Goal: Task Accomplishment & Management: Complete application form

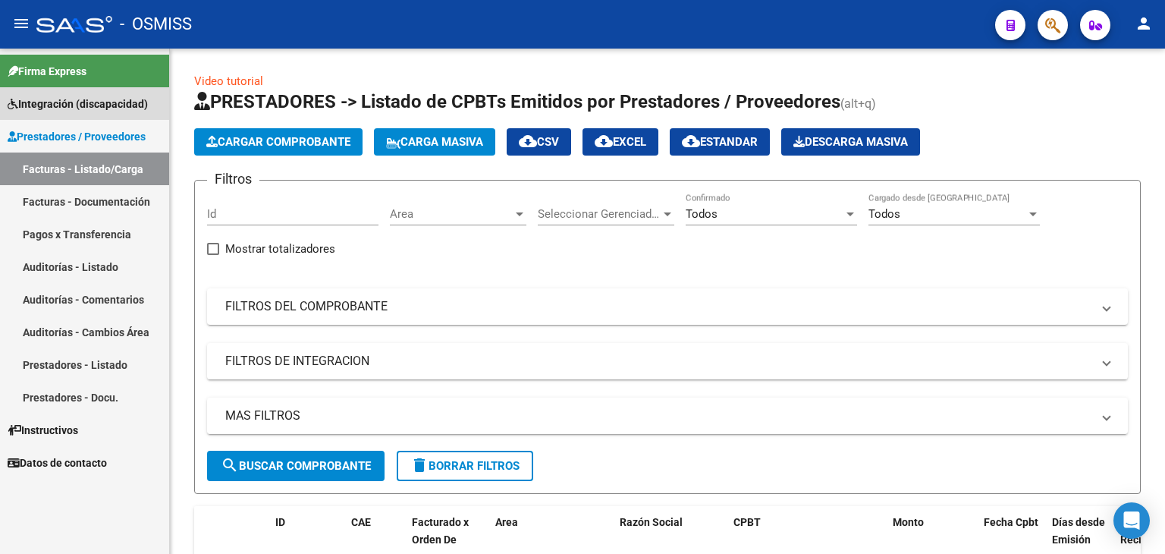
click at [39, 107] on span "Integración (discapacidad)" at bounding box center [78, 104] width 140 height 17
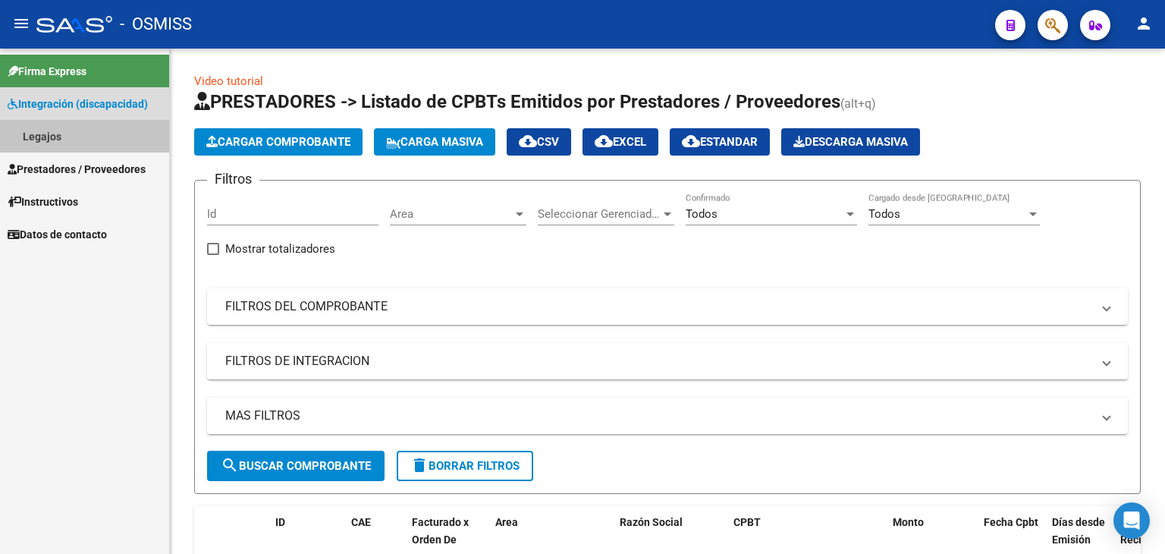
click at [44, 128] on link "Legajos" at bounding box center [84, 136] width 169 height 33
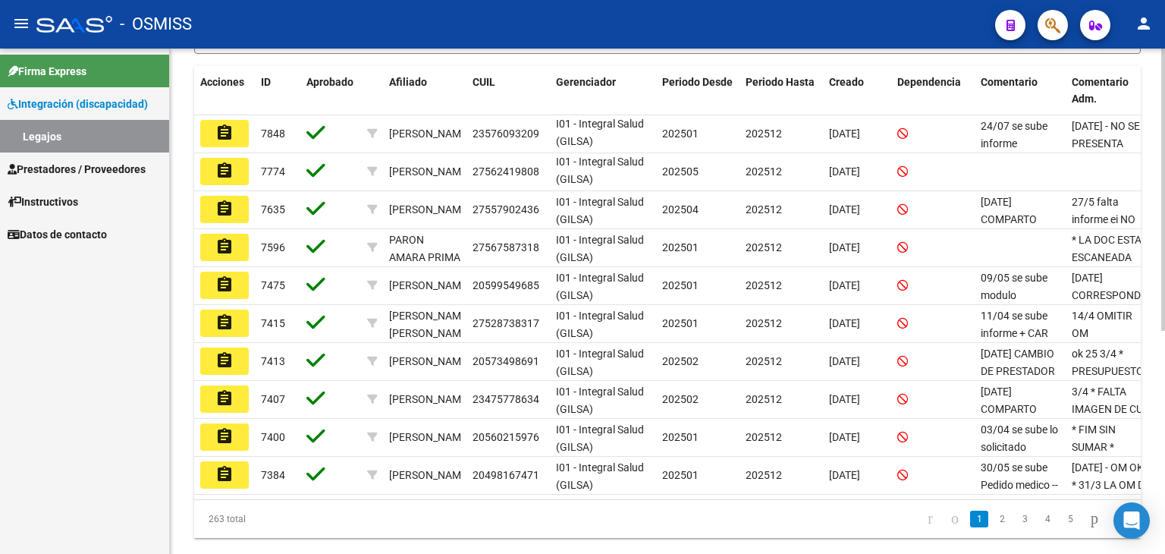
scroll to position [379, 0]
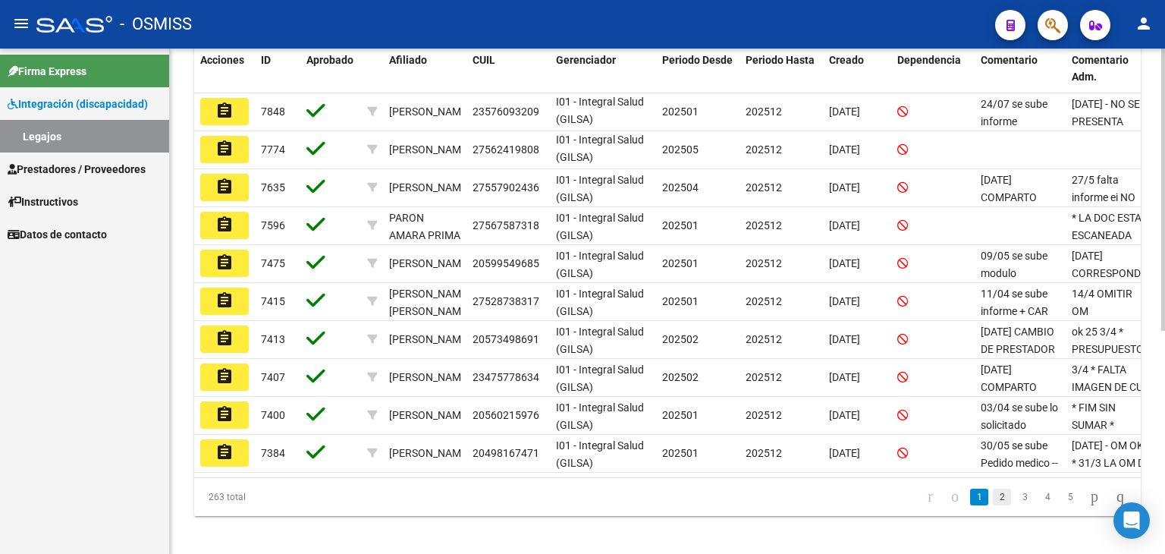
click at [993, 504] on link "2" at bounding box center [1002, 496] width 18 height 17
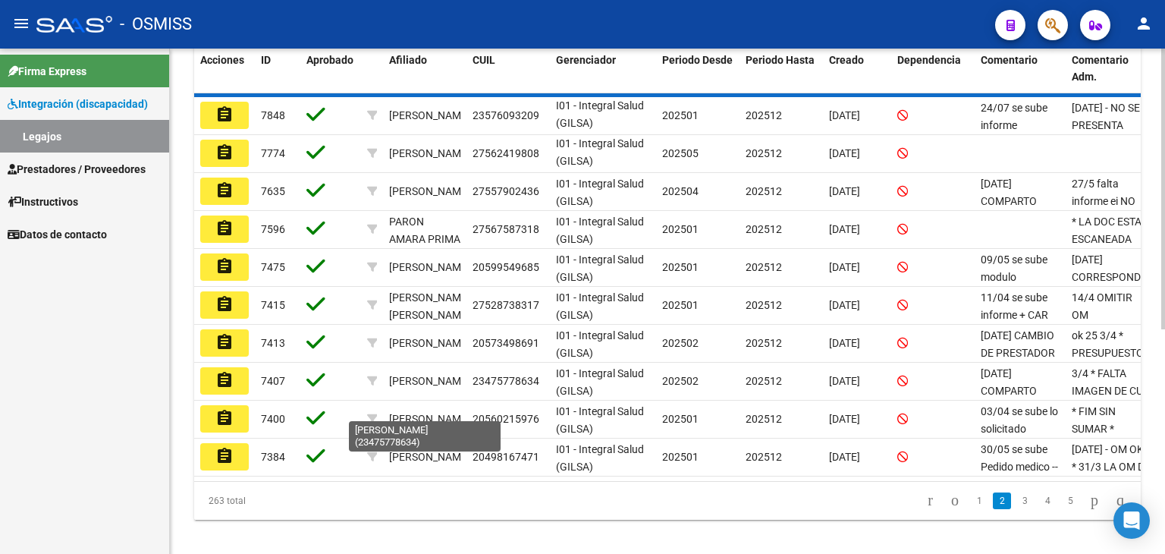
scroll to position [2, 0]
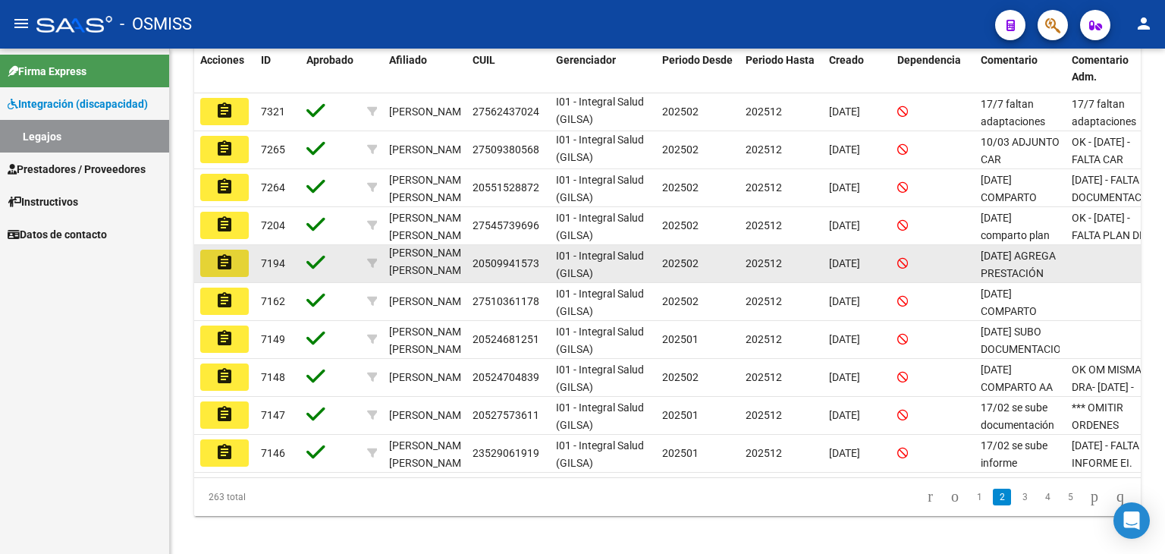
click at [234, 259] on button "assignment" at bounding box center [224, 263] width 49 height 27
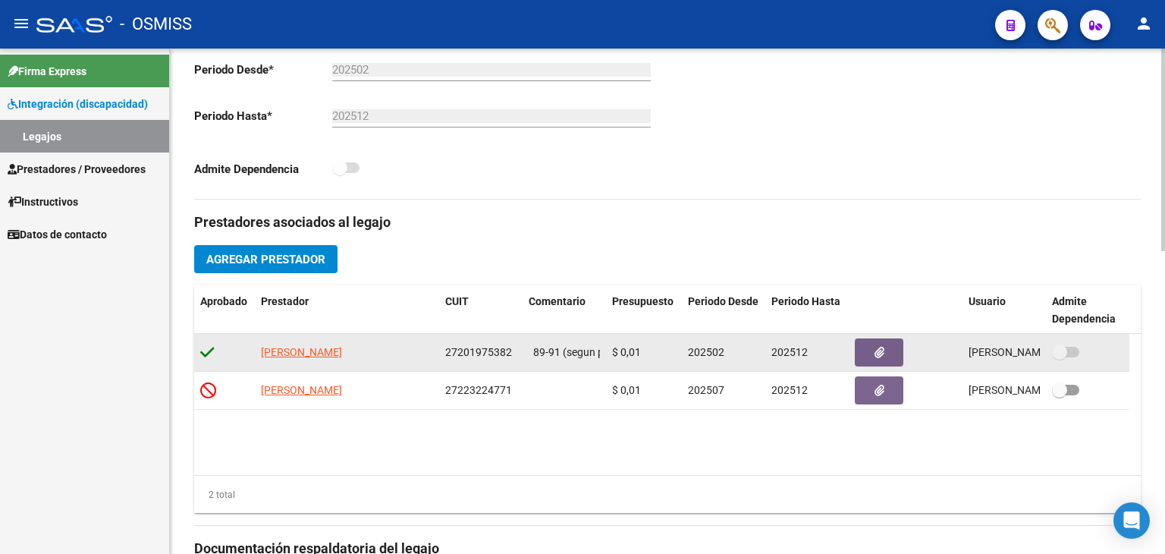
scroll to position [455, 0]
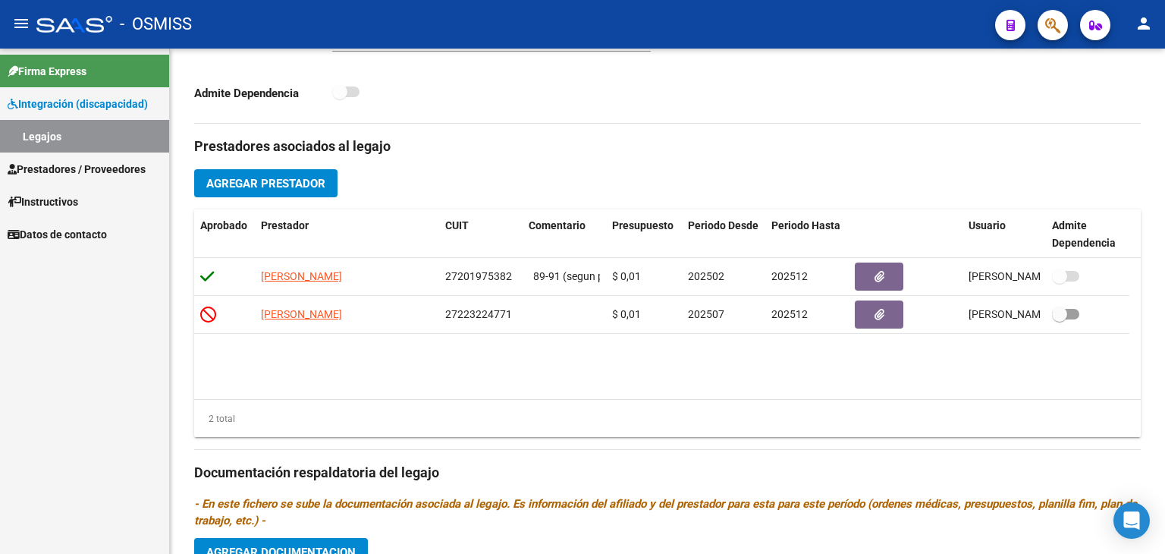
click at [42, 165] on span "Prestadores / Proveedores" at bounding box center [77, 169] width 138 height 17
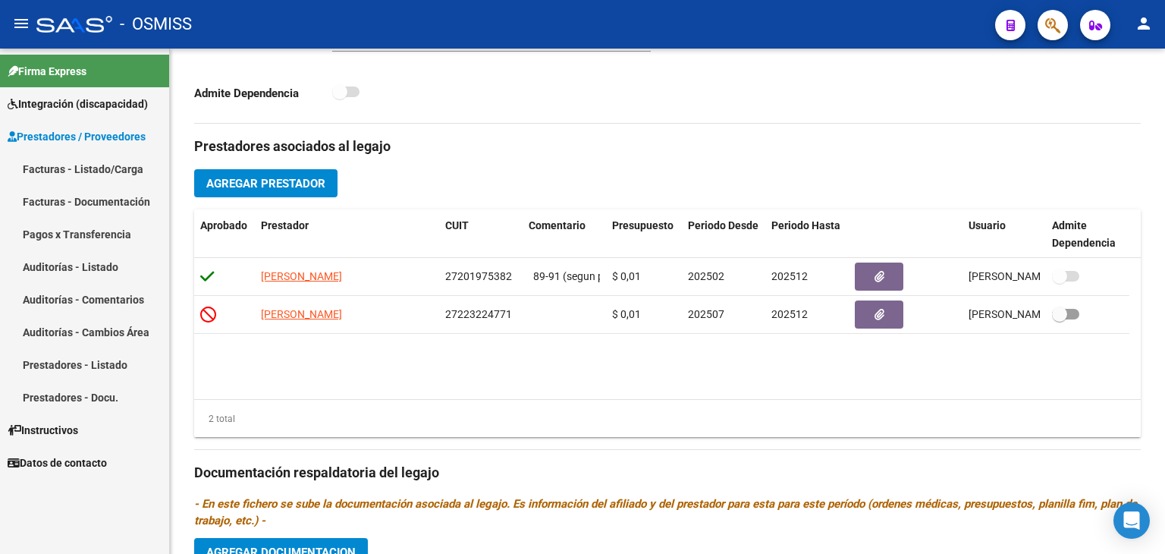
click at [42, 168] on link "Facturas - Listado/Carga" at bounding box center [84, 168] width 169 height 33
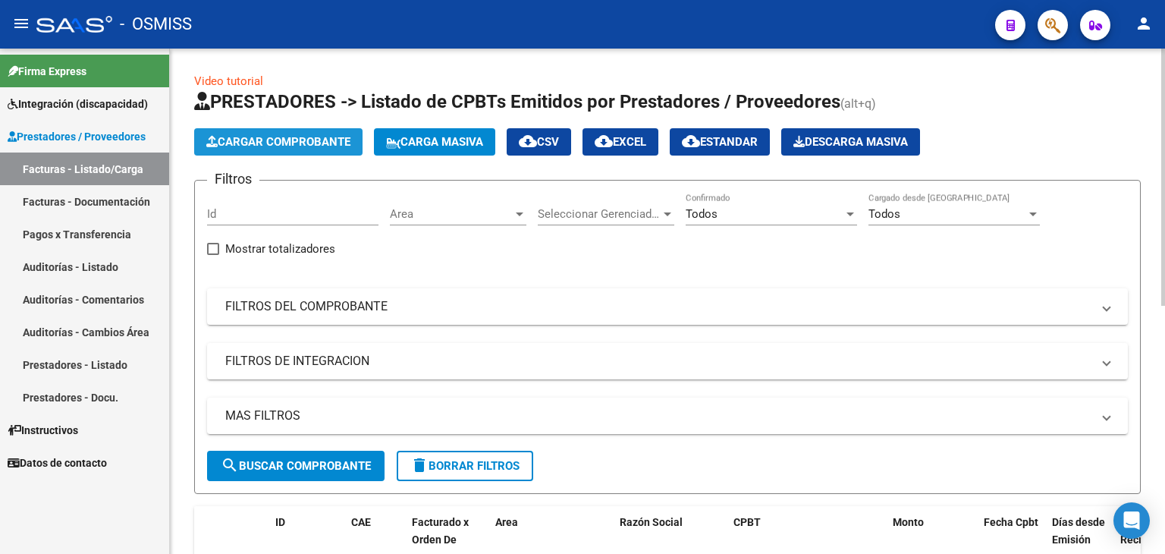
click at [272, 140] on span "Cargar Comprobante" at bounding box center [278, 142] width 144 height 14
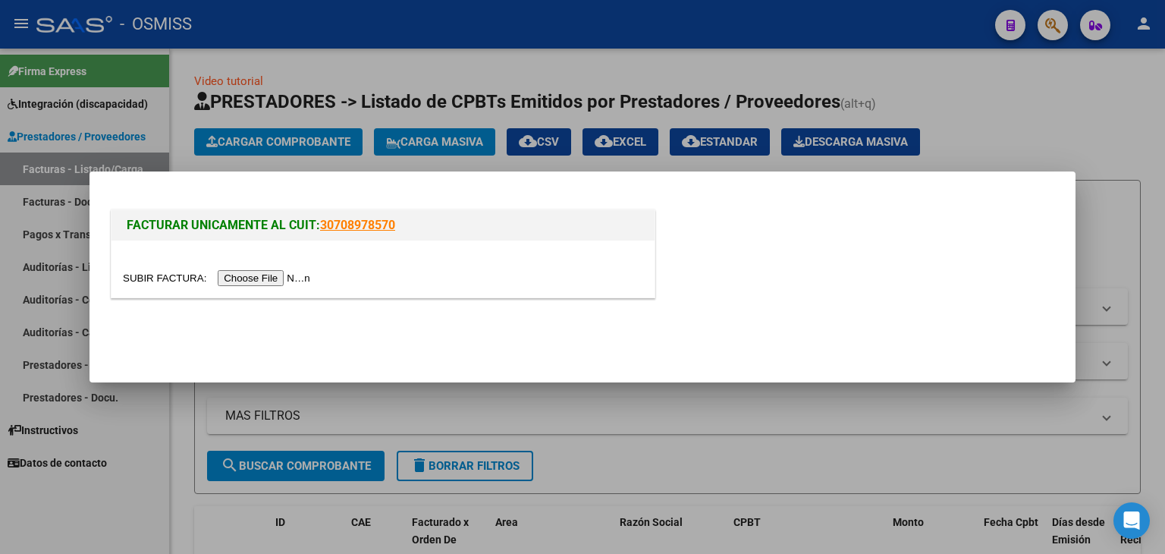
click at [266, 272] on input "file" at bounding box center [219, 278] width 192 height 16
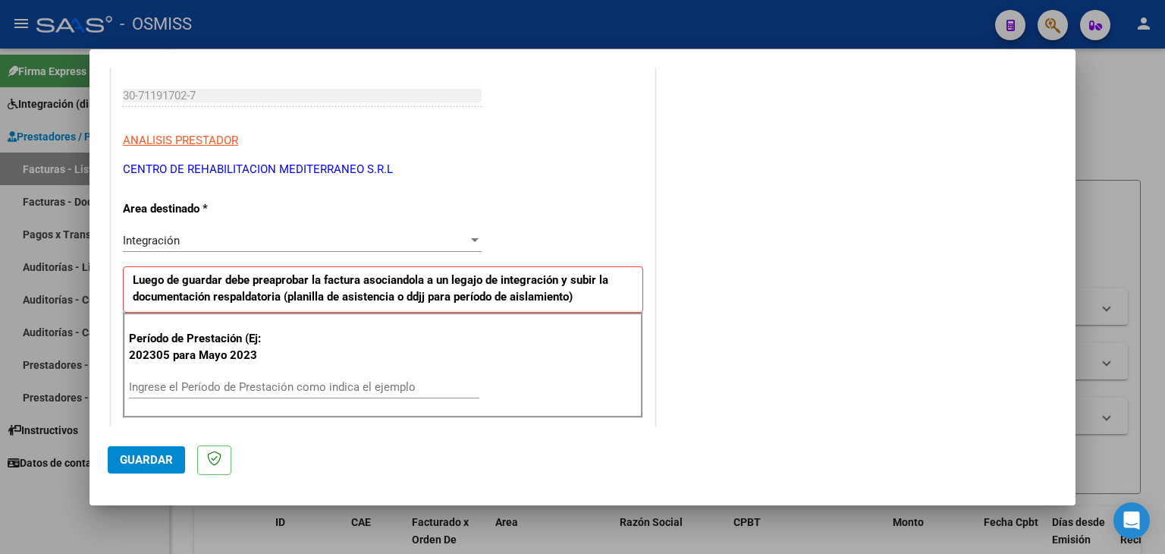
scroll to position [303, 0]
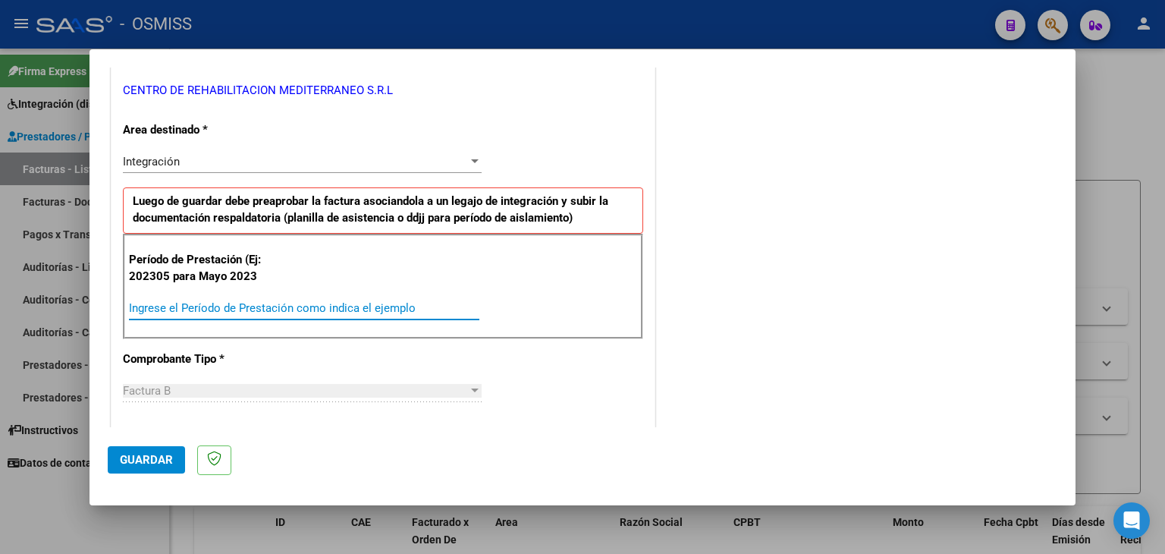
click at [209, 306] on input "Ingrese el Período de Prestación como indica el ejemplo" at bounding box center [304, 308] width 350 height 14
type input "202507"
drag, startPoint x: 533, startPoint y: 378, endPoint x: 505, endPoint y: 360, distance: 33.4
click at [532, 378] on div "CUIT * 30-71191702-7 Ingresar CUIT ANALISIS PRESTADOR CENTRO DE REHABILITACION …" at bounding box center [382, 524] width 543 height 1141
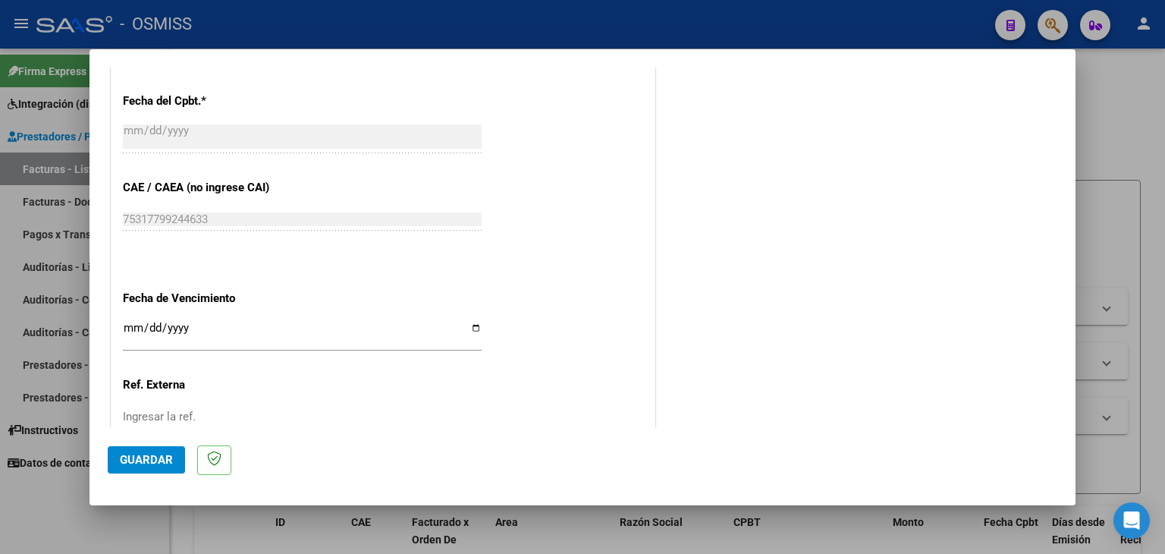
scroll to position [834, 0]
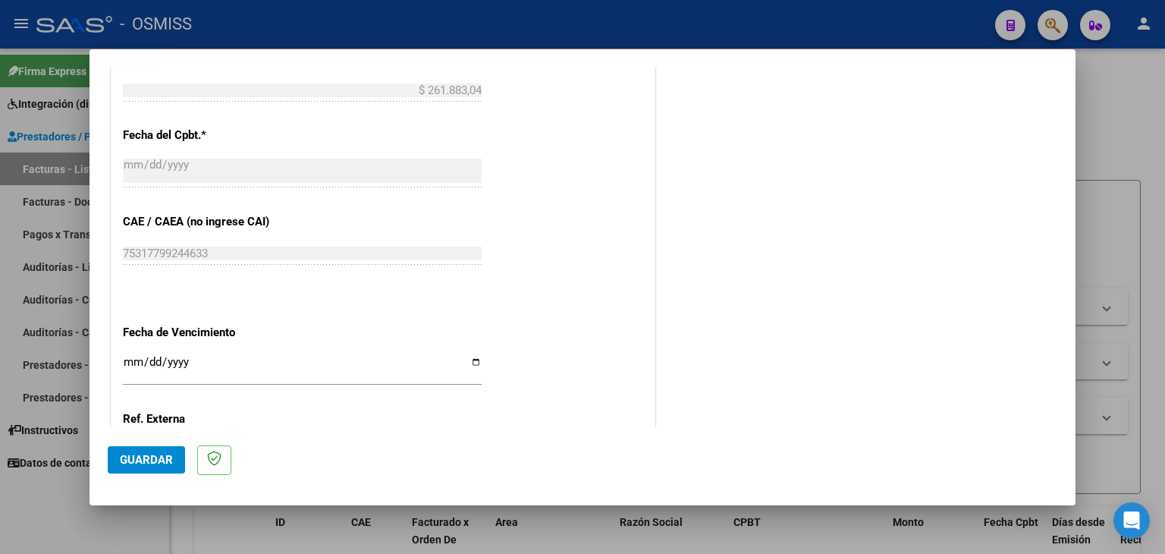
click at [130, 358] on input "Ingresar la fecha" at bounding box center [302, 368] width 359 height 24
type input "[DATE]"
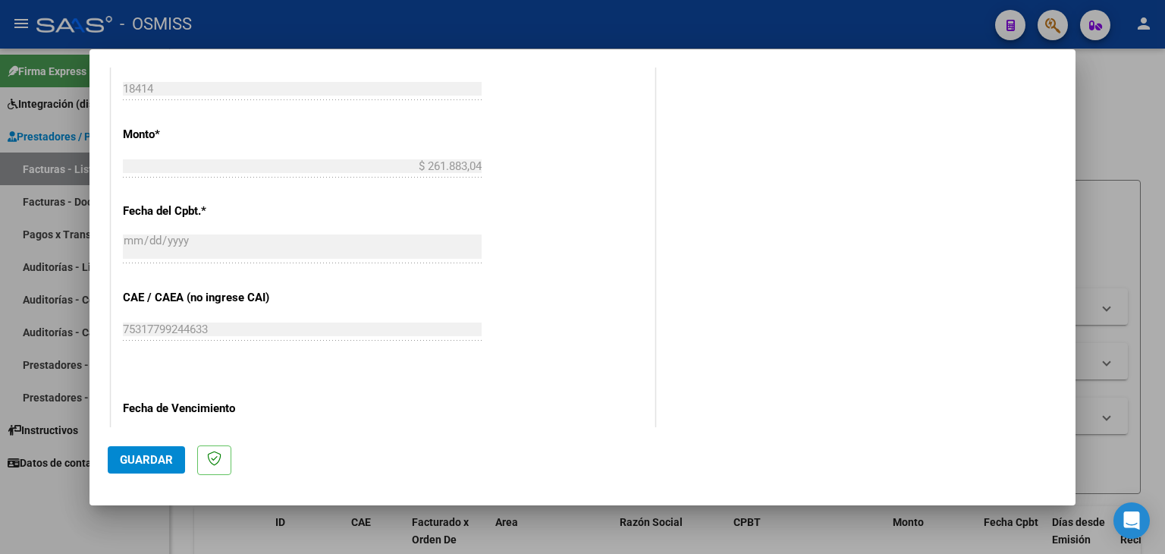
click at [151, 443] on mat-dialog-actions "Guardar" at bounding box center [583, 457] width 950 height 60
drag, startPoint x: 146, startPoint y: 455, endPoint x: 191, endPoint y: 413, distance: 61.7
click at [143, 455] on span "Guardar" at bounding box center [146, 460] width 53 height 14
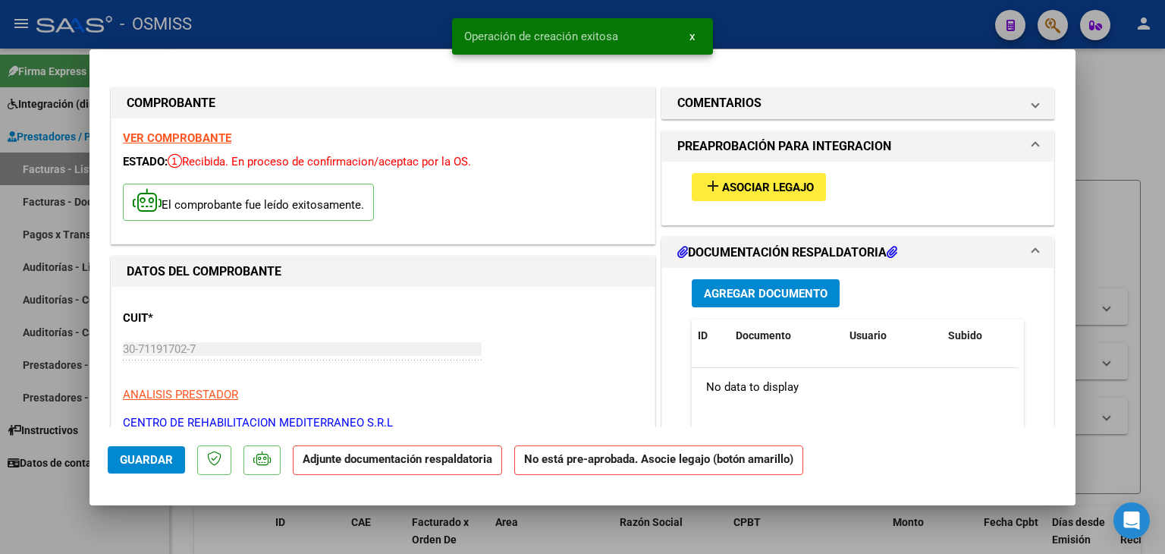
click at [705, 193] on mat-icon "add" at bounding box center [713, 186] width 18 height 18
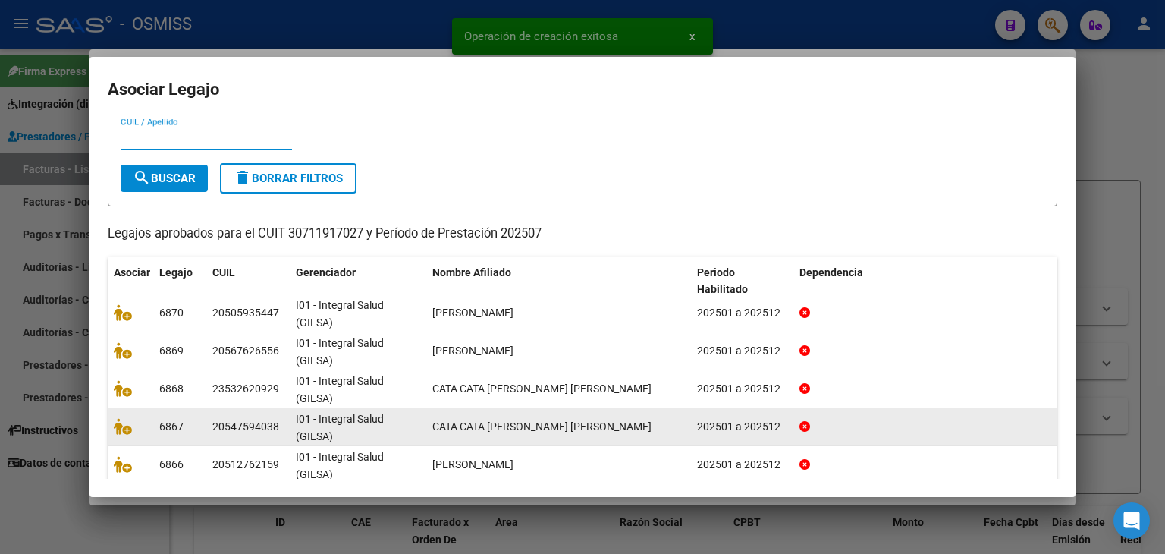
scroll to position [76, 0]
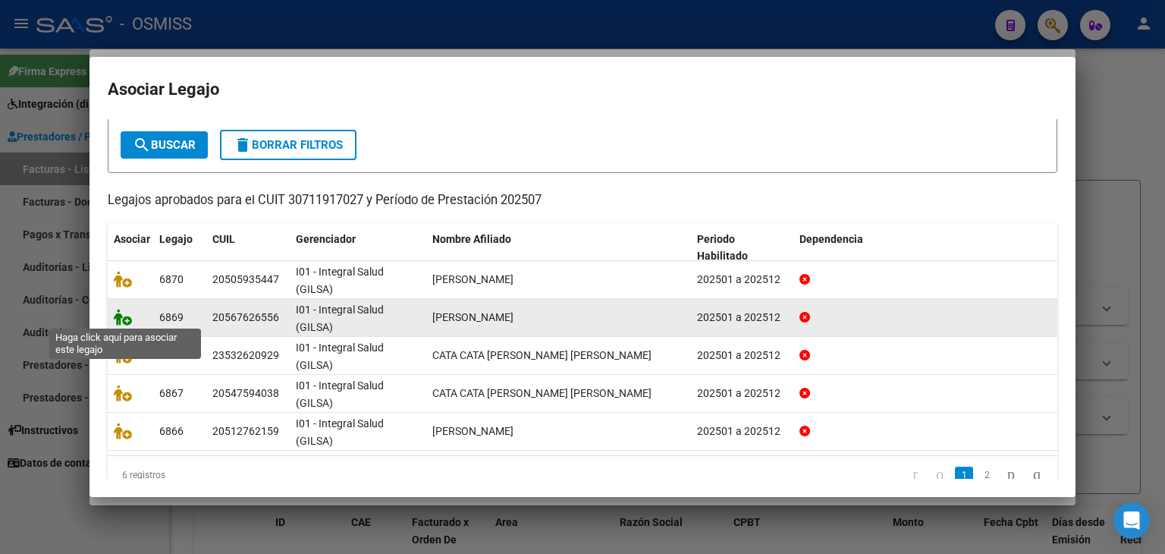
click at [121, 317] on icon at bounding box center [123, 317] width 18 height 17
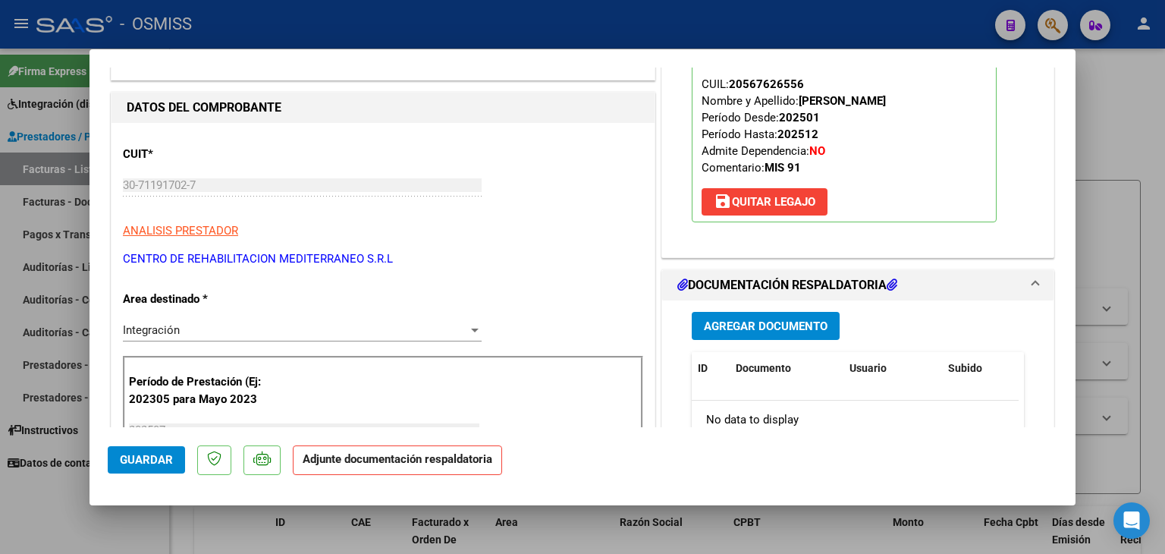
scroll to position [228, 0]
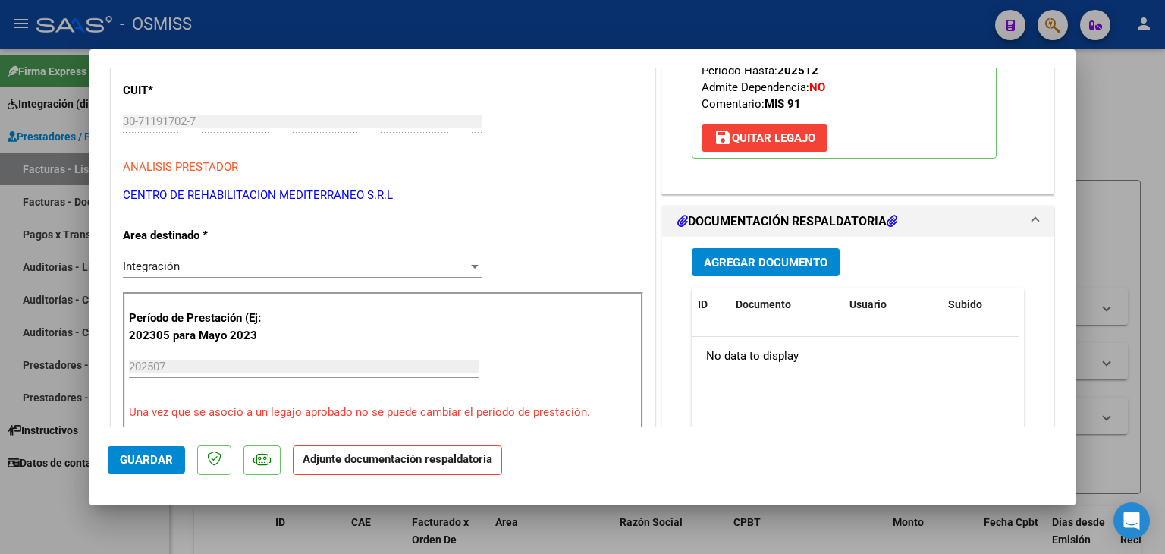
click at [740, 262] on span "Agregar Documento" at bounding box center [766, 263] width 124 height 14
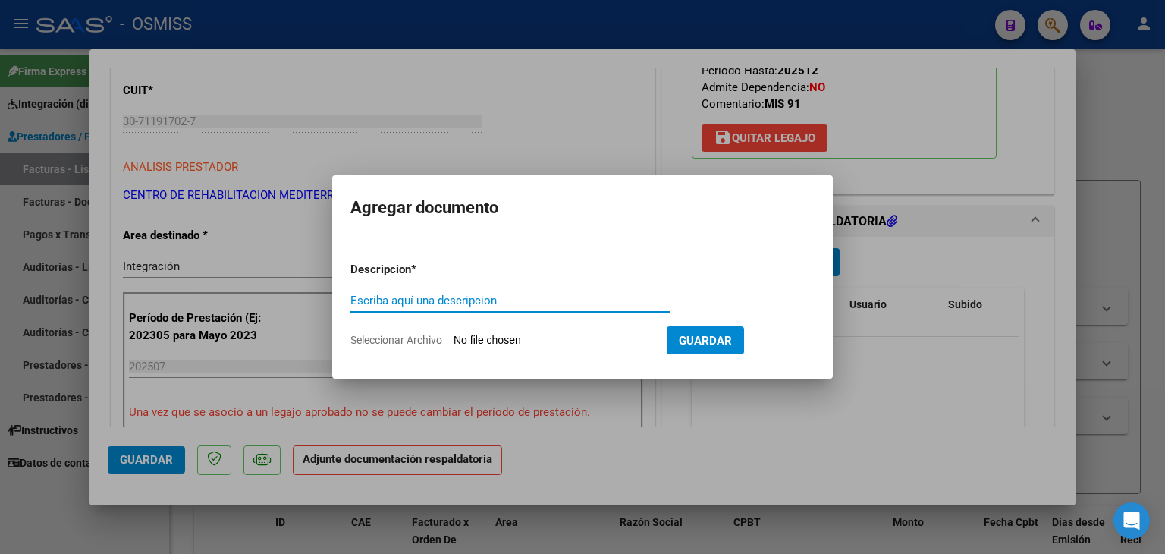
click at [532, 344] on input "Seleccionar Archivo" at bounding box center [554, 341] width 201 height 14
type input "C:\fakepath\Planilla rehabilitacion.pdf"
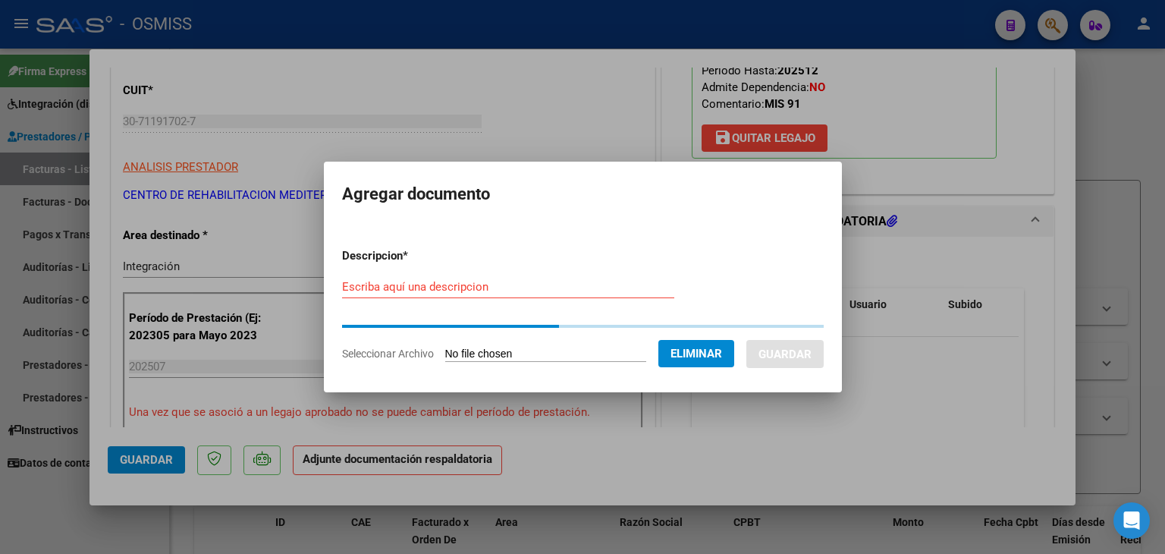
drag, startPoint x: 520, startPoint y: 291, endPoint x: 558, endPoint y: 298, distance: 38.5
click at [521, 291] on input "Escriba aquí una descripcion" at bounding box center [508, 287] width 332 height 14
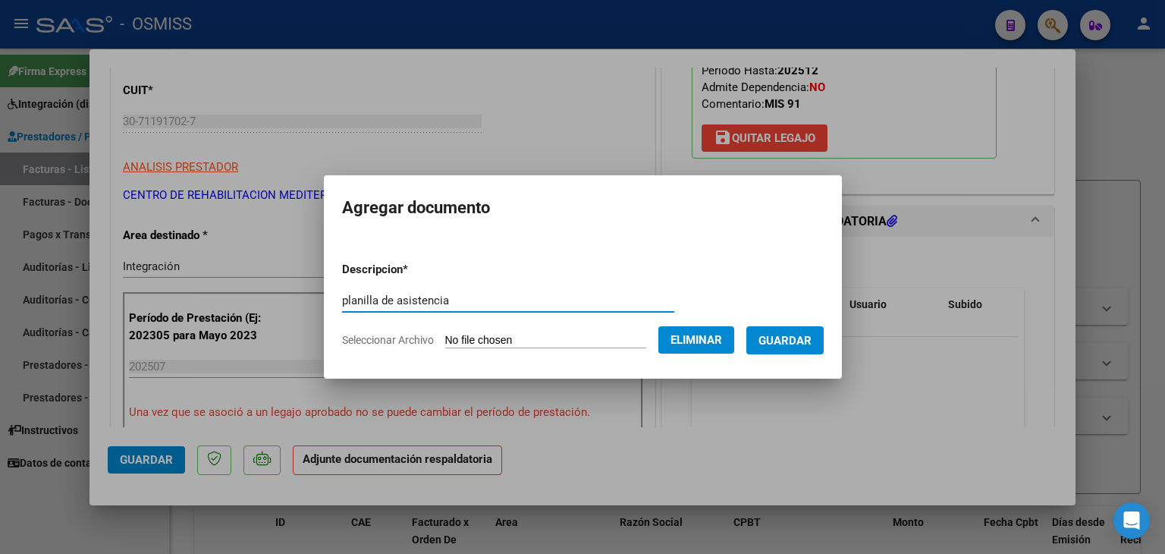
type input "planilla de asistencia"
click at [786, 341] on span "Guardar" at bounding box center [784, 341] width 53 height 14
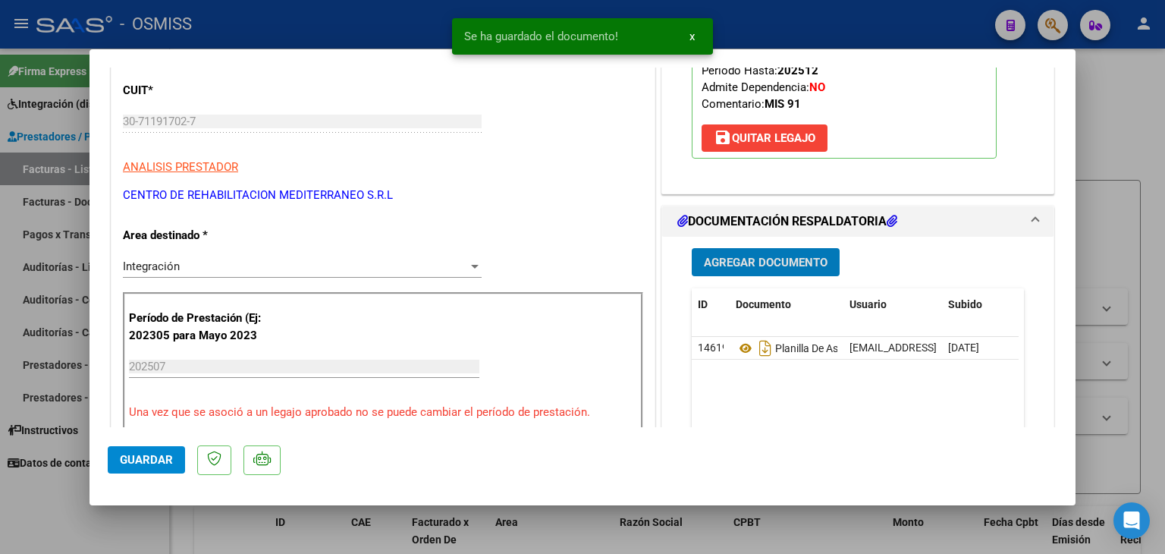
click at [139, 459] on span "Guardar" at bounding box center [146, 460] width 53 height 14
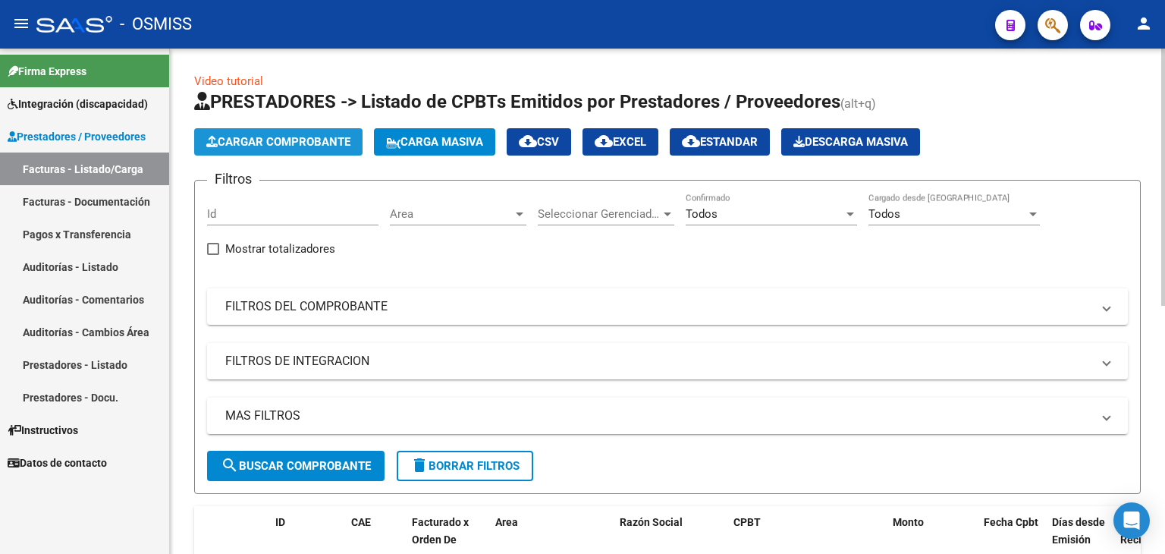
click at [344, 146] on span "Cargar Comprobante" at bounding box center [278, 142] width 144 height 14
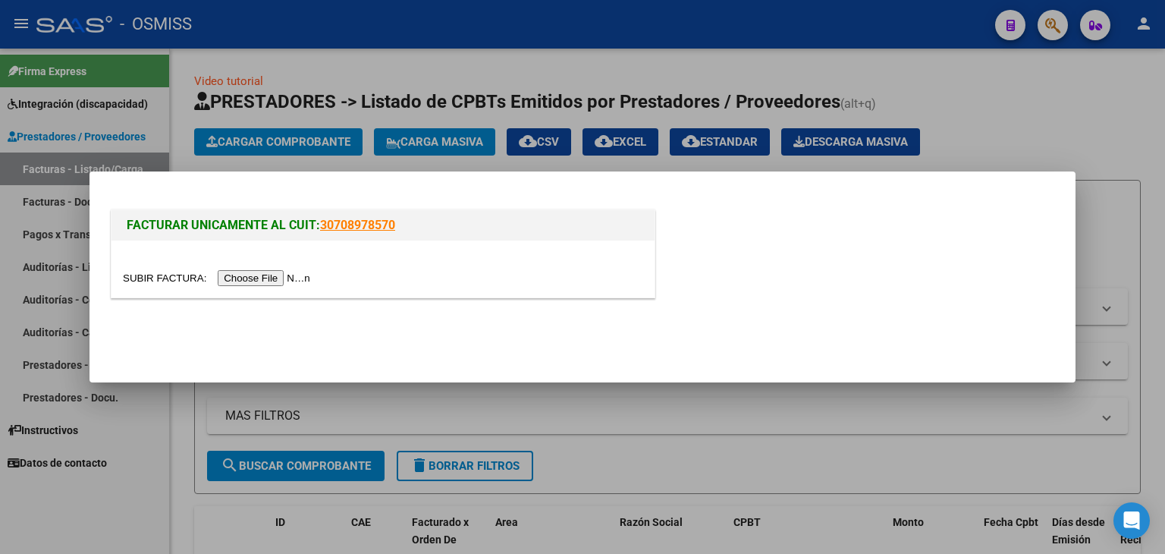
click at [315, 283] on input "file" at bounding box center [219, 278] width 192 height 16
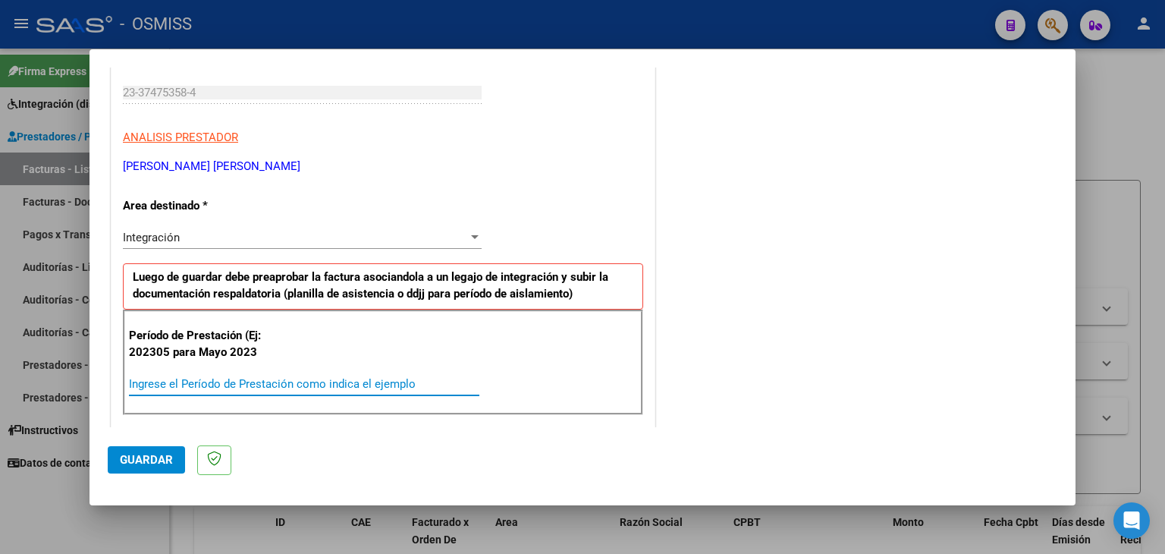
click at [329, 381] on input "Ingrese el Período de Prestación como indica el ejemplo" at bounding box center [304, 384] width 350 height 14
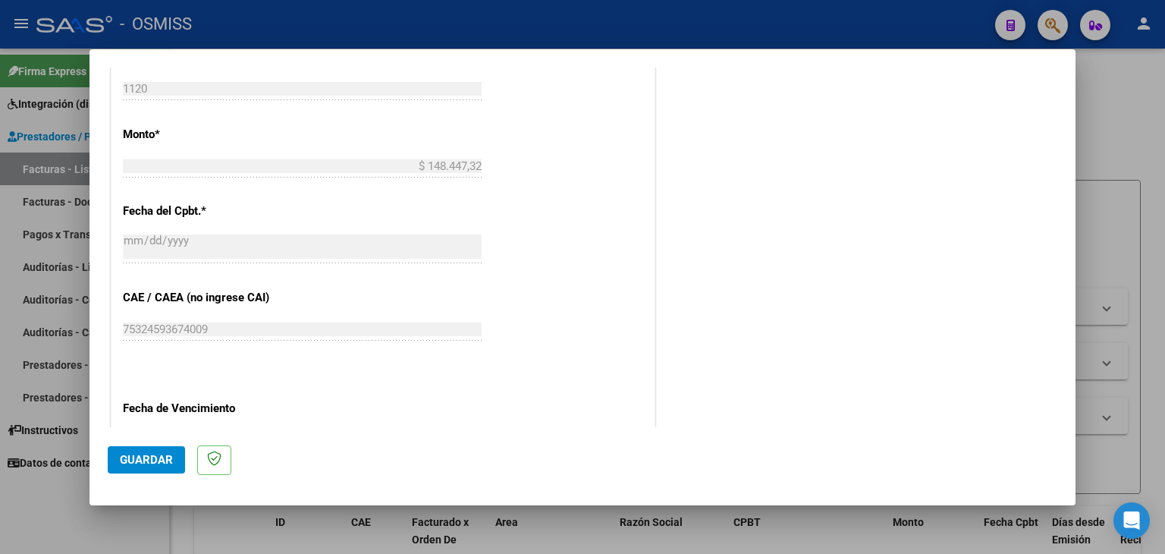
scroll to position [834, 0]
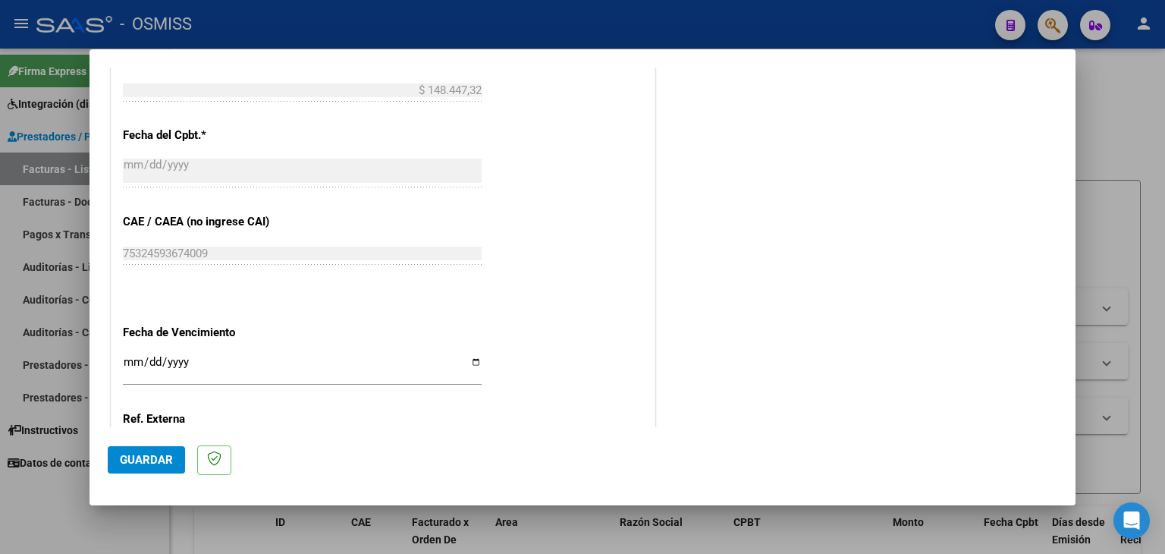
type input "202507"
click at [127, 366] on input "Ingresar la fecha" at bounding box center [302, 368] width 359 height 24
type input "[DATE]"
click at [146, 460] on span "Guardar" at bounding box center [146, 460] width 53 height 14
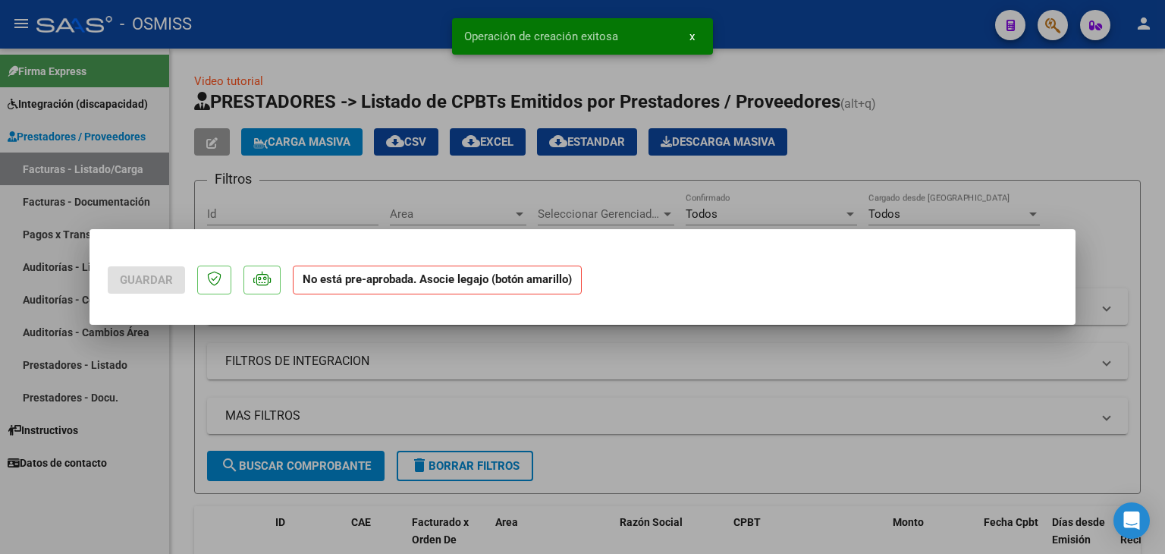
scroll to position [0, 0]
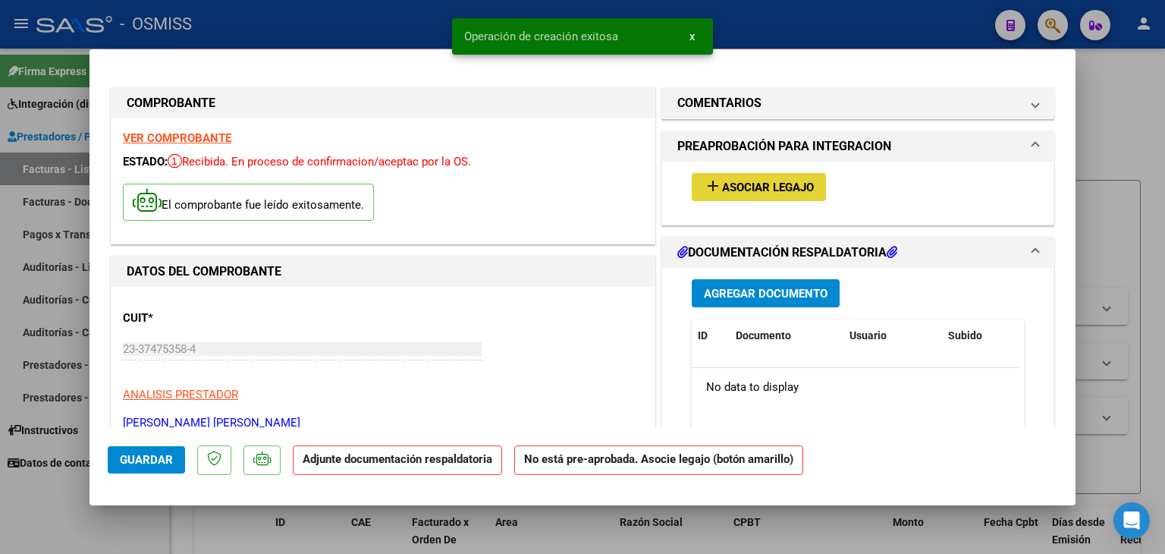
click at [758, 190] on span "Asociar Legajo" at bounding box center [768, 188] width 92 height 14
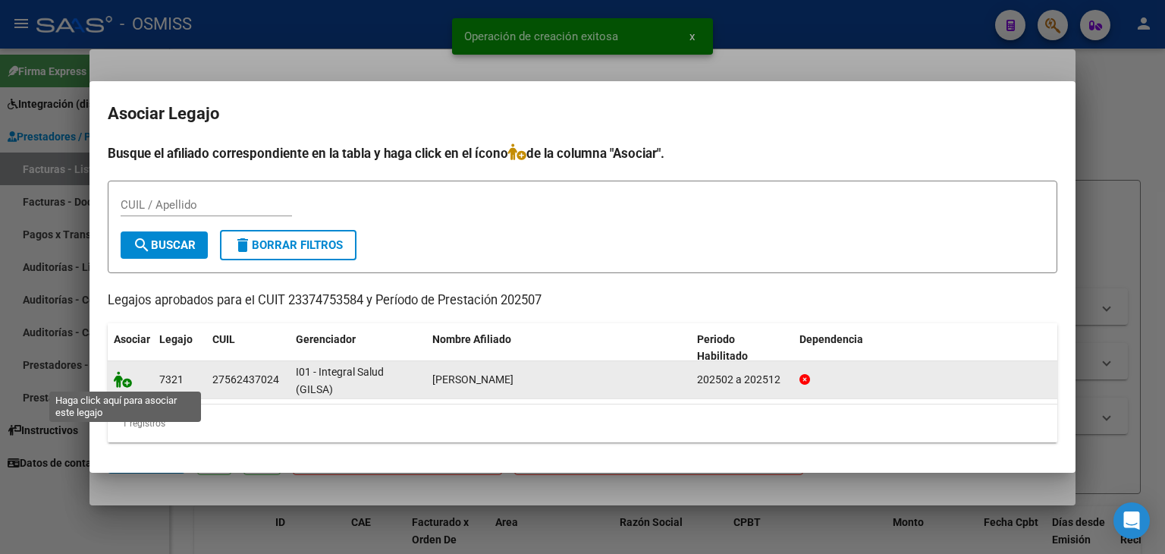
click at [118, 381] on icon at bounding box center [123, 379] width 18 height 17
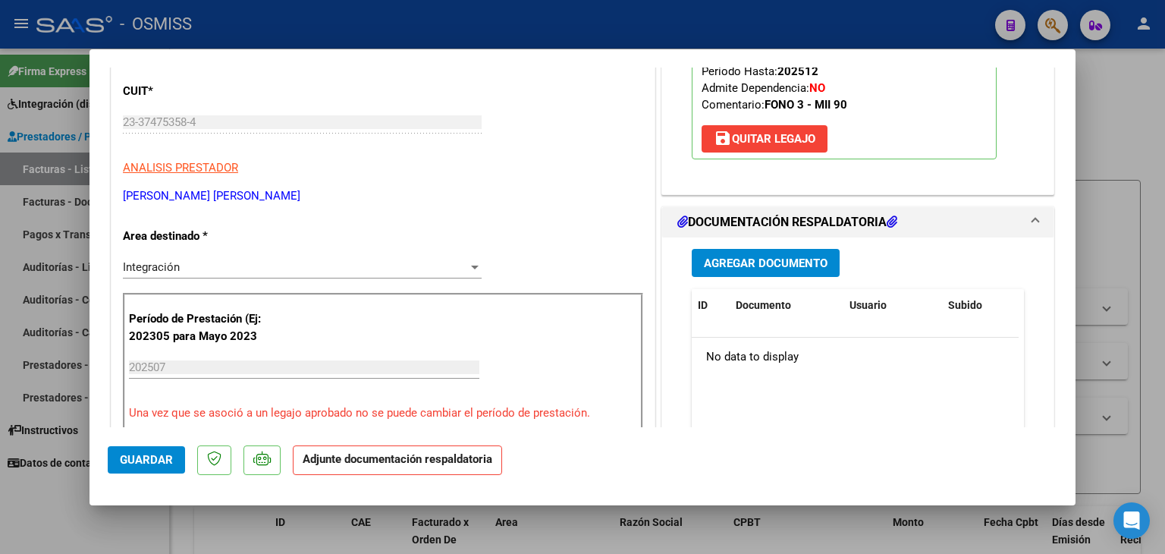
scroll to position [228, 0]
click at [736, 256] on span "Agregar Documento" at bounding box center [766, 263] width 124 height 14
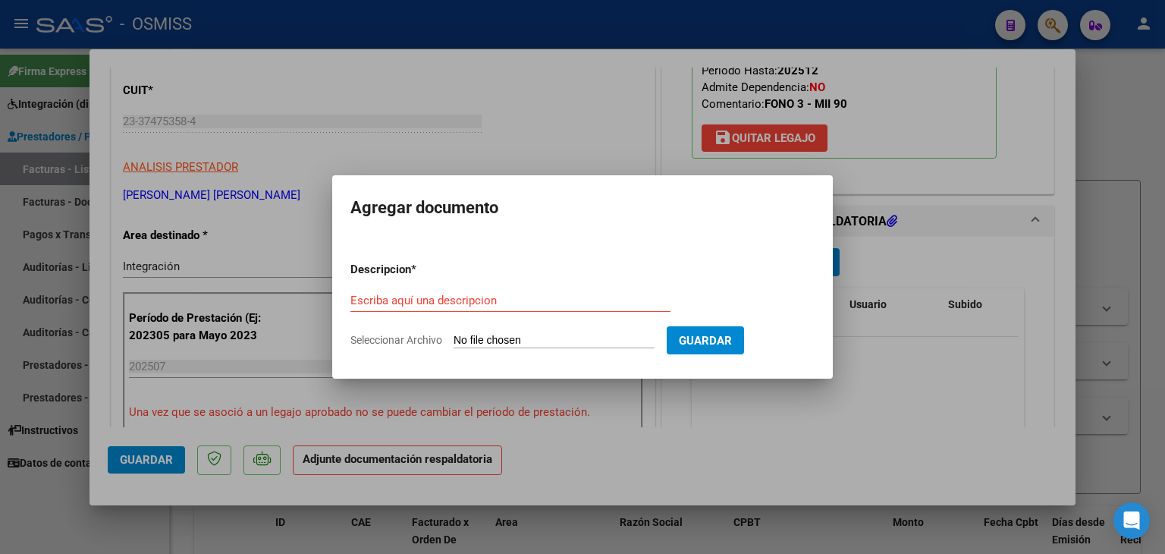
click at [522, 341] on input "Seleccionar Archivo" at bounding box center [554, 341] width 201 height 14
type input "C:\fakepath\agos planilla.pdf"
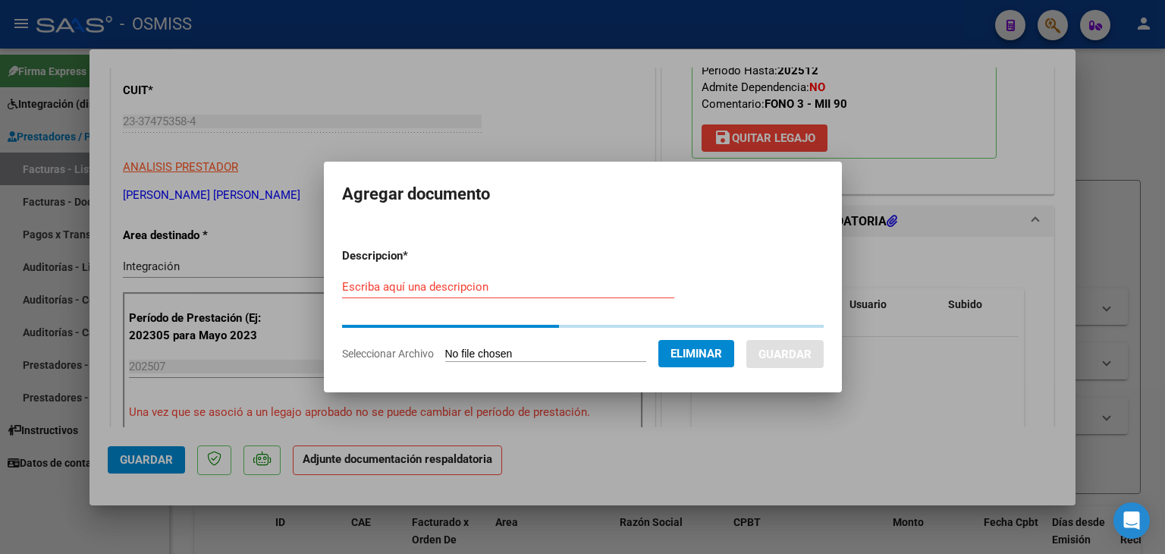
click at [518, 290] on input "Escriba aquí una descripcion" at bounding box center [508, 287] width 332 height 14
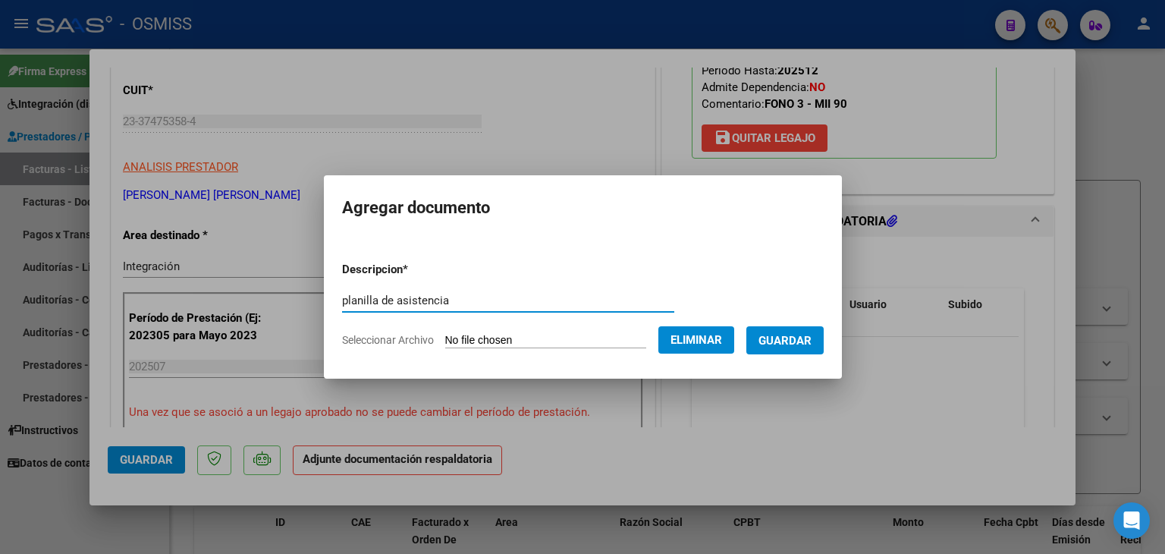
type input "planilla de asistencia"
click at [812, 339] on span "Guardar" at bounding box center [784, 341] width 53 height 14
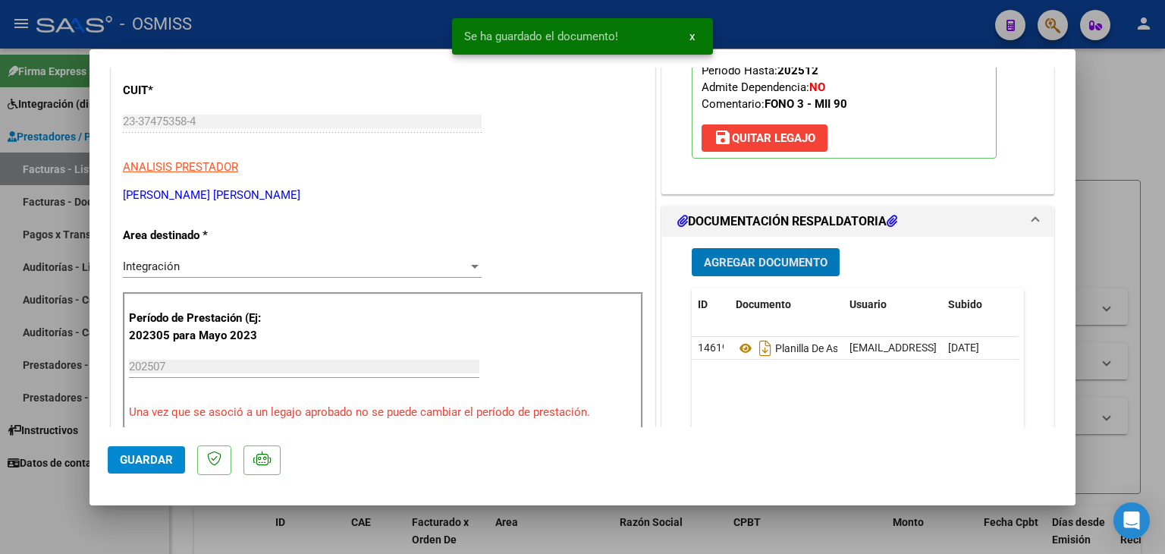
click at [147, 463] on span "Guardar" at bounding box center [146, 460] width 53 height 14
type input "$ 0,00"
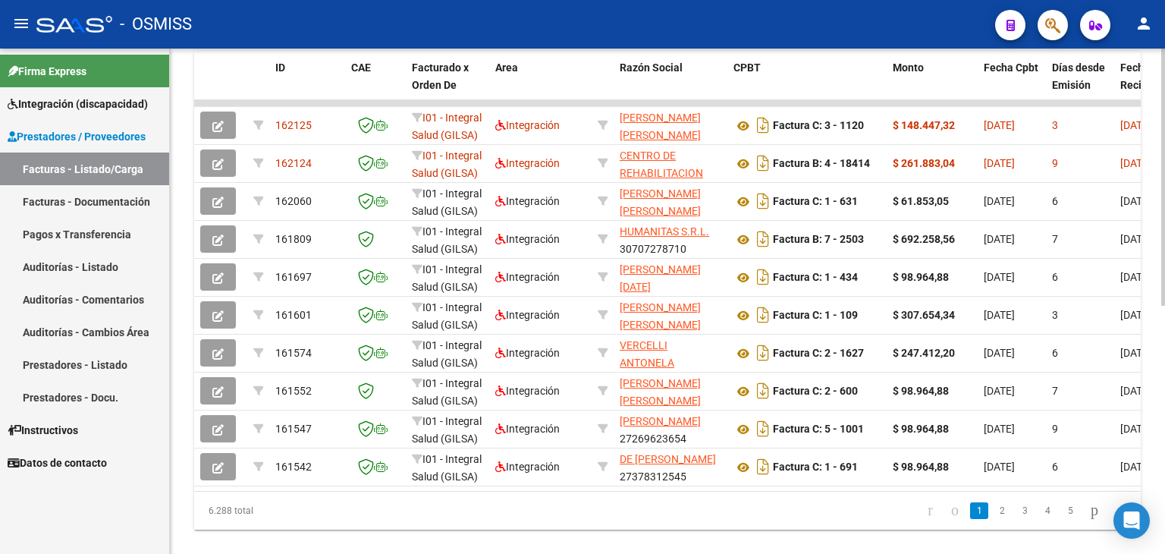
scroll to position [455, 0]
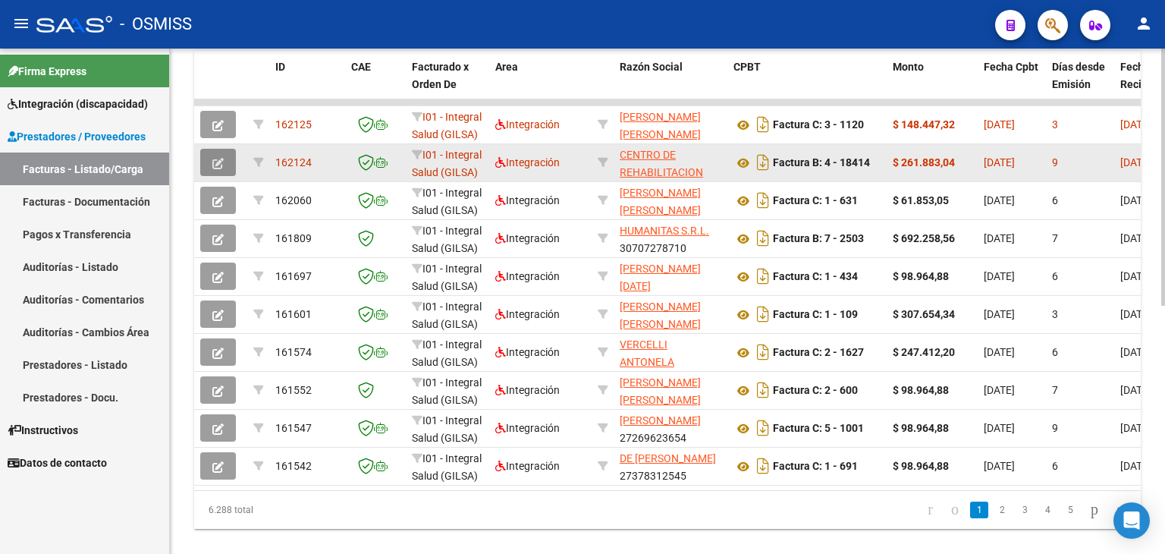
click at [215, 166] on icon "button" at bounding box center [217, 163] width 11 height 11
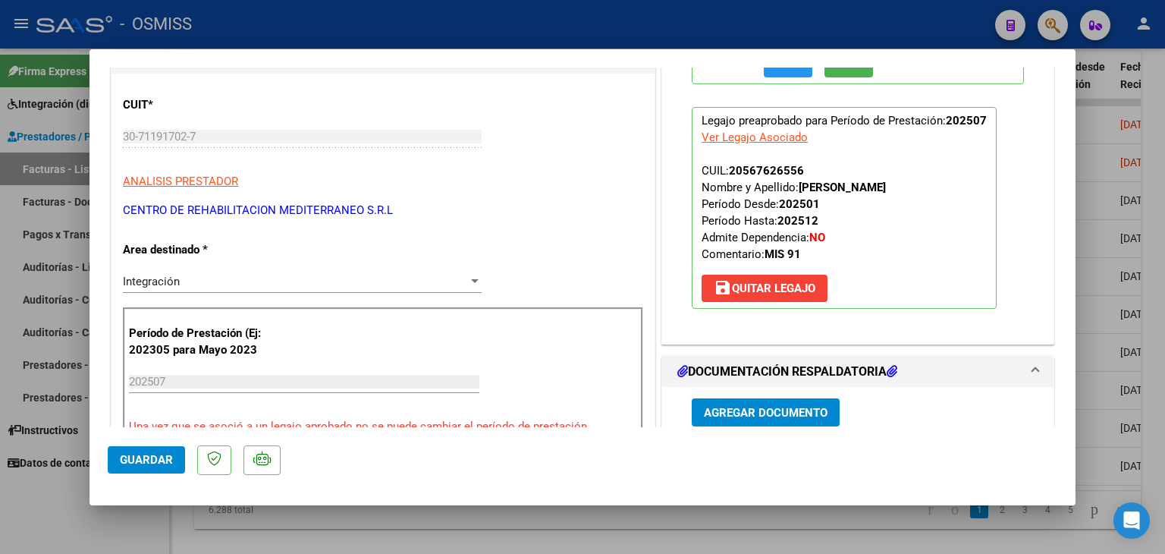
scroll to position [76, 0]
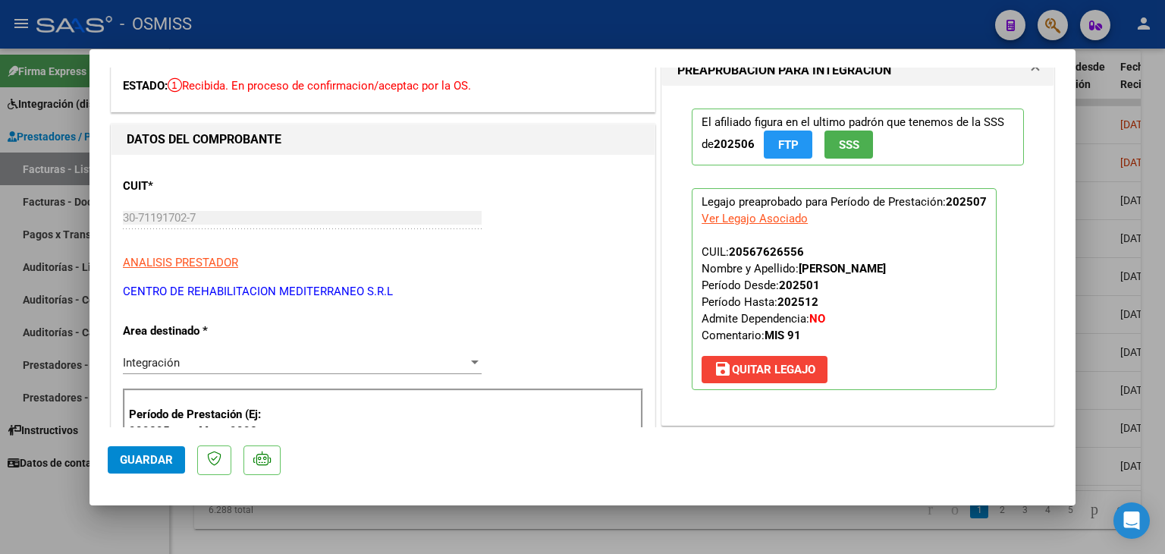
type input "$ 0,00"
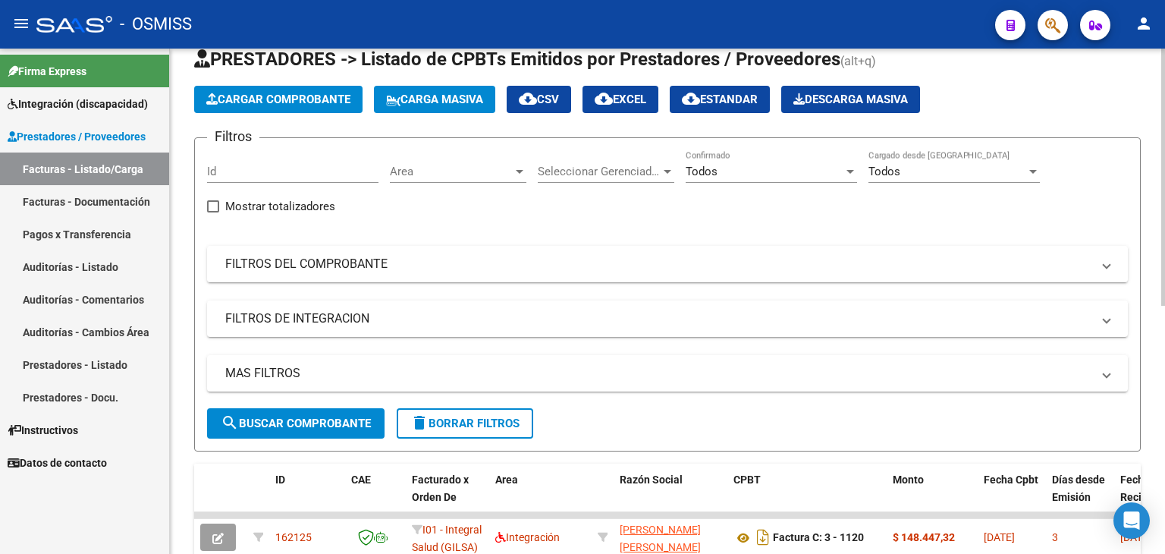
scroll to position [33, 0]
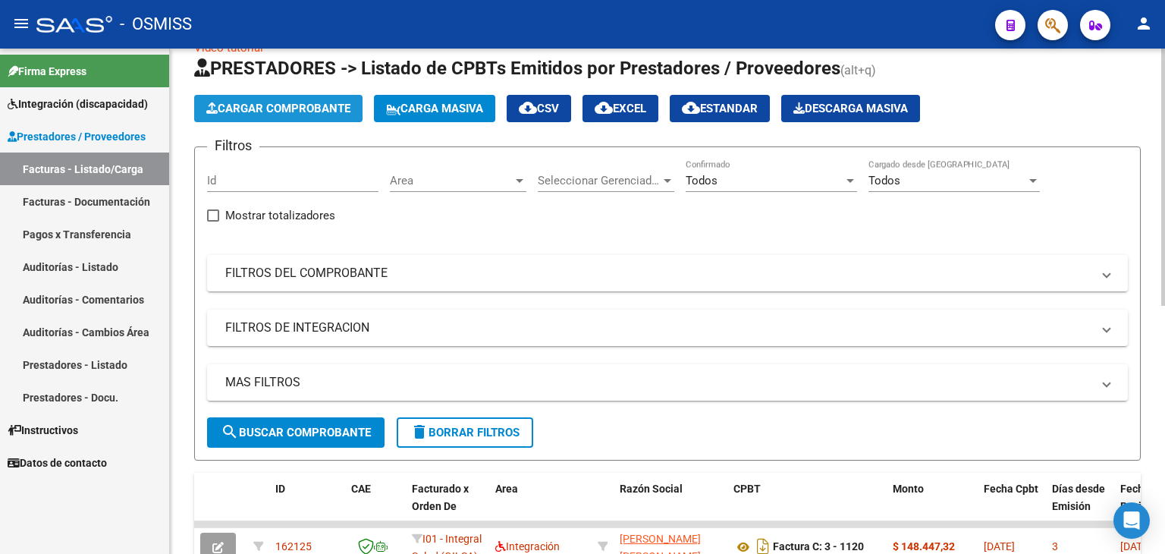
click at [305, 115] on button "Cargar Comprobante" at bounding box center [278, 108] width 168 height 27
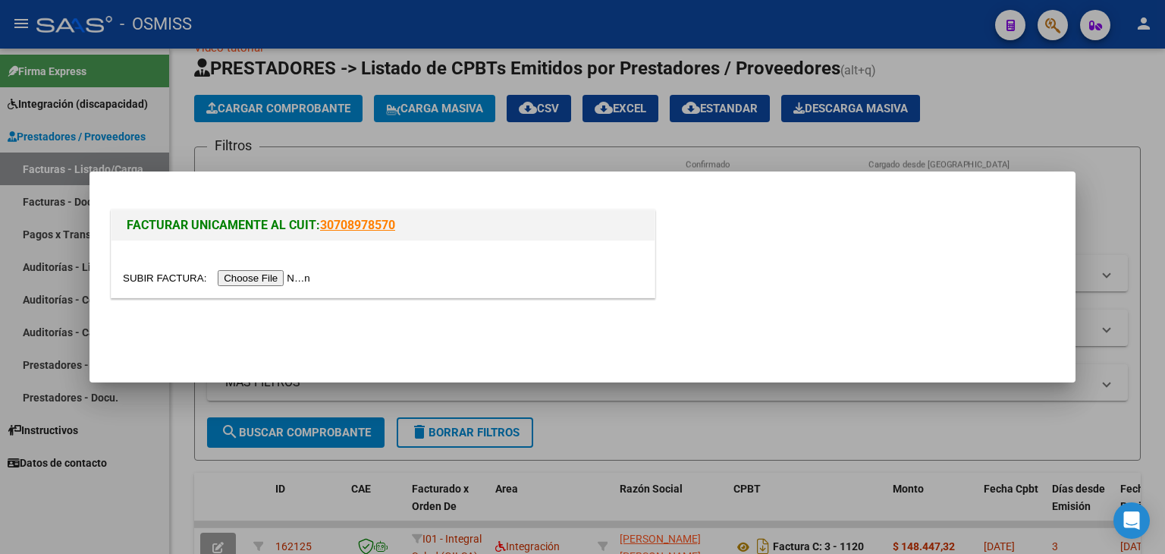
click at [294, 272] on input "file" at bounding box center [219, 278] width 192 height 16
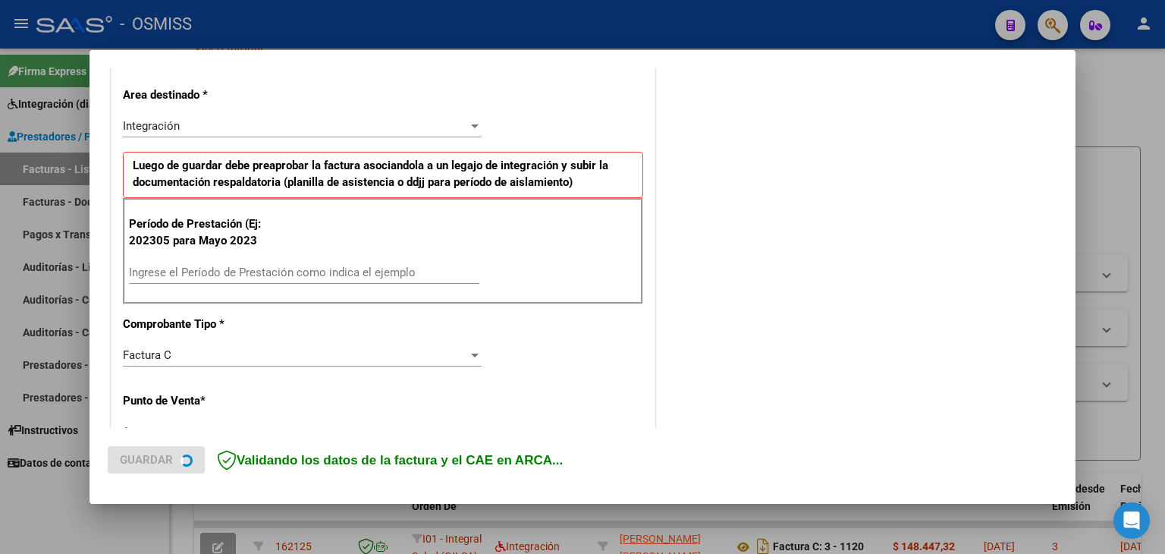
scroll to position [379, 0]
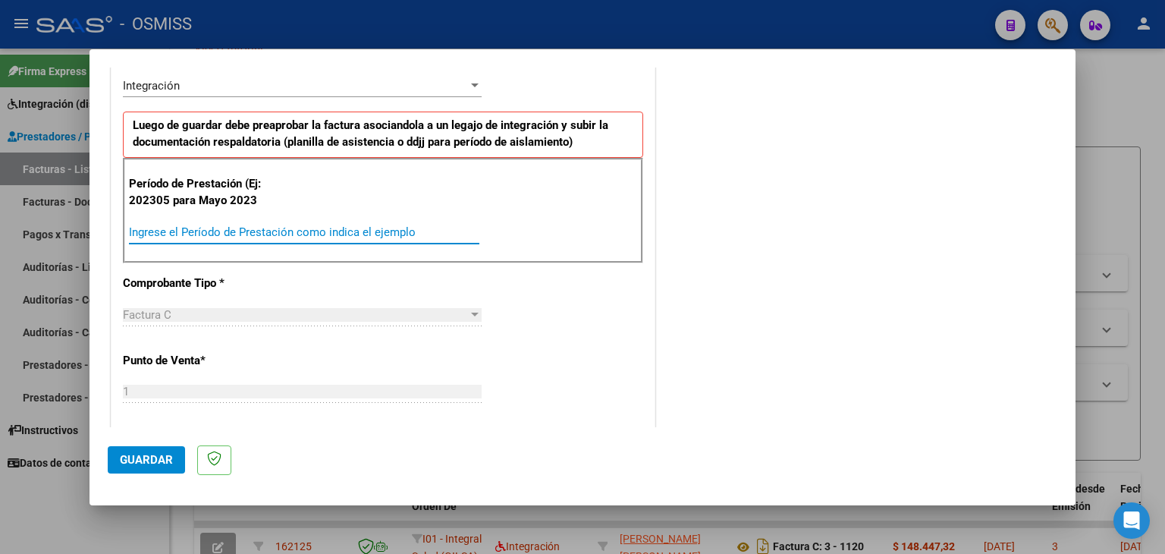
click at [303, 226] on input "Ingrese el Período de Prestación como indica el ejemplo" at bounding box center [304, 232] width 350 height 14
type input "202507"
click at [534, 327] on div "CUIT * 27-38159380-6 Ingresar CUIT ANALISIS PRESTADOR [PERSON_NAME][GEOGRAPHIC_…" at bounding box center [382, 448] width 543 height 1141
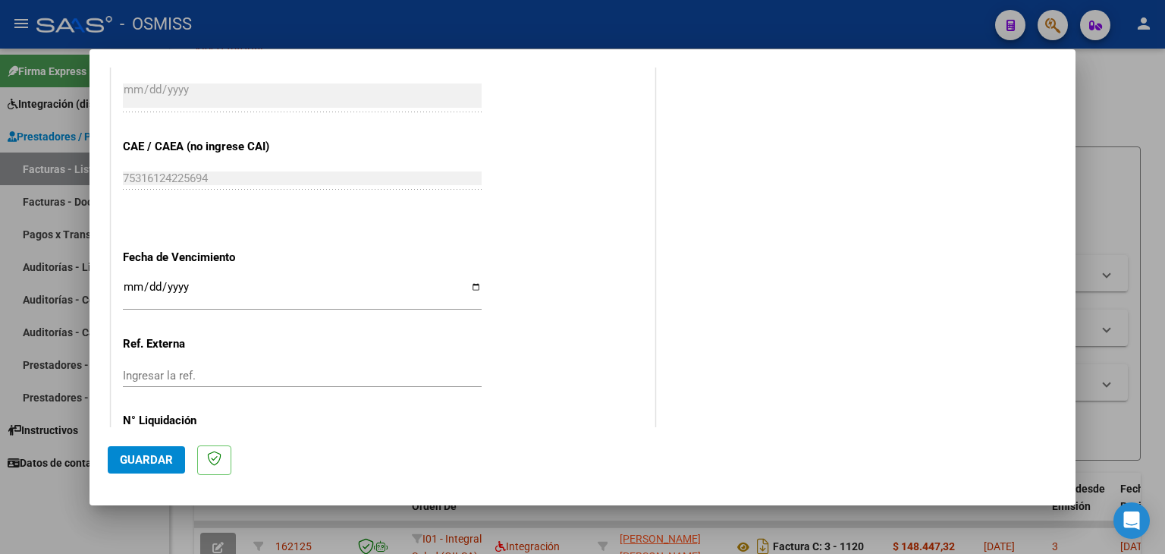
scroll to position [910, 0]
click at [133, 287] on input "Ingresar la fecha" at bounding box center [302, 292] width 359 height 24
type input "[DATE]"
click at [146, 453] on span "Guardar" at bounding box center [146, 460] width 53 height 14
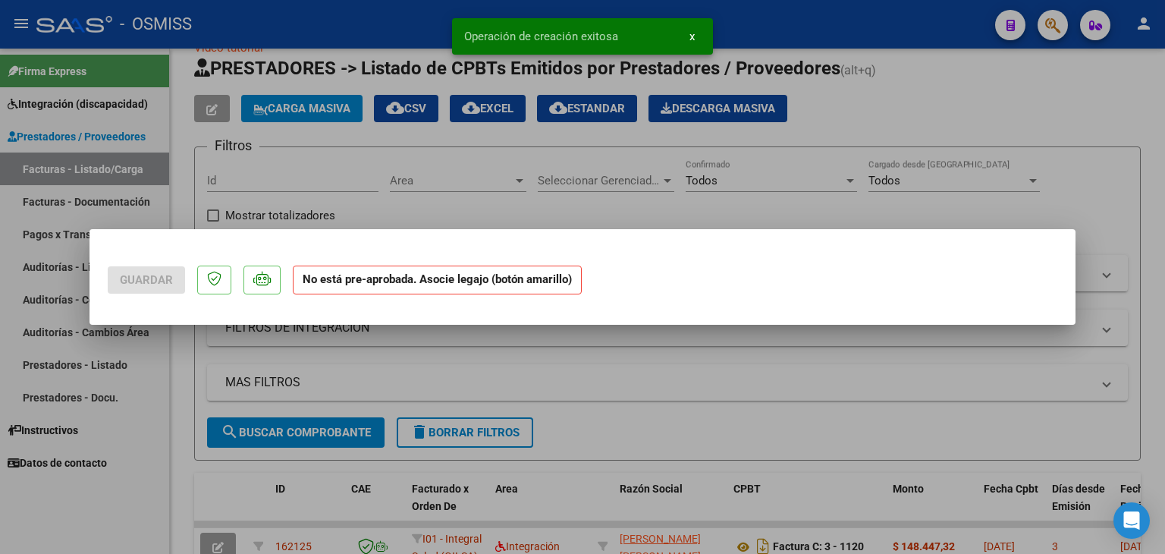
scroll to position [0, 0]
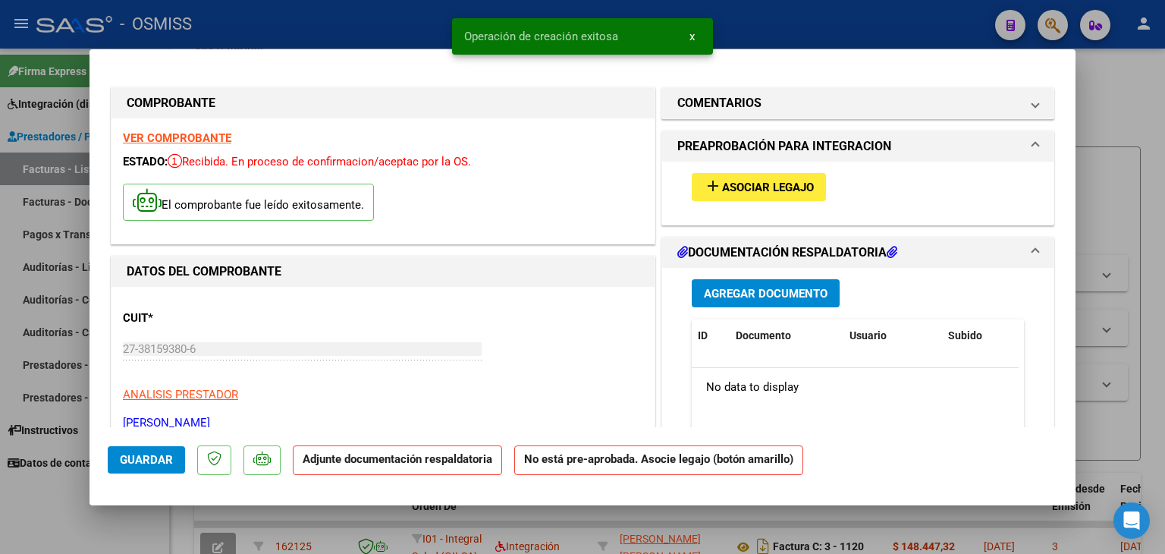
click at [790, 191] on span "Asociar Legajo" at bounding box center [768, 188] width 92 height 14
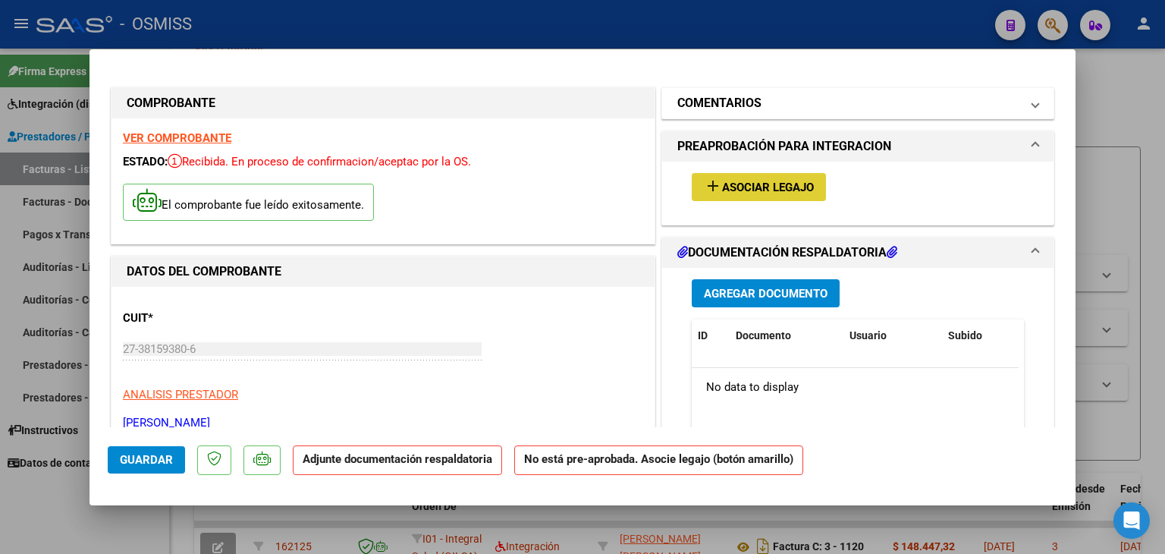
click at [722, 98] on h1 "COMENTARIOS" at bounding box center [719, 103] width 84 height 18
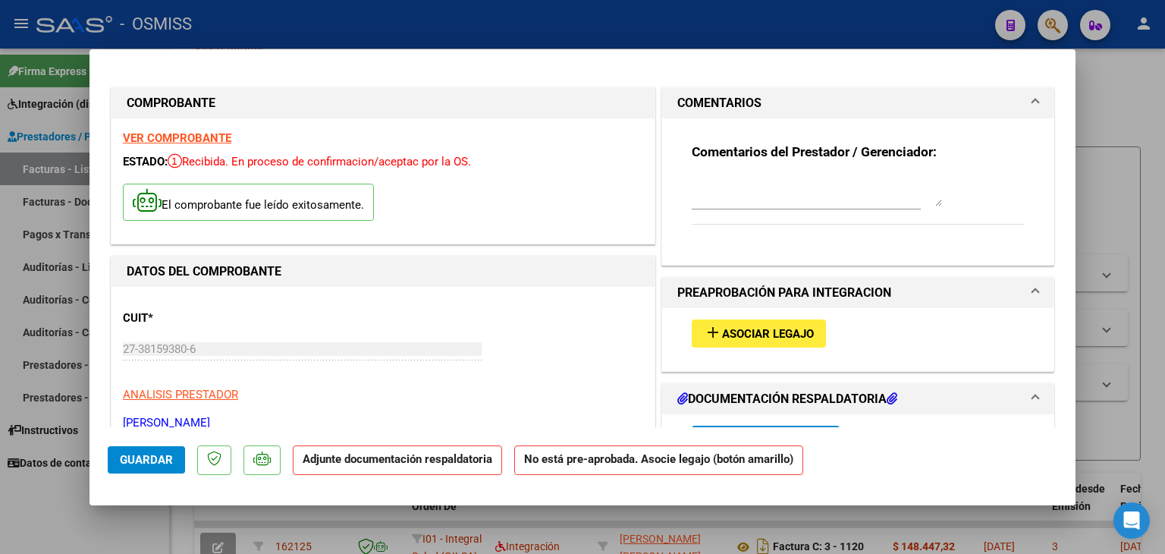
click at [724, 195] on textarea at bounding box center [817, 191] width 250 height 30
type textarea "a"
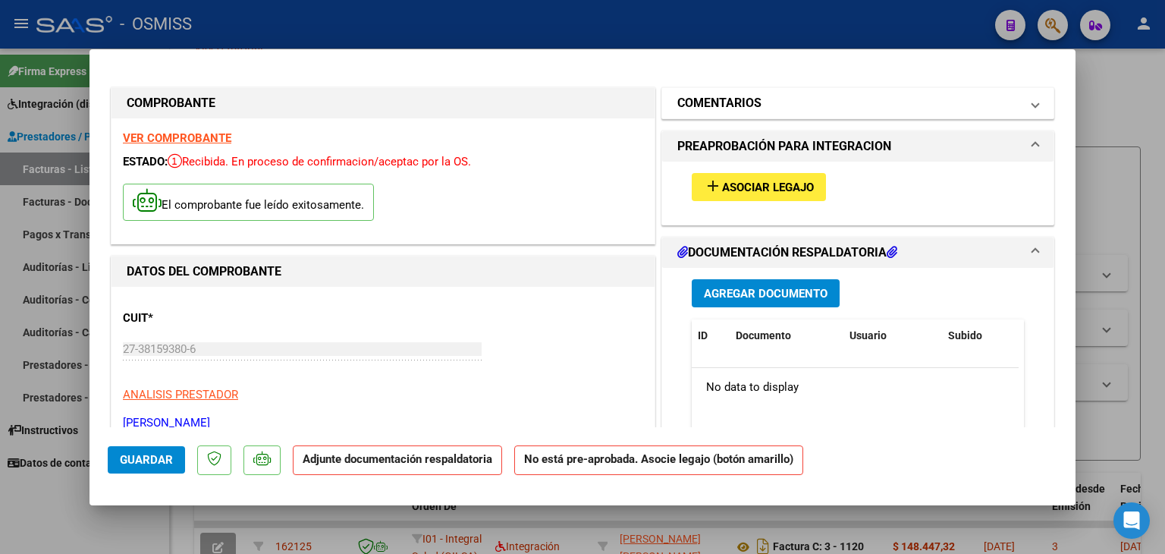
click at [719, 106] on h1 "COMENTARIOS" at bounding box center [719, 103] width 84 height 18
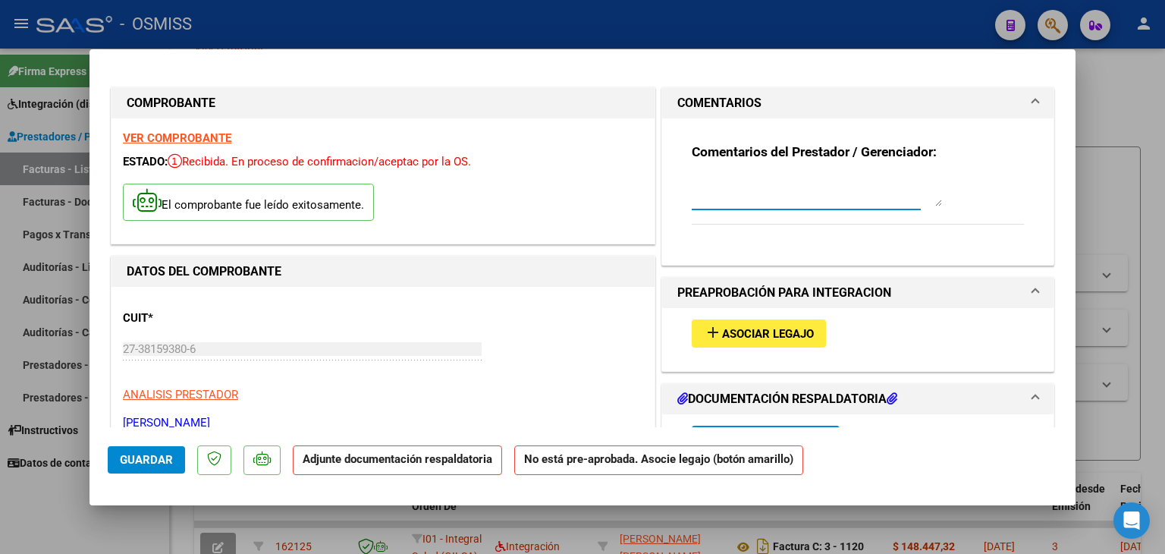
click at [722, 199] on textarea at bounding box center [817, 191] width 250 height 30
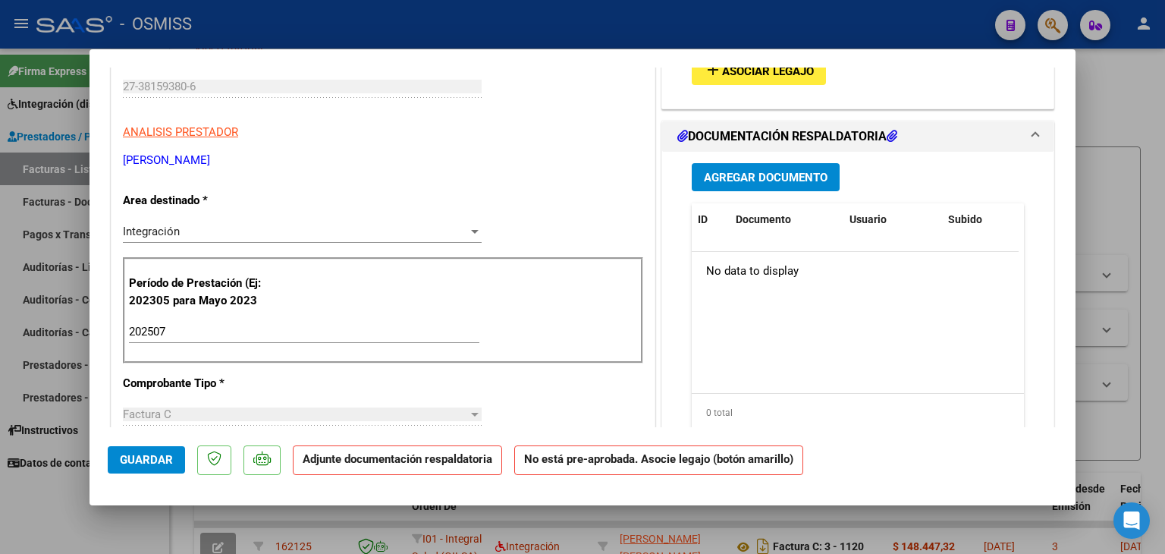
scroll to position [228, 0]
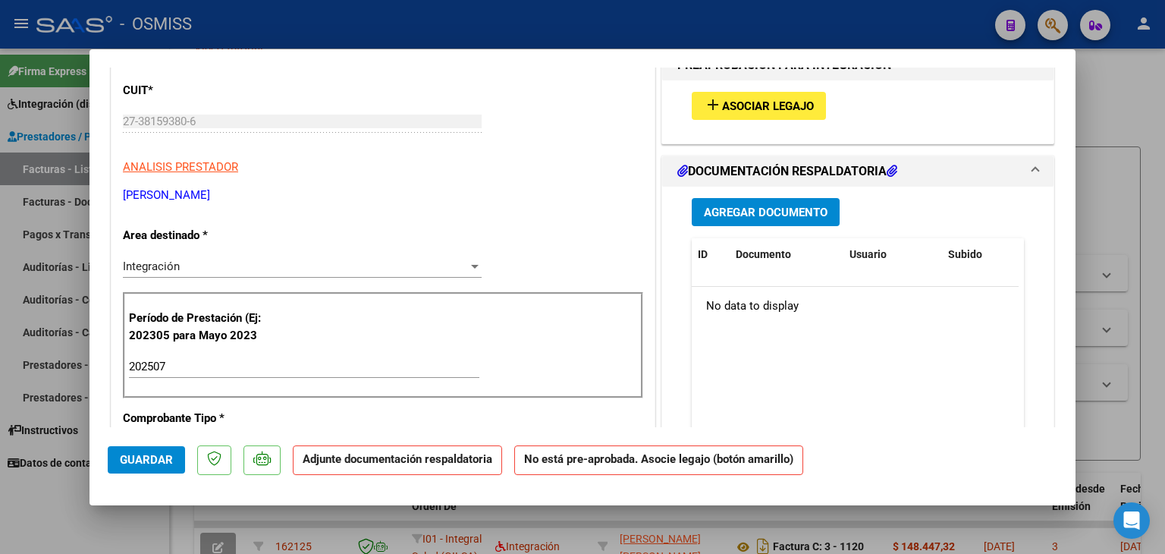
type textarea "NO HAY LEGAJO PARA ASOCIAR ( [PERSON_NAME])"
click at [756, 211] on span "Agregar Documento" at bounding box center [766, 213] width 124 height 14
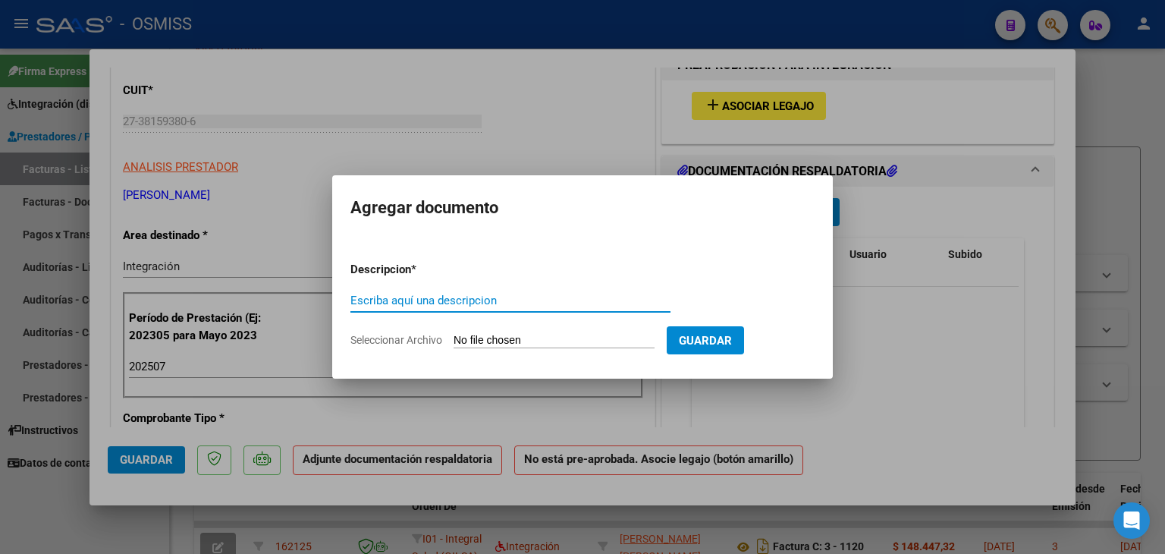
click at [530, 337] on input "Seleccionar Archivo" at bounding box center [554, 341] width 201 height 14
type input "C:\fakepath\P. [PERSON_NAME].pdf"
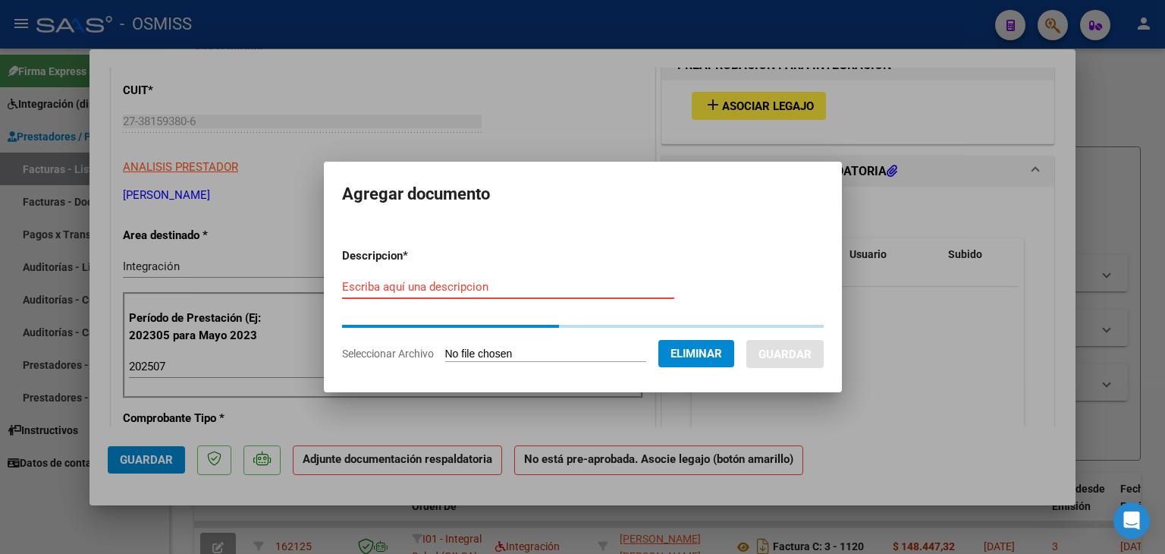
click at [491, 283] on input "Escriba aquí una descripcion" at bounding box center [508, 287] width 332 height 14
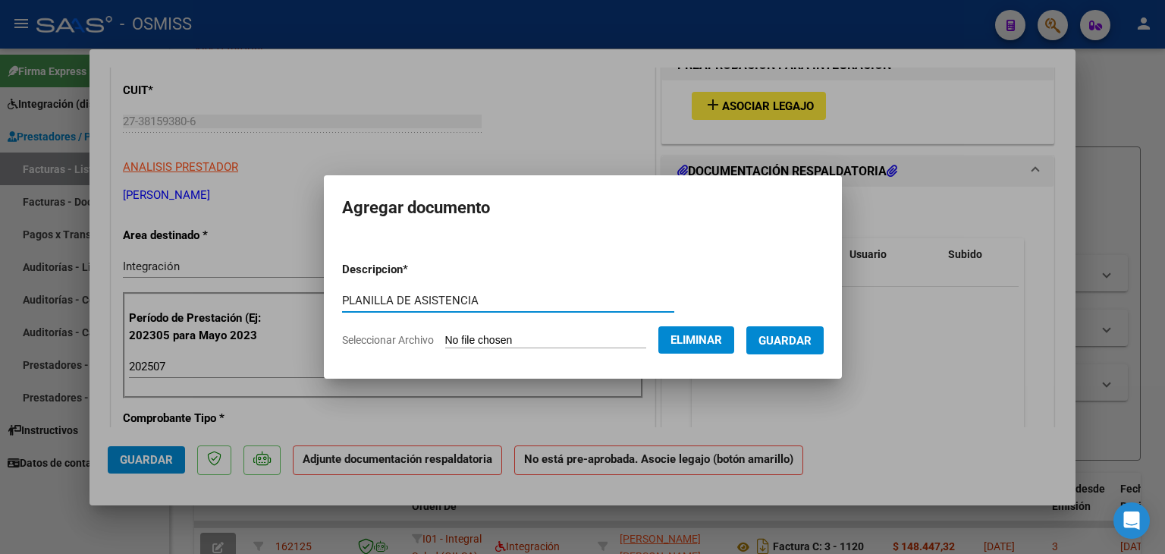
type input "PLANILLA DE ASISTENCIA"
click at [780, 342] on span "Guardar" at bounding box center [784, 341] width 53 height 14
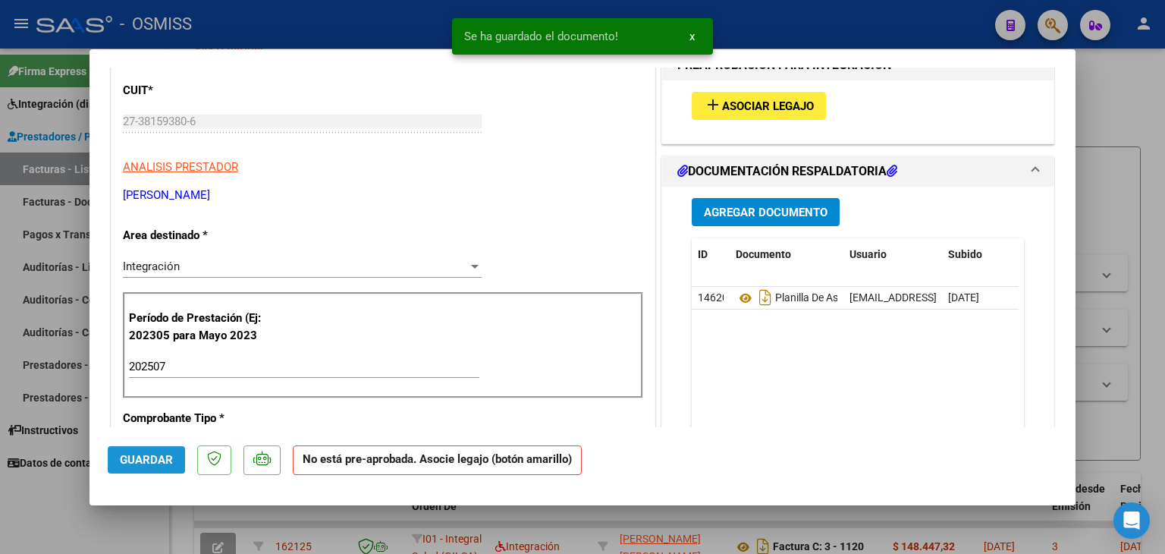
click at [155, 459] on span "Guardar" at bounding box center [146, 460] width 53 height 14
type input "$ 0,00"
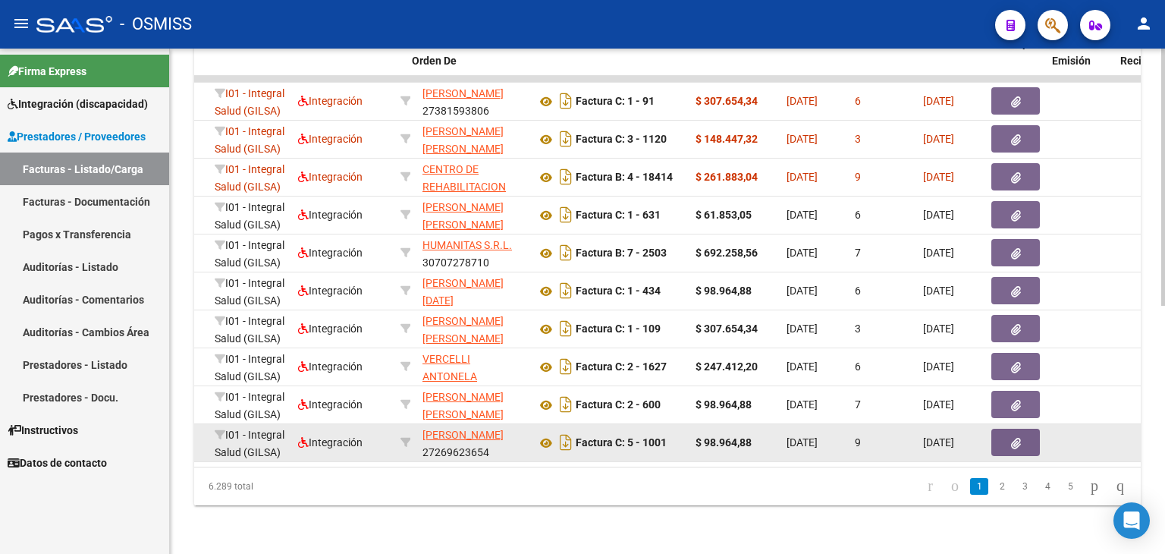
scroll to position [0, 0]
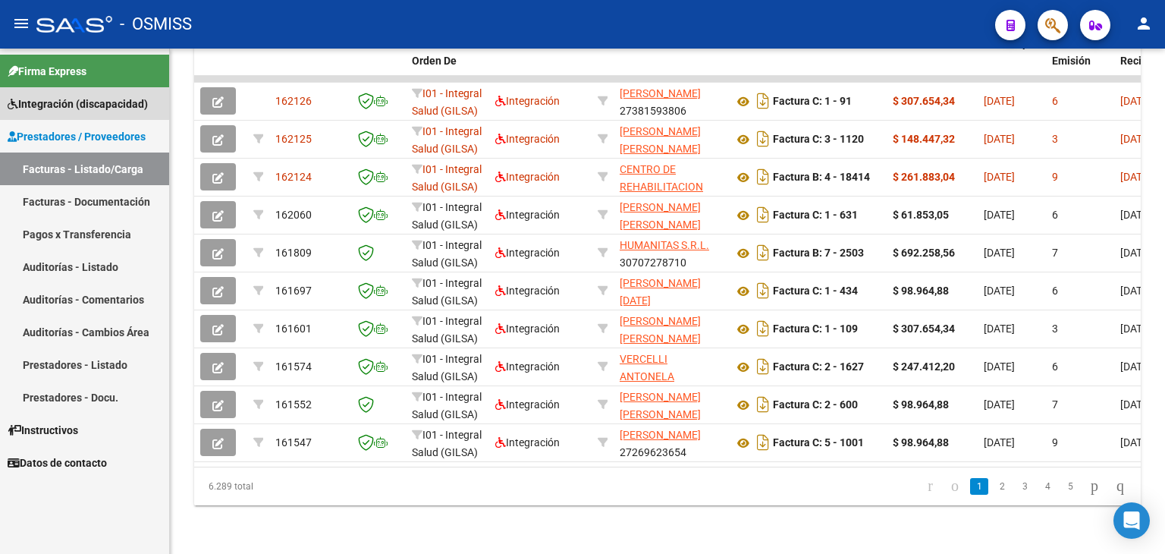
click at [49, 104] on span "Integración (discapacidad)" at bounding box center [78, 104] width 140 height 17
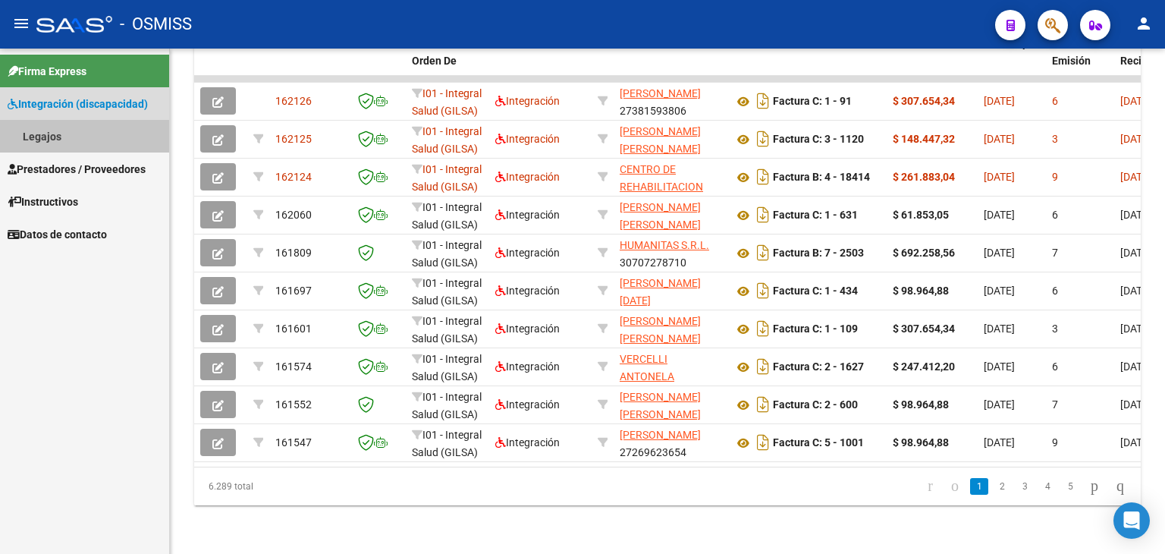
click at [44, 143] on link "Legajos" at bounding box center [84, 136] width 169 height 33
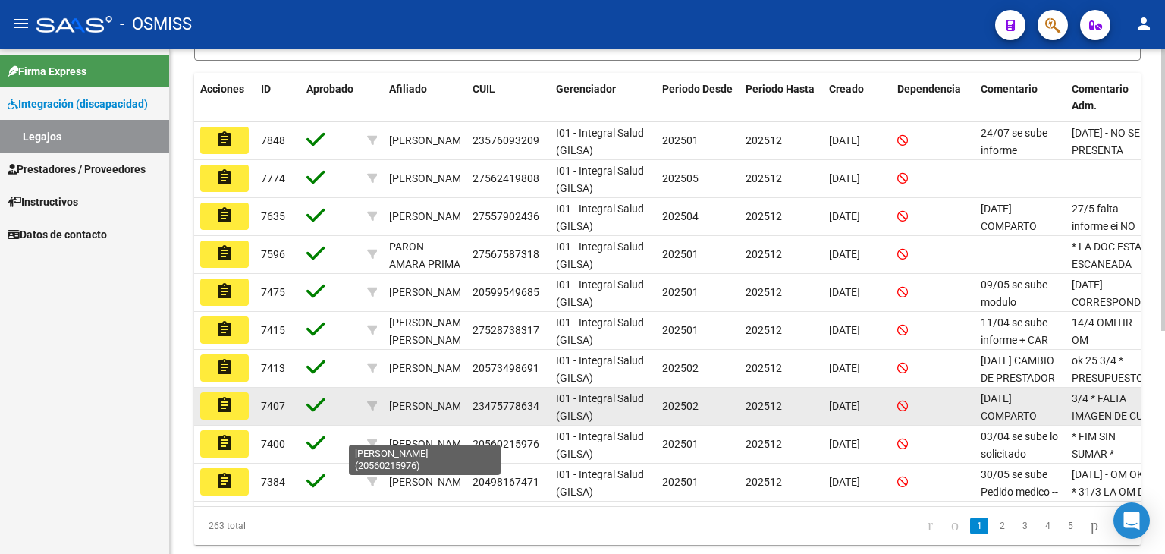
scroll to position [379, 0]
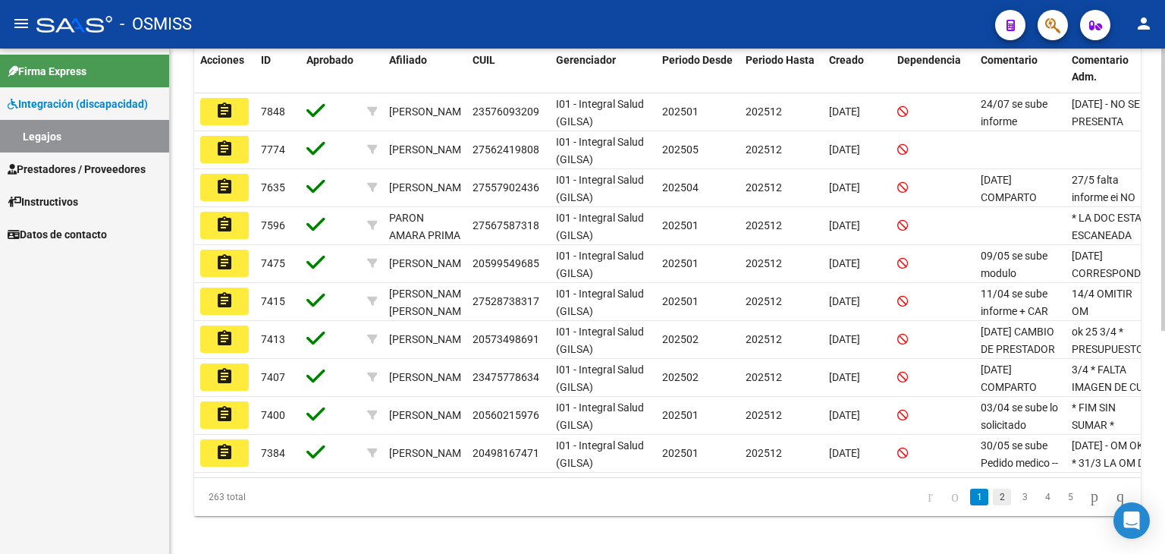
click at [993, 505] on link "2" at bounding box center [1002, 496] width 18 height 17
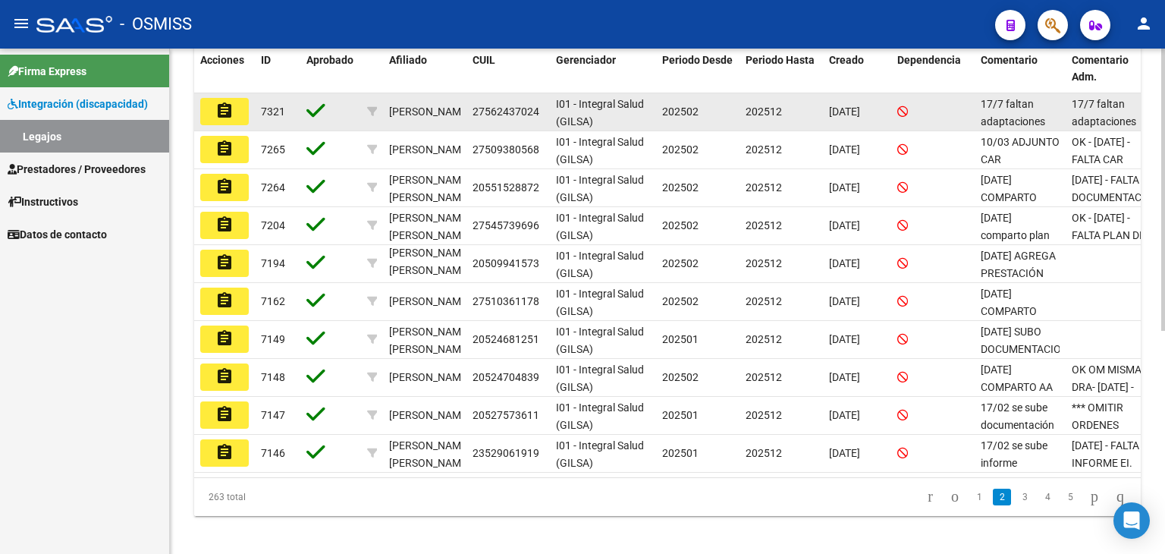
click at [239, 118] on button "assignment" at bounding box center [224, 111] width 49 height 27
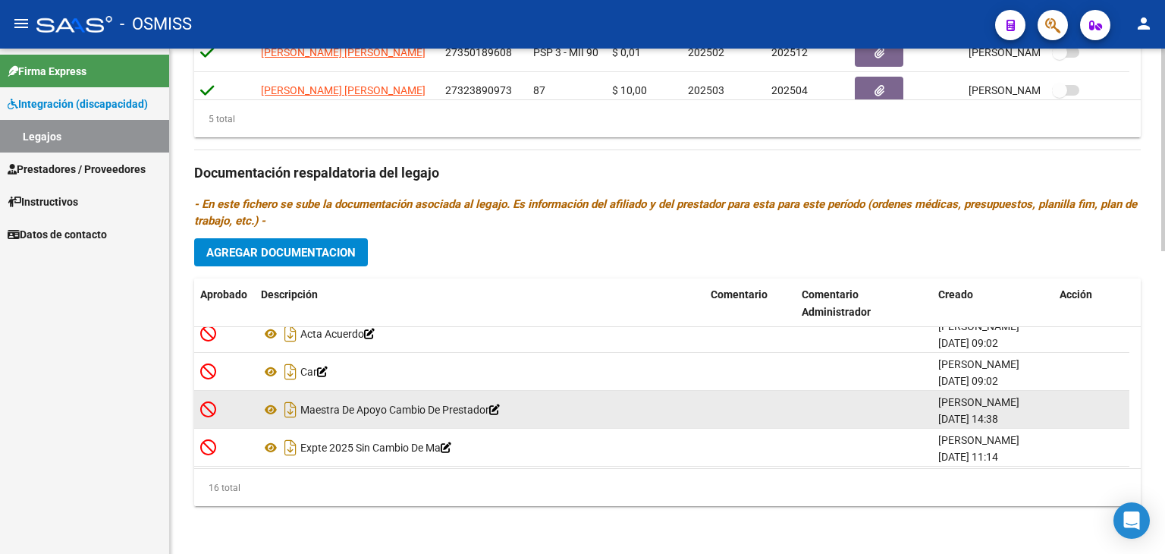
scroll to position [470, 0]
click at [293, 405] on icon "Descargar documento" at bounding box center [291, 406] width 20 height 24
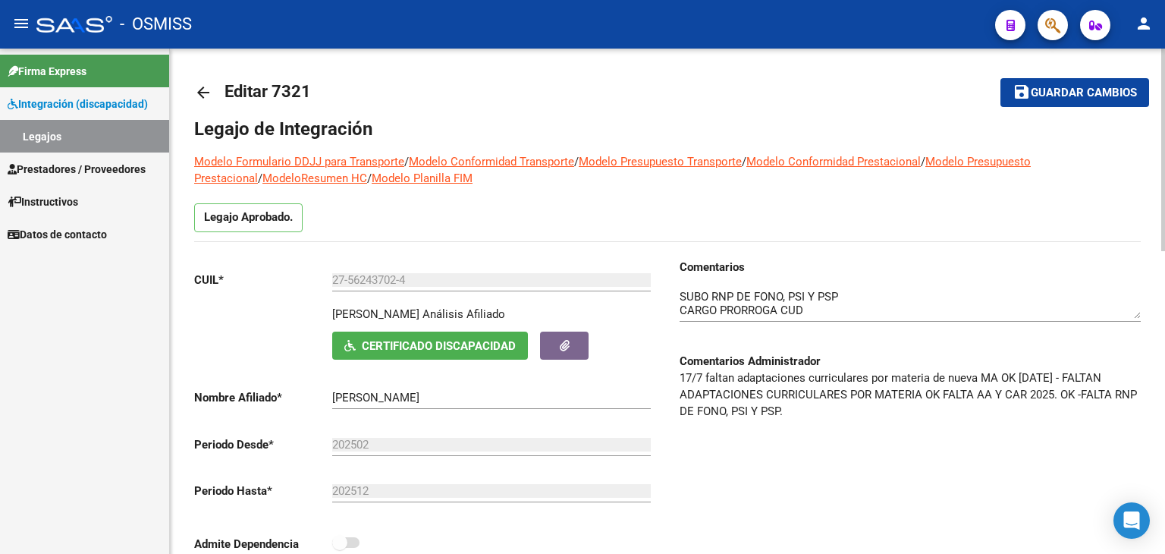
scroll to position [0, 0]
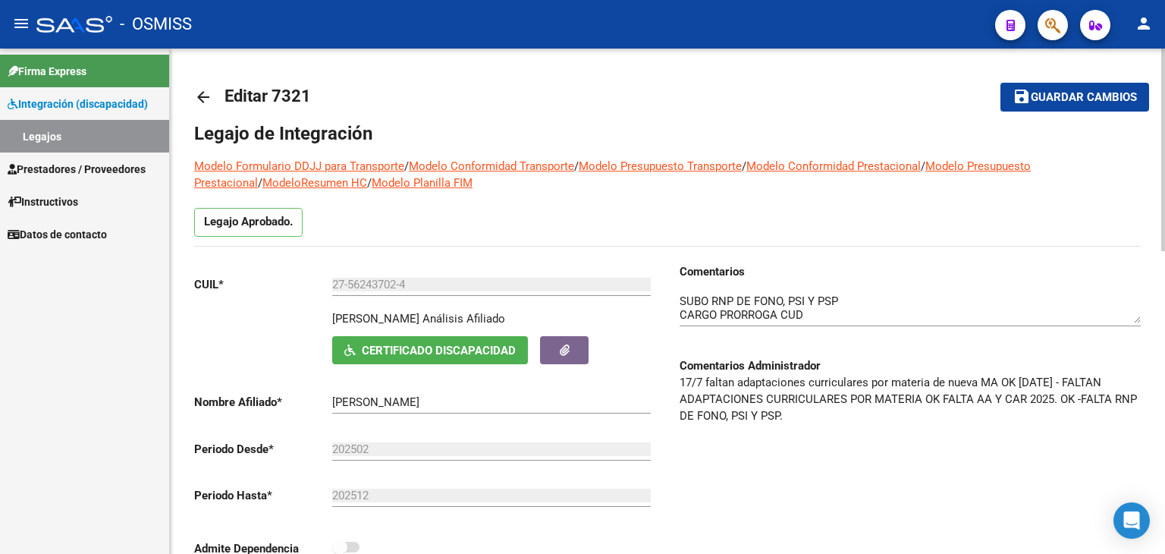
click at [696, 302] on textarea at bounding box center [910, 308] width 461 height 30
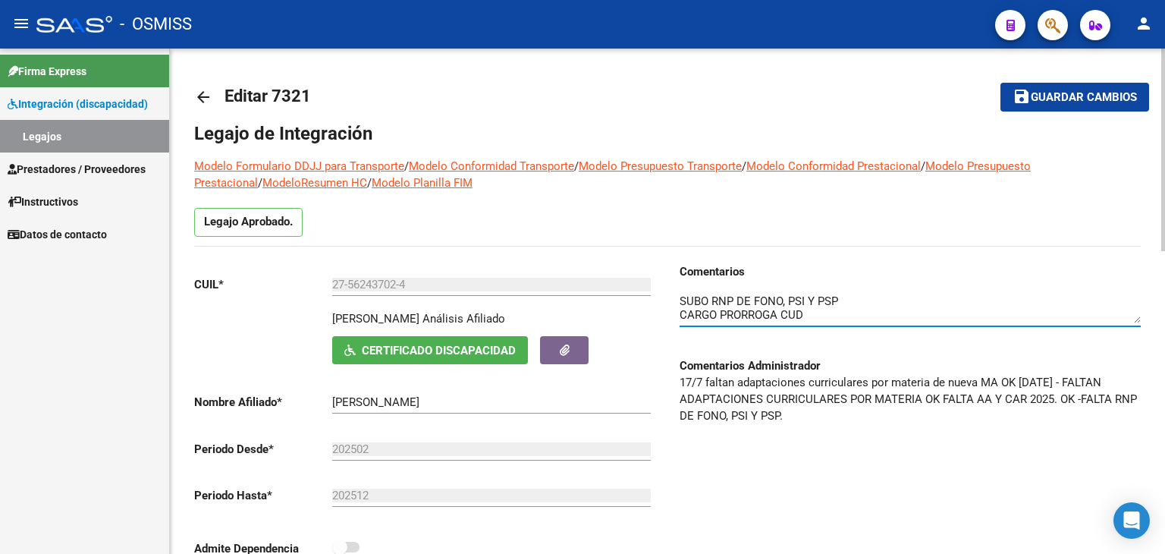
click at [686, 297] on textarea at bounding box center [910, 308] width 461 height 30
click at [673, 295] on div "Comentarios Comentarios Administrador 17/7 faltan adaptaciones curriculares por…" at bounding box center [903, 420] width 473 height 315
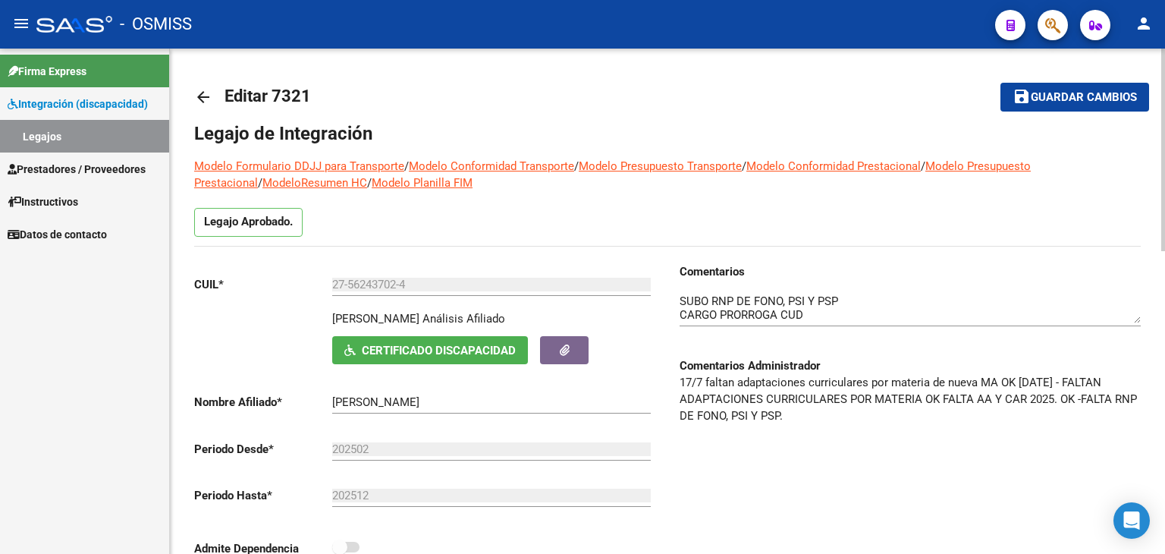
drag, startPoint x: 677, startPoint y: 296, endPoint x: 695, endPoint y: 292, distance: 19.3
click at [677, 295] on div "Comentarios Comentarios Administrador 17/7 faltan adaptaciones curriculares por…" at bounding box center [903, 420] width 473 height 315
click at [686, 298] on textarea at bounding box center [910, 308] width 461 height 30
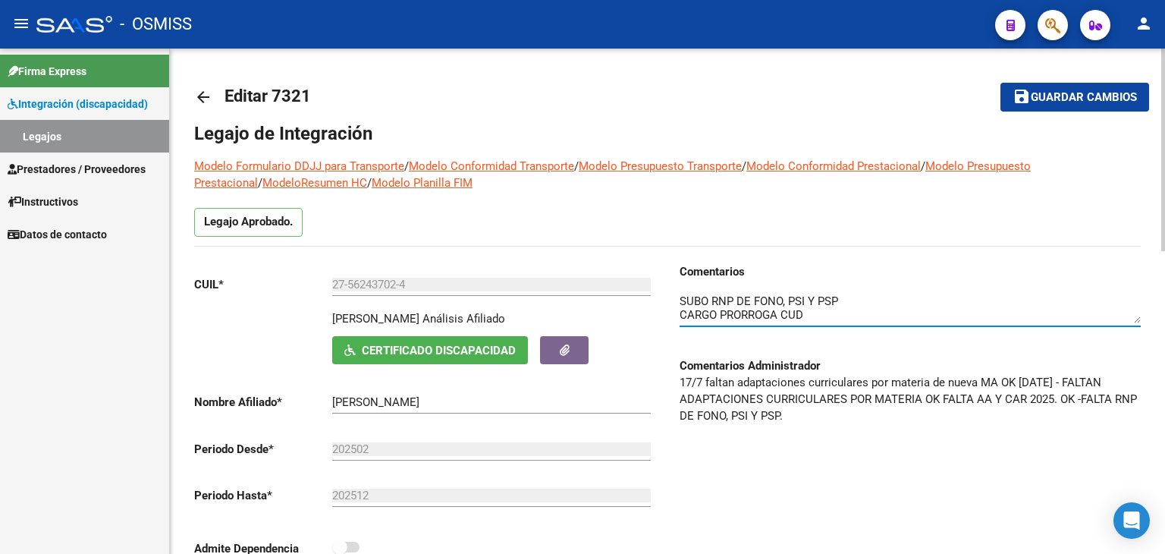
click at [680, 298] on textarea at bounding box center [910, 308] width 461 height 30
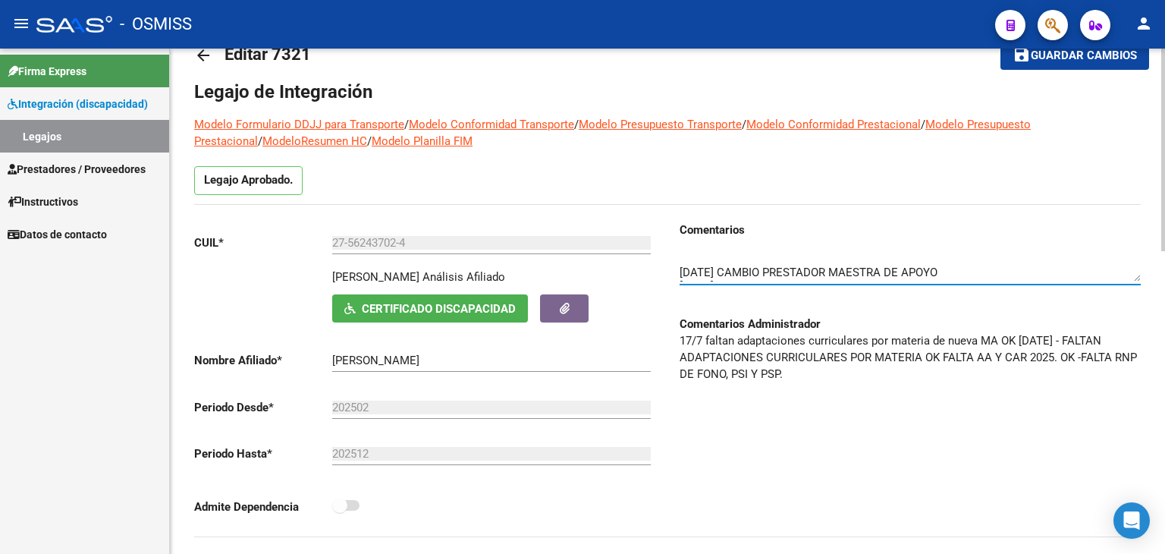
scroll to position [76, 0]
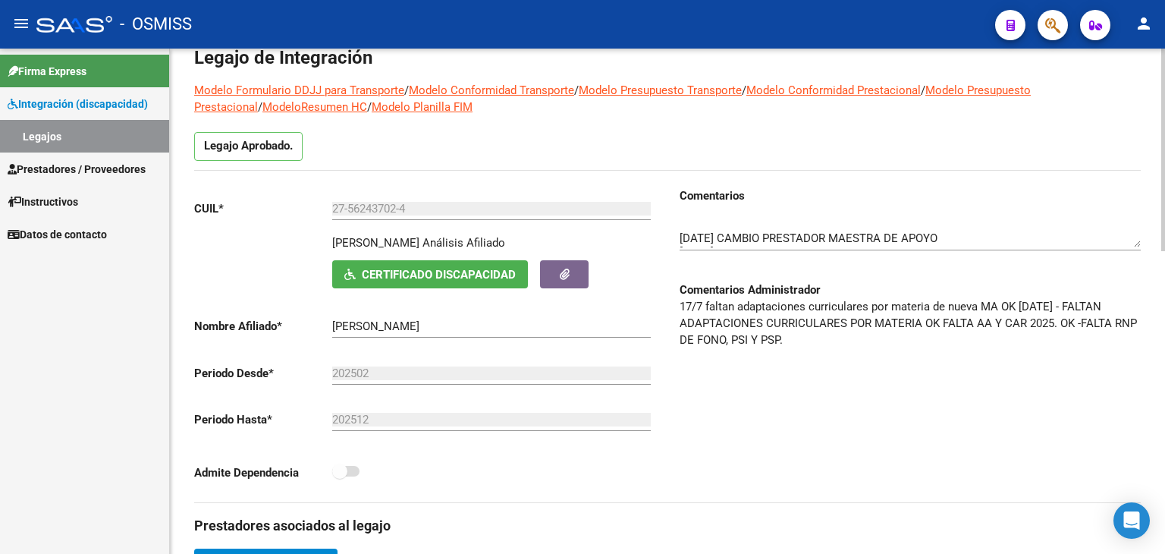
drag, startPoint x: 680, startPoint y: 301, endPoint x: 902, endPoint y: 308, distance: 222.3
click at [943, 306] on p "17/7 faltan adaptaciones curriculares por materia de nueva MA OK [DATE] - FALTA…" at bounding box center [910, 323] width 461 height 50
click at [704, 308] on p "17/7 faltan adaptaciones curriculares por materia de nueva MA OK [DATE] - FALTA…" at bounding box center [910, 323] width 461 height 50
drag, startPoint x: 680, startPoint y: 302, endPoint x: 1014, endPoint y: 301, distance: 333.7
click at [1014, 301] on p "17/7 faltan adaptaciones curriculares por materia de nueva MA OK [DATE] - FALTA…" at bounding box center [910, 323] width 461 height 50
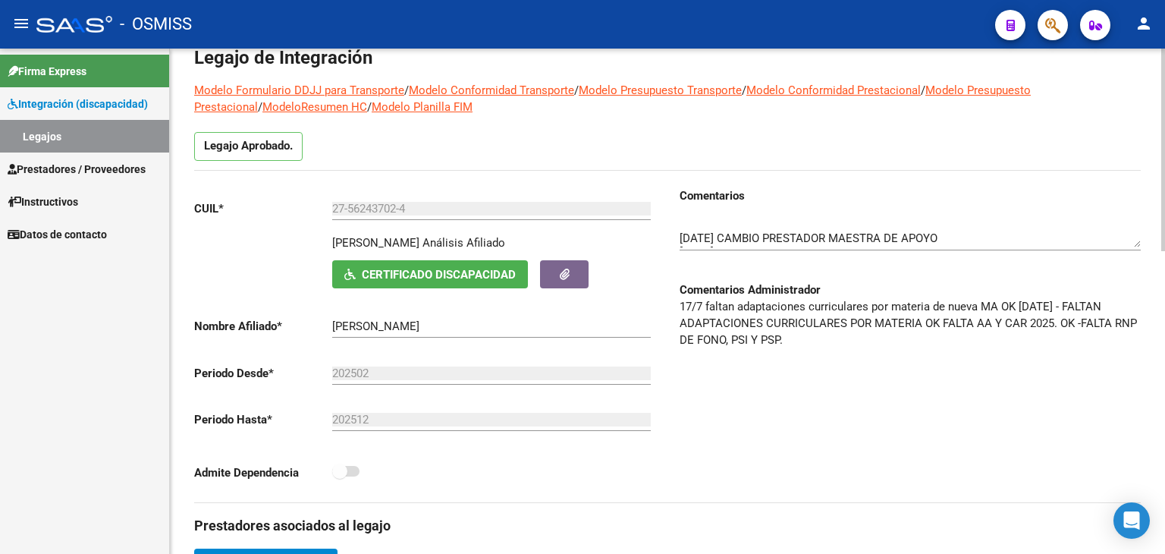
copy p "17/7 faltan adaptaciones curriculares por materia de nueva MA OK"
click at [46, 104] on span "Integración (discapacidad)" at bounding box center [78, 104] width 140 height 17
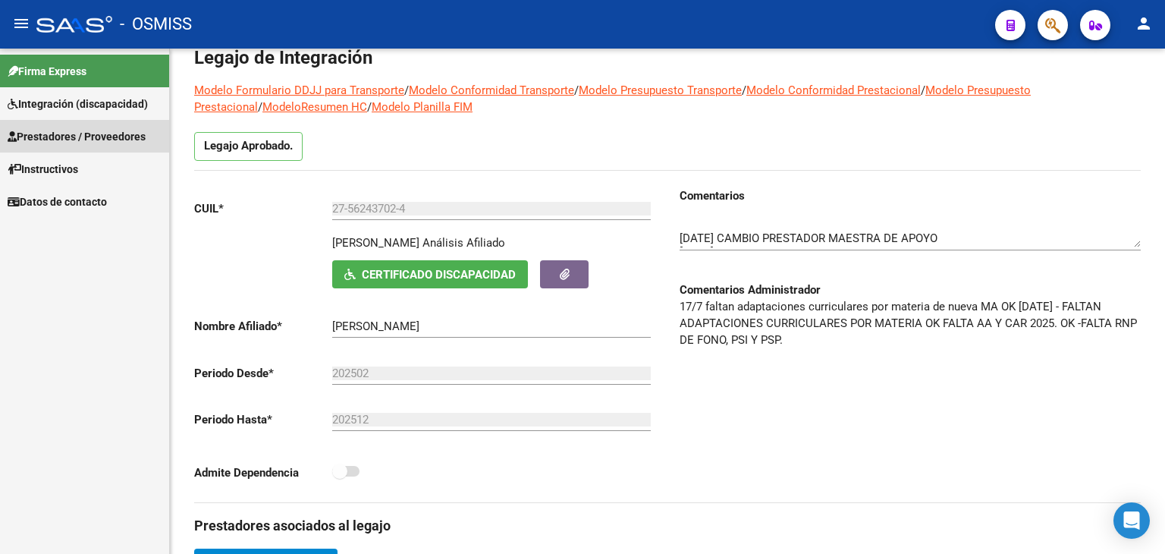
click at [49, 137] on span "Prestadores / Proveedores" at bounding box center [77, 136] width 138 height 17
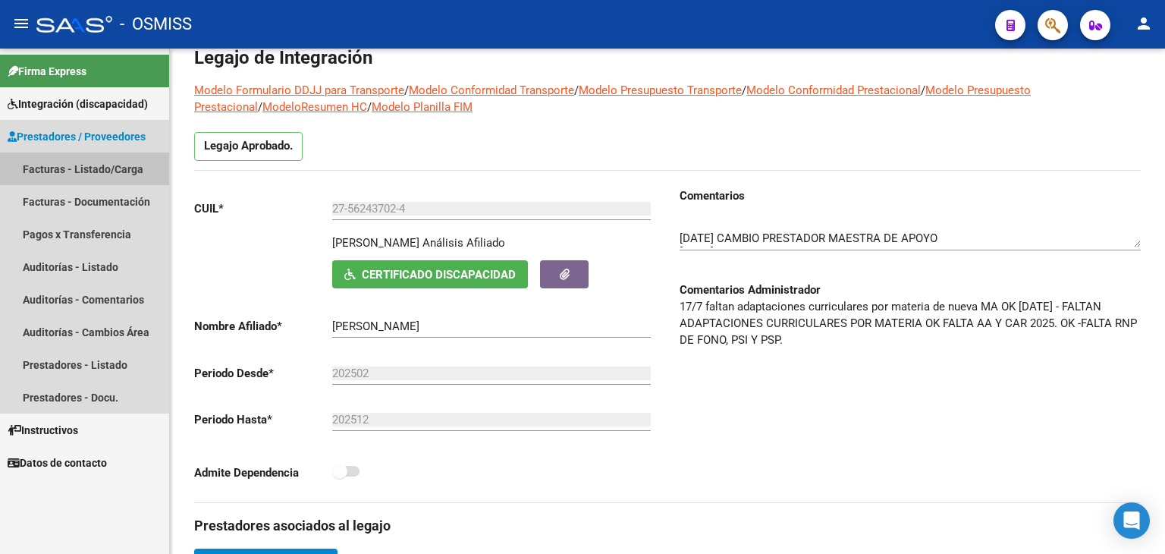
click at [52, 165] on link "Facturas - Listado/Carga" at bounding box center [84, 168] width 169 height 33
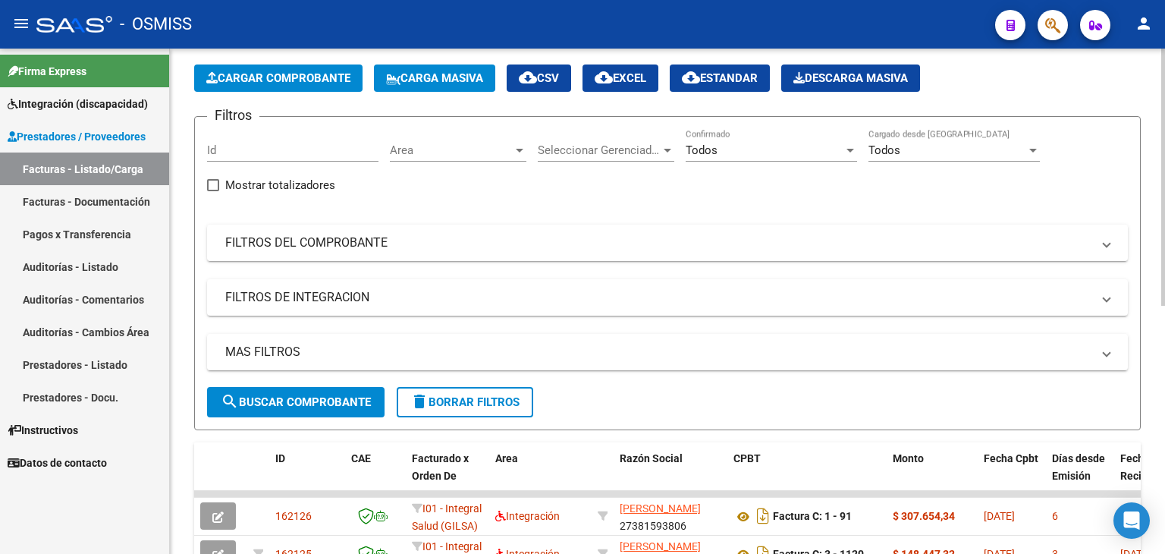
scroll to position [76, 0]
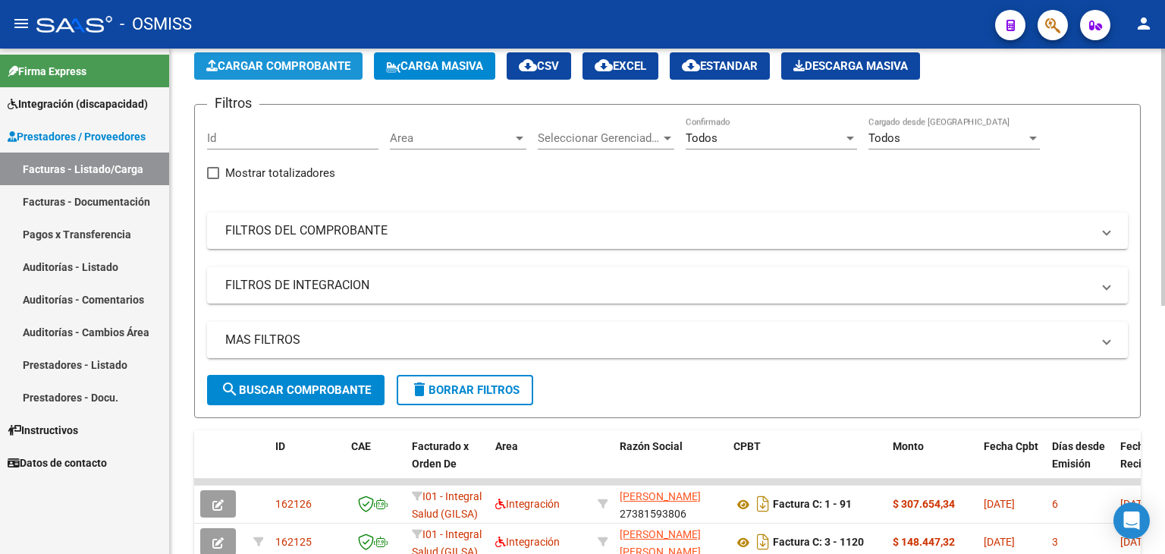
click at [325, 65] on span "Cargar Comprobante" at bounding box center [278, 66] width 144 height 14
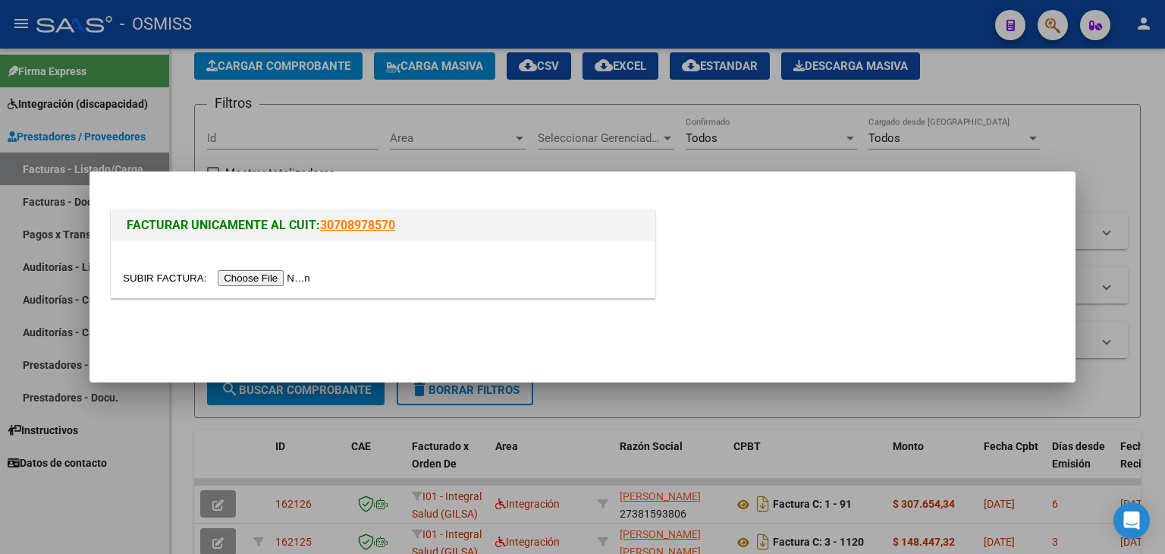
click at [297, 275] on input "file" at bounding box center [219, 278] width 192 height 16
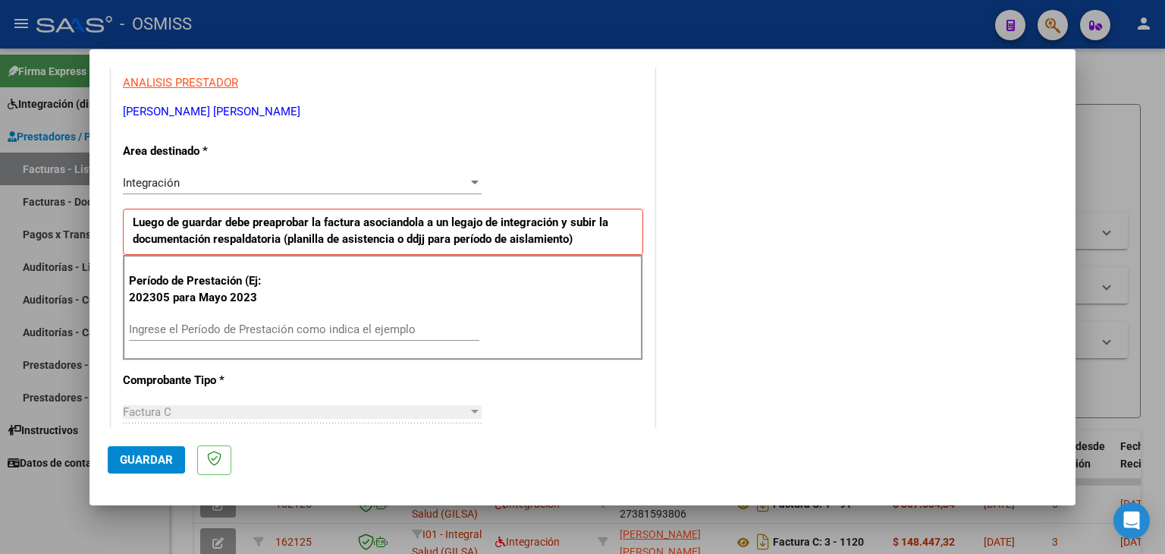
scroll to position [303, 0]
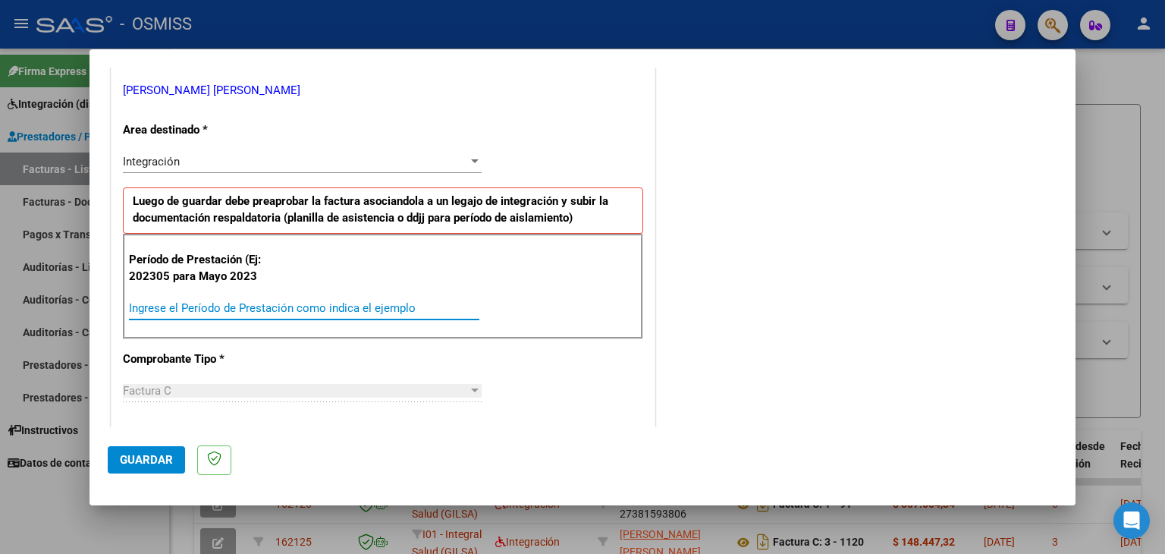
click at [292, 310] on input "Ingrese el Período de Prestación como indica el ejemplo" at bounding box center [304, 308] width 350 height 14
type input "202507"
click at [502, 357] on div "CUIT * 20-37743020-5 Ingresar CUIT ANALISIS PRESTADOR [PERSON_NAME] [PERSON_NAM…" at bounding box center [382, 524] width 543 height 1141
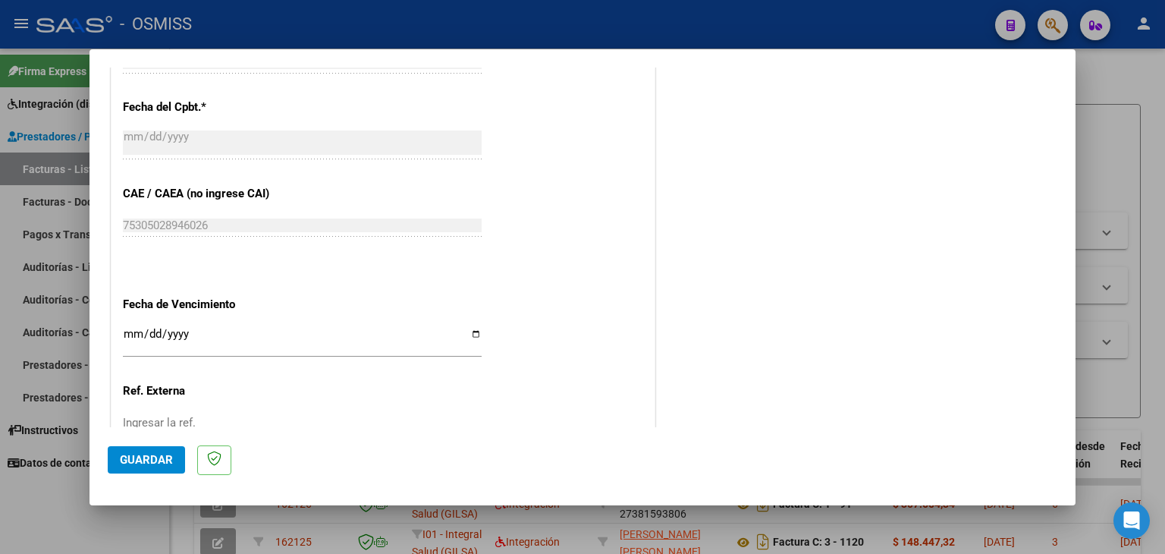
scroll to position [973, 0]
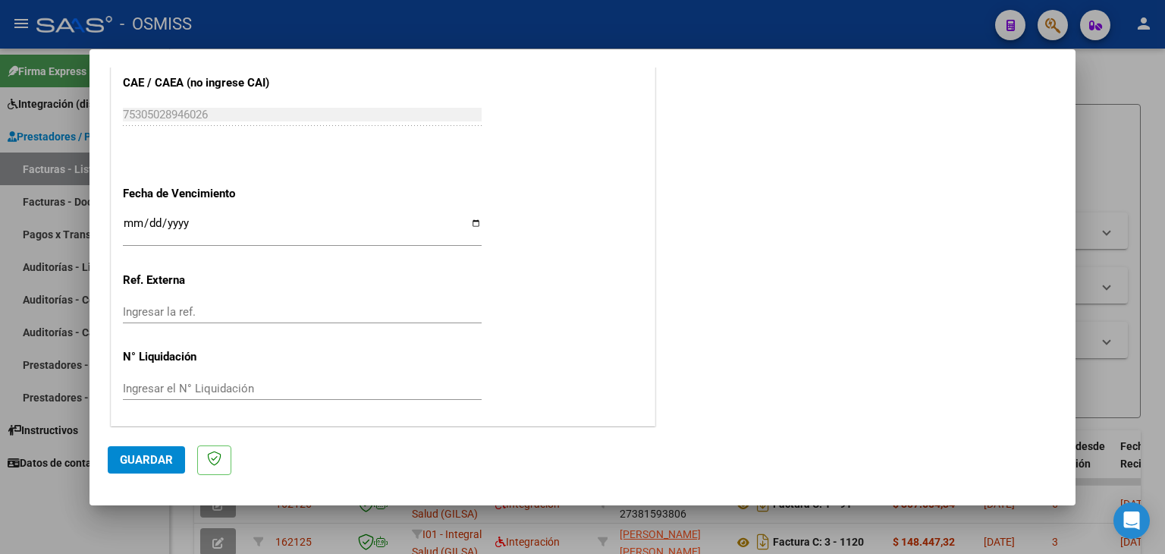
click at [123, 224] on input "Ingresar la fecha" at bounding box center [302, 229] width 359 height 24
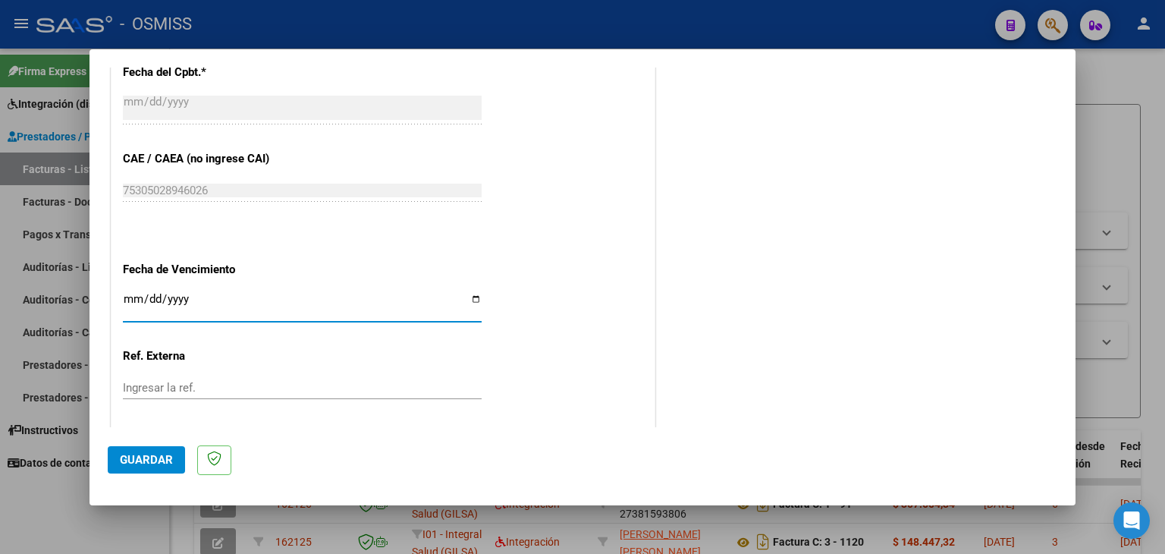
drag, startPoint x: 129, startPoint y: 295, endPoint x: 136, endPoint y: 289, distance: 9.1
click at [128, 294] on input "Ingresar la fecha" at bounding box center [302, 305] width 359 height 24
type input "[DATE]"
click at [171, 463] on span "Guardar" at bounding box center [146, 460] width 53 height 14
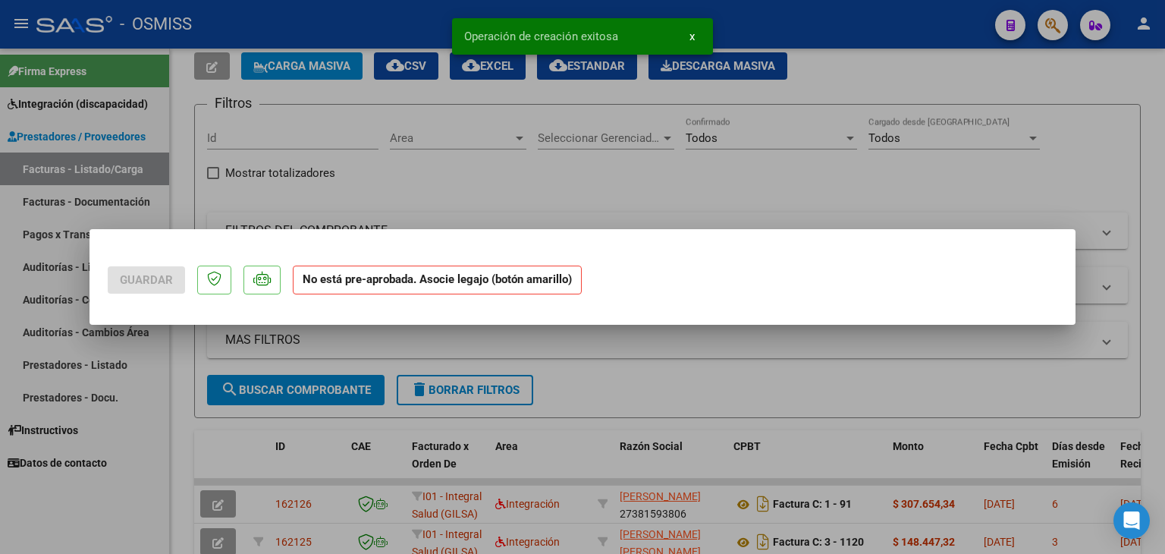
scroll to position [0, 0]
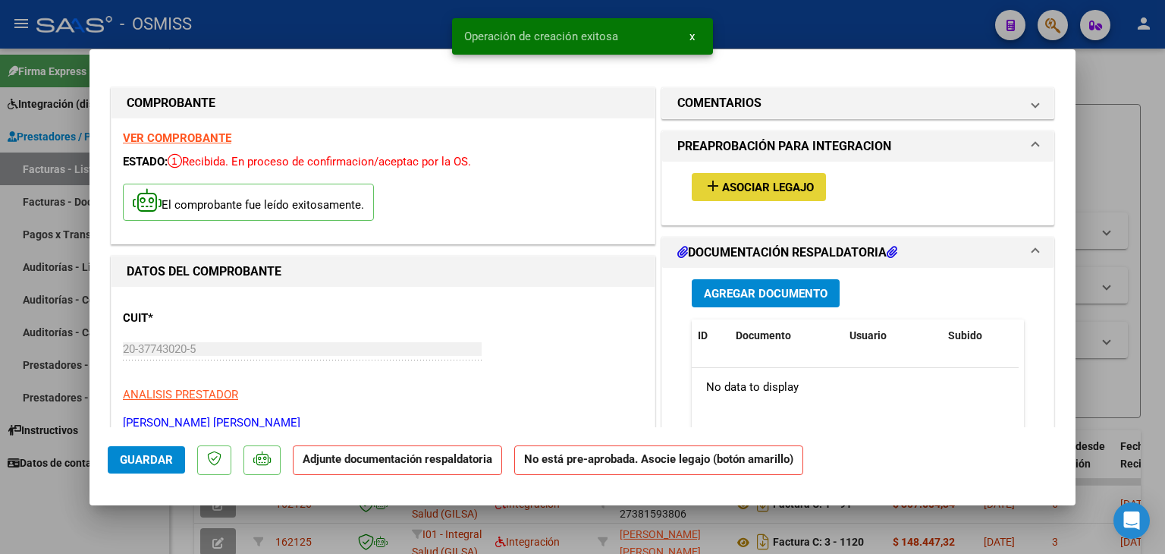
click at [762, 189] on span "Asociar Legajo" at bounding box center [768, 188] width 92 height 14
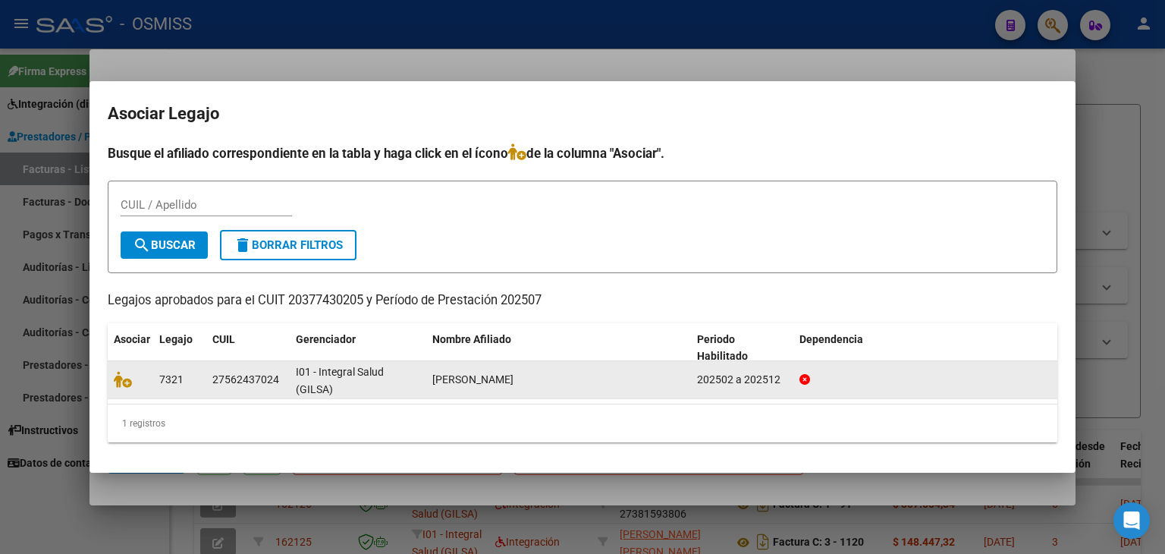
click at [112, 380] on datatable-body-cell at bounding box center [131, 379] width 46 height 37
click at [127, 382] on icon at bounding box center [123, 379] width 18 height 17
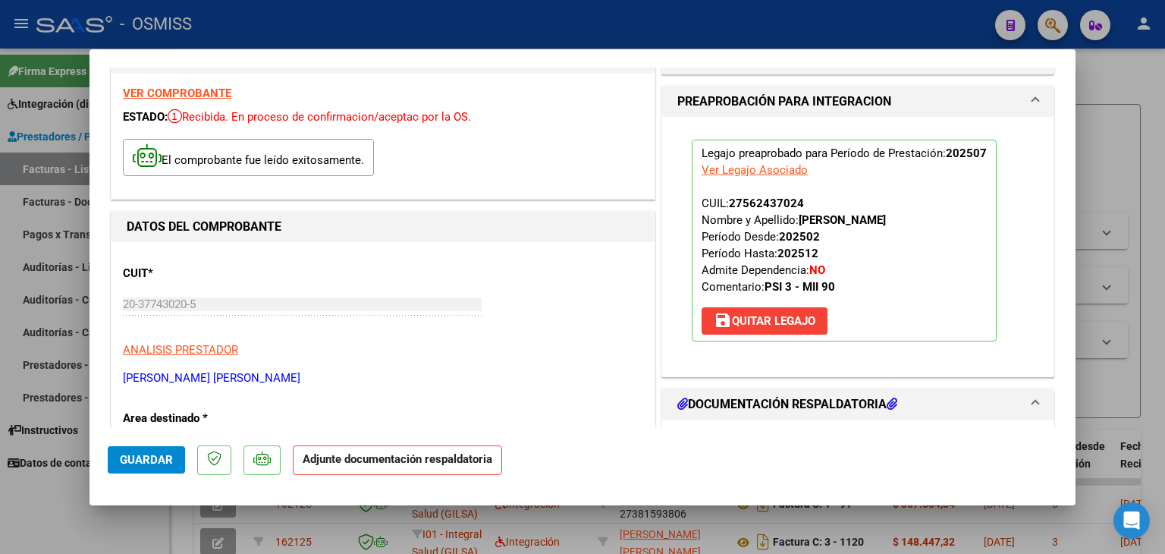
scroll to position [228, 0]
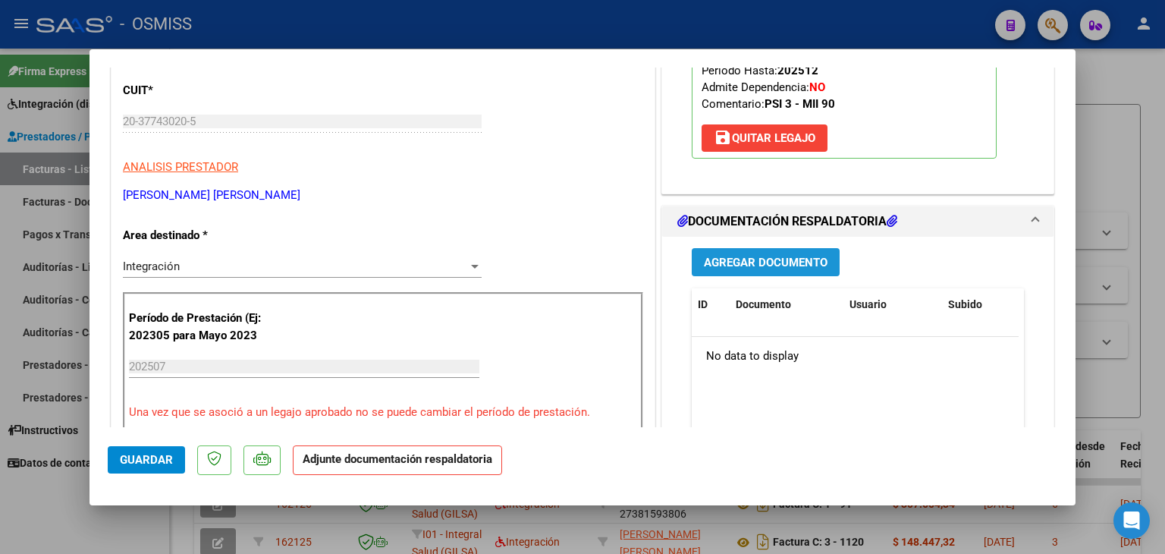
click at [725, 262] on span "Agregar Documento" at bounding box center [766, 263] width 124 height 14
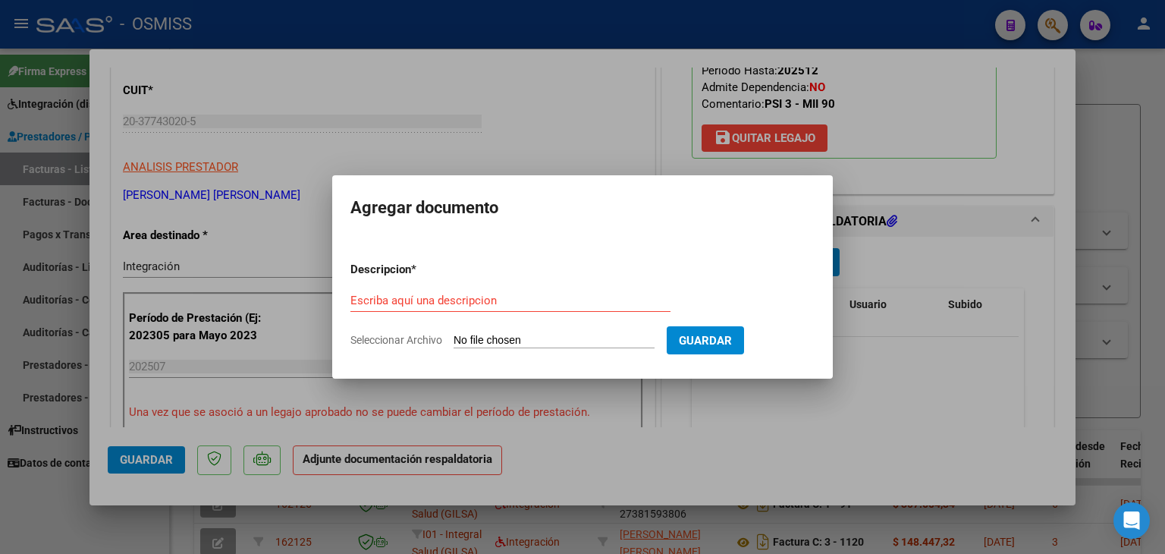
click at [501, 346] on input "Seleccionar Archivo" at bounding box center [554, 341] width 201 height 14
type input "C:\fakepath\Planilla Asistencia [PERSON_NAME]pdf"
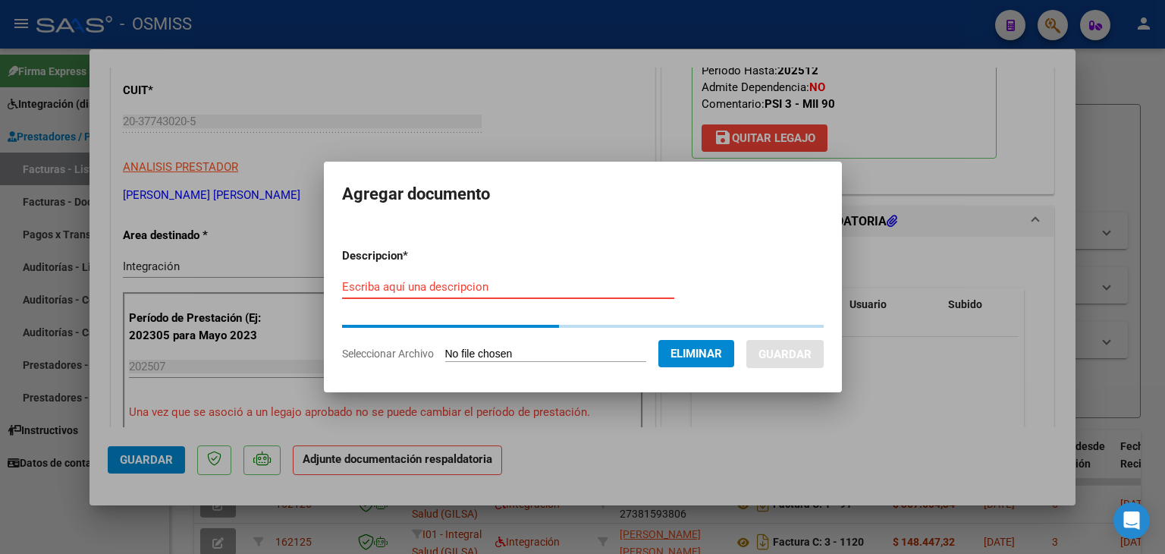
click at [407, 280] on input "Escriba aquí una descripcion" at bounding box center [508, 287] width 332 height 14
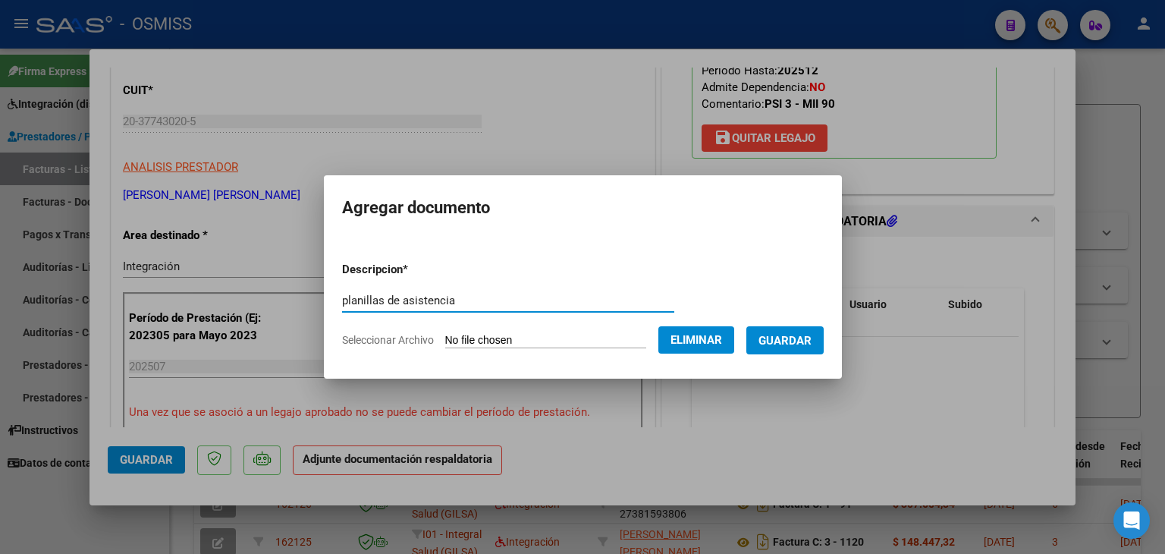
click at [367, 299] on input "planillas de asistencia" at bounding box center [508, 301] width 332 height 14
type input "planilla de asistencia"
click at [787, 335] on span "Guardar" at bounding box center [784, 341] width 53 height 14
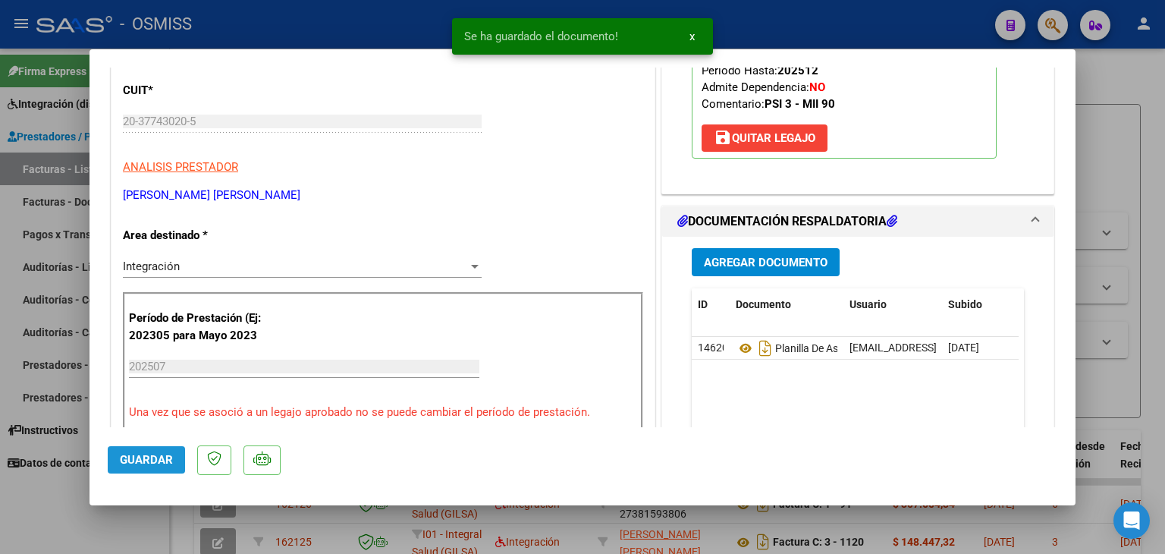
click at [152, 456] on span "Guardar" at bounding box center [146, 460] width 53 height 14
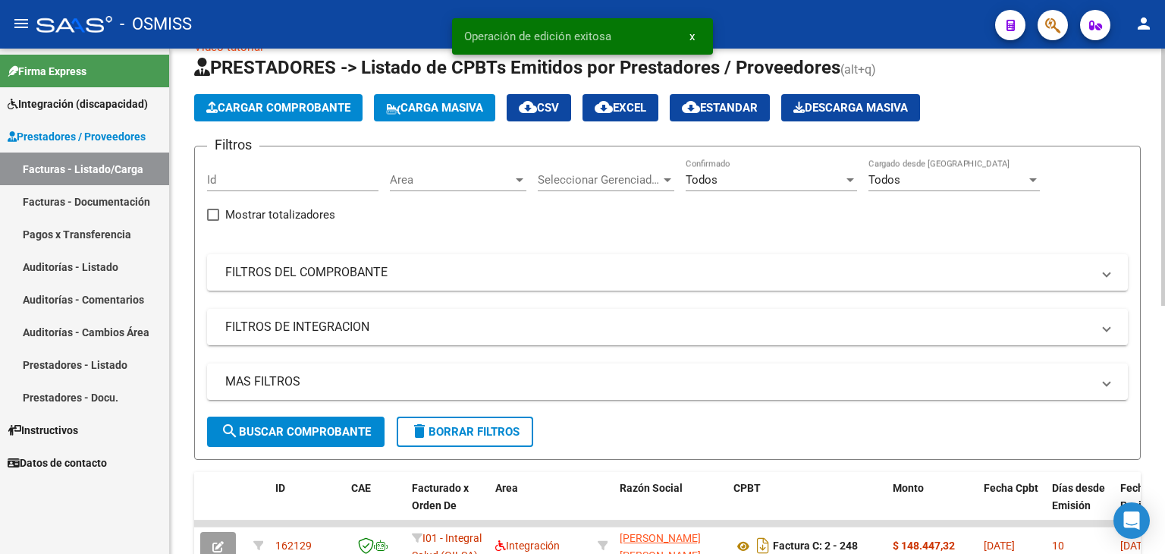
scroll to position [0, 0]
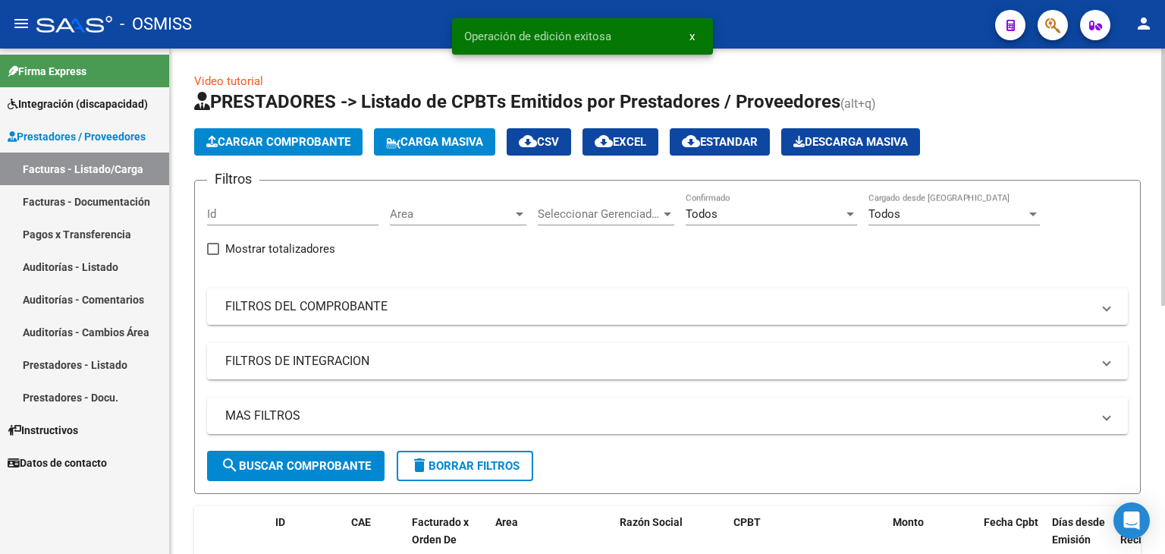
click at [317, 133] on button "Cargar Comprobante" at bounding box center [278, 141] width 168 height 27
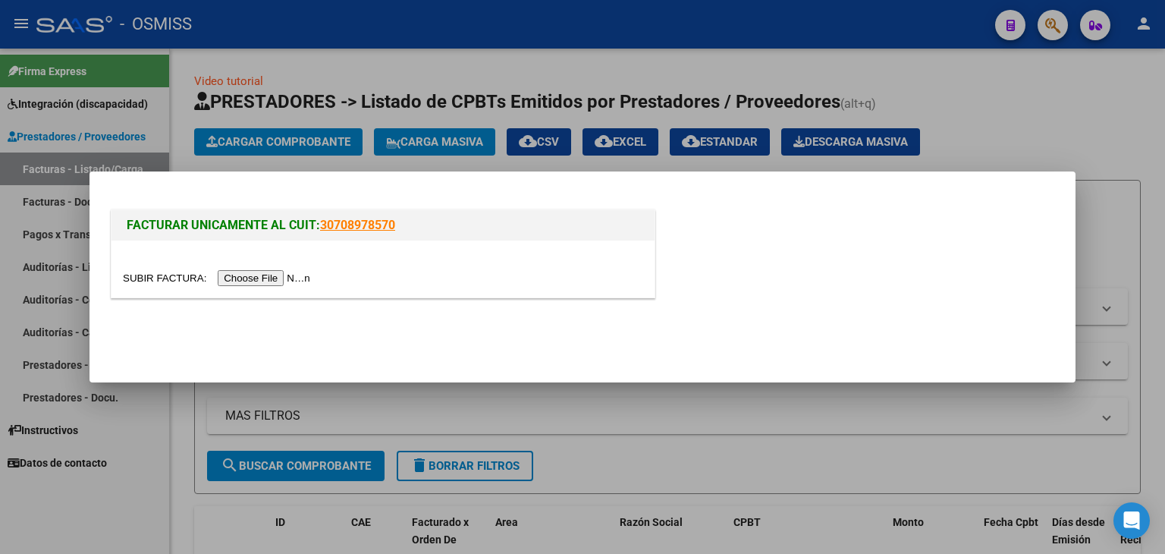
click at [282, 278] on input "file" at bounding box center [219, 278] width 192 height 16
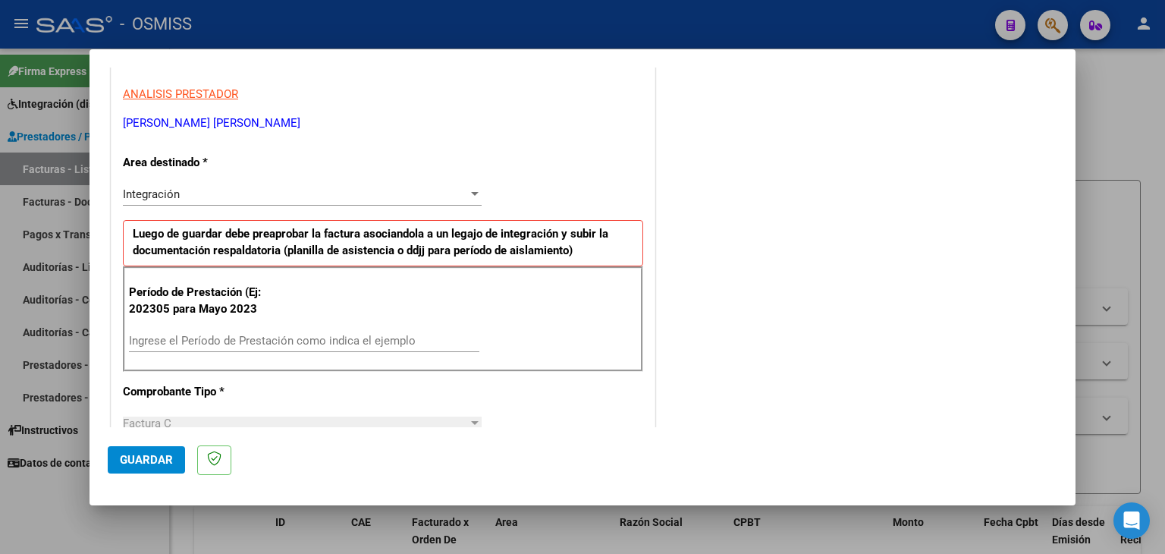
scroll to position [303, 0]
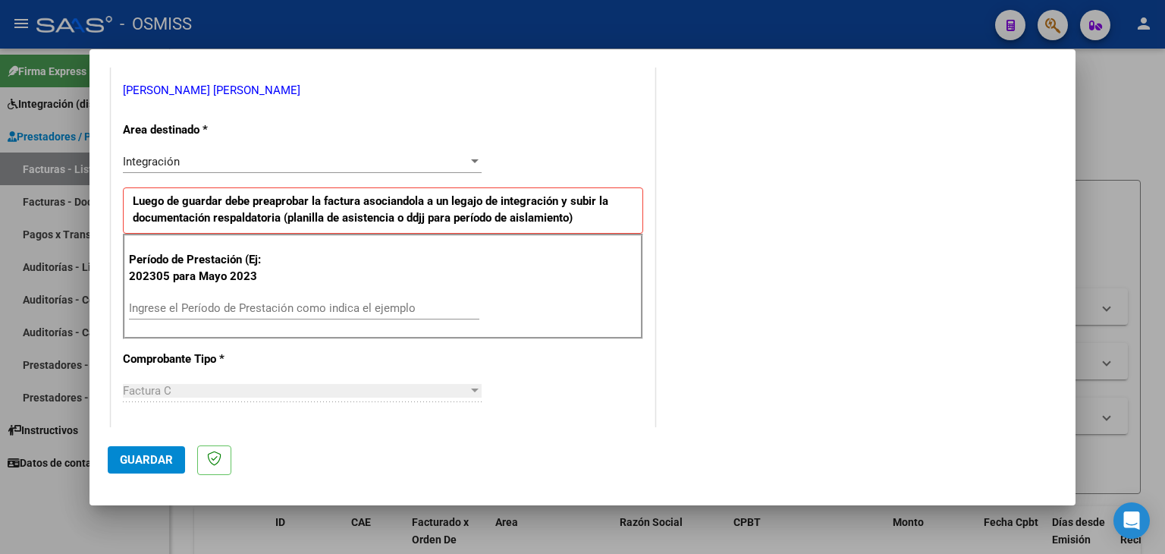
click at [264, 298] on div "Ingrese el Período de Prestación como indica el ejemplo" at bounding box center [304, 308] width 350 height 23
type input "202507"
click at [536, 356] on div "CUIT * 27-35018960-8 Ingresar CUIT ANALISIS PRESTADOR [PERSON_NAME] [PERSON_NAM…" at bounding box center [382, 524] width 543 height 1141
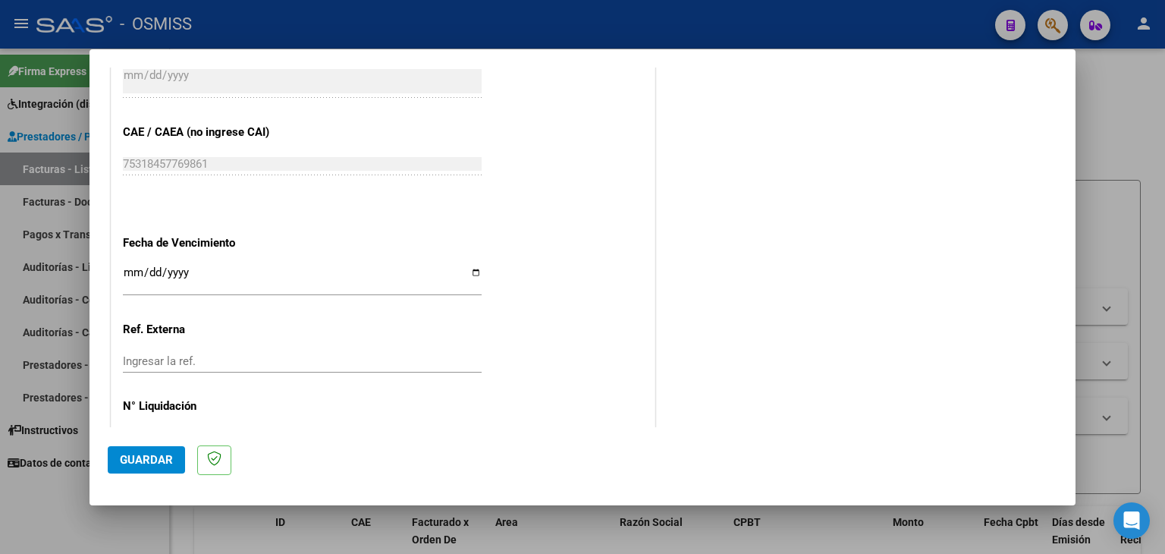
scroll to position [897, 0]
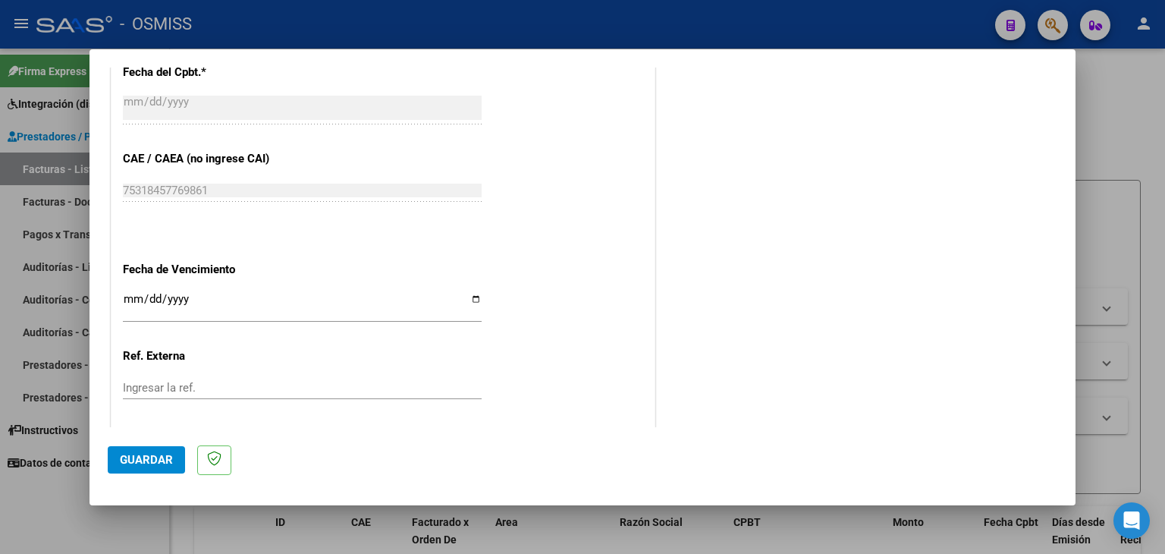
click at [124, 290] on div "Ingresar la fecha" at bounding box center [302, 306] width 359 height 33
type input "[DATE]"
click at [142, 463] on span "Guardar" at bounding box center [146, 460] width 53 height 14
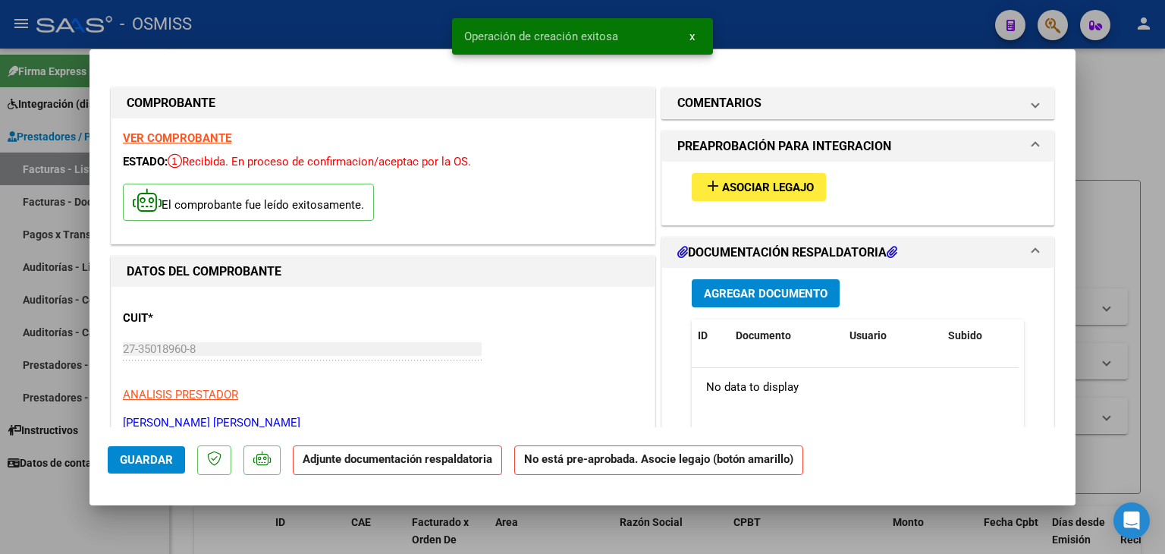
click at [740, 188] on span "Asociar Legajo" at bounding box center [768, 188] width 92 height 14
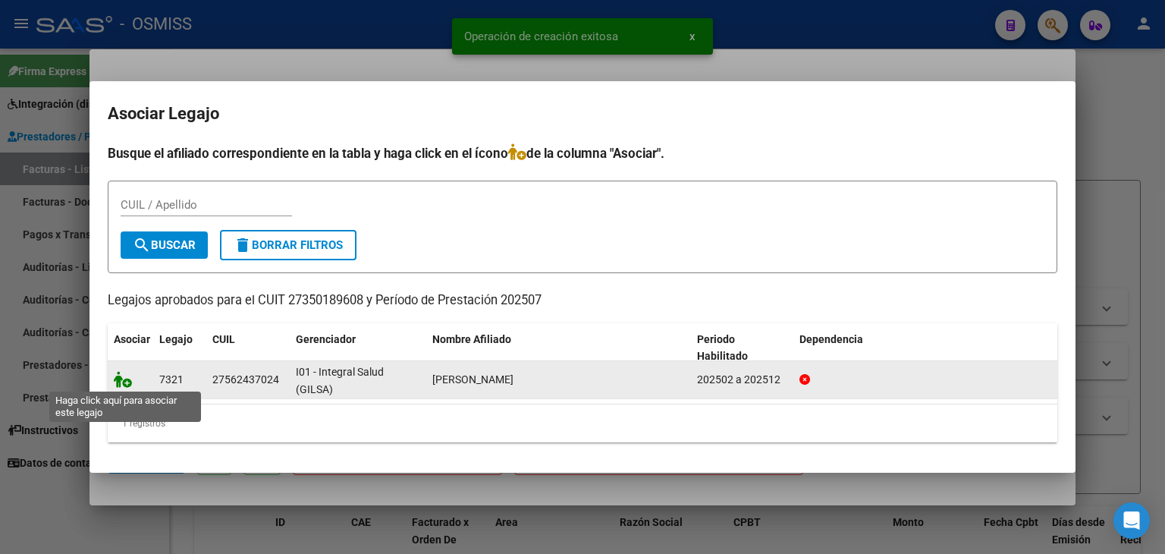
click at [124, 380] on icon at bounding box center [123, 379] width 18 height 17
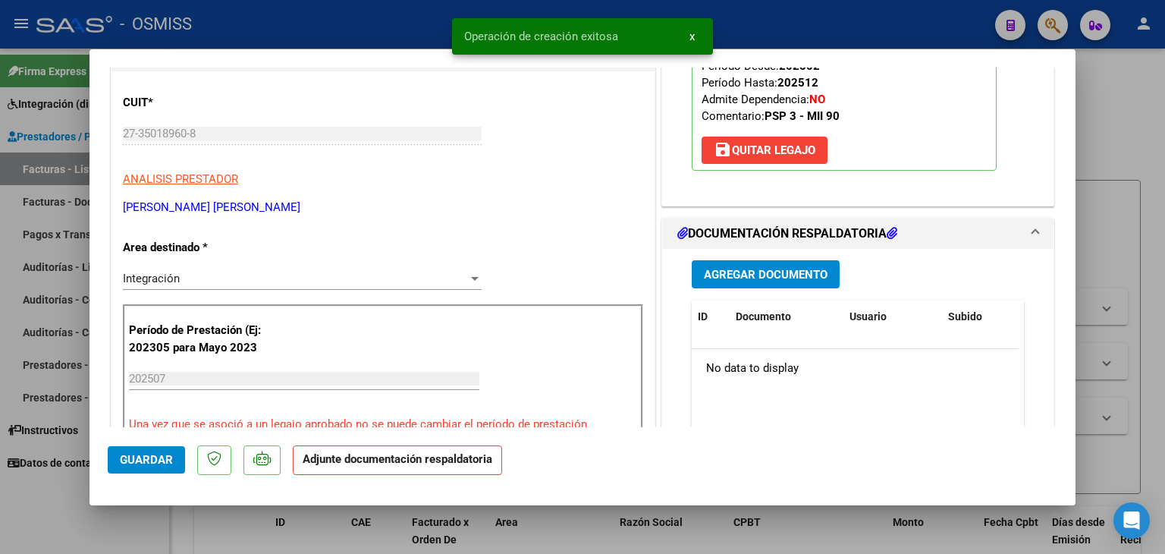
scroll to position [303, 0]
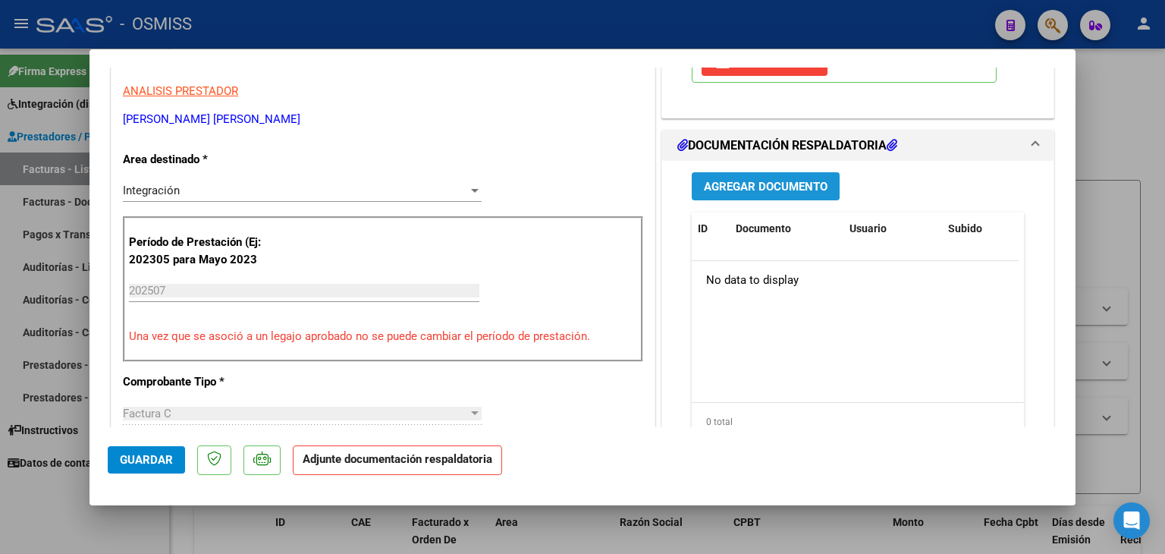
click at [763, 188] on span "Agregar Documento" at bounding box center [766, 187] width 124 height 14
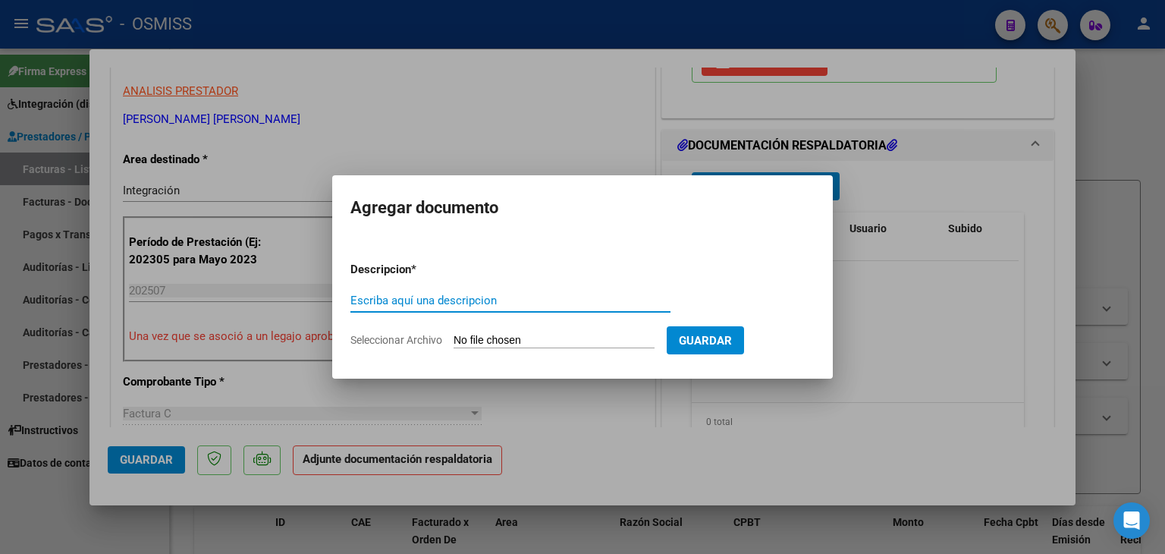
click at [564, 338] on input "Seleccionar Archivo" at bounding box center [554, 341] width 201 height 14
type input "C:\fakepath\asistencia [DATE]-psicopedagogia.pdf"
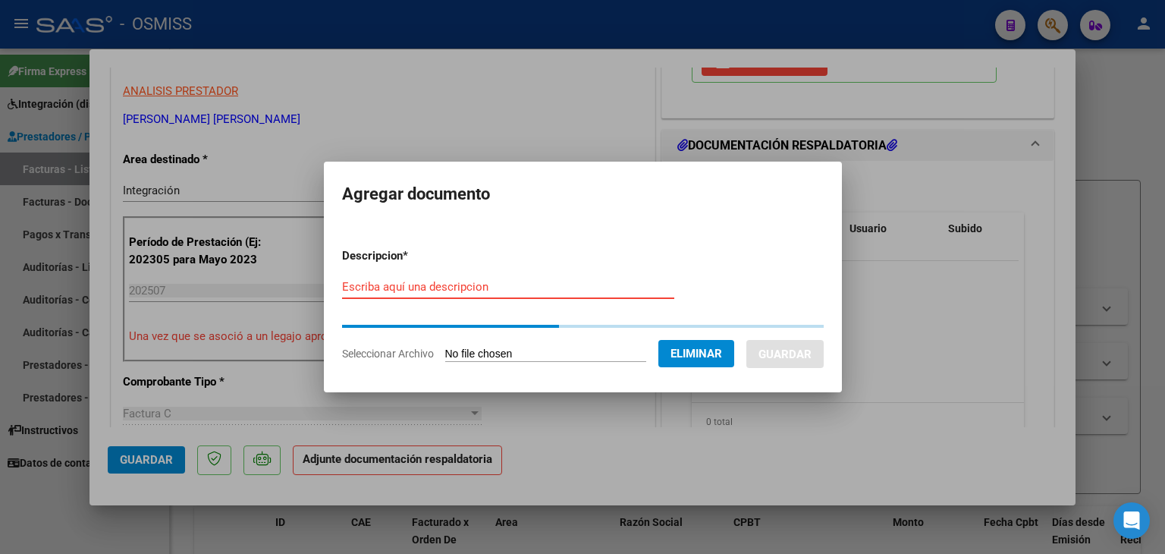
click at [513, 292] on input "Escriba aquí una descripcion" at bounding box center [508, 287] width 332 height 14
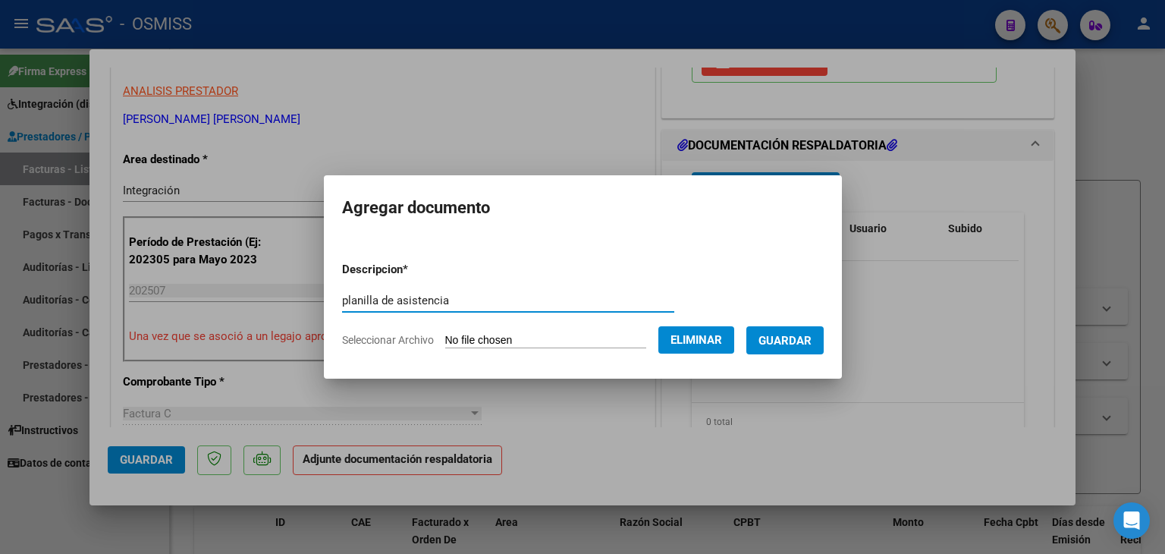
type input "planilla de asistencia"
click at [812, 338] on span "Guardar" at bounding box center [784, 341] width 53 height 14
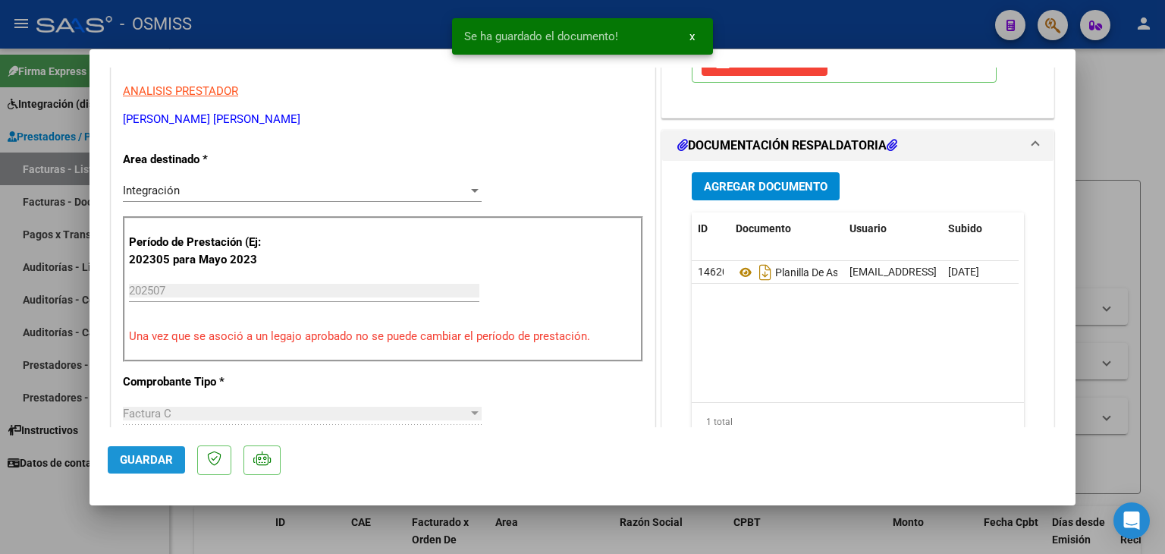
click at [154, 461] on span "Guardar" at bounding box center [146, 460] width 53 height 14
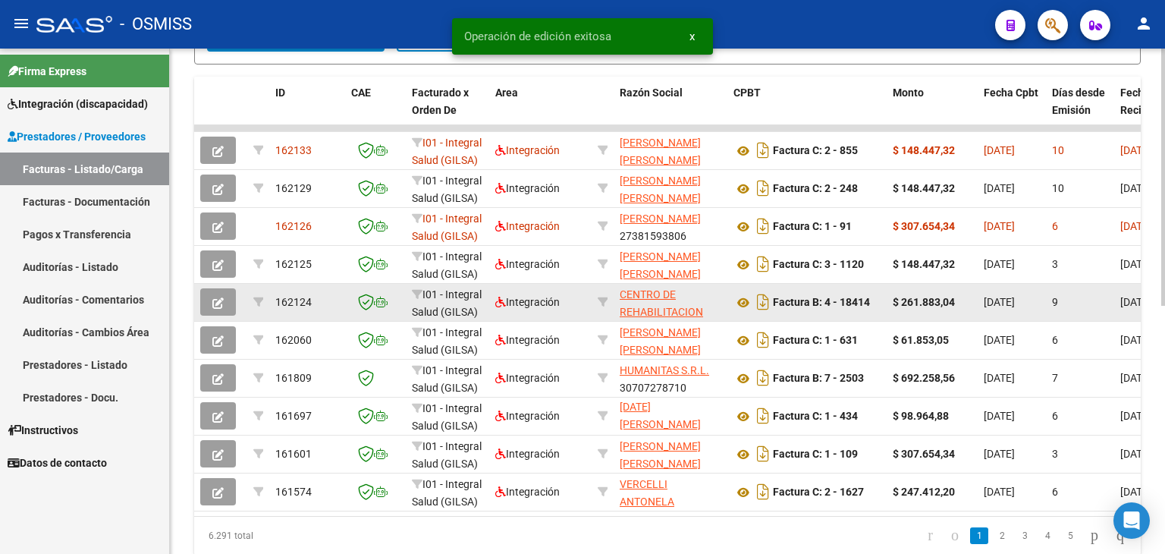
scroll to position [455, 0]
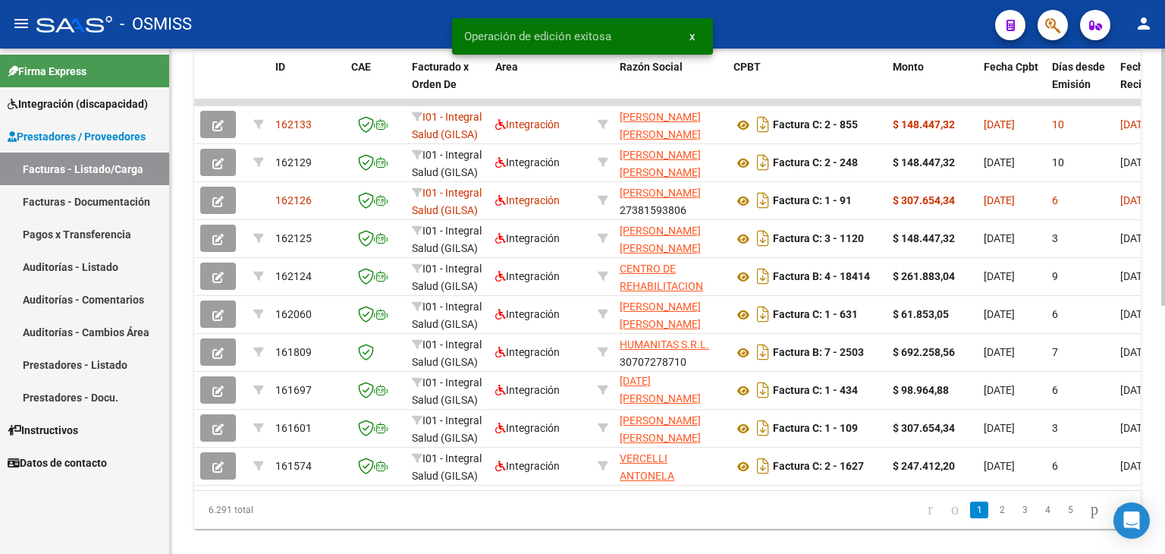
drag, startPoint x: 386, startPoint y: 487, endPoint x: 477, endPoint y: 494, distance: 91.3
click at [477, 490] on datatable-body "162133 I01 - Integral Salud (GILSA) Integración [PERSON_NAME] [PERSON_NAME] 273…" at bounding box center [667, 294] width 947 height 391
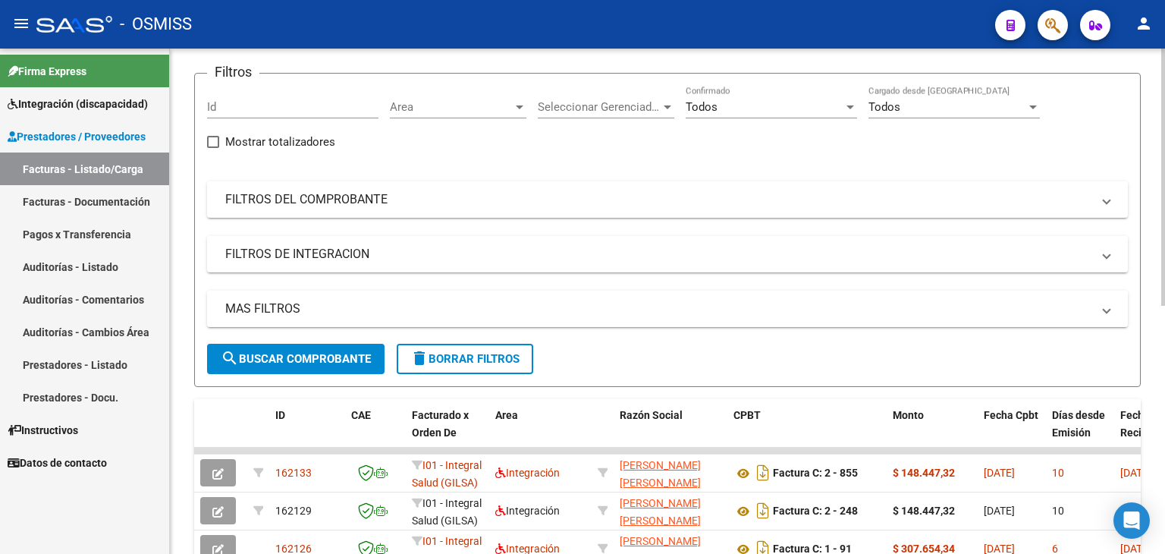
scroll to position [0, 0]
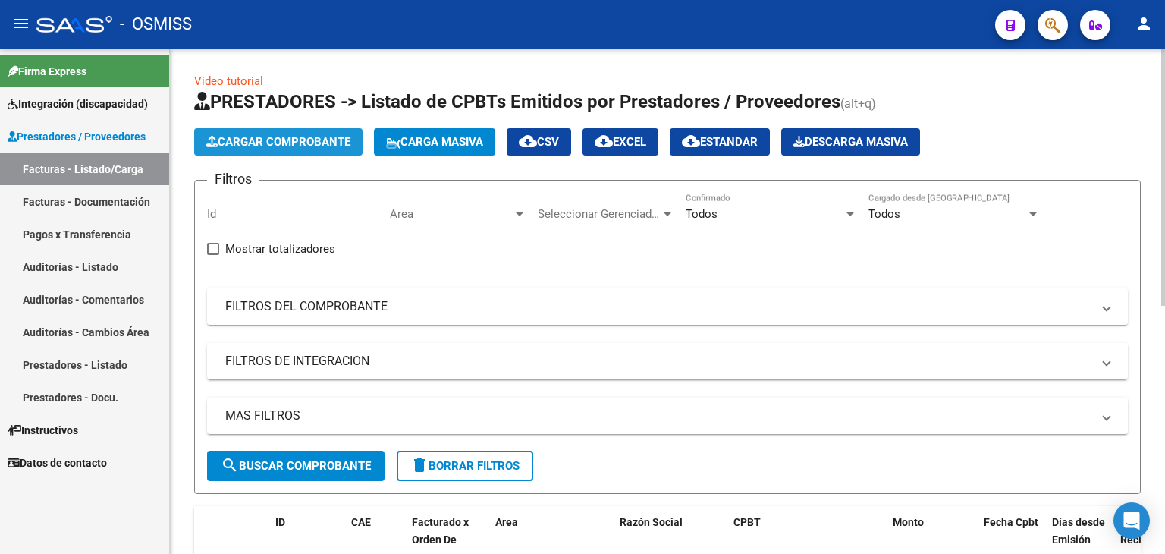
click at [276, 139] on span "Cargar Comprobante" at bounding box center [278, 142] width 144 height 14
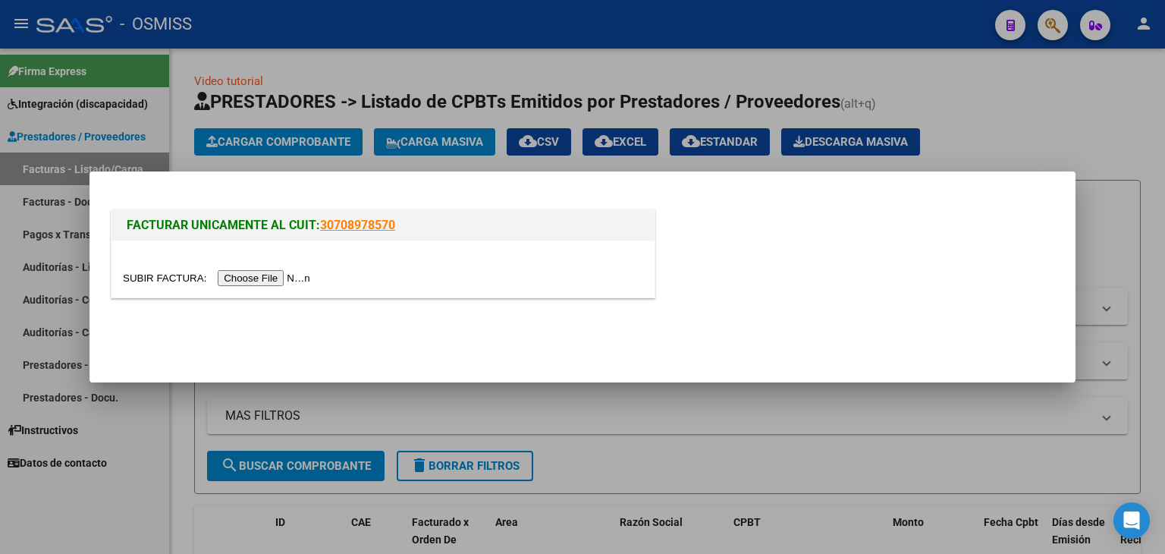
click at [276, 269] on div at bounding box center [383, 277] width 520 height 17
click at [291, 278] on input "file" at bounding box center [219, 278] width 192 height 16
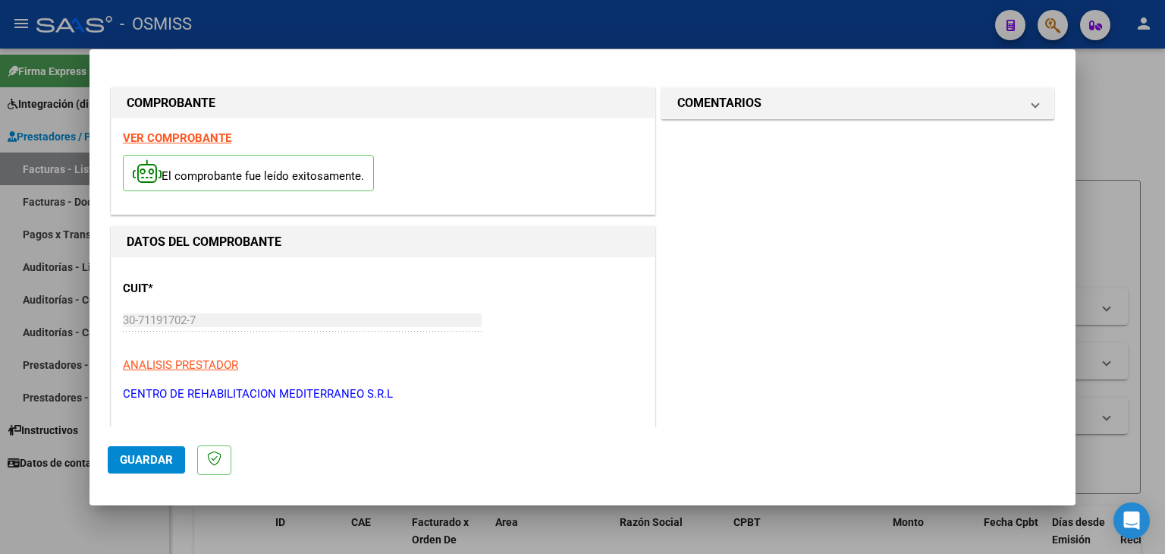
click at [171, 137] on strong "VER COMPROBANTE" at bounding box center [177, 138] width 108 height 14
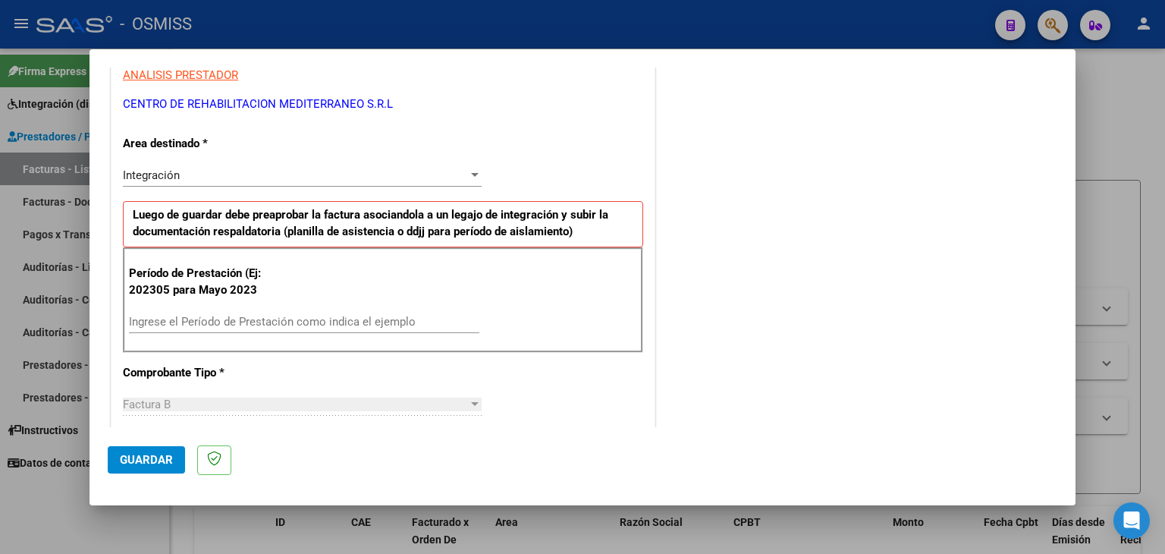
scroll to position [303, 0]
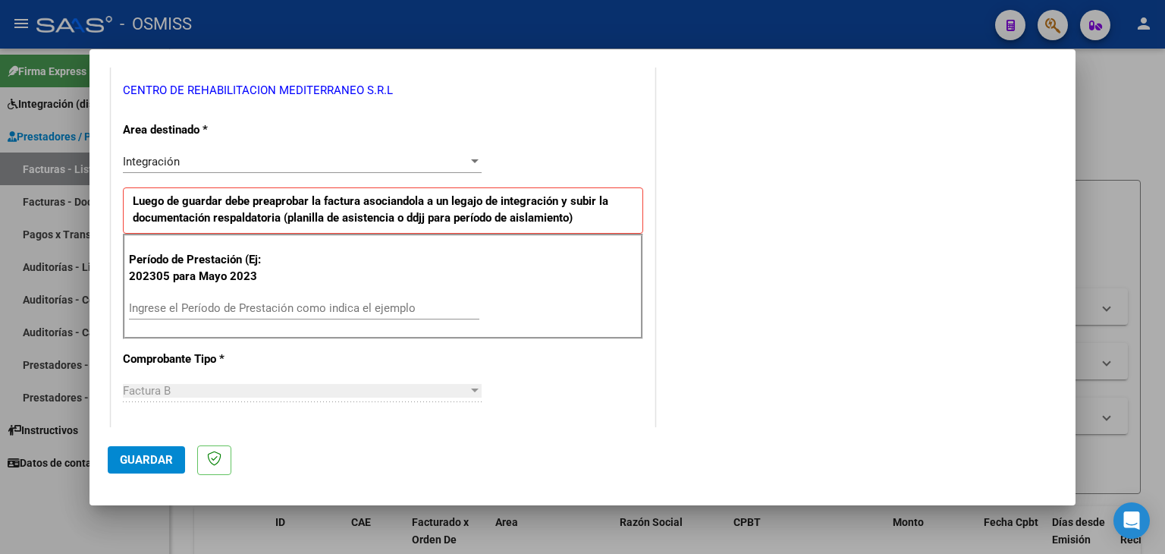
click at [223, 297] on div "Ingrese el Período de Prestación como indica el ejemplo" at bounding box center [304, 308] width 350 height 23
type input "202507"
click at [549, 347] on div "CUIT * 30-71191702-7 Ingresar CUIT ANALISIS PRESTADOR CENTRO DE REHABILITACION …" at bounding box center [382, 524] width 543 height 1141
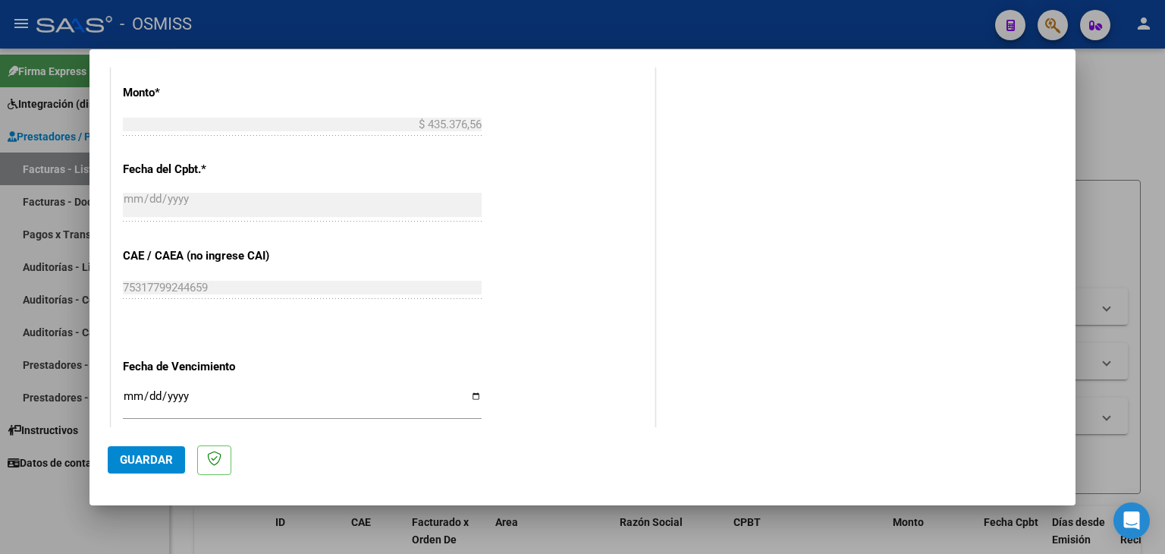
scroll to position [834, 0]
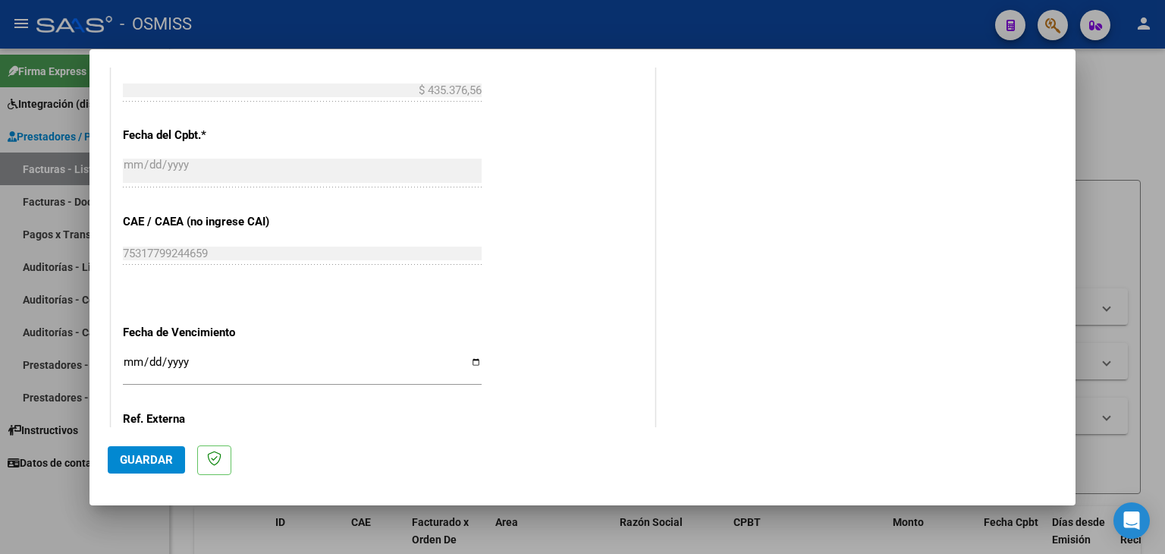
click at [126, 356] on input "Ingresar la fecha" at bounding box center [302, 368] width 359 height 24
type input "[DATE]"
click at [130, 457] on span "Guardar" at bounding box center [146, 460] width 53 height 14
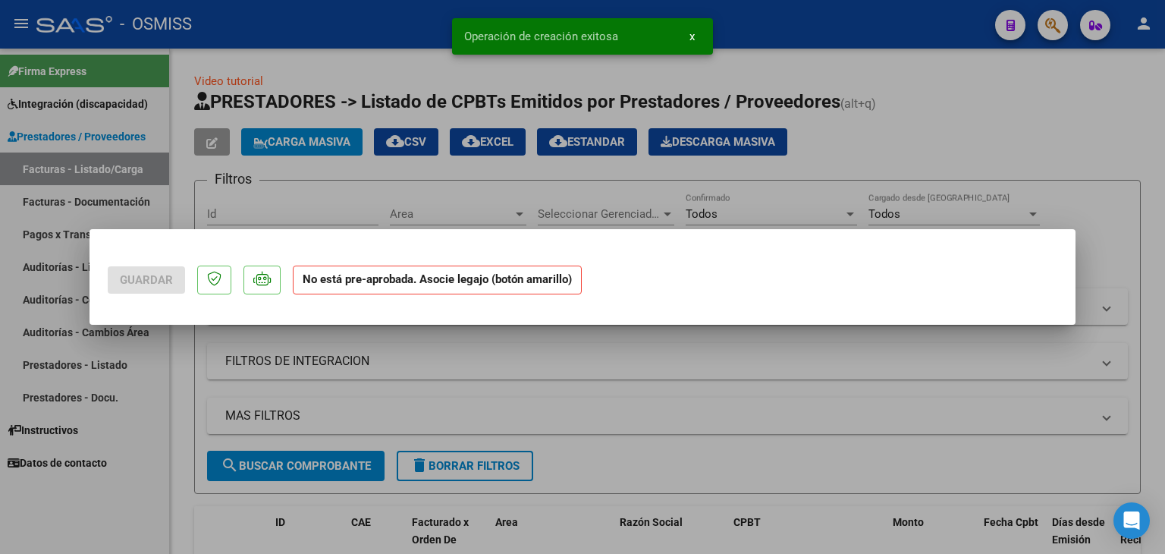
scroll to position [0, 0]
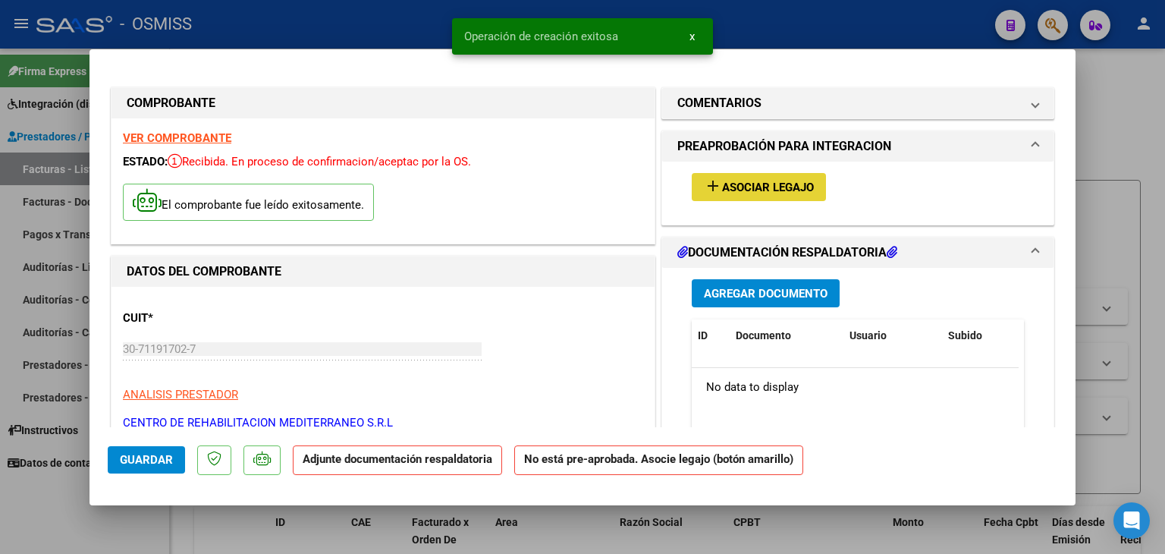
click at [779, 192] on span "Asociar Legajo" at bounding box center [768, 188] width 92 height 14
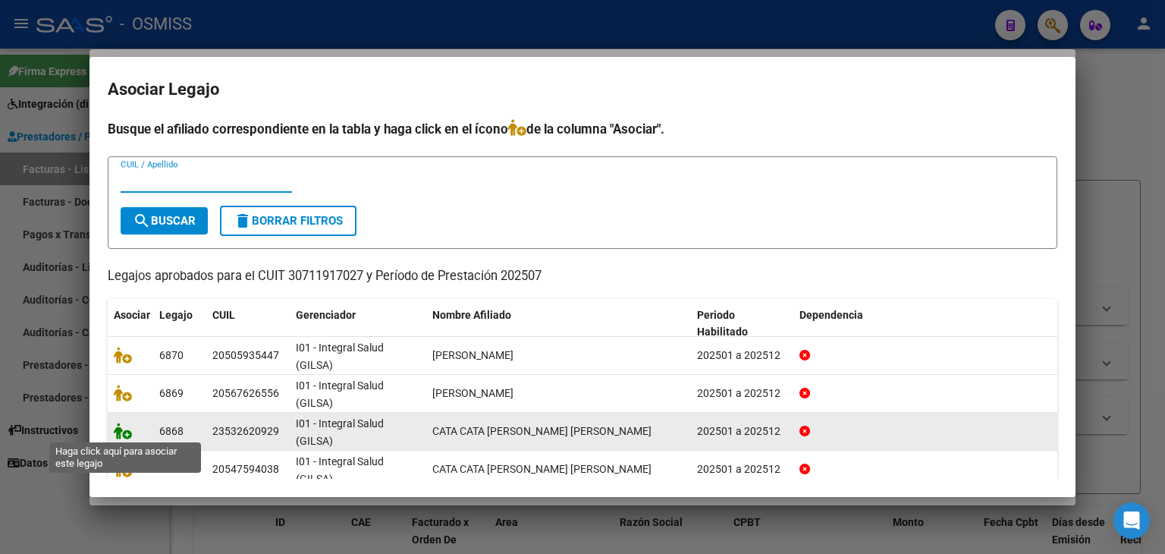
click at [124, 433] on icon at bounding box center [123, 430] width 18 height 17
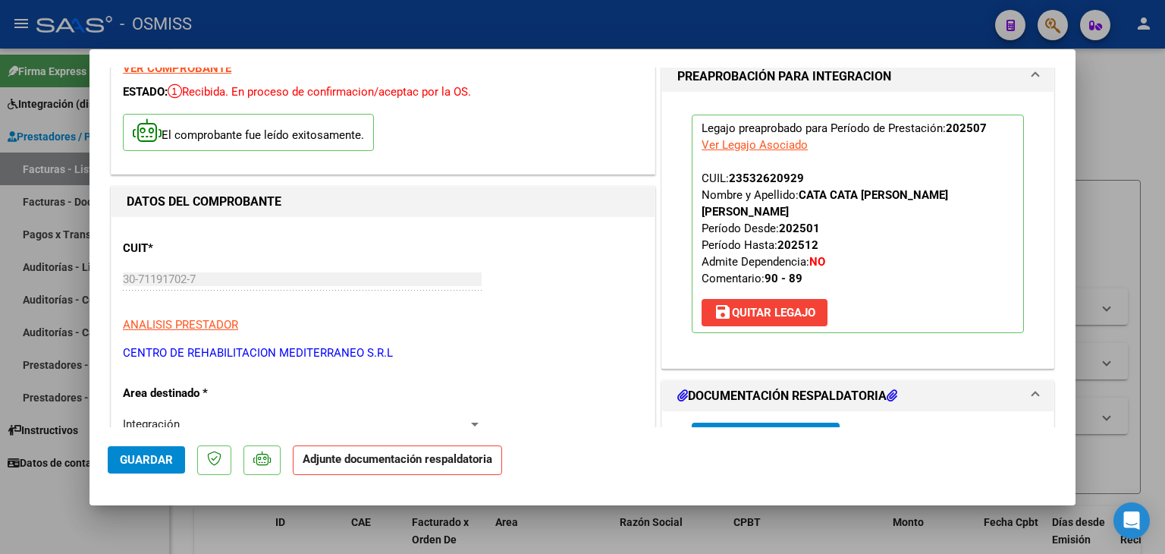
scroll to position [152, 0]
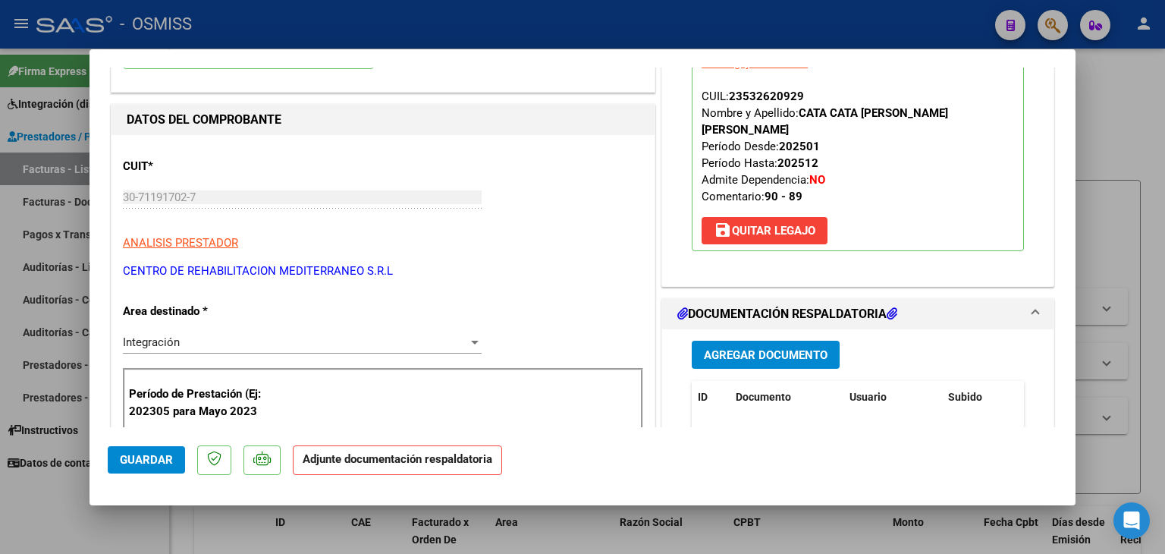
click at [758, 348] on span "Agregar Documento" at bounding box center [766, 355] width 124 height 14
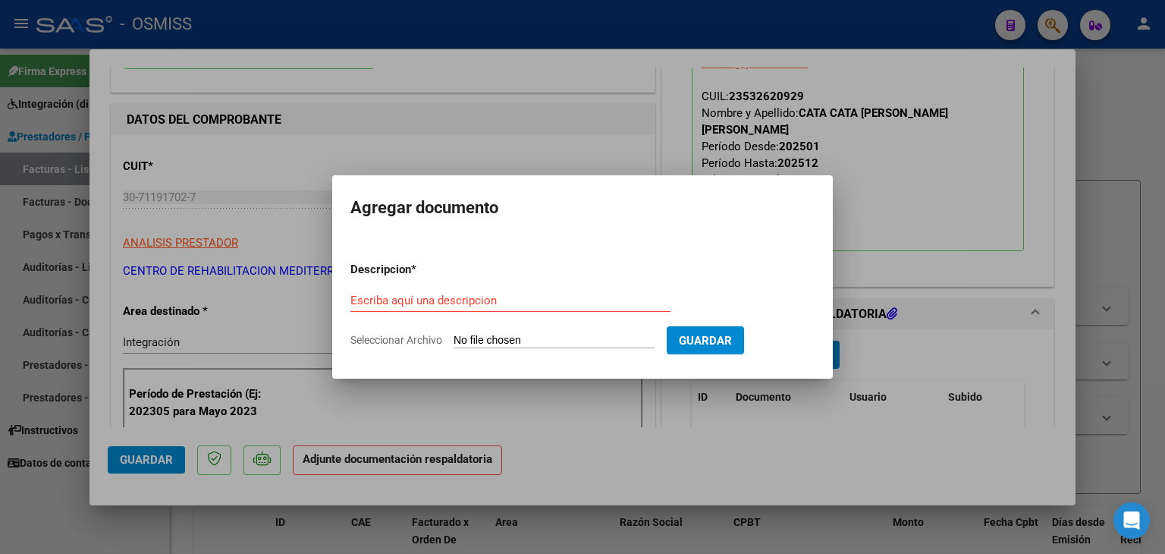
click at [534, 343] on input "Seleccionar Archivo" at bounding box center [554, 341] width 201 height 14
type input "C:\fakepath\Planilla rehabilitacion.pdf"
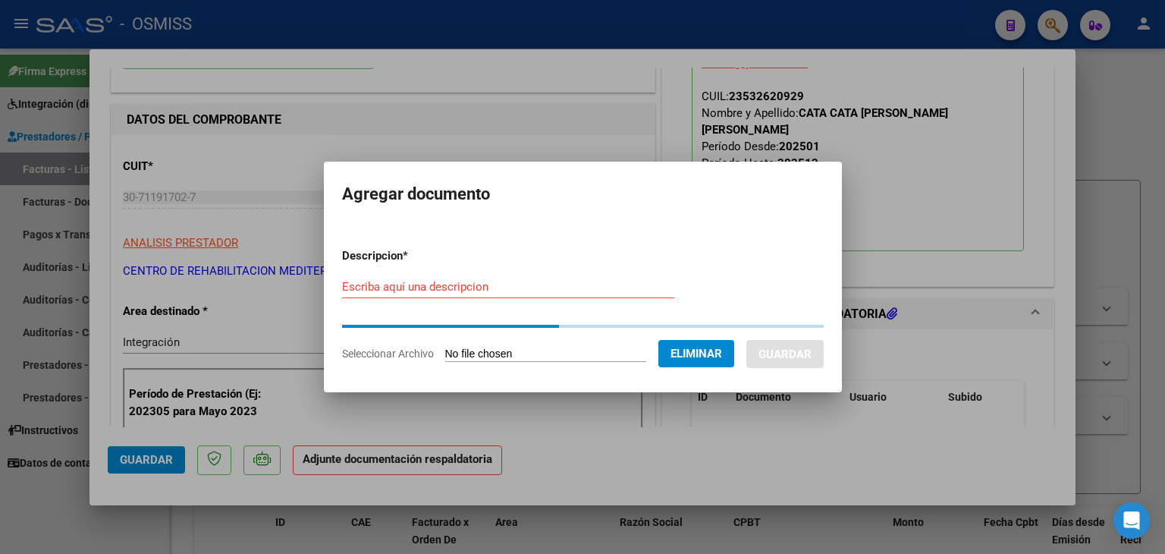
click at [442, 294] on div "Escriba aquí una descripcion" at bounding box center [508, 286] width 332 height 23
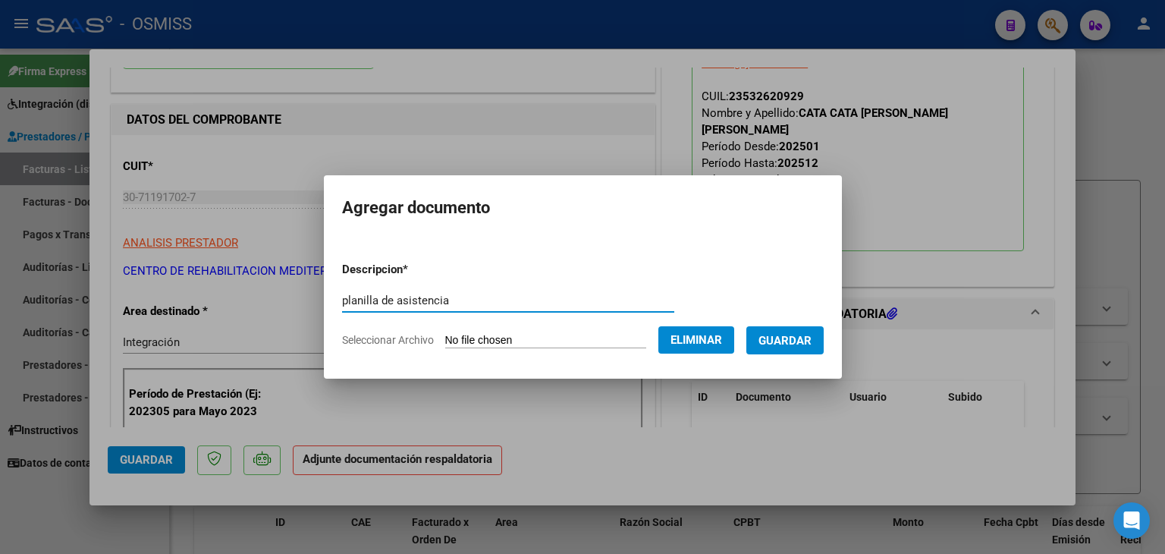
type input "planilla de asistencia"
click at [799, 336] on span "Guardar" at bounding box center [784, 341] width 53 height 14
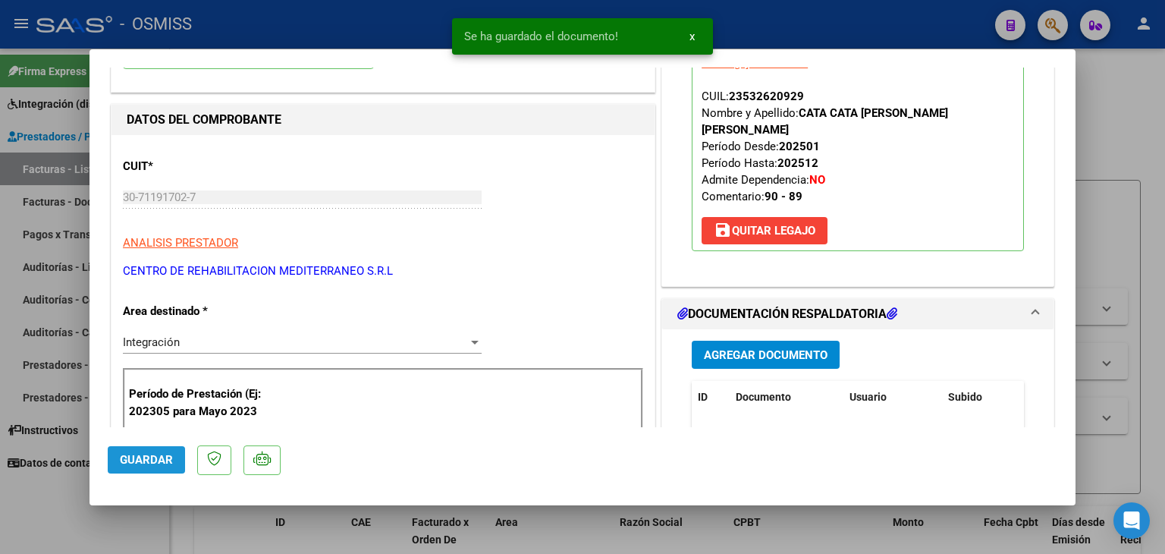
click at [137, 460] on span "Guardar" at bounding box center [146, 460] width 53 height 14
type input "$ 0,00"
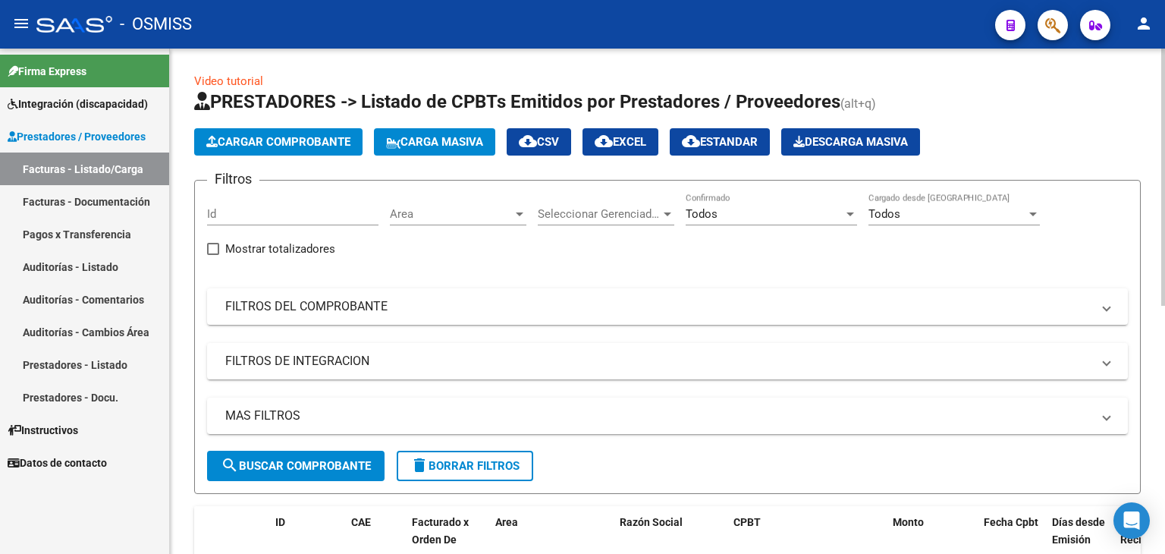
scroll to position [0, 0]
click at [259, 140] on span "Cargar Comprobante" at bounding box center [278, 142] width 144 height 14
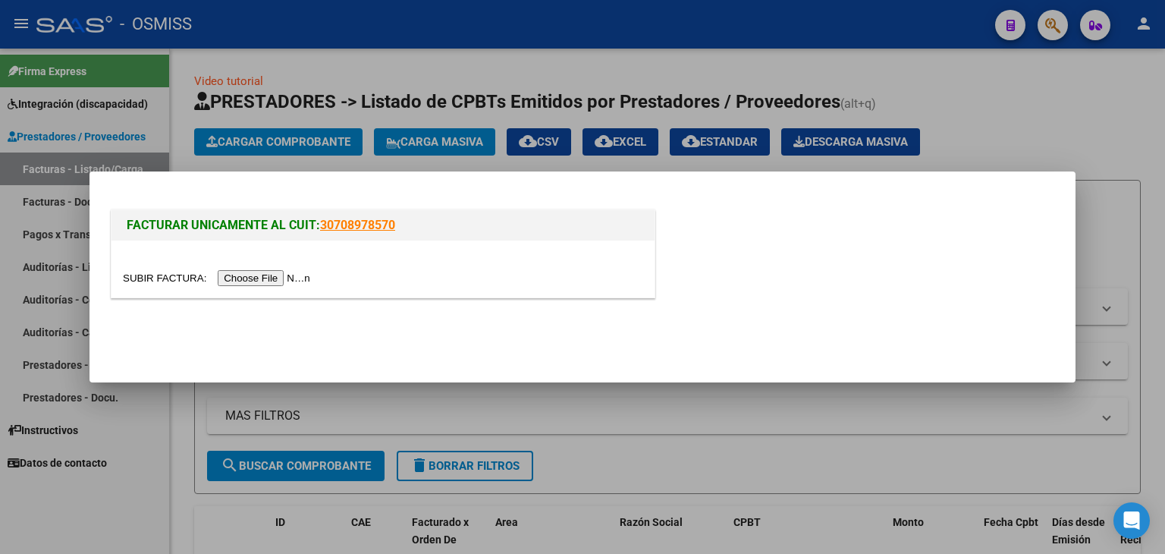
click at [278, 282] on input "file" at bounding box center [219, 278] width 192 height 16
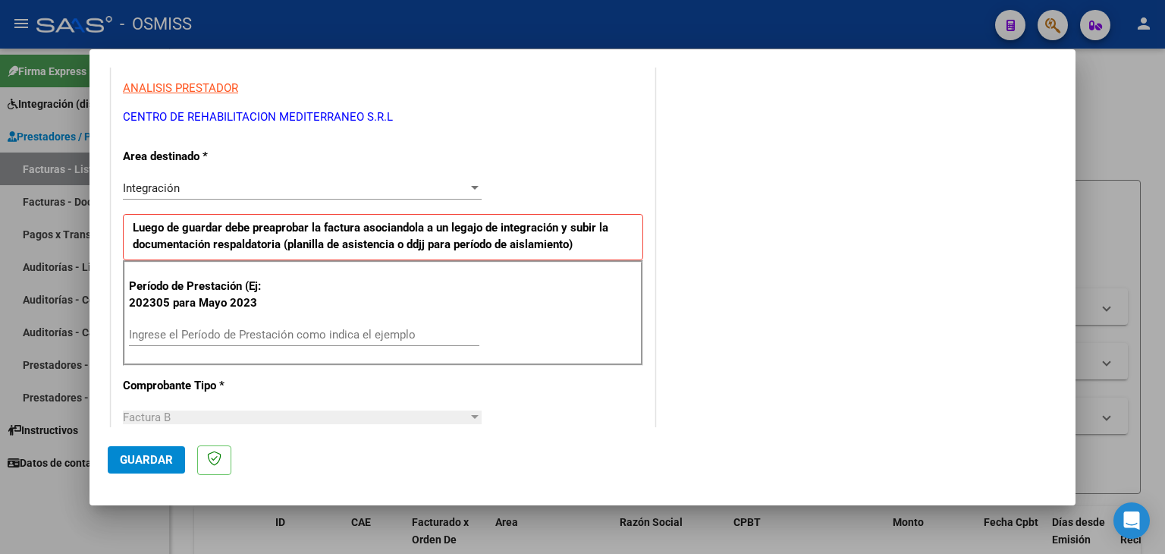
scroll to position [303, 0]
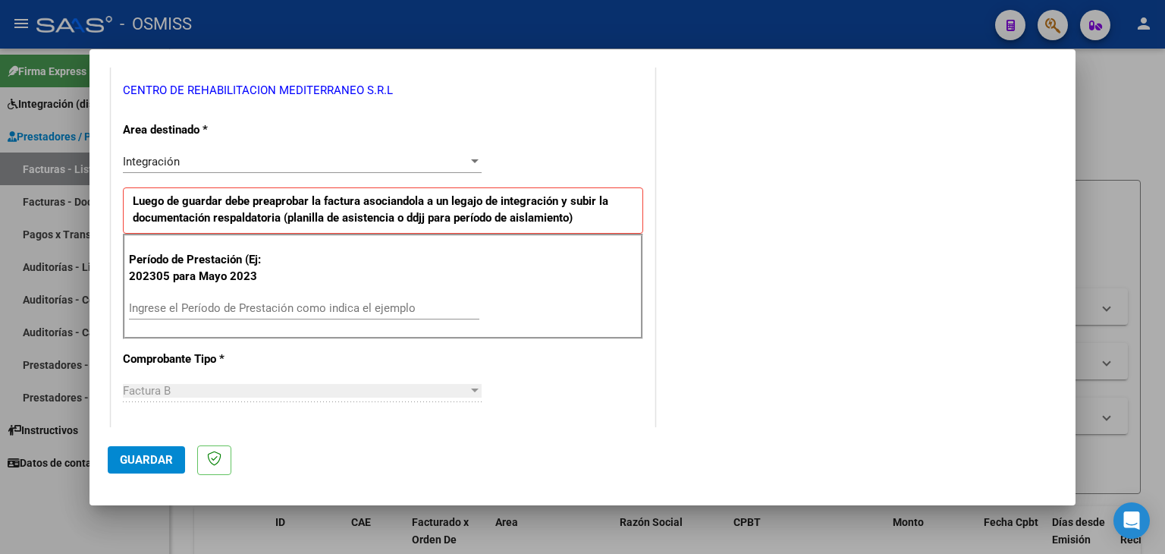
click at [221, 298] on div "Ingrese el Período de Prestación como indica el ejemplo" at bounding box center [304, 308] width 350 height 23
click at [304, 298] on div "Ingrese el Período de Prestación como indica el ejemplo" at bounding box center [304, 308] width 350 height 23
type input "202507"
click at [553, 306] on div "Período de Prestación (Ej: 202305 para [DATE] 202507 Ingrese el Período de Pres…" at bounding box center [383, 287] width 520 height 106
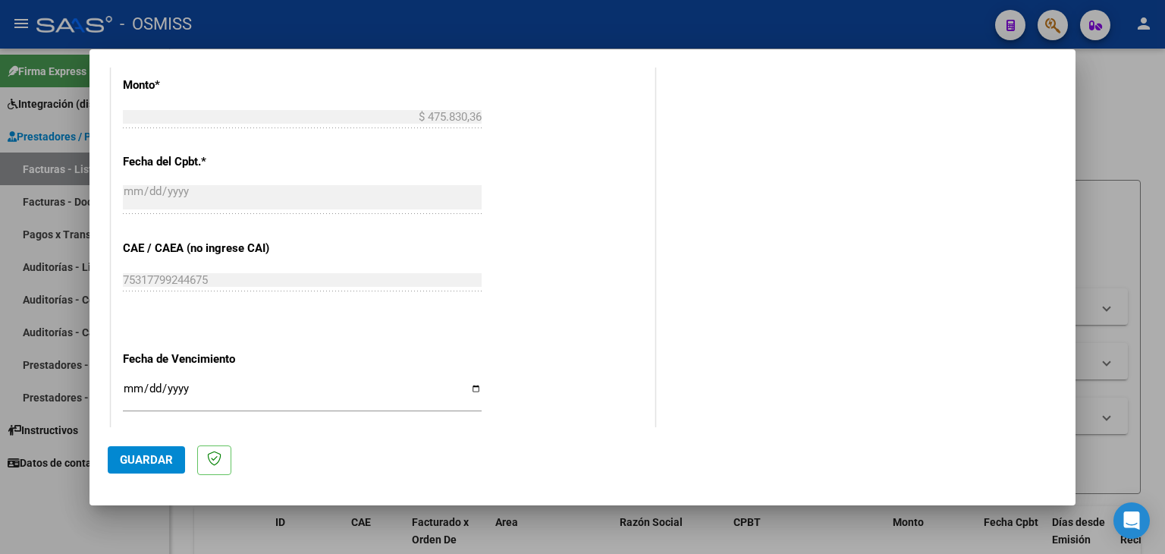
scroll to position [834, 0]
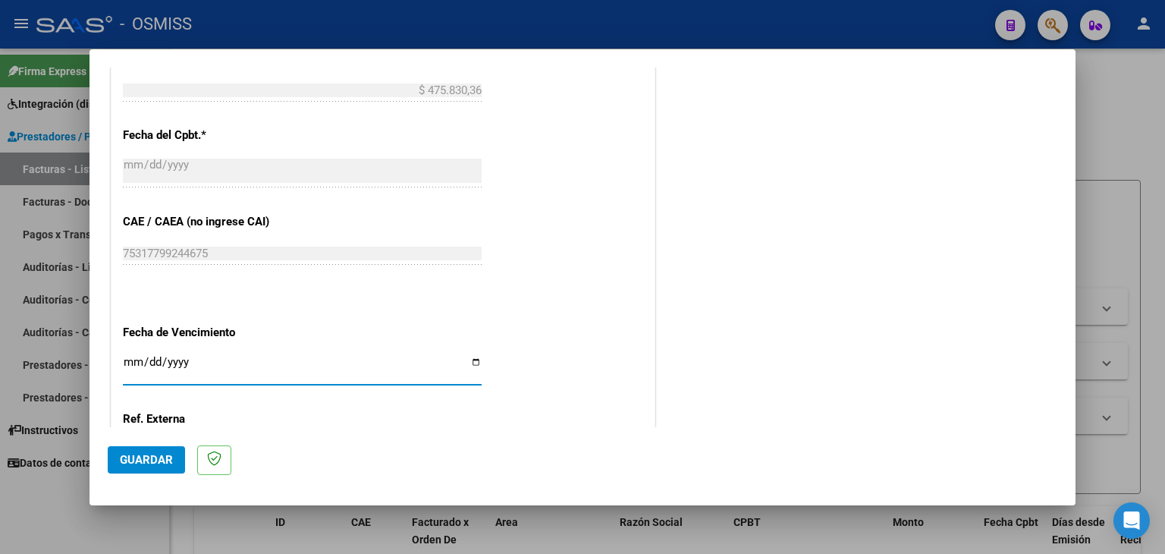
click at [130, 356] on input "Ingresar la fecha" at bounding box center [302, 368] width 359 height 24
type input "[DATE]"
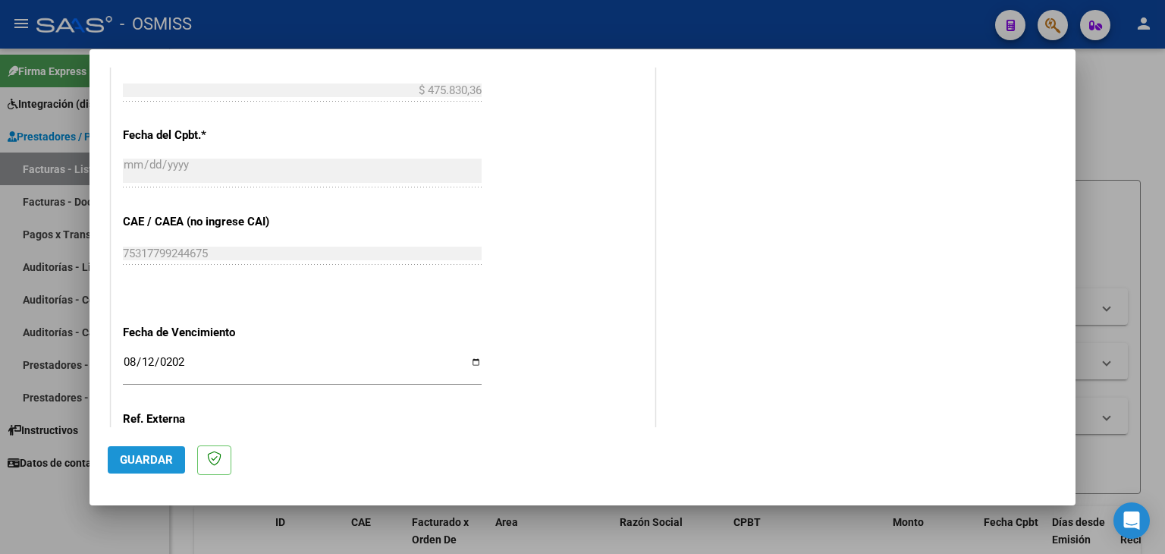
click at [147, 455] on span "Guardar" at bounding box center [146, 460] width 53 height 14
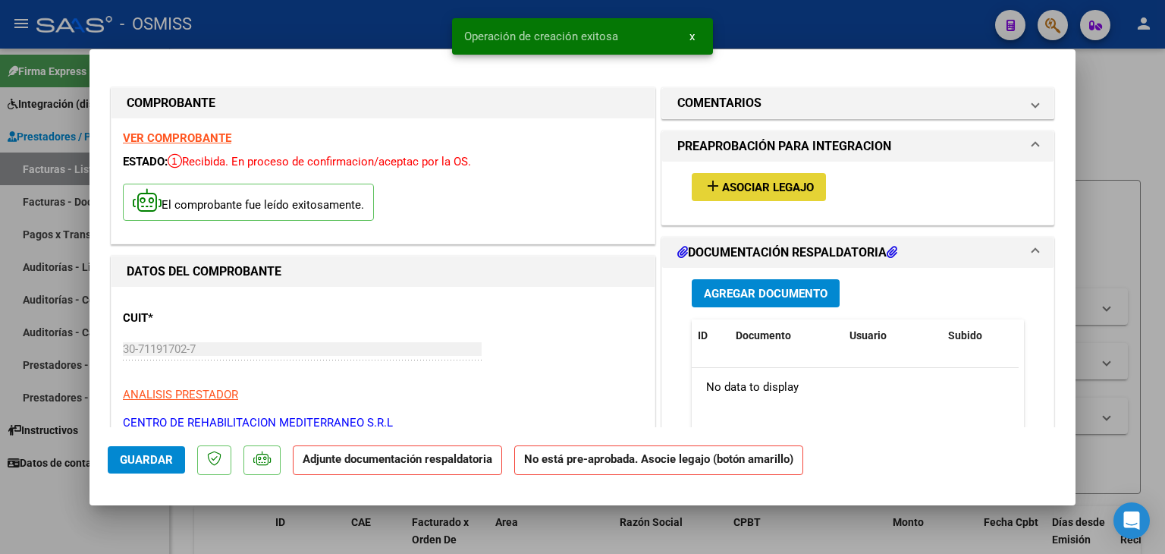
click at [753, 182] on span "Asociar Legajo" at bounding box center [768, 188] width 92 height 14
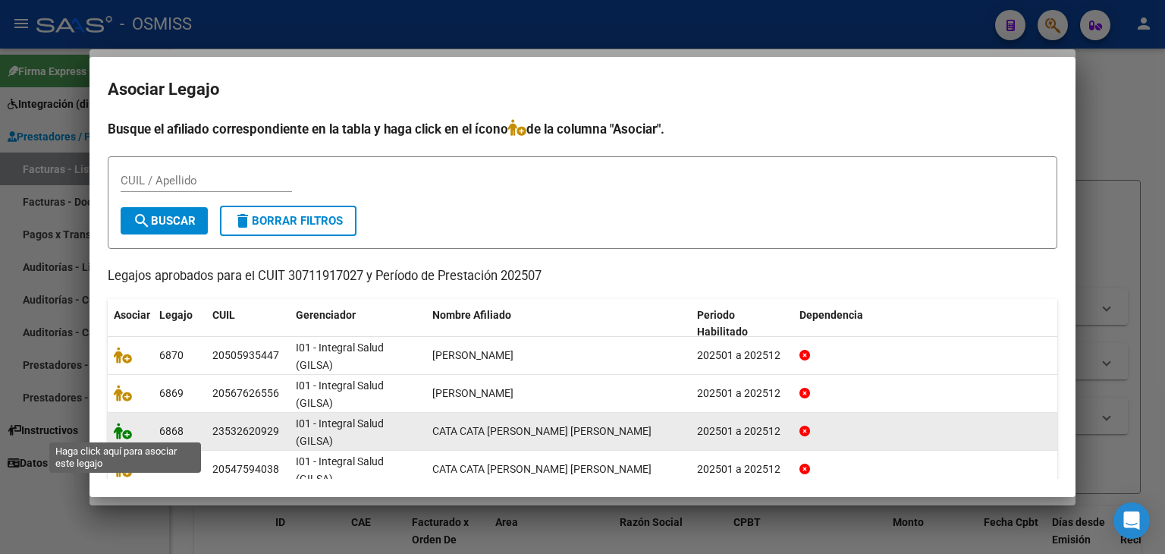
click at [122, 433] on icon at bounding box center [123, 430] width 18 height 17
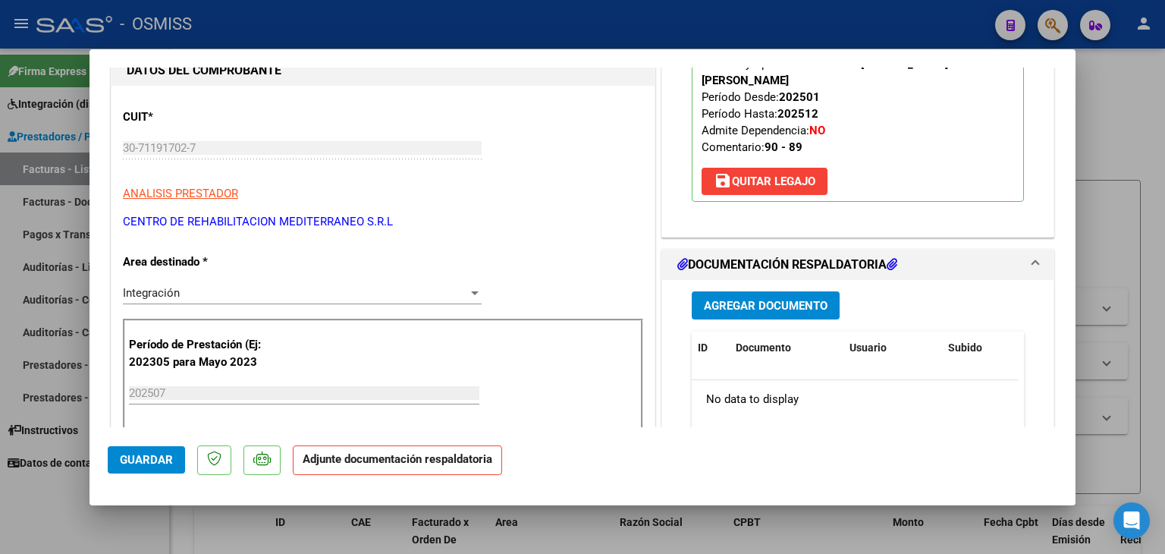
scroll to position [228, 0]
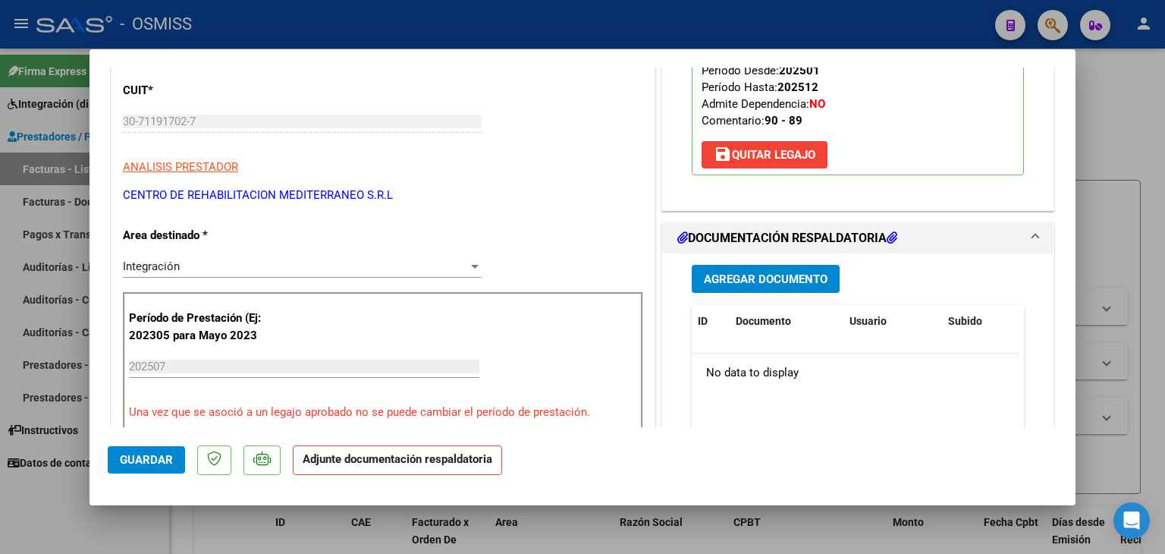
click at [744, 272] on span "Agregar Documento" at bounding box center [766, 279] width 124 height 14
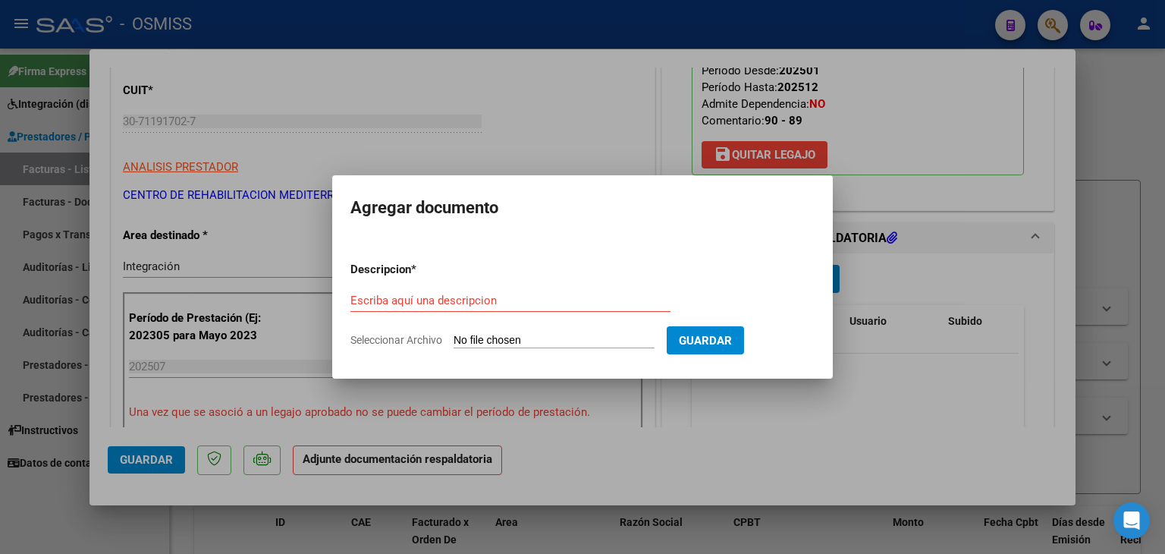
click at [538, 341] on input "Seleccionar Archivo" at bounding box center [554, 341] width 201 height 14
type input "C:\fakepath\Planilla integracion.pdf"
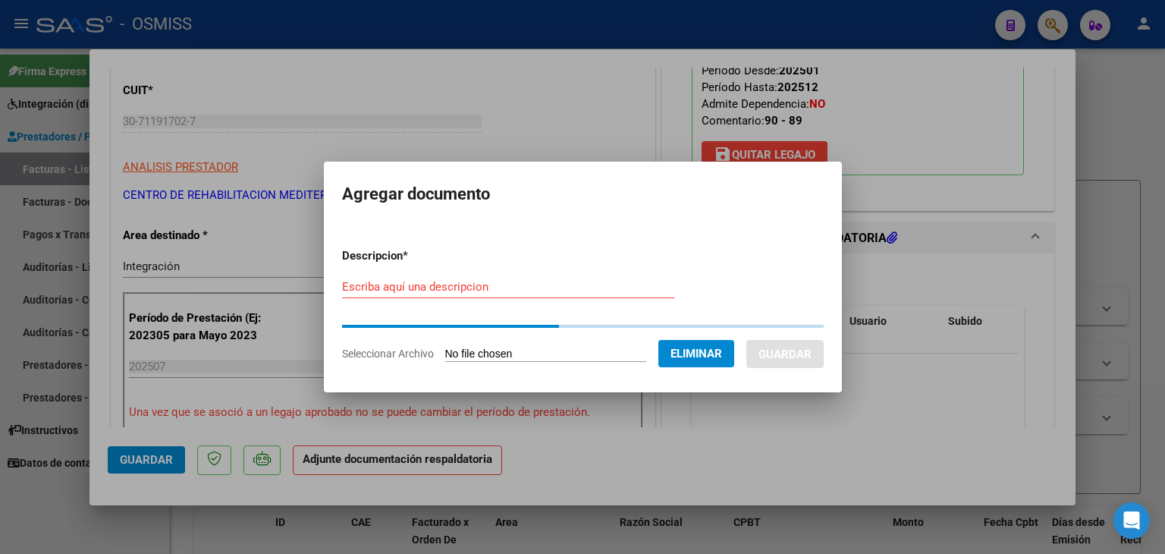
click at [480, 287] on input "Escriba aquí una descripcion" at bounding box center [508, 287] width 332 height 14
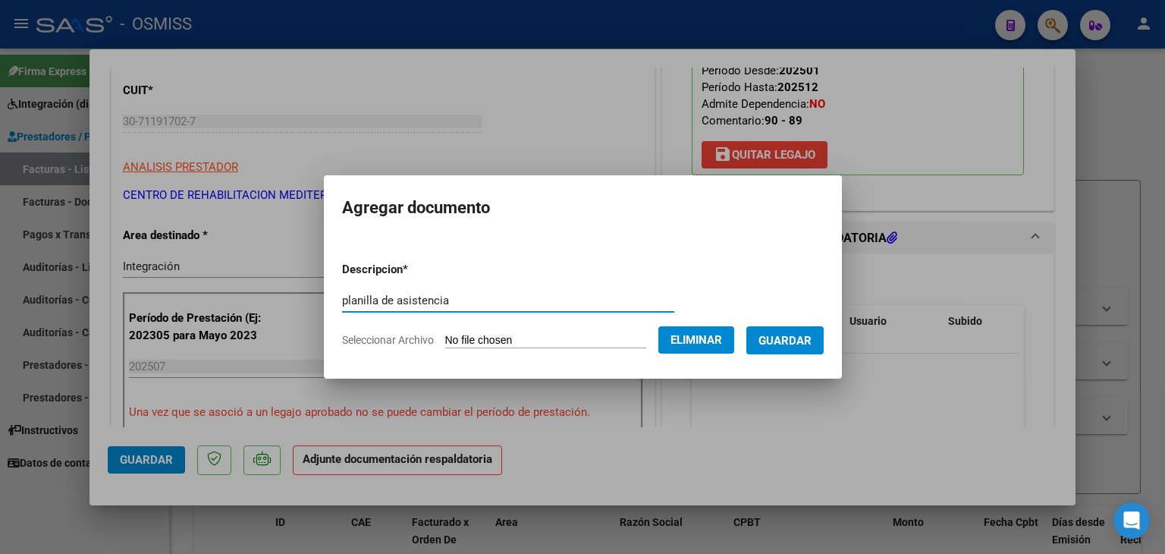
type input "planilla de asistencia"
drag, startPoint x: 792, startPoint y: 341, endPoint x: 786, endPoint y: 328, distance: 14.2
click at [792, 341] on span "Guardar" at bounding box center [784, 341] width 53 height 14
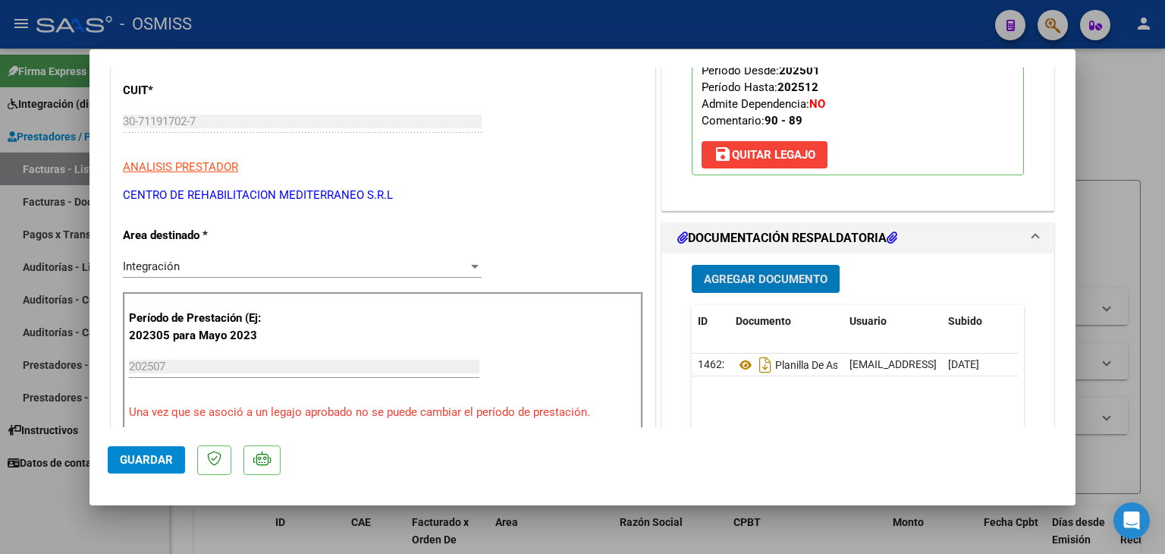
click at [144, 459] on span "Guardar" at bounding box center [146, 460] width 53 height 14
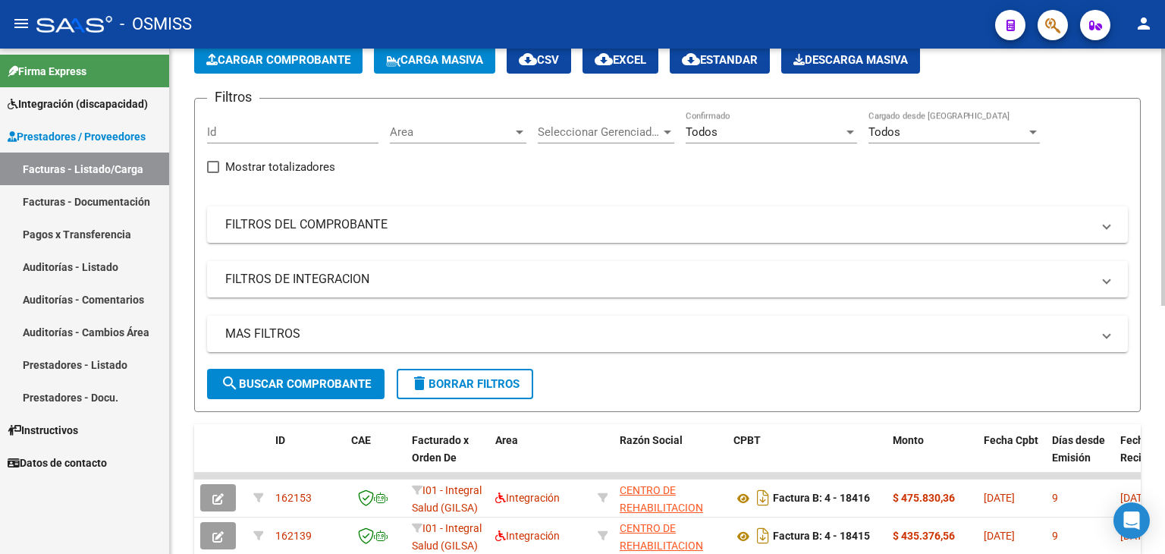
scroll to position [76, 0]
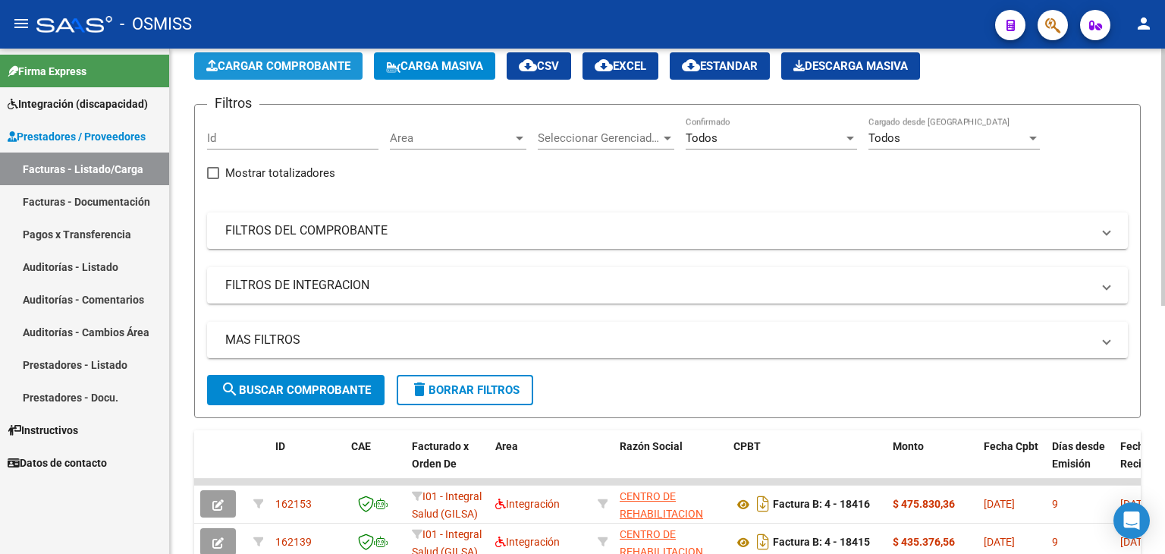
click at [256, 57] on button "Cargar Comprobante" at bounding box center [278, 65] width 168 height 27
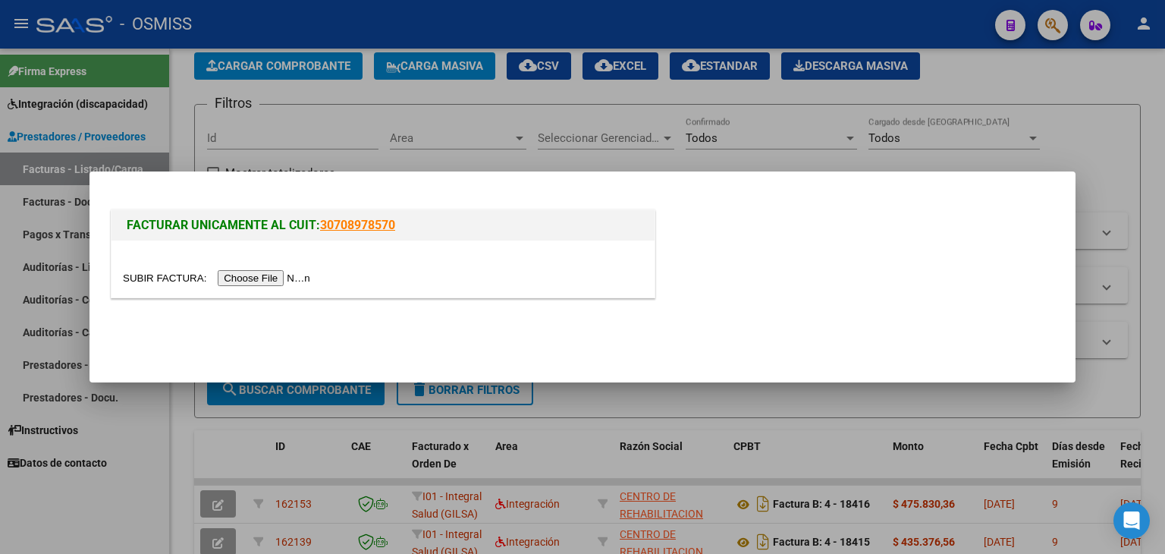
click at [253, 281] on input "file" at bounding box center [219, 278] width 192 height 16
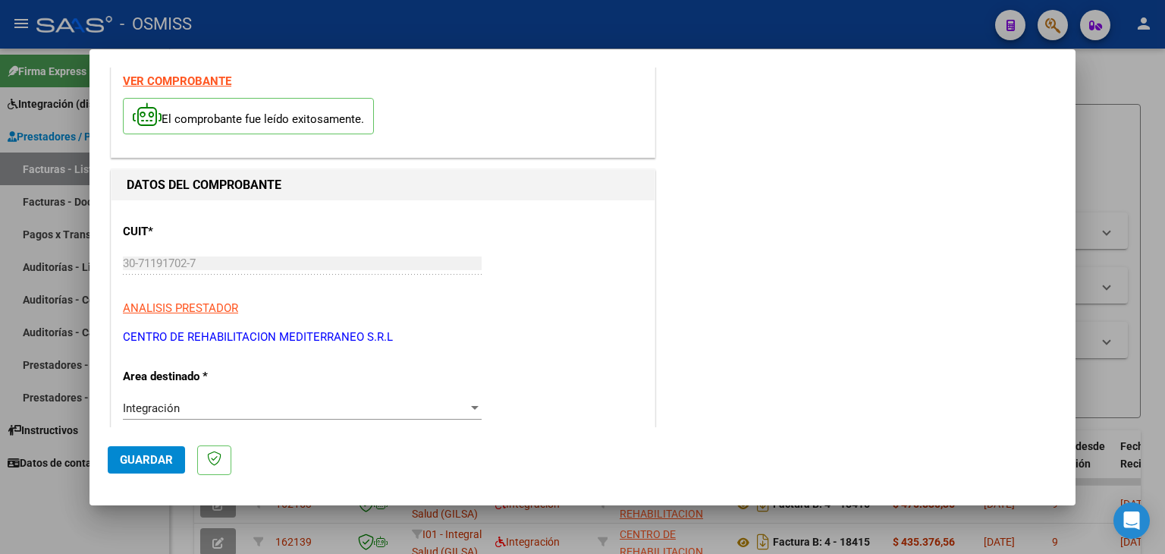
scroll to position [0, 0]
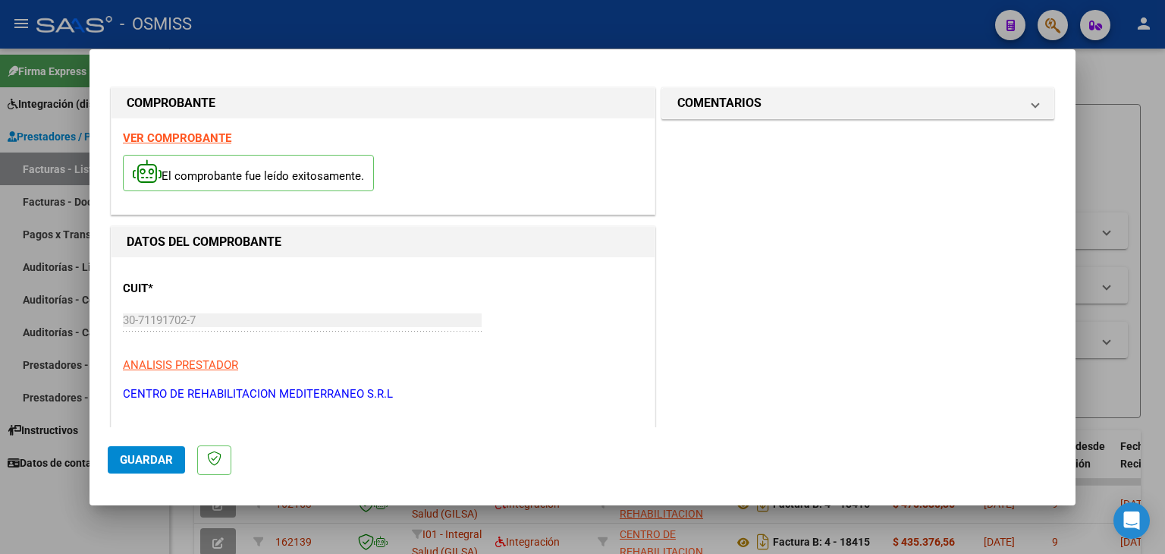
click at [201, 143] on strong "VER COMPROBANTE" at bounding box center [177, 138] width 108 height 14
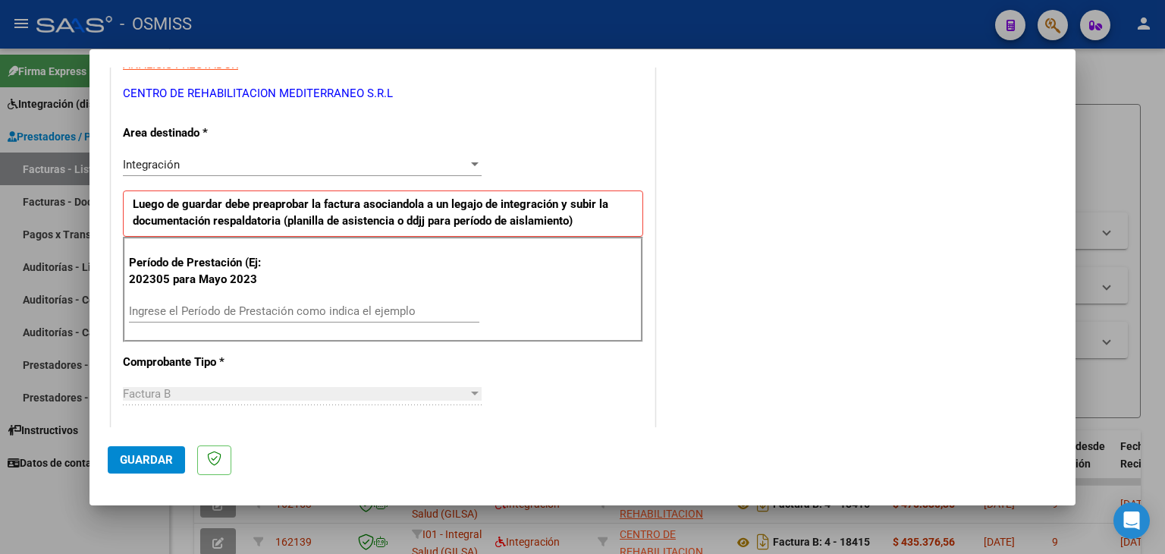
scroll to position [303, 0]
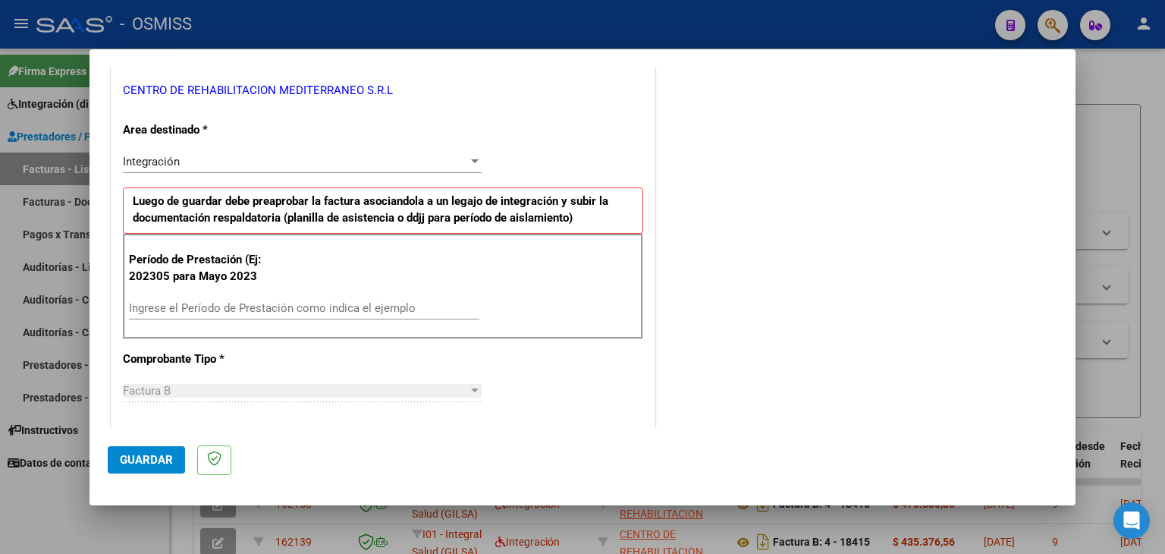
click at [186, 307] on input "Ingrese el Período de Prestación como indica el ejemplo" at bounding box center [304, 308] width 350 height 14
type input "202507"
click at [549, 332] on div "Período de Prestación (Ej: 202305 para [DATE] 202507 Ingrese el Período de Pres…" at bounding box center [383, 287] width 520 height 106
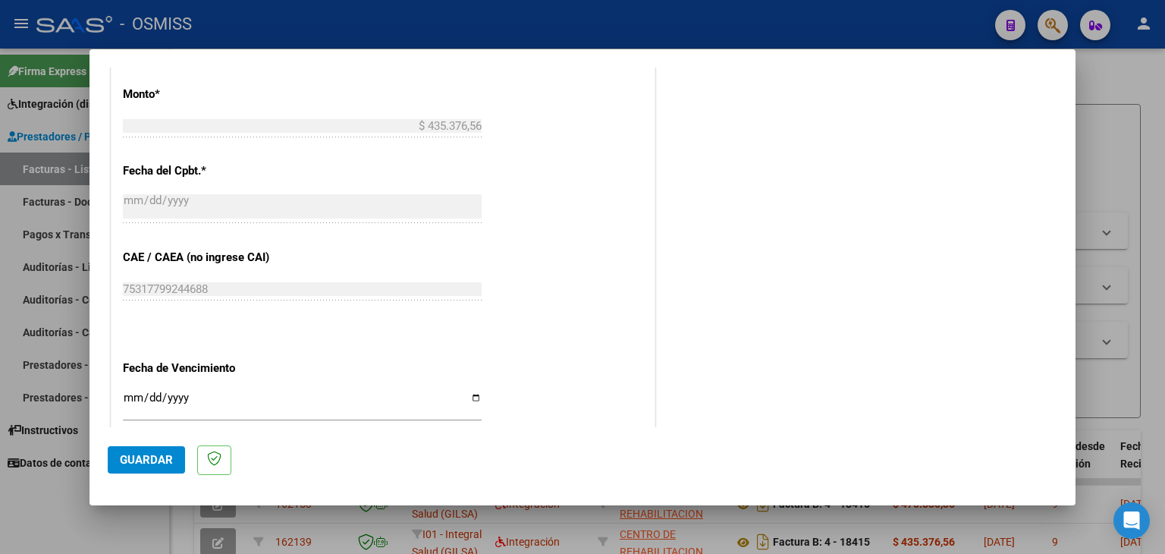
scroll to position [834, 0]
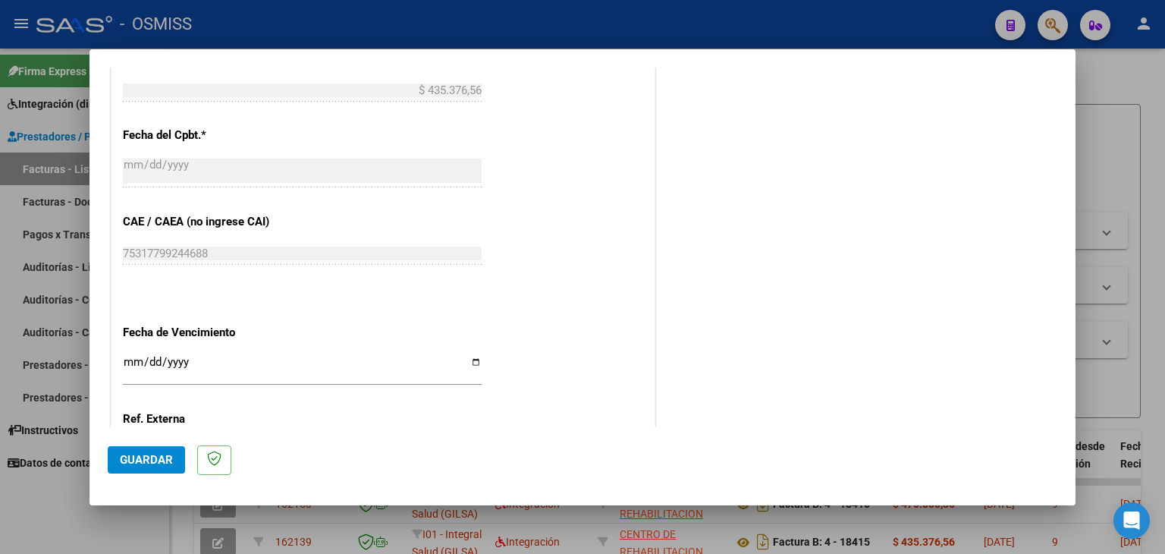
click at [127, 365] on input "Ingresar la fecha" at bounding box center [302, 368] width 359 height 24
type input "[DATE]"
click at [167, 454] on span "Guardar" at bounding box center [146, 460] width 53 height 14
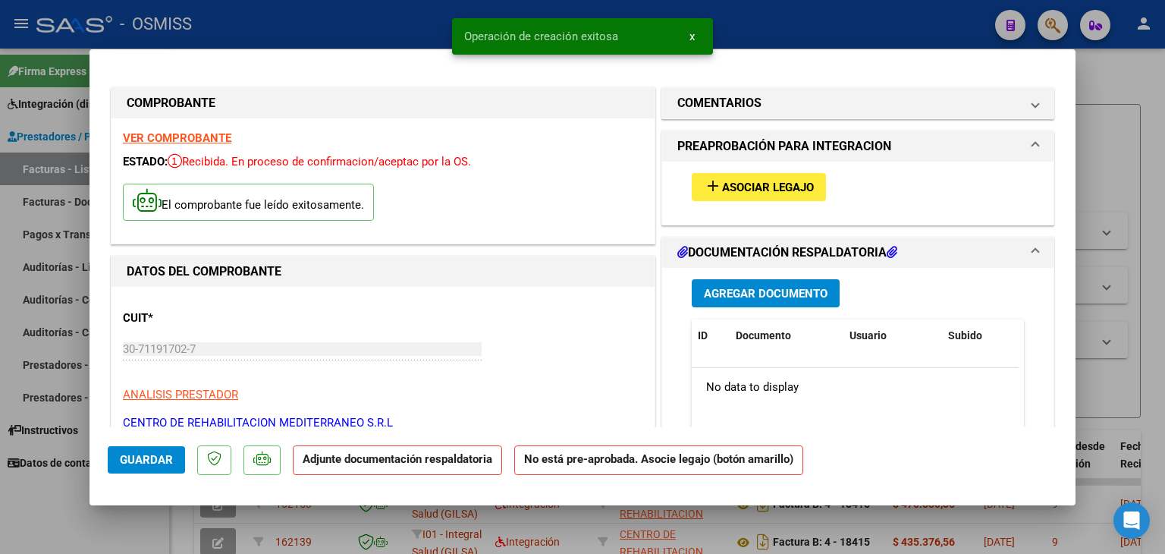
click at [742, 190] on span "Asociar Legajo" at bounding box center [768, 188] width 92 height 14
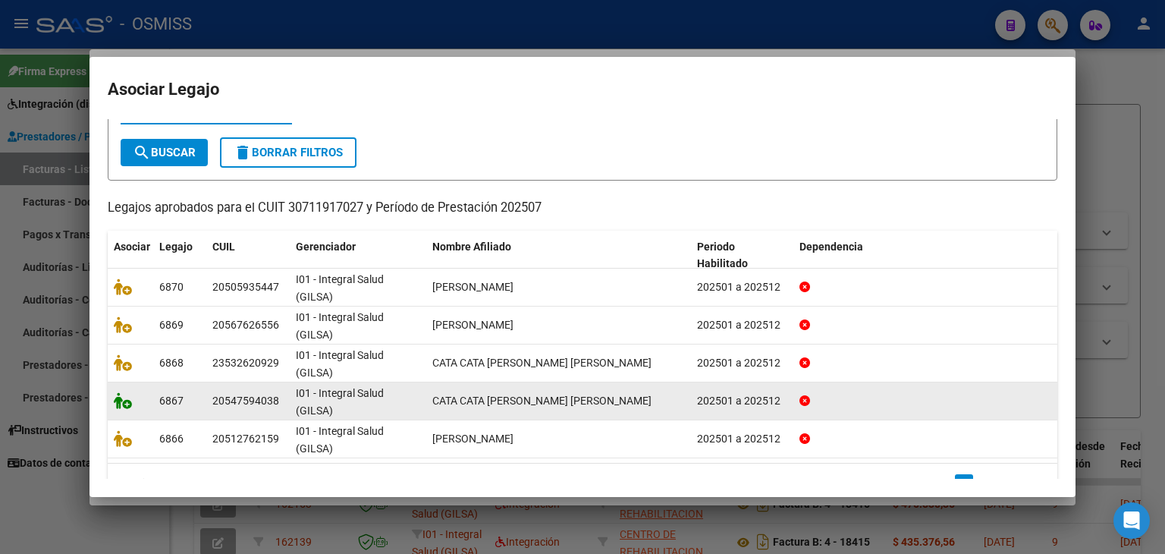
scroll to position [76, 0]
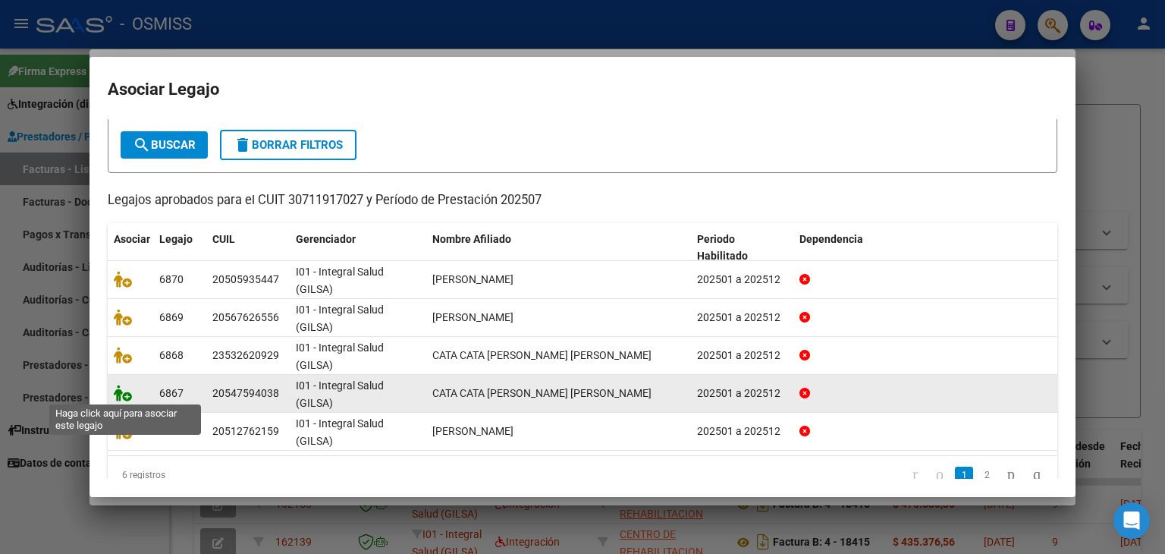
click at [119, 397] on icon at bounding box center [123, 393] width 18 height 17
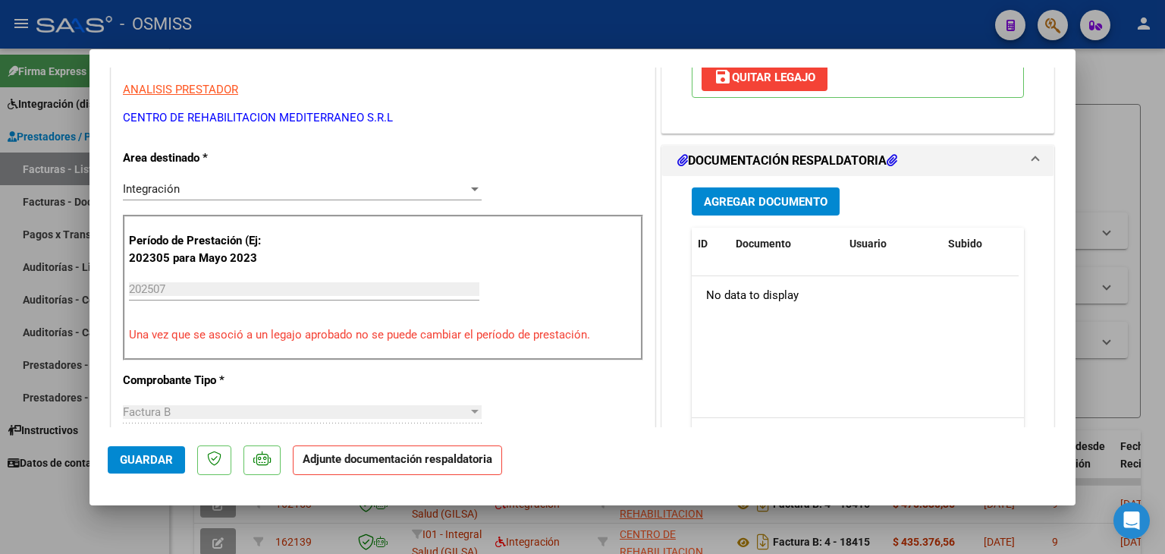
scroll to position [379, 0]
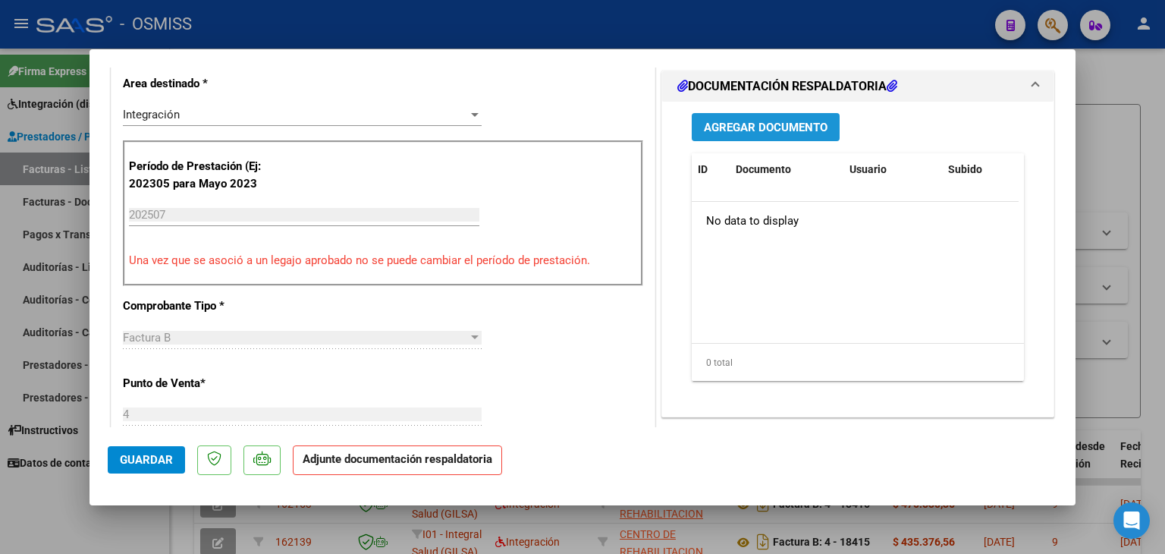
click at [741, 133] on span "Agregar Documento" at bounding box center [766, 128] width 124 height 14
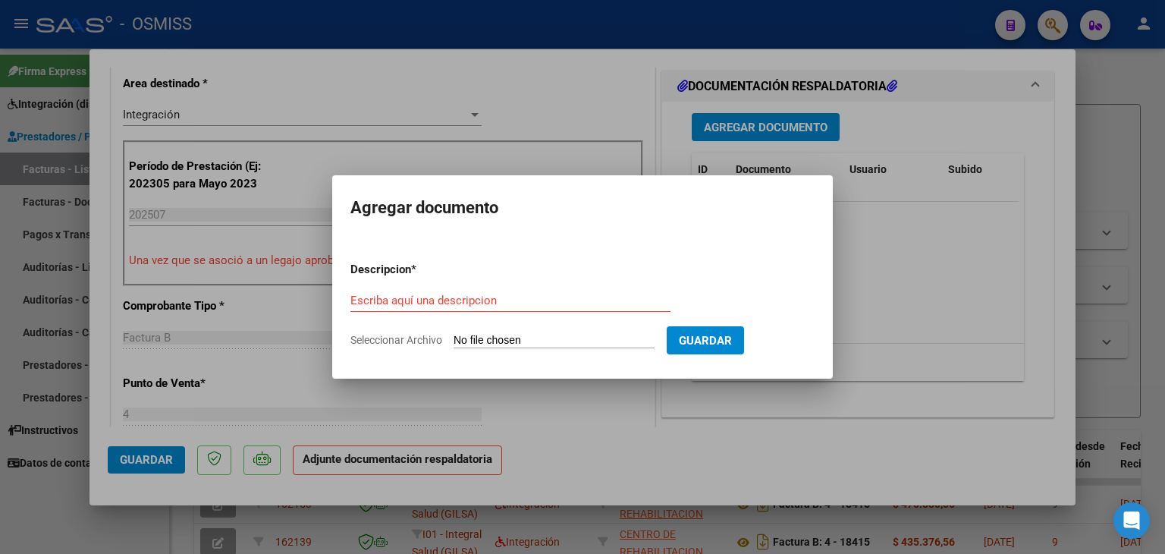
click at [554, 338] on input "Seleccionar Archivo" at bounding box center [554, 341] width 201 height 14
type input "C:\fakepath\Planilla rehabilitacion.pdf"
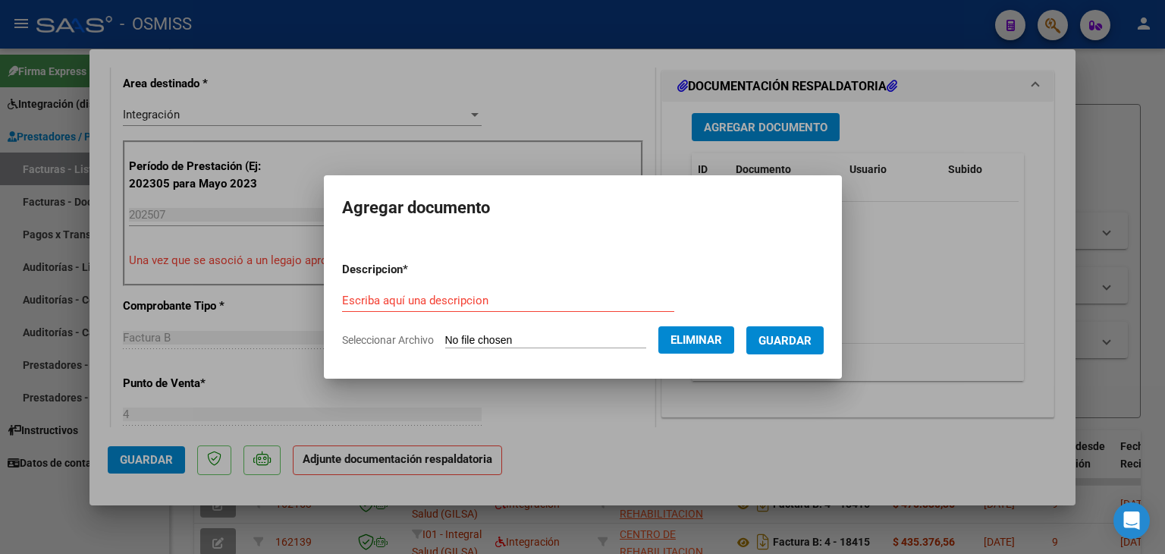
click at [366, 287] on form "Descripcion * Escriba aquí una descripcion Seleccionar Archivo Eliminar Guardar" at bounding box center [583, 305] width 482 height 111
click at [370, 294] on input "Escriba aquí una descripcion" at bounding box center [508, 301] width 332 height 14
type input "planilla de asistencia"
drag, startPoint x: 806, startPoint y: 344, endPoint x: 799, endPoint y: 341, distance: 8.2
click at [804, 344] on span "Guardar" at bounding box center [784, 341] width 53 height 14
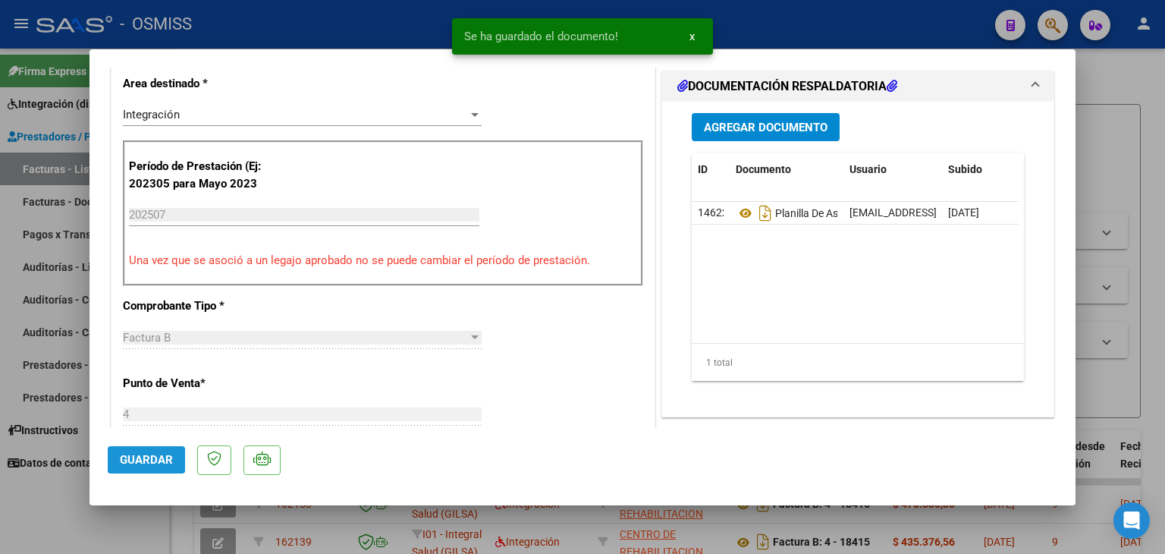
click at [142, 462] on span "Guardar" at bounding box center [146, 460] width 53 height 14
type input "$ 0,00"
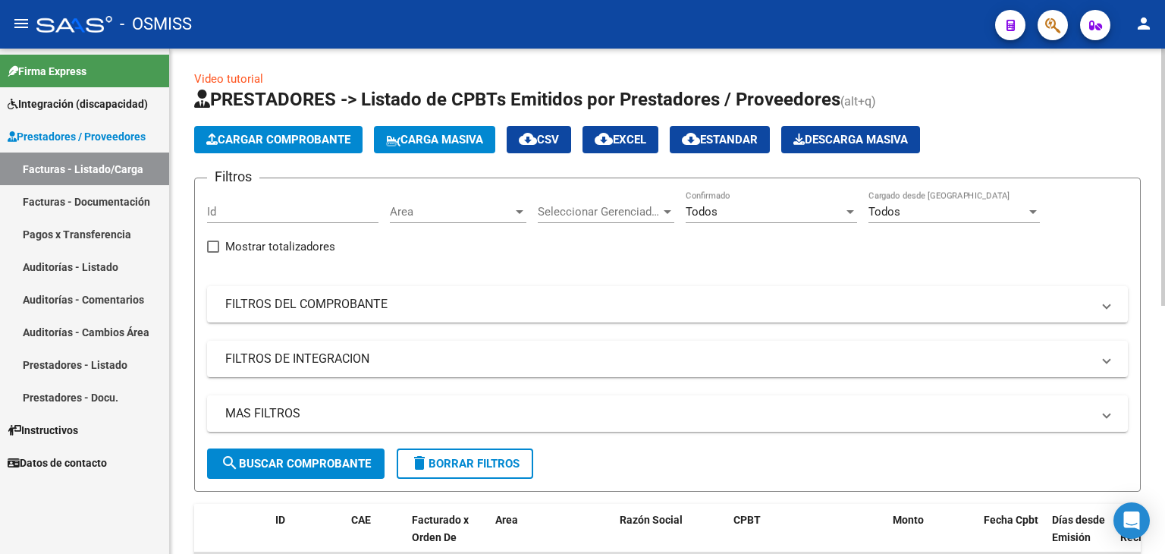
scroll to position [0, 0]
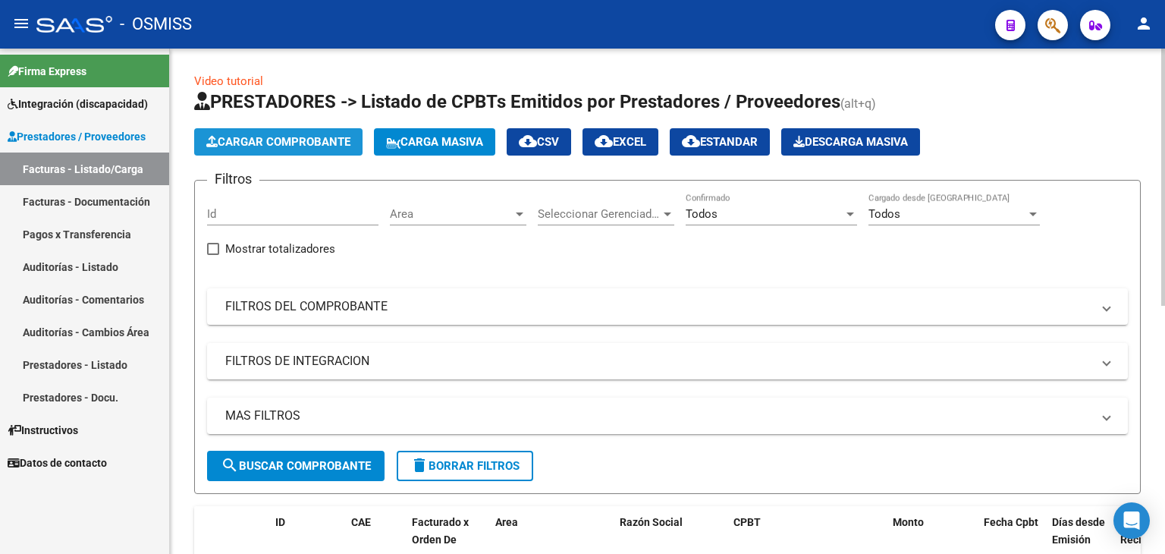
click at [303, 140] on span "Cargar Comprobante" at bounding box center [278, 142] width 144 height 14
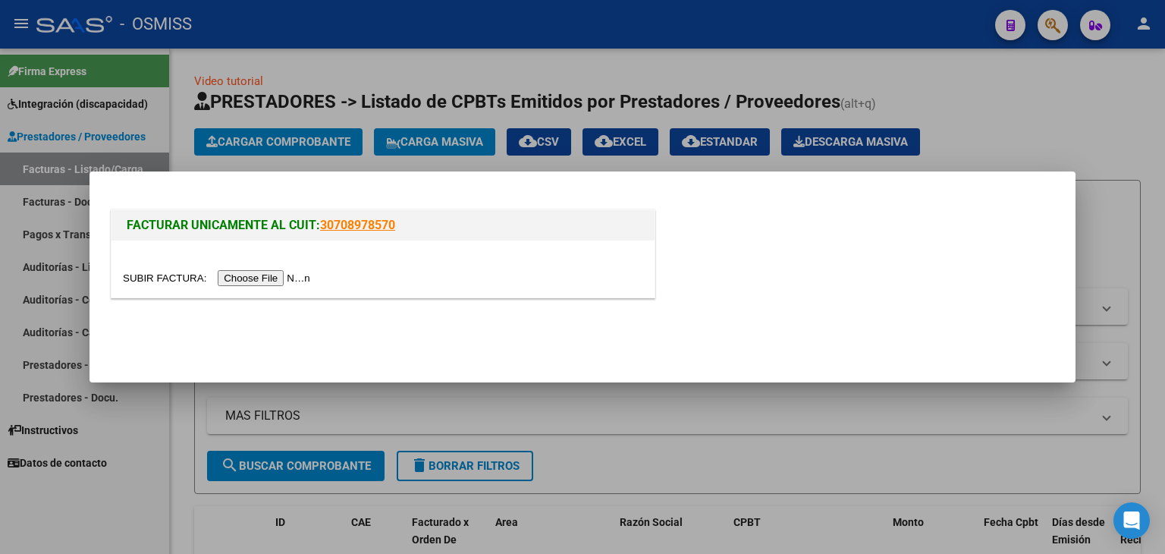
click at [278, 283] on input "file" at bounding box center [219, 278] width 192 height 16
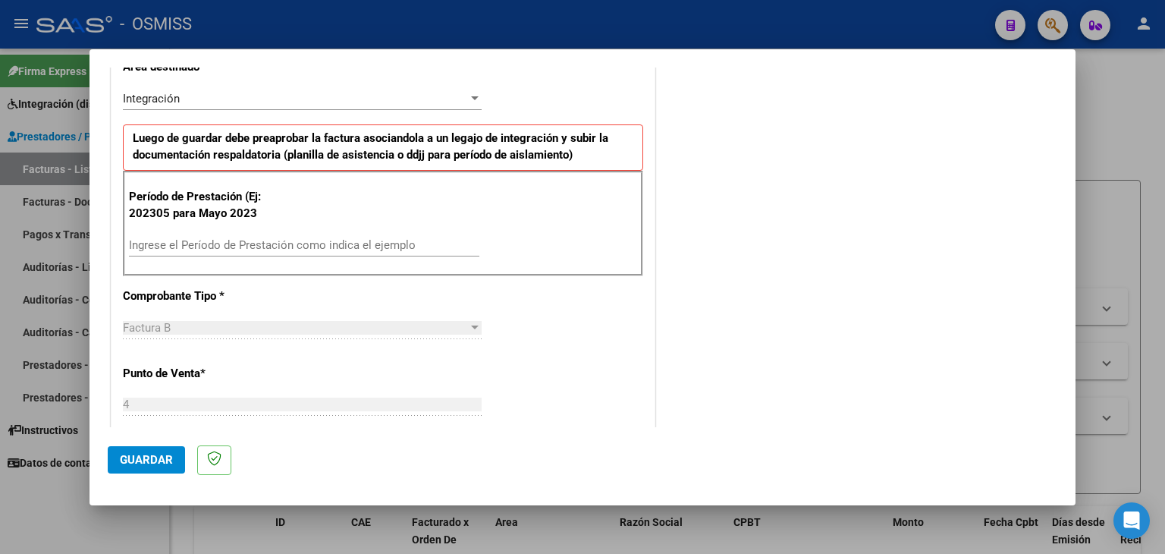
scroll to position [379, 0]
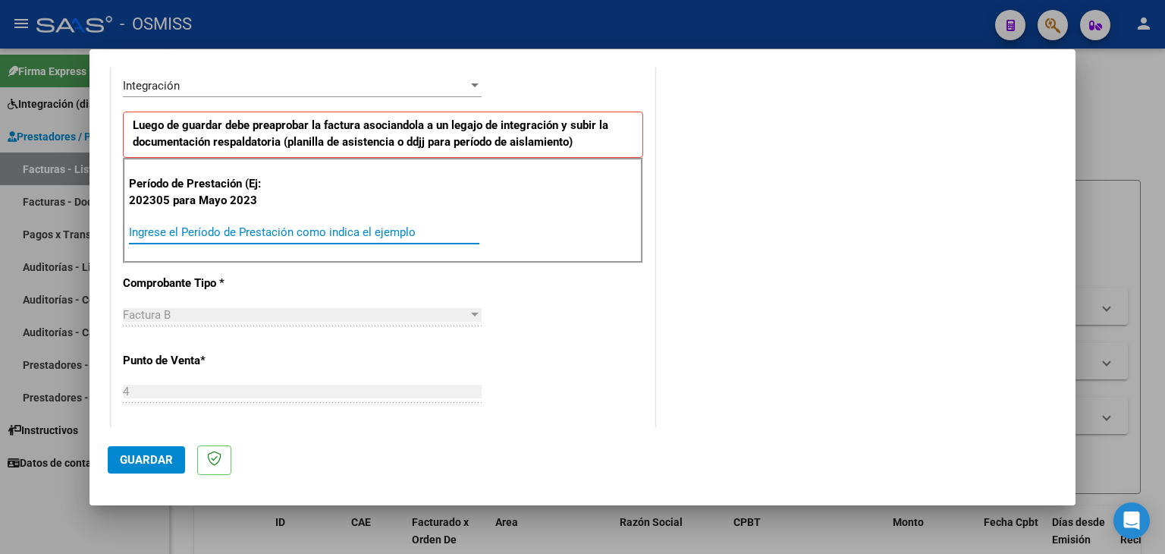
click at [373, 231] on input "Ingrese el Período de Prestación como indica el ejemplo" at bounding box center [304, 232] width 350 height 14
type input "202507"
click at [554, 325] on div "CUIT * 30-71191702-7 Ingresar CUIT ANALISIS PRESTADOR CENTRO DE REHABILITACION …" at bounding box center [382, 448] width 543 height 1141
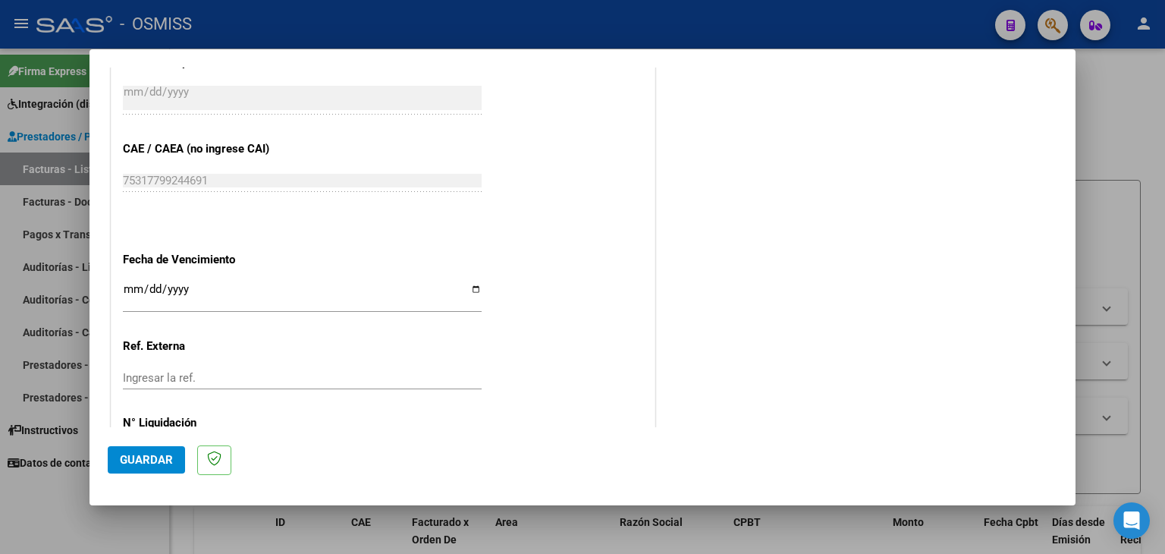
scroll to position [910, 0]
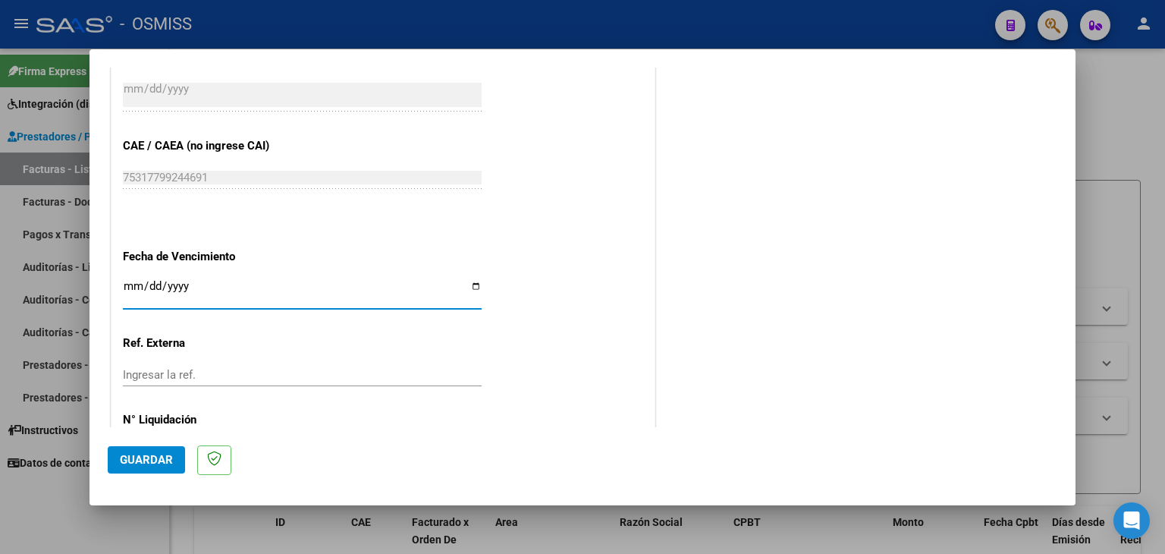
click at [128, 292] on input "Ingresar la fecha" at bounding box center [302, 292] width 359 height 24
type input "[DATE]"
click at [126, 459] on span "Guardar" at bounding box center [146, 460] width 53 height 14
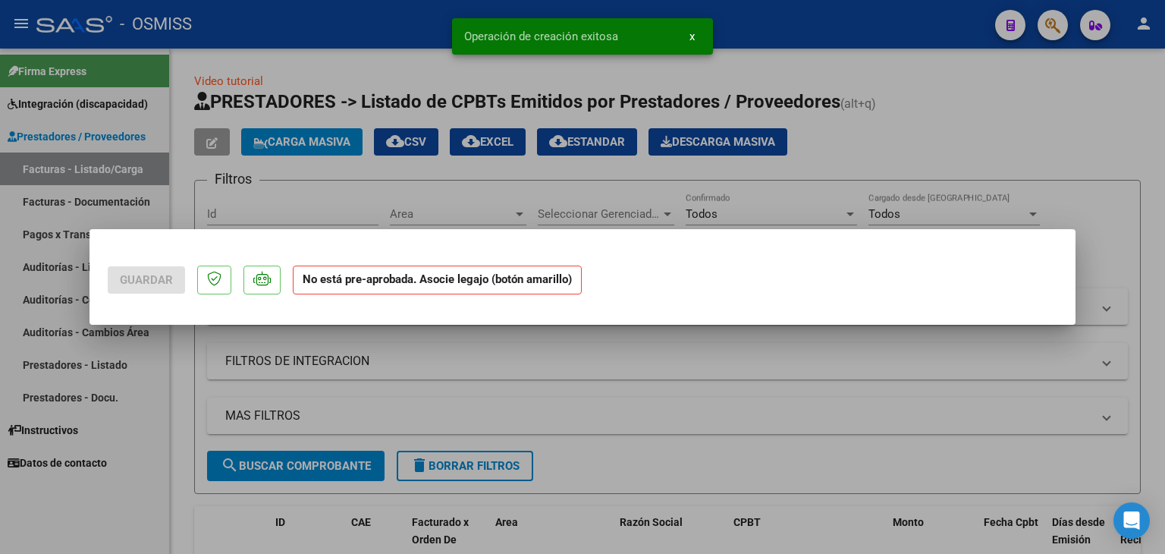
scroll to position [0, 0]
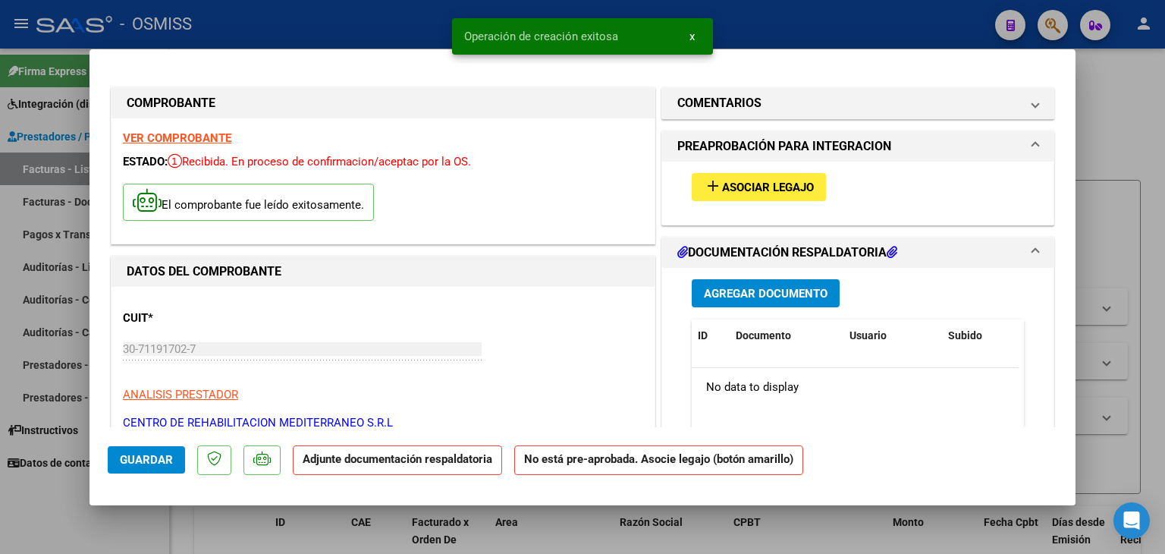
click at [737, 181] on span "Asociar Legajo" at bounding box center [768, 188] width 92 height 14
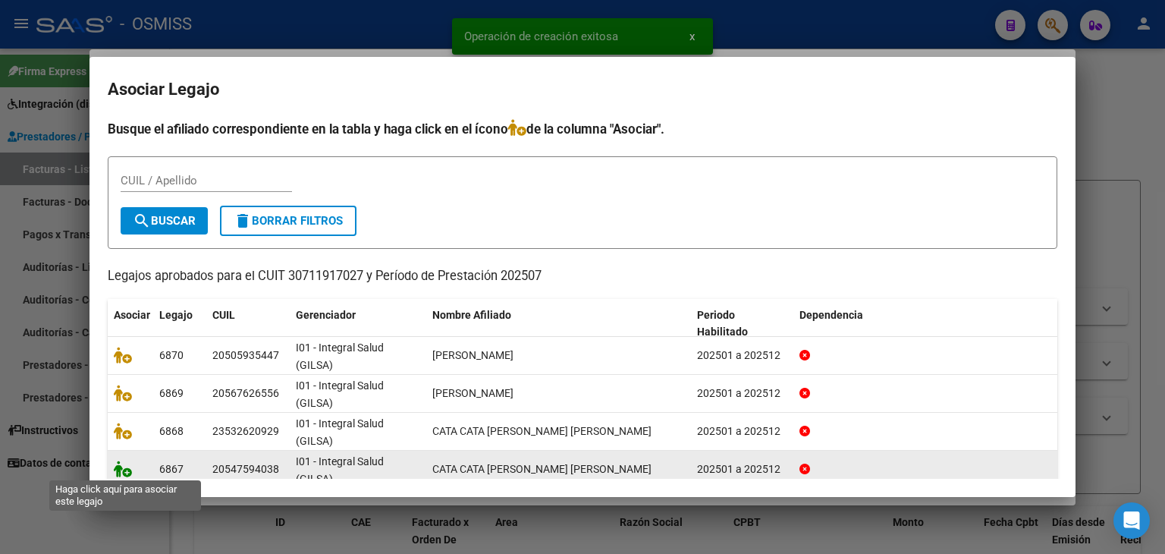
click at [123, 466] on icon at bounding box center [123, 468] width 18 height 17
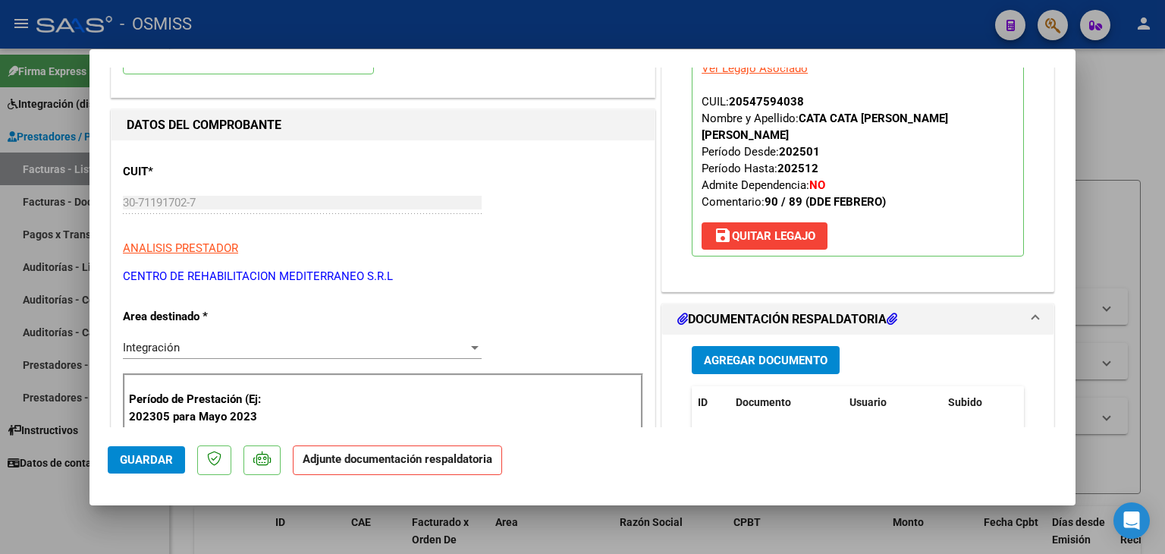
scroll to position [228, 0]
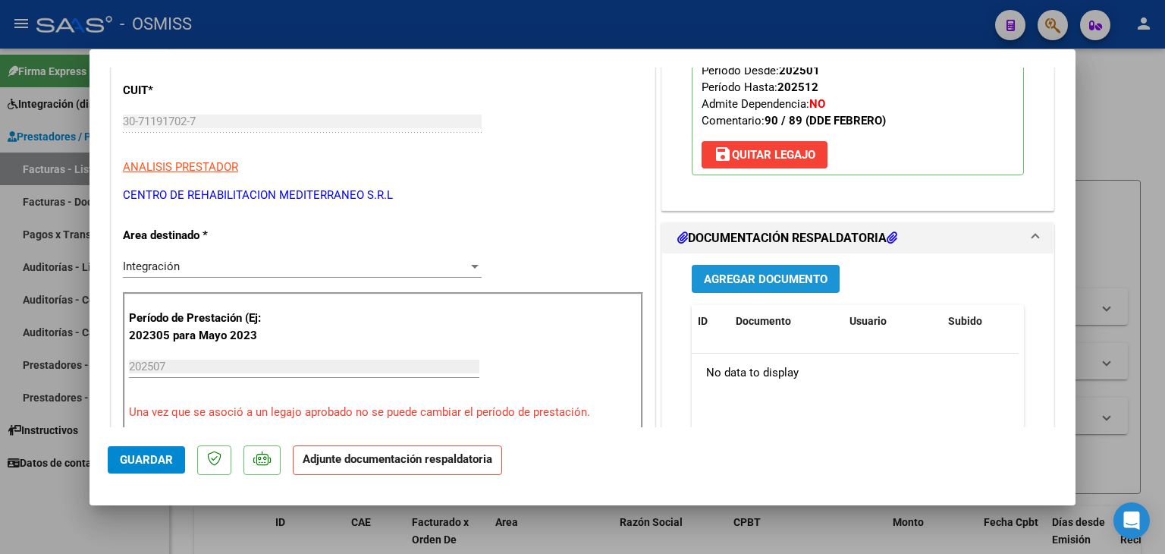
click at [732, 272] on span "Agregar Documento" at bounding box center [766, 279] width 124 height 14
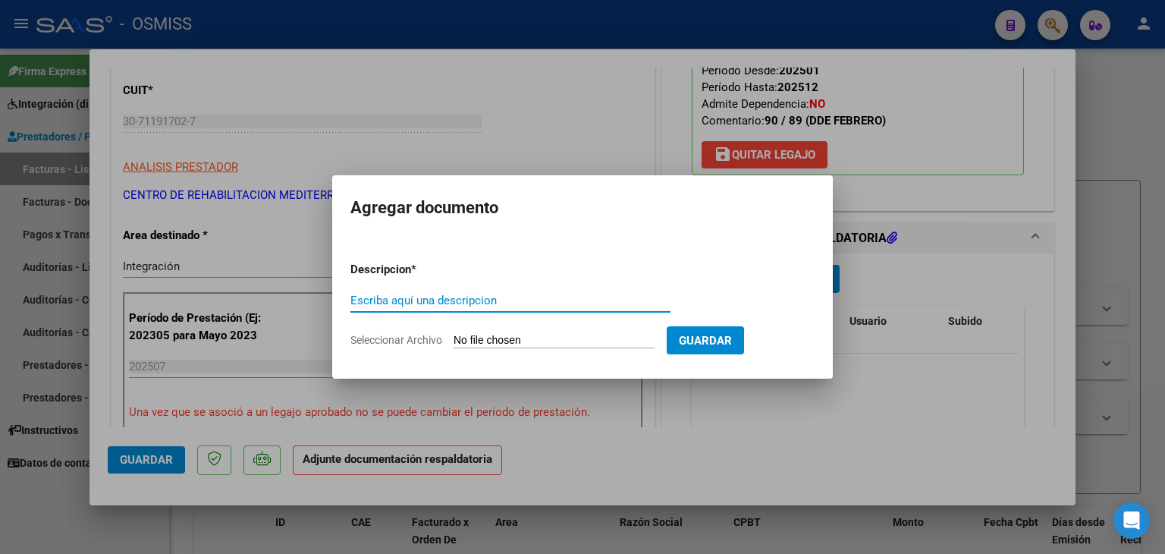
click at [537, 341] on input "Seleccionar Archivo" at bounding box center [554, 341] width 201 height 14
type input "C:\fakepath\Planilla integracion.pdf"
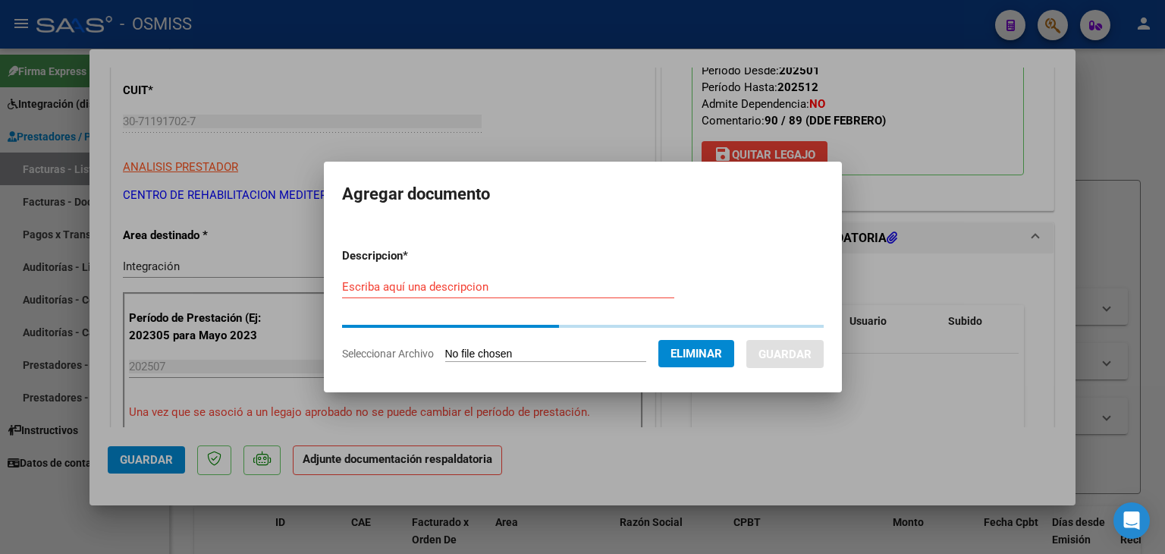
click at [495, 295] on div "Escriba aquí una descripcion" at bounding box center [508, 286] width 332 height 23
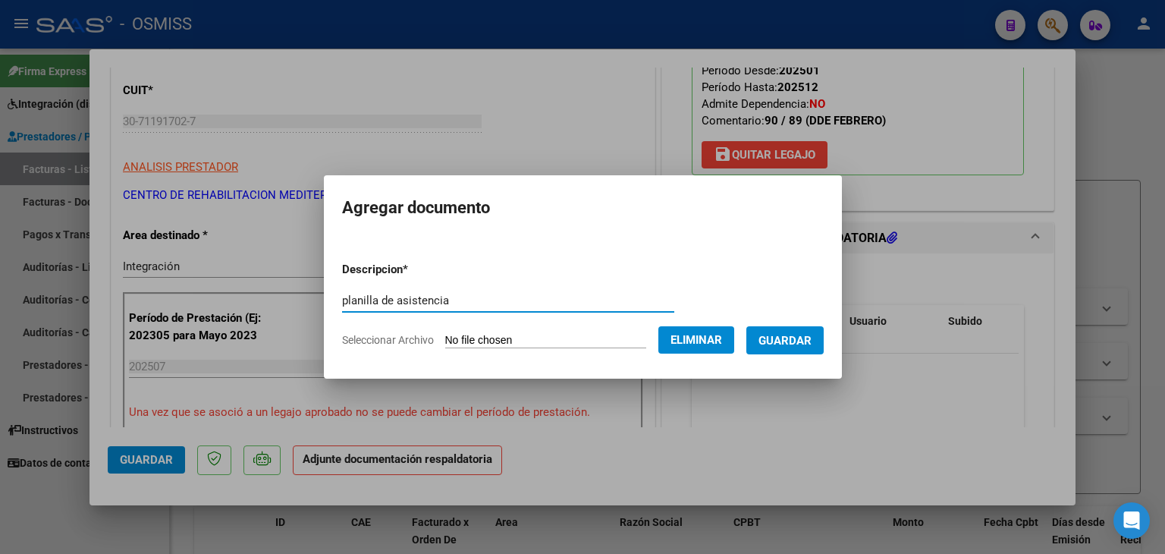
type input "planilla de asistencia"
click at [824, 337] on button "Guardar" at bounding box center [784, 340] width 77 height 28
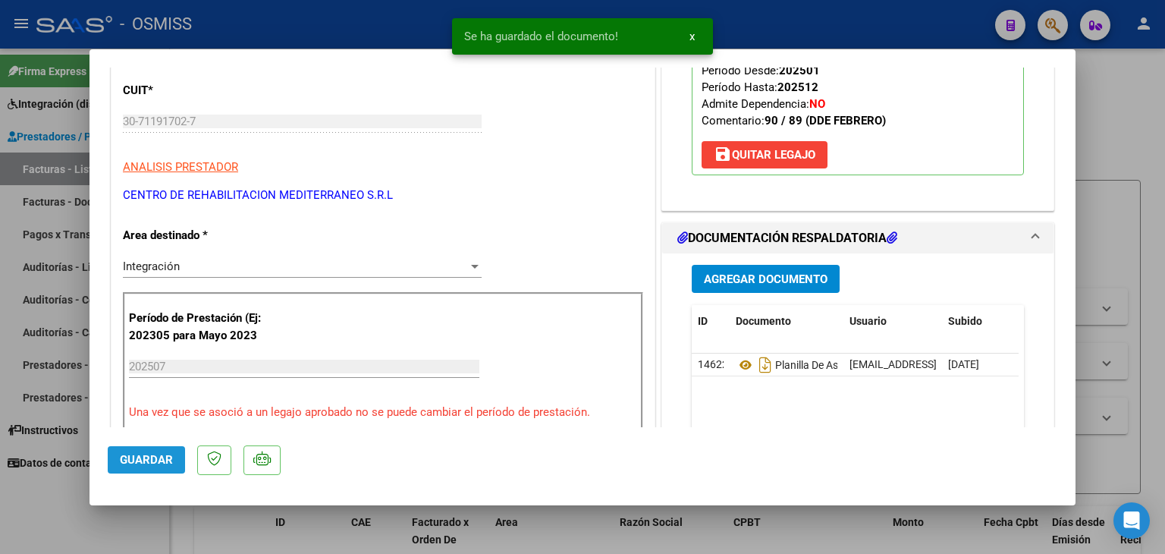
click at [146, 458] on span "Guardar" at bounding box center [146, 460] width 53 height 14
click at [176, 452] on button "Guardar" at bounding box center [146, 459] width 77 height 27
type input "$ 0,00"
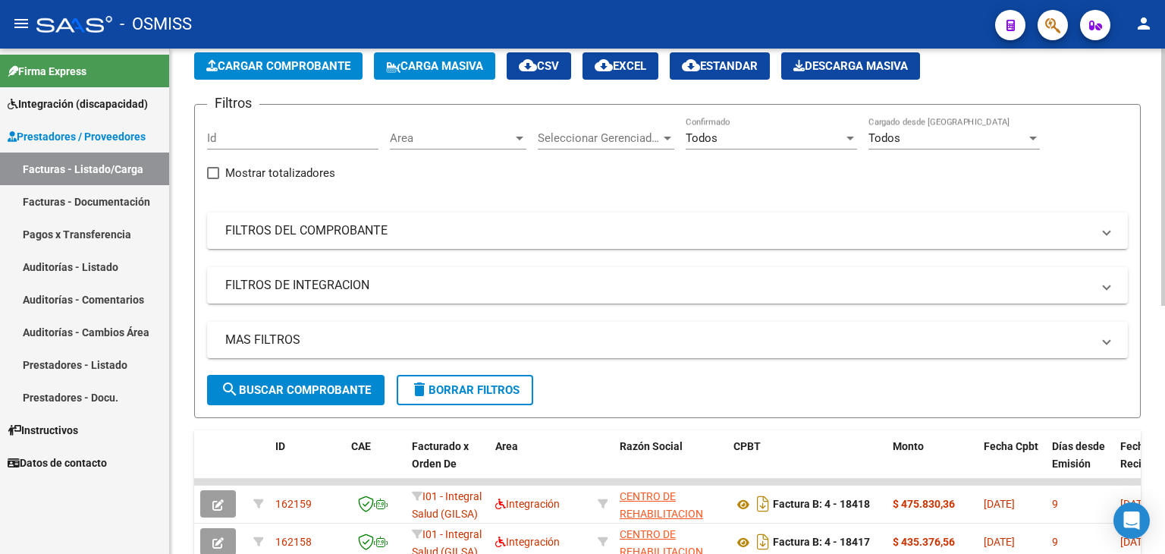
scroll to position [0, 0]
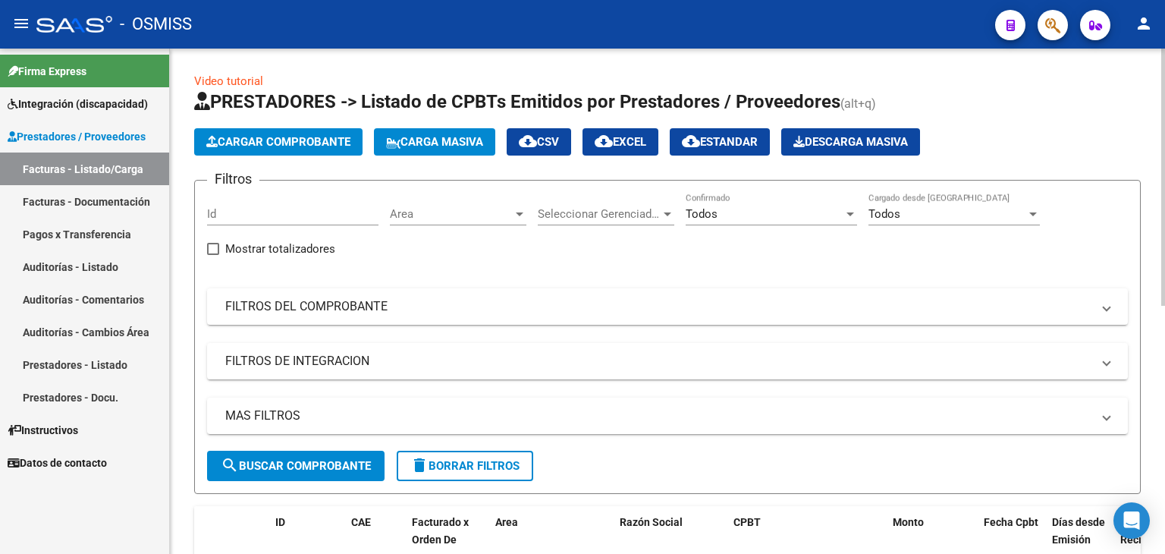
click at [261, 136] on span "Cargar Comprobante" at bounding box center [278, 142] width 144 height 14
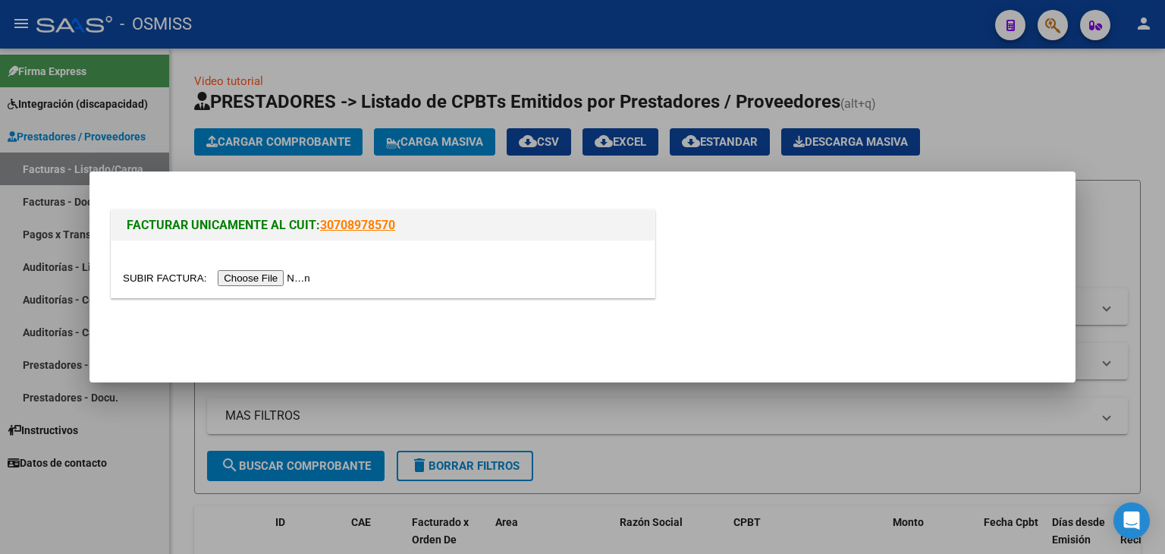
click at [250, 281] on input "file" at bounding box center [219, 278] width 192 height 16
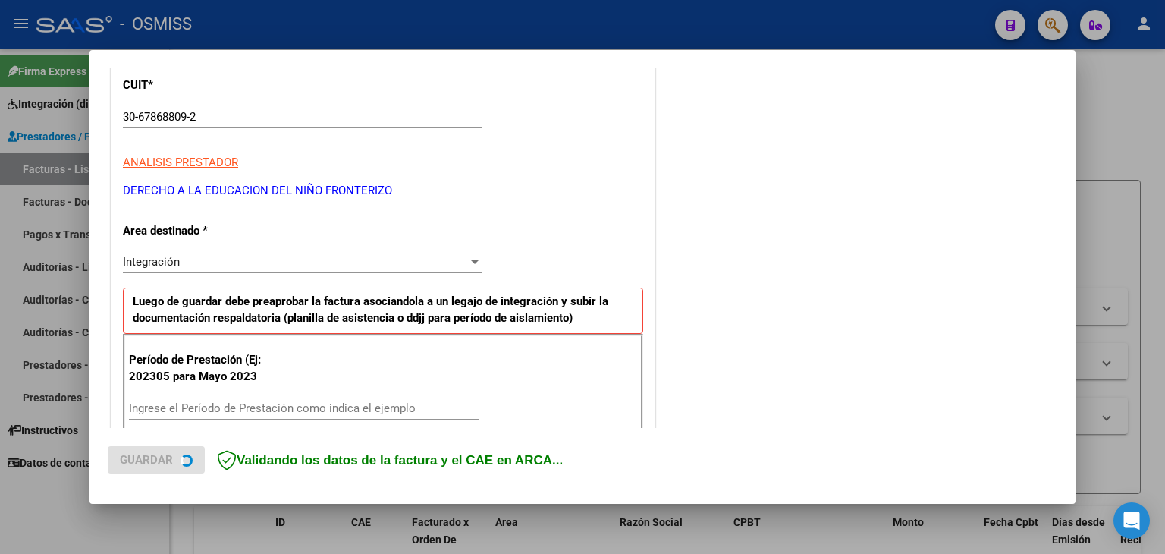
scroll to position [228, 0]
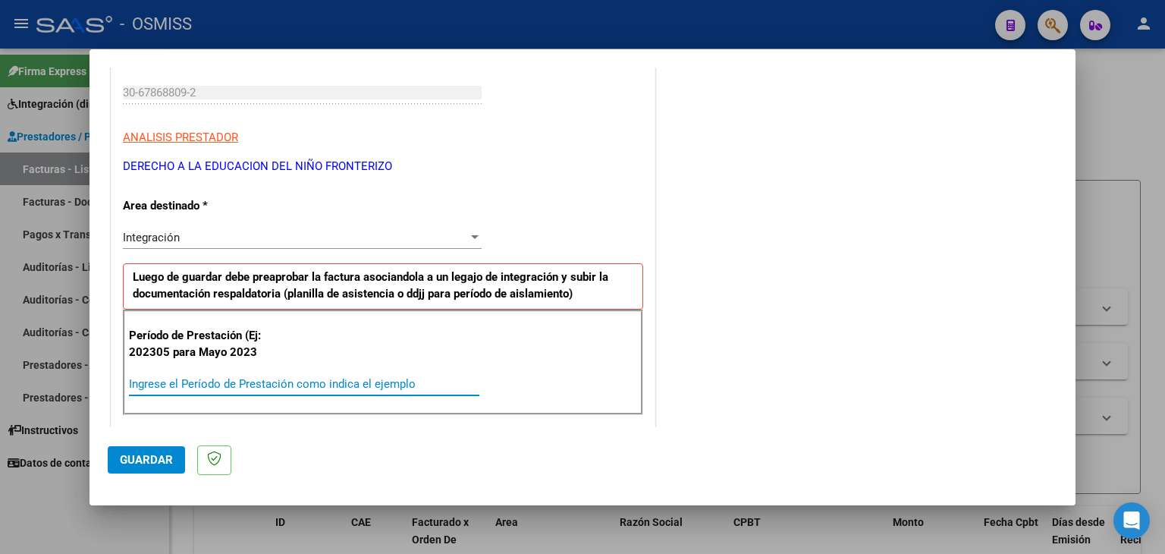
click at [265, 379] on input "Ingrese el Período de Prestación como indica el ejemplo" at bounding box center [304, 384] width 350 height 14
type input "202507"
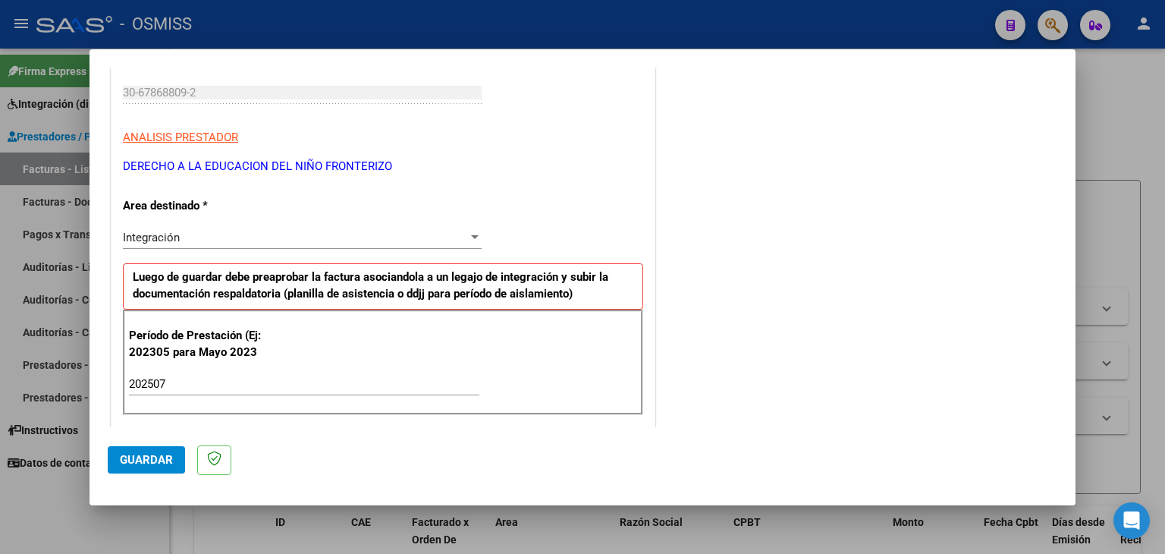
click at [349, 362] on div "Período de Prestación (Ej: 202305 para [DATE] 202507 Ingrese el Período de Pres…" at bounding box center [383, 362] width 520 height 106
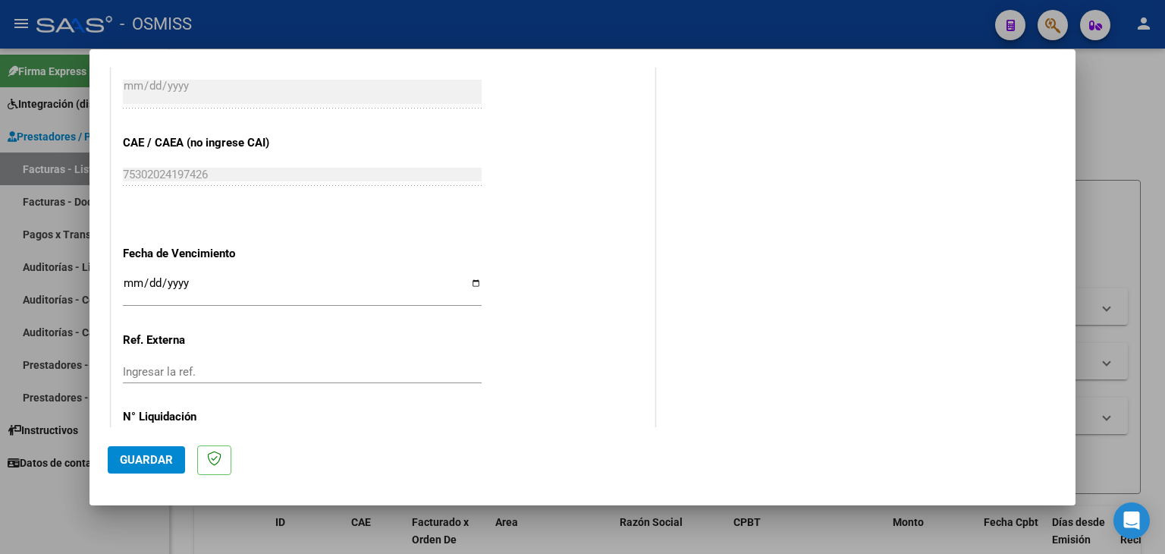
scroll to position [821, 0]
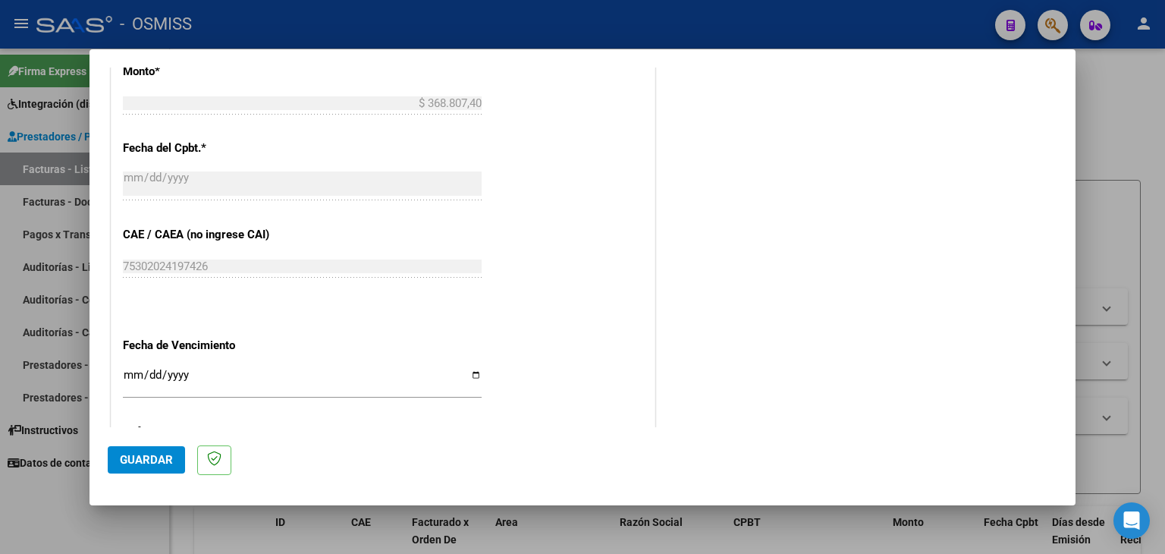
drag, startPoint x: 123, startPoint y: 372, endPoint x: 91, endPoint y: 328, distance: 53.7
click at [94, 341] on mat-dialog-content "COMPROBANTE VER COMPROBANTE El comprobante fue leído exitosamente. DATOS DEL CO…" at bounding box center [582, 248] width 986 height 360
type input "[DATE]"
click at [161, 453] on span "Guardar" at bounding box center [146, 460] width 53 height 14
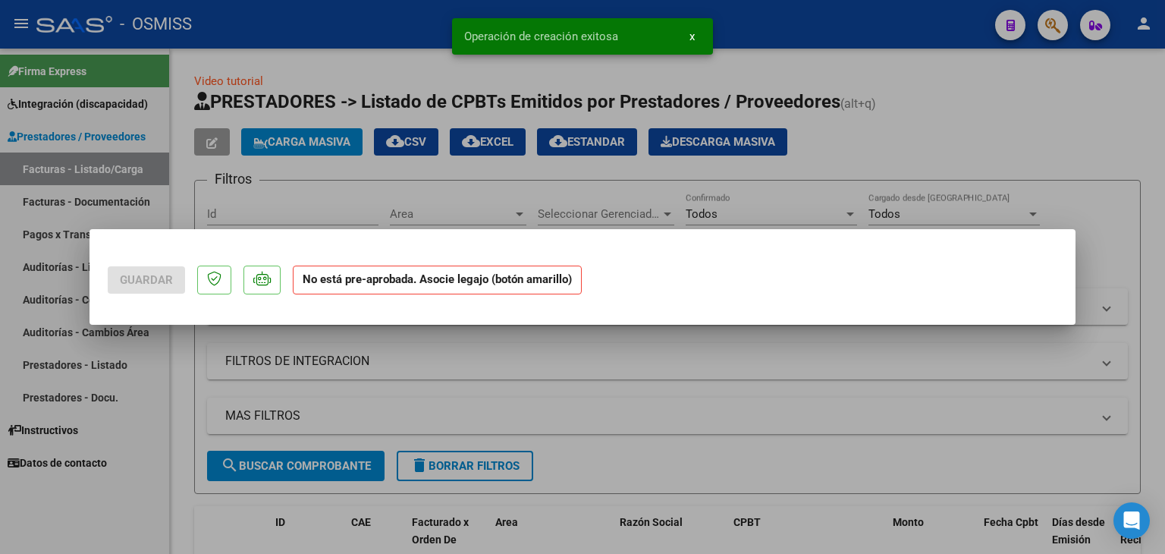
scroll to position [0, 0]
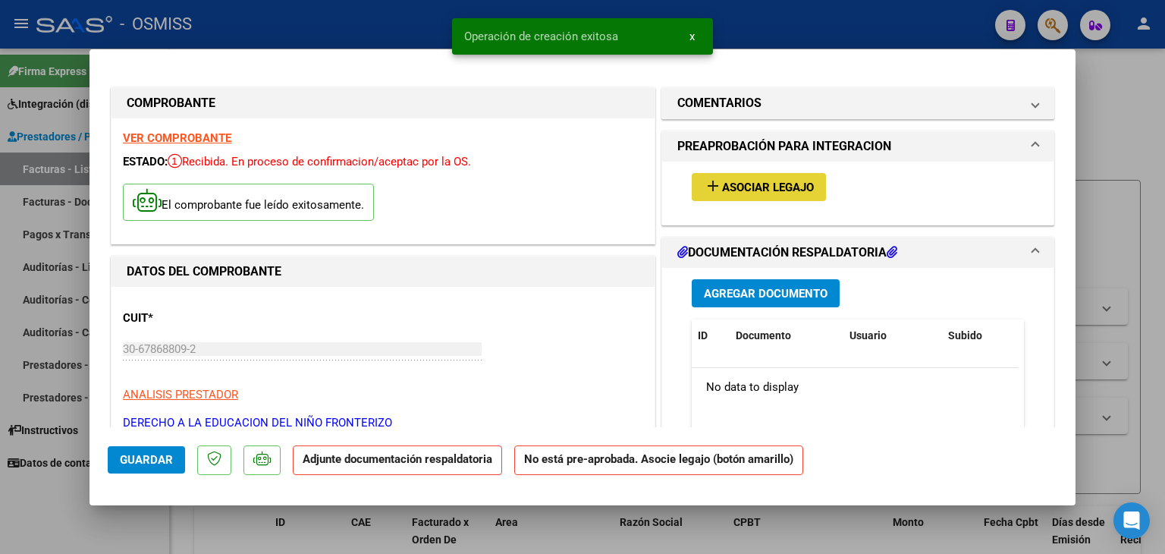
click at [784, 194] on span "Asociar Legajo" at bounding box center [768, 188] width 92 height 14
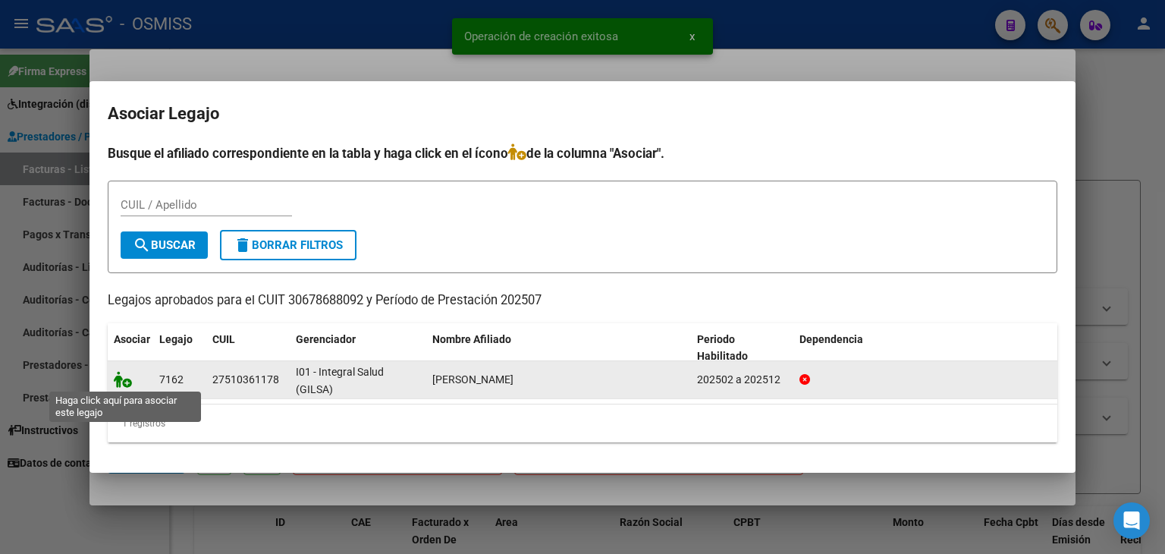
click at [118, 377] on icon at bounding box center [123, 379] width 18 height 17
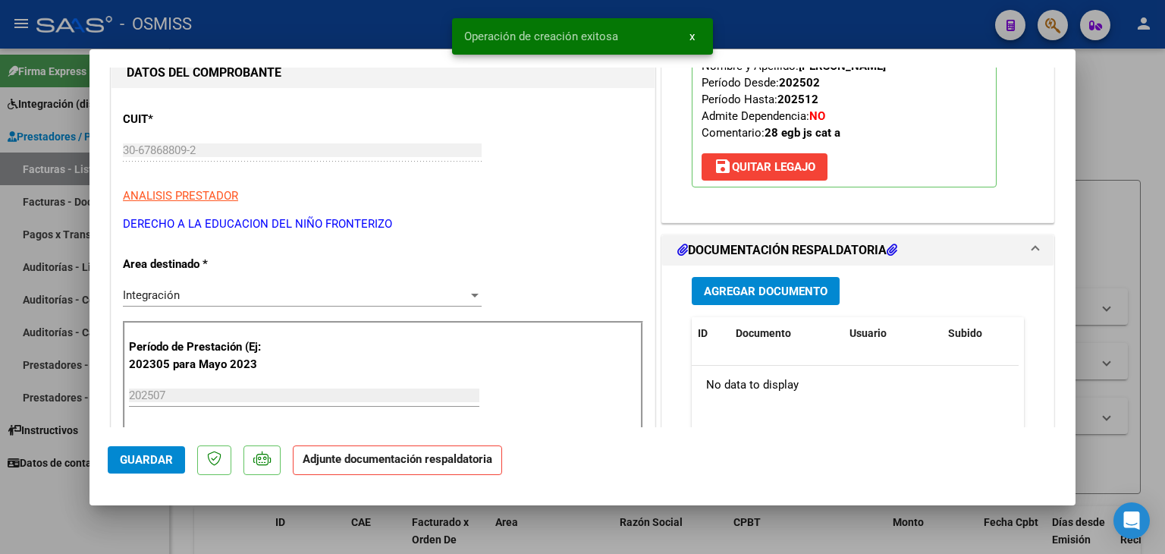
scroll to position [228, 0]
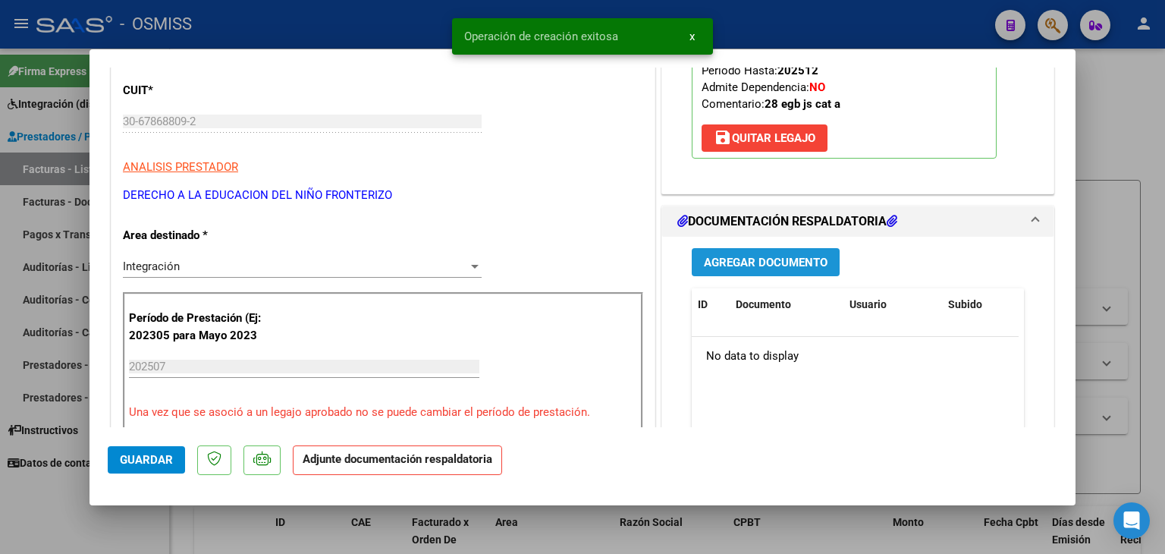
click at [748, 256] on span "Agregar Documento" at bounding box center [766, 263] width 124 height 14
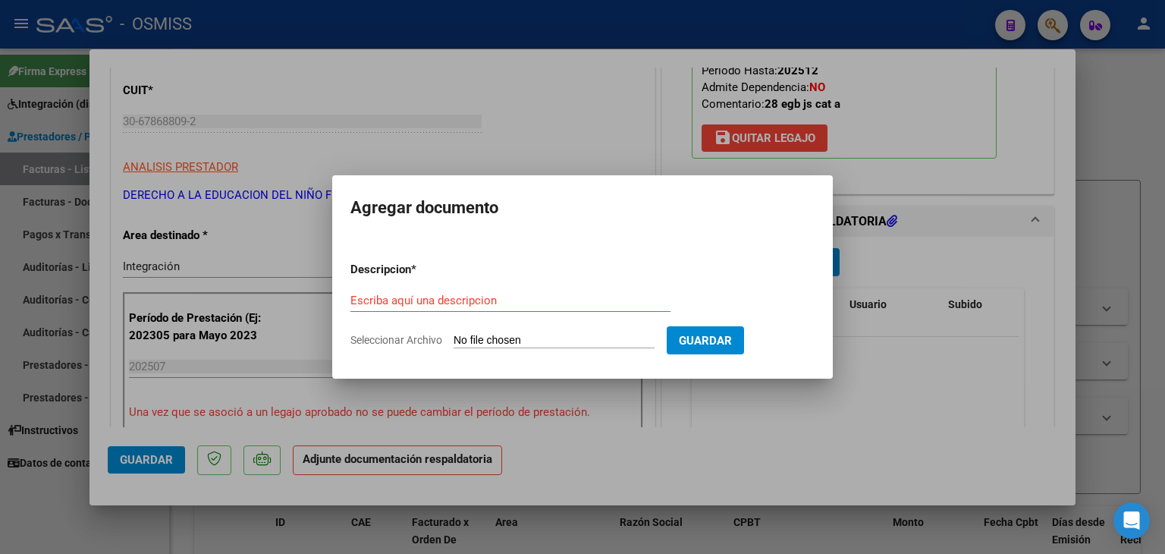
click at [490, 349] on form "Descripcion * Escriba aquí una descripcion Seleccionar Archivo Guardar" at bounding box center [582, 305] width 464 height 111
click at [509, 336] on input "Seleccionar Archivo" at bounding box center [554, 341] width 201 height 14
type input "C:\fakepath\[PERSON_NAME] MAILEN__ASIST_JULIO 2025.pdf"
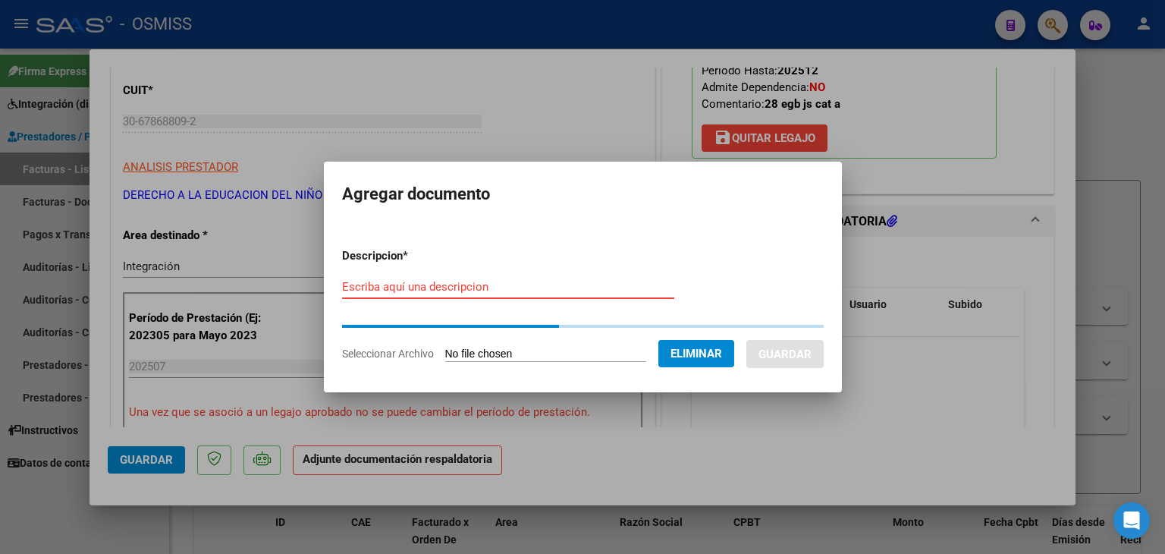
click at [432, 290] on input "Escriba aquí una descripcion" at bounding box center [508, 287] width 332 height 14
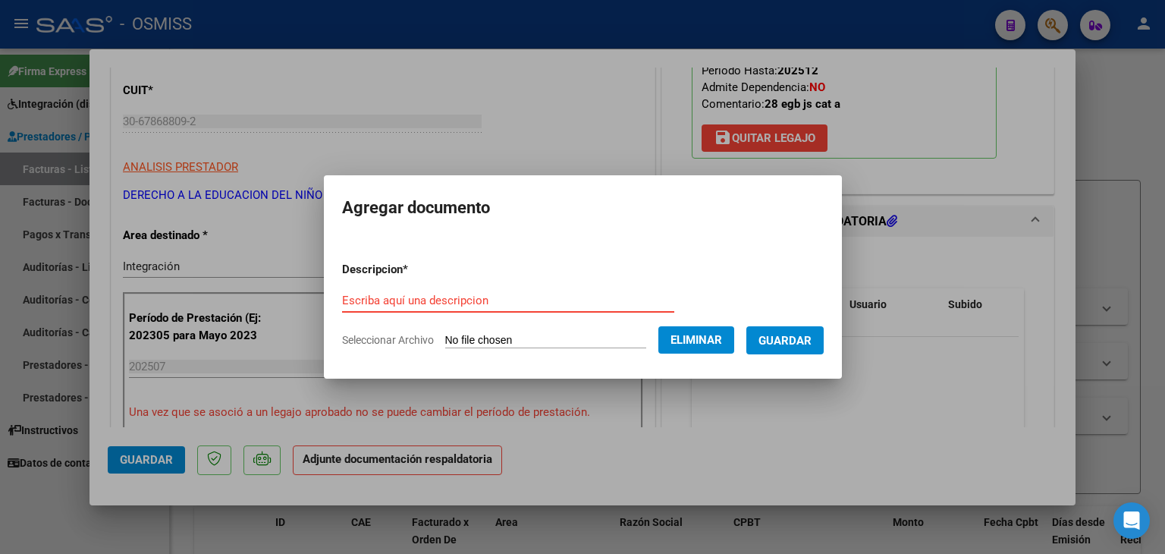
type input "a"
type input "planilla de asistencia"
click at [787, 345] on span "Guardar" at bounding box center [784, 341] width 53 height 14
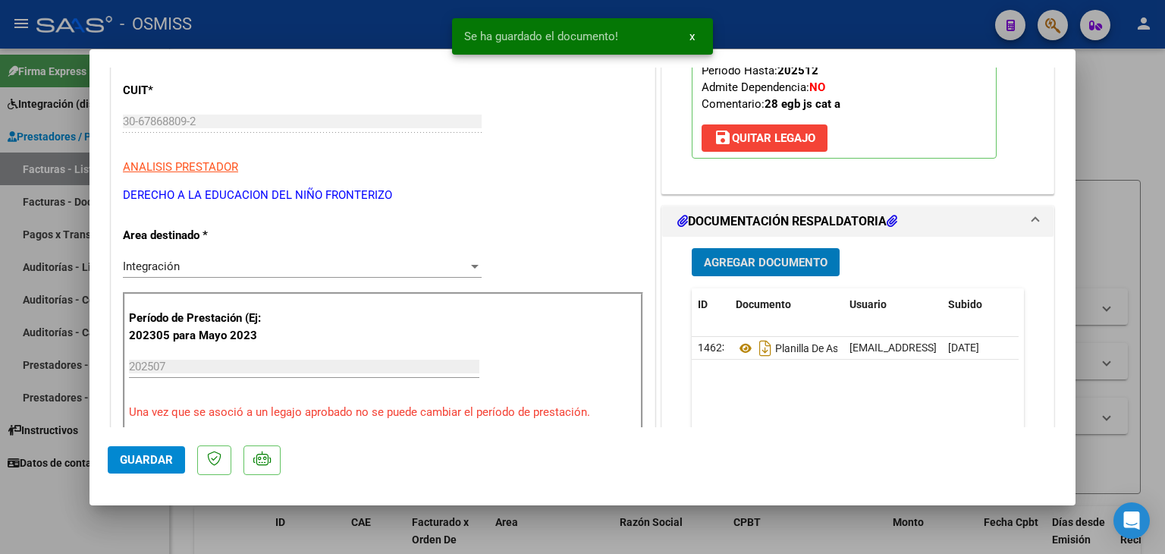
drag, startPoint x: 146, startPoint y: 465, endPoint x: 158, endPoint y: 463, distance: 11.5
click at [150, 463] on span "Guardar" at bounding box center [146, 460] width 53 height 14
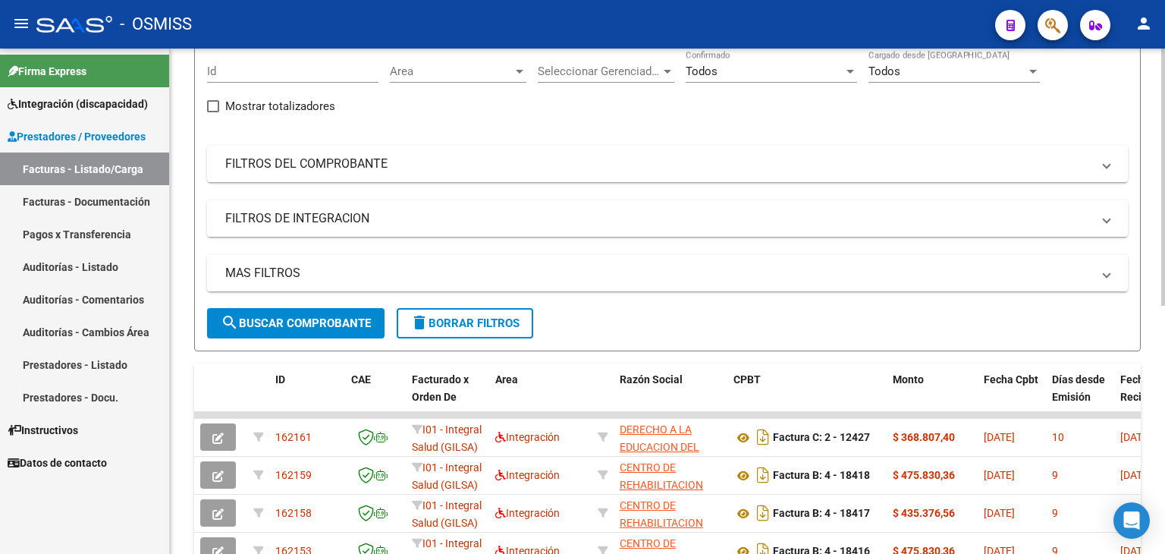
scroll to position [33, 0]
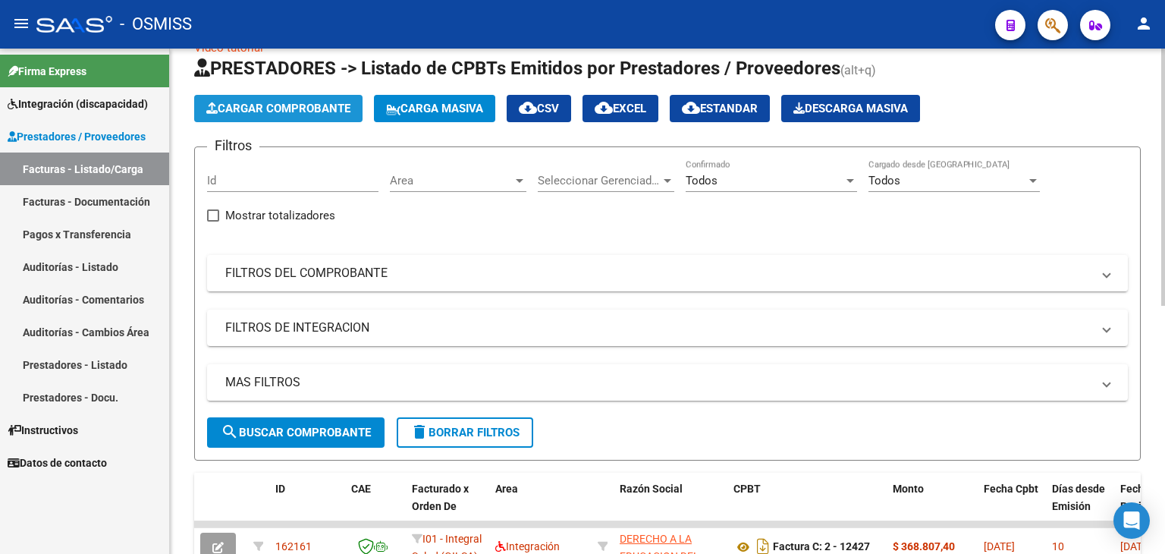
click at [290, 120] on button "Cargar Comprobante" at bounding box center [278, 108] width 168 height 27
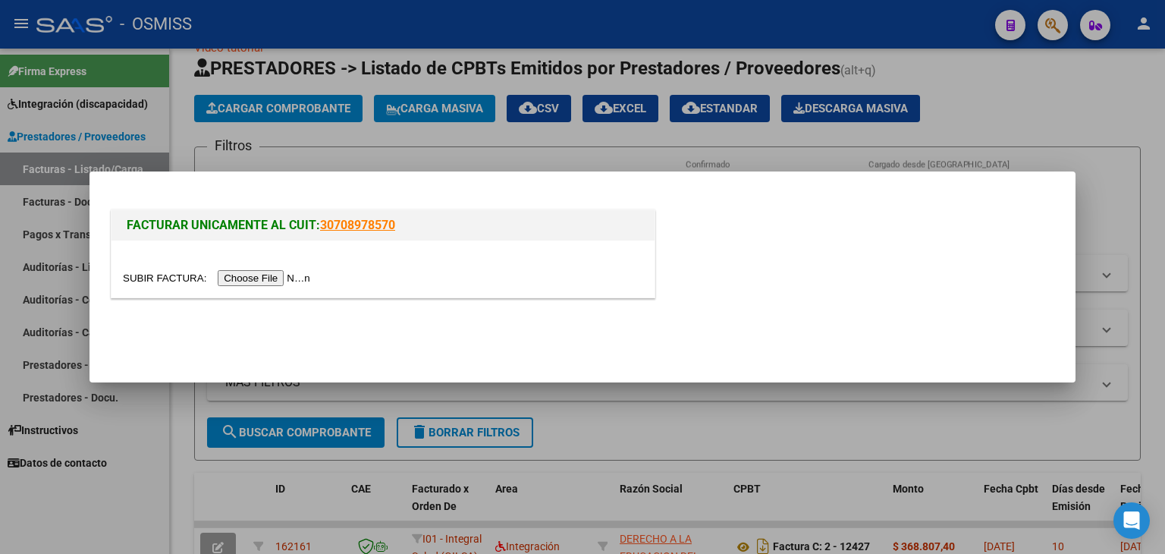
click at [254, 281] on input "file" at bounding box center [219, 278] width 192 height 16
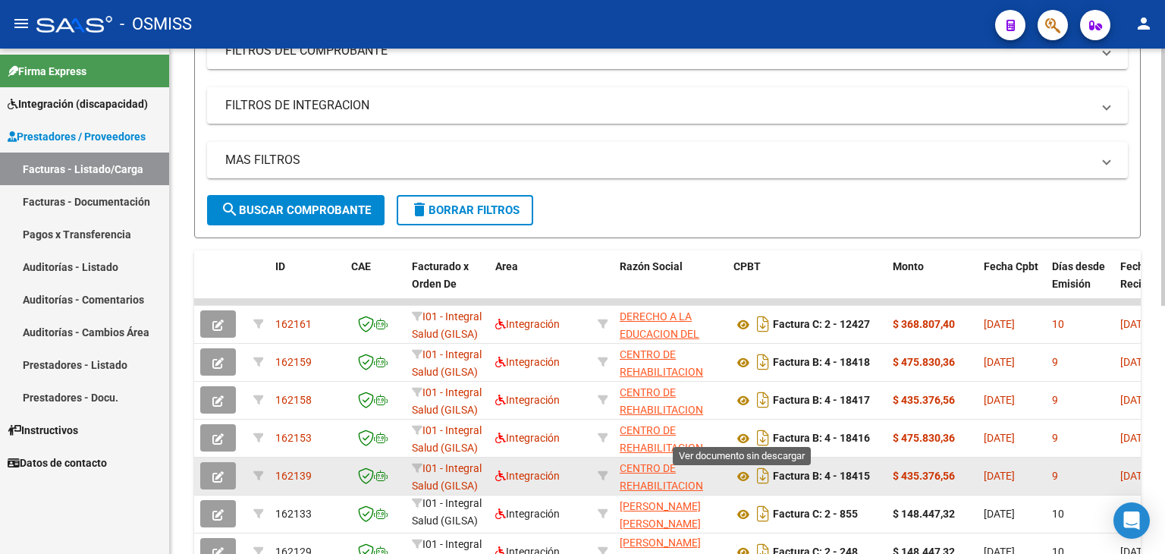
scroll to position [337, 0]
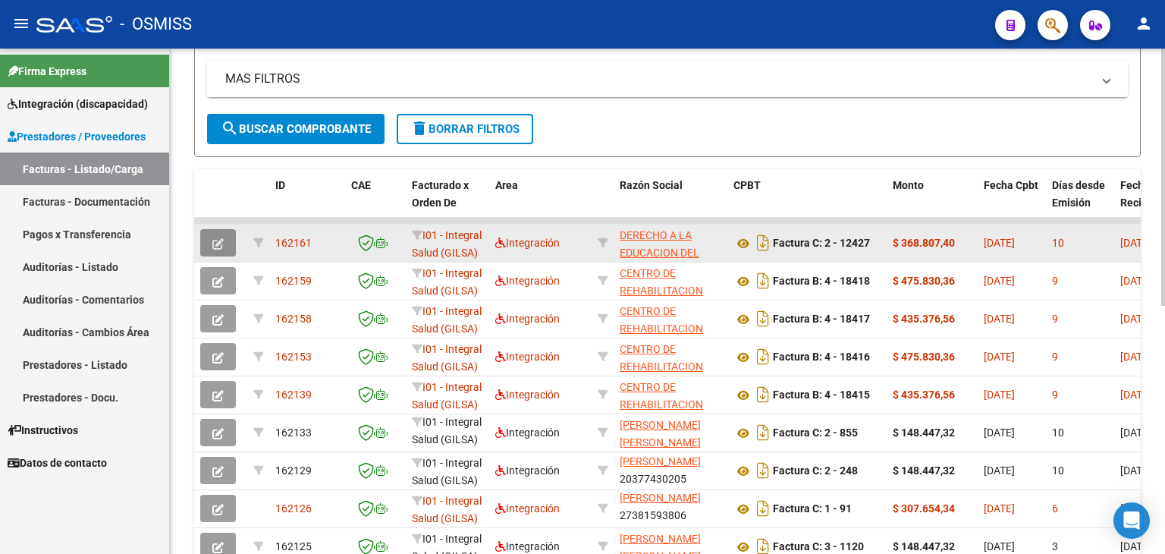
click at [210, 240] on button "button" at bounding box center [218, 242] width 36 height 27
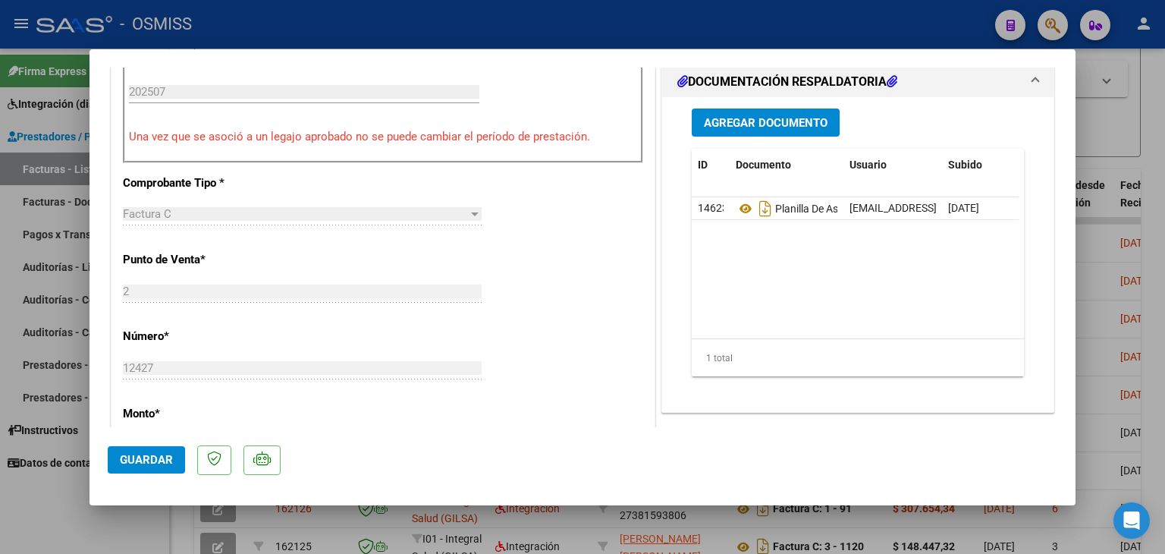
scroll to position [379, 0]
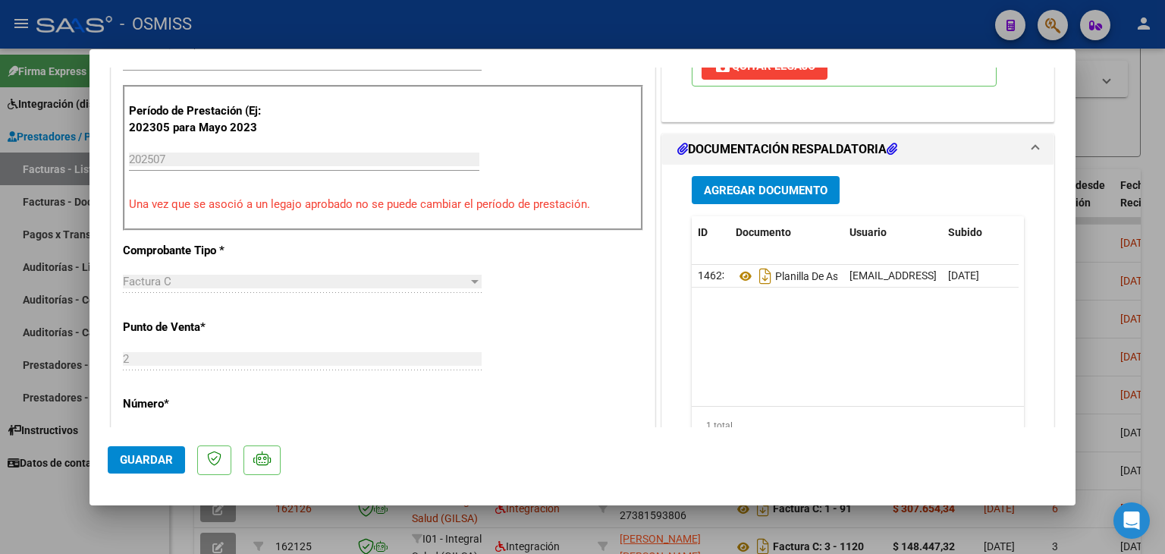
click at [746, 201] on button "Agregar Documento" at bounding box center [766, 190] width 148 height 28
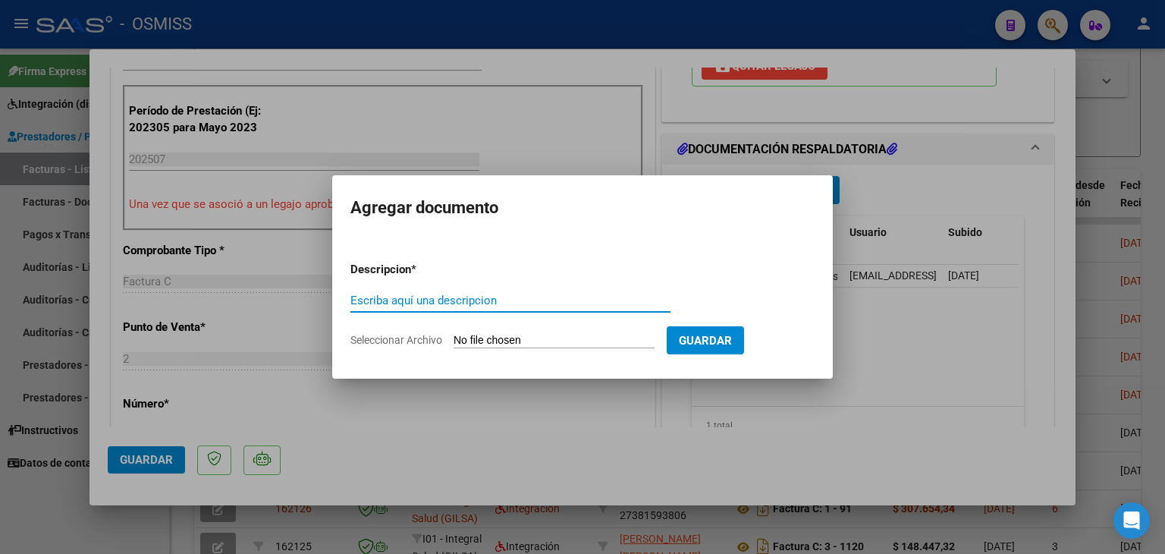
click at [518, 345] on input "Seleccionar Archivo" at bounding box center [554, 341] width 201 height 14
type input "C:\fakepath\[PERSON_NAME] MAILEN_INF_1º SEMEST 2025-1.pdf"
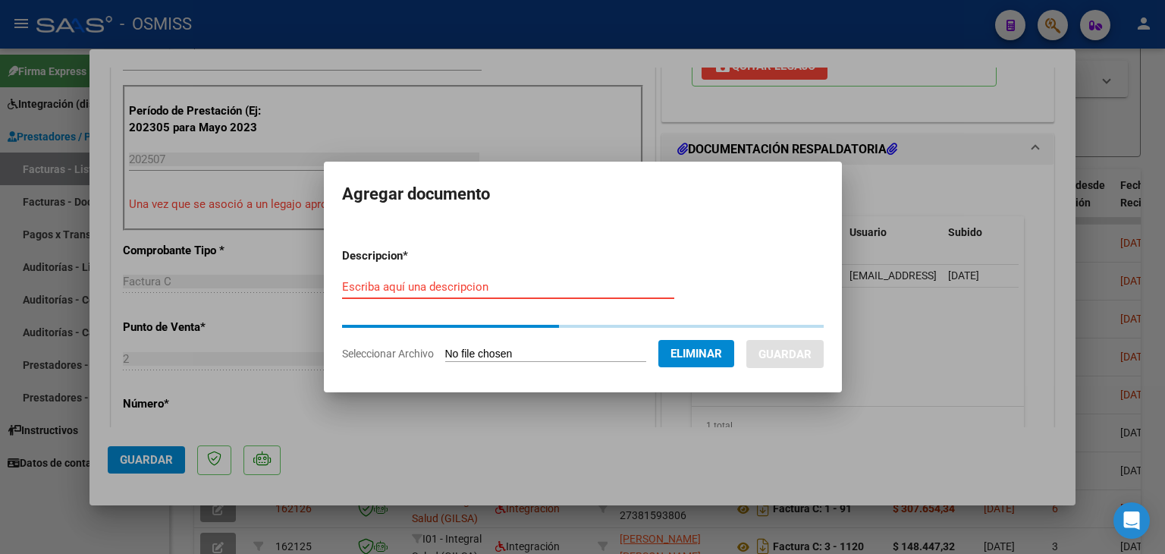
click at [470, 289] on input "Escriba aquí una descripcion" at bounding box center [508, 287] width 332 height 14
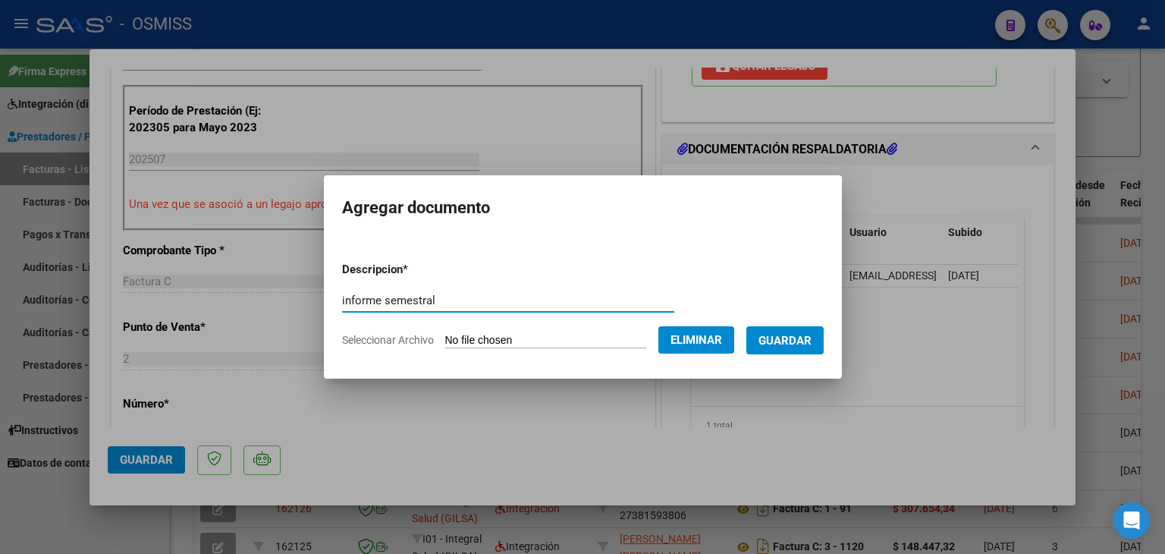
type input "informe semestral"
click at [781, 342] on span "Guardar" at bounding box center [784, 341] width 53 height 14
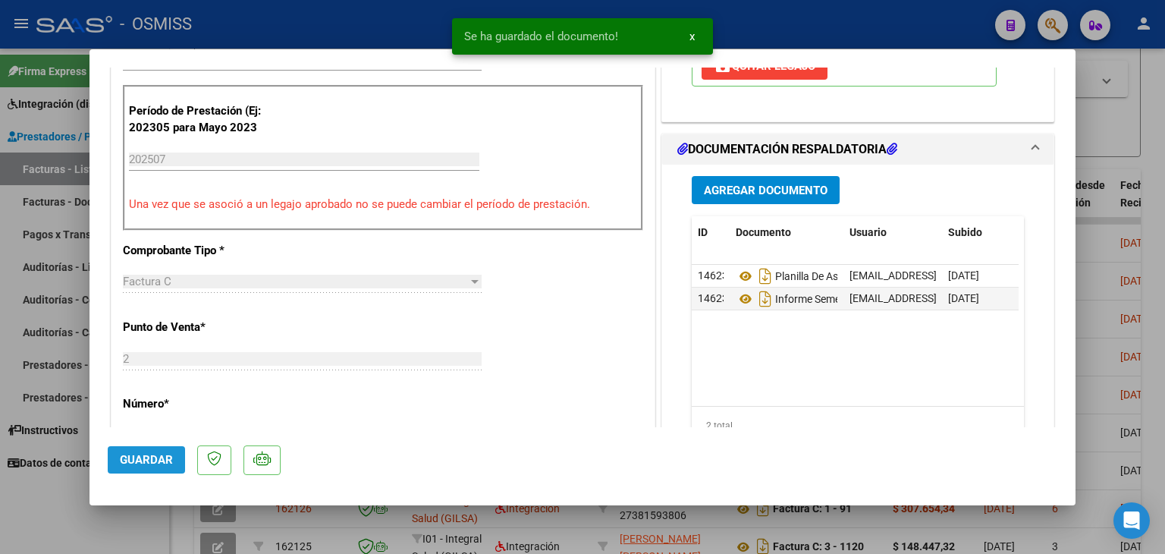
click at [140, 455] on span "Guardar" at bounding box center [146, 460] width 53 height 14
type input "$ 0,00"
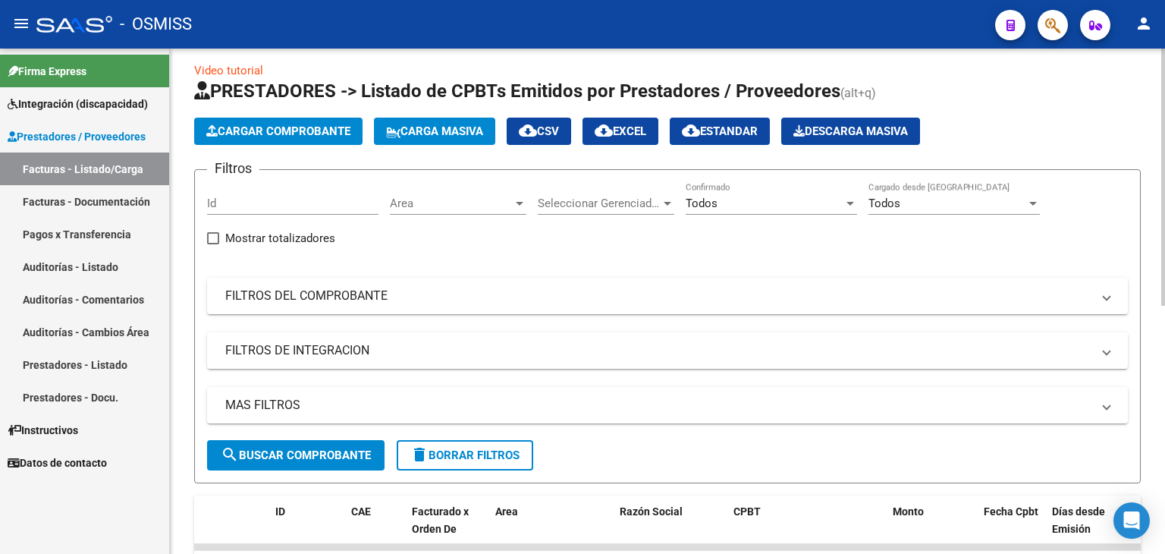
scroll to position [0, 0]
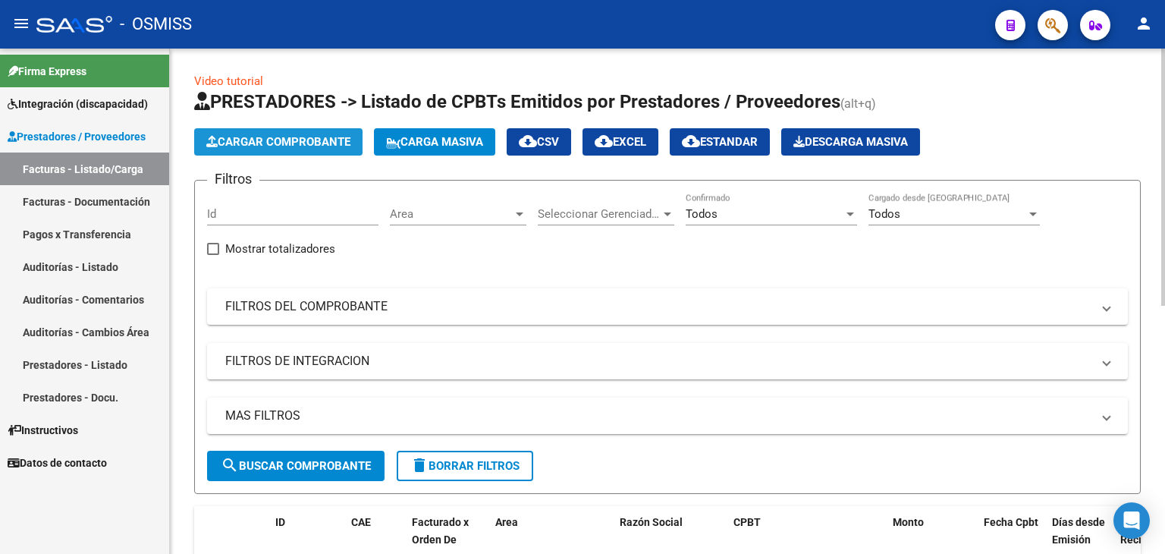
click at [264, 133] on button "Cargar Comprobante" at bounding box center [278, 141] width 168 height 27
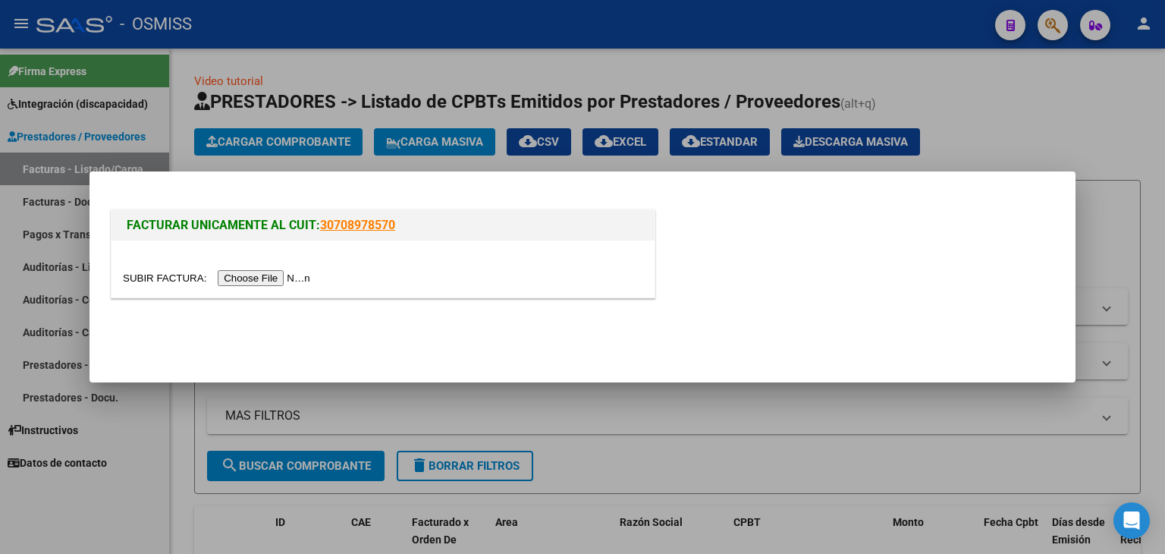
click at [301, 273] on input "file" at bounding box center [219, 278] width 192 height 16
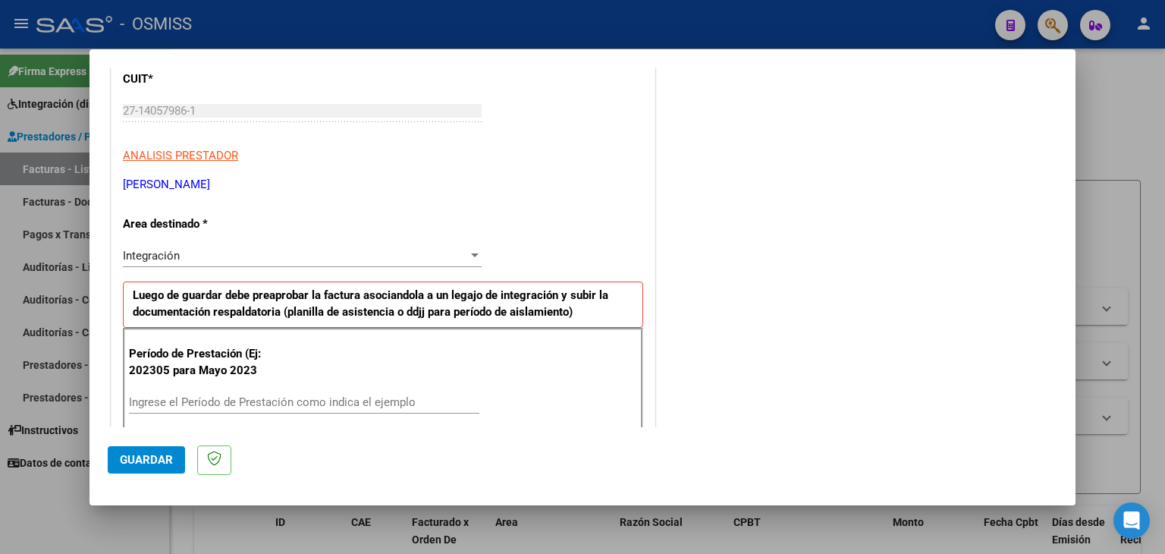
scroll to position [228, 0]
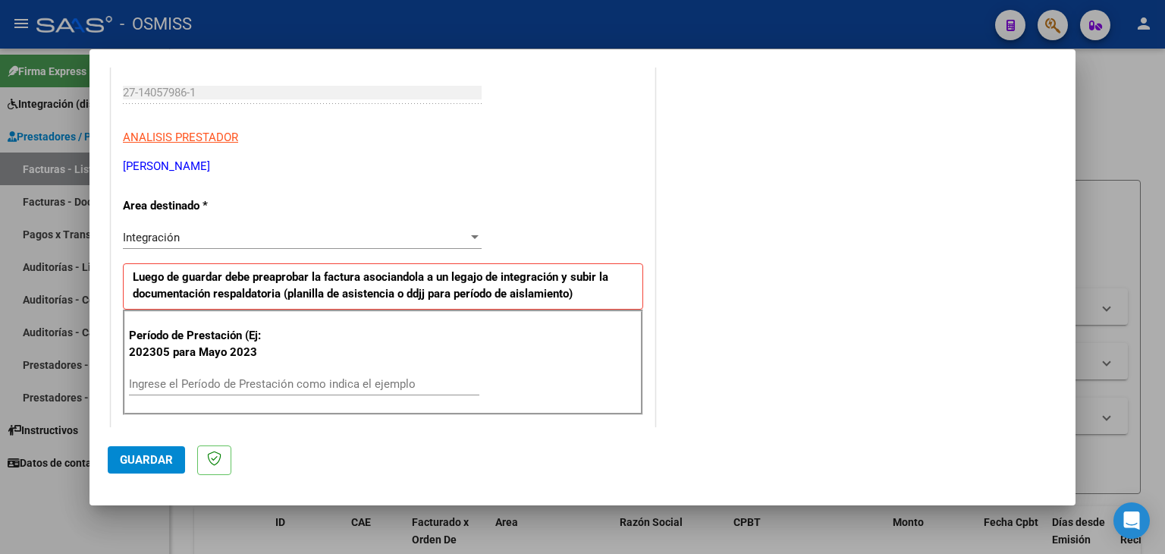
click at [234, 379] on input "Ingrese el Período de Prestación como indica el ejemplo" at bounding box center [304, 384] width 350 height 14
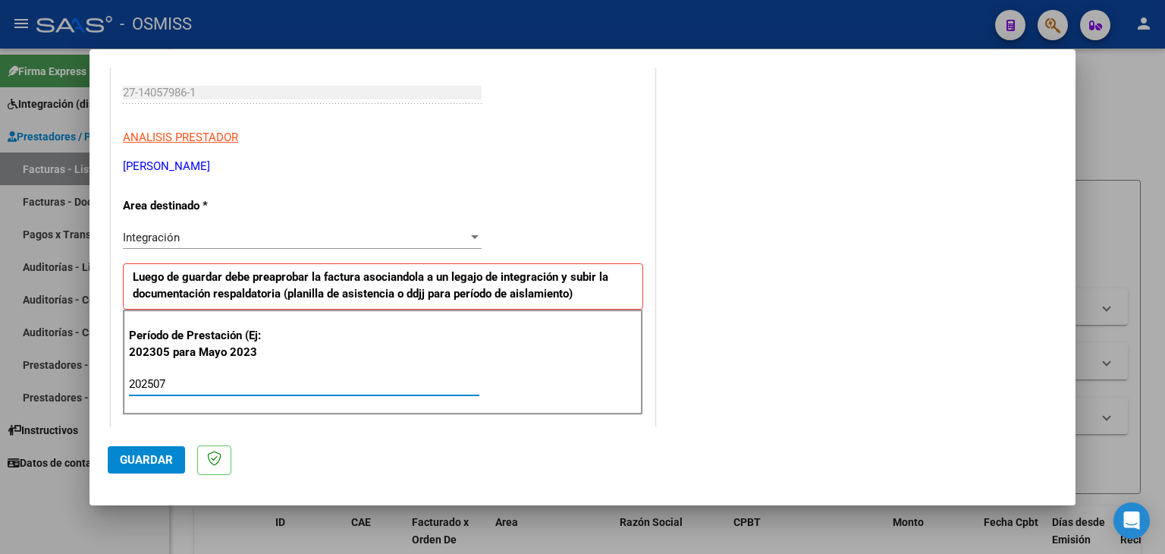
type input "202507"
click at [275, 353] on p "Período de Prestación (Ej: 202305 para Mayo 2023" at bounding box center [205, 344] width 152 height 34
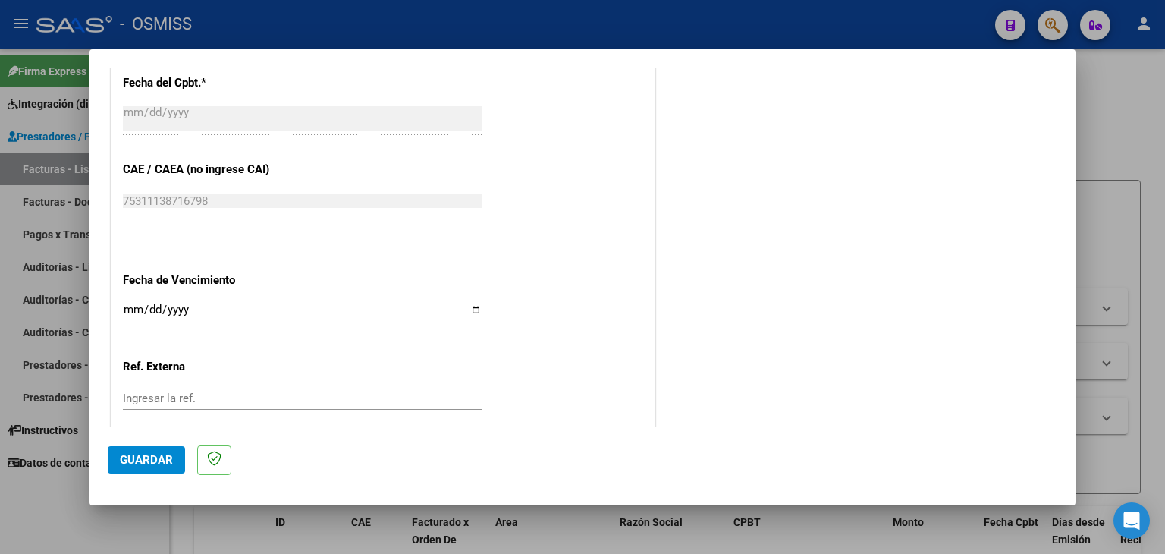
scroll to position [897, 0]
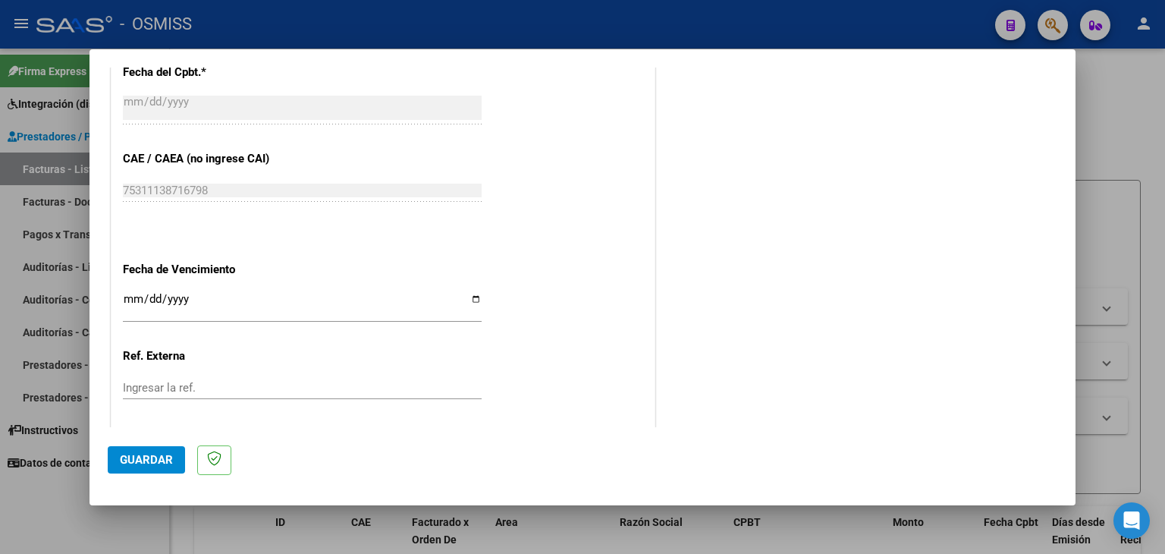
click at [126, 290] on div "Ingresar la fecha" at bounding box center [302, 306] width 359 height 33
type input "[DATE]"
click at [156, 463] on span "Guardar" at bounding box center [146, 460] width 53 height 14
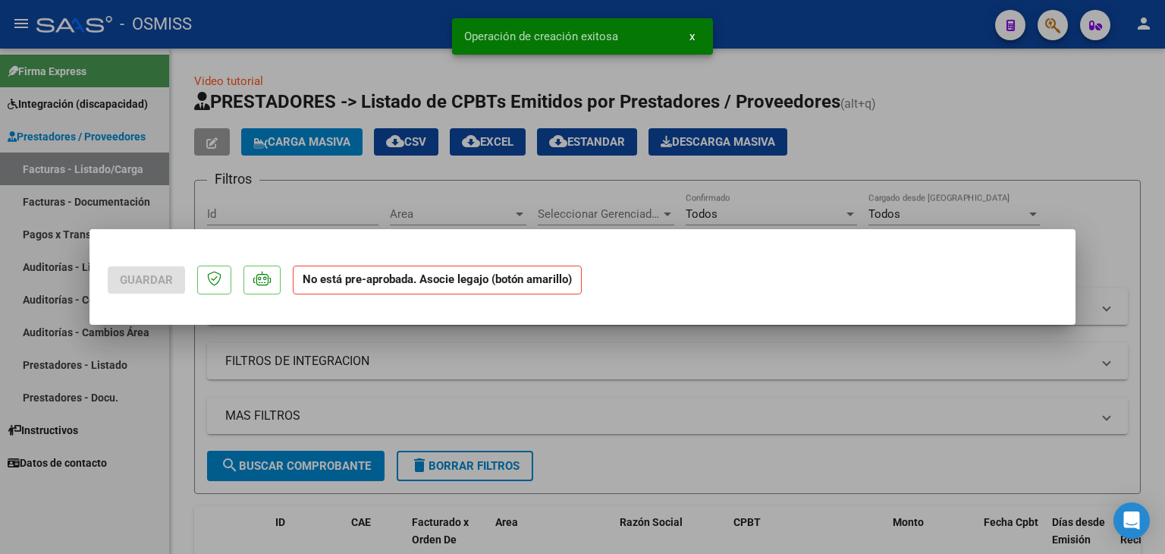
scroll to position [0, 0]
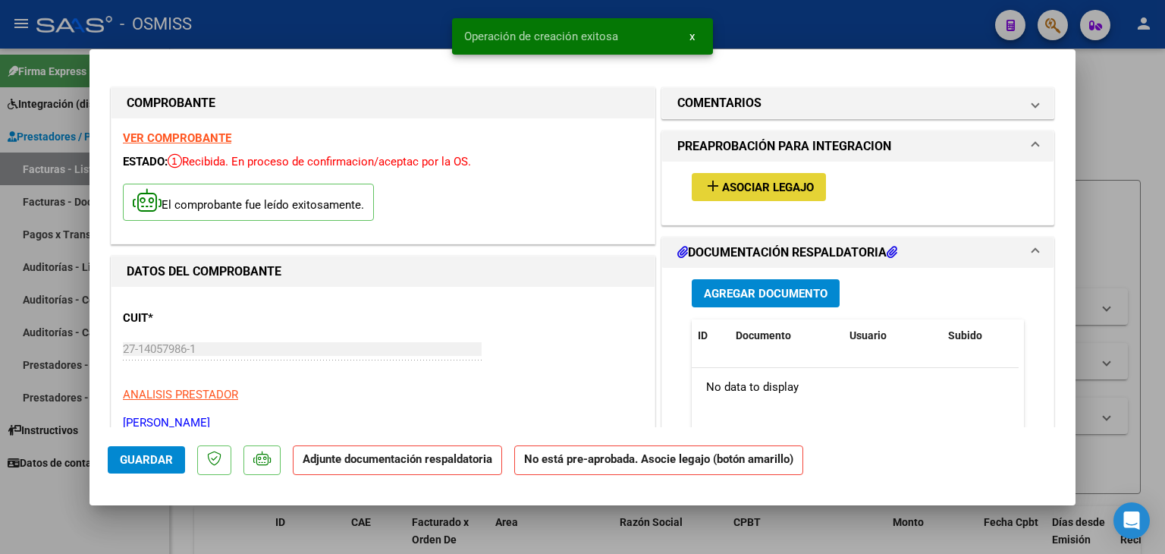
click at [767, 178] on button "add Asociar Legajo" at bounding box center [759, 187] width 134 height 28
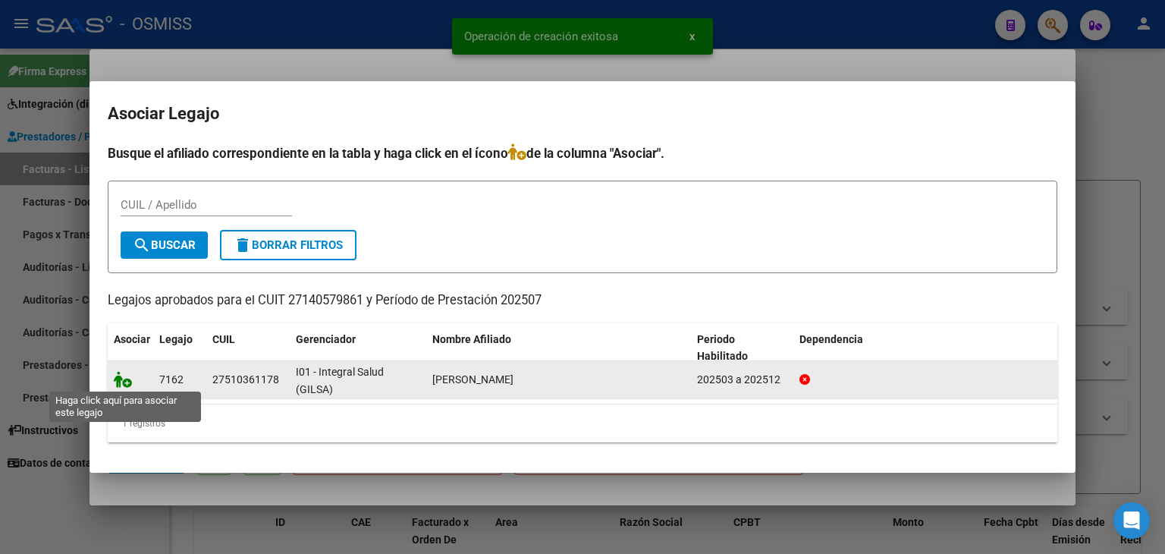
click at [124, 385] on icon at bounding box center [123, 379] width 18 height 17
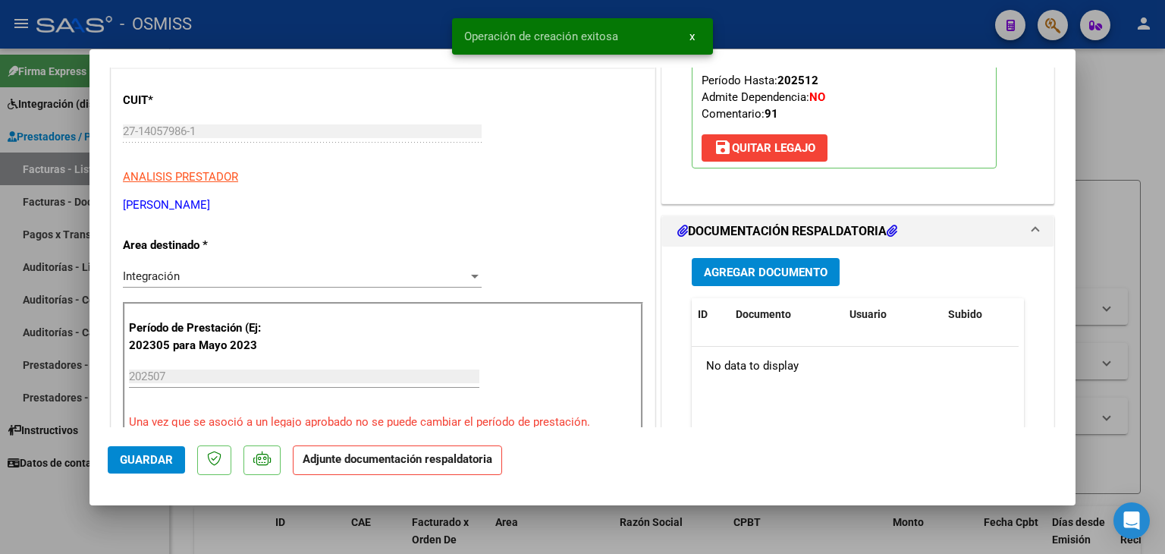
scroll to position [303, 0]
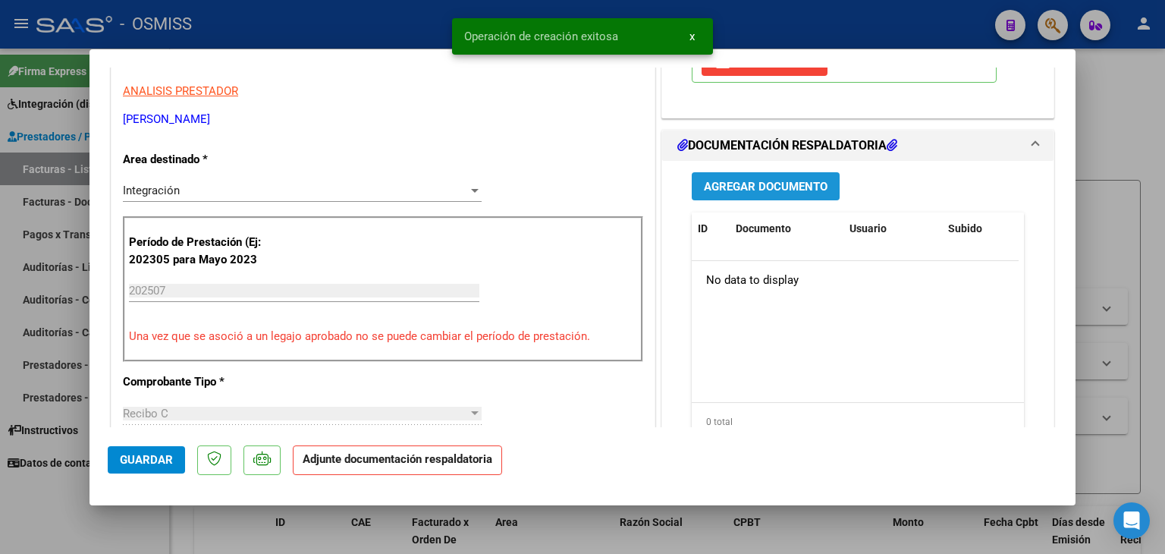
click at [772, 195] on button "Agregar Documento" at bounding box center [766, 186] width 148 height 28
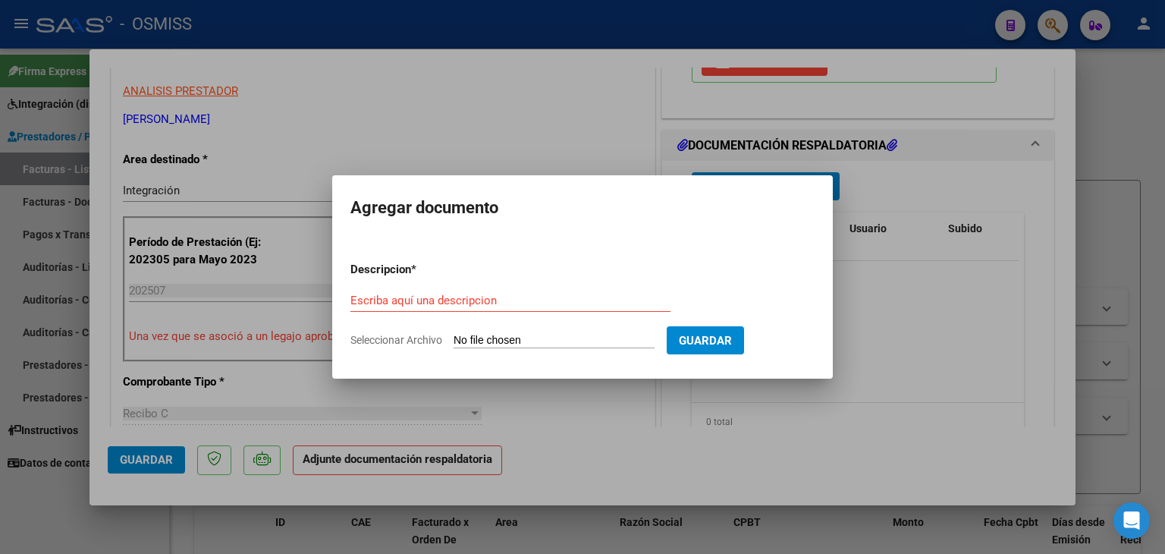
click at [519, 331] on form "Descripcion * Escriba aquí una descripcion Seleccionar Archivo Guardar" at bounding box center [582, 305] width 464 height 111
click at [538, 331] on form "Descripcion * Escriba aquí una descripcion Seleccionar Archivo Guardar" at bounding box center [582, 305] width 464 height 111
click at [538, 342] on input "Seleccionar Archivo" at bounding box center [554, 341] width 201 height 14
type input "C:\fakepath\Asist Integral Sal [DATE] [PERSON_NAME].pdf"
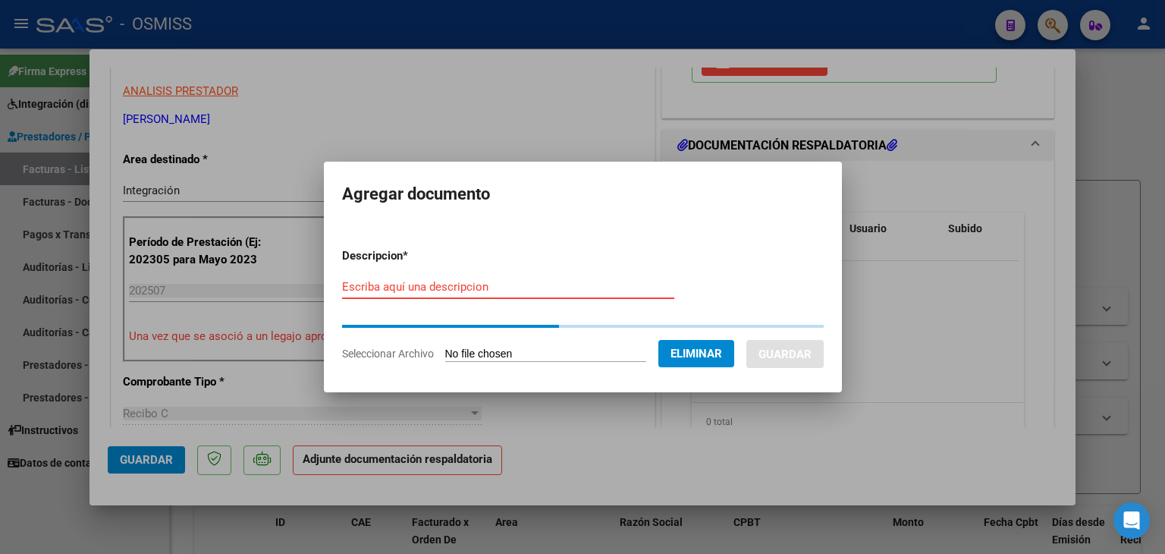
click at [446, 280] on input "Escriba aquí una descripcion" at bounding box center [508, 287] width 332 height 14
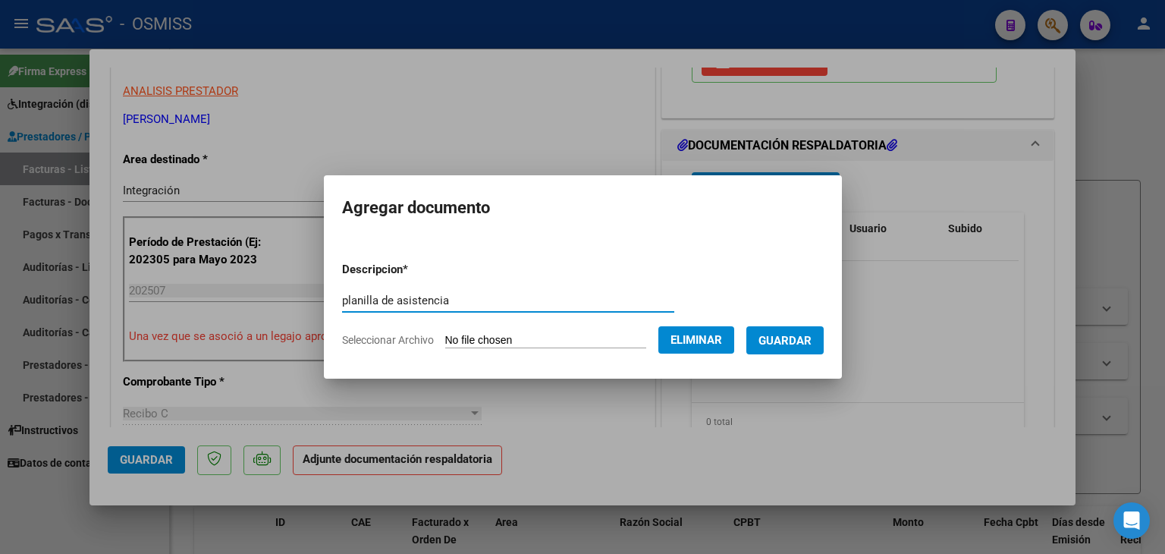
type input "planilla de asistencia"
click at [808, 344] on span "Guardar" at bounding box center [784, 341] width 53 height 14
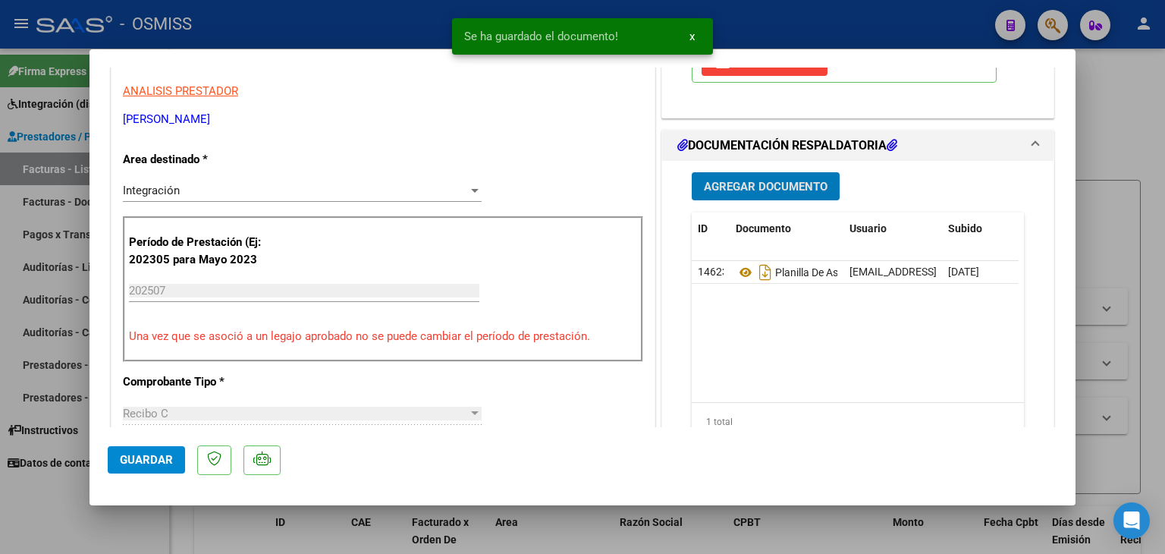
type input "$ 0,00"
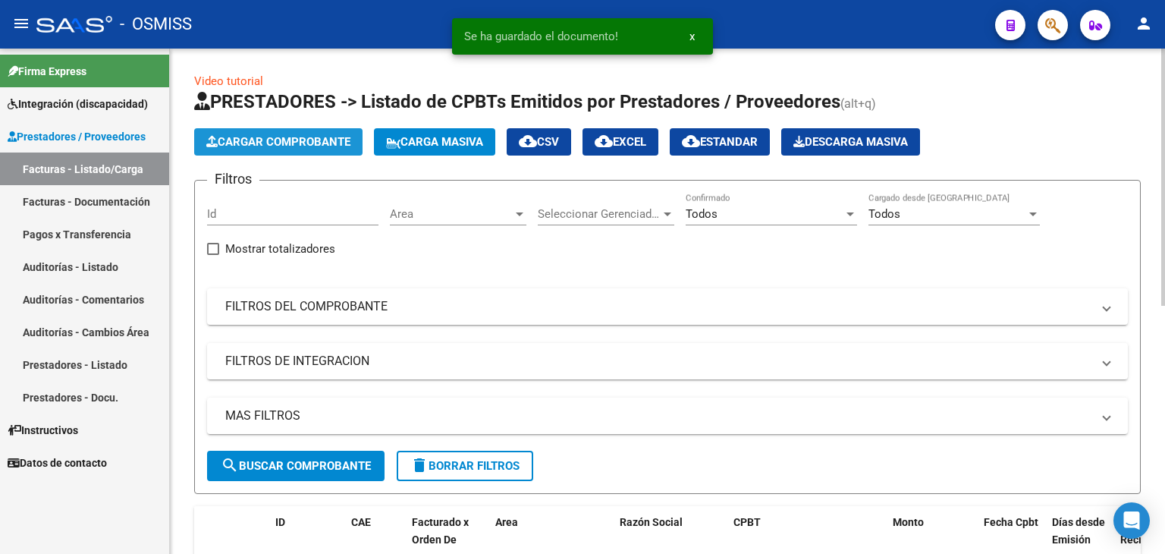
click at [270, 140] on span "Cargar Comprobante" at bounding box center [278, 142] width 144 height 14
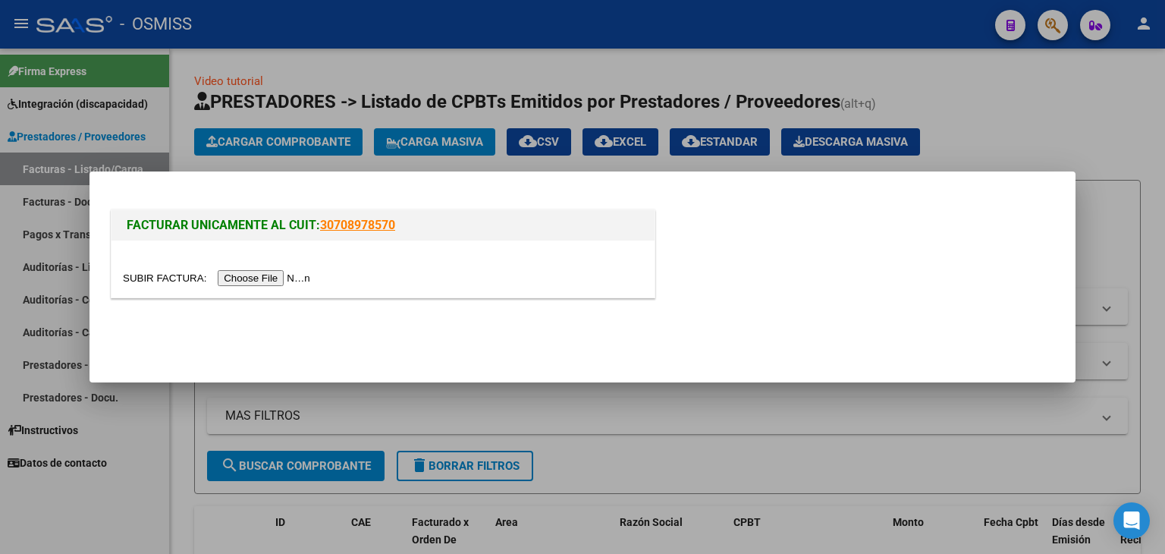
click at [271, 274] on input "file" at bounding box center [219, 278] width 192 height 16
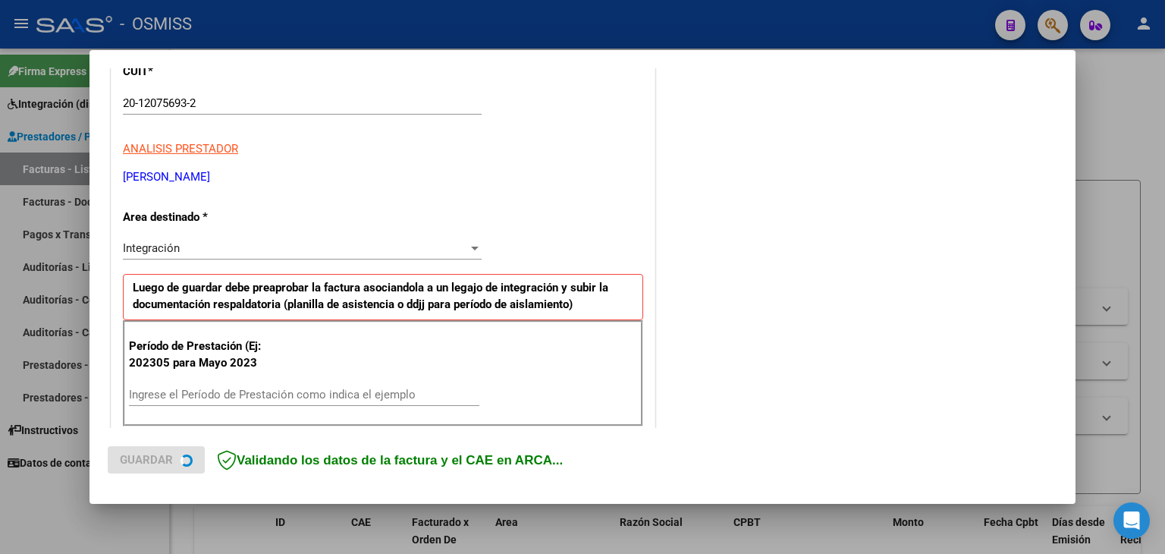
scroll to position [228, 0]
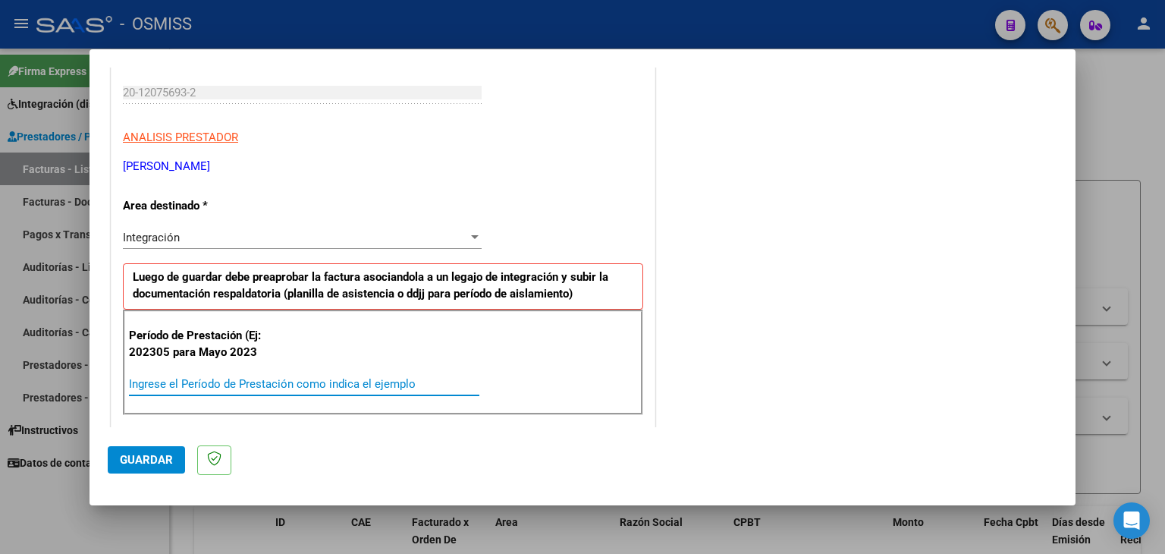
click at [288, 377] on input "Ingrese el Período de Prestación como indica el ejemplo" at bounding box center [304, 384] width 350 height 14
click at [246, 377] on input "202507" at bounding box center [304, 384] width 350 height 14
type input "202507"
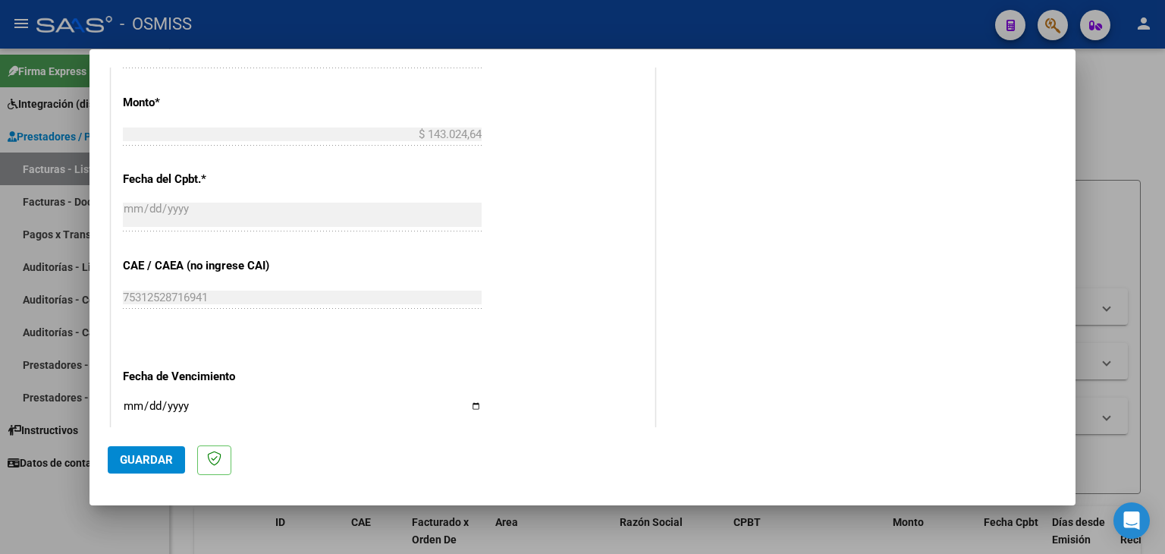
scroll to position [834, 0]
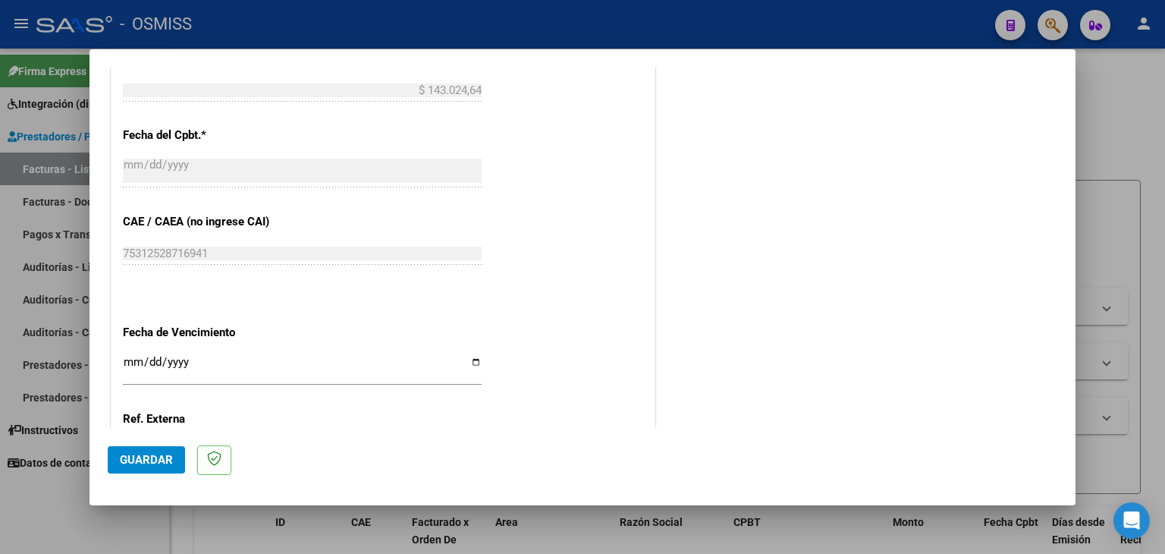
click at [129, 364] on input "Ingresar la fecha" at bounding box center [302, 368] width 359 height 24
type input "[DATE]"
click at [153, 459] on span "Guardar" at bounding box center [146, 460] width 53 height 14
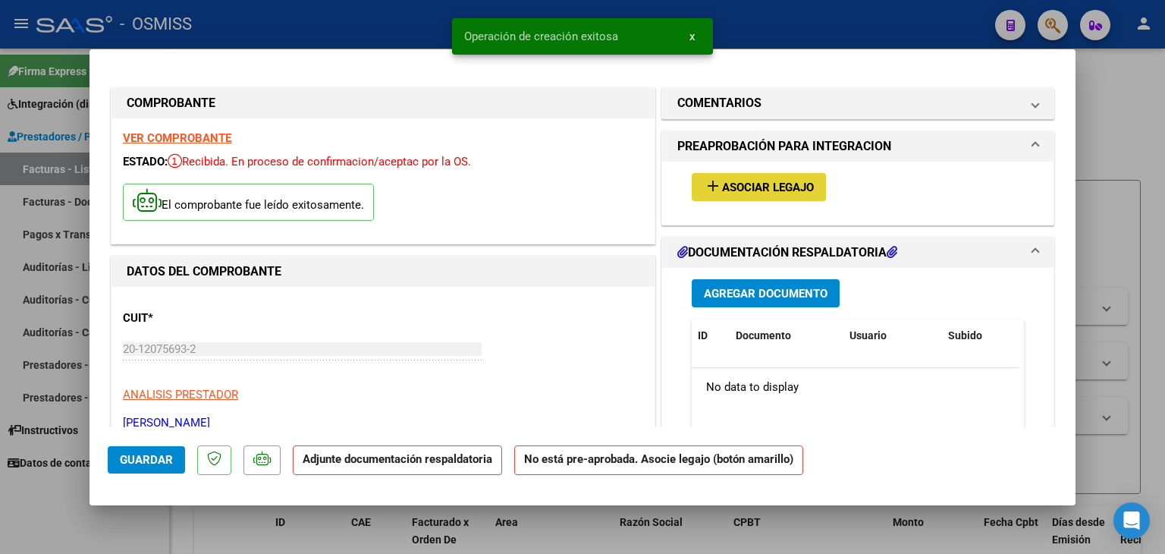
click at [771, 184] on span "Asociar Legajo" at bounding box center [768, 188] width 92 height 14
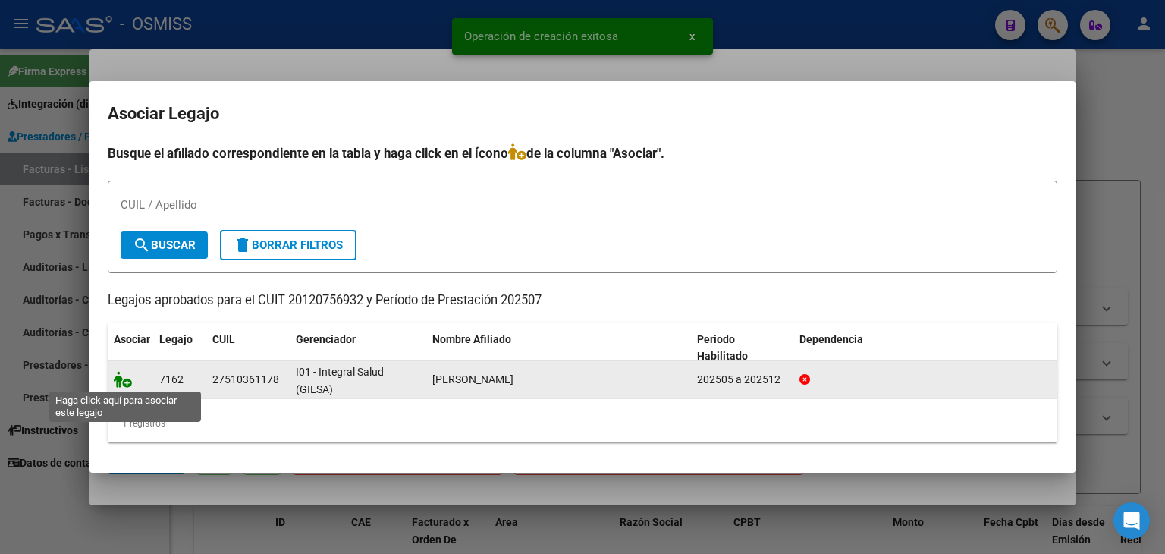
click at [123, 386] on icon at bounding box center [123, 379] width 18 height 17
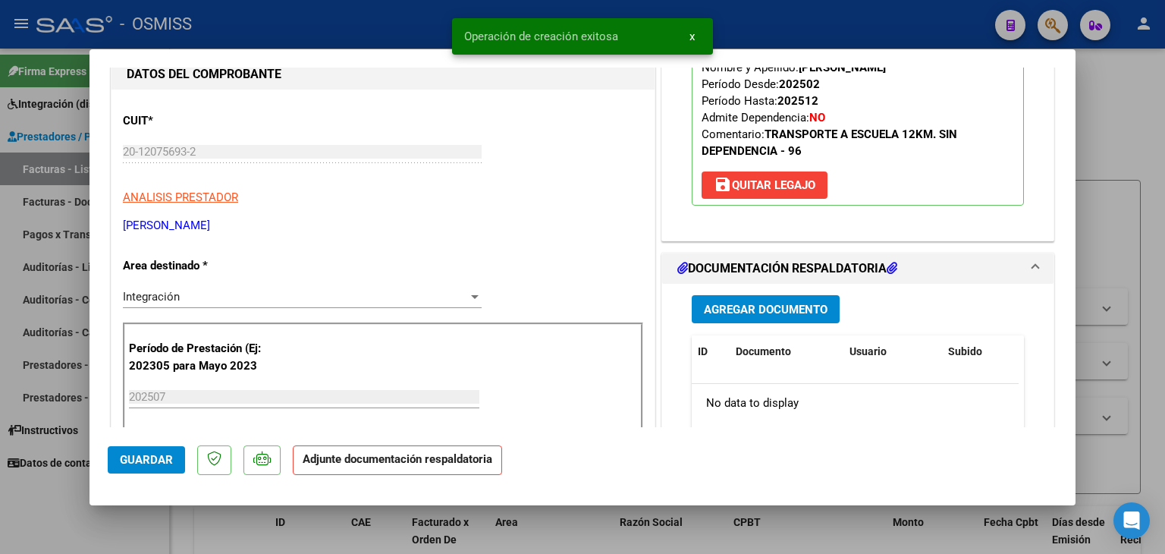
scroll to position [228, 0]
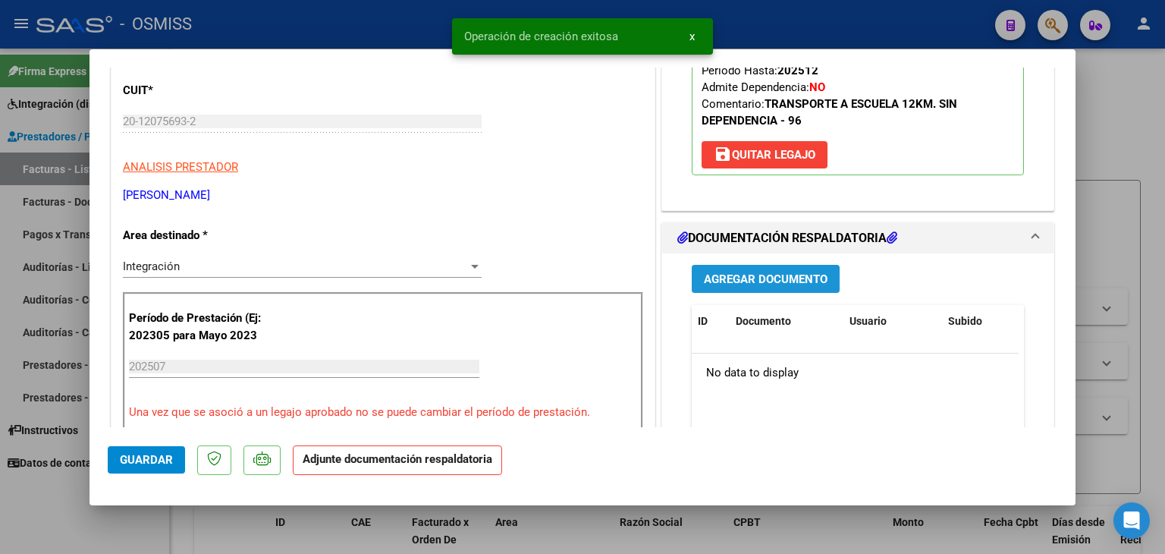
click at [779, 285] on span "Agregar Documento" at bounding box center [766, 279] width 124 height 14
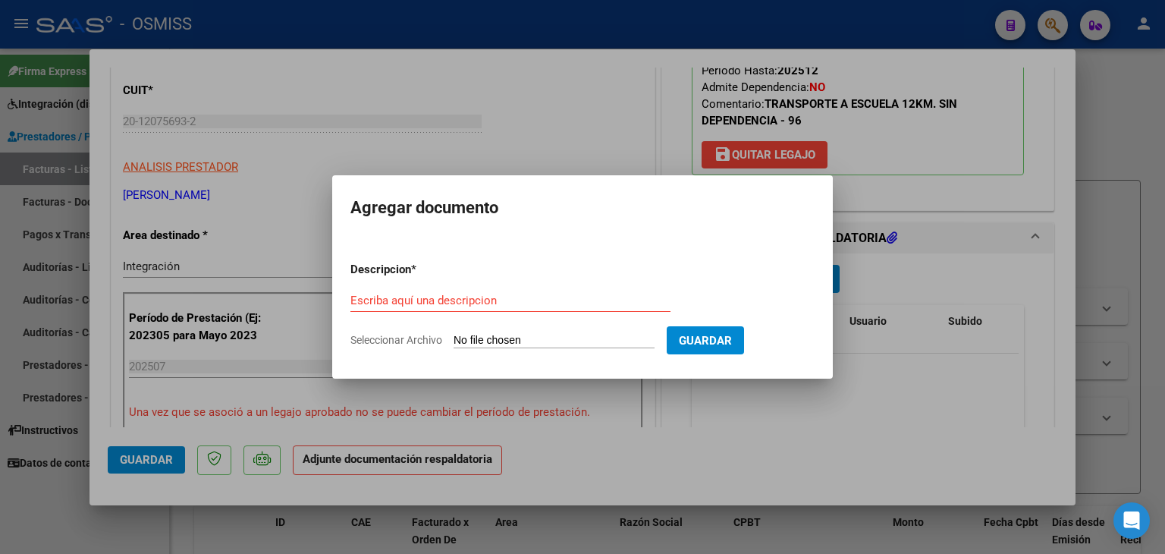
click at [502, 344] on input "Seleccionar Archivo" at bounding box center [554, 341] width 201 height 14
type input "C:\fakepath\[PERSON_NAME] MAILEN_ASIST_JULIO TRANSP 2025.pdf"
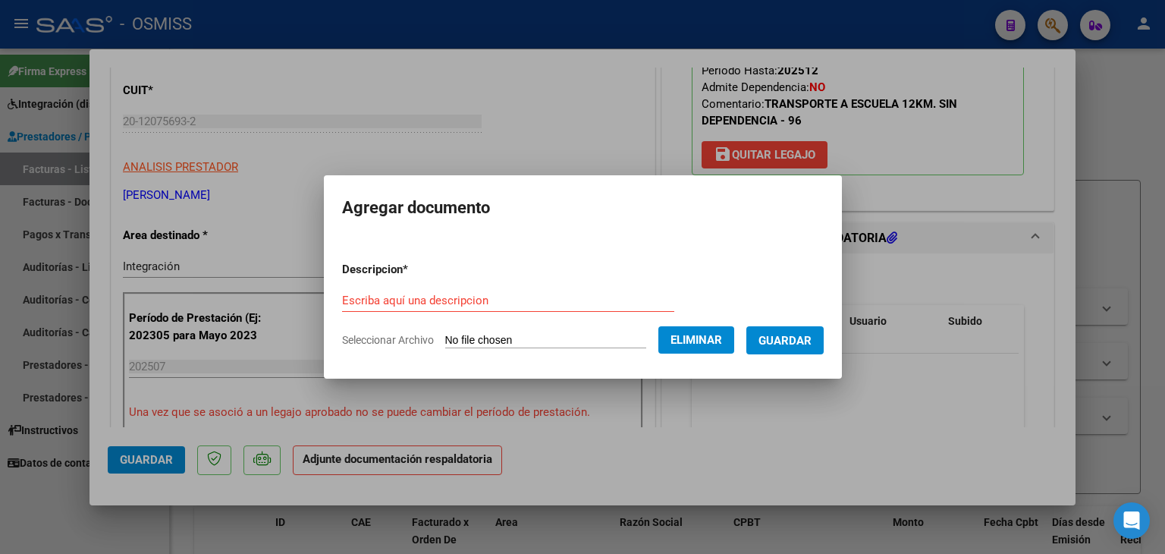
click at [502, 284] on form "Descripcion * Escriba aquí una descripcion Seleccionar Archivo Eliminar Guardar" at bounding box center [583, 305] width 482 height 111
click at [487, 297] on input "Escriba aquí una descripcion" at bounding box center [508, 301] width 332 height 14
type input "planilla de asistencia"
click at [792, 338] on span "Guardar" at bounding box center [784, 341] width 53 height 14
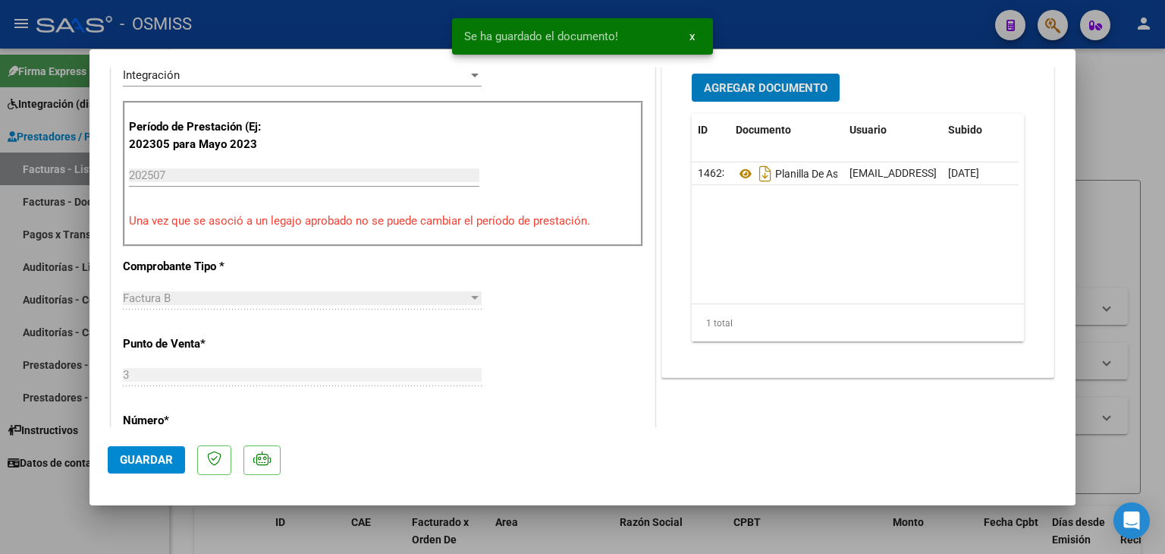
scroll to position [455, 0]
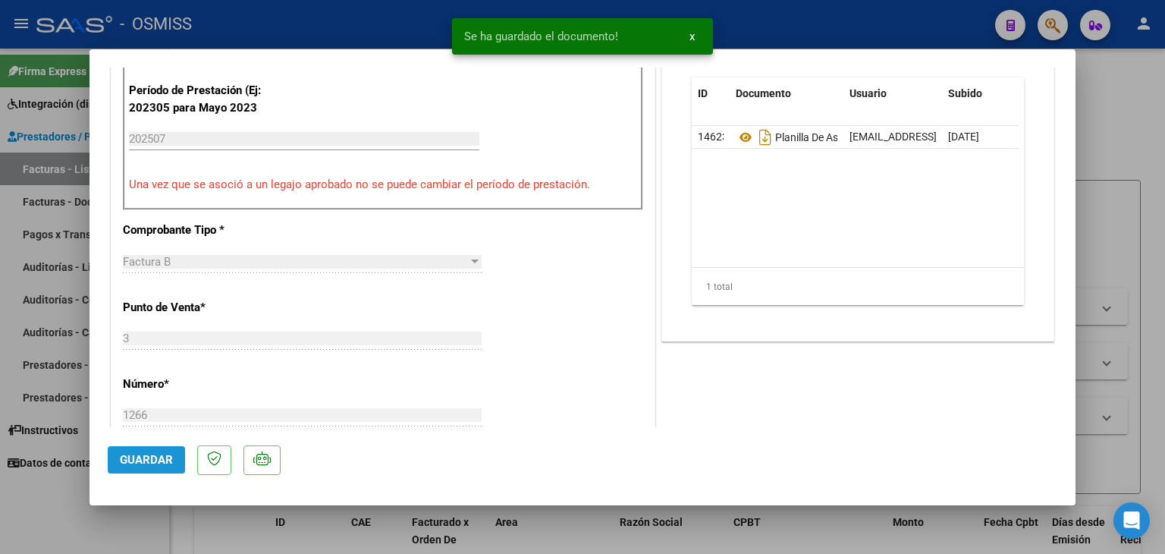
drag, startPoint x: 139, startPoint y: 461, endPoint x: 167, endPoint y: 434, distance: 39.2
click at [150, 447] on button "Guardar" at bounding box center [146, 459] width 77 height 27
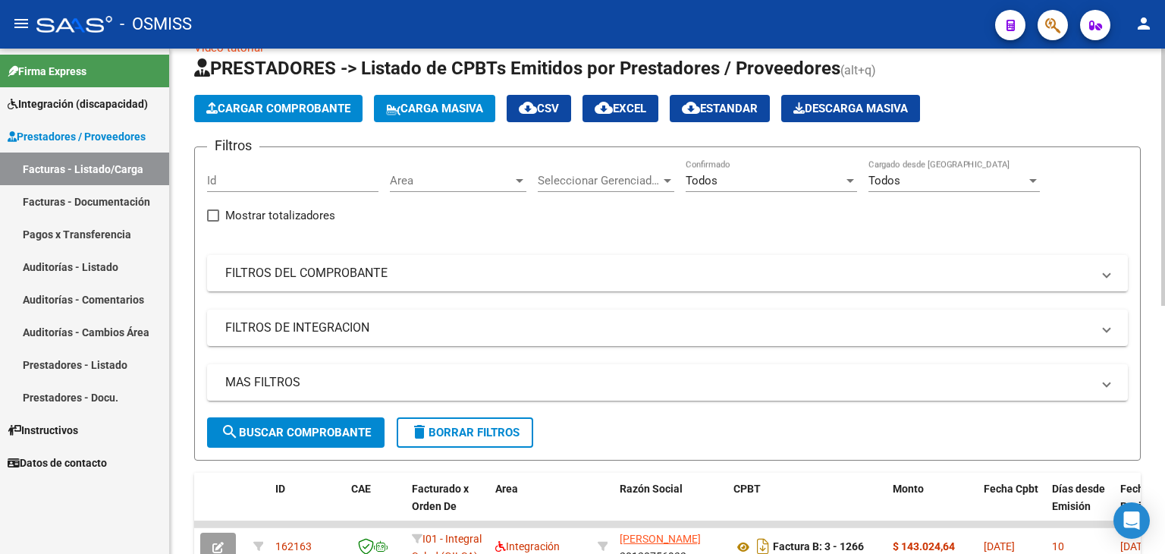
scroll to position [0, 0]
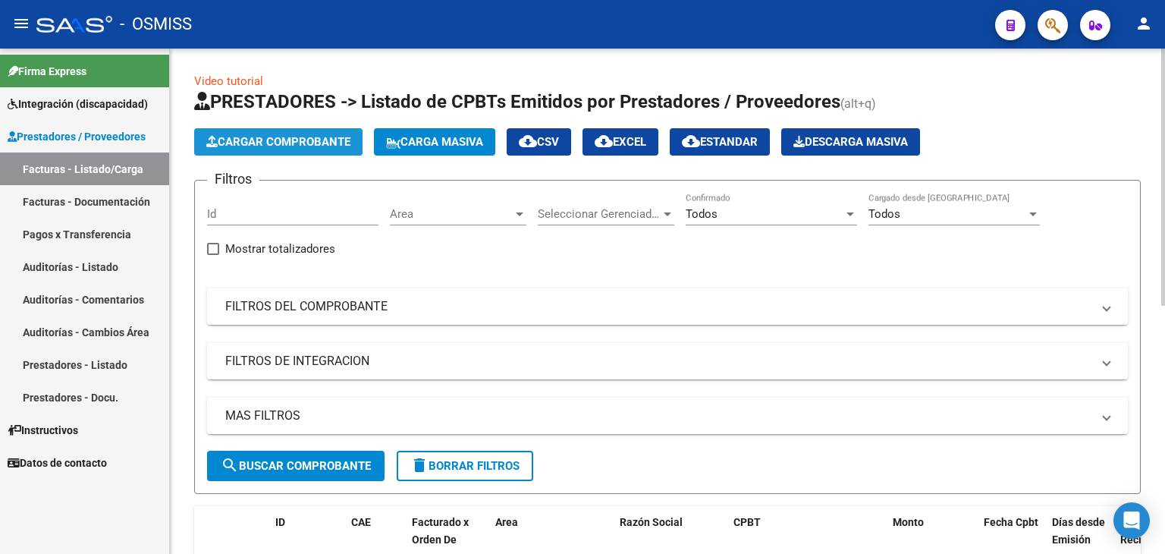
click at [267, 140] on span "Cargar Comprobante" at bounding box center [278, 142] width 144 height 14
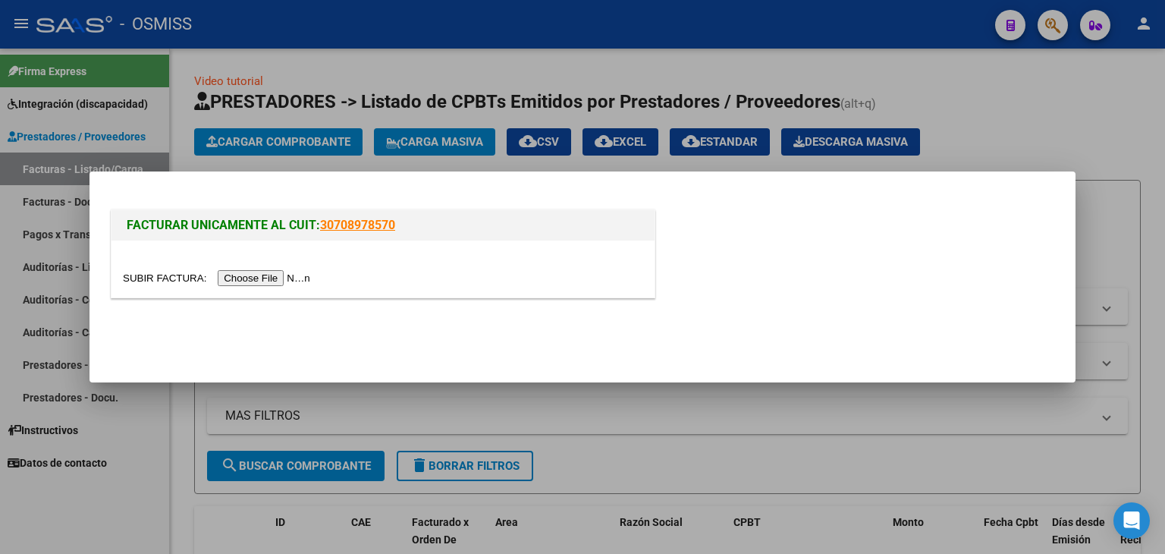
click at [273, 278] on input "file" at bounding box center [219, 278] width 192 height 16
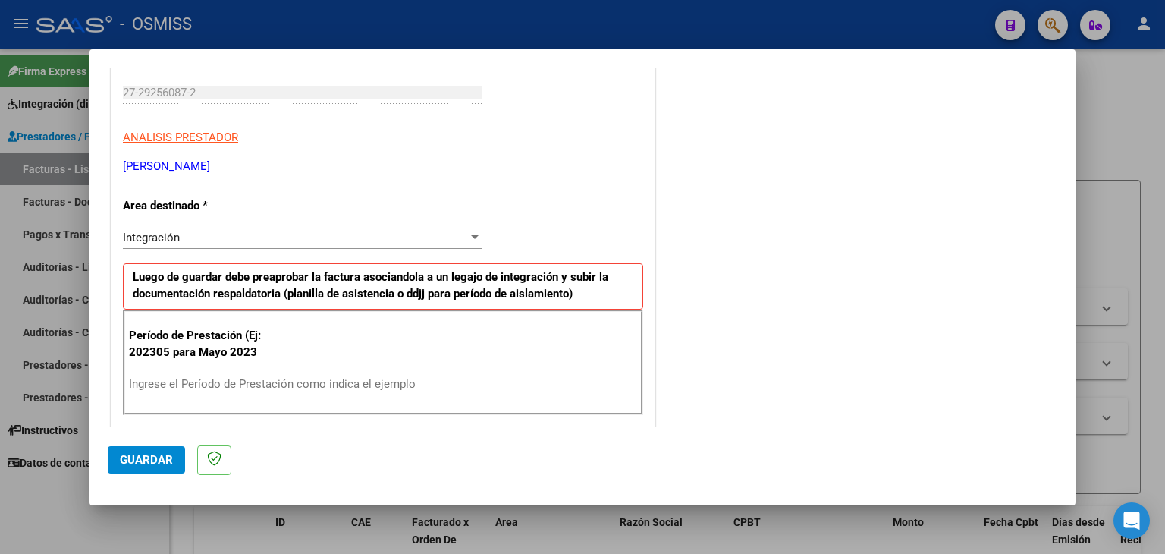
scroll to position [303, 0]
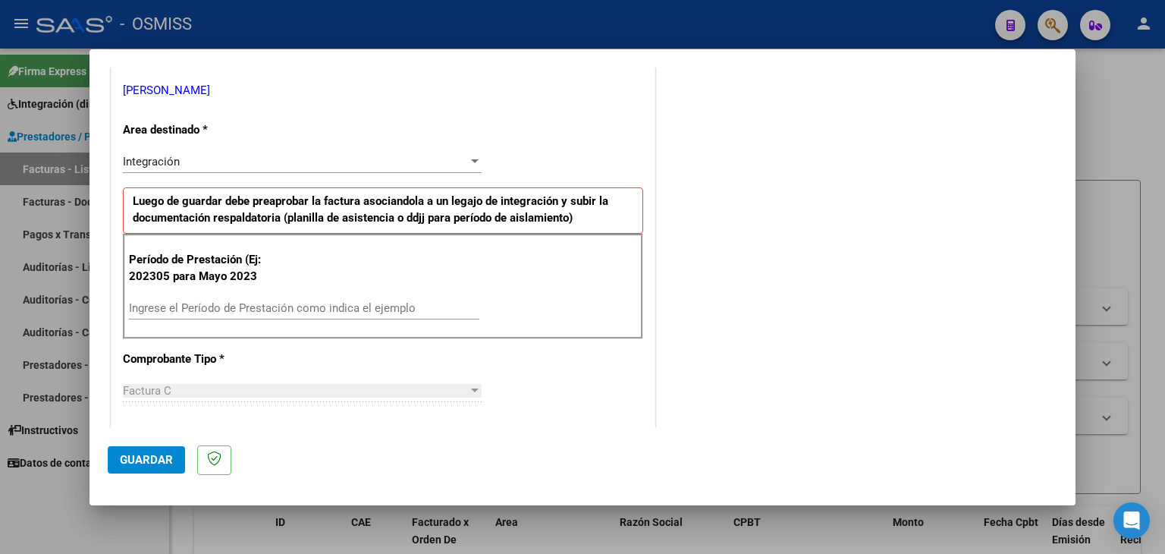
click at [338, 301] on input "Ingrese el Período de Prestación como indica el ejemplo" at bounding box center [304, 308] width 350 height 14
type input "202507"
click at [576, 325] on div "Período de Prestación (Ej: 202305 para [DATE] 202507 Ingrese el Período de Pres…" at bounding box center [383, 287] width 520 height 106
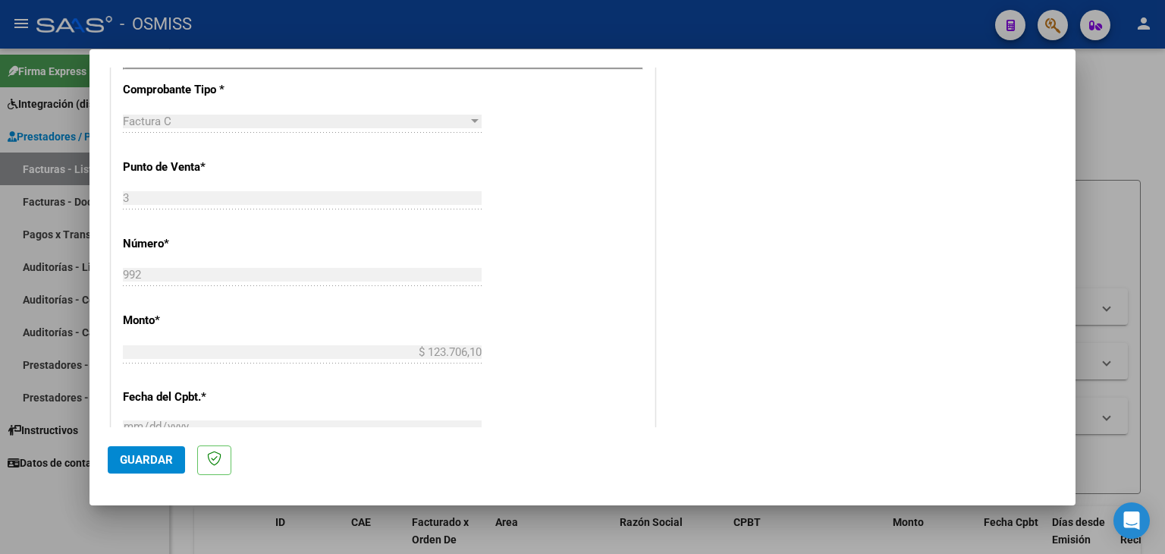
scroll to position [607, 0]
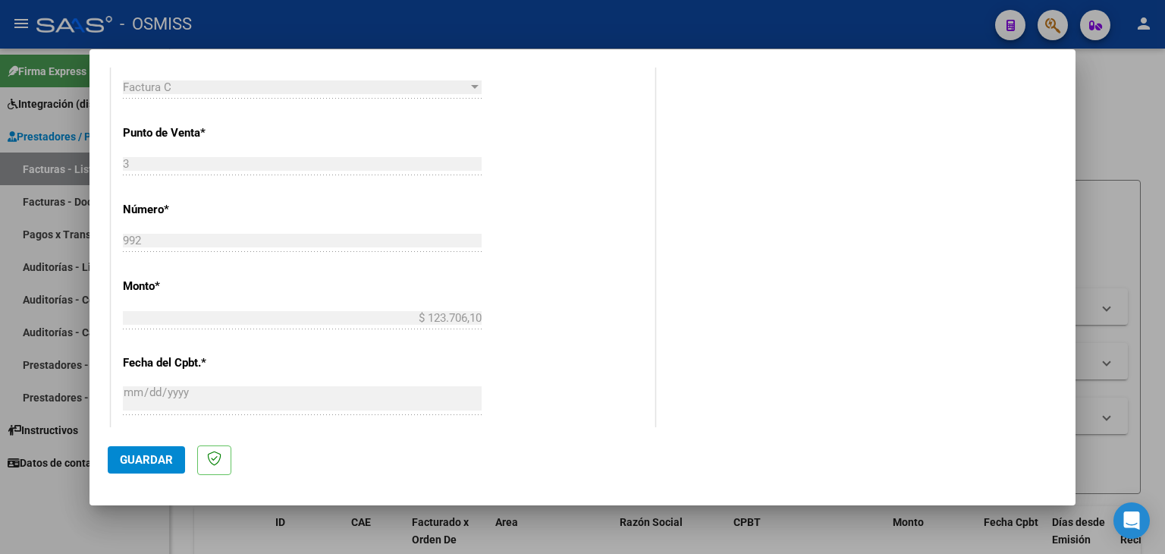
click at [573, 363] on div "CUIT * 27-29256087-2 Ingresar CUIT ANALISIS PRESTADOR [PERSON_NAME] [PERSON_NAM…" at bounding box center [382, 220] width 543 height 1141
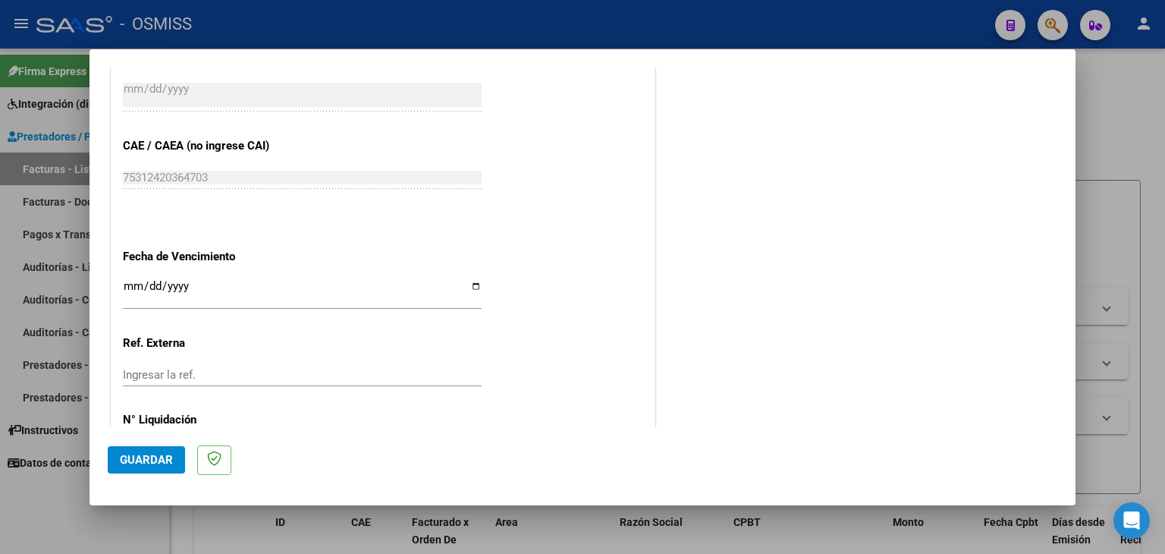
scroll to position [973, 0]
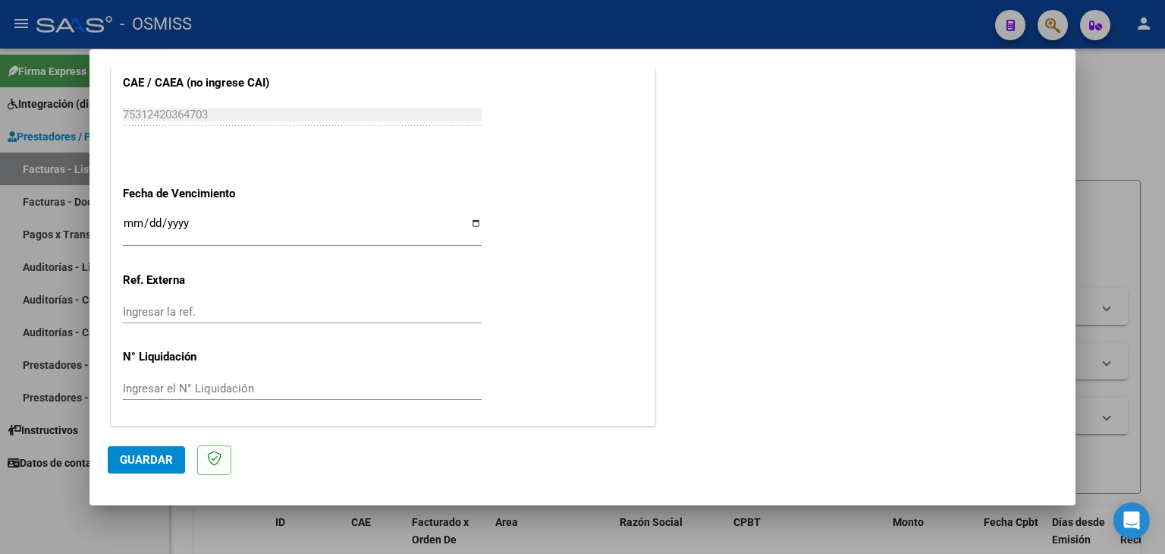
click at [126, 221] on input "Ingresar la fecha" at bounding box center [302, 229] width 359 height 24
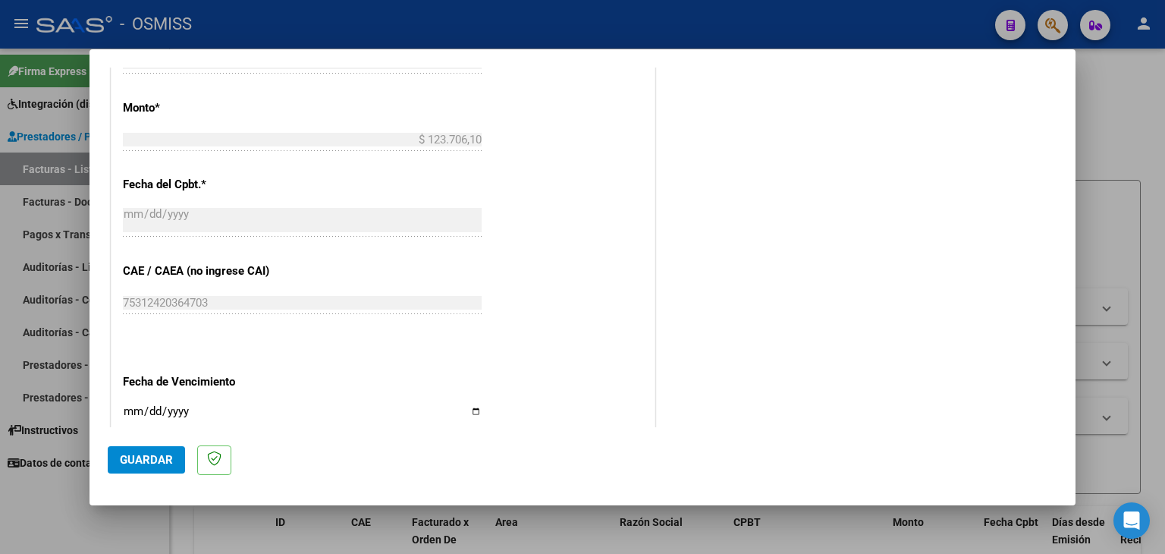
scroll to position [821, 0]
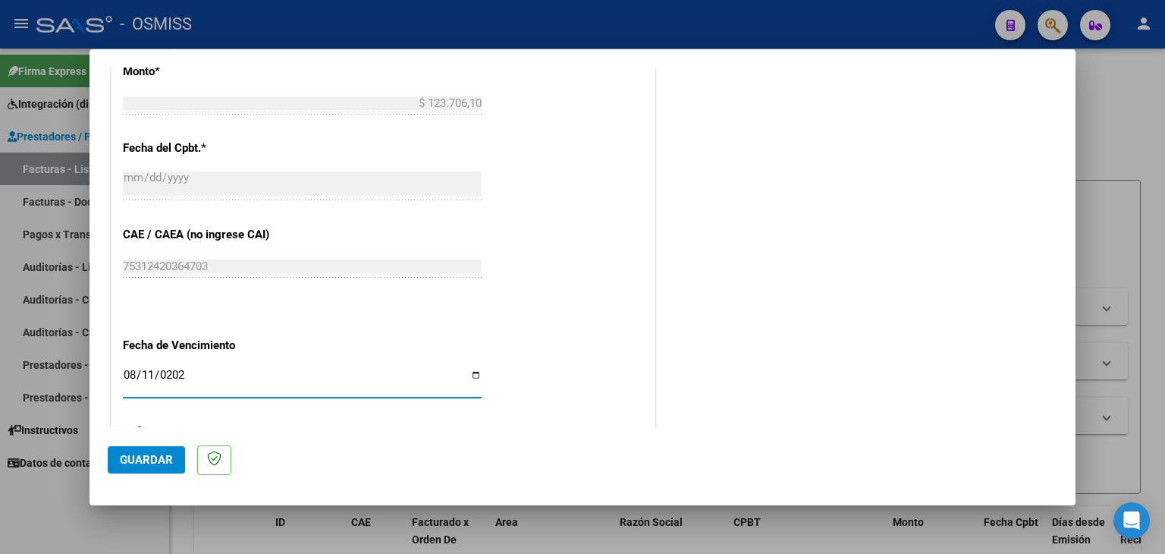
type input "[DATE]"
click at [622, 283] on div "CUIT * 27-29256087-2 Ingresar CUIT ANALISIS PRESTADOR [PERSON_NAME] [PERSON_NAM…" at bounding box center [382, 6] width 543 height 1141
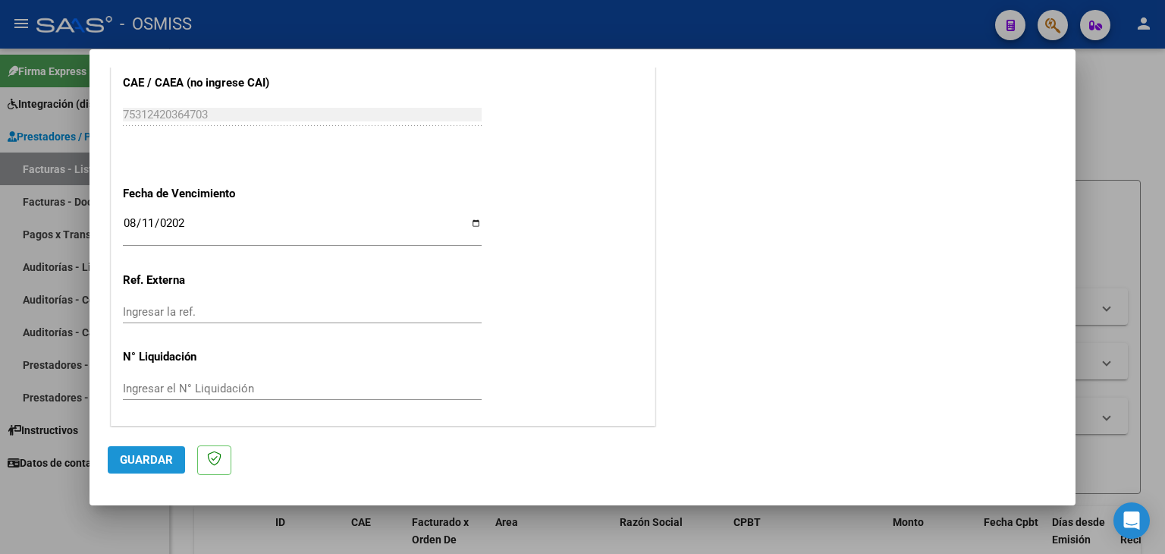
drag, startPoint x: 164, startPoint y: 459, endPoint x: 755, endPoint y: 371, distance: 598.1
click at [164, 457] on span "Guardar" at bounding box center [146, 460] width 53 height 14
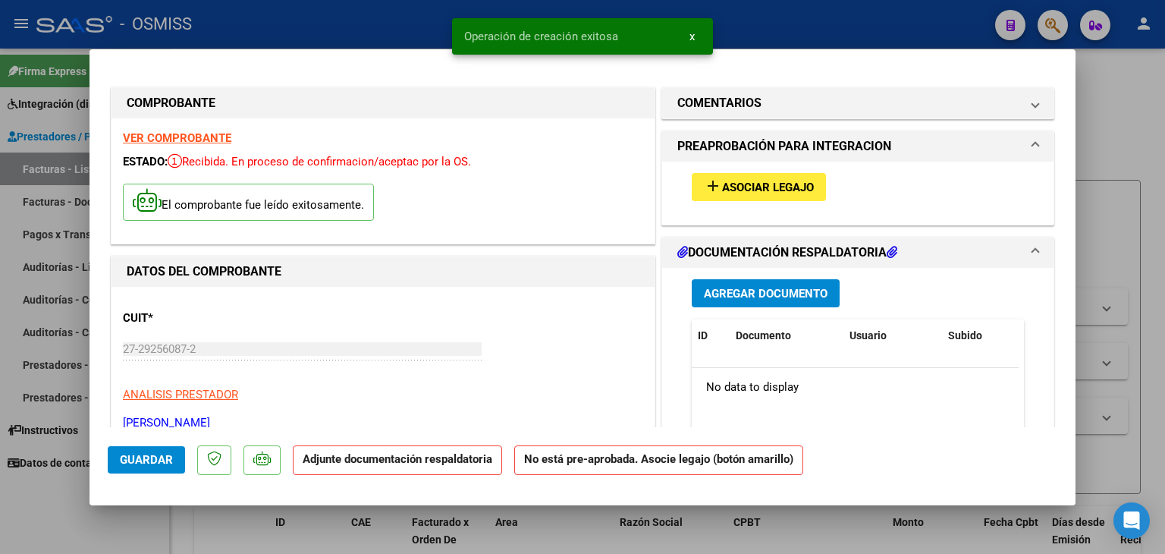
click at [757, 189] on span "Asociar Legajo" at bounding box center [768, 188] width 92 height 14
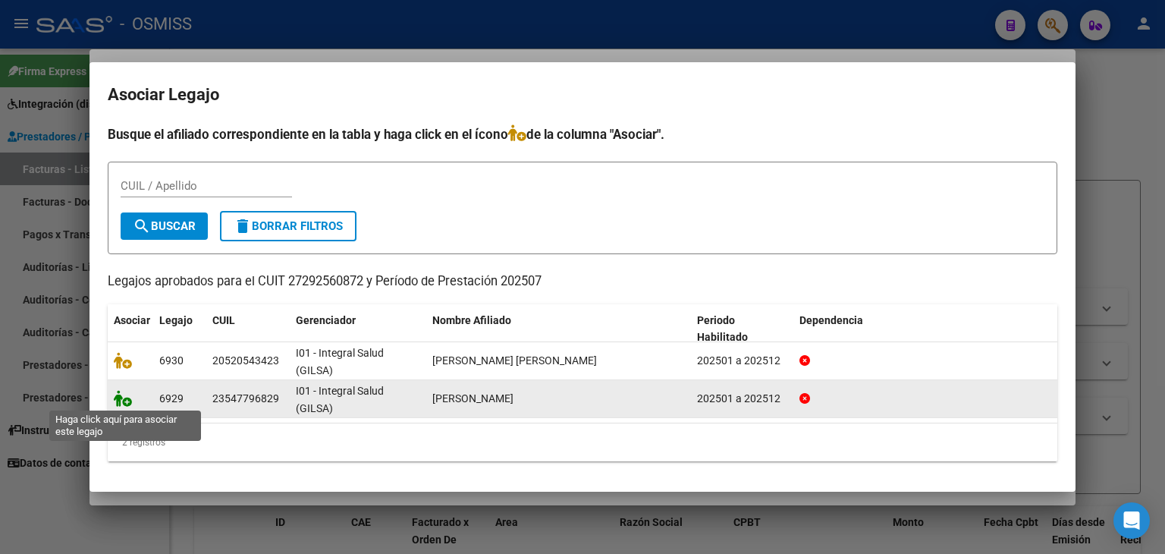
click at [122, 400] on icon at bounding box center [123, 398] width 18 height 17
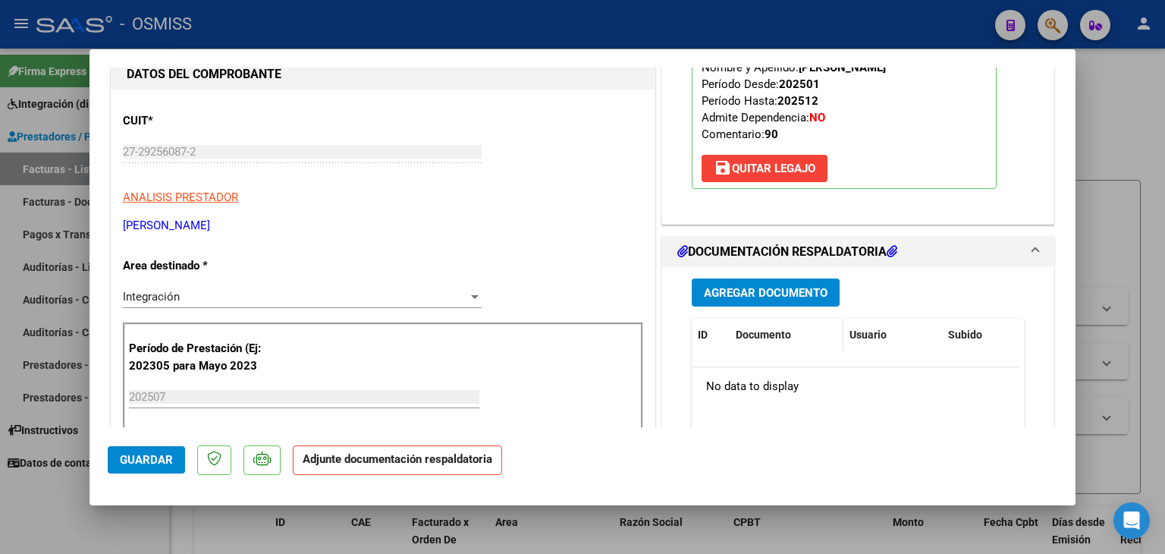
scroll to position [228, 0]
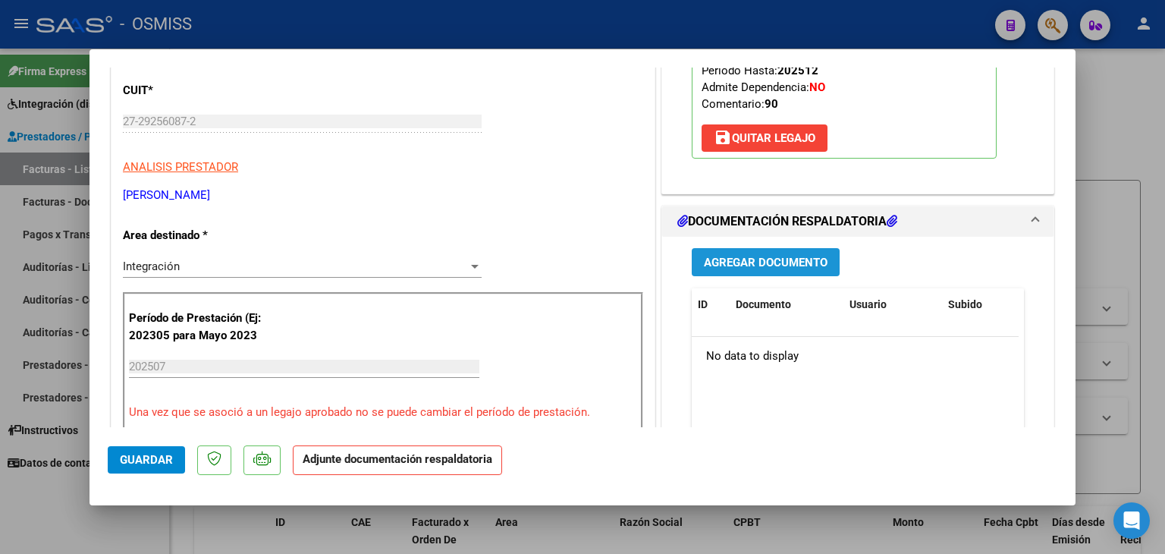
click at [763, 250] on button "Agregar Documento" at bounding box center [766, 262] width 148 height 28
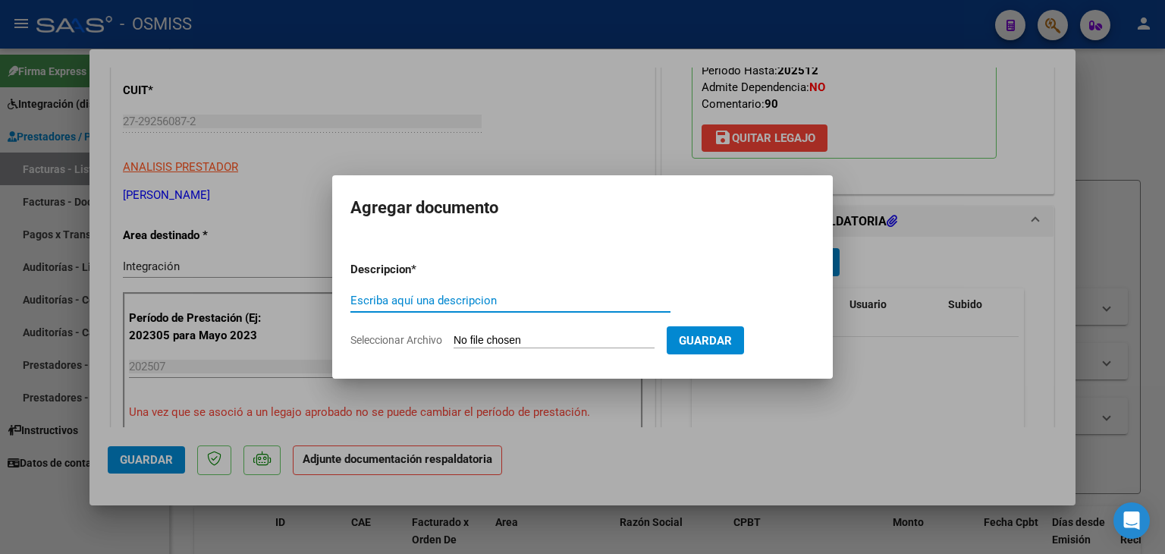
click at [567, 337] on input "Seleccionar Archivo" at bounding box center [554, 341] width 201 height 14
type input "C:\fakepath\Asistencia [PERSON_NAME].pdf"
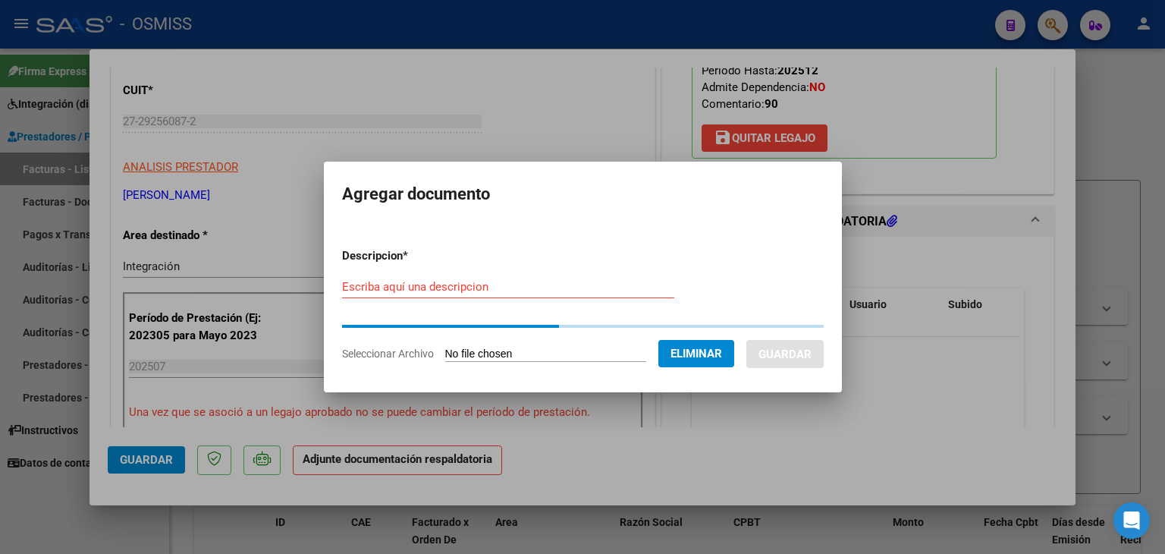
click at [465, 285] on input "Escriba aquí una descripcion" at bounding box center [508, 287] width 332 height 14
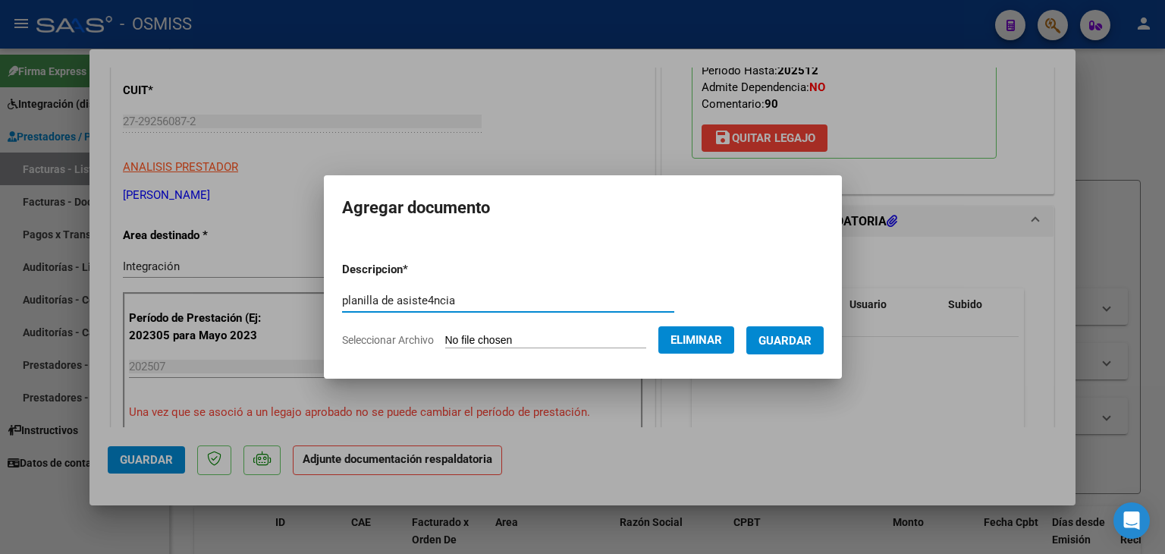
click at [422, 295] on input "planilla de asiste4ncia" at bounding box center [508, 301] width 332 height 14
type input "planilla de asistencia"
click at [808, 344] on span "Guardar" at bounding box center [784, 341] width 53 height 14
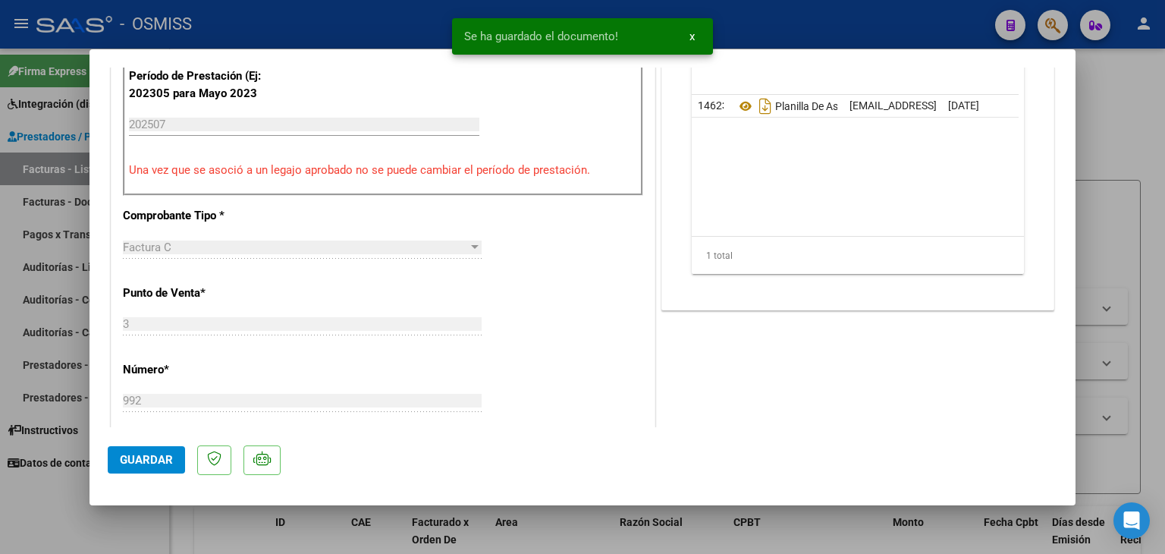
scroll to position [531, 0]
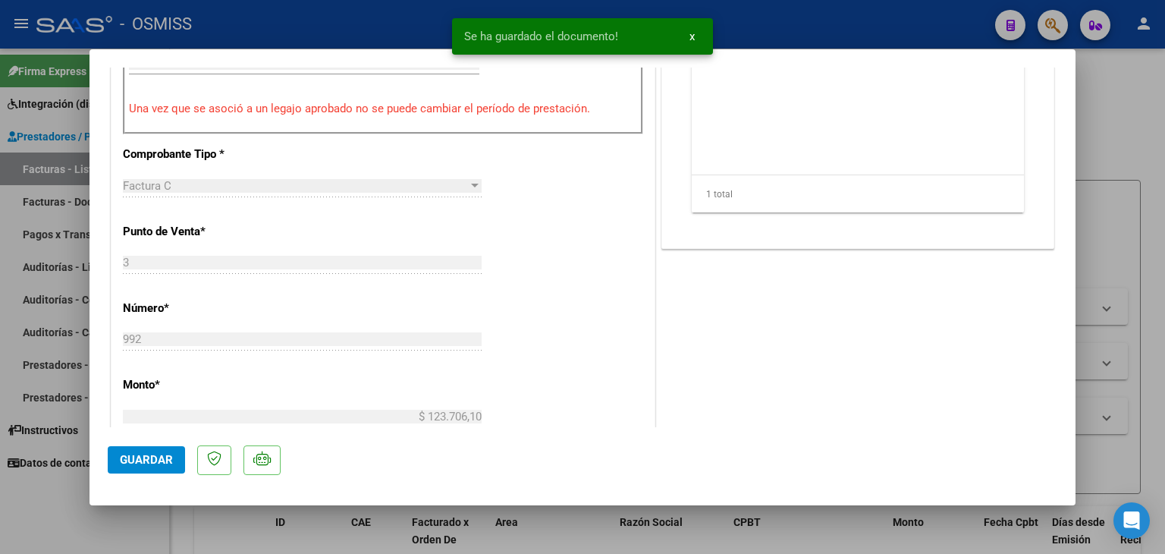
click at [159, 463] on span "Guardar" at bounding box center [146, 460] width 53 height 14
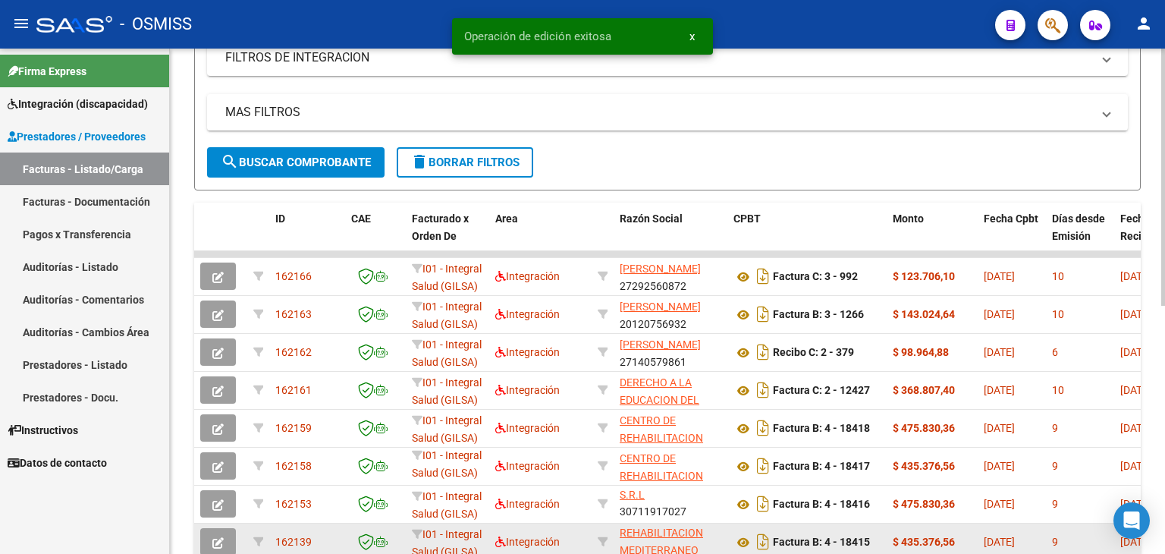
scroll to position [488, 0]
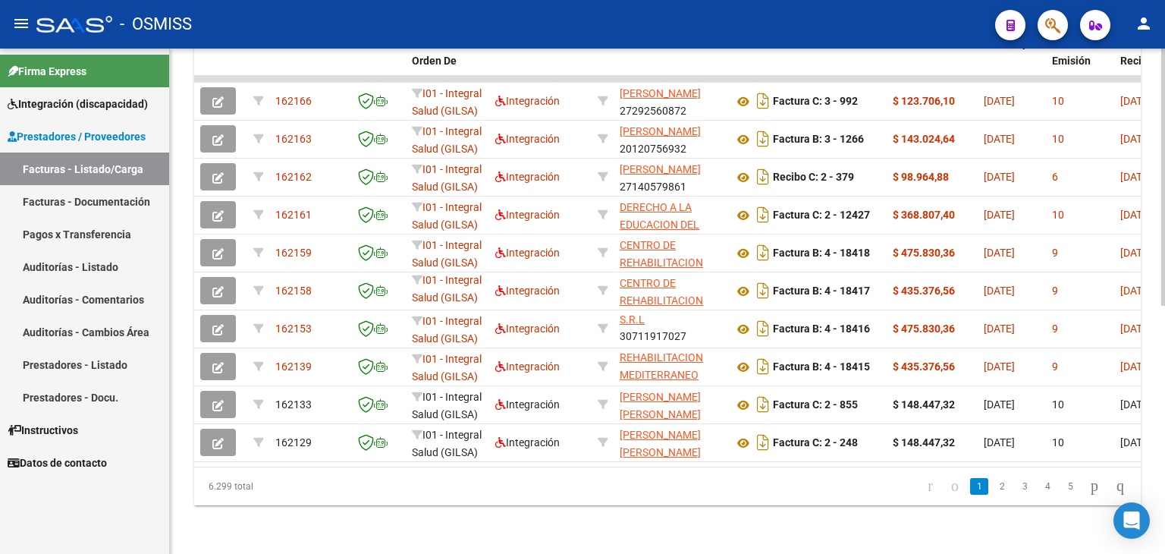
drag, startPoint x: 406, startPoint y: 453, endPoint x: 485, endPoint y: 461, distance: 80.1
click at [485, 461] on datatable-body "162166 I01 - Integral Salud (GILSA) Integración [PERSON_NAME] 27292560872 Factu…" at bounding box center [667, 271] width 947 height 391
drag, startPoint x: 406, startPoint y: 468, endPoint x: 422, endPoint y: 467, distance: 15.9
click at [422, 467] on div "6.299 total 1 2 3 4 5" at bounding box center [667, 486] width 947 height 38
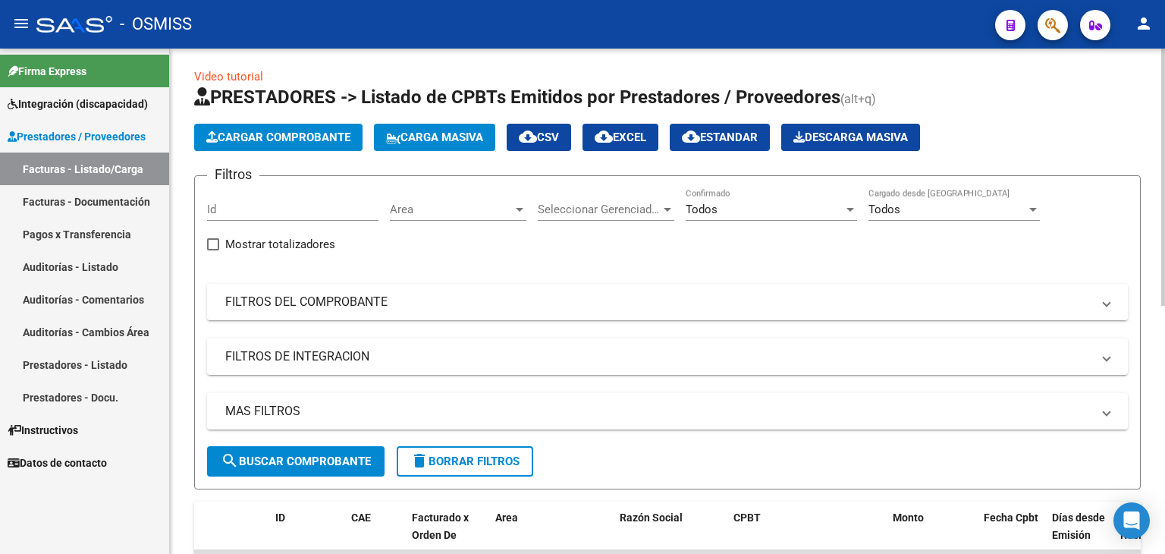
scroll to position [0, 0]
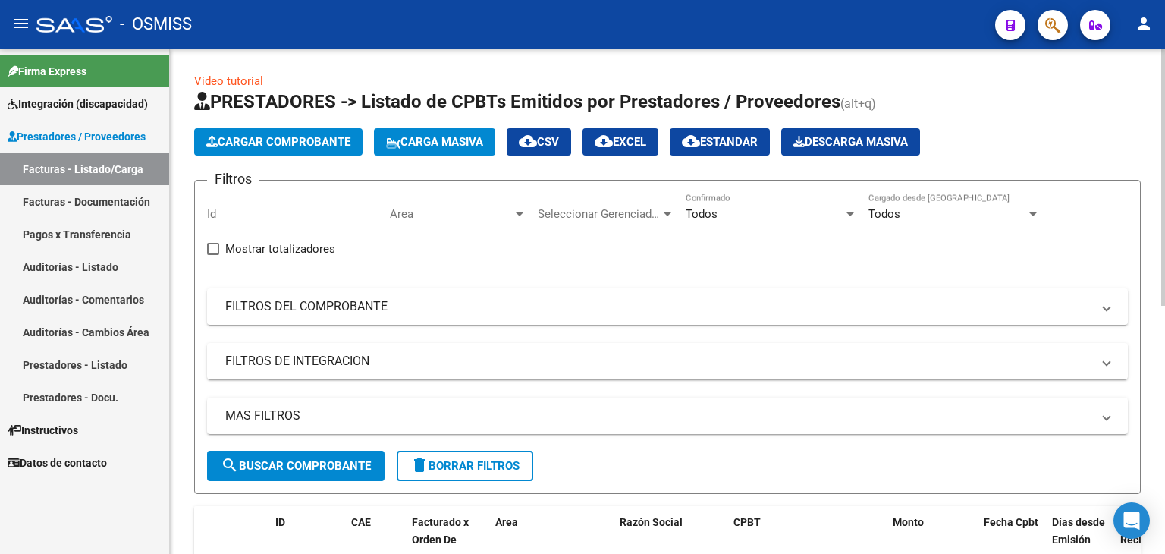
click at [289, 143] on span "Cargar Comprobante" at bounding box center [278, 142] width 144 height 14
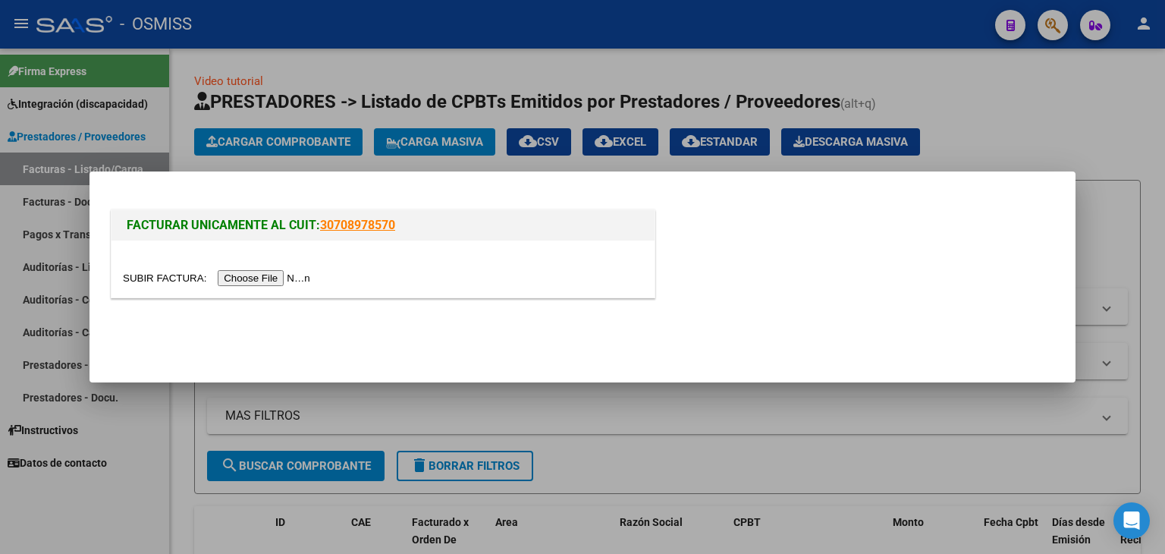
click at [309, 280] on input "file" at bounding box center [219, 278] width 192 height 16
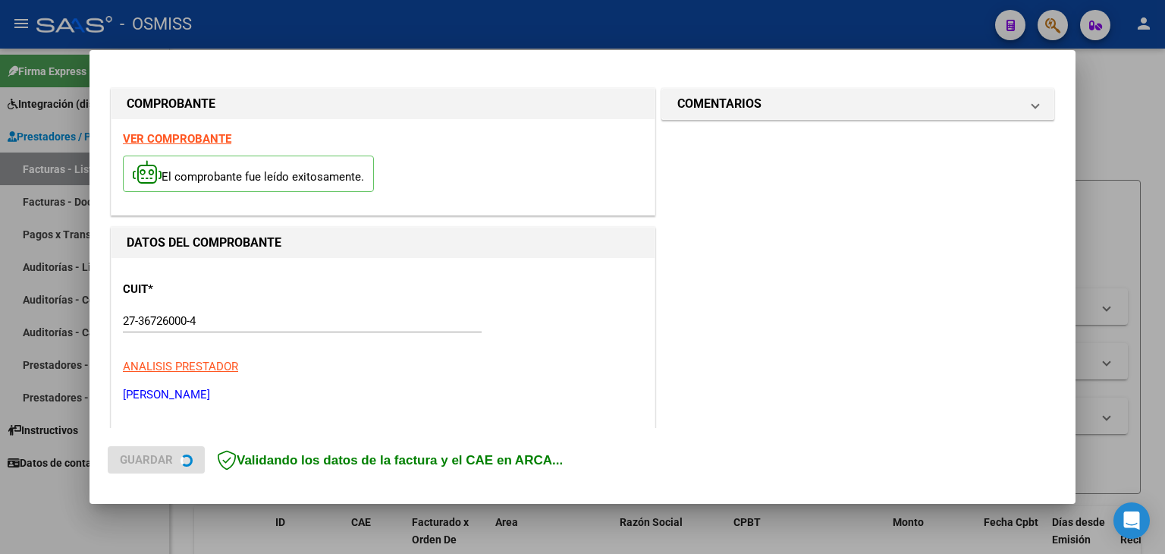
click at [296, 316] on input "27-36726000-4" at bounding box center [302, 321] width 359 height 14
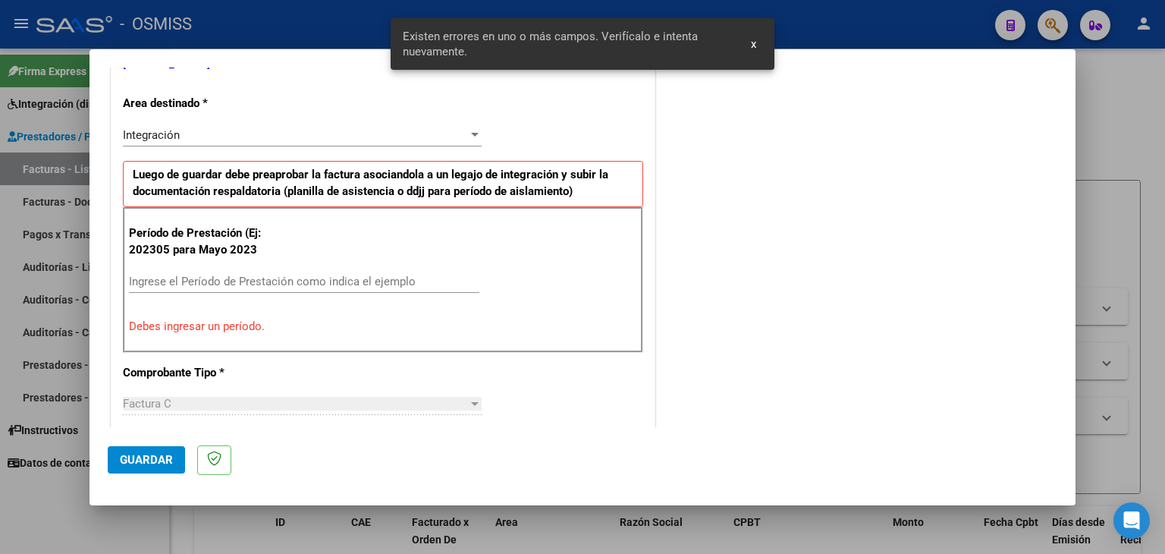
scroll to position [347, 0]
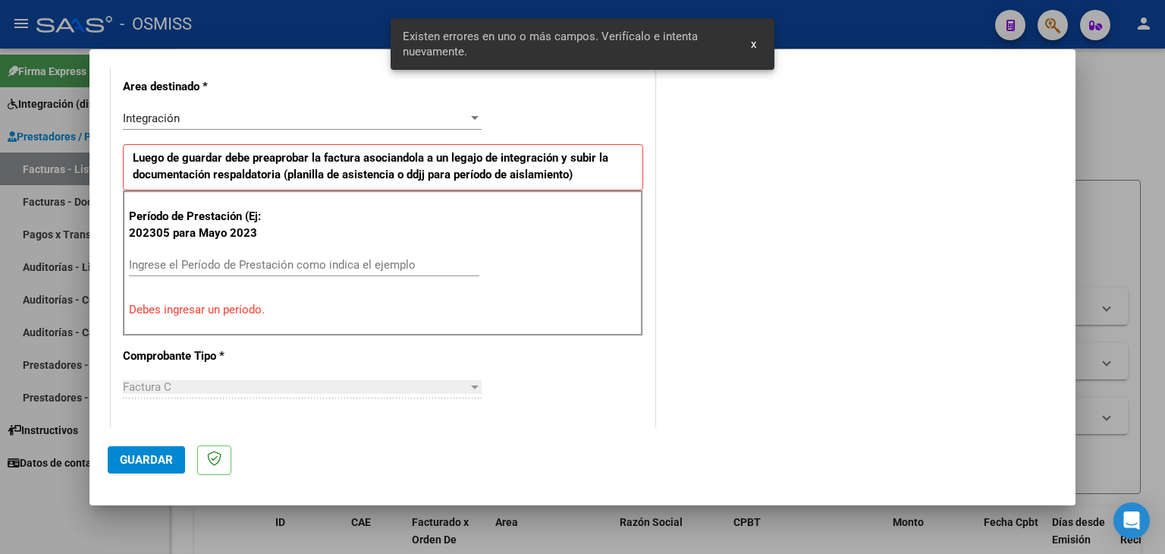
click at [285, 253] on div "Ingrese el Período de Prestación como indica el ejemplo" at bounding box center [304, 264] width 350 height 23
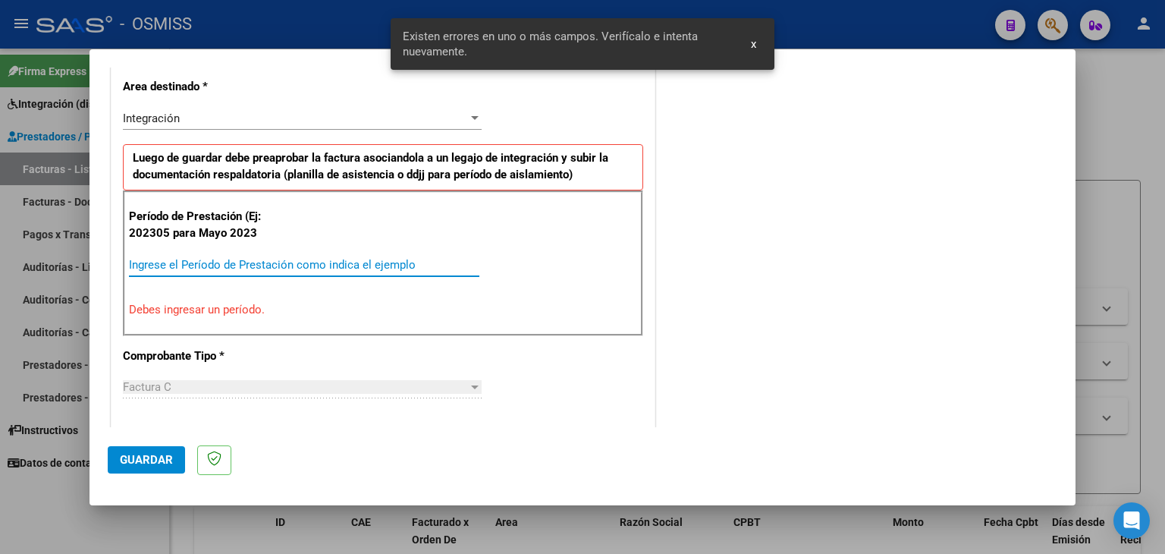
click at [278, 258] on input "Ingrese el Período de Prestación como indica el ejemplo" at bounding box center [304, 265] width 350 height 14
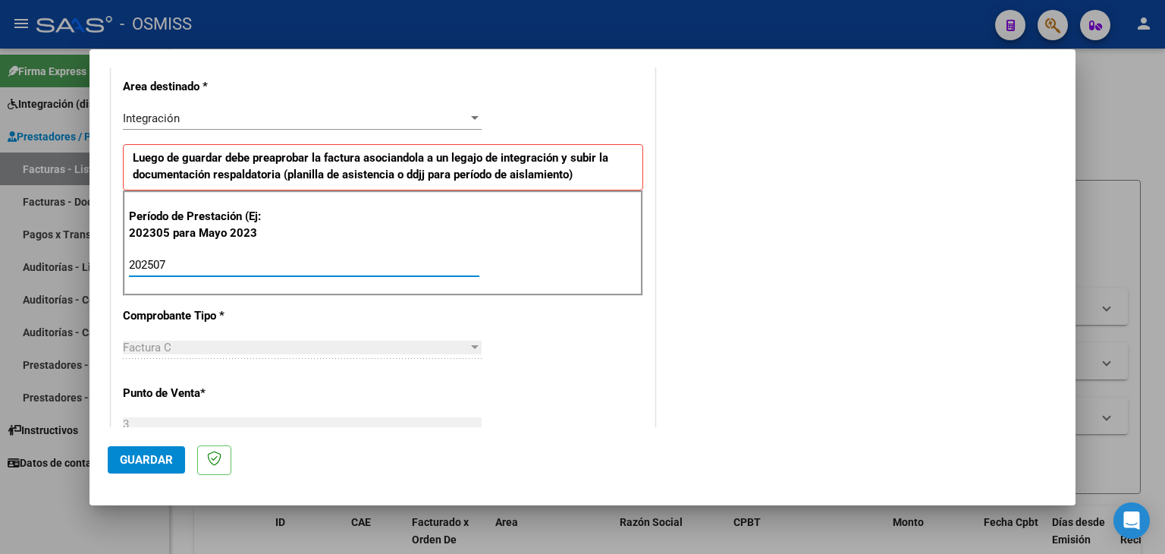
type input "202507"
click at [549, 261] on div "Período de Prestación (Ej: 202305 para [DATE] 202507 Ingrese el Período de Pres…" at bounding box center [383, 243] width 520 height 106
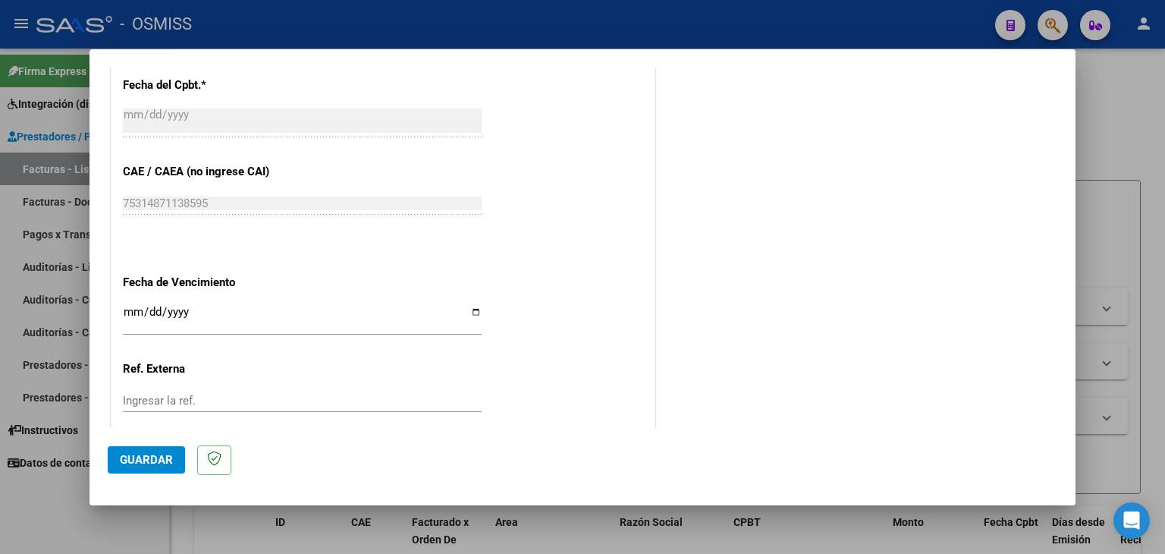
scroll to position [910, 0]
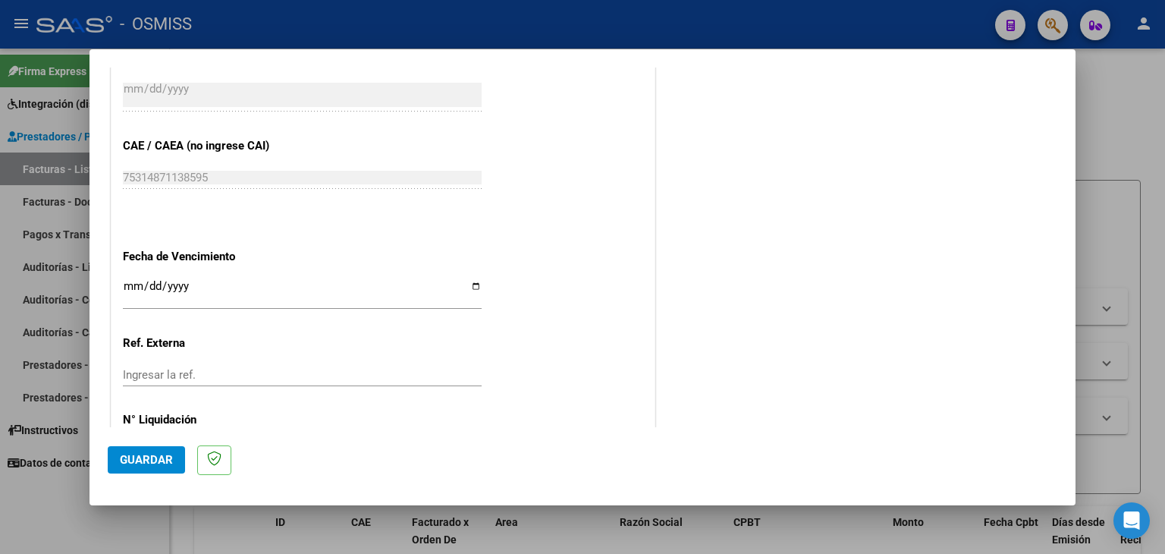
click at [131, 280] on input "Ingresar la fecha" at bounding box center [302, 292] width 359 height 24
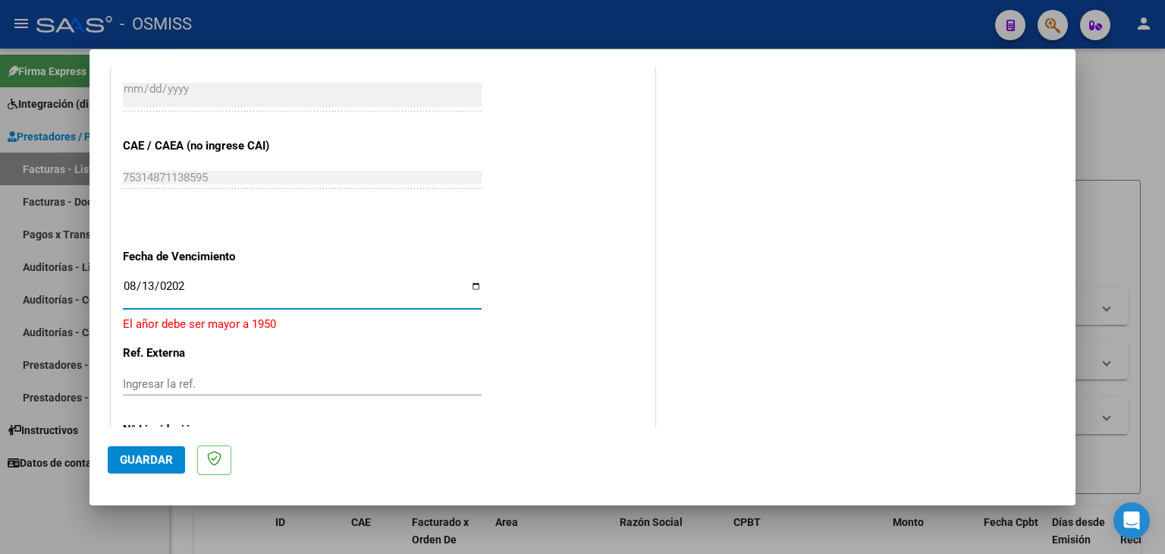
type input "[DATE]"
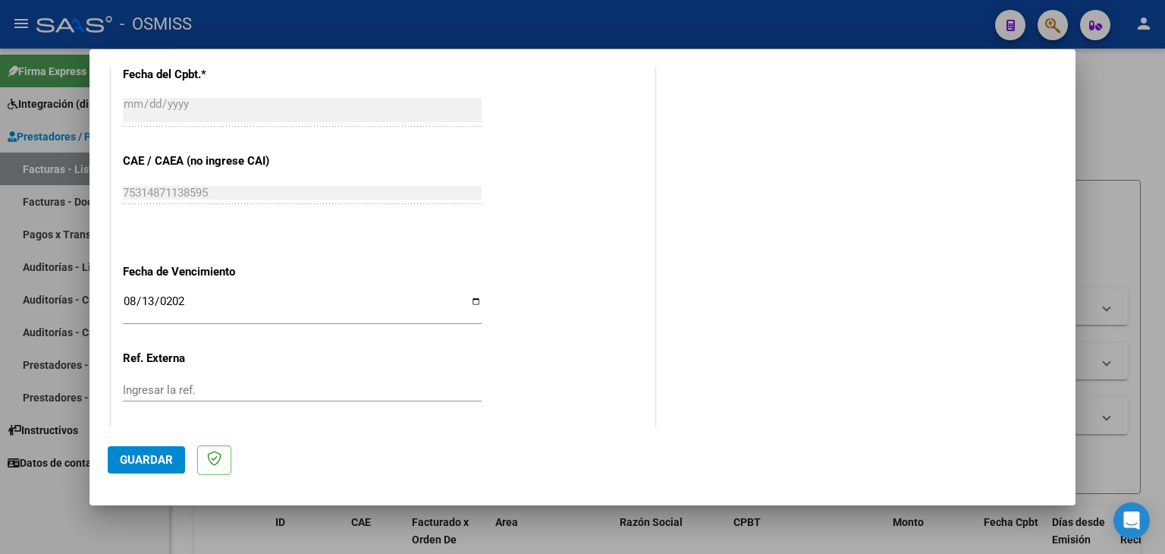
scroll to position [834, 0]
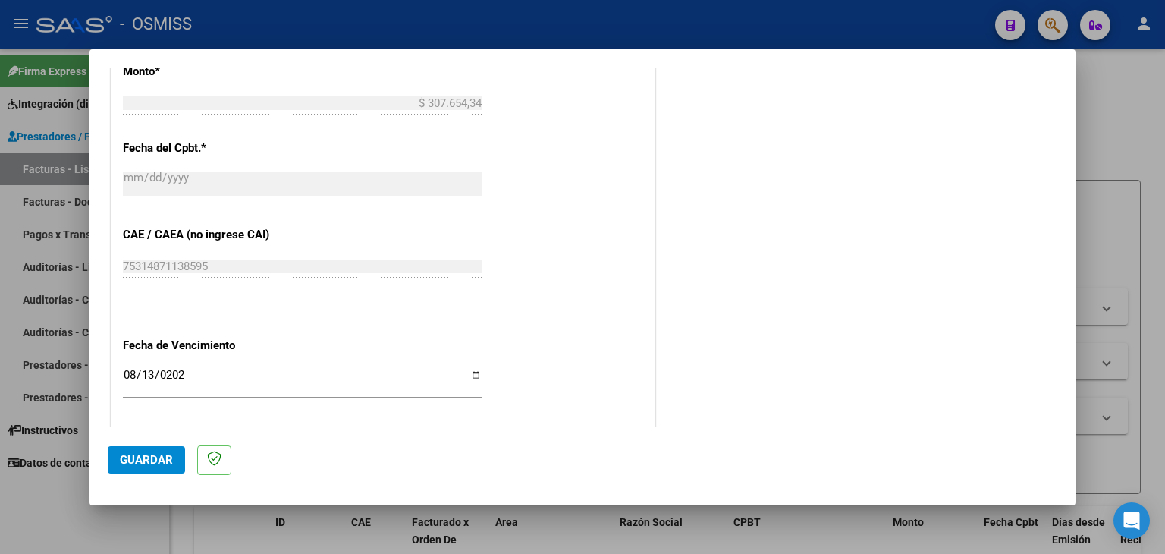
scroll to position [897, 0]
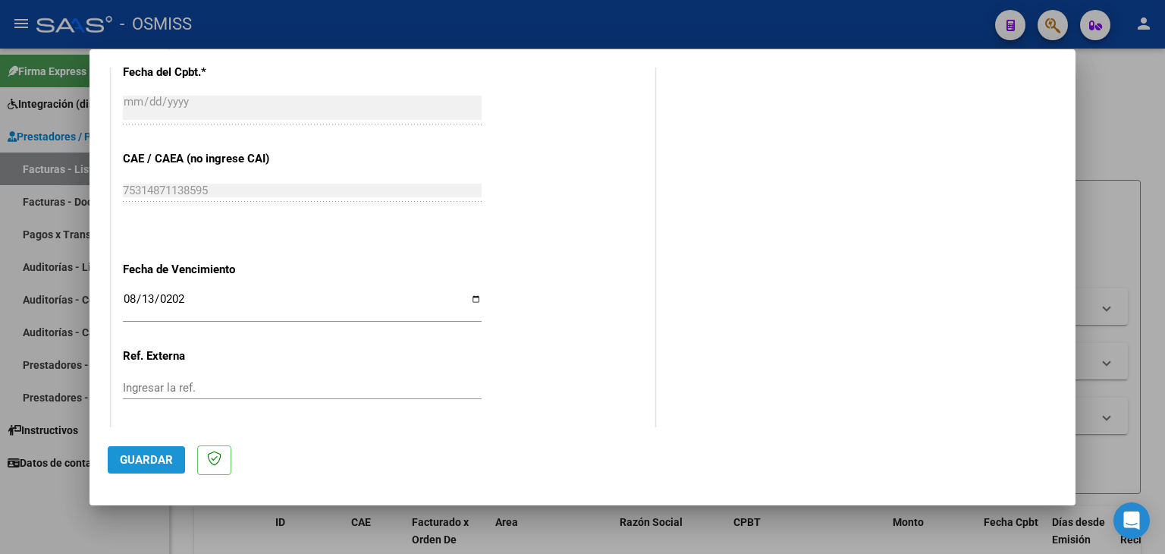
click at [159, 457] on span "Guardar" at bounding box center [146, 460] width 53 height 14
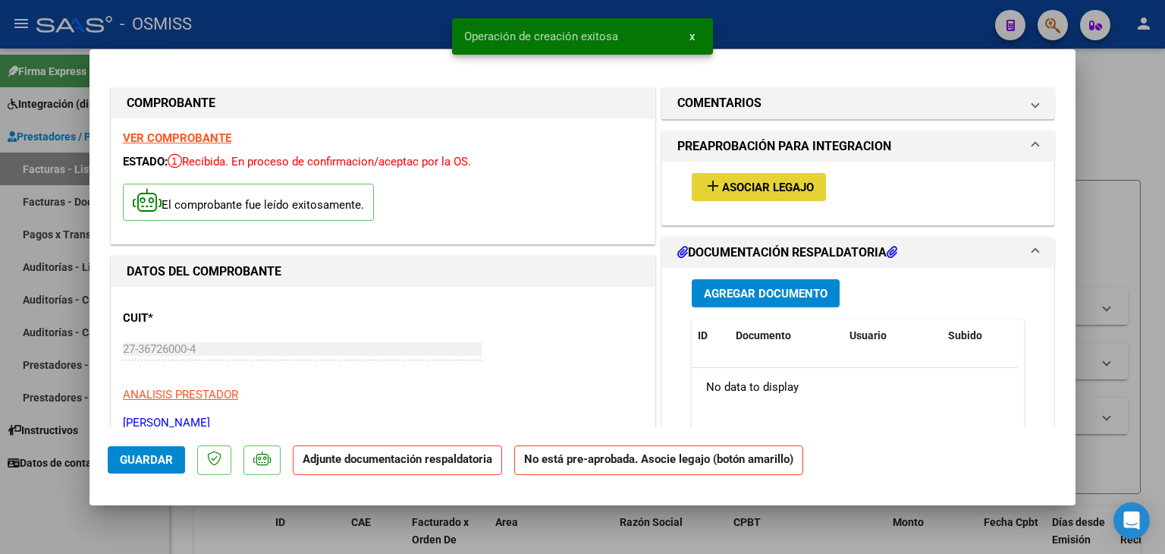
click at [742, 187] on span "Asociar Legajo" at bounding box center [768, 188] width 92 height 14
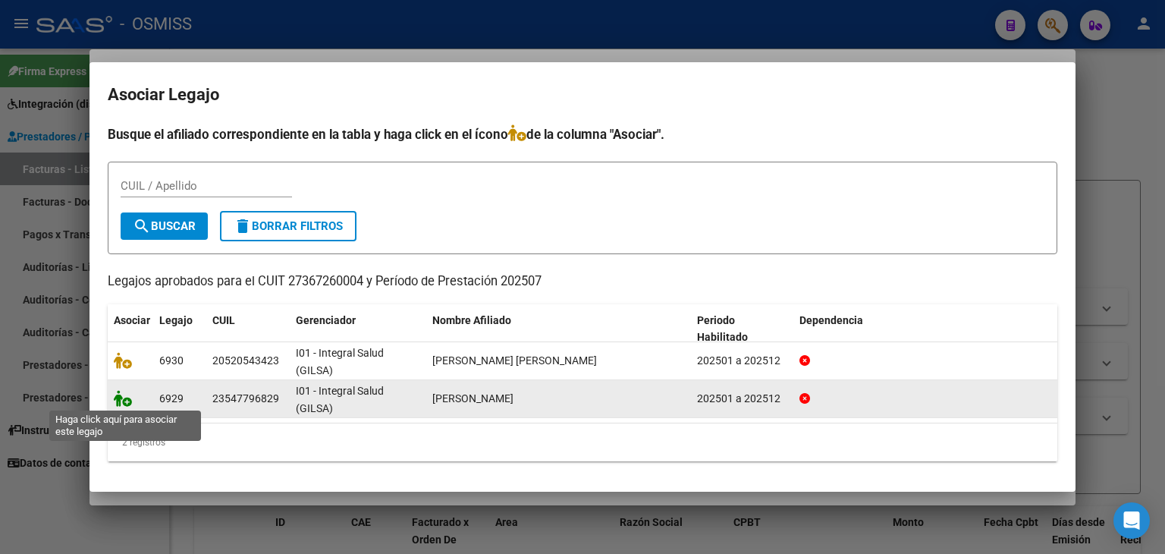
click at [127, 400] on icon at bounding box center [123, 398] width 18 height 17
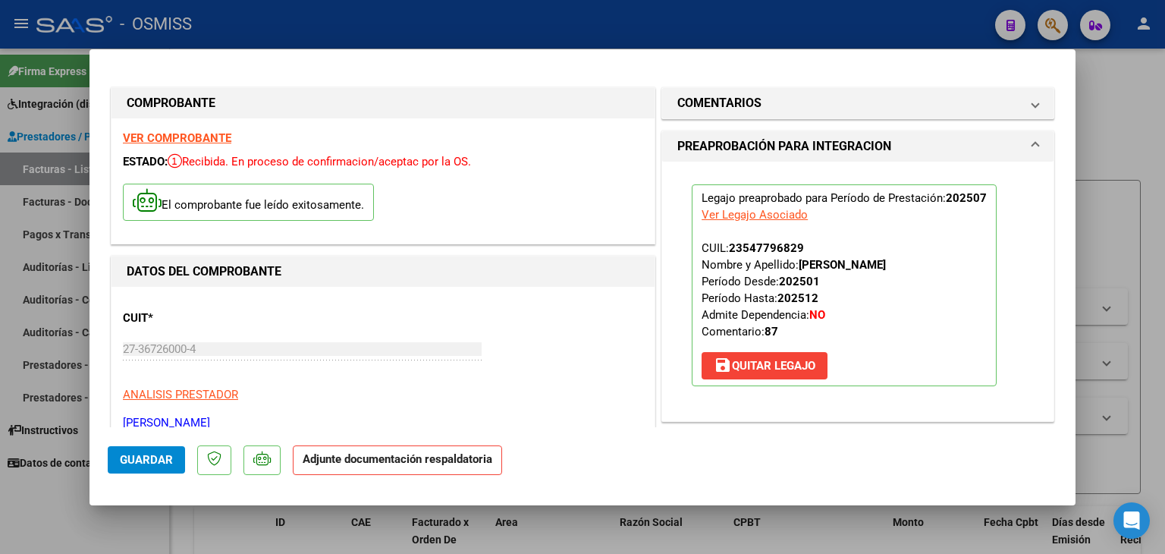
click at [179, 131] on strong "VER COMPROBANTE" at bounding box center [177, 138] width 108 height 14
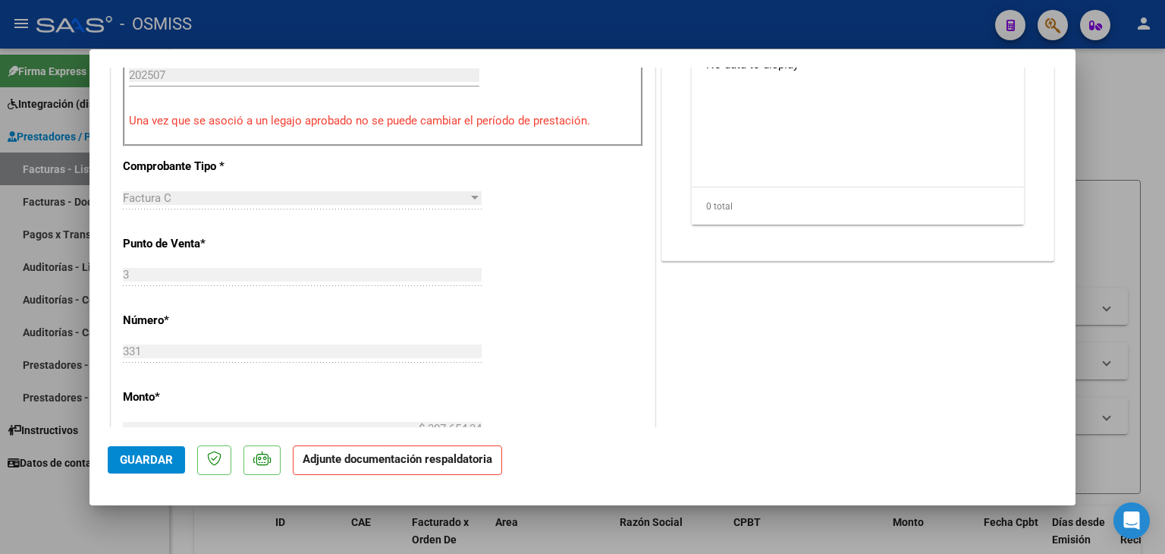
scroll to position [303, 0]
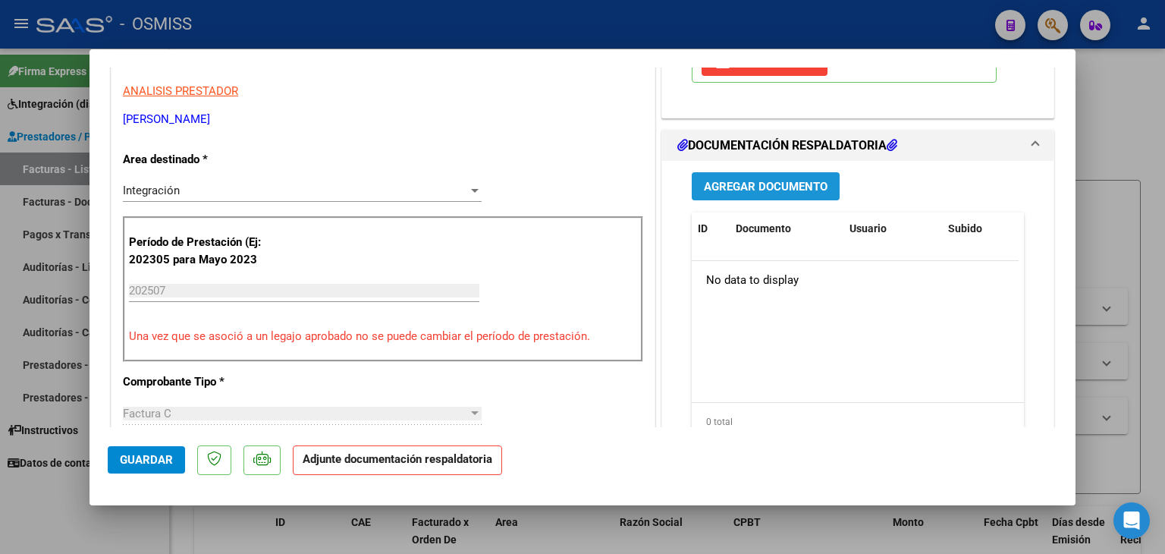
click at [773, 186] on span "Agregar Documento" at bounding box center [766, 187] width 124 height 14
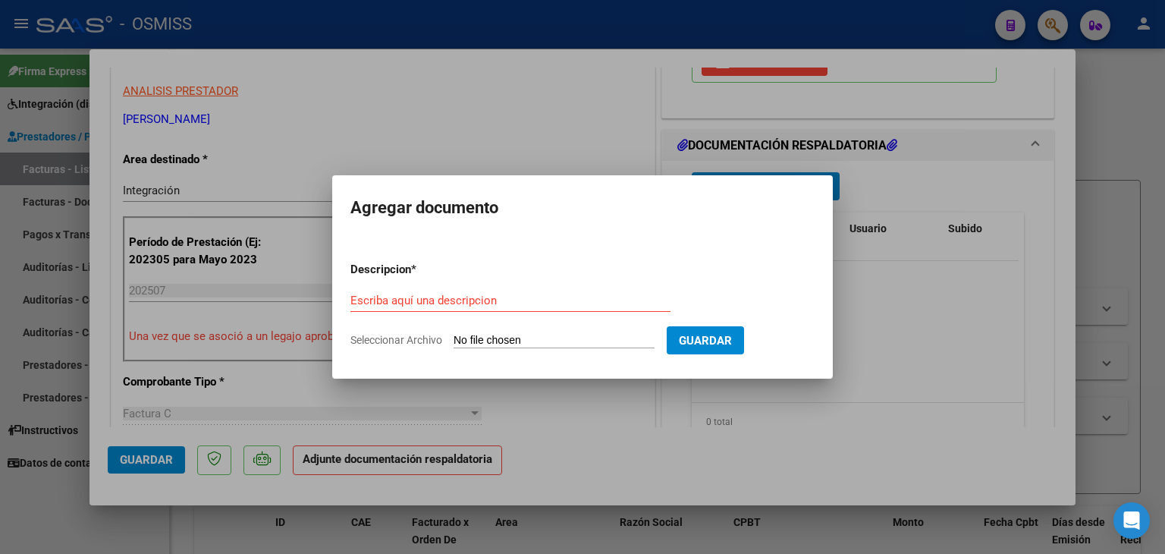
click at [533, 346] on input "Seleccionar Archivo" at bounding box center [554, 341] width 201 height 14
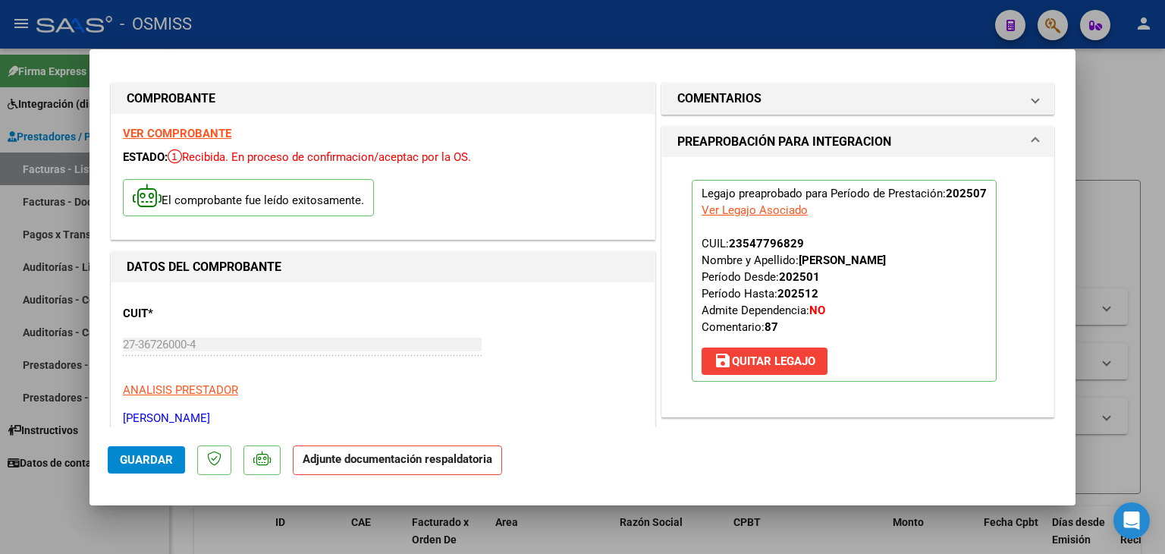
scroll to position [0, 0]
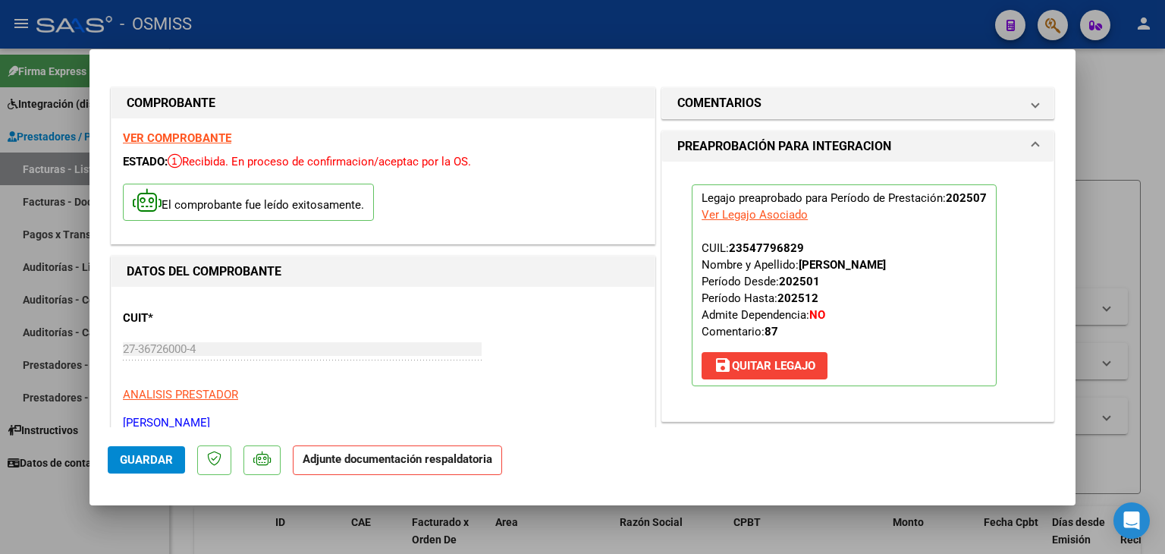
click at [174, 137] on strong "VER COMPROBANTE" at bounding box center [177, 138] width 108 height 14
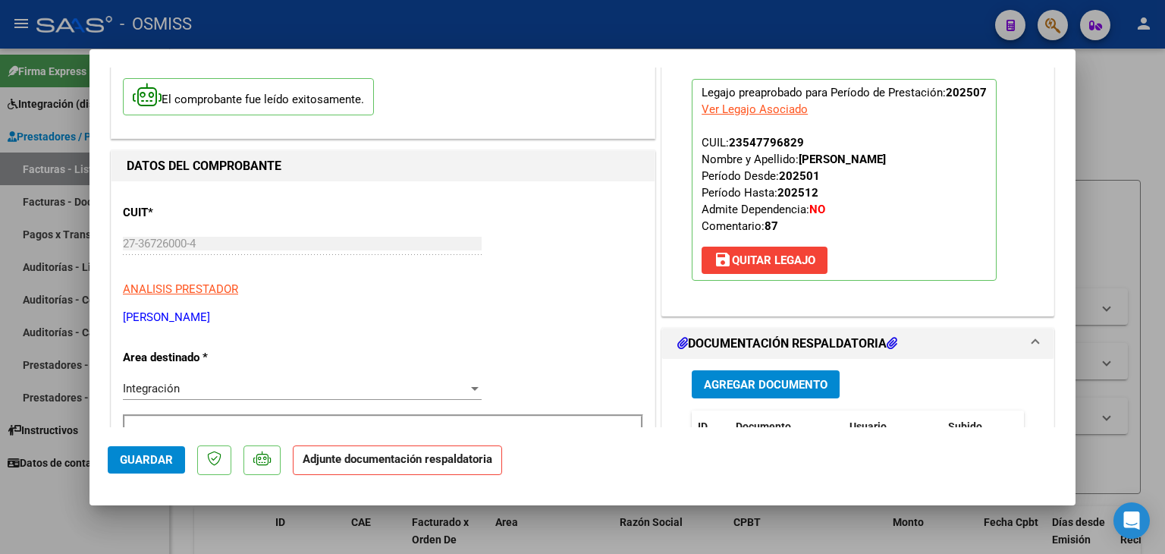
scroll to position [152, 0]
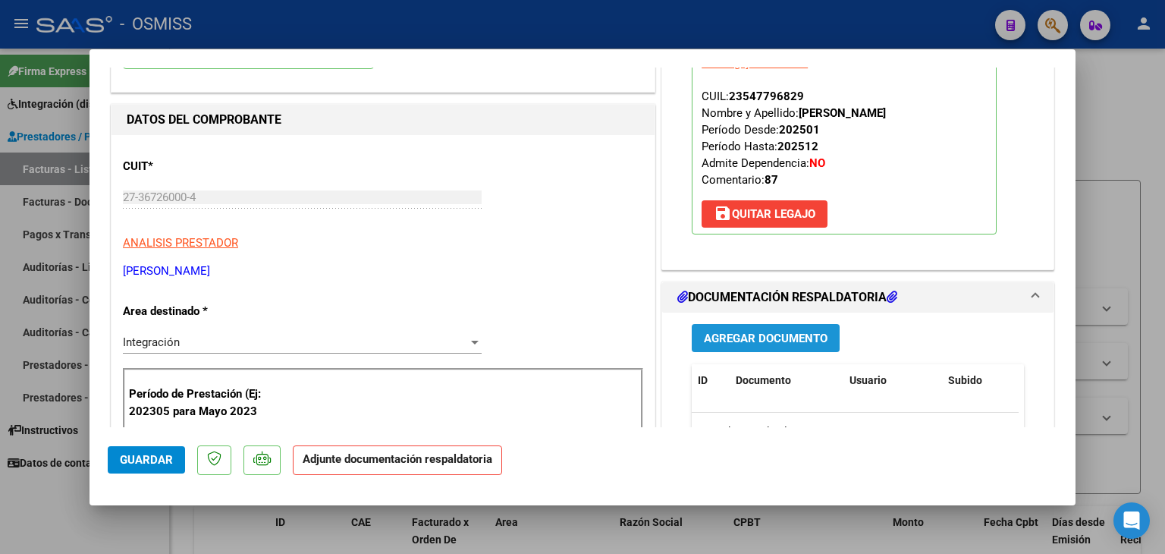
click at [732, 338] on span "Agregar Documento" at bounding box center [766, 338] width 124 height 14
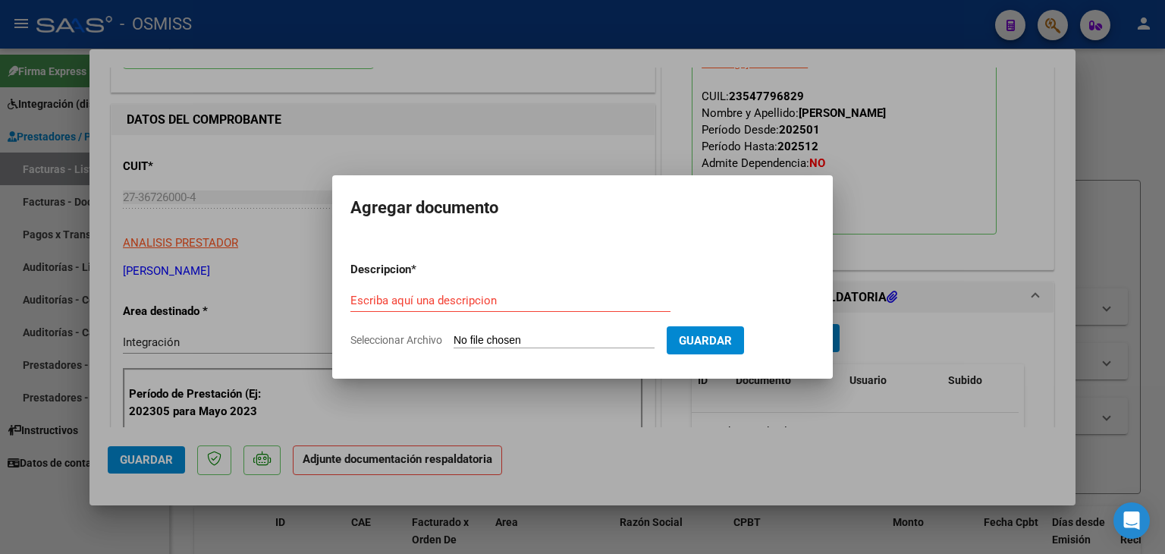
click at [570, 334] on input "Seleccionar Archivo" at bounding box center [554, 341] width 201 height 14
type input "C:\fakepath\PLANILLA DE ASISTENCIA [DATE] [PERSON_NAME].pdf"
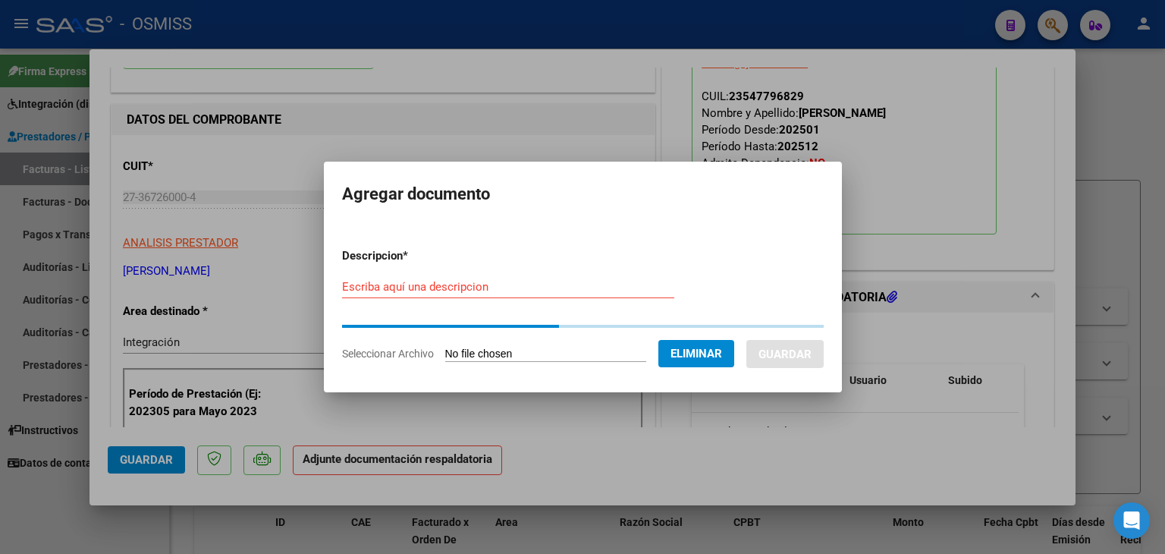
click at [469, 279] on div "Escriba aquí una descripcion" at bounding box center [508, 286] width 332 height 23
click at [468, 285] on input "Escriba aquí una descripcion" at bounding box center [508, 287] width 332 height 14
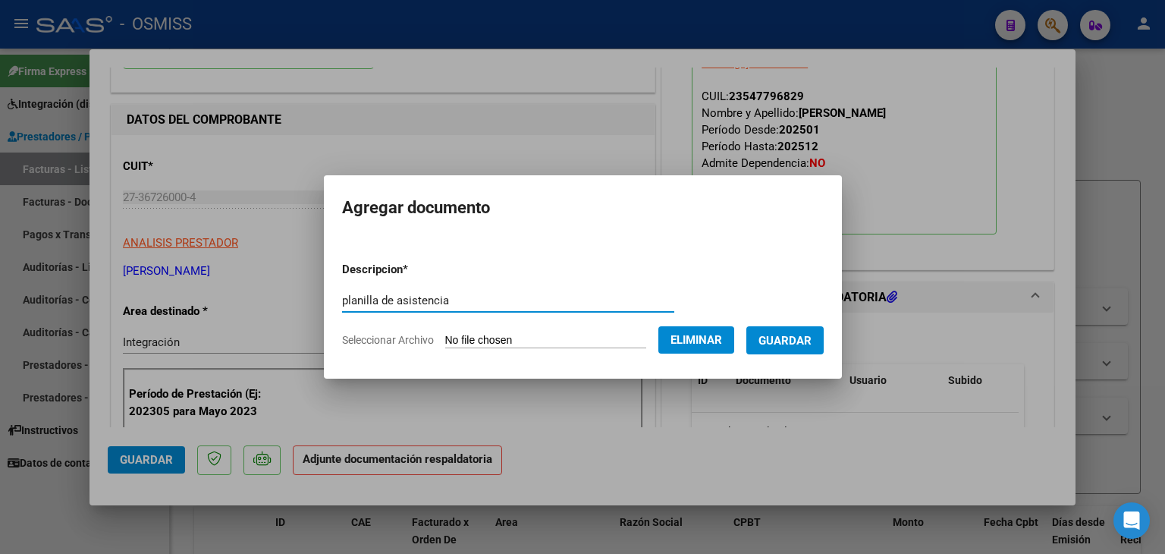
type input "planilla de asistencia"
click at [787, 345] on span "Guardar" at bounding box center [784, 341] width 53 height 14
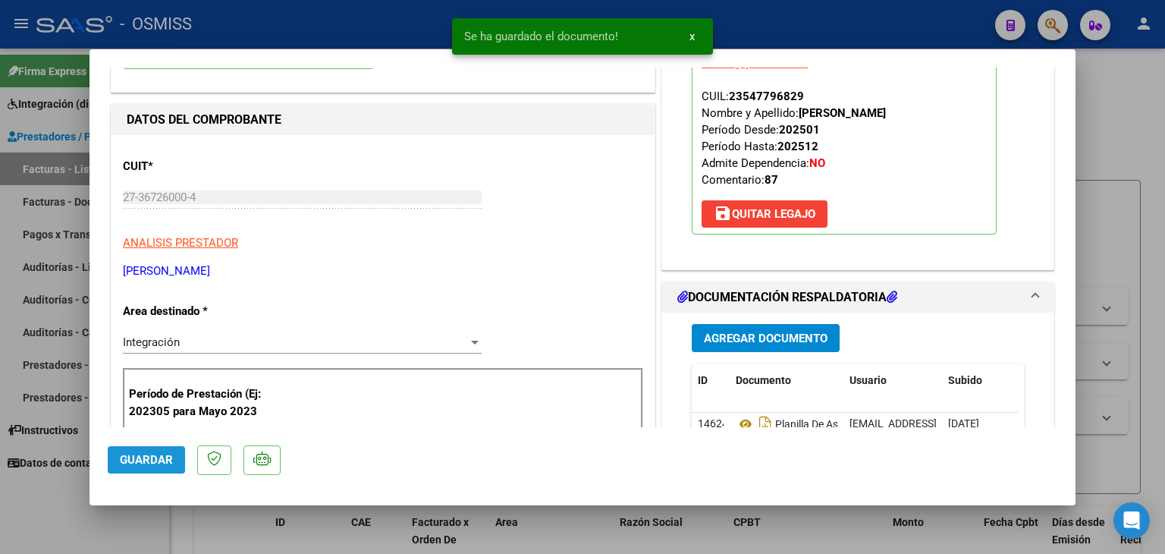
click at [140, 468] on button "Guardar" at bounding box center [146, 459] width 77 height 27
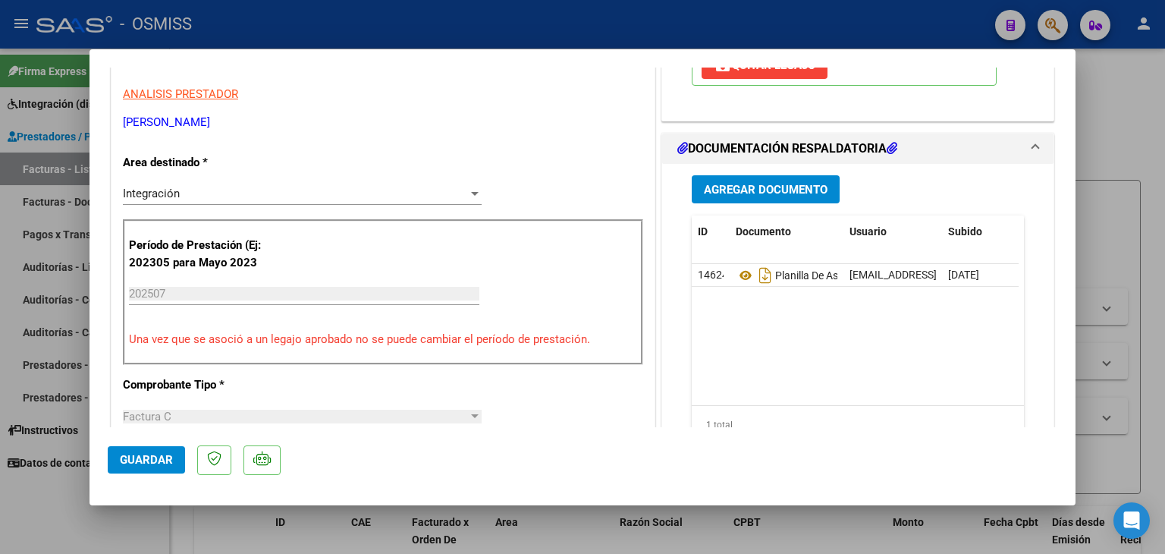
type input "$ 0,00"
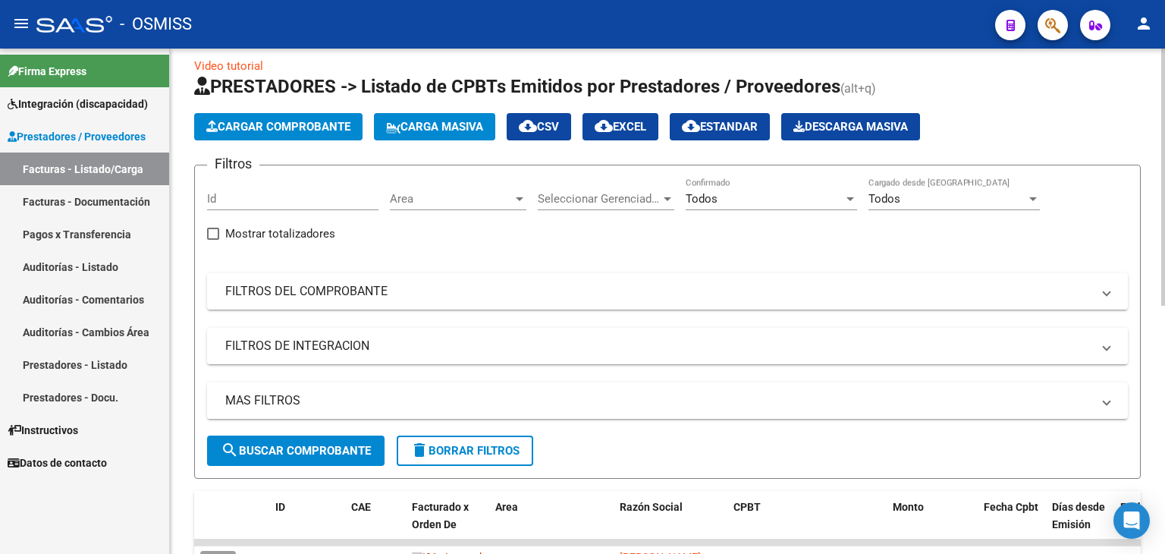
scroll to position [0, 0]
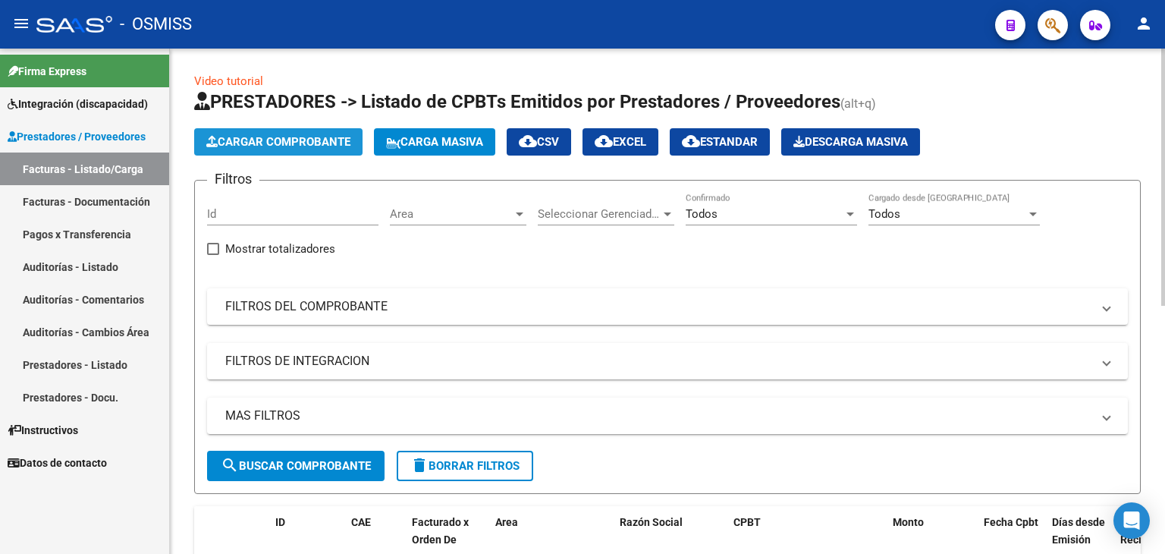
click at [262, 145] on span "Cargar Comprobante" at bounding box center [278, 142] width 144 height 14
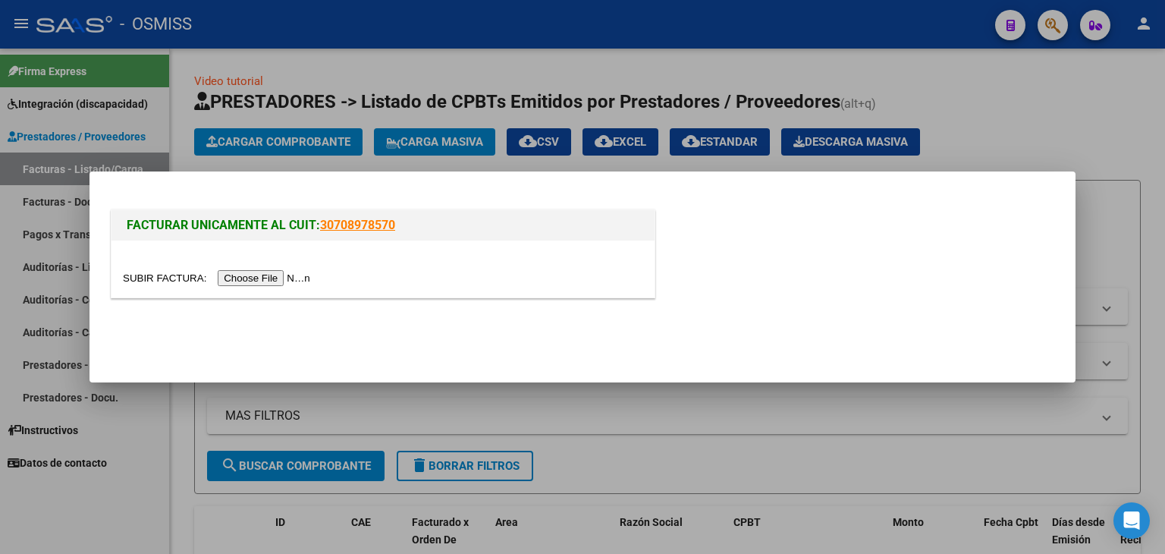
click at [264, 280] on input "file" at bounding box center [219, 278] width 192 height 16
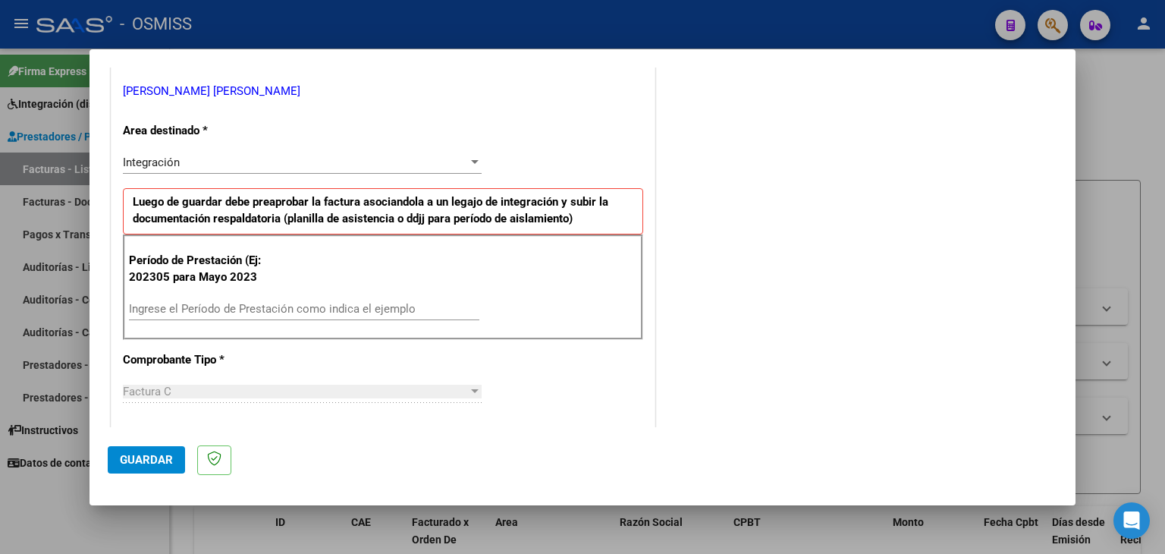
scroll to position [303, 0]
click at [206, 304] on input "Ingrese el Período de Prestación como indica el ejemplo" at bounding box center [304, 308] width 350 height 14
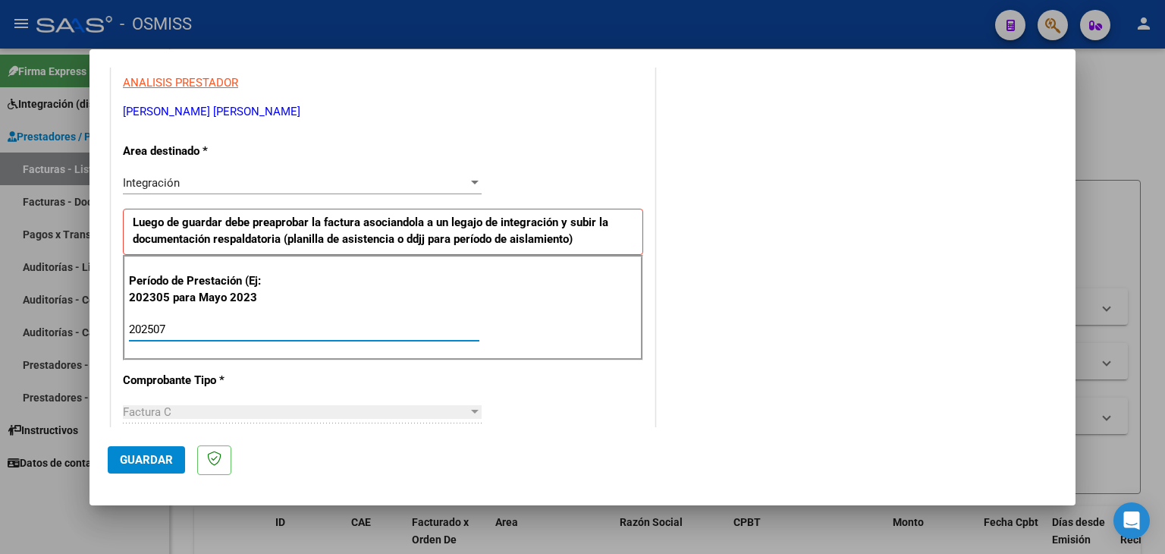
scroll to position [152, 0]
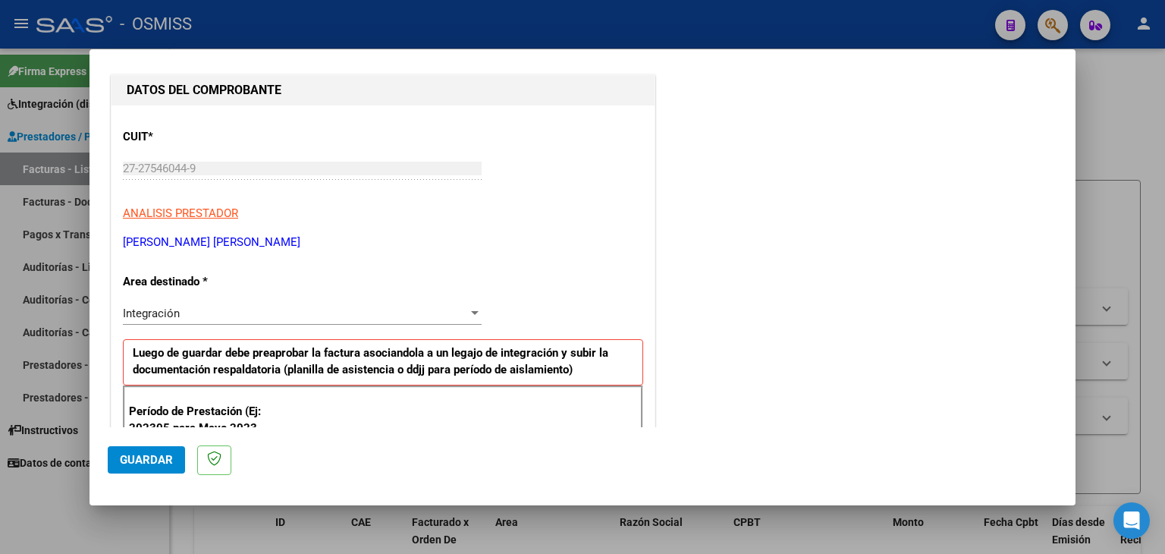
type input "202507"
click at [431, 432] on mat-dialog-actions "Guardar" at bounding box center [583, 457] width 950 height 60
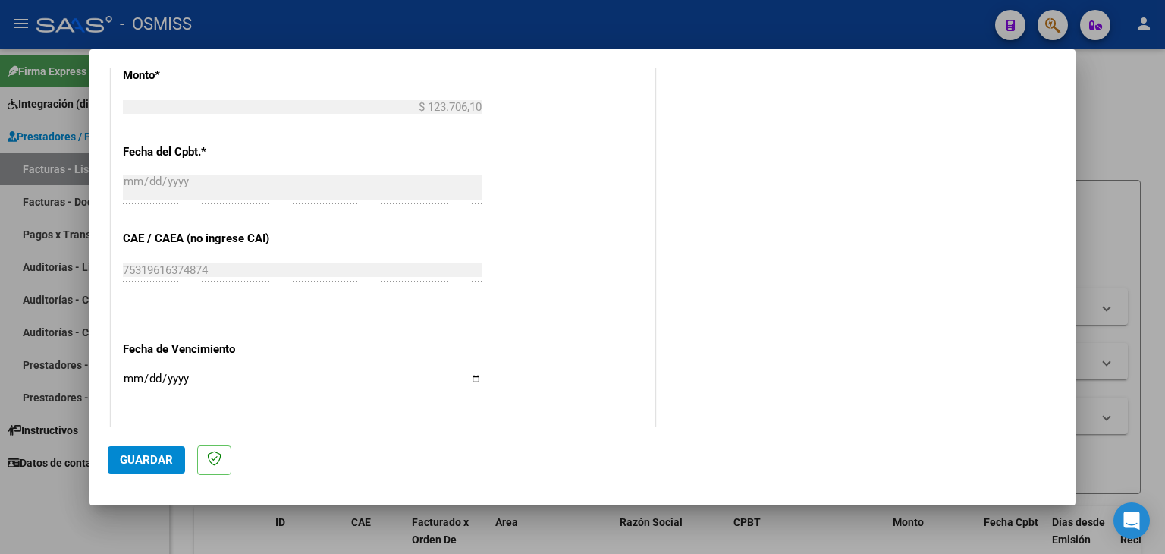
scroll to position [834, 0]
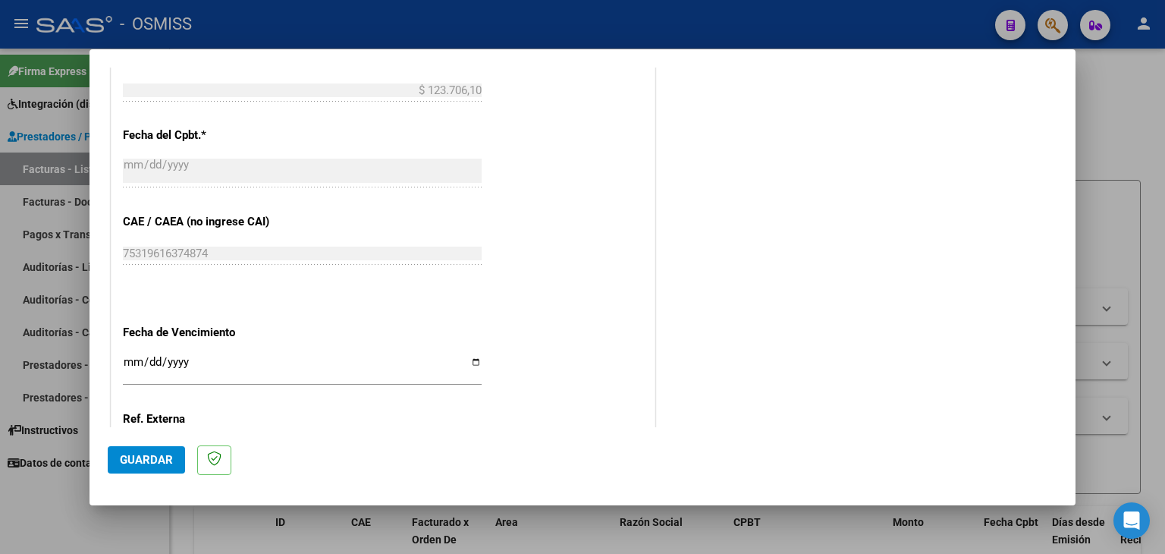
click at [127, 362] on input "Ingresar la fecha" at bounding box center [302, 368] width 359 height 24
drag, startPoint x: 111, startPoint y: 375, endPoint x: 121, endPoint y: 368, distance: 12.4
click at [133, 366] on input "0001-04-04" at bounding box center [302, 368] width 359 height 24
type input "0001-04-11"
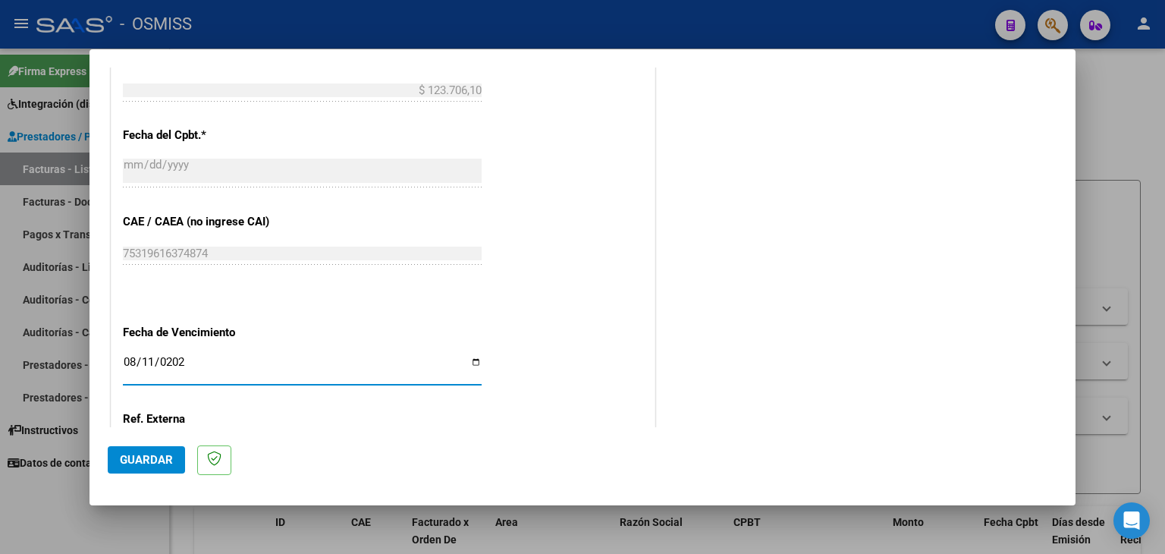
type input "[DATE]"
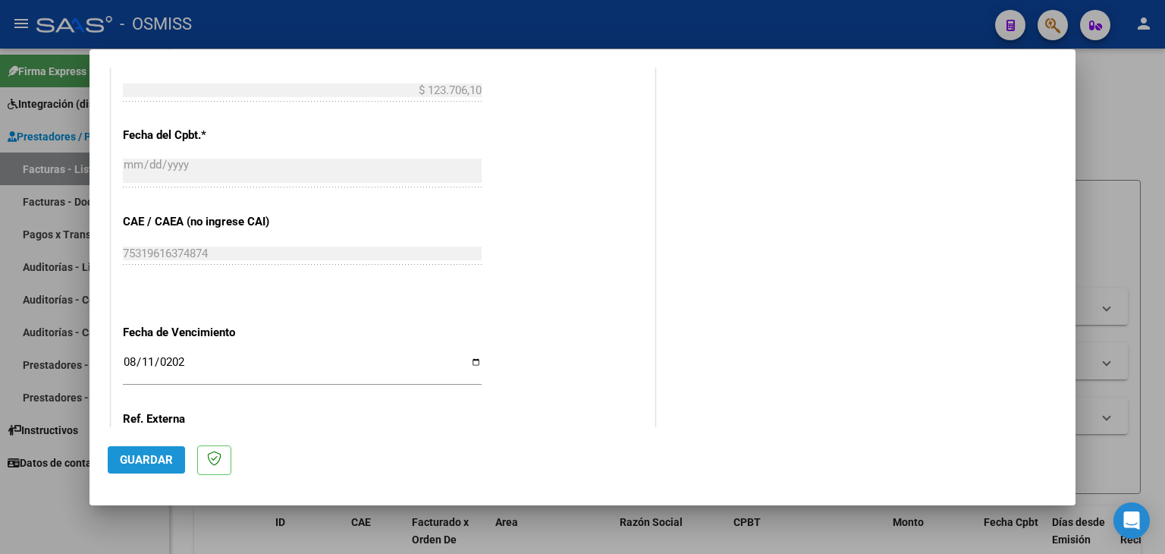
click at [138, 465] on span "Guardar" at bounding box center [146, 460] width 53 height 14
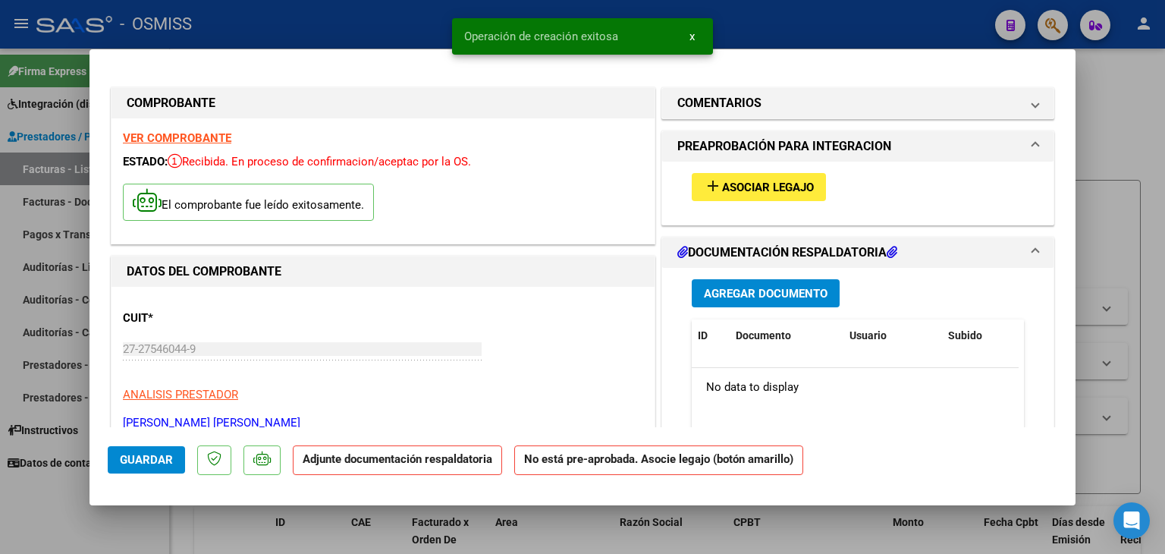
click at [756, 181] on span "Asociar Legajo" at bounding box center [768, 188] width 92 height 14
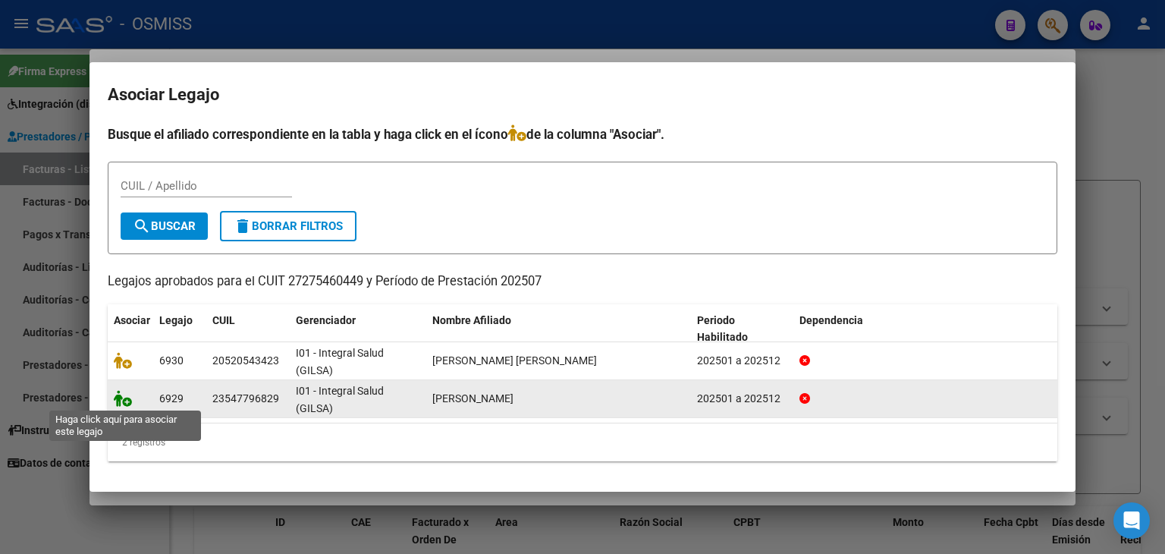
click at [121, 402] on icon at bounding box center [123, 398] width 18 height 17
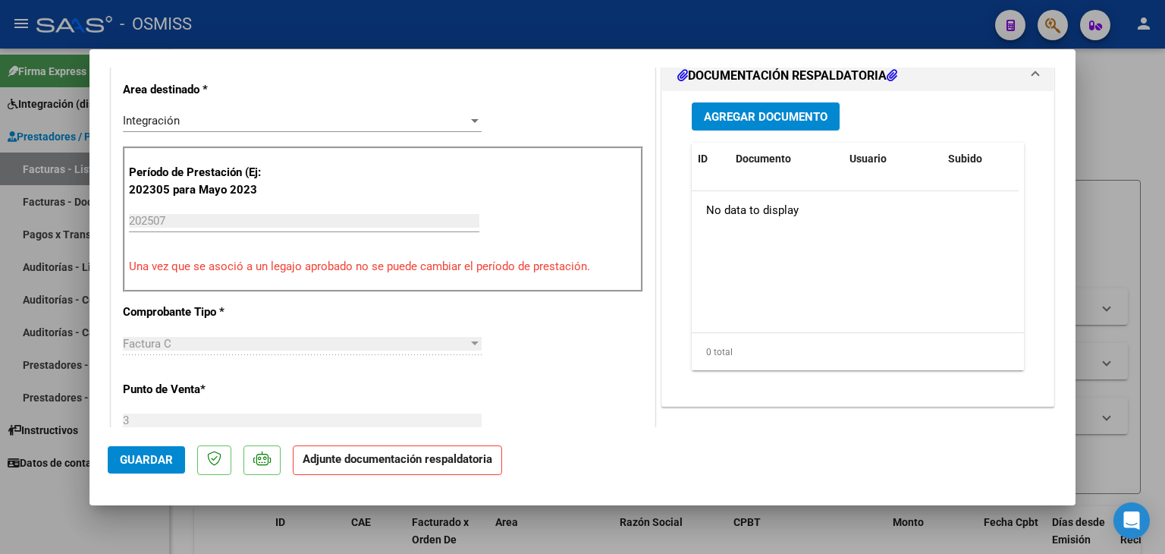
scroll to position [379, 0]
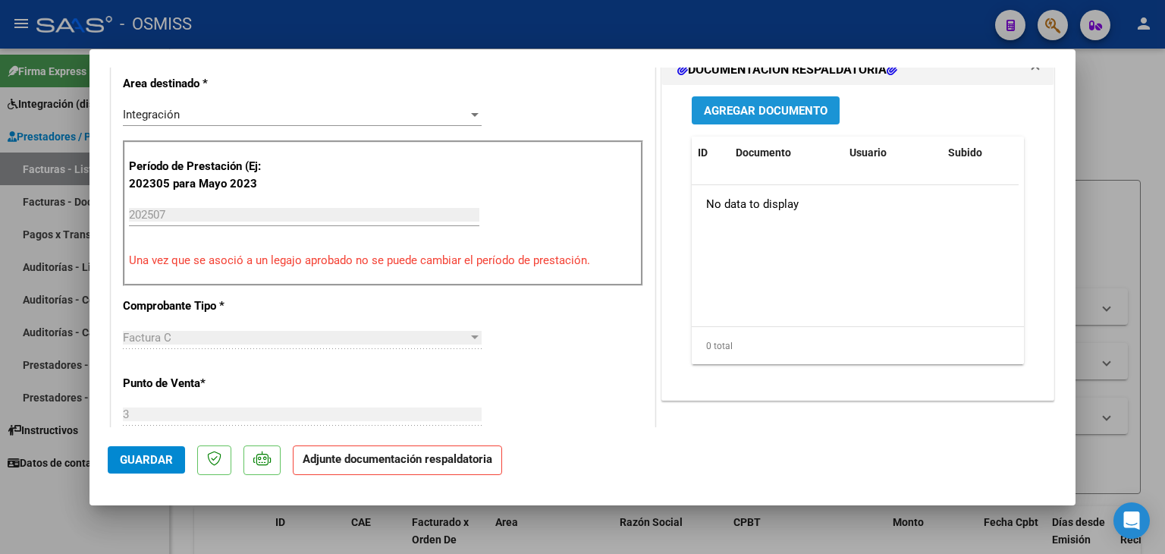
click at [787, 113] on span "Agregar Documento" at bounding box center [766, 111] width 124 height 14
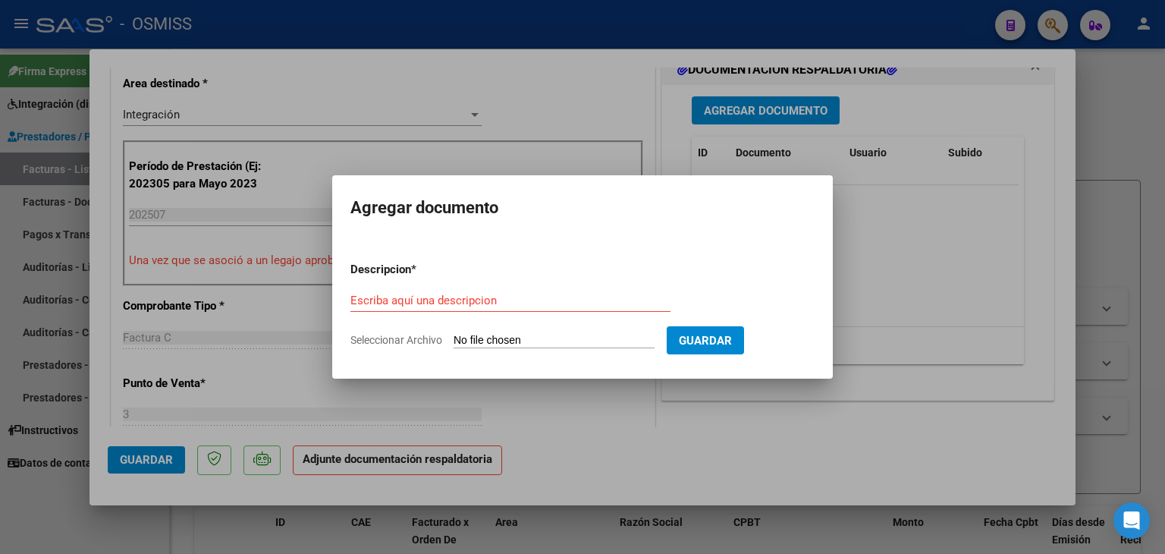
click at [518, 341] on input "Seleccionar Archivo" at bounding box center [554, 341] width 201 height 14
type input "C:\fakepath\planilla [PERSON_NAME] [DATE].pdf"
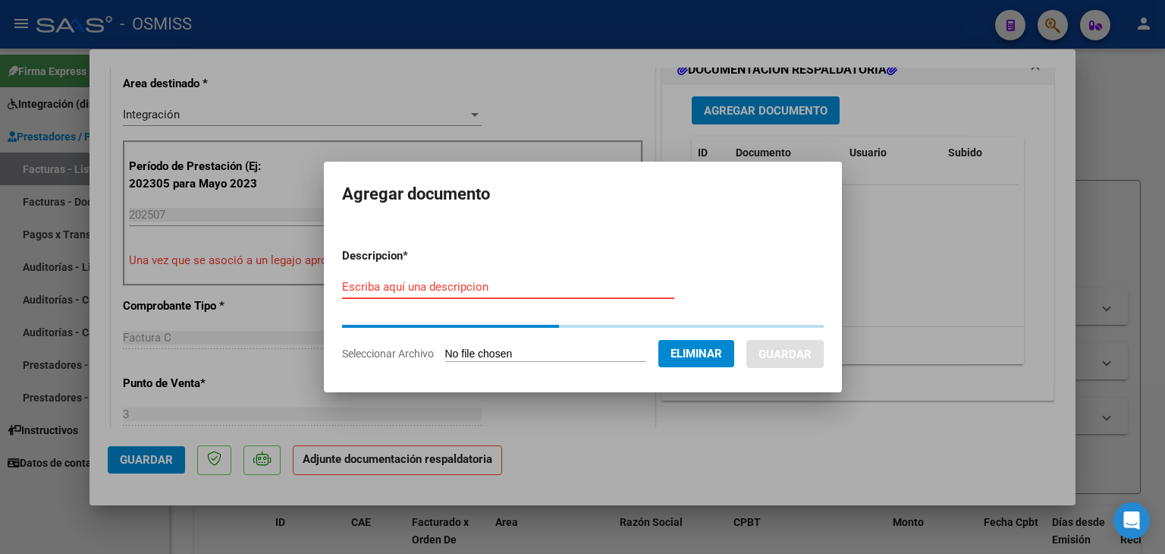
click at [434, 290] on input "Escriba aquí una descripcion" at bounding box center [508, 287] width 332 height 14
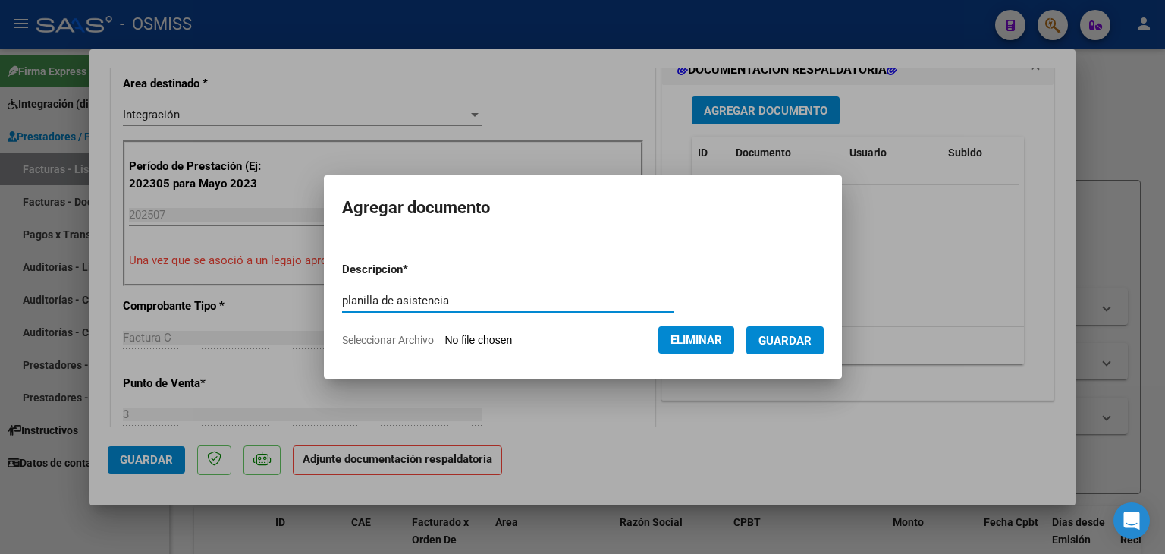
type input "planilla de asistencia"
click at [807, 336] on span "Guardar" at bounding box center [784, 341] width 53 height 14
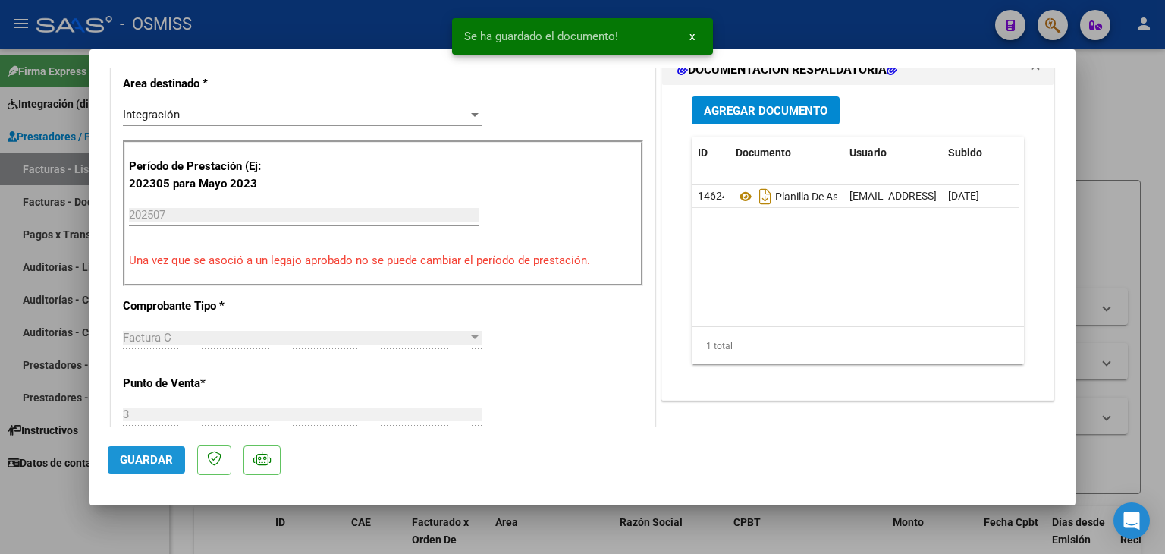
click at [133, 458] on span "Guardar" at bounding box center [146, 460] width 53 height 14
type input "$ 0,00"
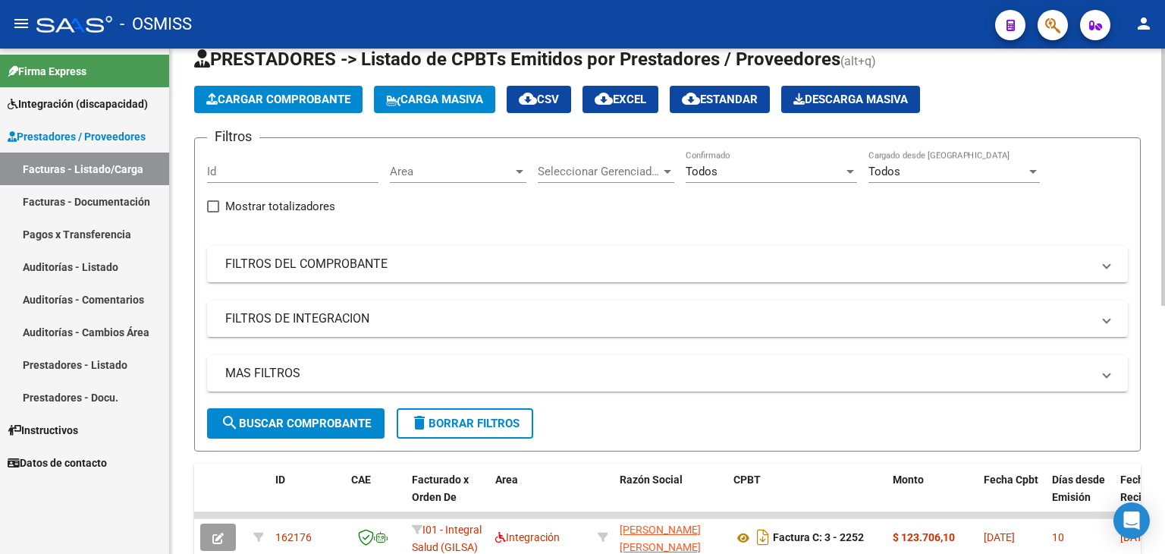
scroll to position [76, 0]
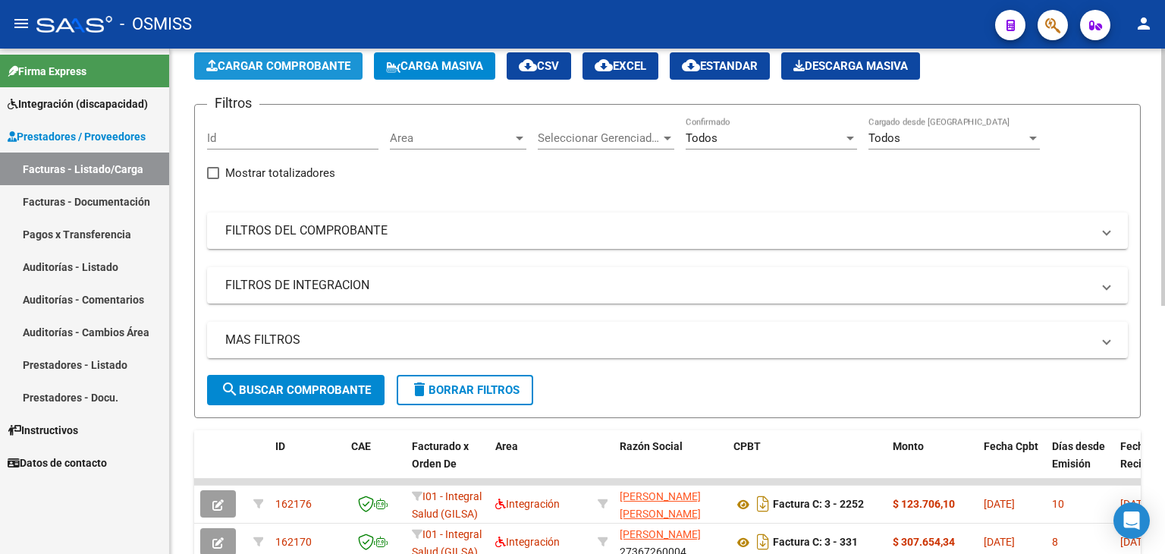
click at [281, 68] on span "Cargar Comprobante" at bounding box center [278, 66] width 144 height 14
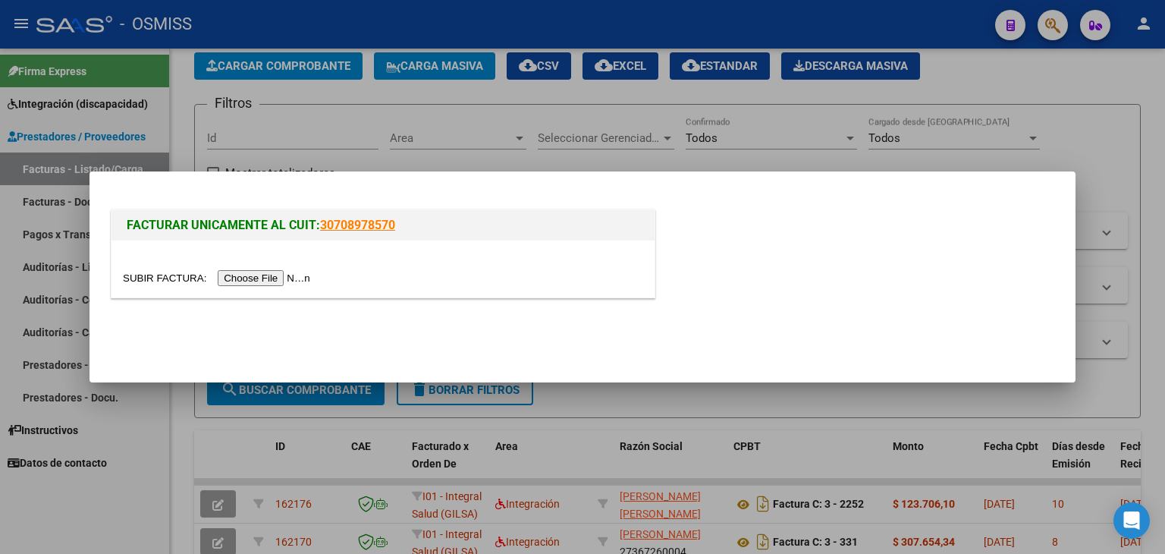
click at [240, 276] on input "file" at bounding box center [219, 278] width 192 height 16
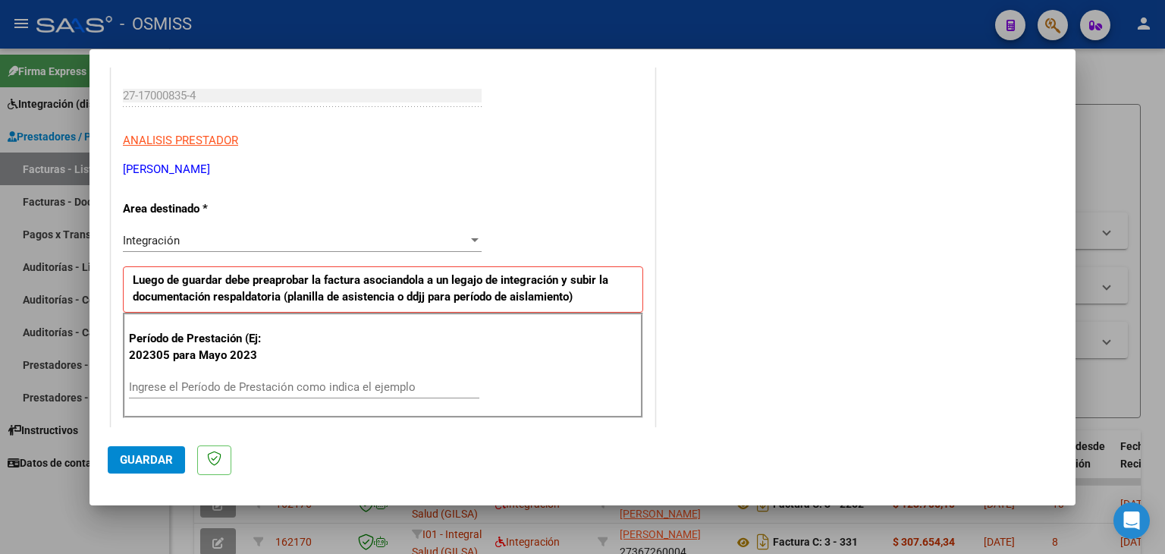
scroll to position [228, 0]
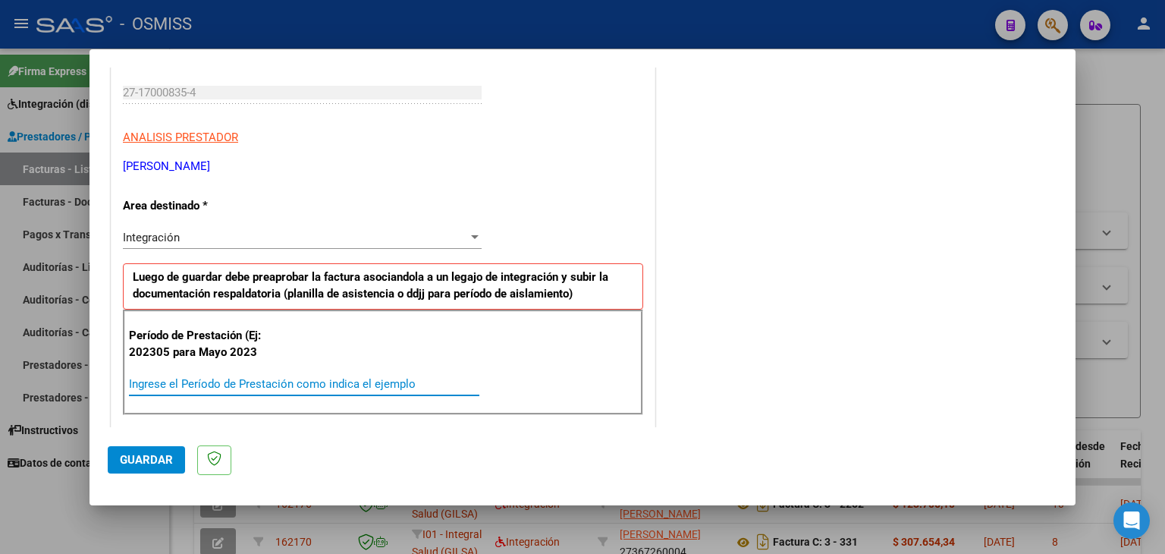
click at [367, 383] on input "Ingrese el Período de Prestación como indica el ejemplo" at bounding box center [304, 384] width 350 height 14
click at [473, 380] on input "202507" at bounding box center [304, 384] width 350 height 14
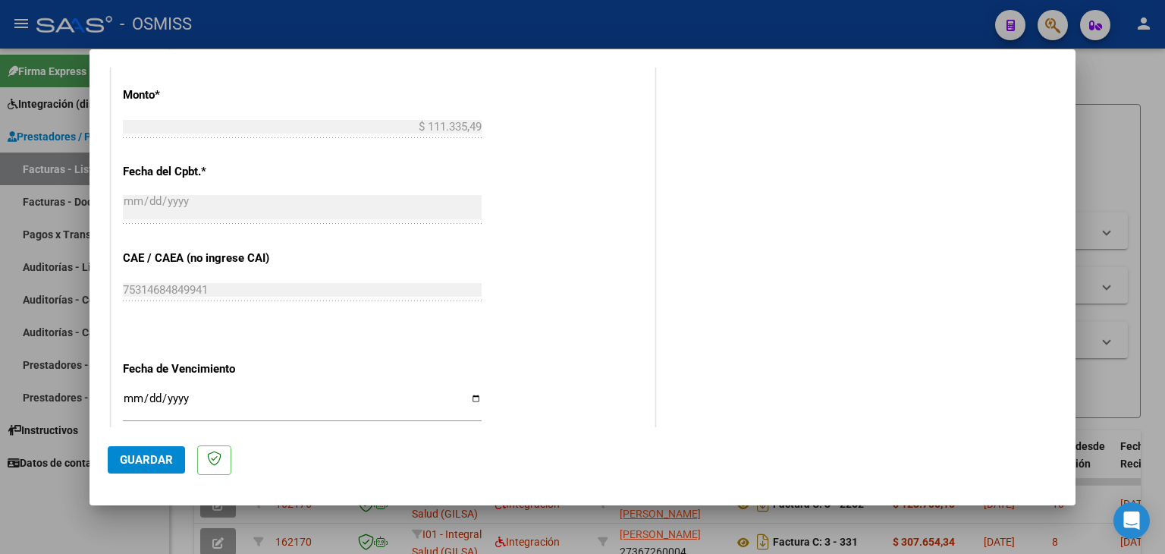
scroll to position [834, 0]
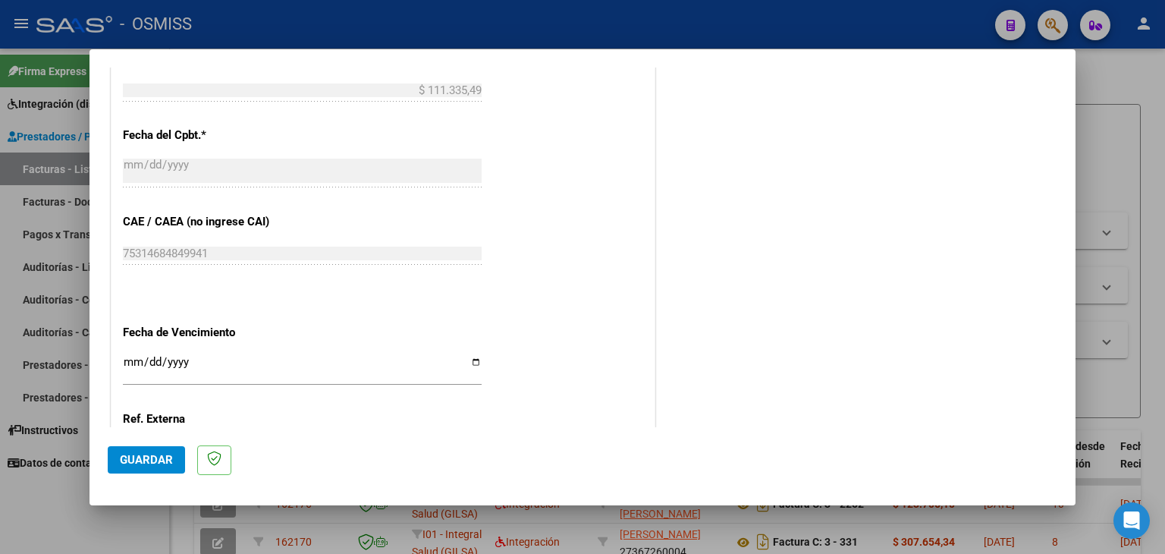
type input "202507"
click at [134, 360] on input "Ingresar la fecha" at bounding box center [302, 368] width 359 height 24
type input "[DATE]"
click at [158, 473] on button "Guardar" at bounding box center [146, 459] width 77 height 27
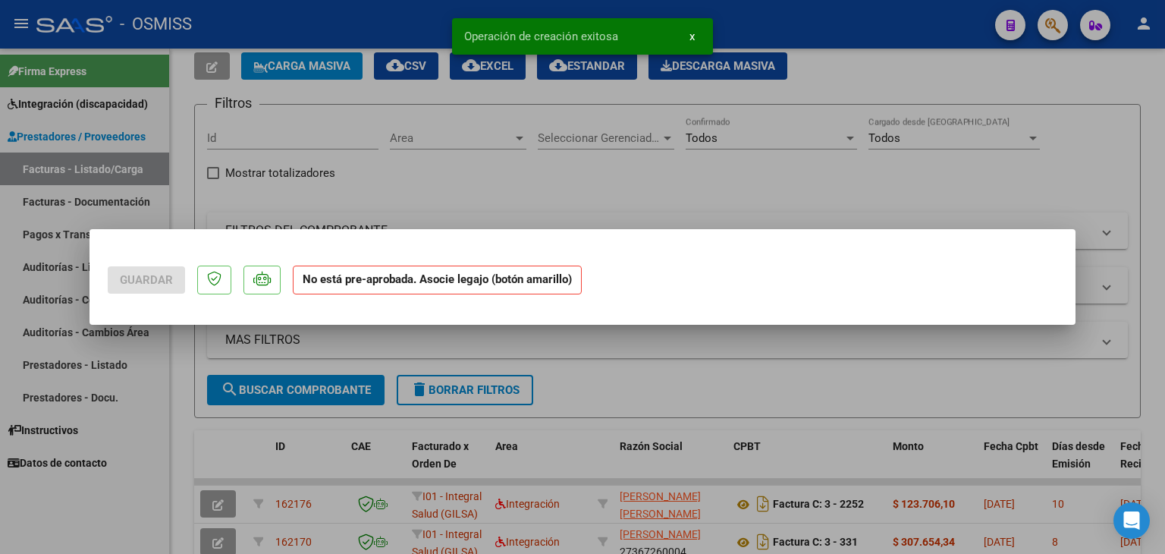
scroll to position [0, 0]
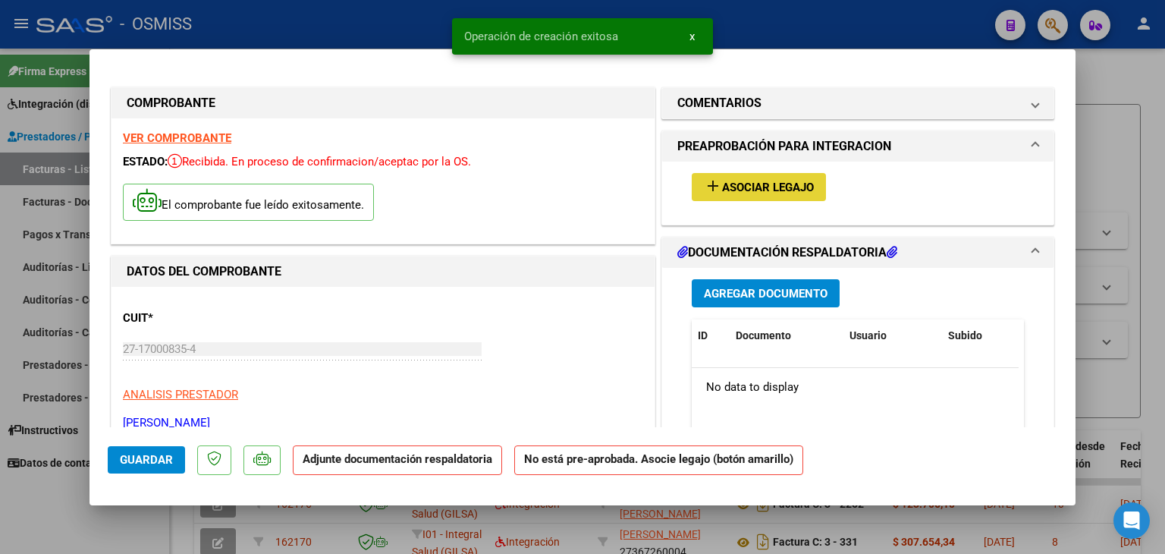
click at [778, 194] on span "Asociar Legajo" at bounding box center [768, 188] width 92 height 14
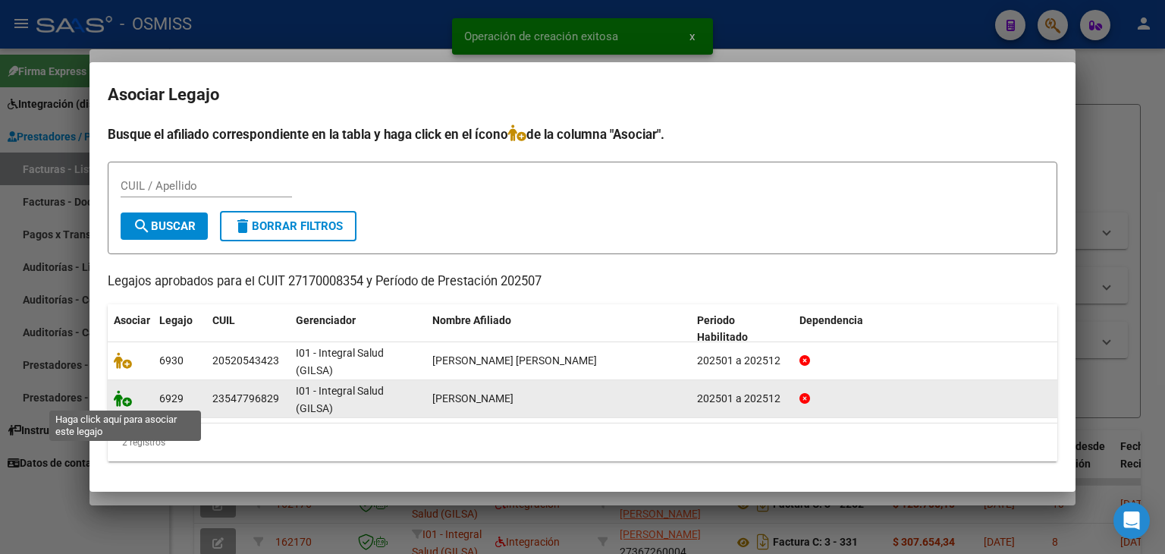
click at [129, 400] on icon at bounding box center [123, 398] width 18 height 17
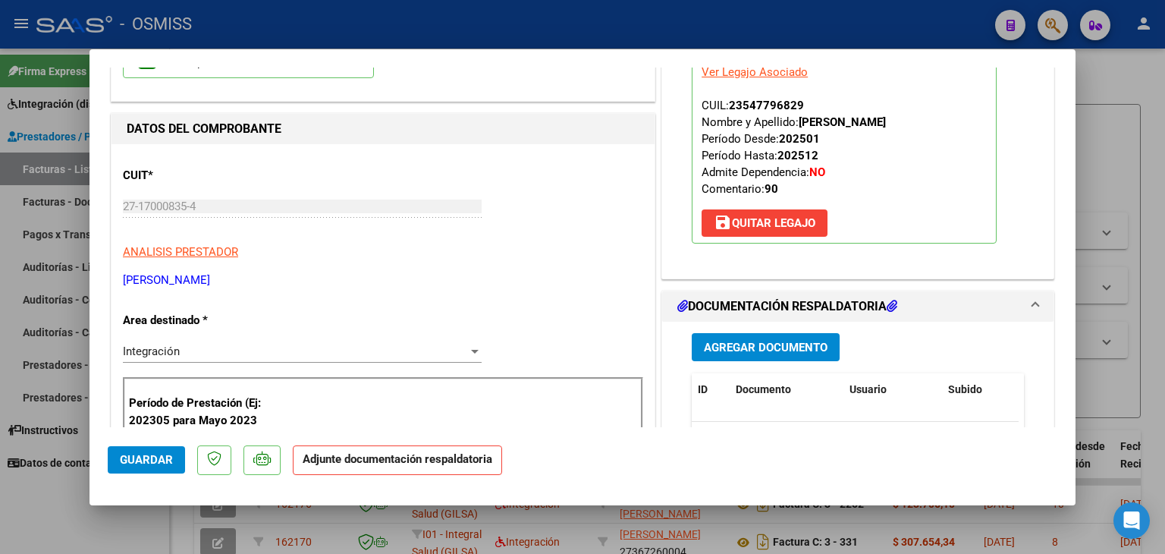
scroll to position [152, 0]
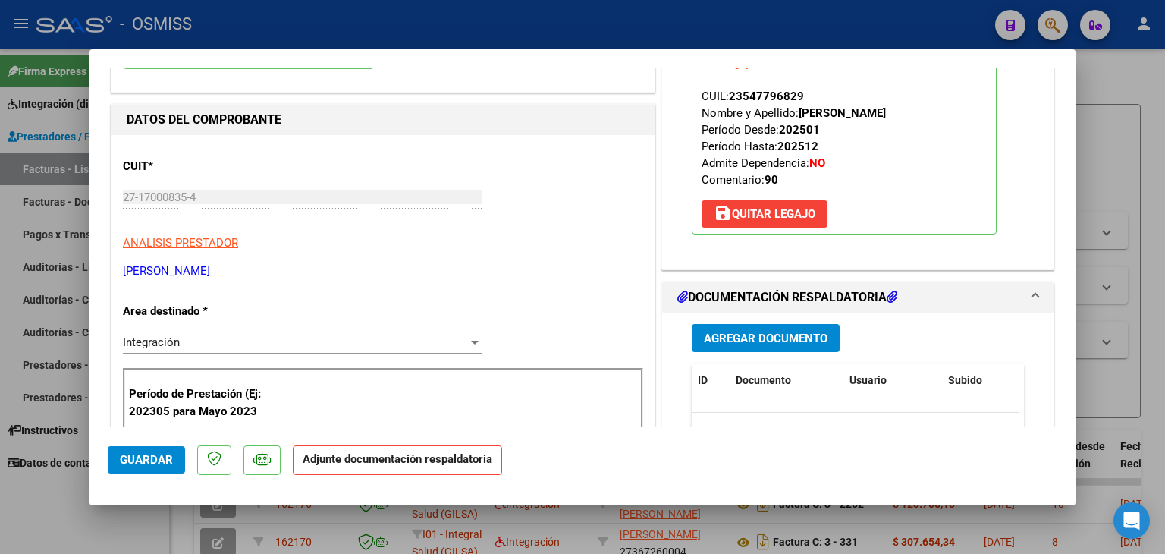
click at [791, 340] on span "Agregar Documento" at bounding box center [766, 338] width 124 height 14
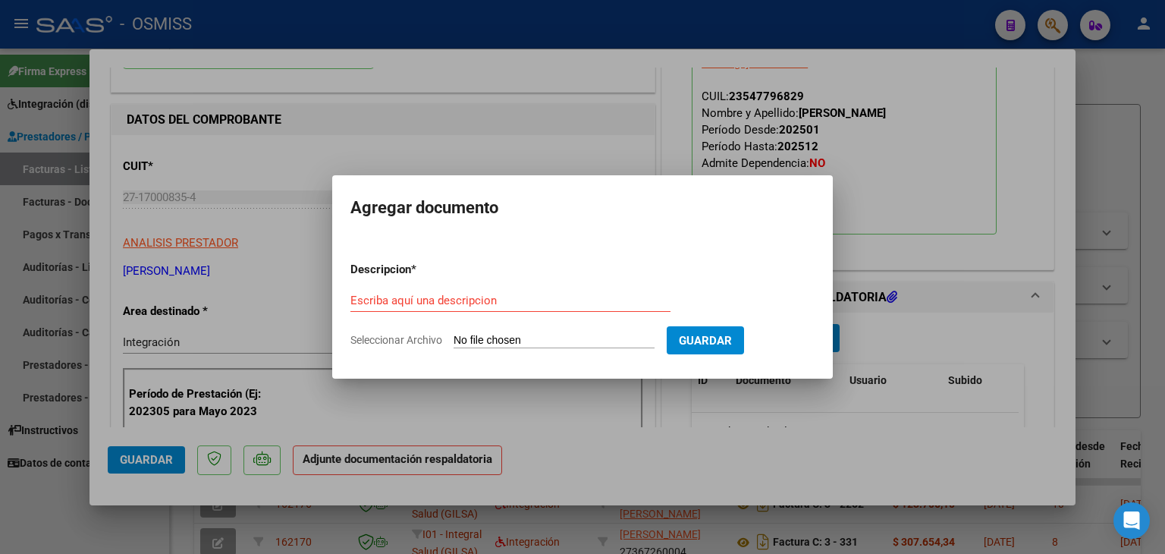
click at [513, 346] on input "Seleccionar Archivo" at bounding box center [554, 341] width 201 height 14
type input "C:\fakepath\planilla [DATE] [PERSON_NAME] .pdf"
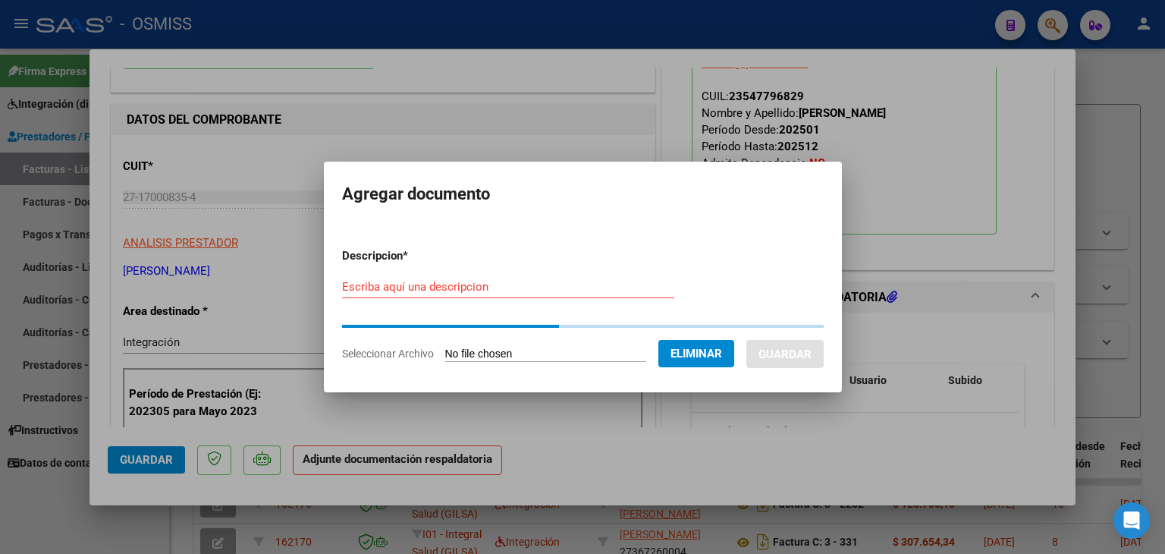
click at [479, 297] on div "Escriba aquí una descripcion" at bounding box center [508, 286] width 332 height 23
click at [474, 293] on input "Escriba aquí una descripcion" at bounding box center [508, 287] width 332 height 14
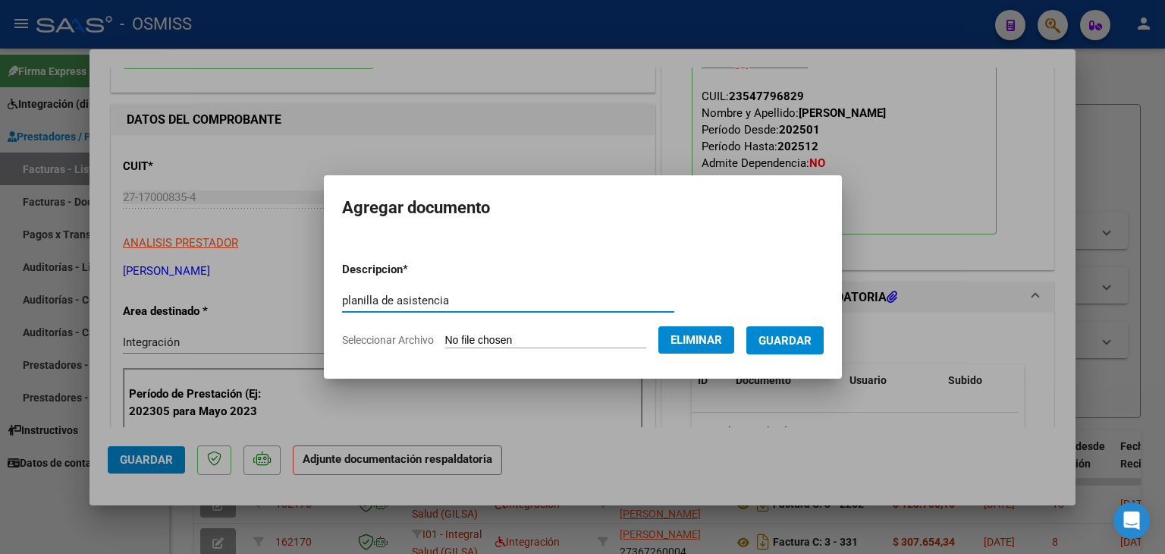
type input "planilla de asistencia"
click at [796, 334] on span "Guardar" at bounding box center [784, 341] width 53 height 14
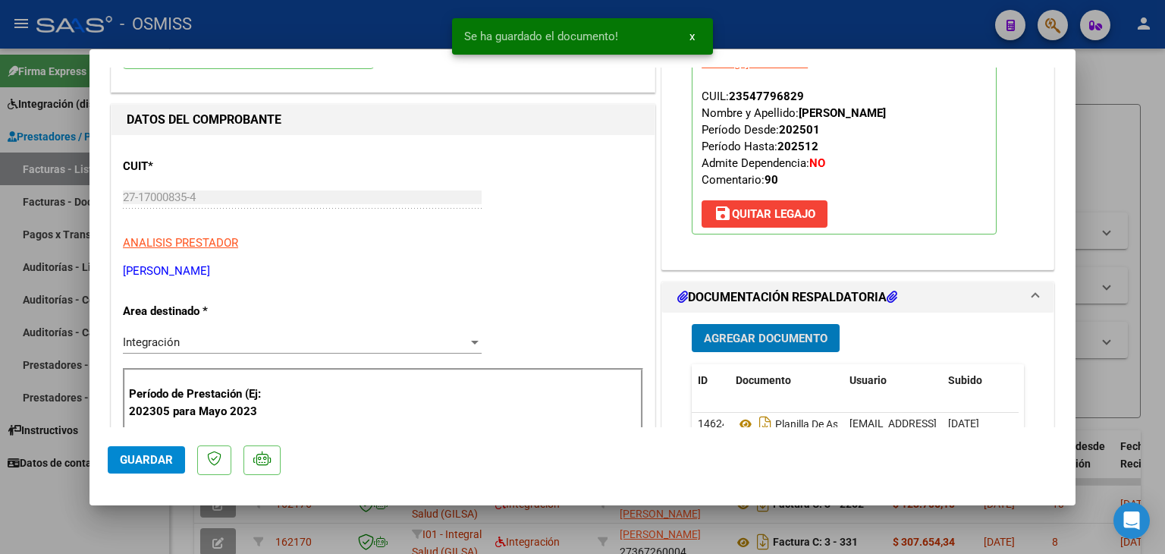
click at [133, 457] on span "Guardar" at bounding box center [146, 460] width 53 height 14
type input "$ 0,00"
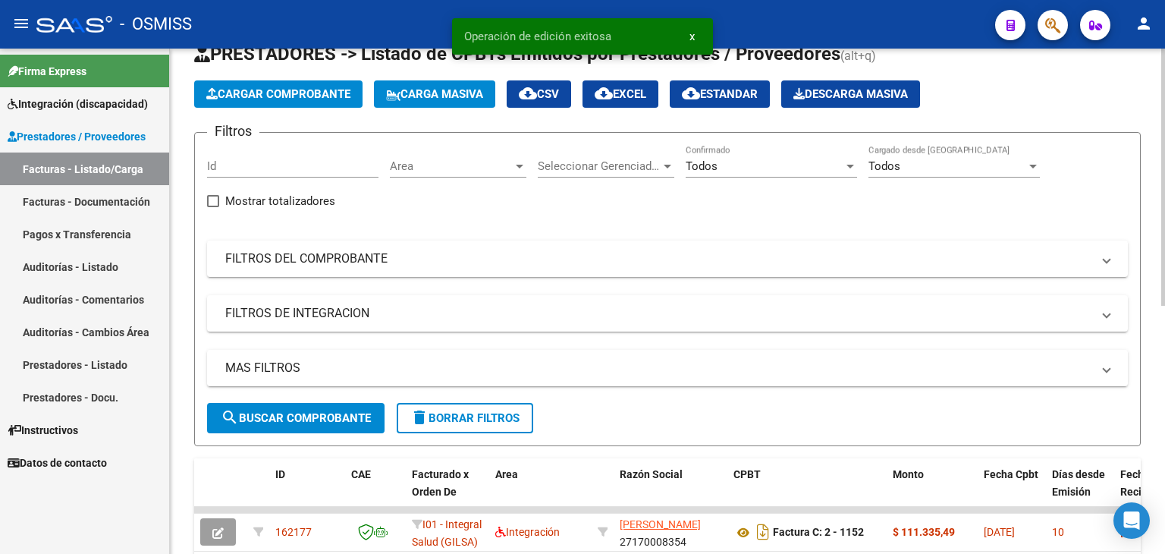
scroll to position [0, 0]
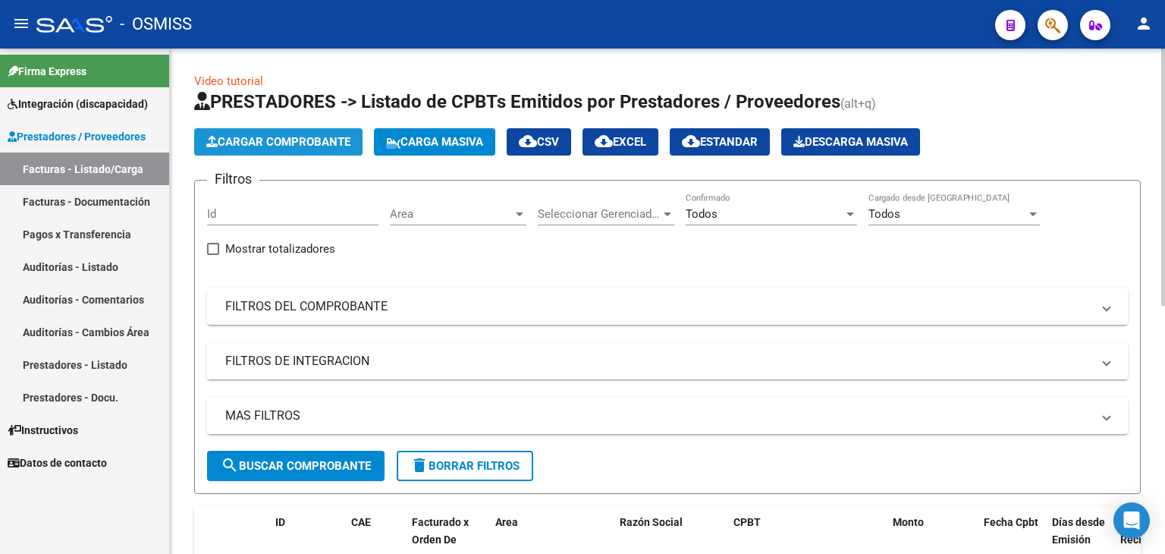
click at [302, 146] on span "Cargar Comprobante" at bounding box center [278, 142] width 144 height 14
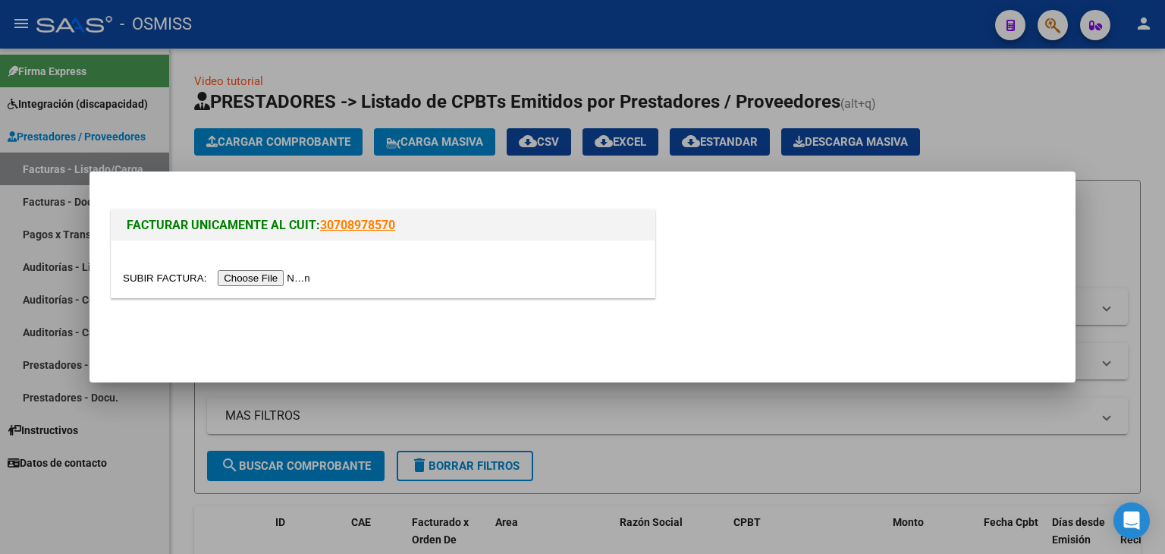
click at [285, 274] on input "file" at bounding box center [219, 278] width 192 height 16
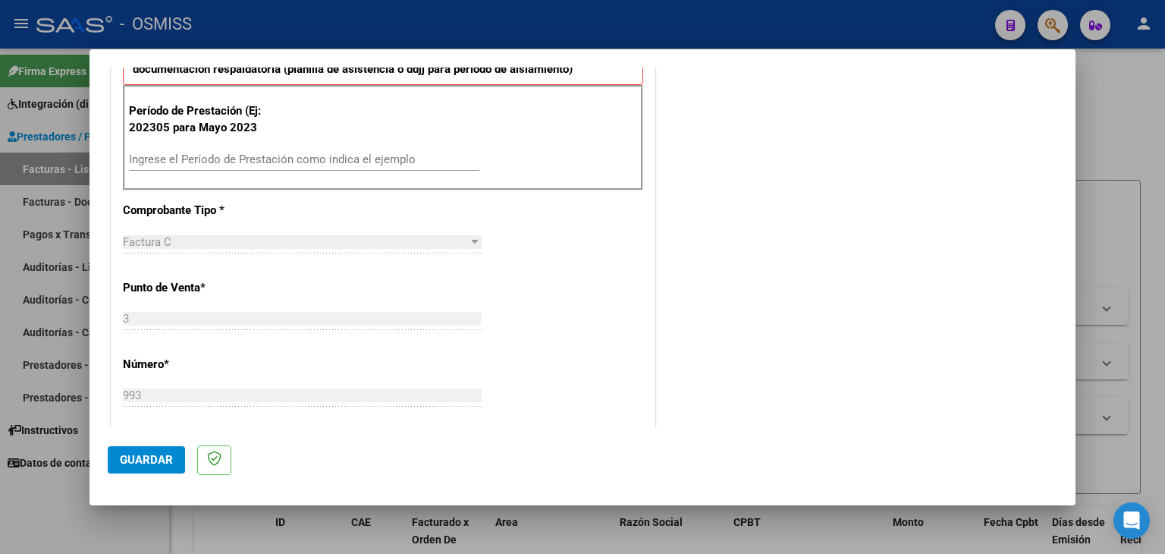
scroll to position [455, 0]
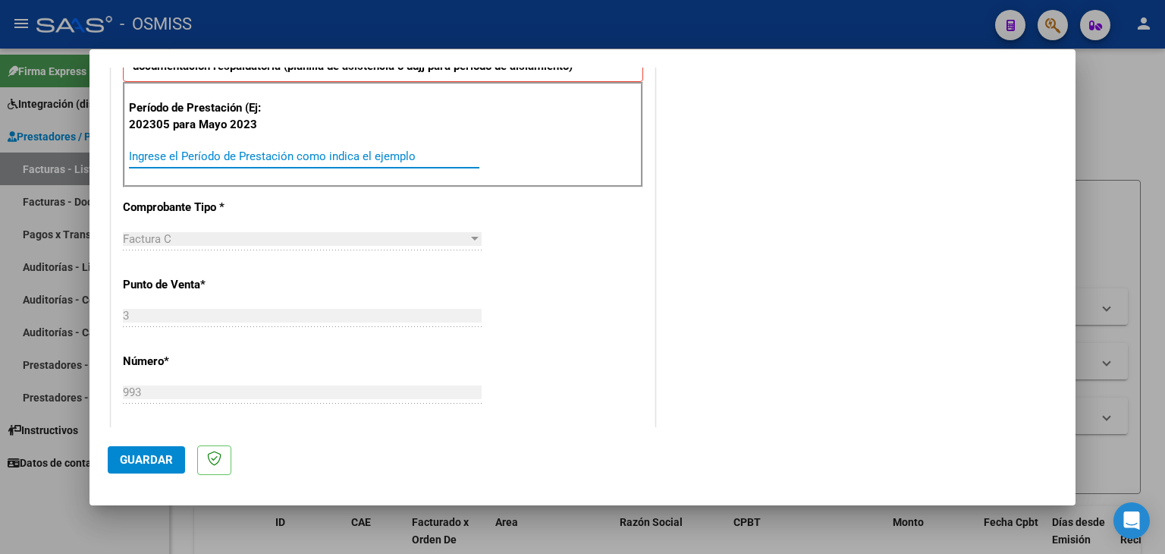
click at [143, 151] on input "Ingrese el Período de Prestación como indica el ejemplo" at bounding box center [304, 156] width 350 height 14
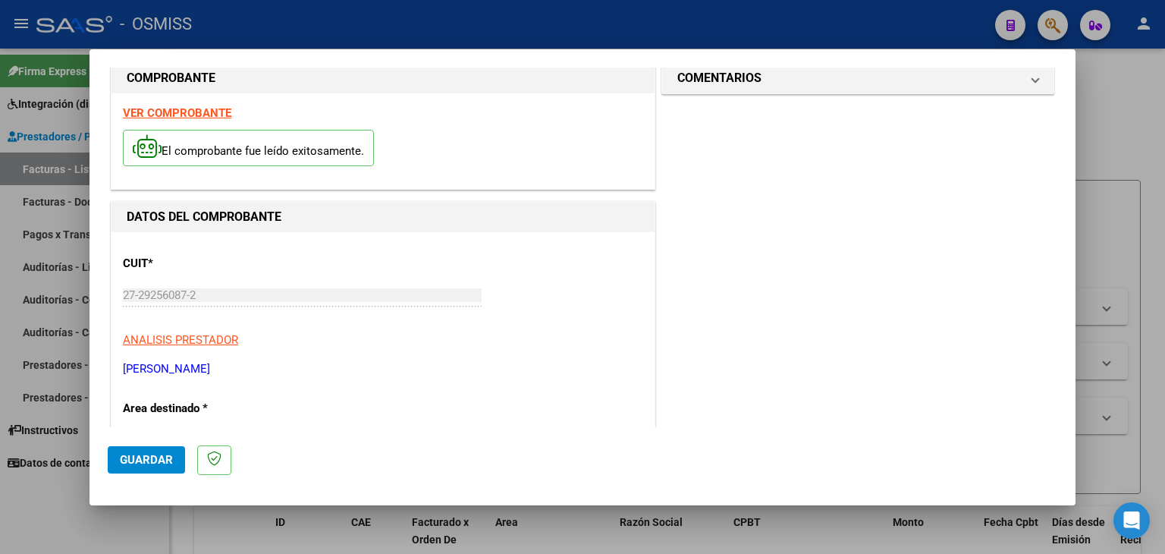
scroll to position [0, 0]
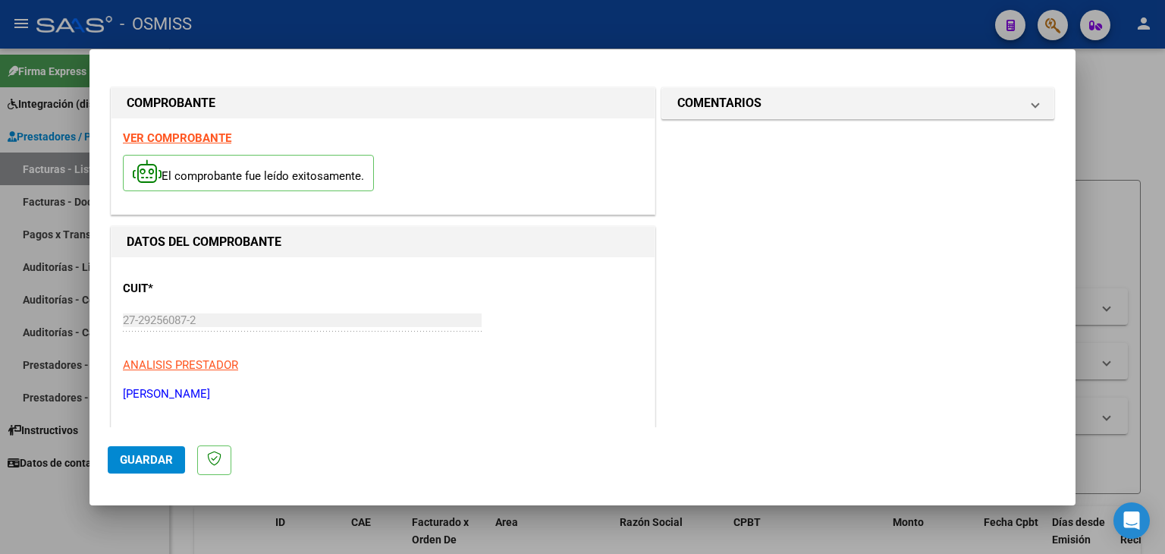
click at [207, 138] on strong "VER COMPROBANTE" at bounding box center [177, 138] width 108 height 14
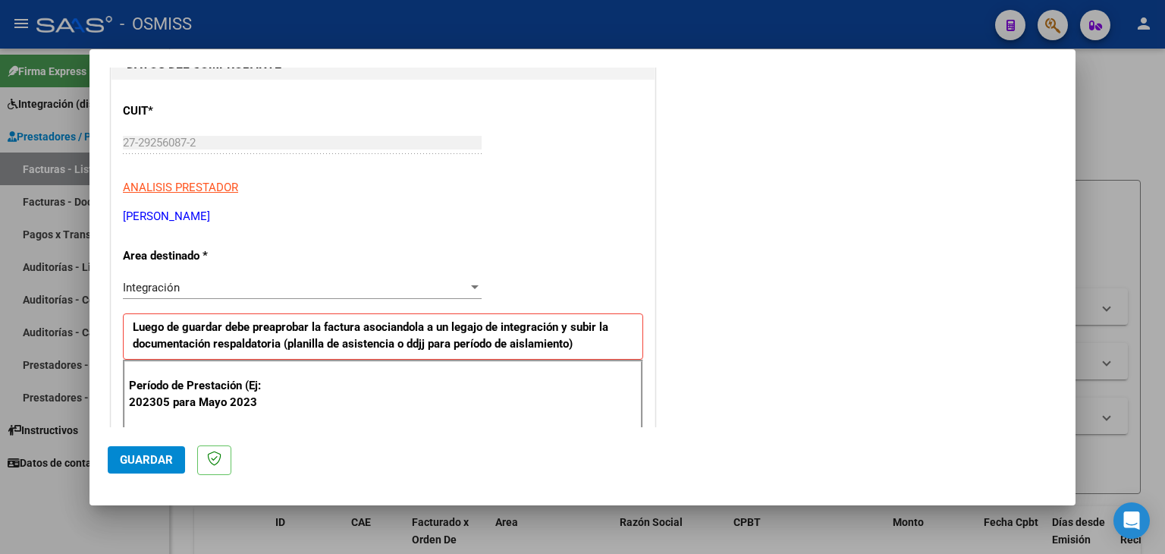
scroll to position [228, 0]
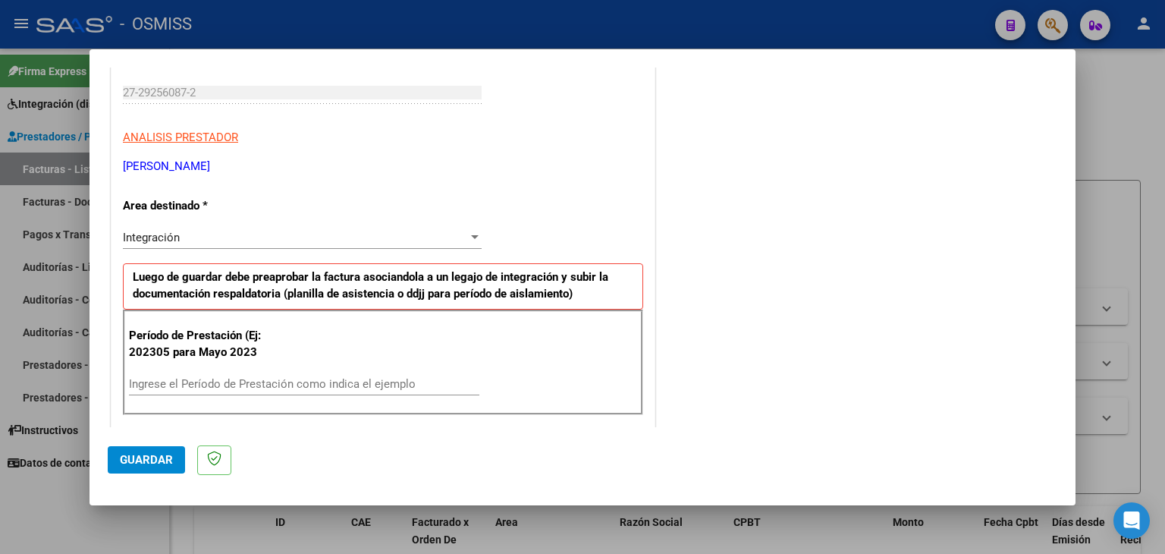
click at [186, 373] on div "Ingrese el Período de Prestación como indica el ejemplo" at bounding box center [304, 383] width 350 height 23
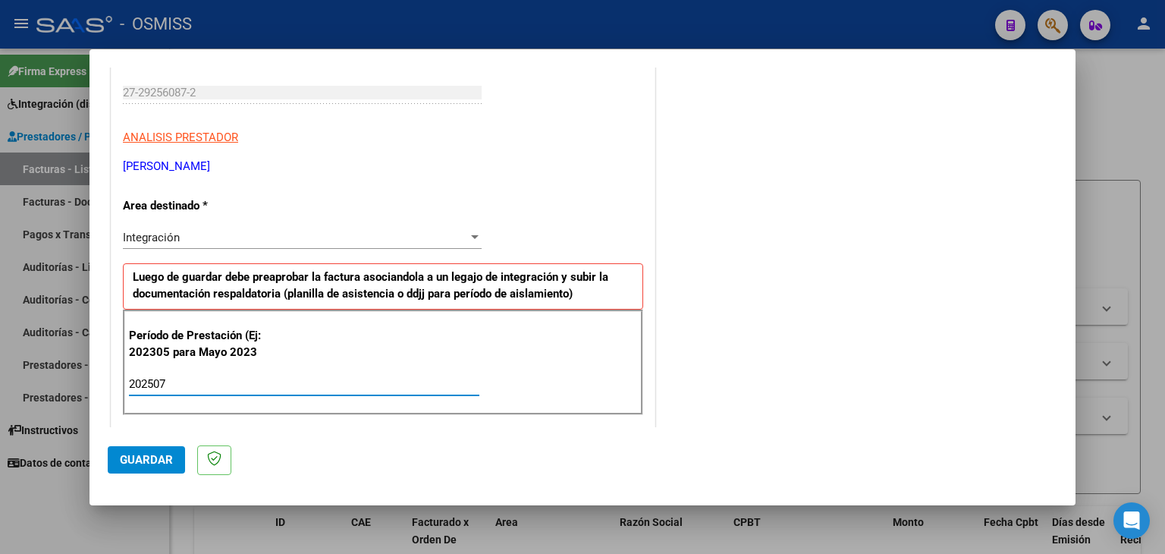
click at [263, 378] on input "202507" at bounding box center [304, 384] width 350 height 14
type input "202507"
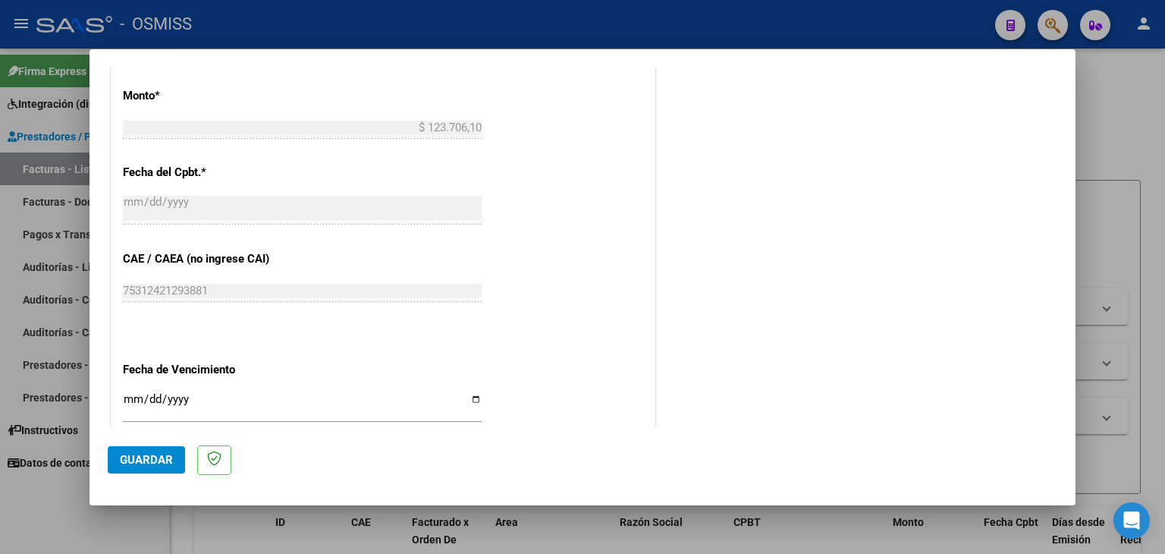
scroll to position [834, 0]
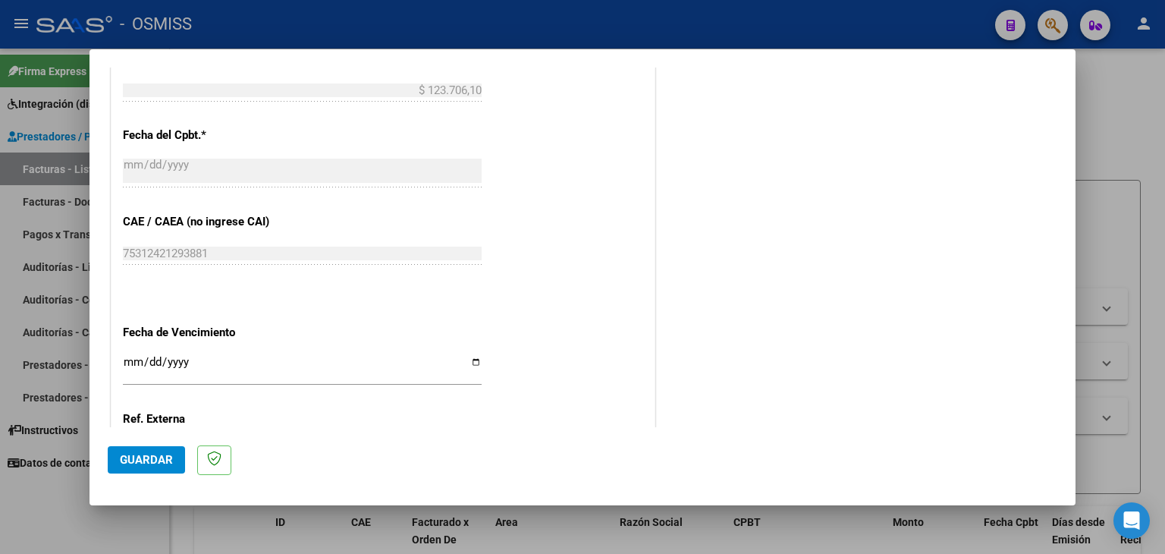
drag, startPoint x: 133, startPoint y: 358, endPoint x: 123, endPoint y: 350, distance: 12.9
click at [127, 356] on input "Ingresar la fecha" at bounding box center [302, 368] width 359 height 24
type input "[DATE]"
click at [146, 453] on span "Guardar" at bounding box center [146, 460] width 53 height 14
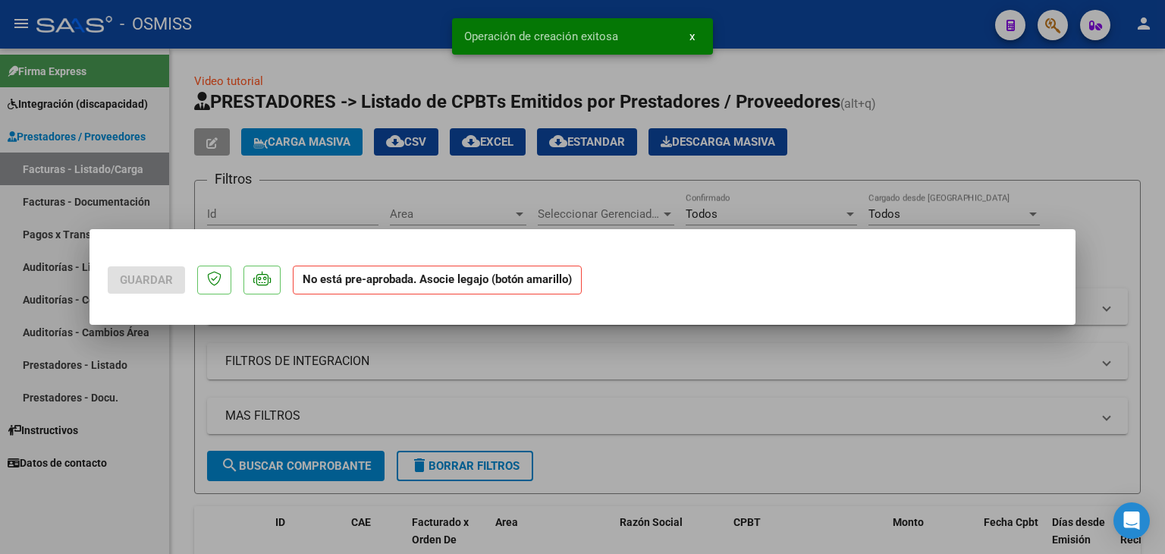
scroll to position [0, 0]
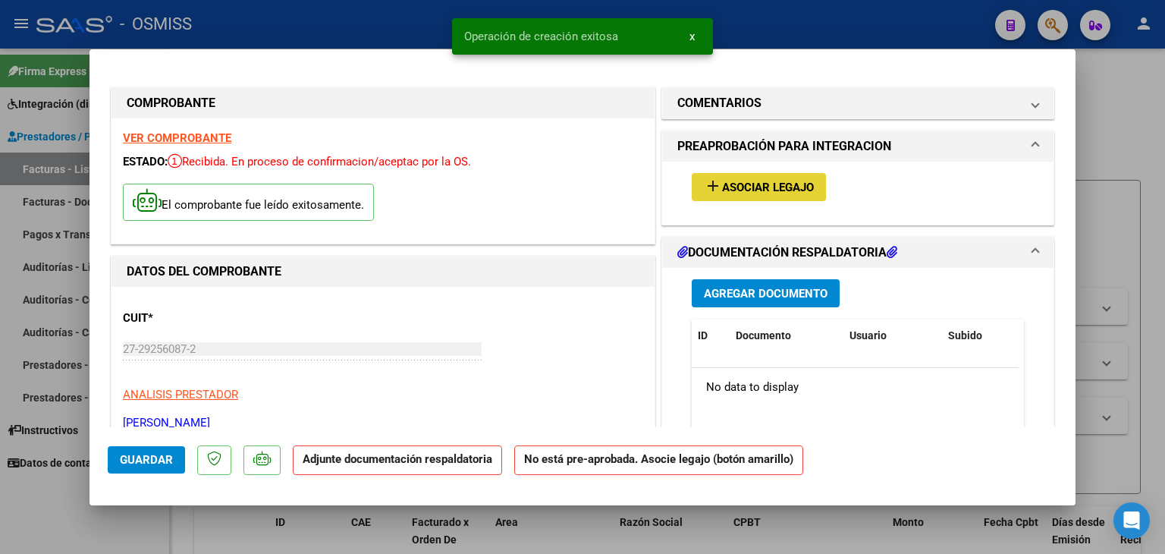
click at [758, 181] on span "Asociar Legajo" at bounding box center [768, 188] width 92 height 14
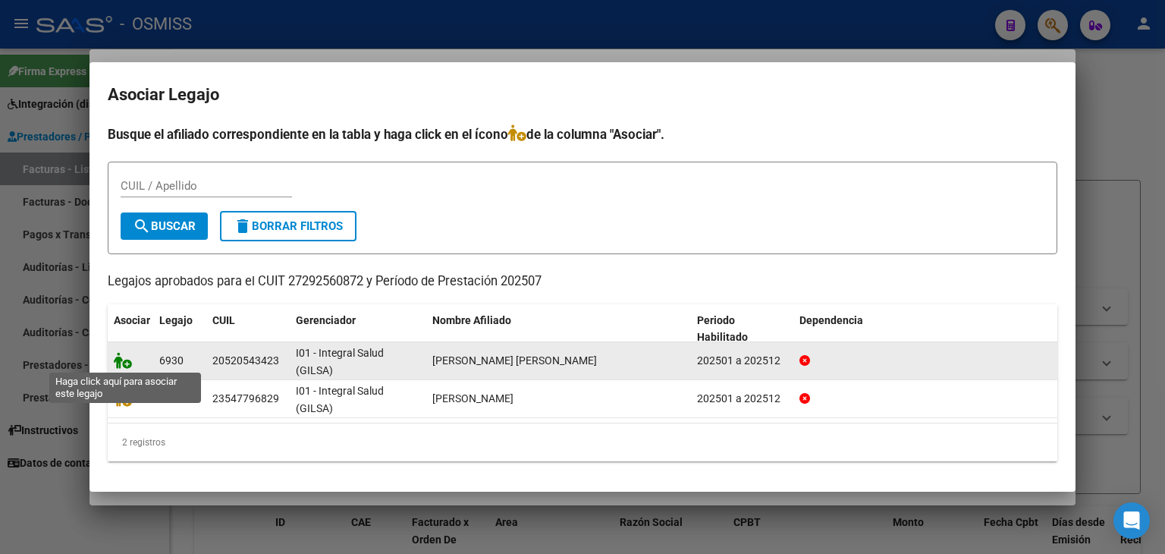
click at [121, 365] on icon at bounding box center [123, 360] width 18 height 17
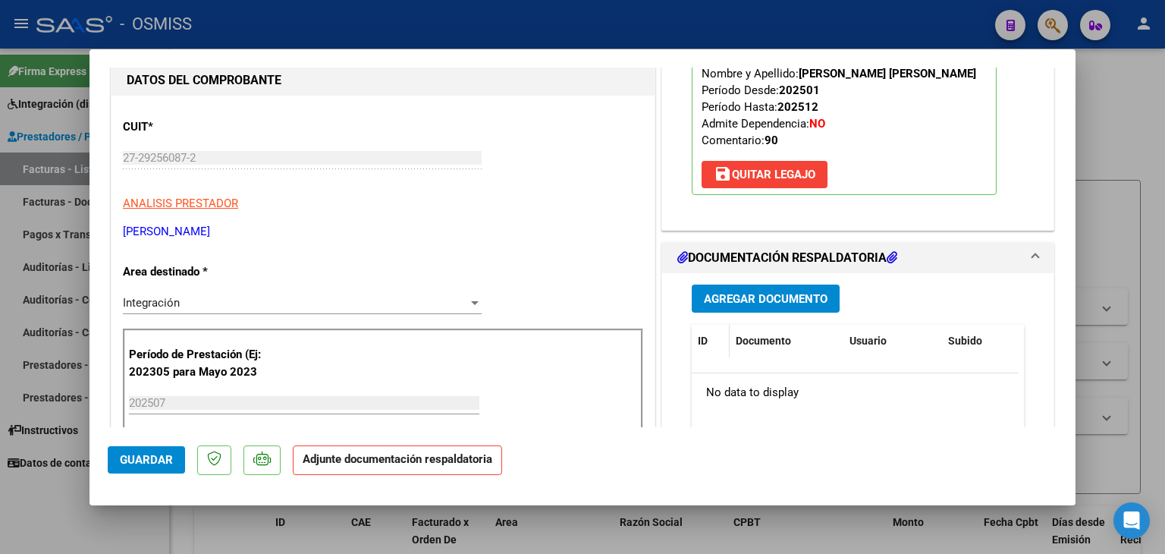
scroll to position [228, 0]
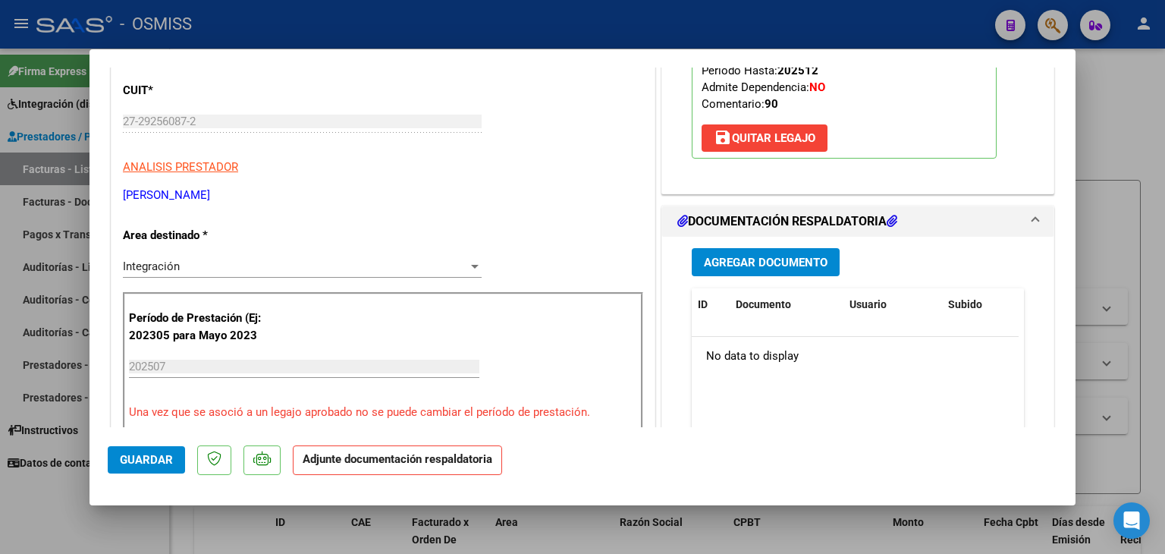
click at [771, 262] on span "Agregar Documento" at bounding box center [766, 263] width 124 height 14
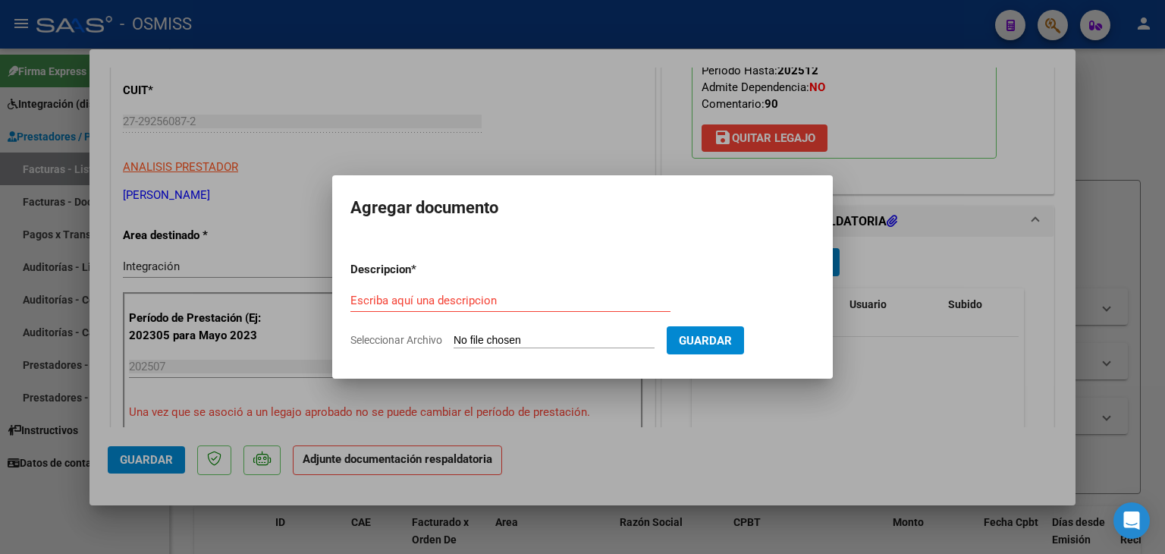
click at [505, 338] on input "Seleccionar Archivo" at bounding box center [554, 341] width 201 height 14
type input "C:\fakepath\Asistencia [PERSON_NAME] Fonoaudiologia [DATE].pdf"
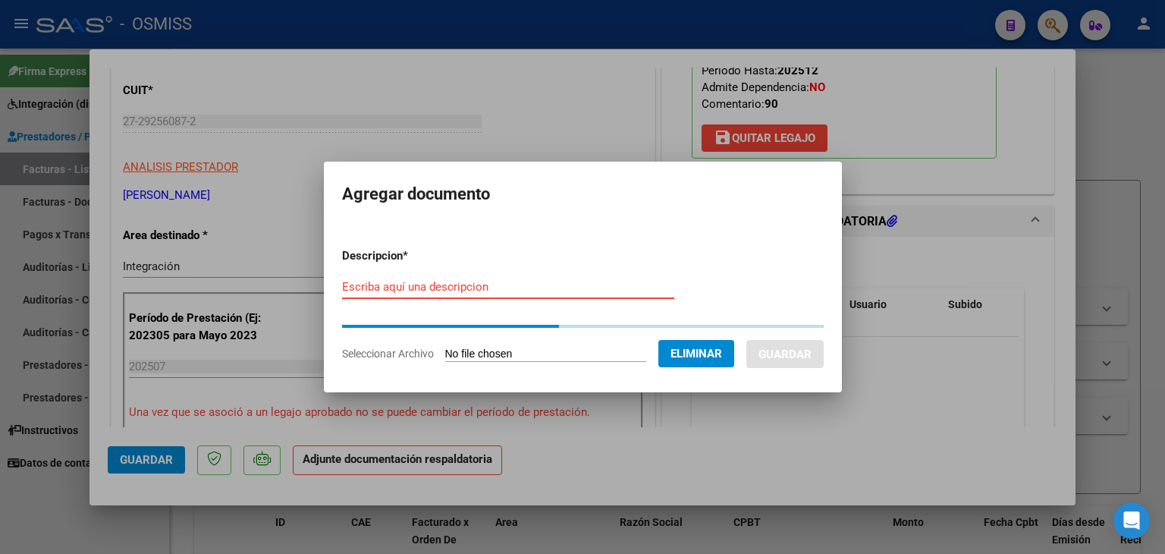
click at [381, 290] on input "Escriba aquí una descripcion" at bounding box center [508, 287] width 332 height 14
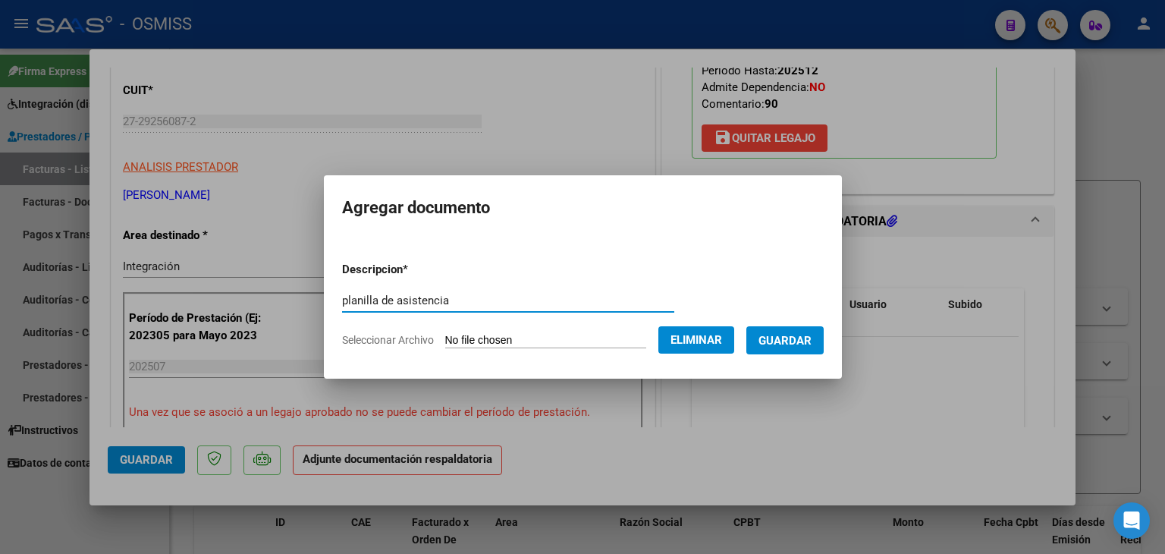
type input "planilla de asistencia"
drag, startPoint x: 808, startPoint y: 340, endPoint x: 813, endPoint y: 319, distance: 21.2
click at [808, 335] on span "Guardar" at bounding box center [784, 341] width 53 height 14
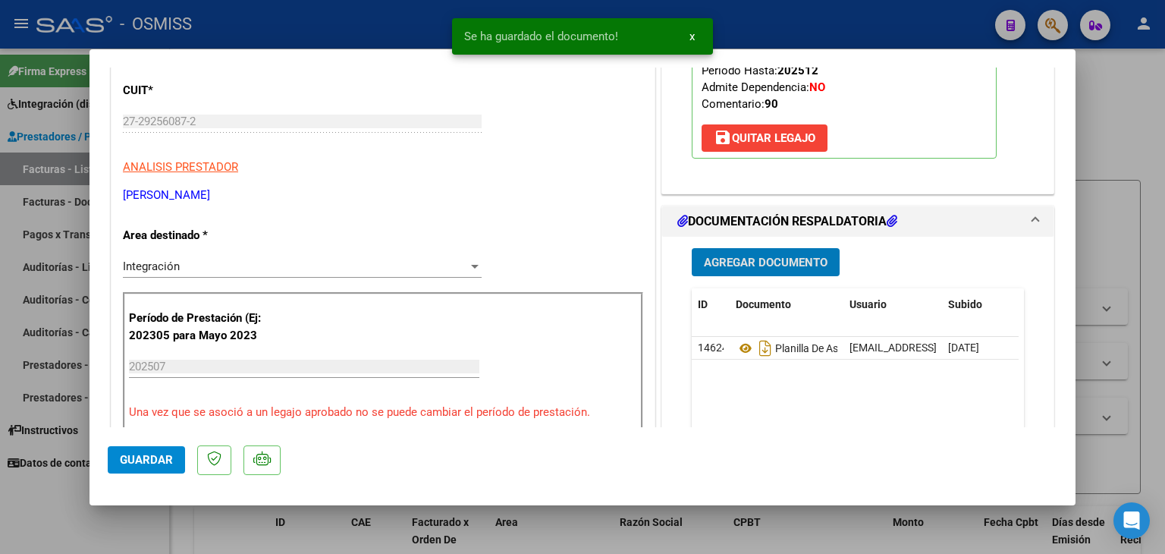
type input "$ 0,00"
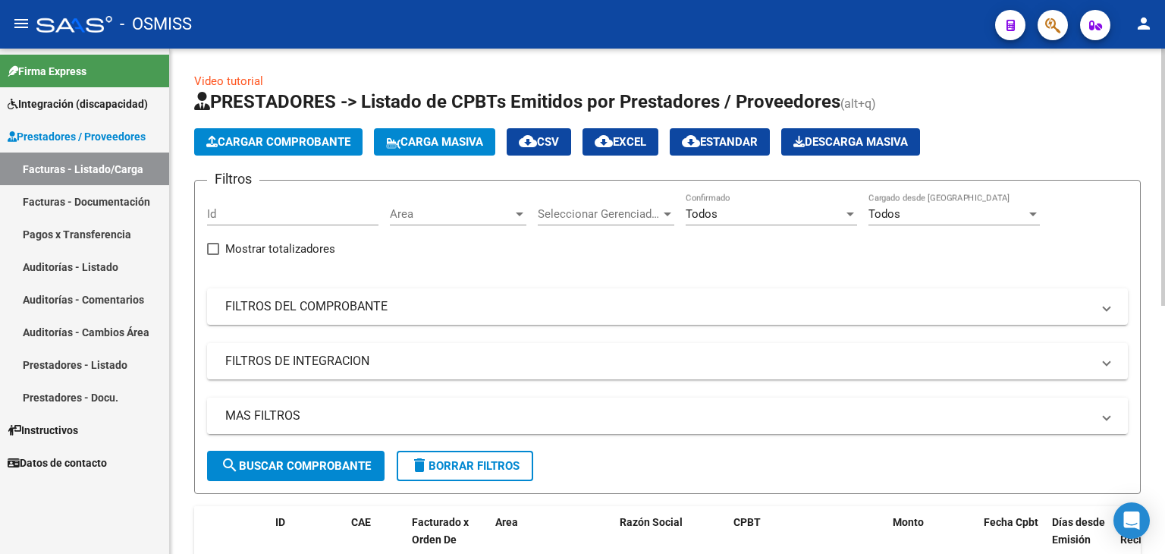
scroll to position [0, 0]
click at [325, 143] on span "Cargar Comprobante" at bounding box center [278, 142] width 144 height 14
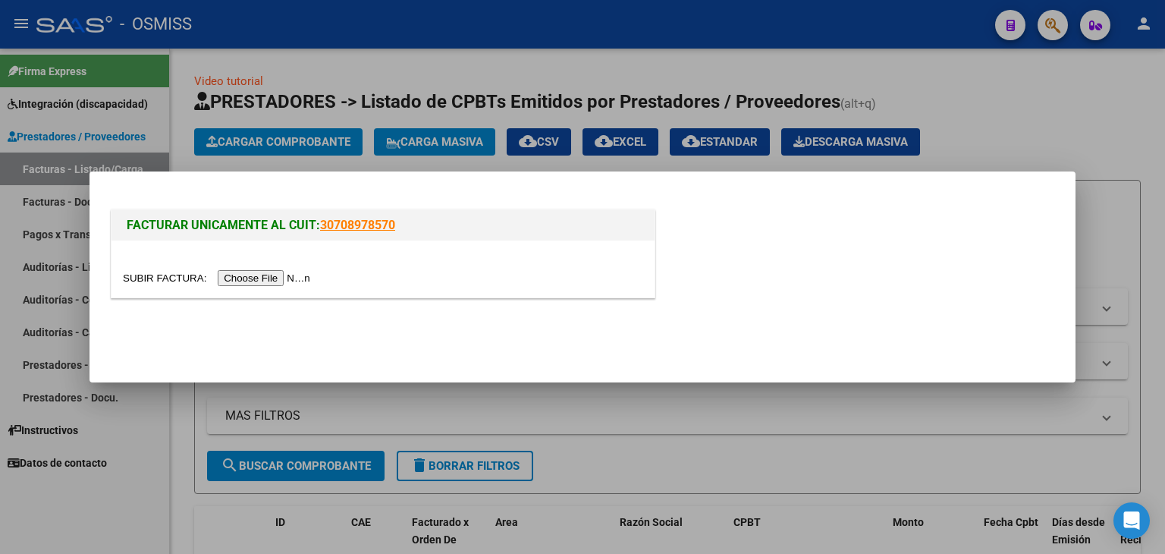
click at [293, 272] on input "file" at bounding box center [219, 278] width 192 height 16
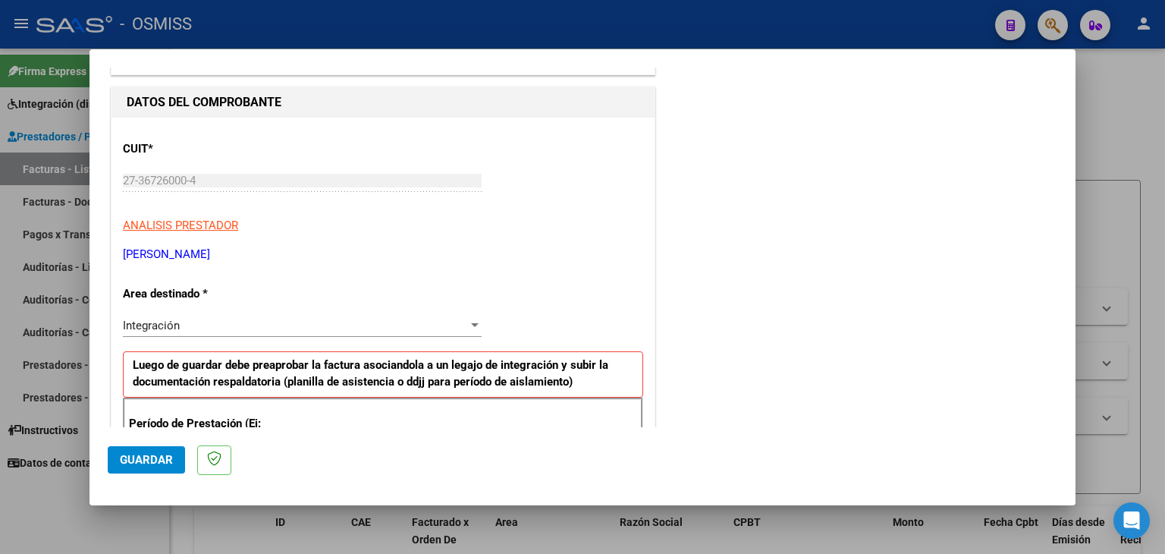
scroll to position [228, 0]
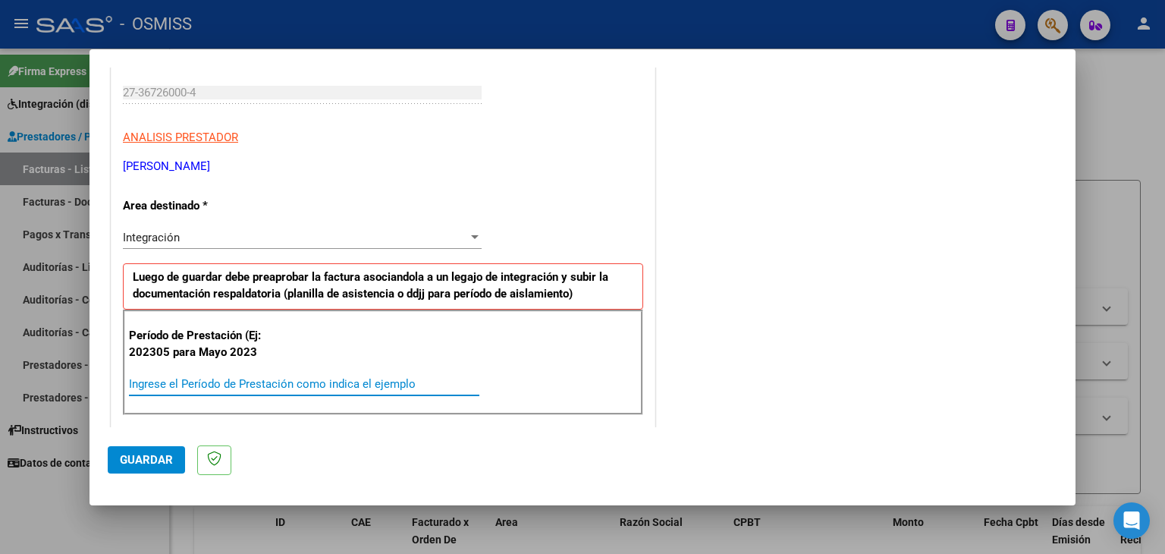
drag, startPoint x: 206, startPoint y: 375, endPoint x: 196, endPoint y: 364, distance: 15.0
click at [199, 368] on div "Período de Prestación (Ej: 202305 para Mayo 2023 Ingrese el Período de Prestaci…" at bounding box center [383, 362] width 520 height 106
type input "202507"
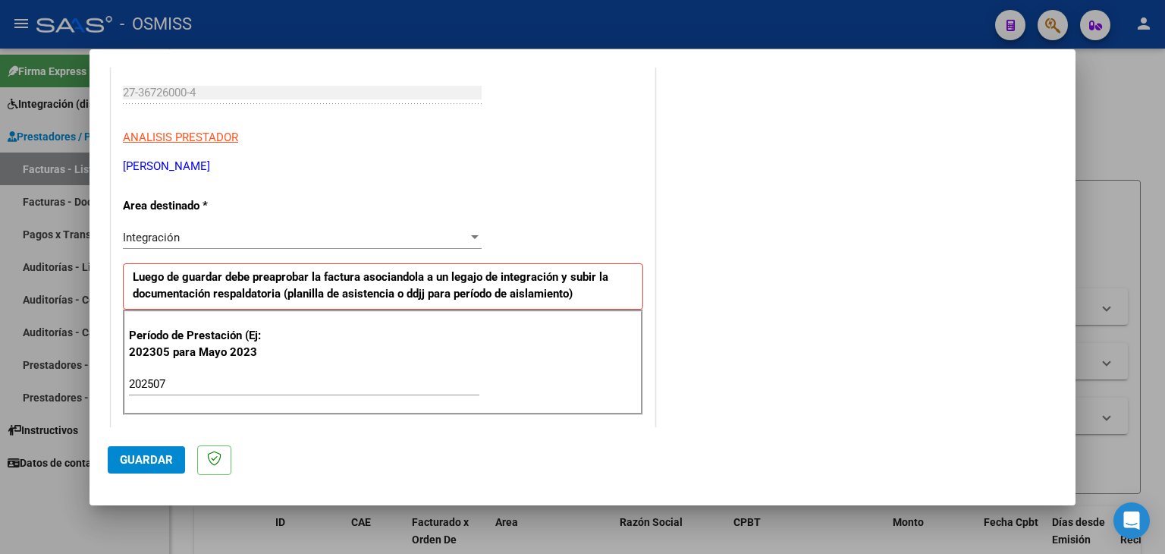
click at [222, 368] on div "Período de Prestación (Ej: 202305 para [DATE] 202507 Ingrese el Período de Pres…" at bounding box center [383, 362] width 520 height 106
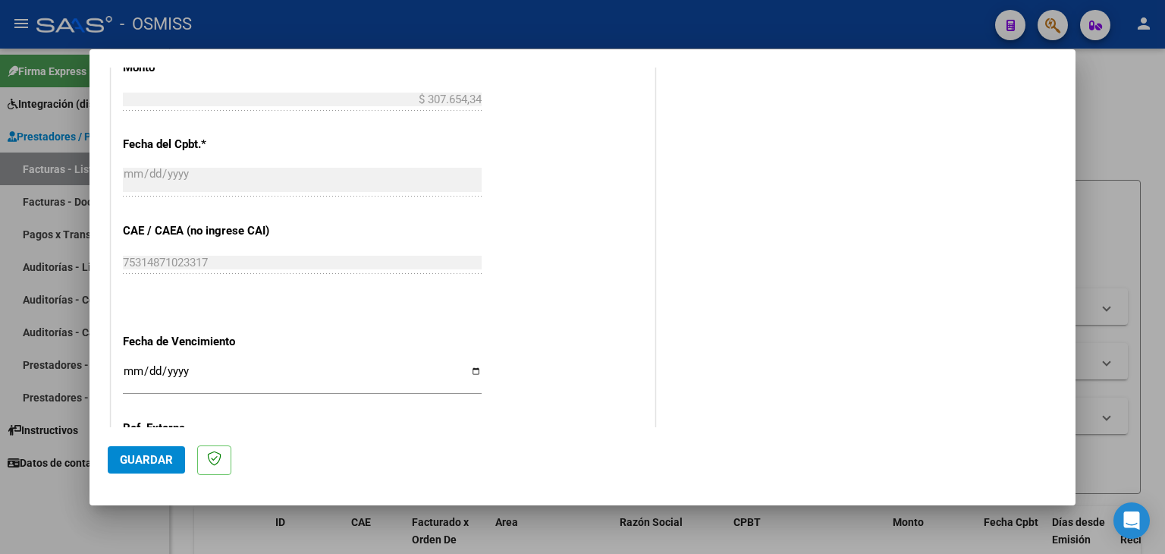
scroll to position [910, 0]
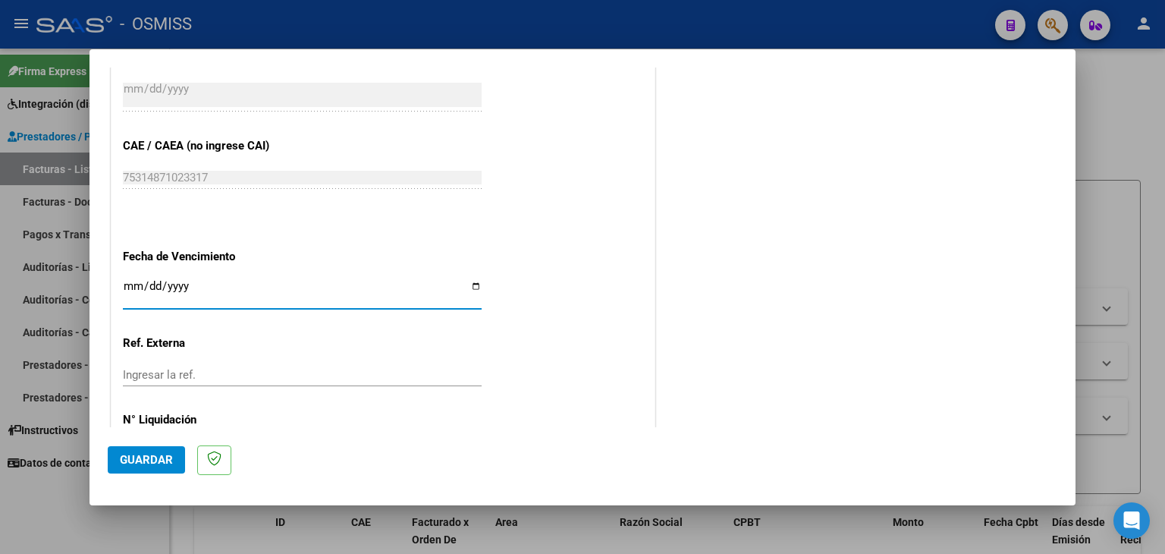
click at [124, 281] on input "Ingresar la fecha" at bounding box center [302, 292] width 359 height 24
type input "[DATE]"
click at [139, 467] on button "Guardar" at bounding box center [146, 459] width 77 height 27
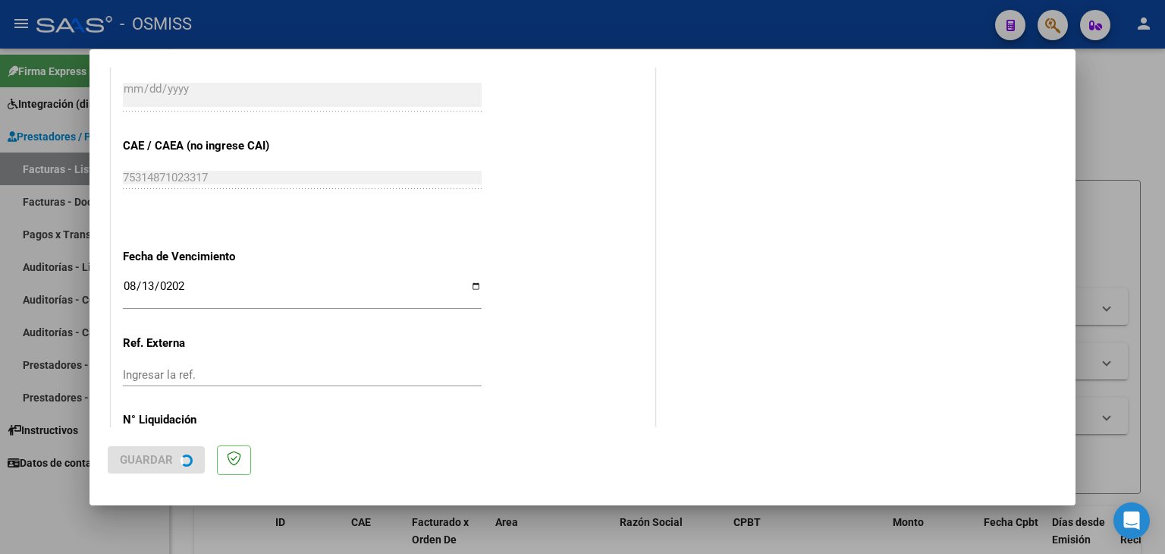
scroll to position [0, 0]
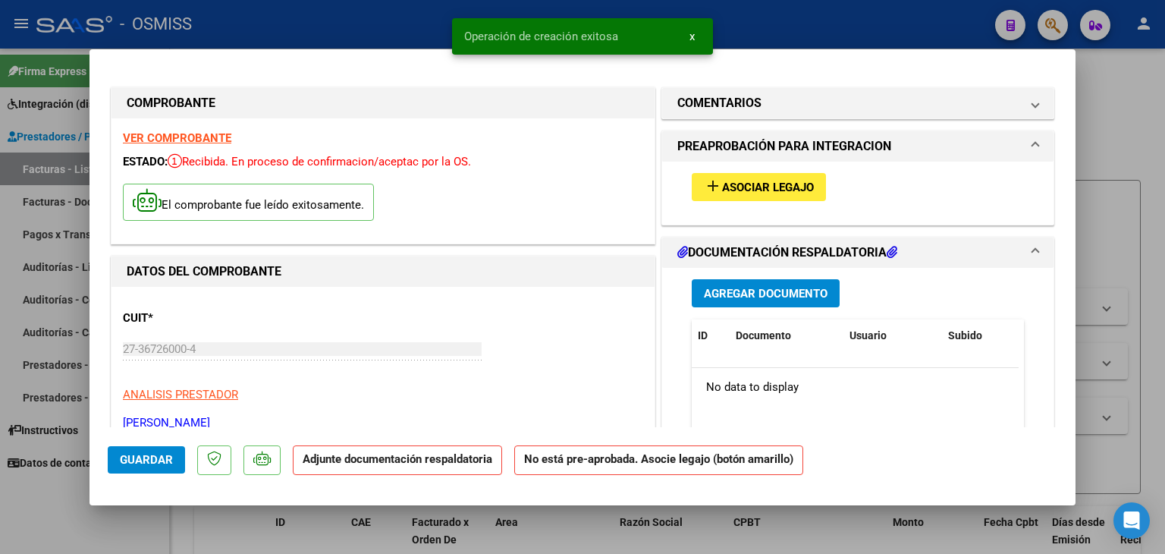
click at [776, 196] on button "add Asociar Legajo" at bounding box center [759, 187] width 134 height 28
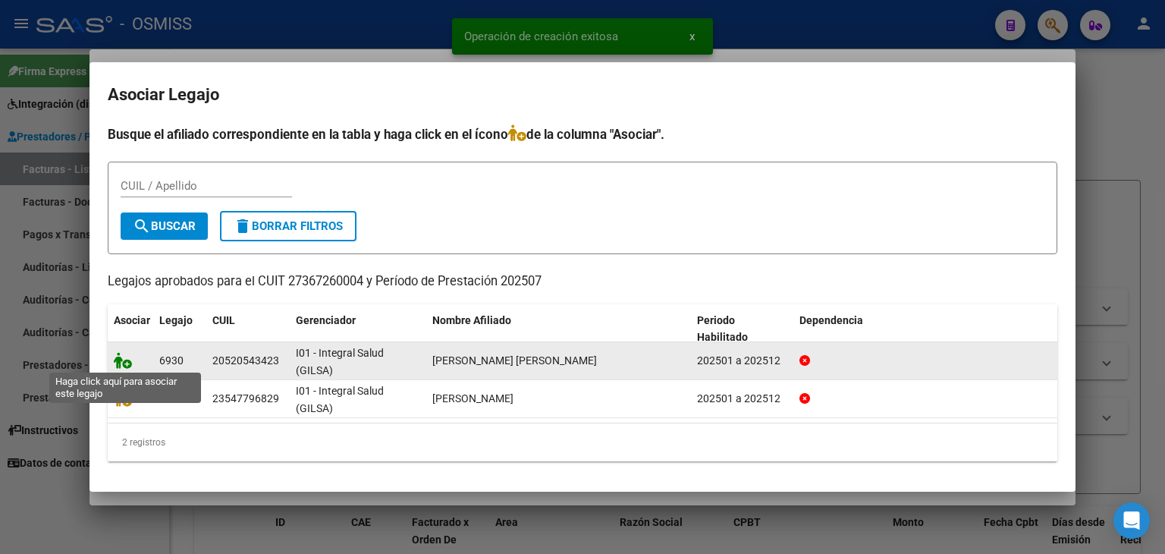
click at [125, 356] on icon at bounding box center [123, 360] width 18 height 17
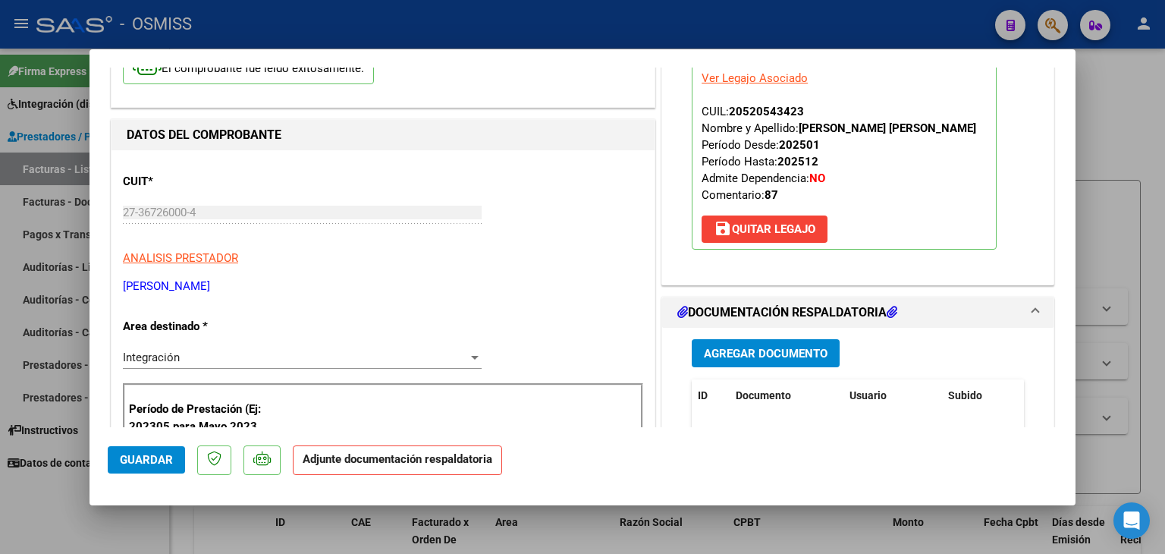
scroll to position [152, 0]
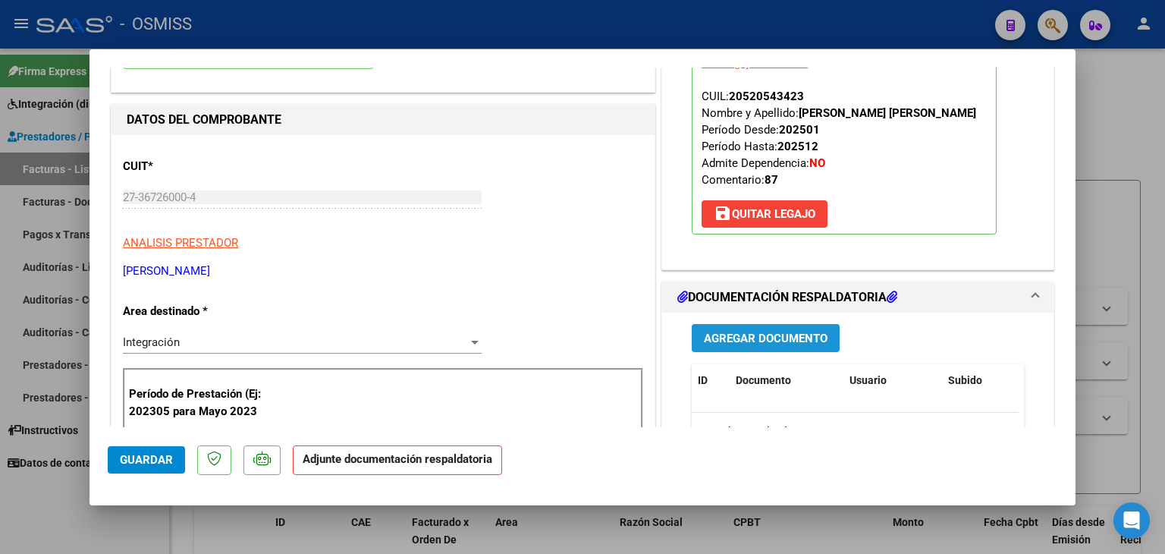
click at [749, 328] on button "Agregar Documento" at bounding box center [766, 338] width 148 height 28
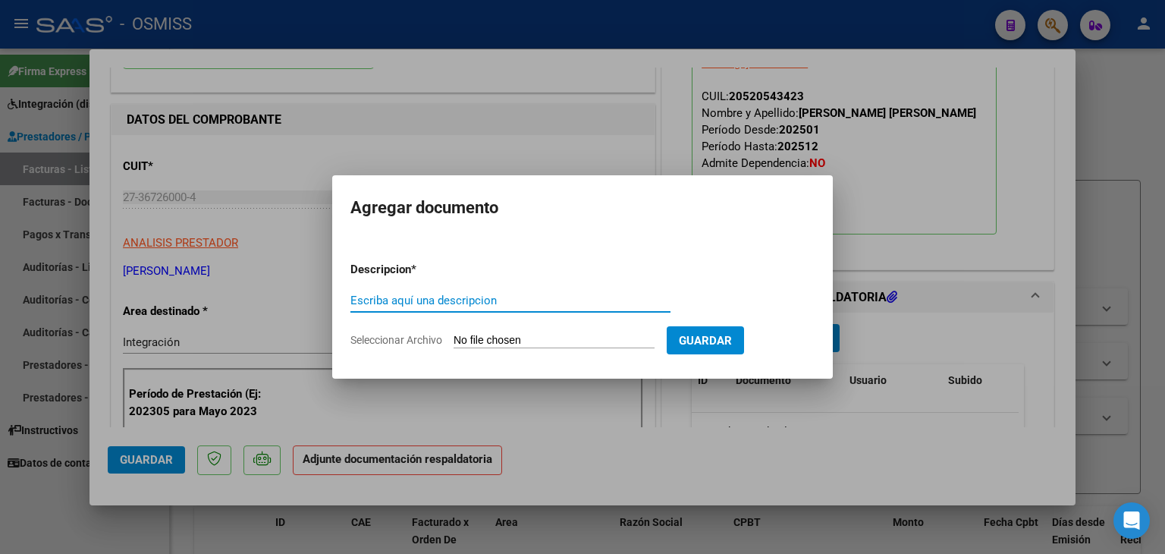
click at [555, 340] on input "Seleccionar Archivo" at bounding box center [554, 341] width 201 height 14
type input "C:\fakepath\PLANILLA DE ASISTENCIA [DATE] [PERSON_NAME].pdf"
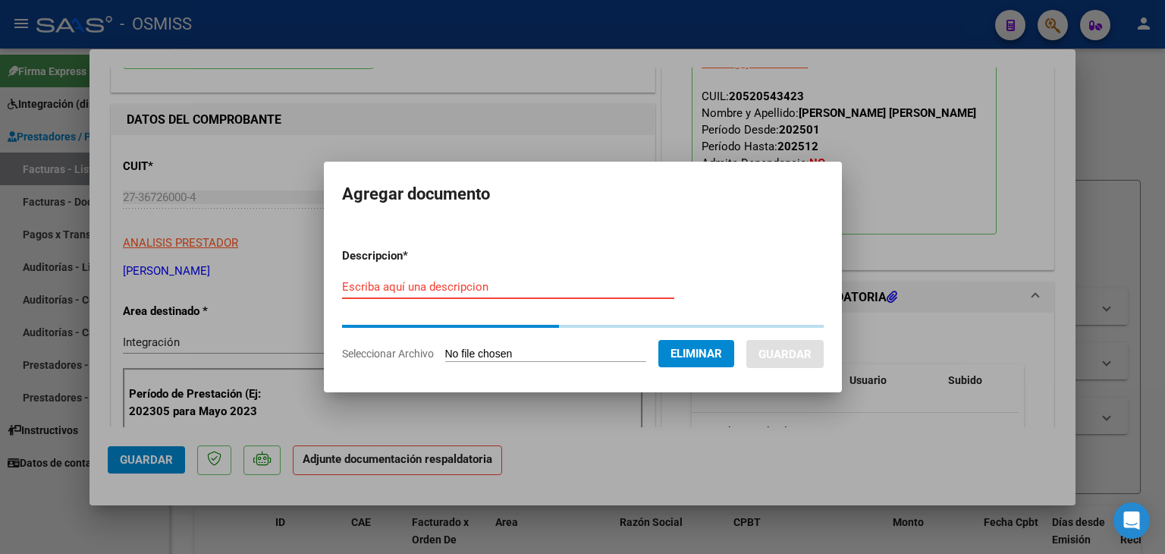
click at [494, 282] on input "Escriba aquí una descripcion" at bounding box center [508, 287] width 332 height 14
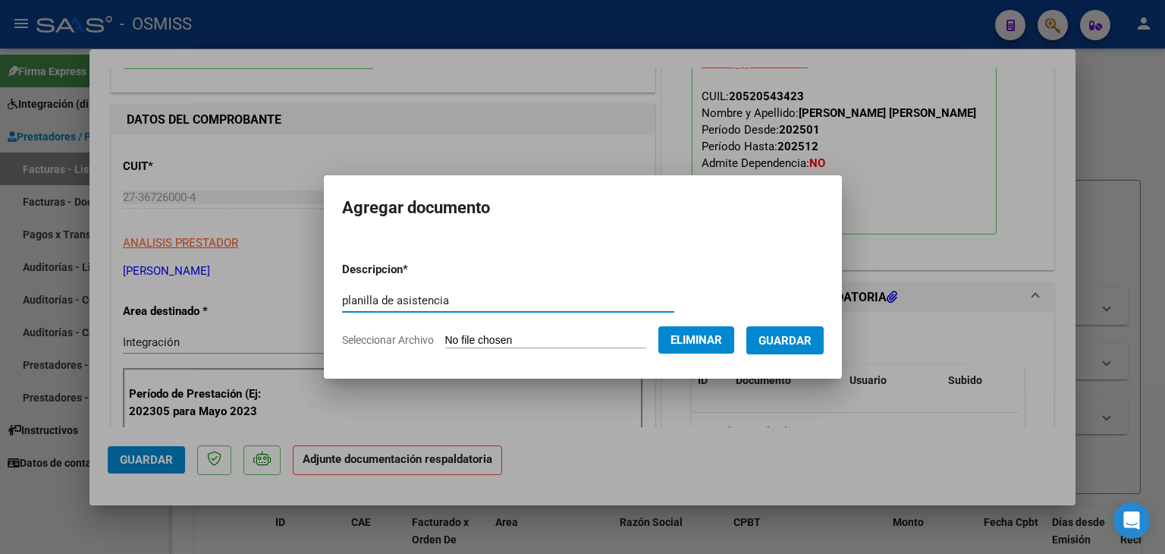
type input "planilla de asistencia"
click at [795, 328] on button "Guardar" at bounding box center [784, 340] width 77 height 28
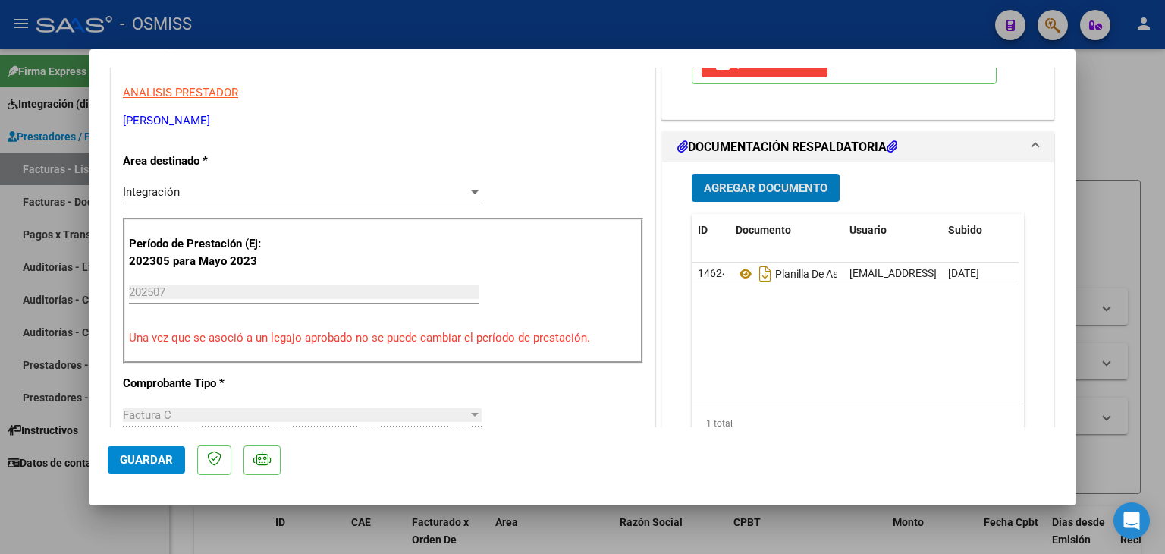
scroll to position [303, 0]
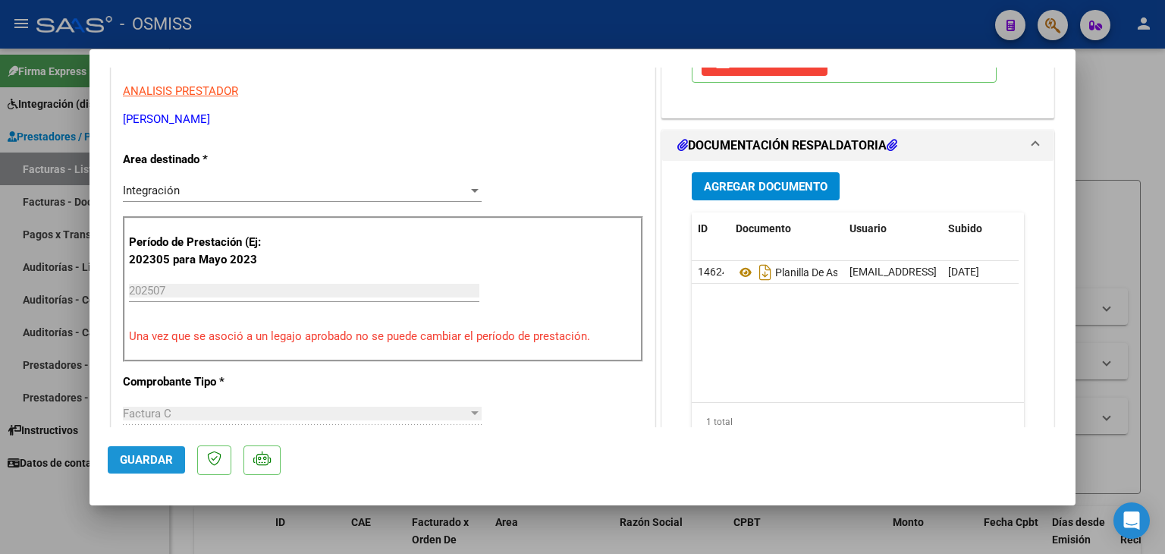
click at [126, 465] on span "Guardar" at bounding box center [146, 460] width 53 height 14
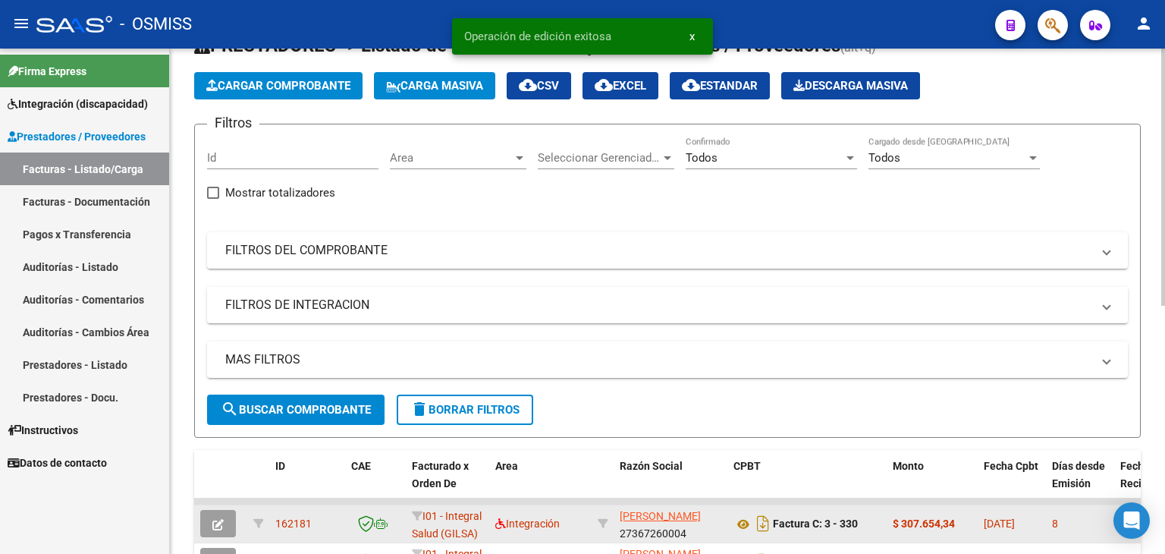
scroll to position [19, 0]
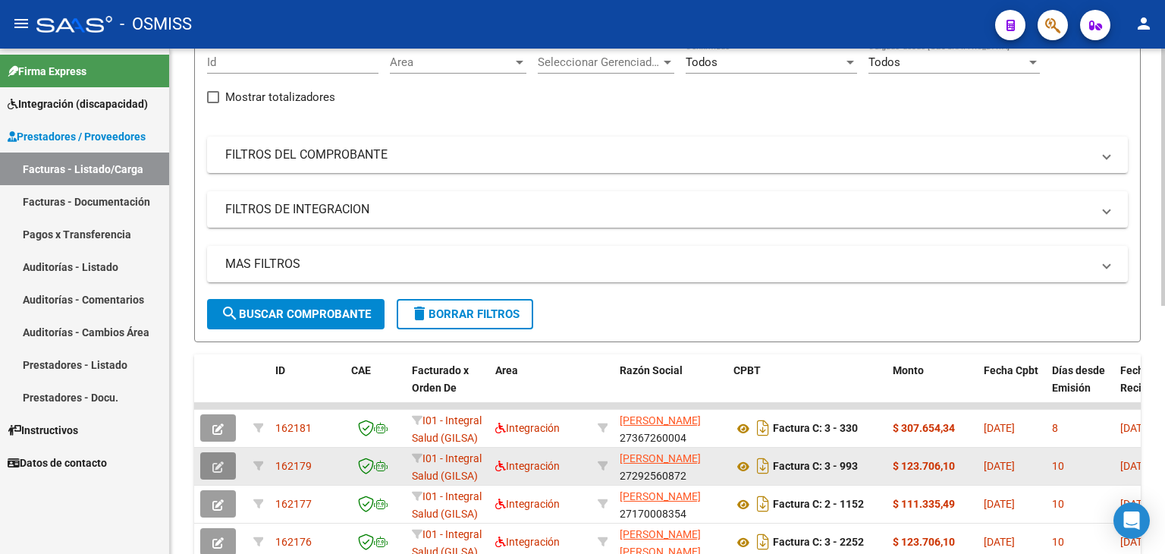
click at [218, 469] on icon "button" at bounding box center [217, 466] width 11 height 11
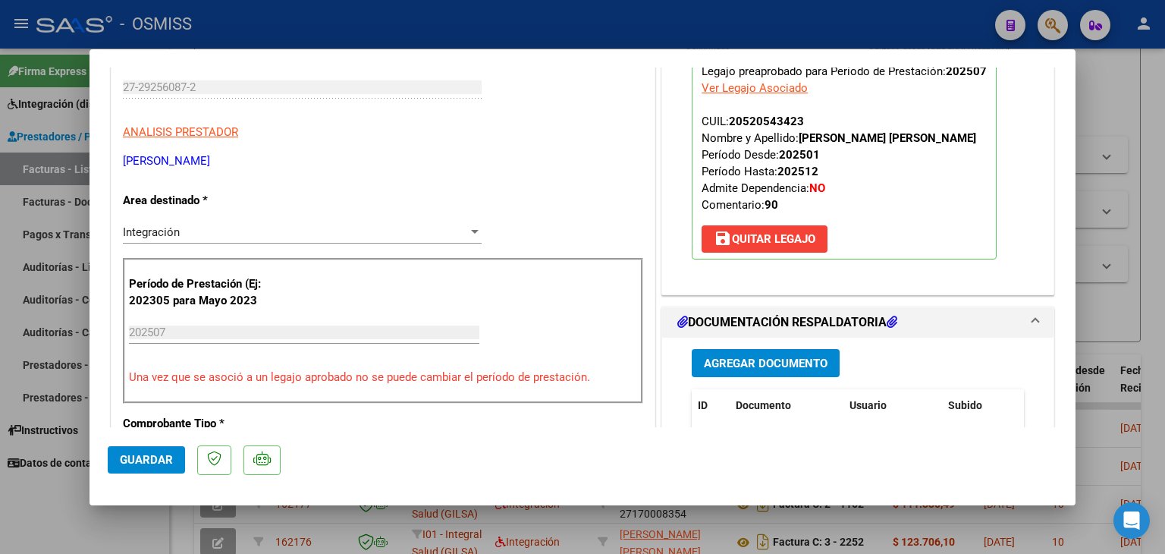
scroll to position [303, 0]
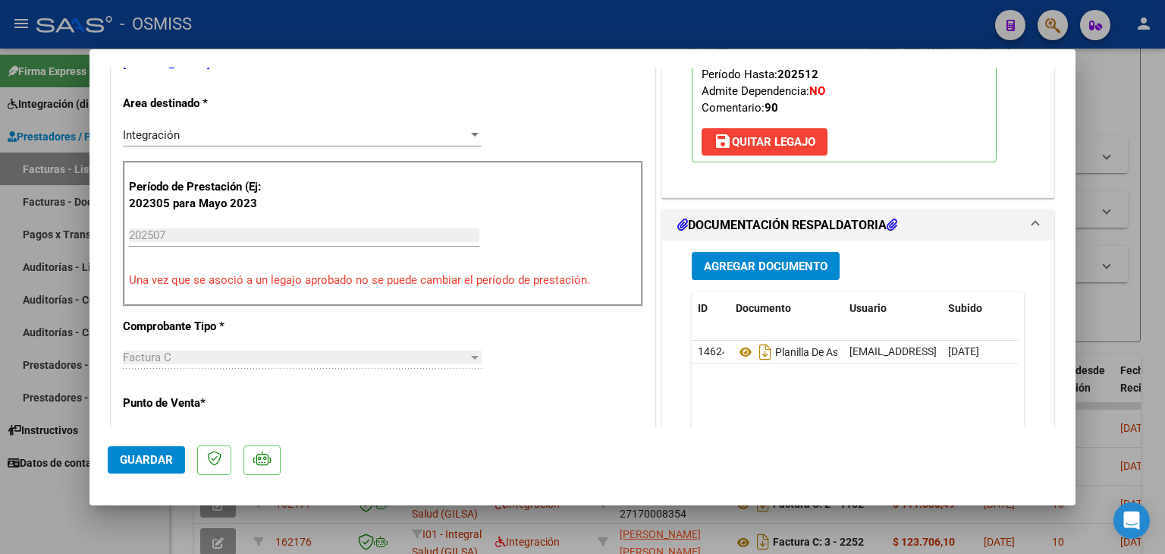
type input "$ 0,00"
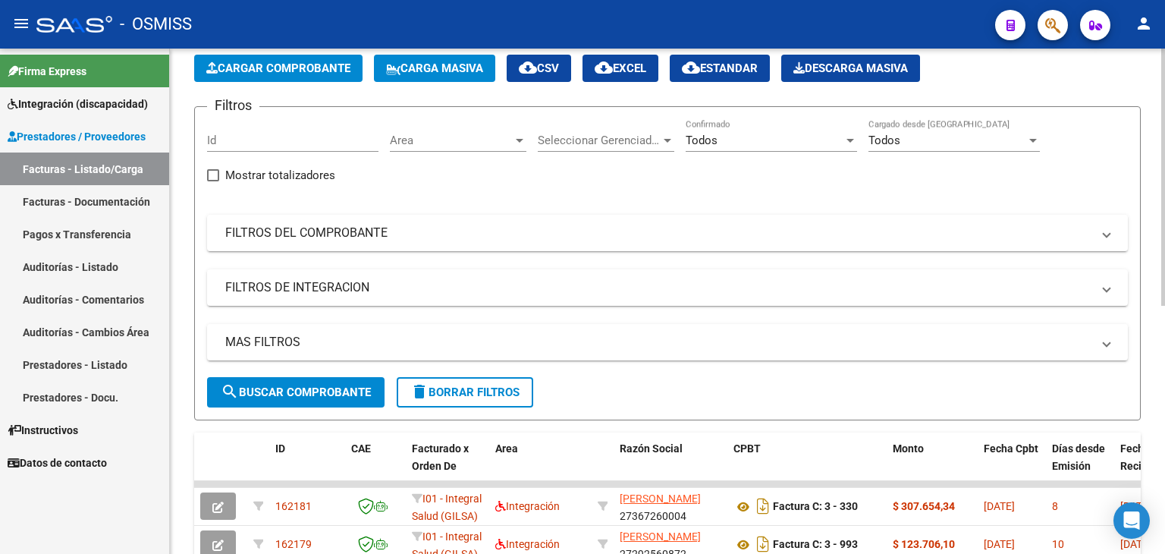
scroll to position [76, 0]
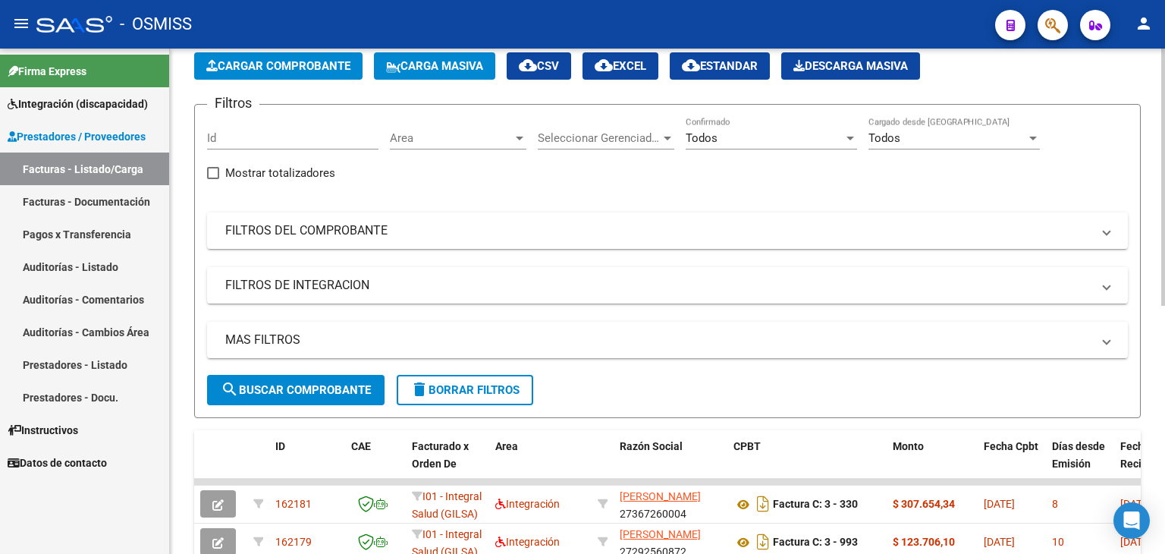
click at [279, 73] on button "Cargar Comprobante" at bounding box center [278, 65] width 168 height 27
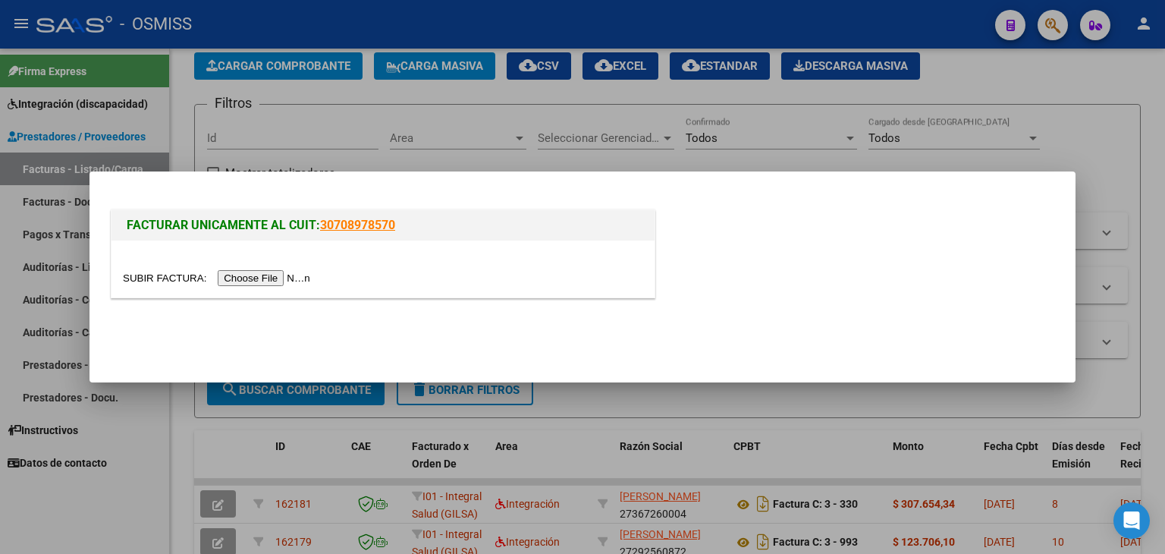
click at [237, 271] on input "file" at bounding box center [219, 278] width 192 height 16
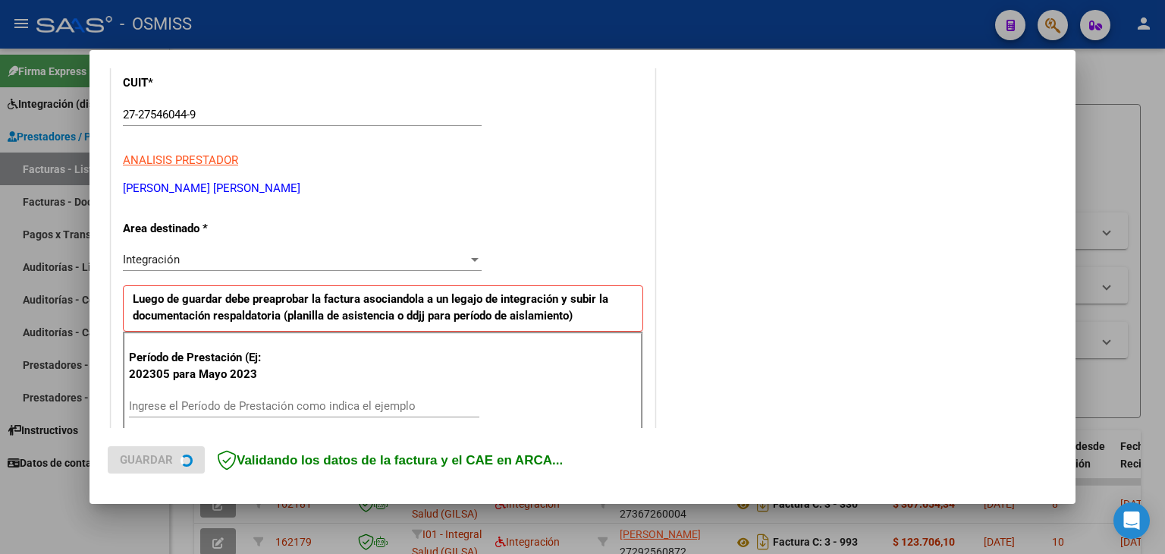
scroll to position [228, 0]
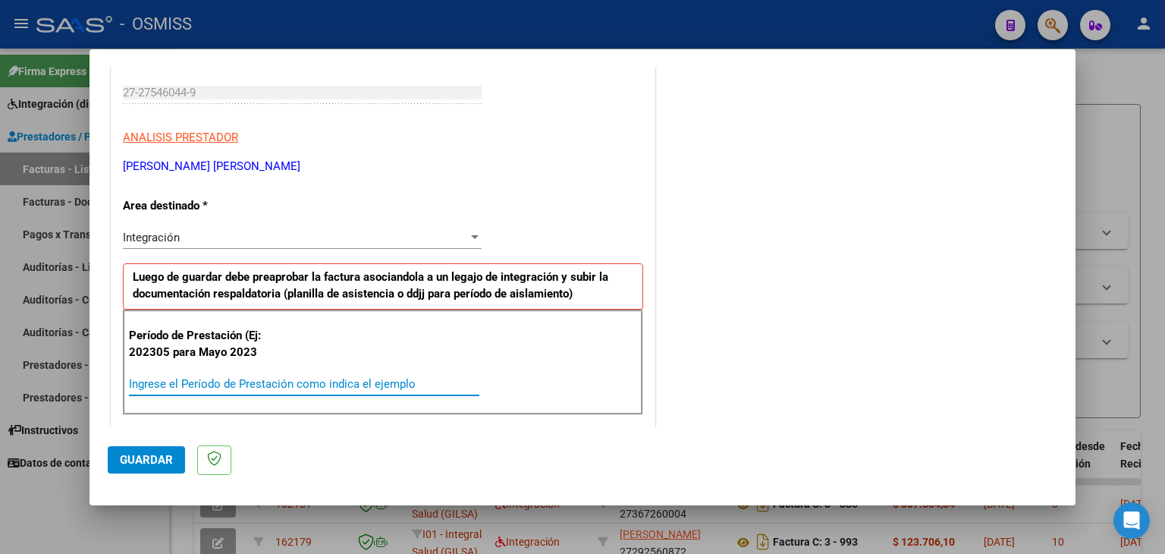
click at [359, 378] on input "Ingrese el Período de Prestación como indica el ejemplo" at bounding box center [304, 384] width 350 height 14
click at [444, 377] on input "202507" at bounding box center [304, 384] width 350 height 14
type input "202507"
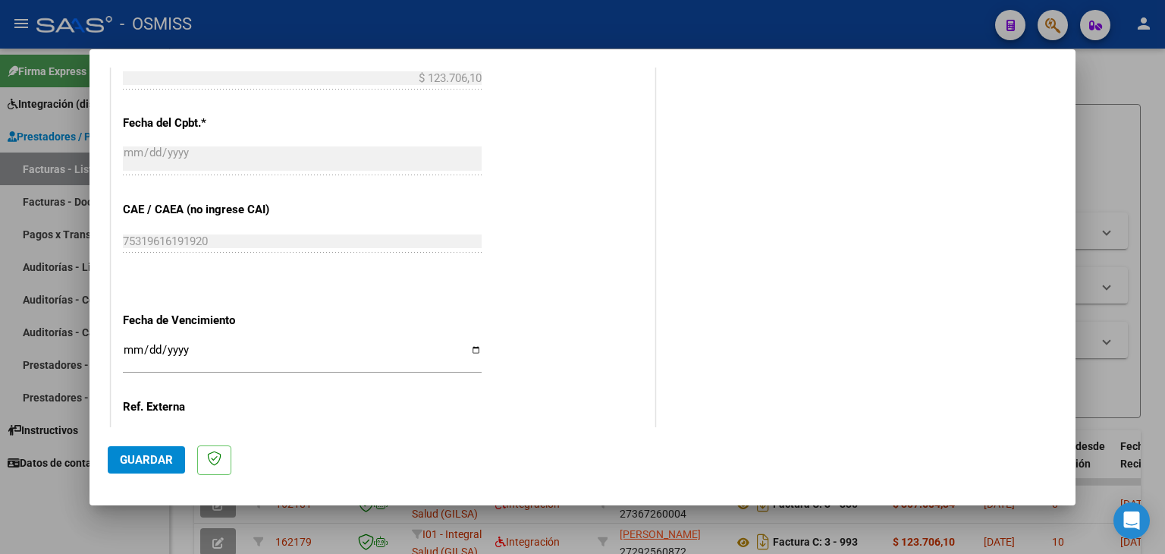
scroll to position [910, 0]
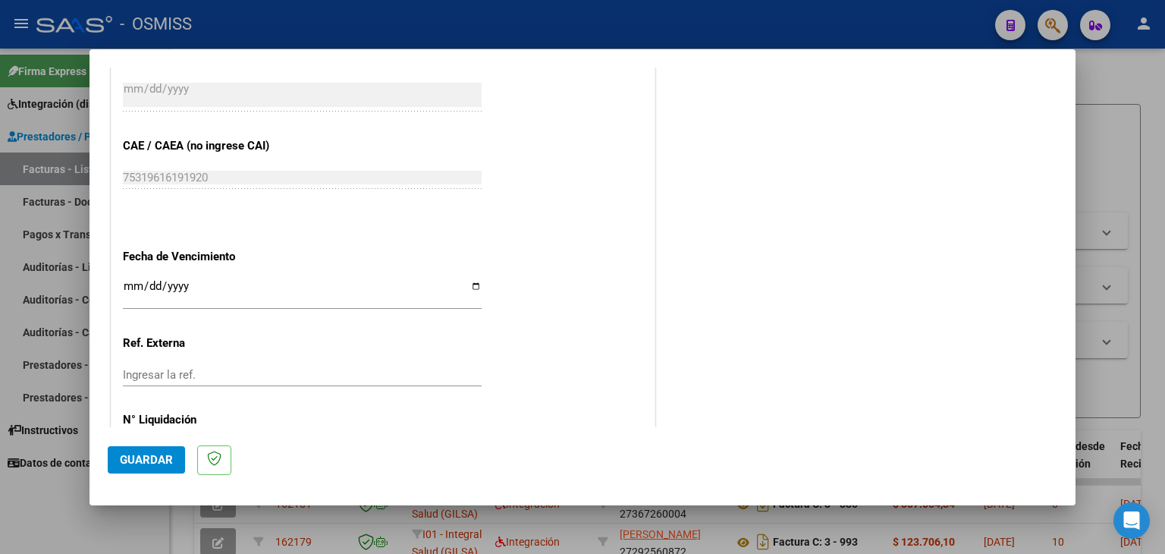
drag, startPoint x: 130, startPoint y: 281, endPoint x: 126, endPoint y: 272, distance: 10.9
click at [130, 280] on input "Ingresar la fecha" at bounding box center [302, 292] width 359 height 24
type input "[DATE]"
click at [150, 459] on span "Guardar" at bounding box center [146, 460] width 53 height 14
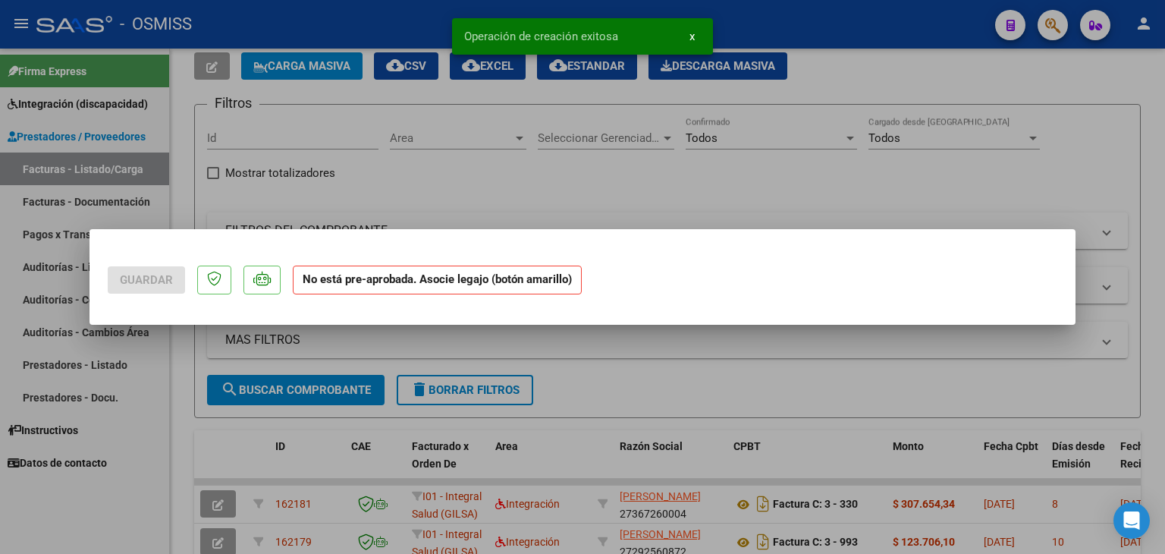
scroll to position [0, 0]
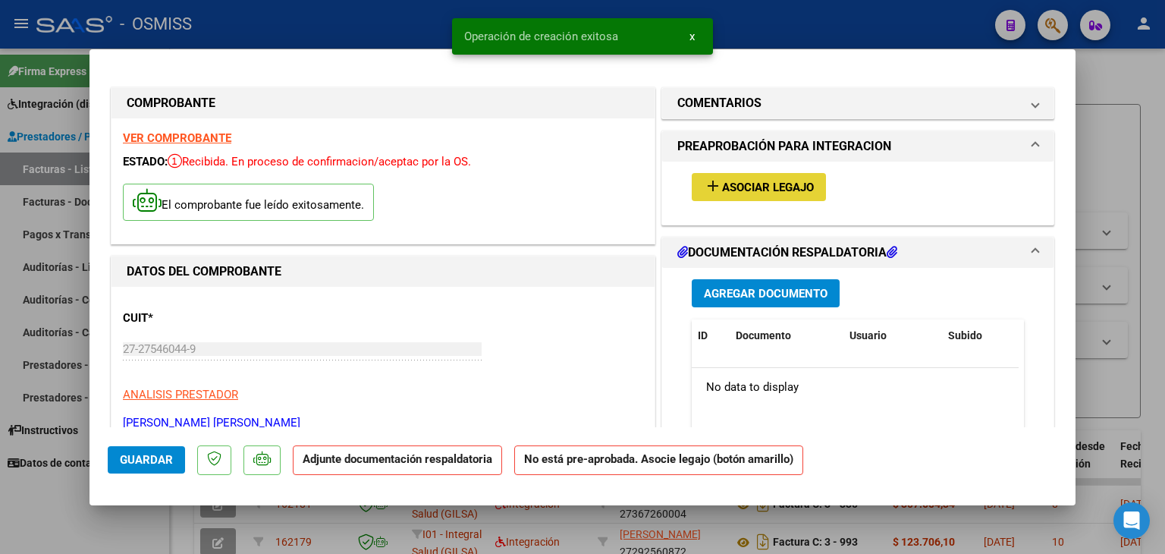
click at [773, 188] on span "Asociar Legajo" at bounding box center [768, 188] width 92 height 14
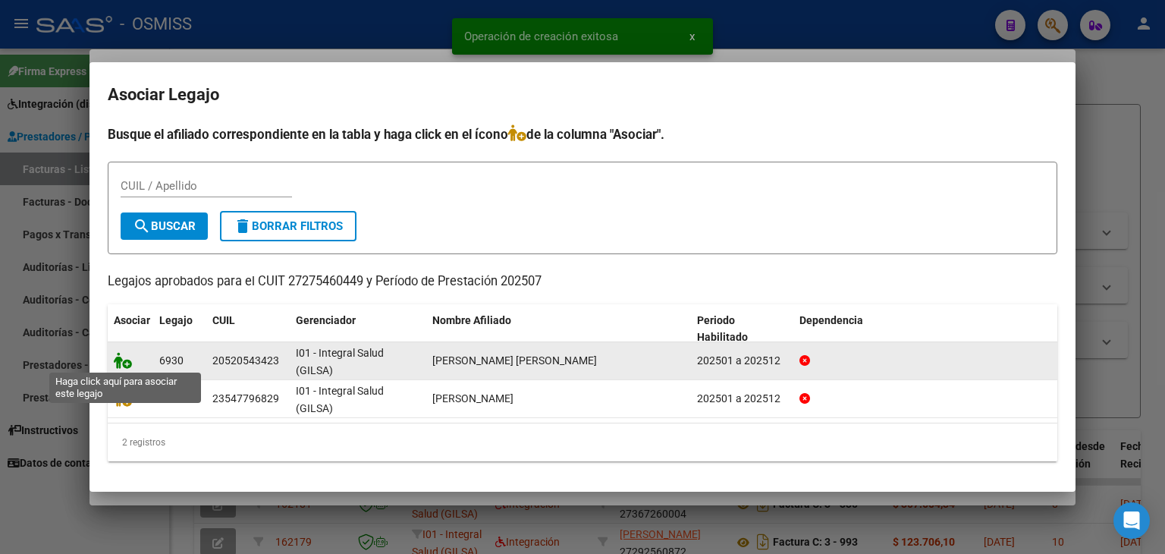
click at [122, 366] on icon at bounding box center [123, 360] width 18 height 17
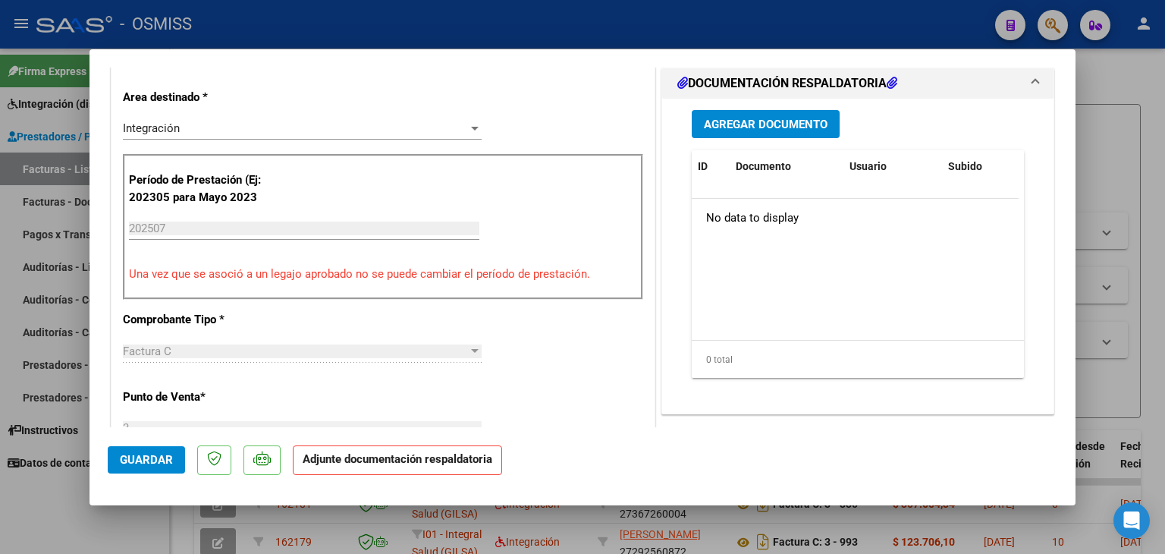
scroll to position [379, 0]
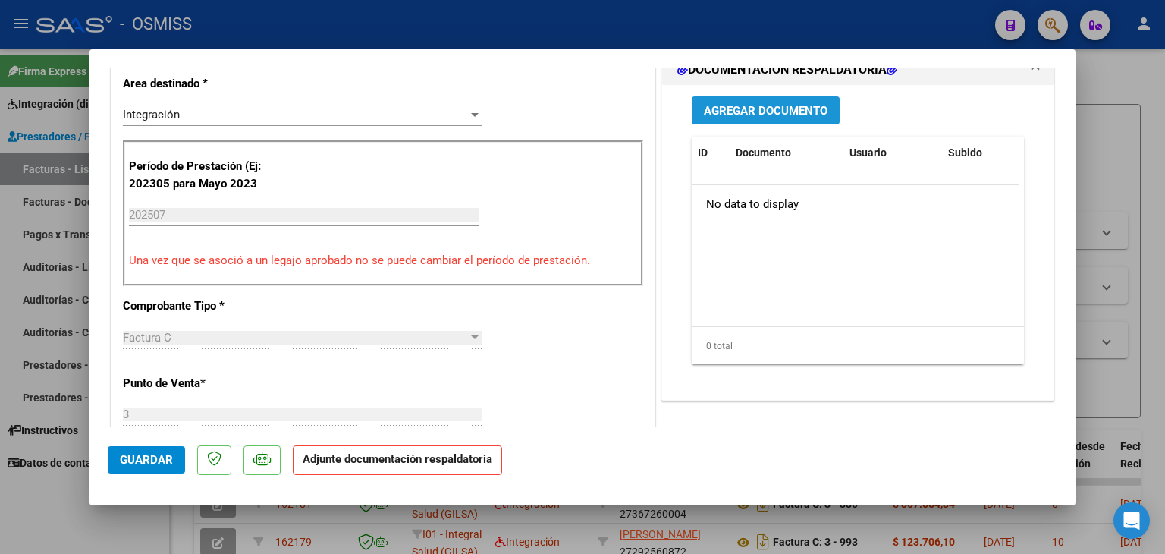
click at [789, 113] on span "Agregar Documento" at bounding box center [766, 111] width 124 height 14
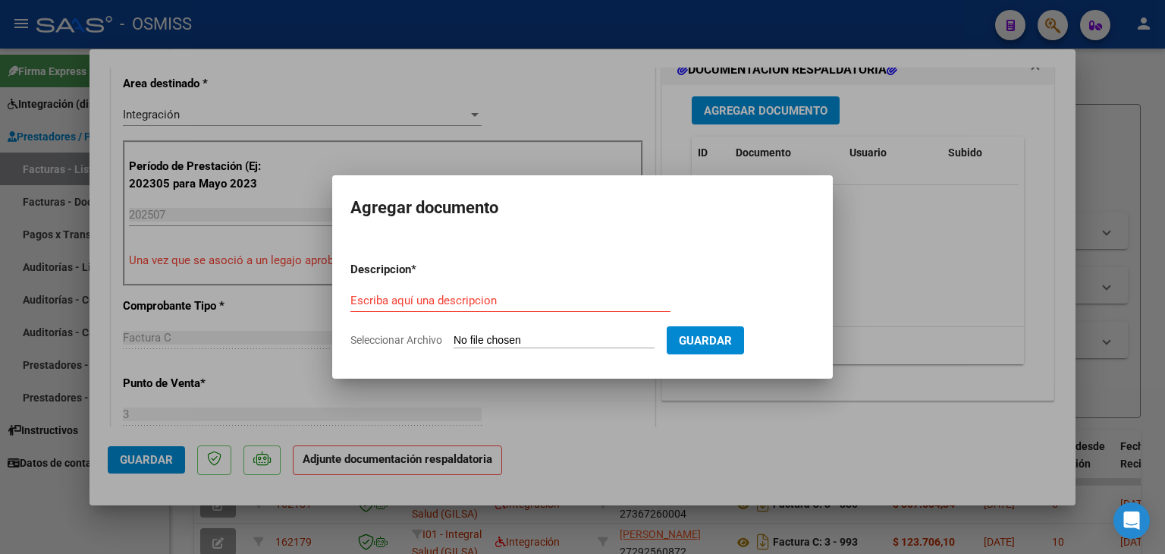
click at [528, 334] on input "Seleccionar Archivo" at bounding box center [554, 341] width 201 height 14
type input "C:\fakepath\planilla [PERSON_NAME] [DATE].pdf"
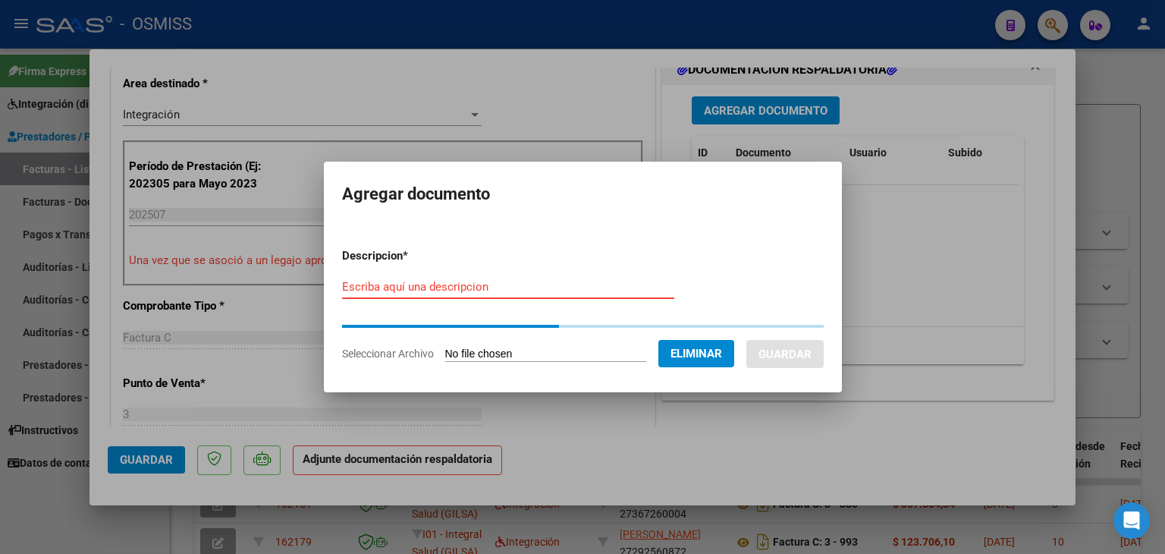
click at [378, 290] on div "Escriba aquí una descripcion" at bounding box center [508, 286] width 332 height 23
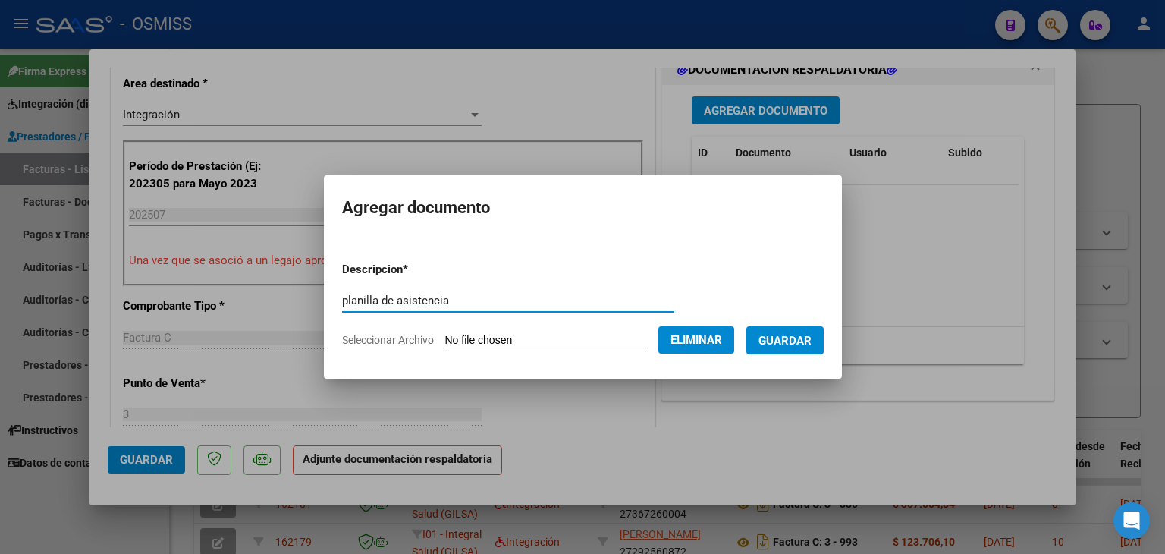
type input "planilla de asistencia"
click at [797, 333] on span "Guardar" at bounding box center [784, 340] width 53 height 14
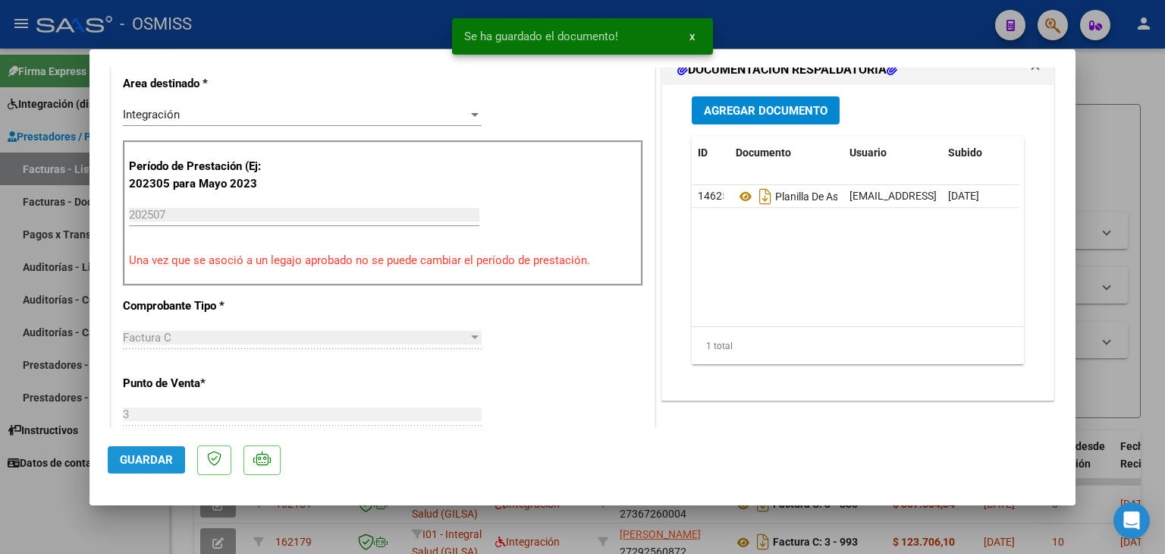
drag, startPoint x: 171, startPoint y: 454, endPoint x: 160, endPoint y: 462, distance: 13.0
click at [170, 453] on span "Guardar" at bounding box center [146, 460] width 53 height 14
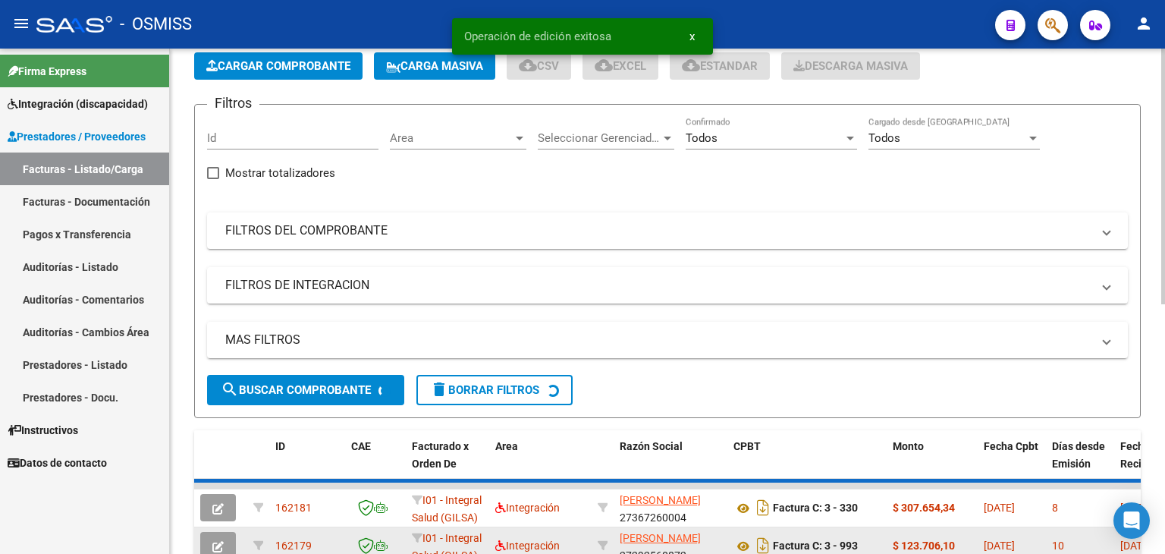
scroll to position [19, 0]
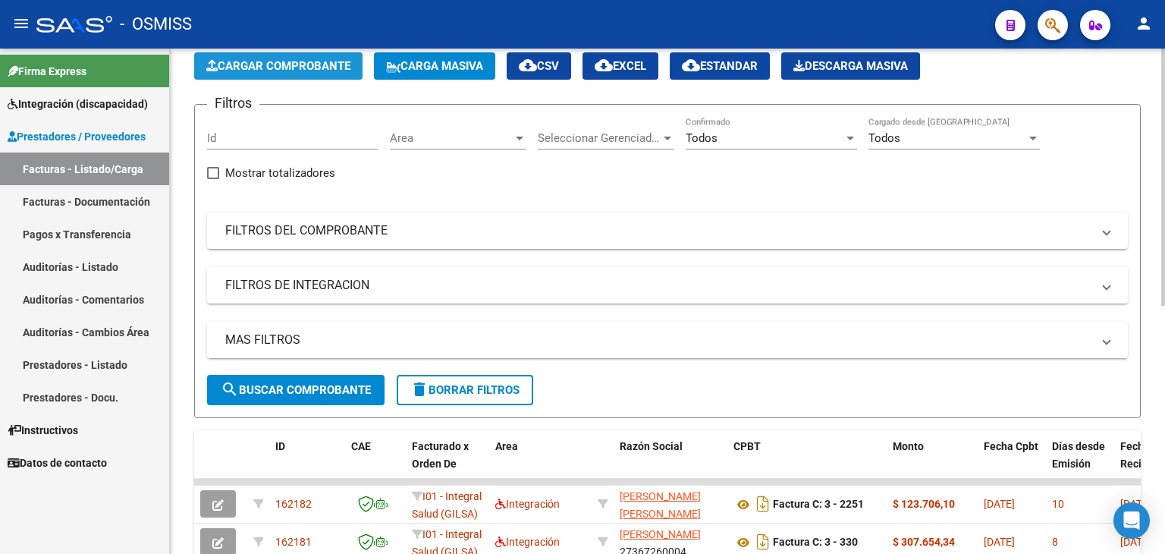
click at [288, 62] on span "Cargar Comprobante" at bounding box center [278, 66] width 144 height 14
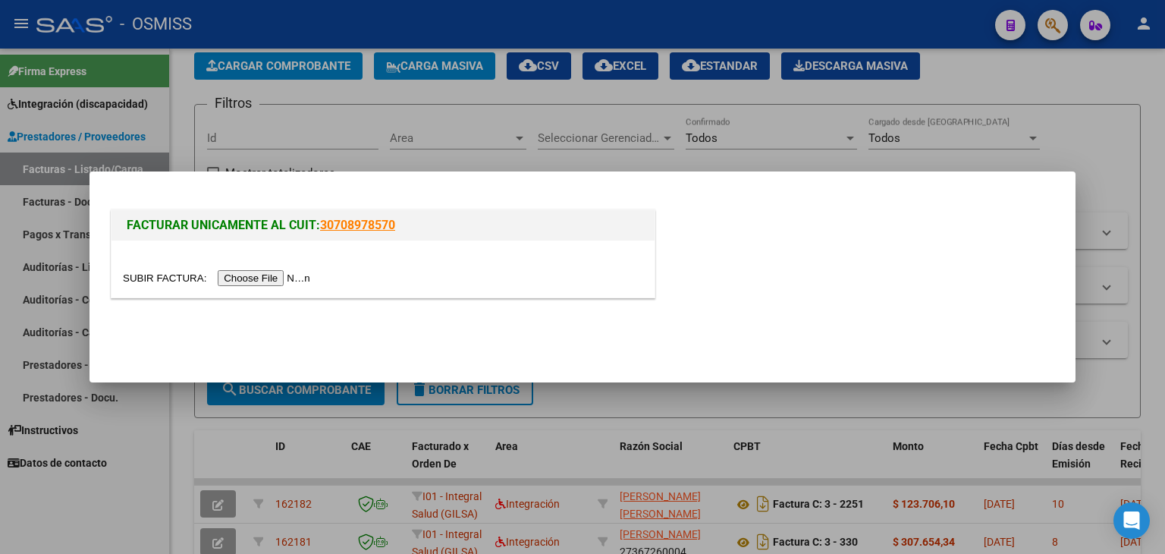
click at [260, 272] on input "file" at bounding box center [219, 278] width 192 height 16
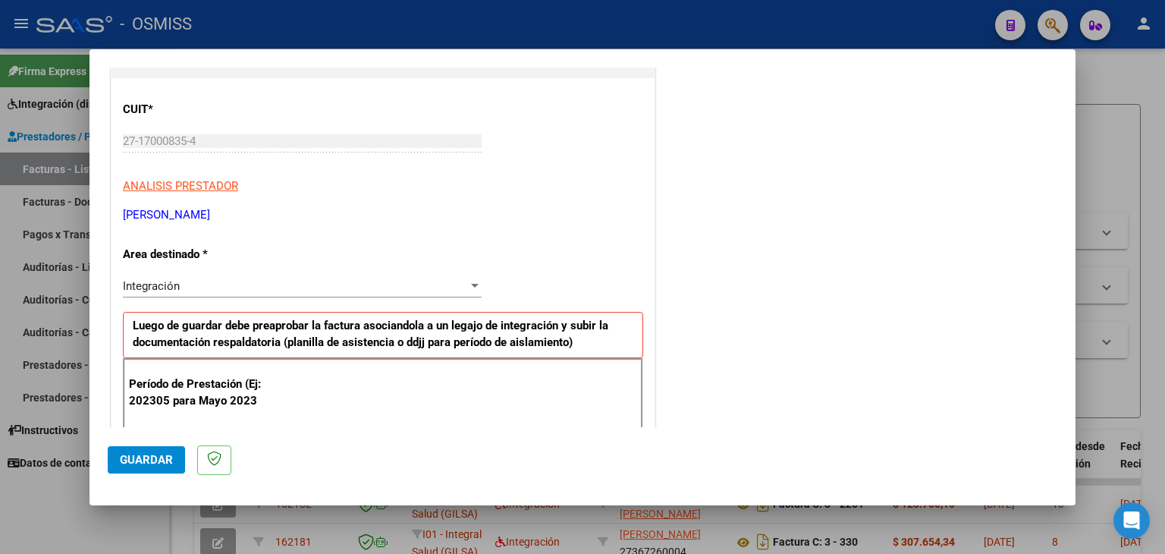
scroll to position [228, 0]
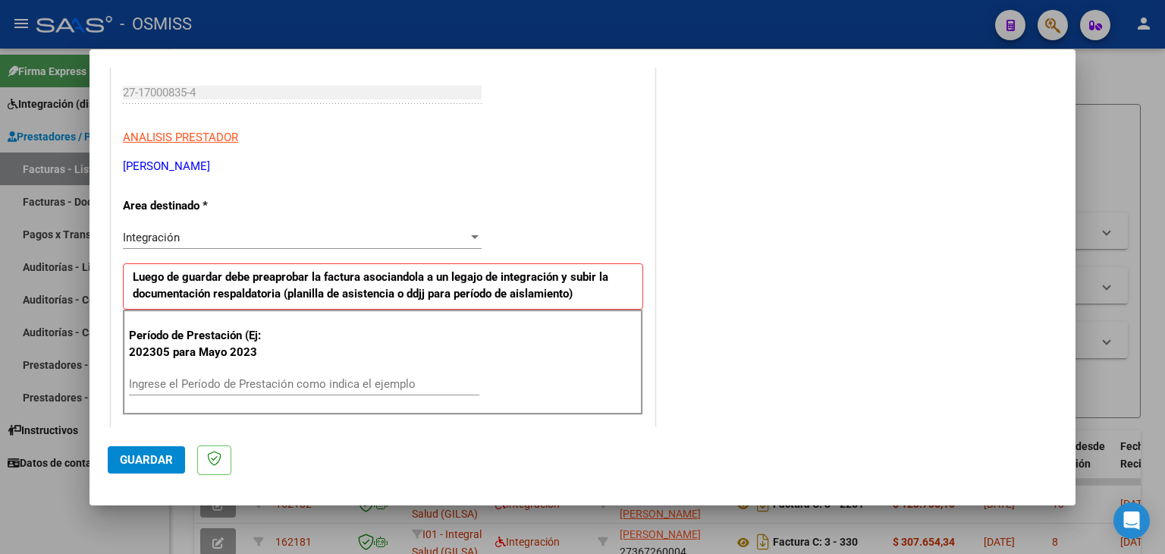
click at [270, 369] on div "Período de Prestación (Ej: 202305 para Mayo 2023 Ingrese el Período de Prestaci…" at bounding box center [383, 362] width 520 height 106
click at [279, 374] on div "Ingrese el Período de Prestación como indica el ejemplo" at bounding box center [304, 383] width 350 height 23
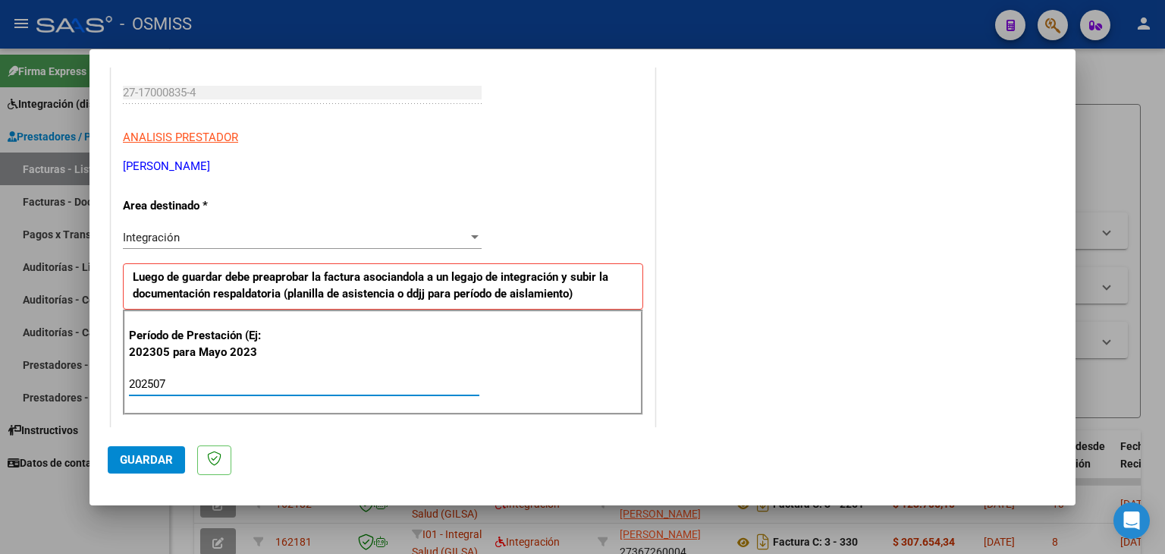
type input "202507"
click at [279, 374] on div "202507 Ingrese el Período de Prestación como indica el ejemplo" at bounding box center [304, 383] width 350 height 23
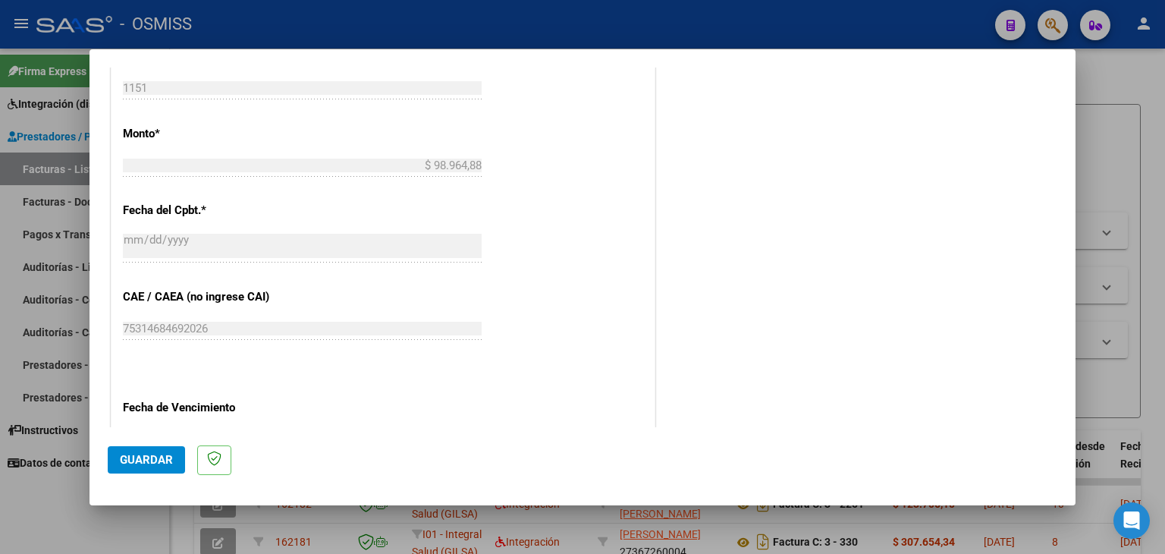
scroll to position [834, 0]
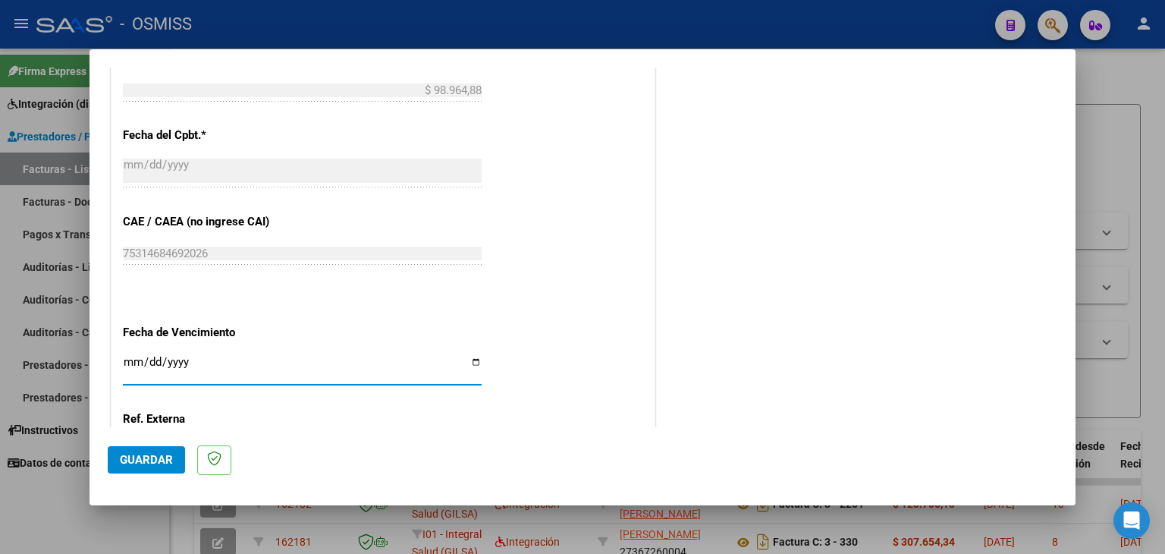
click at [123, 356] on input "Ingresar la fecha" at bounding box center [302, 368] width 359 height 24
type input "[DATE]"
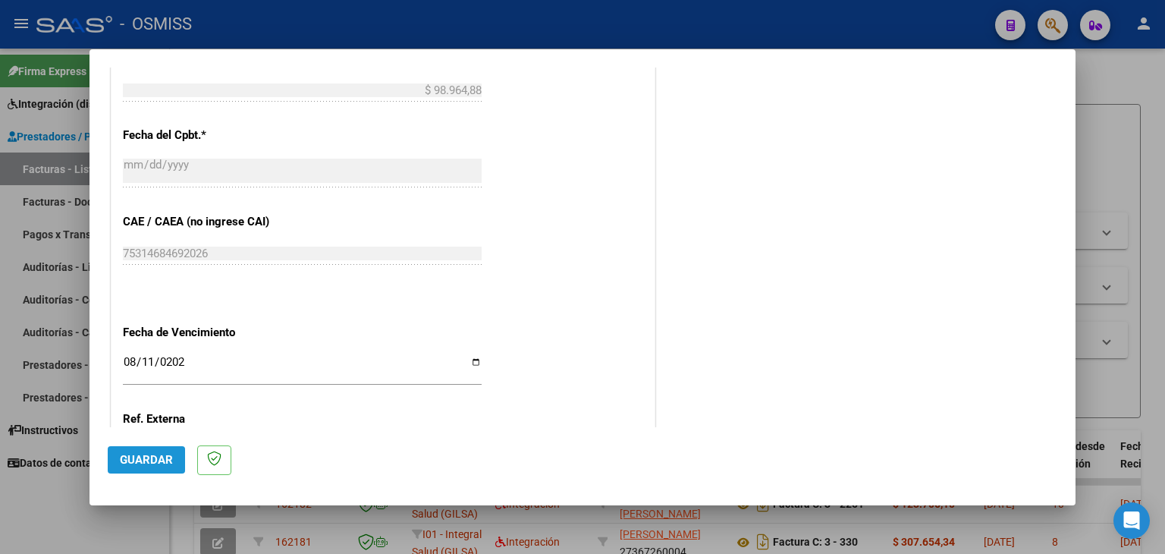
click at [127, 462] on span "Guardar" at bounding box center [146, 460] width 53 height 14
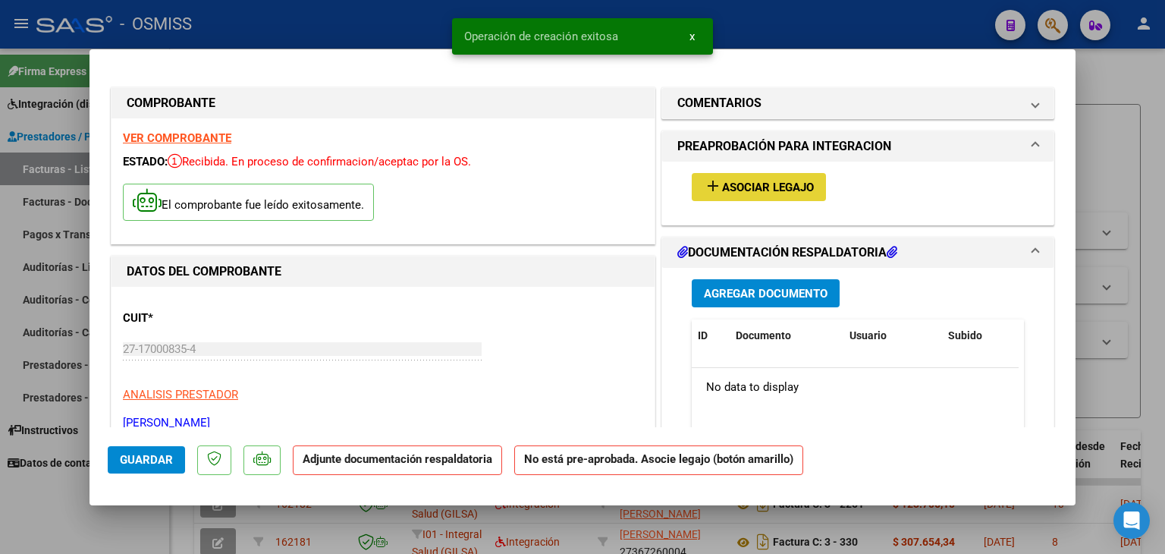
click at [755, 181] on span "Asociar Legajo" at bounding box center [768, 188] width 92 height 14
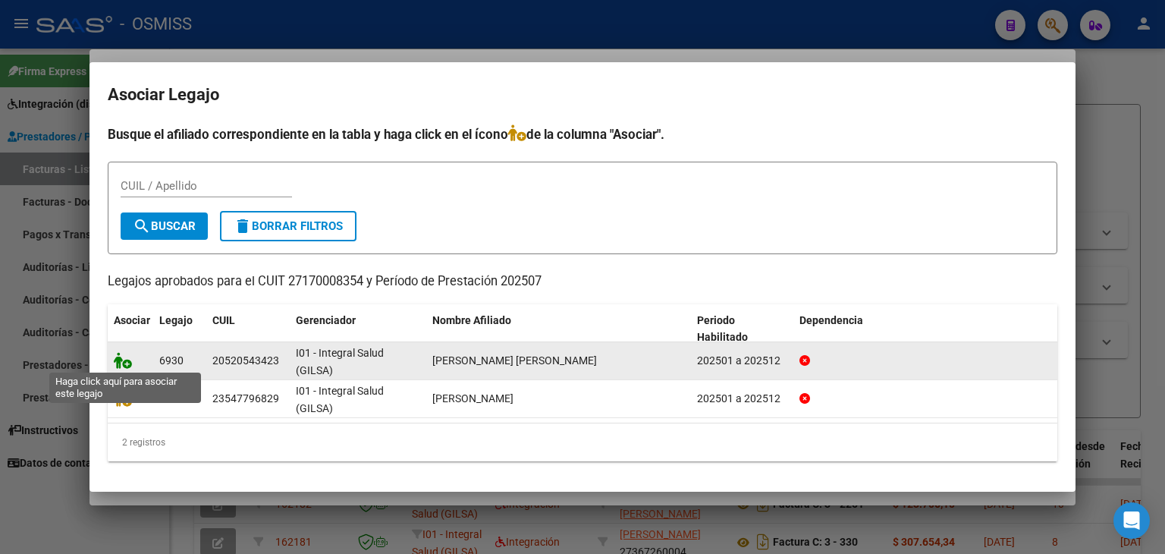
click at [128, 362] on icon at bounding box center [123, 360] width 18 height 17
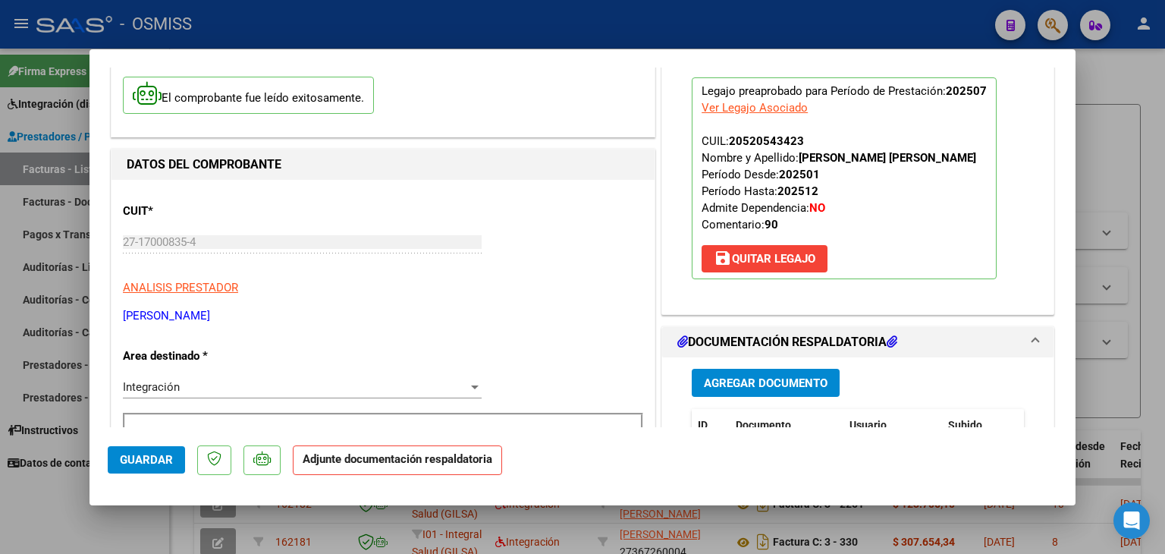
scroll to position [152, 0]
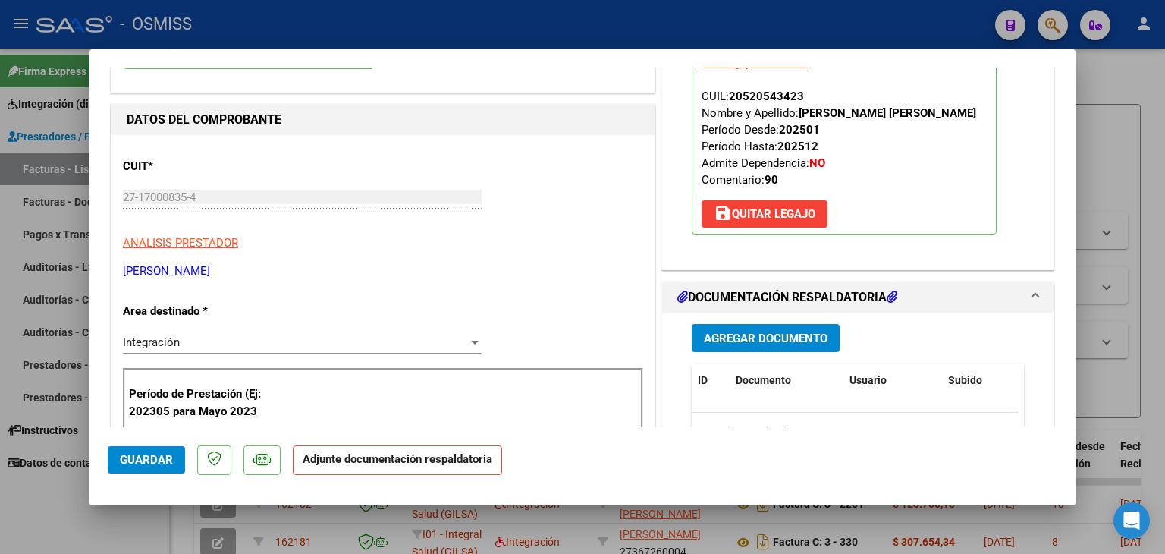
click at [740, 343] on span "Agregar Documento" at bounding box center [766, 338] width 124 height 14
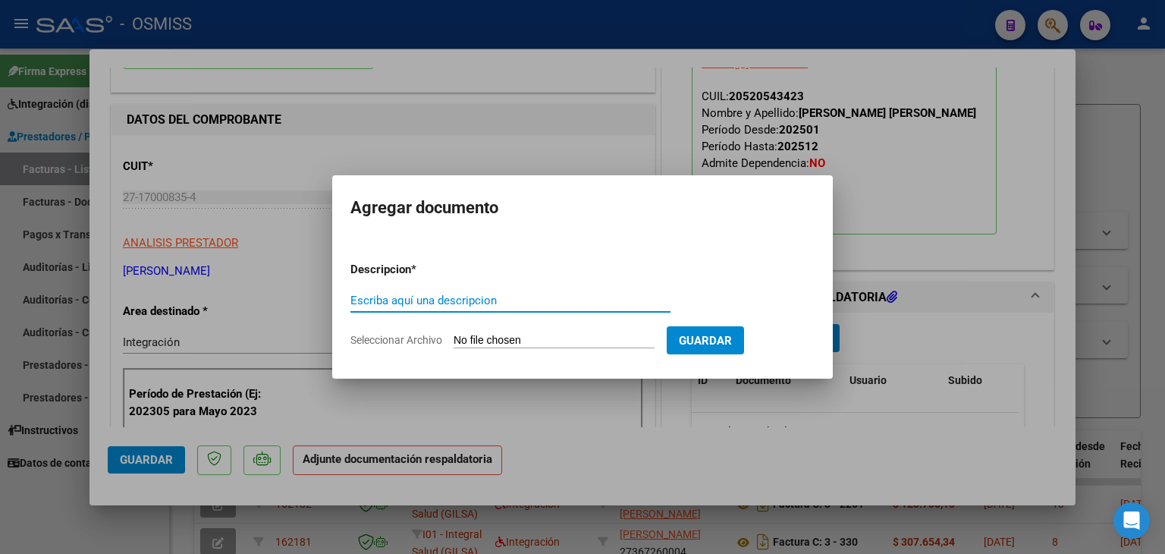
click at [504, 341] on input "Seleccionar Archivo" at bounding box center [554, 341] width 201 height 14
type input "C:\fakepath\planilla [DATE] [PERSON_NAME] .pdf"
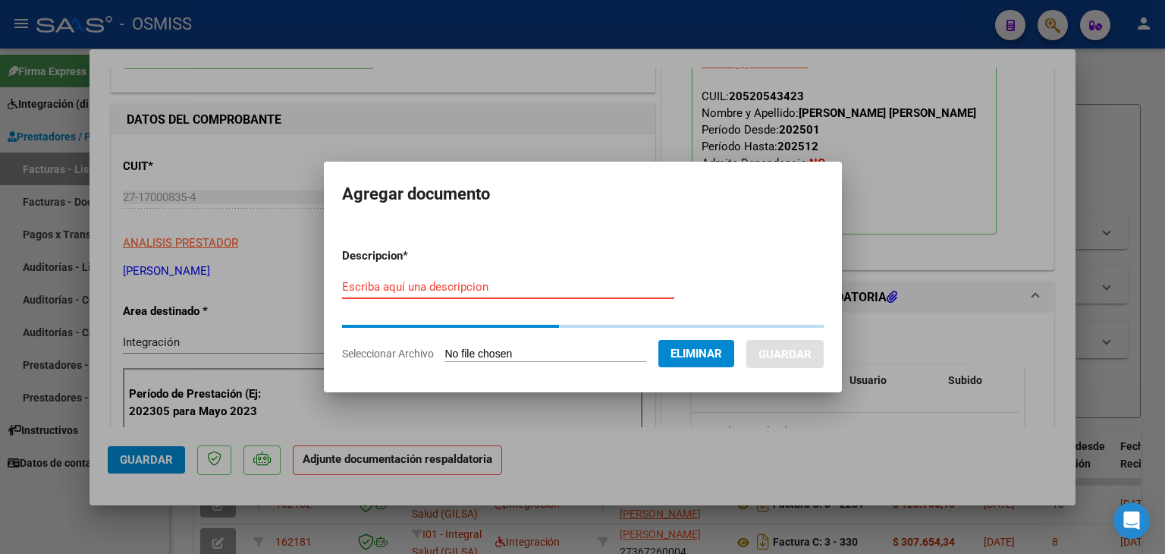
click at [423, 286] on input "Escriba aquí una descripcion" at bounding box center [508, 287] width 332 height 14
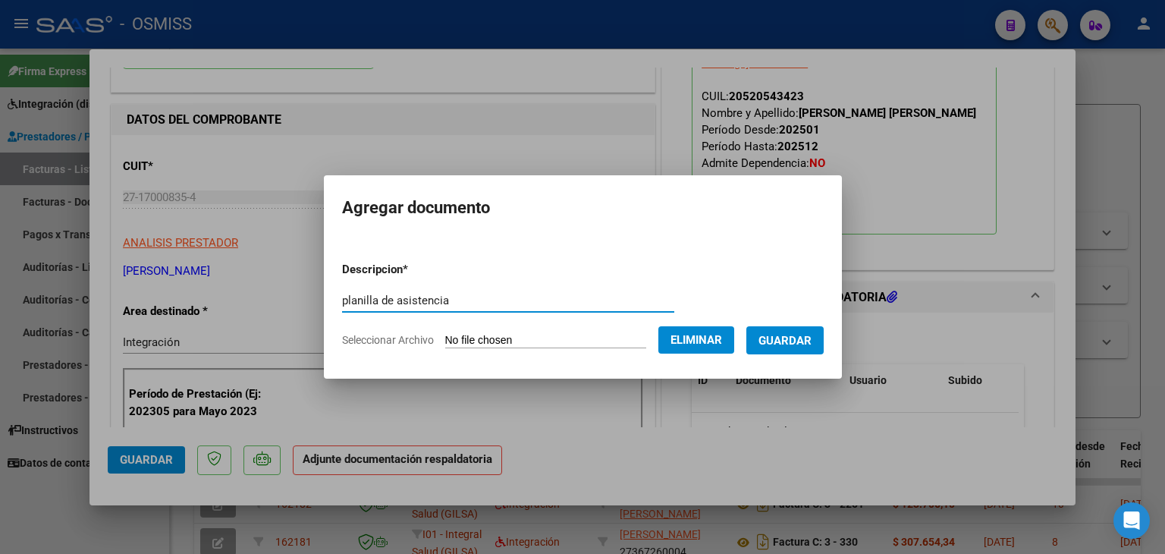
type input "planilla de asistencia"
click at [798, 345] on span "Guardar" at bounding box center [784, 341] width 53 height 14
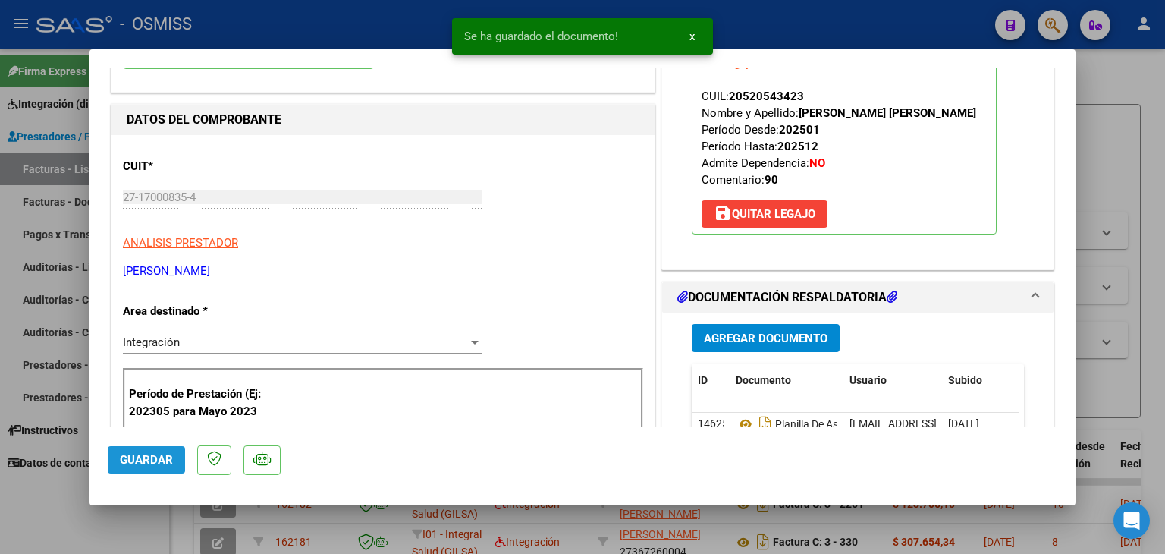
drag, startPoint x: 156, startPoint y: 460, endPoint x: 158, endPoint y: 448, distance: 11.5
click at [158, 453] on span "Guardar" at bounding box center [146, 460] width 53 height 14
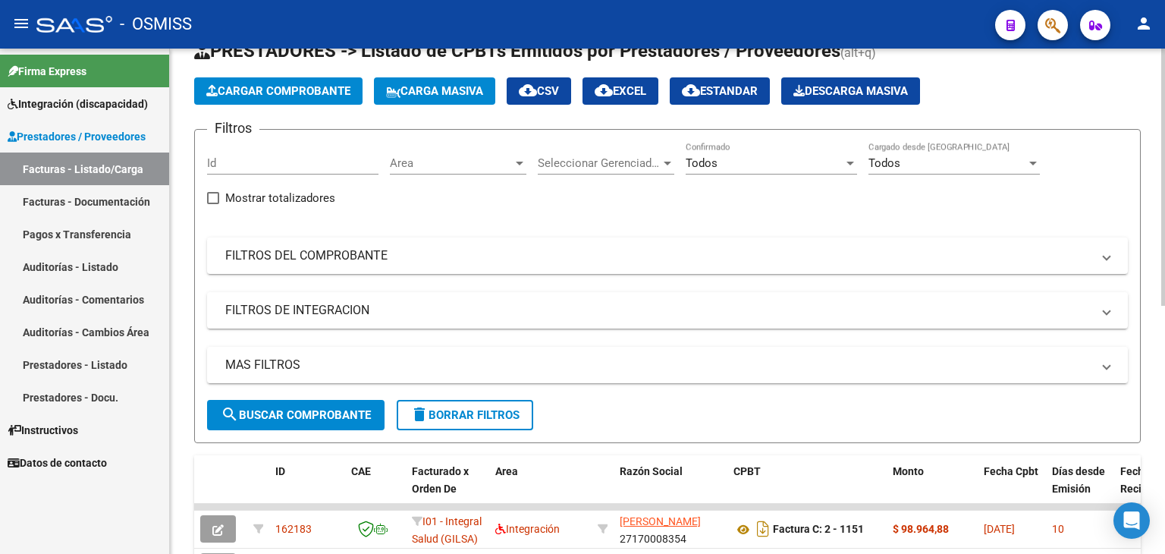
scroll to position [33, 0]
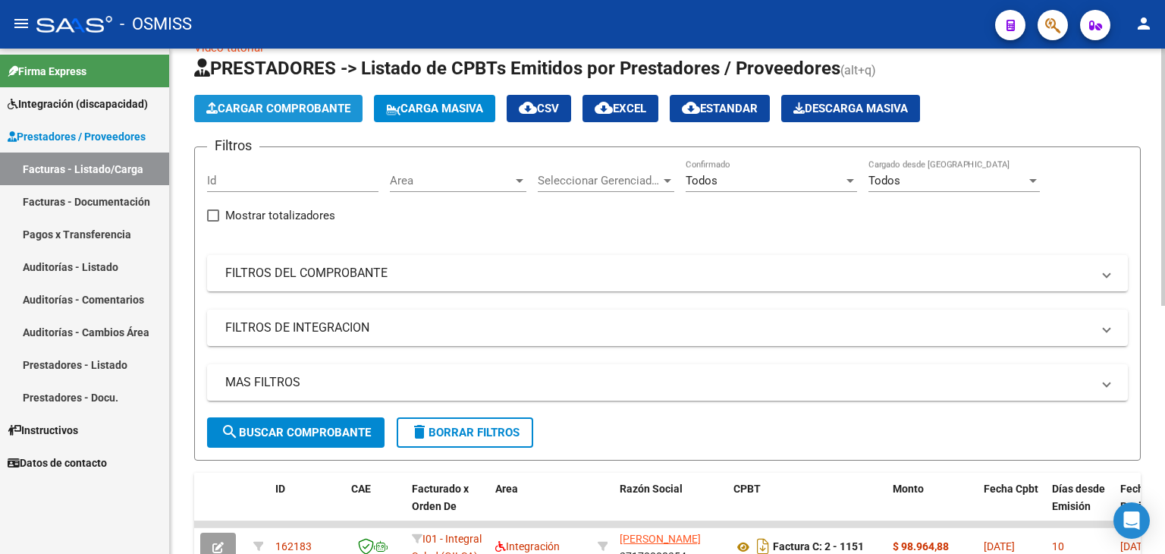
click at [328, 105] on span "Cargar Comprobante" at bounding box center [278, 109] width 144 height 14
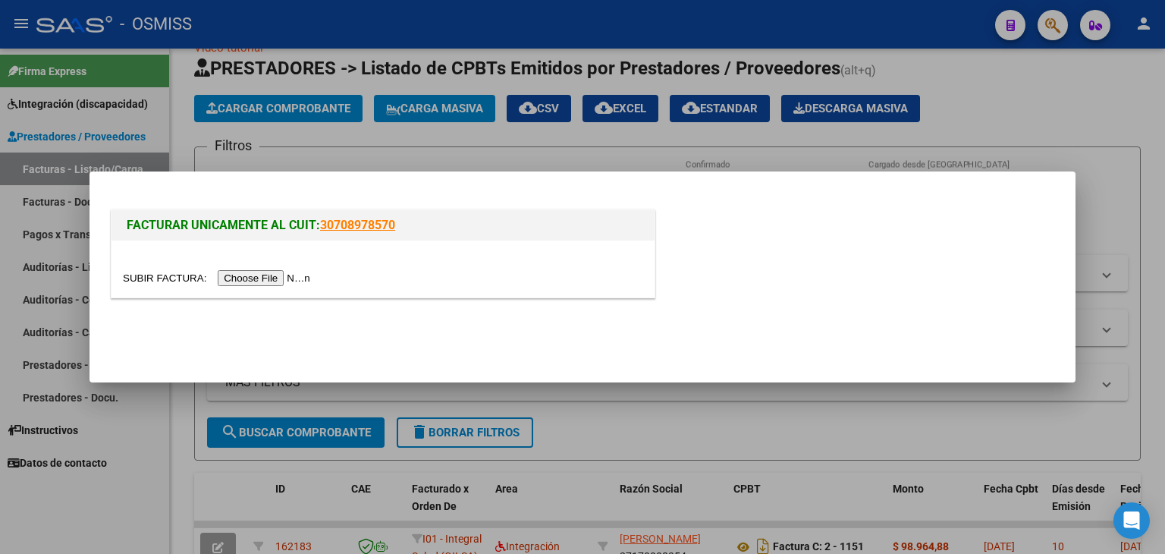
click at [249, 281] on input "file" at bounding box center [219, 278] width 192 height 16
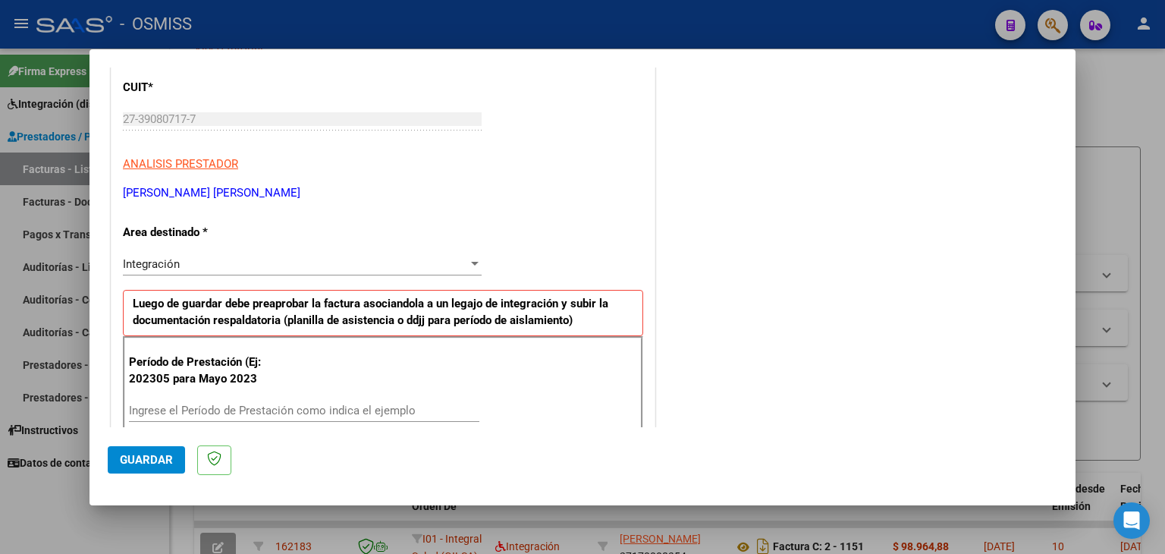
scroll to position [228, 0]
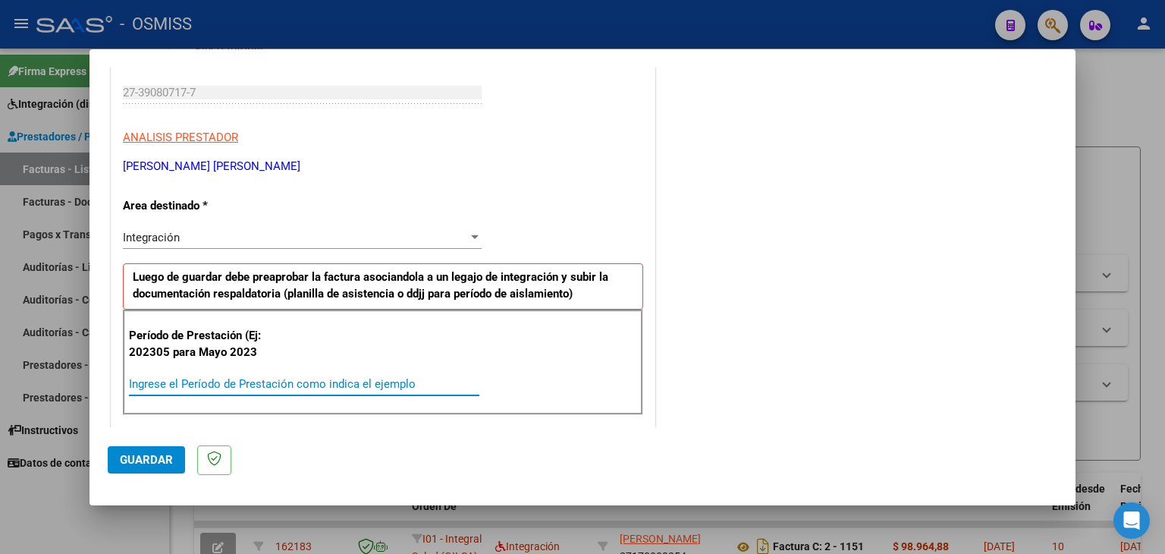
click at [258, 377] on input "Ingrese el Período de Prestación como indica el ejemplo" at bounding box center [304, 384] width 350 height 14
type input "202507"
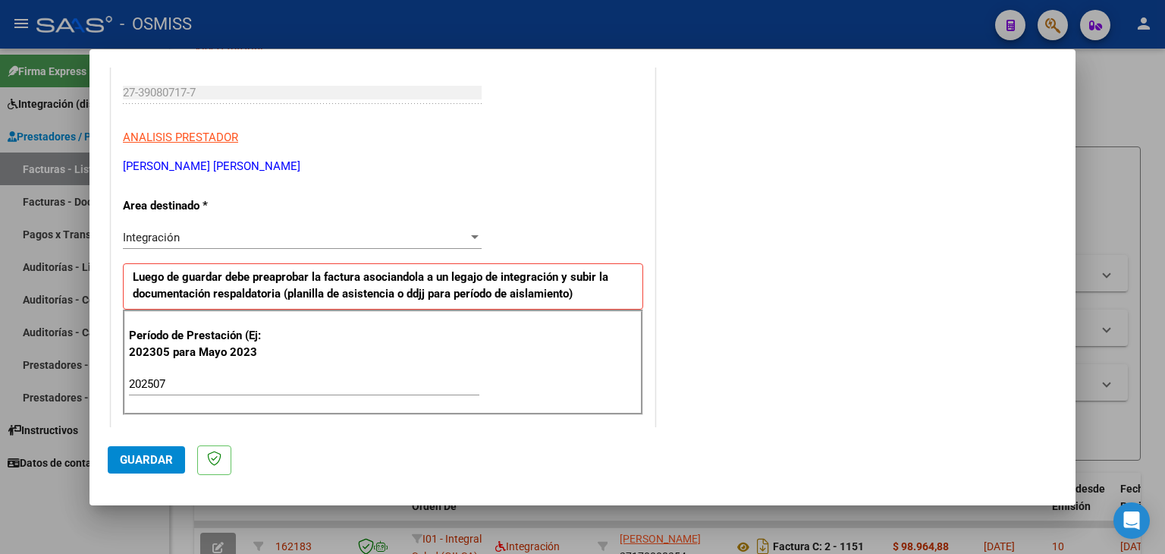
click at [236, 372] on div "202507 Ingrese el Período de Prestación como indica el ejemplo" at bounding box center [304, 383] width 350 height 23
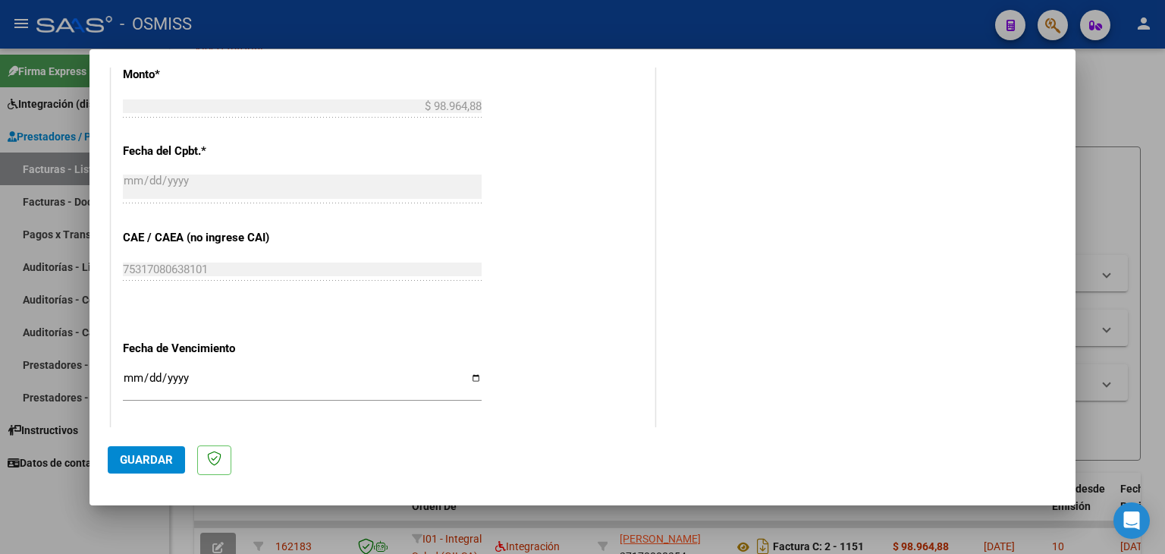
scroll to position [834, 0]
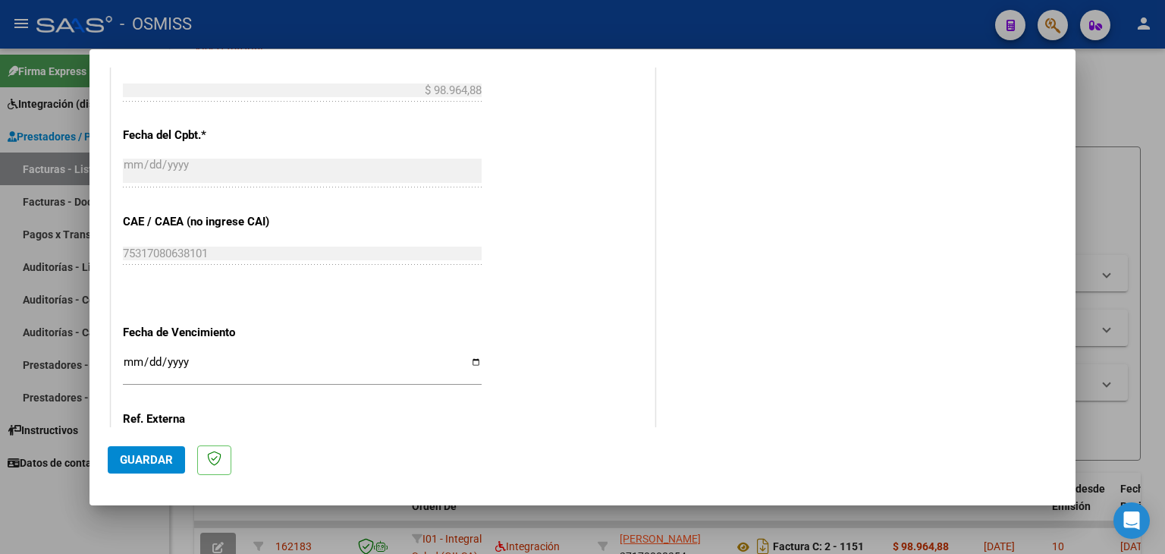
click at [127, 356] on input "Ingresar la fecha" at bounding box center [302, 368] width 359 height 24
type input "[DATE]"
click at [152, 456] on span "Guardar" at bounding box center [146, 460] width 53 height 14
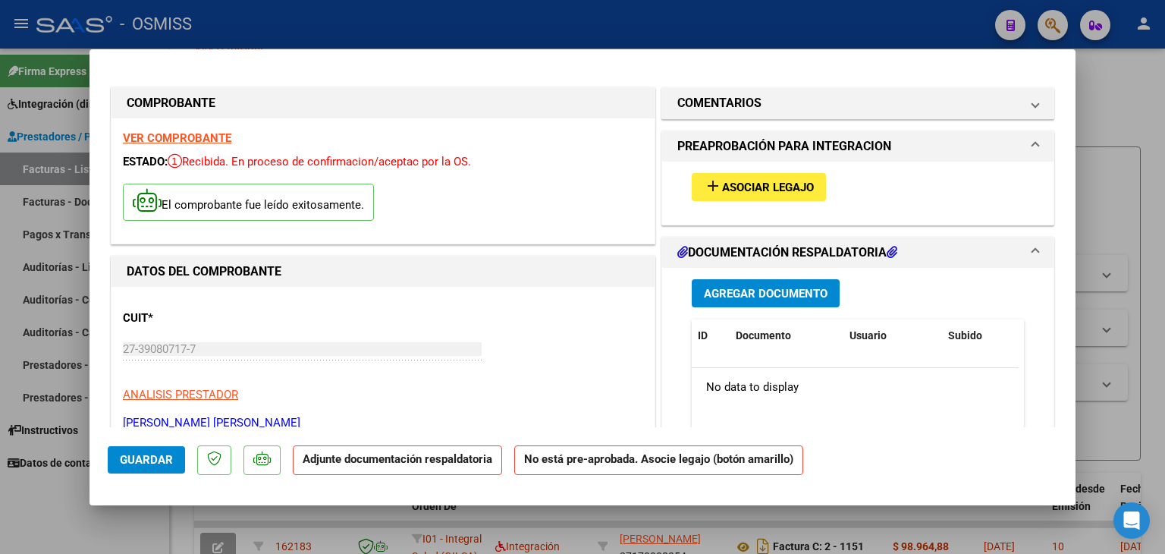
scroll to position [0, 0]
click at [722, 187] on span "Asociar Legajo" at bounding box center [768, 188] width 92 height 14
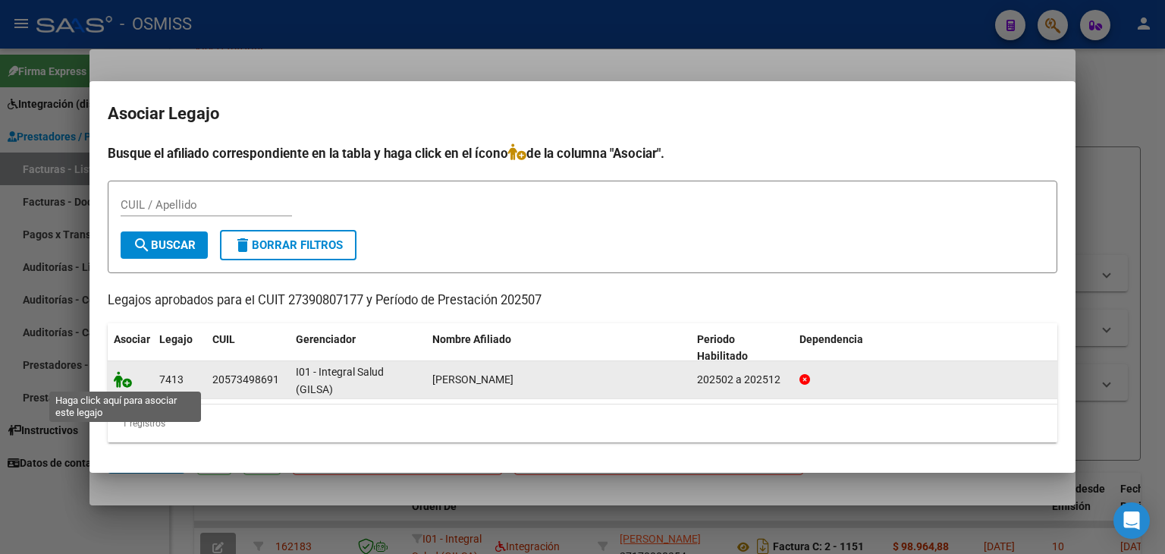
click at [129, 378] on icon at bounding box center [123, 379] width 18 height 17
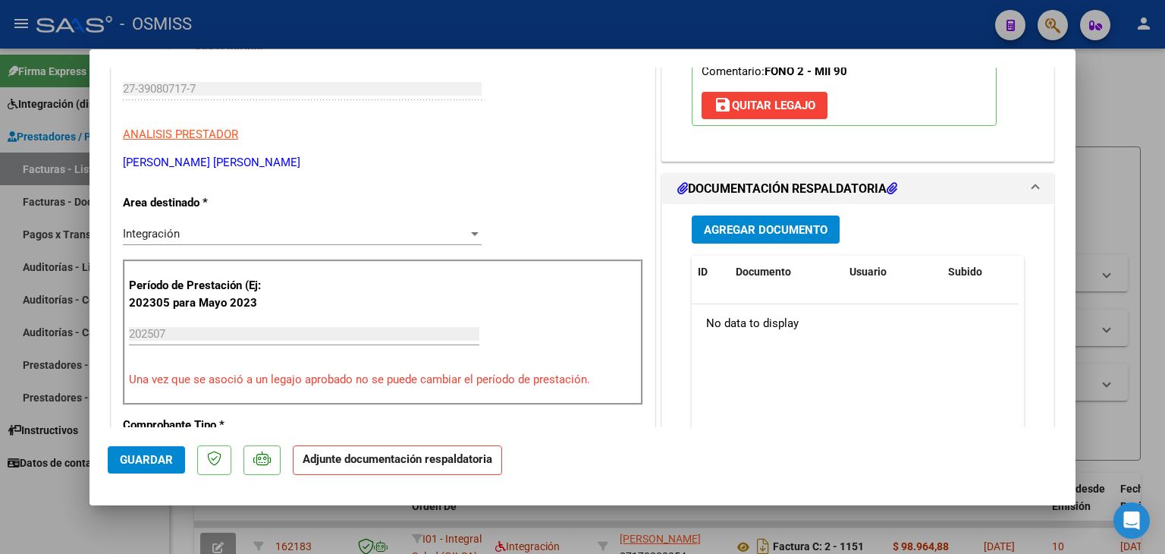
scroll to position [303, 0]
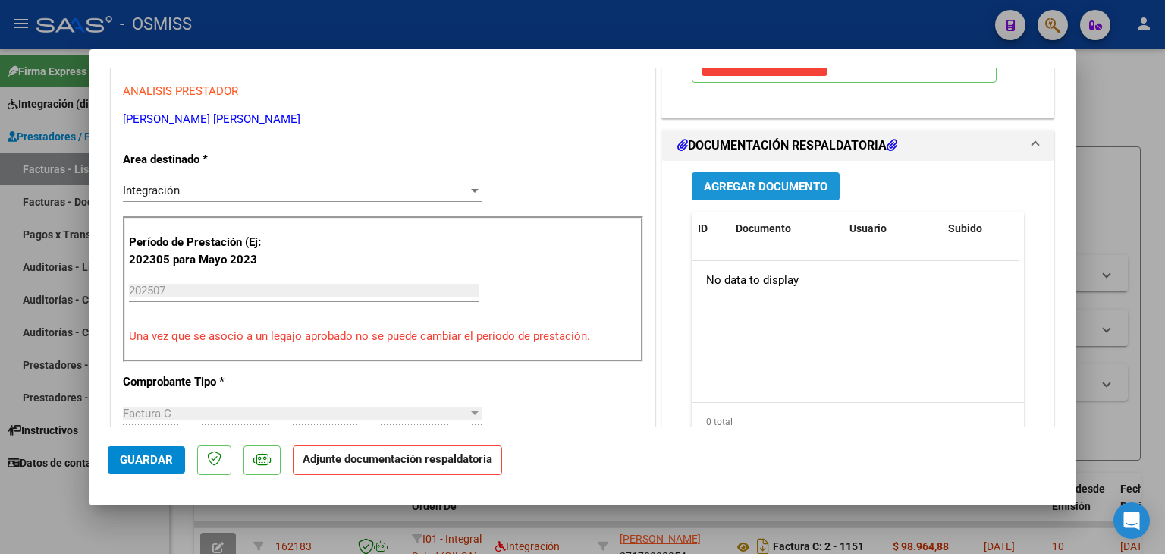
click at [750, 185] on span "Agregar Documento" at bounding box center [766, 187] width 124 height 14
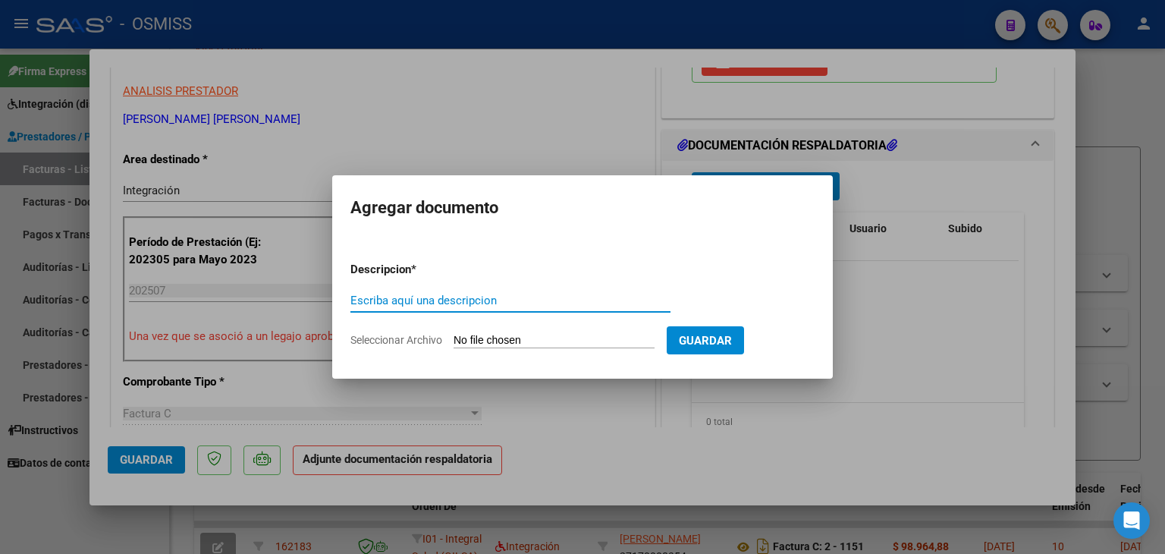
click at [500, 334] on input "Seleccionar Archivo" at bounding box center [554, 341] width 201 height 14
type input "C:\fakepath\ASISTENCIA [DATE] [PERSON_NAME].jpeg"
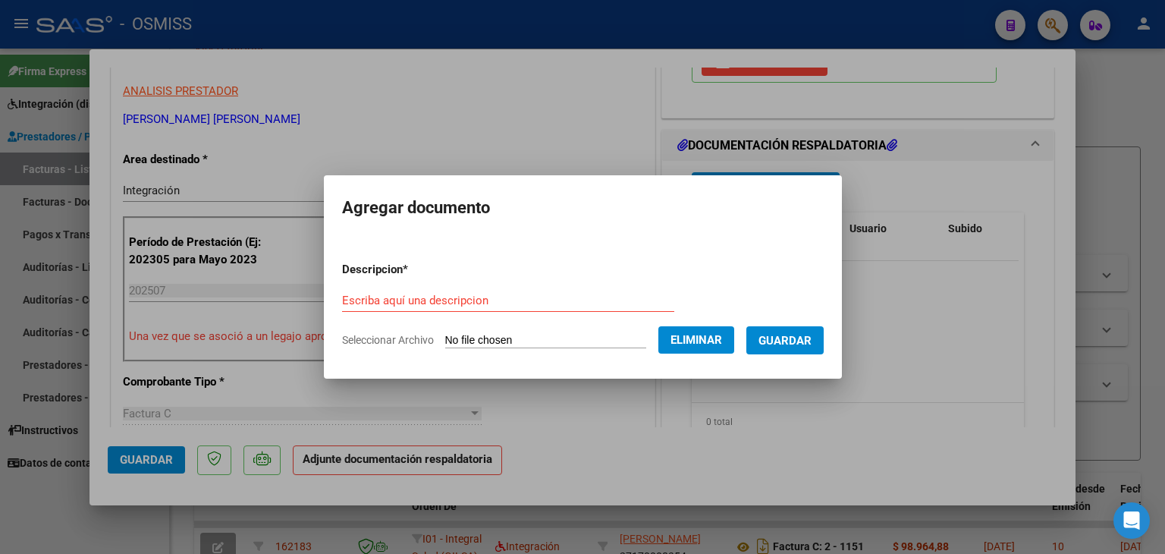
click at [456, 282] on form "Descripcion * Escriba aquí una descripcion Seleccionar Archivo Eliminar Guardar" at bounding box center [583, 305] width 482 height 111
click at [461, 304] on input "Escriba aquí una descripcion" at bounding box center [508, 301] width 332 height 14
type input "planilla de asistencia"
click at [798, 340] on span "Guardar" at bounding box center [784, 341] width 53 height 14
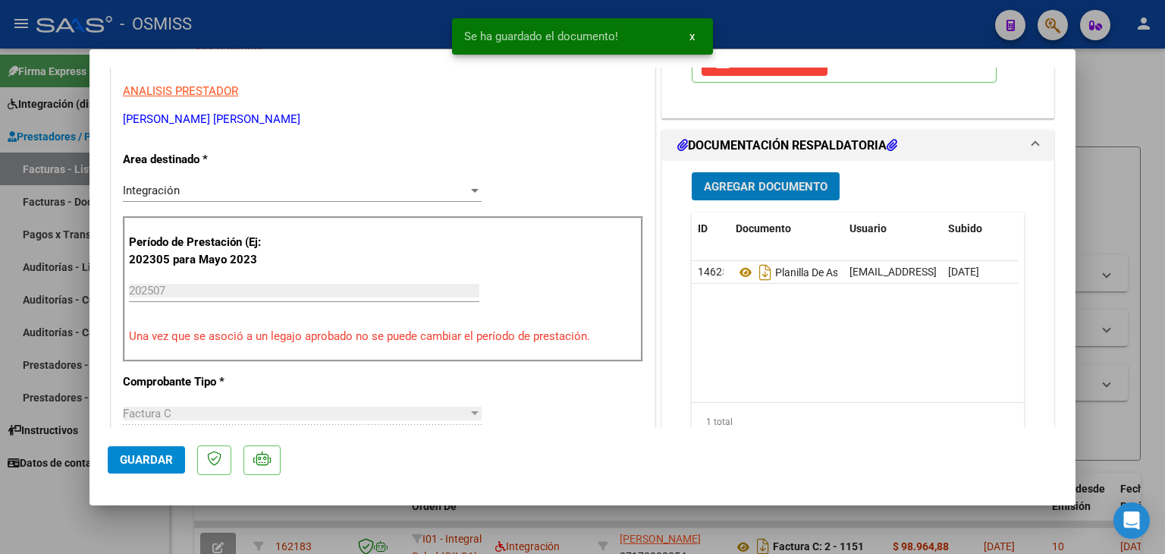
drag, startPoint x: 127, startPoint y: 457, endPoint x: 124, endPoint y: 422, distance: 35.0
click at [127, 457] on span "Guardar" at bounding box center [146, 460] width 53 height 14
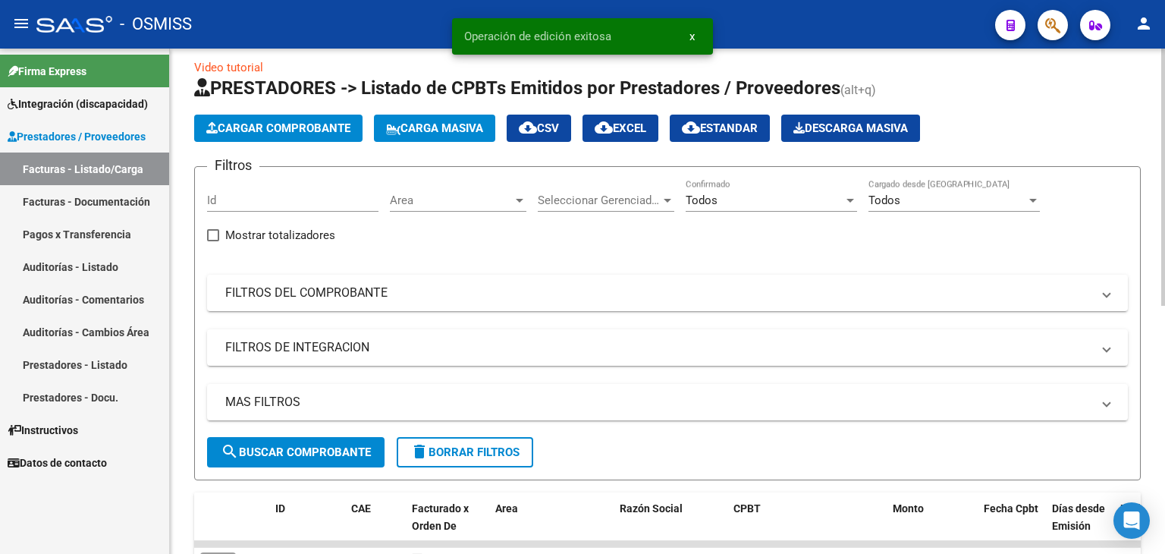
scroll to position [0, 0]
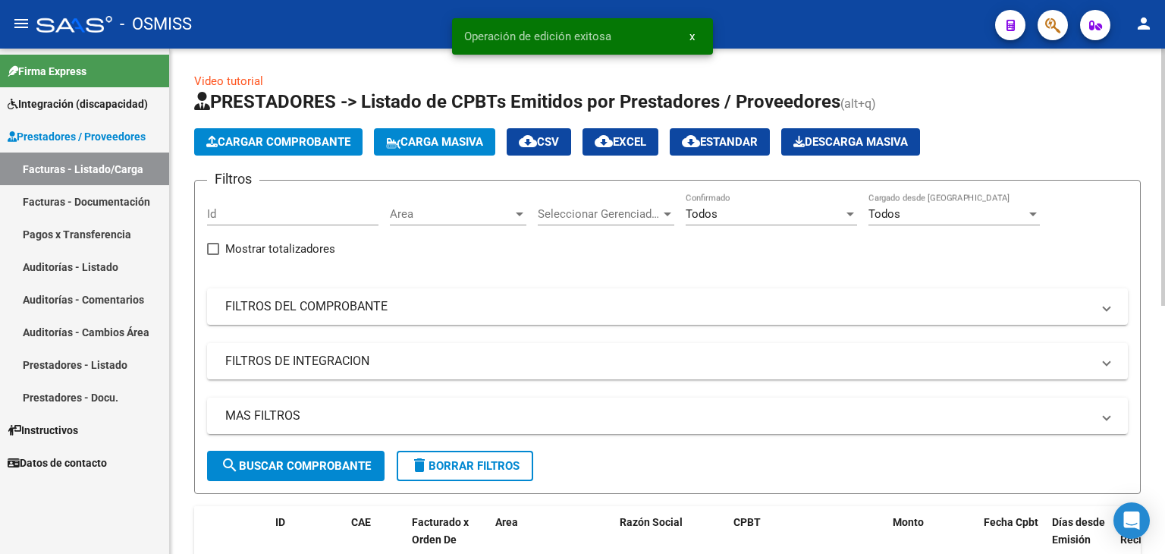
click at [297, 122] on app-list-header "PRESTADORES -> Listado de CPBTs Emitidos por Prestadores / Proveedores (alt+q) …" at bounding box center [667, 291] width 947 height 404
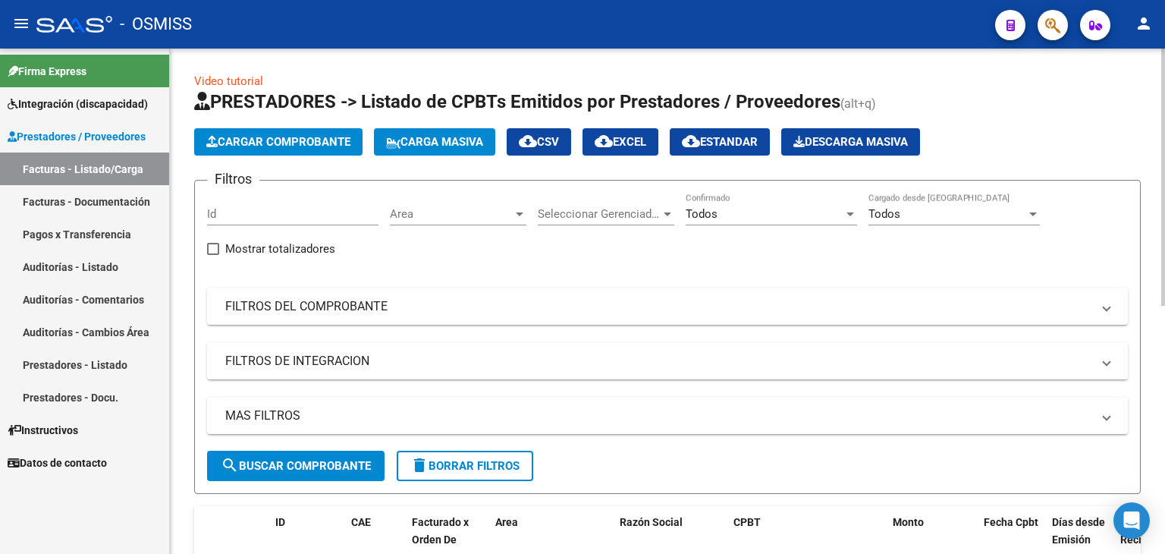
click at [291, 143] on span "Cargar Comprobante" at bounding box center [278, 142] width 144 height 14
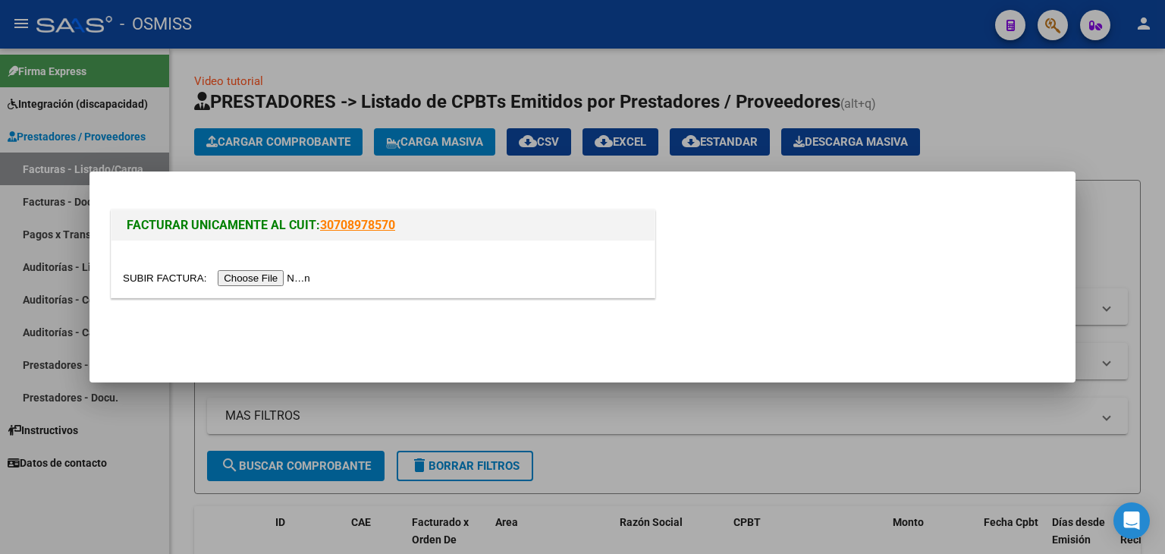
click at [276, 278] on input "file" at bounding box center [219, 278] width 192 height 16
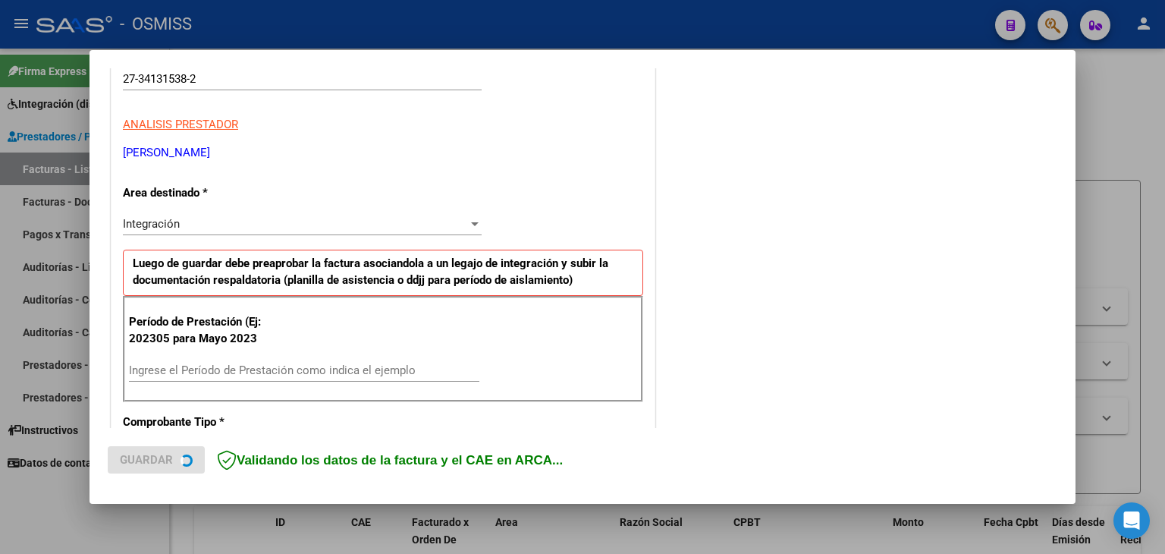
scroll to position [303, 0]
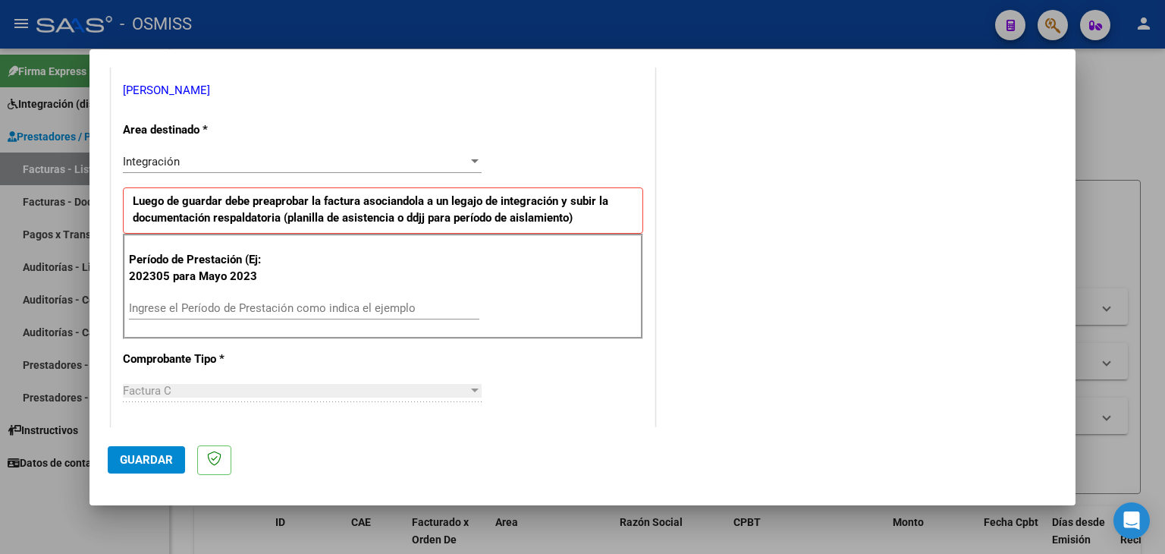
click at [319, 310] on input "Ingrese el Período de Prestación como indica el ejemplo" at bounding box center [304, 308] width 350 height 14
click at [312, 310] on input "202507" at bounding box center [304, 308] width 350 height 14
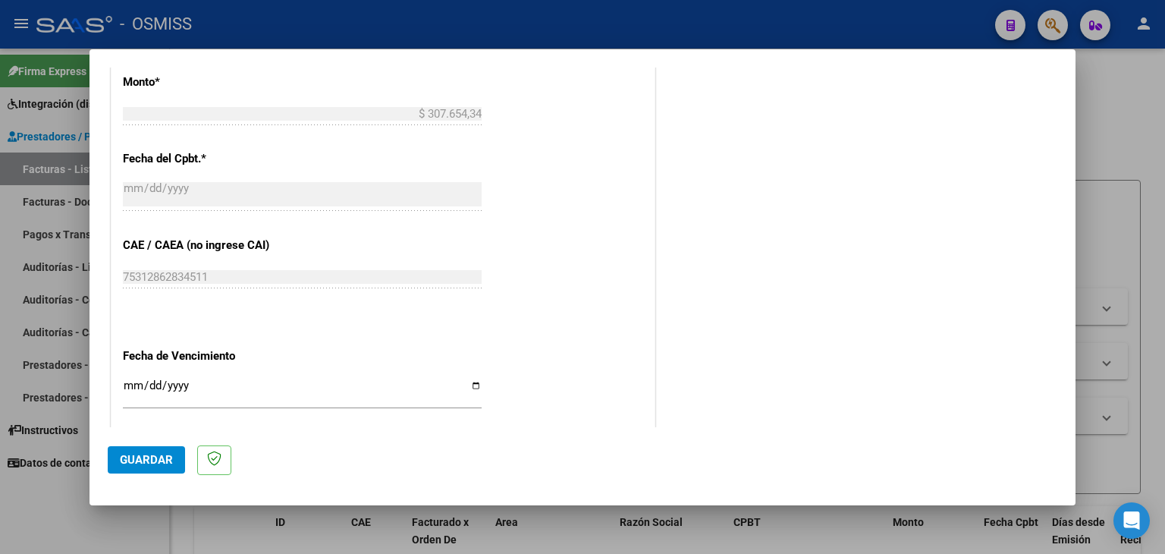
scroll to position [910, 0]
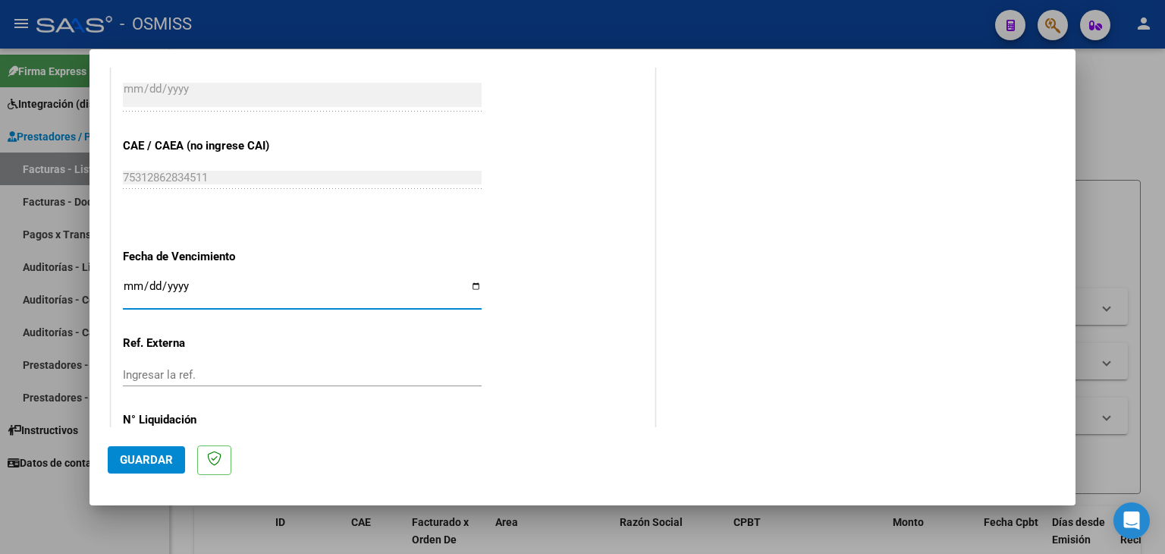
click at [127, 292] on input "Ingresar la fecha" at bounding box center [302, 292] width 359 height 24
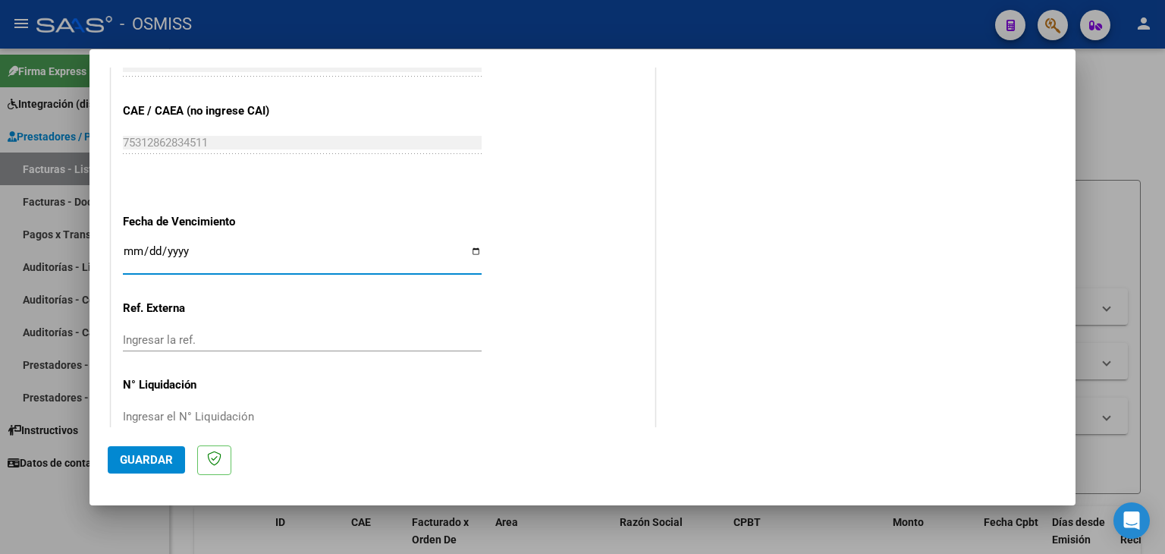
scroll to position [973, 0]
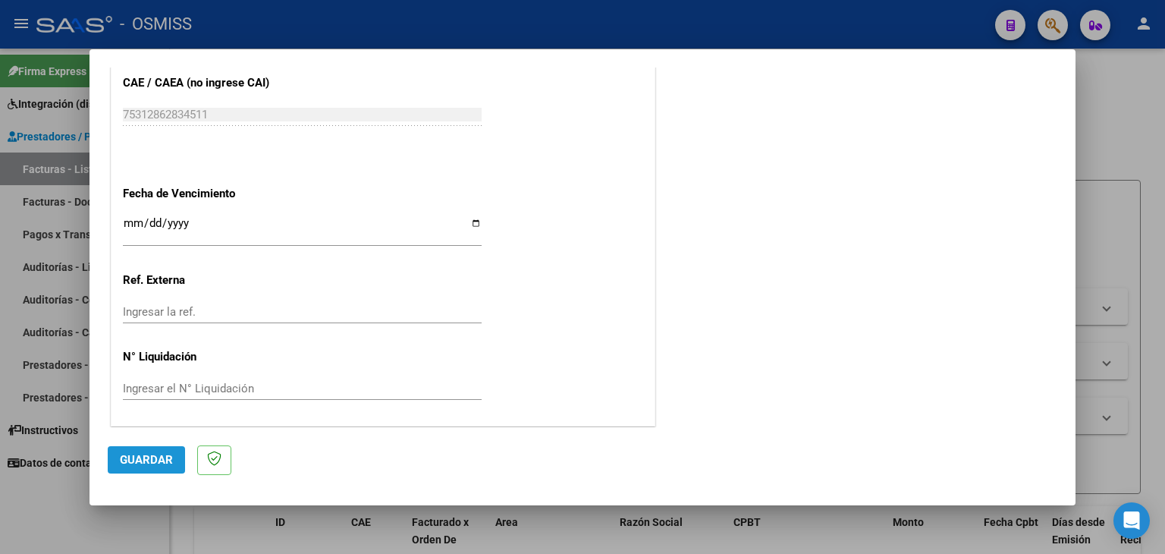
click at [134, 453] on span "Guardar" at bounding box center [146, 460] width 53 height 14
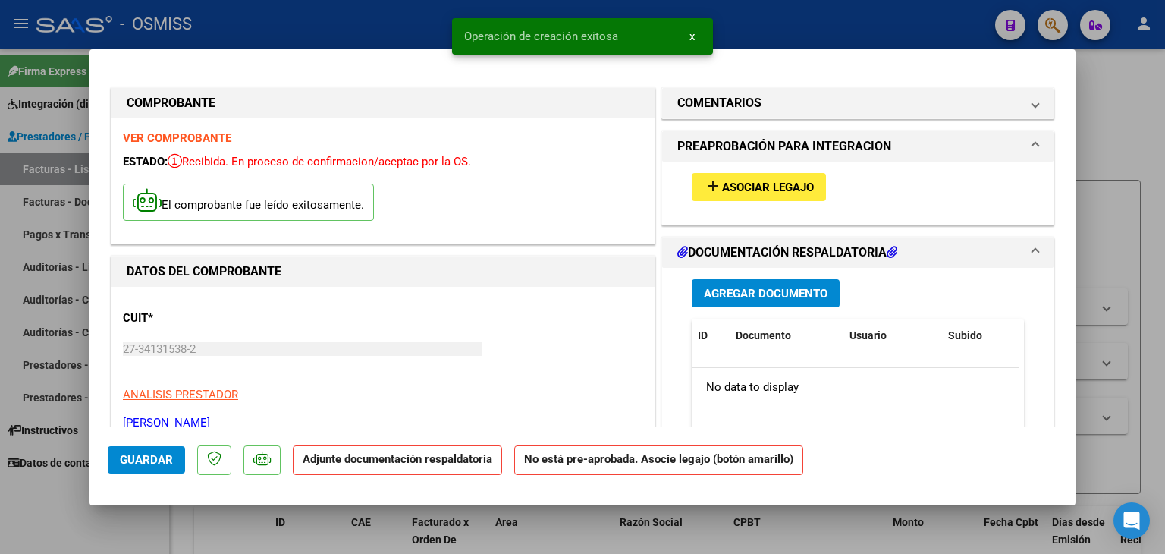
click at [777, 194] on span "Asociar Legajo" at bounding box center [768, 188] width 92 height 14
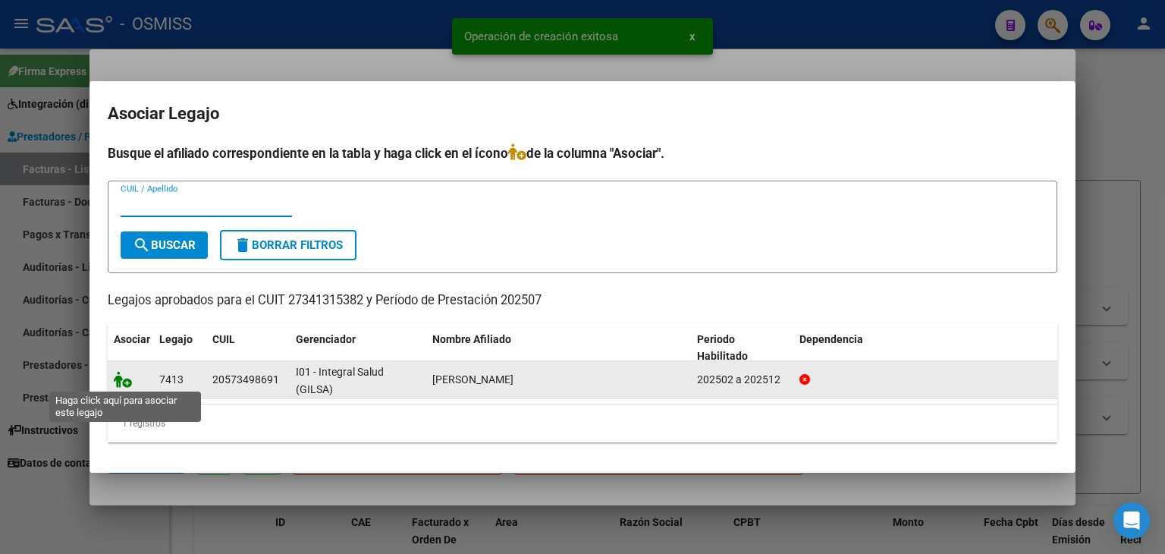
click at [130, 379] on icon at bounding box center [123, 379] width 18 height 17
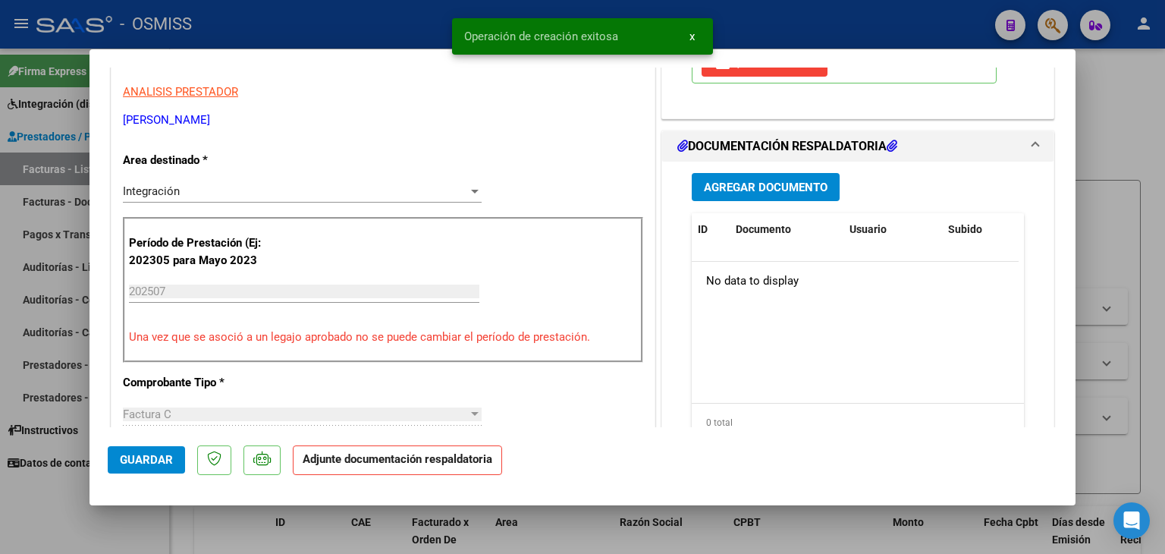
scroll to position [303, 0]
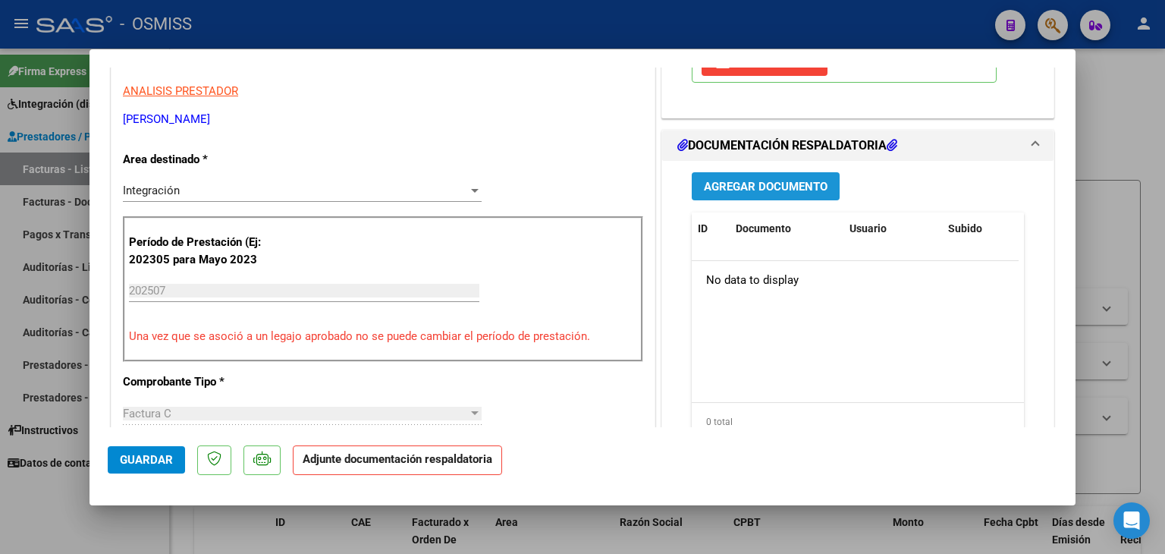
click at [773, 185] on span "Agregar Documento" at bounding box center [766, 187] width 124 height 14
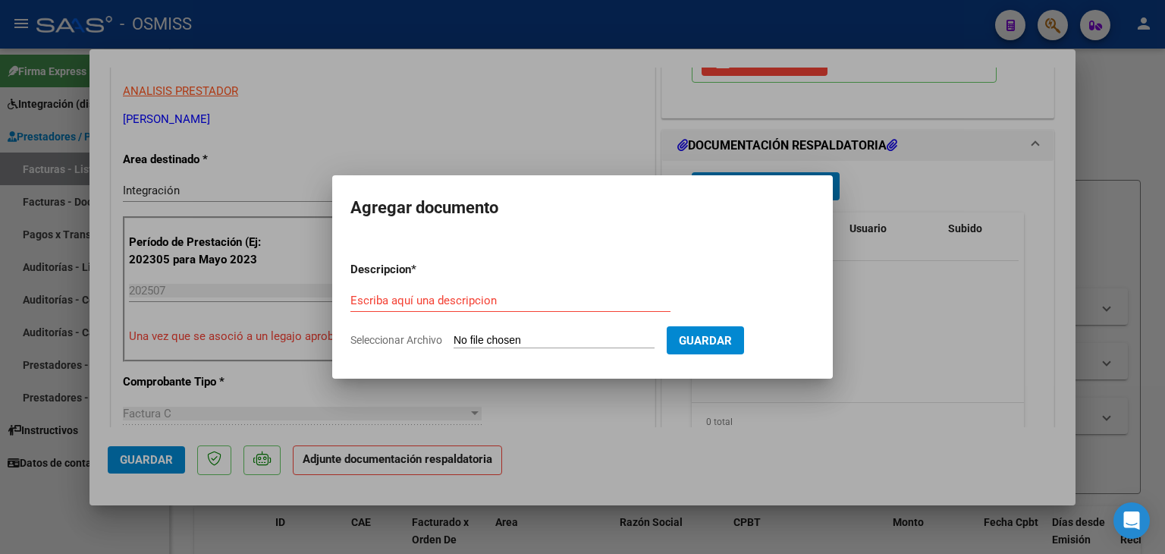
click at [545, 338] on input "Seleccionar Archivo" at bounding box center [554, 341] width 201 height 14
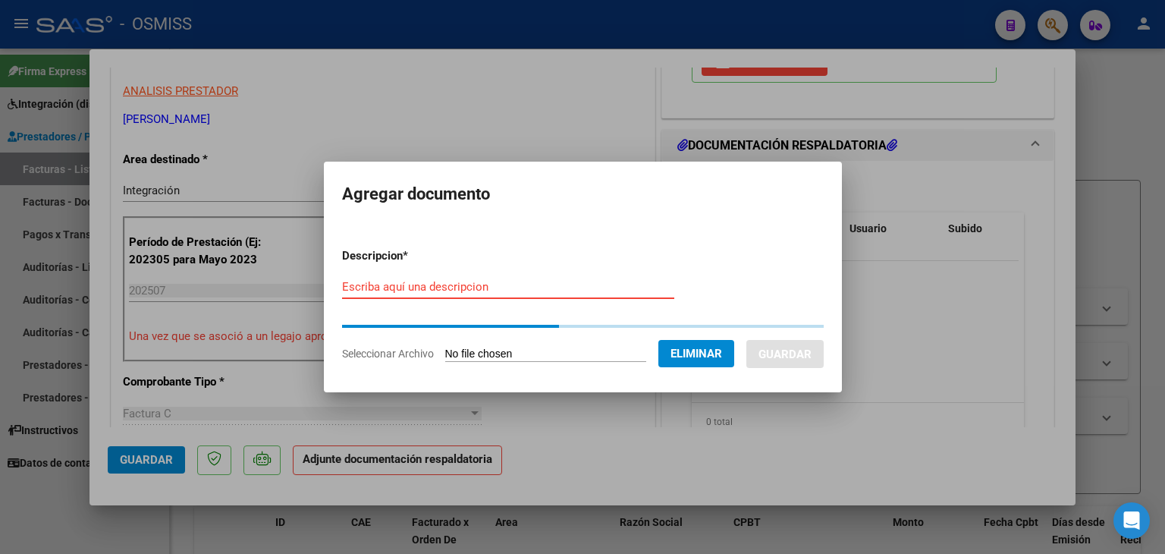
click at [390, 287] on input "Escriba aquí una descripcion" at bounding box center [508, 287] width 332 height 14
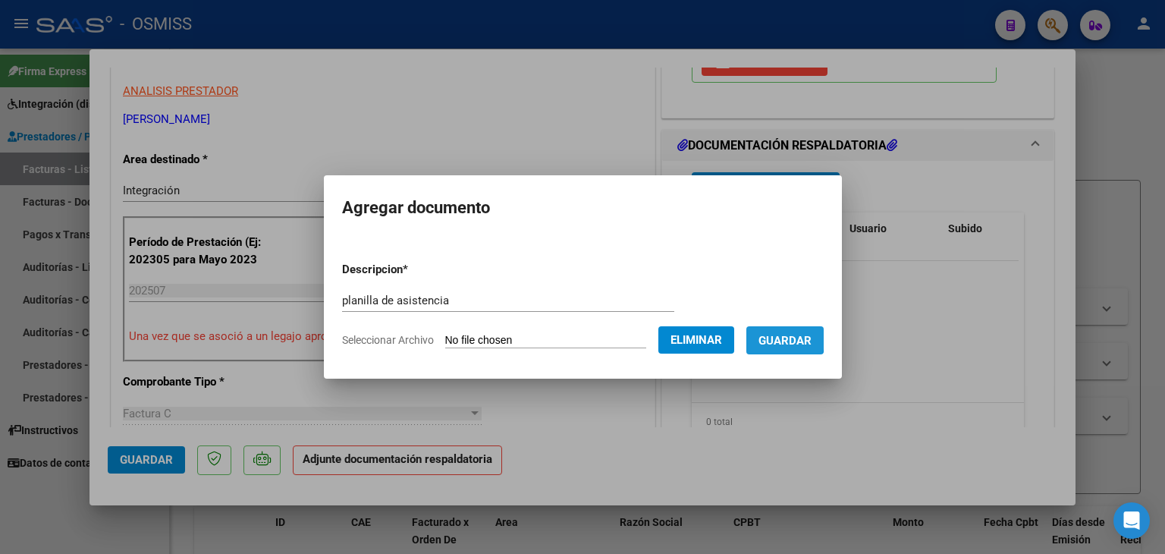
click at [774, 334] on span "Guardar" at bounding box center [784, 341] width 53 height 14
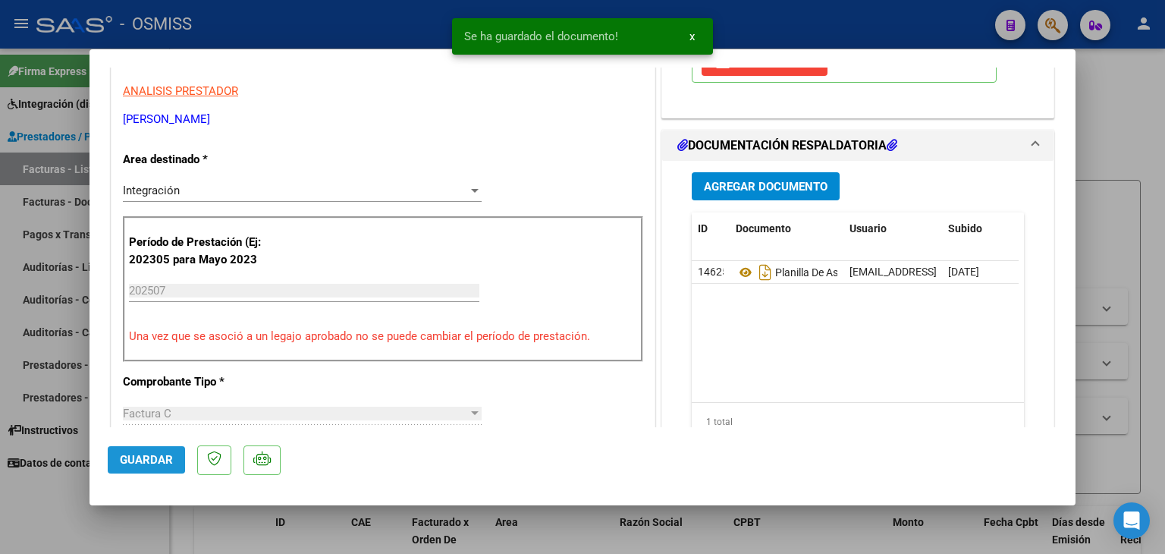
drag, startPoint x: 122, startPoint y: 453, endPoint x: 114, endPoint y: 447, distance: 10.3
click at [117, 454] on button "Guardar" at bounding box center [146, 459] width 77 height 27
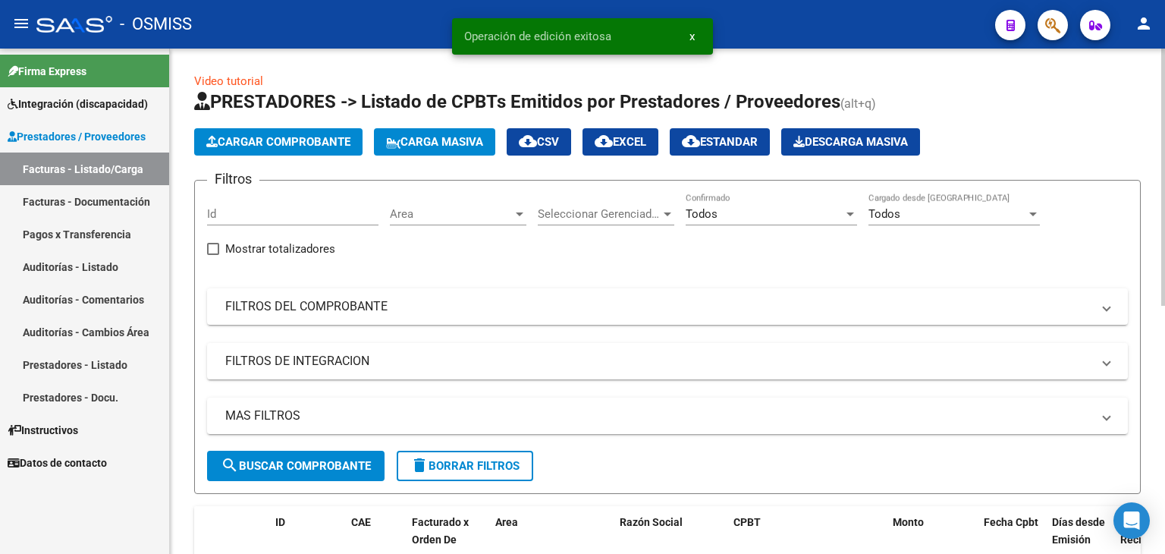
click at [278, 140] on span "Cargar Comprobante" at bounding box center [278, 142] width 144 height 14
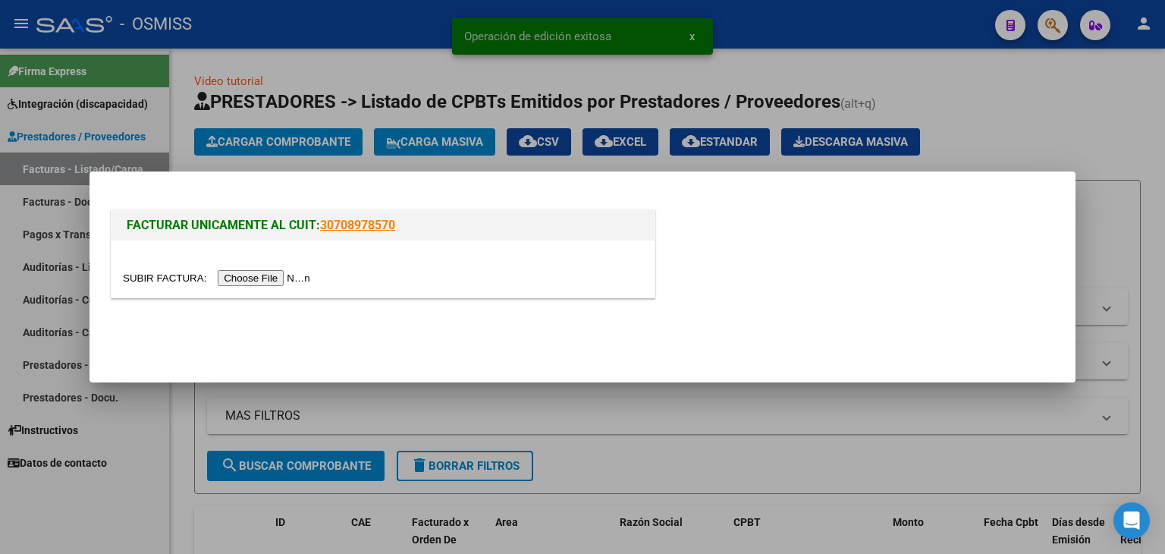
click at [306, 278] on input "file" at bounding box center [219, 278] width 192 height 16
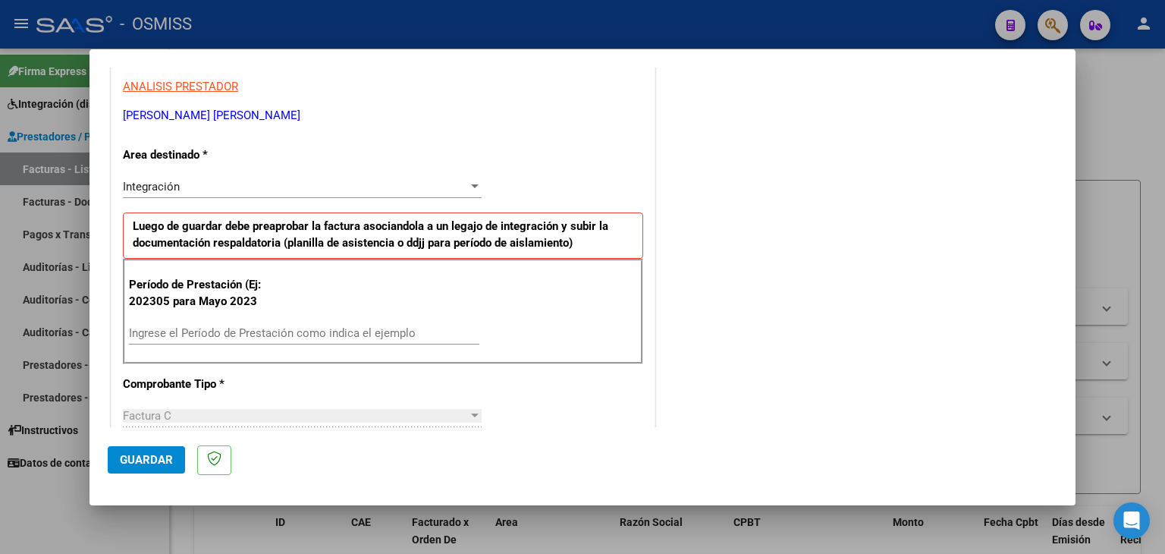
scroll to position [303, 0]
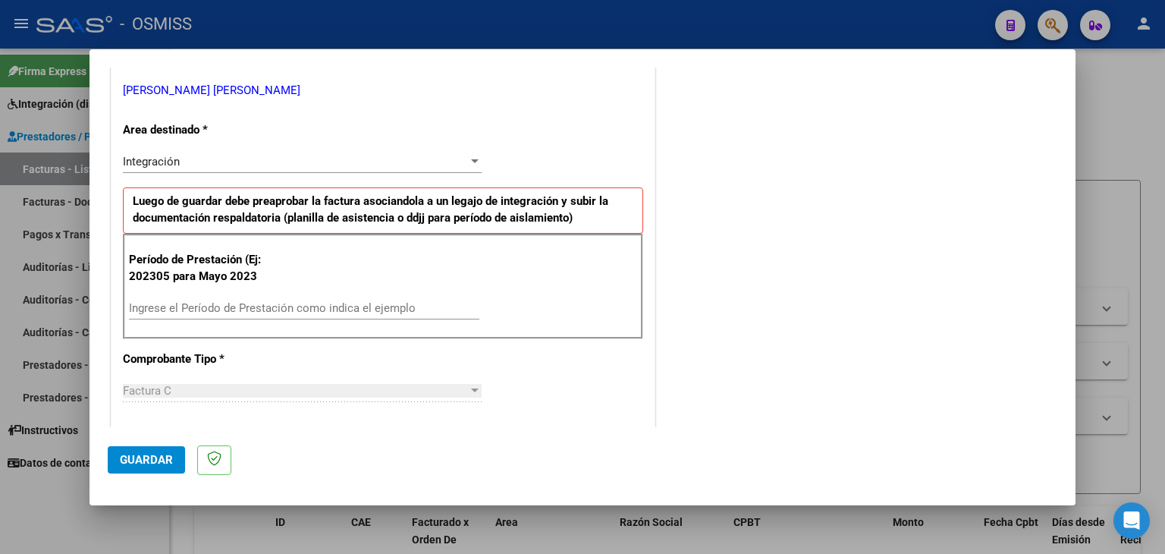
click at [254, 297] on div "Ingrese el Período de Prestación como indica el ejemplo" at bounding box center [304, 308] width 350 height 23
click at [263, 306] on input "202507" at bounding box center [304, 308] width 350 height 14
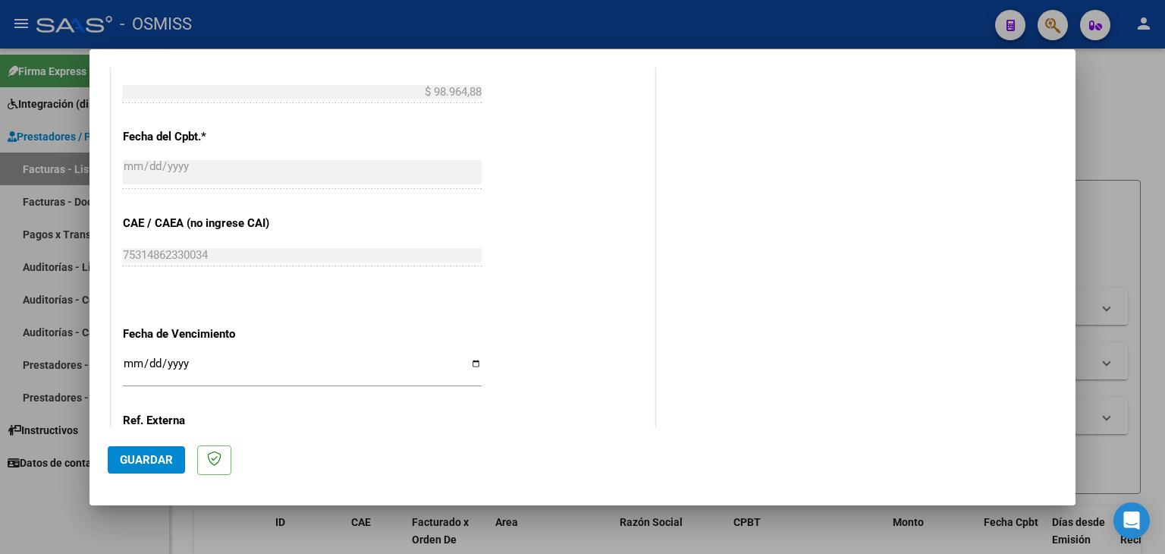
scroll to position [834, 0]
click at [124, 358] on input "Ingresar la fecha" at bounding box center [302, 368] width 359 height 24
click at [130, 457] on span "Guardar" at bounding box center [146, 460] width 53 height 14
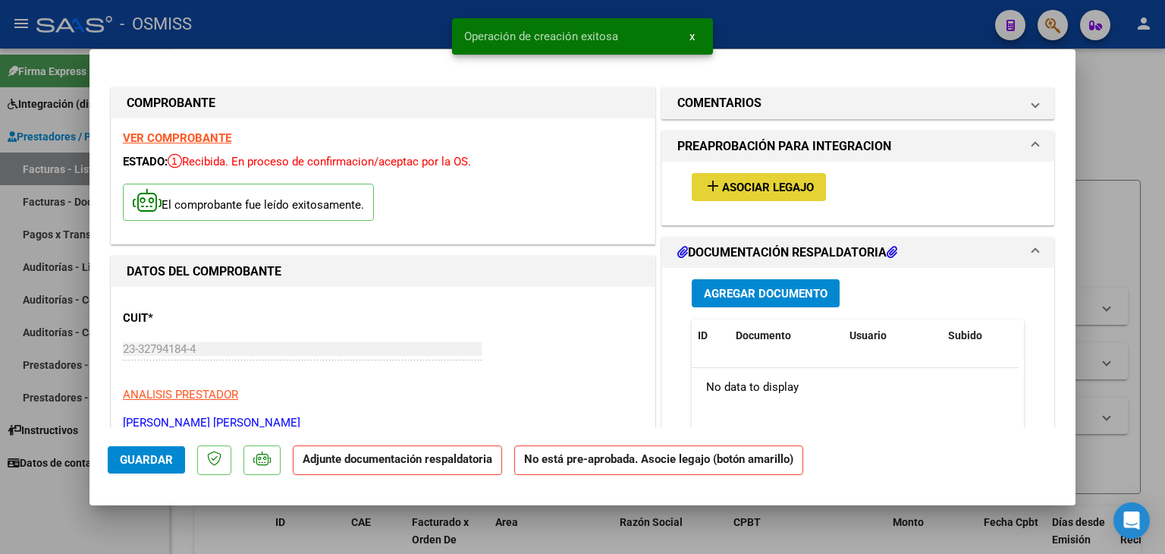
click at [750, 187] on span "Asociar Legajo" at bounding box center [768, 188] width 92 height 14
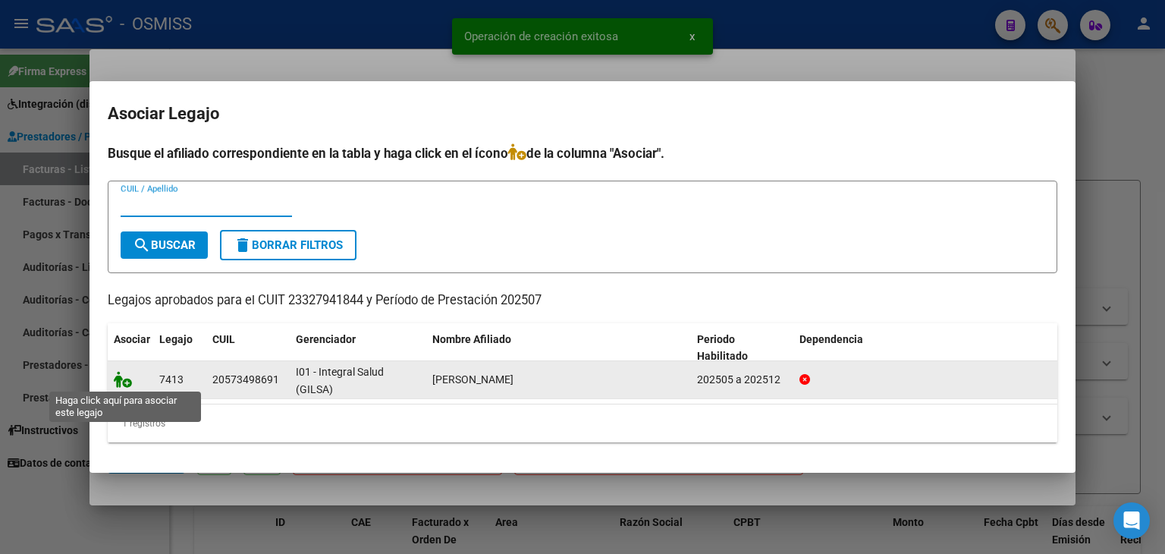
click at [122, 385] on icon at bounding box center [123, 379] width 18 height 17
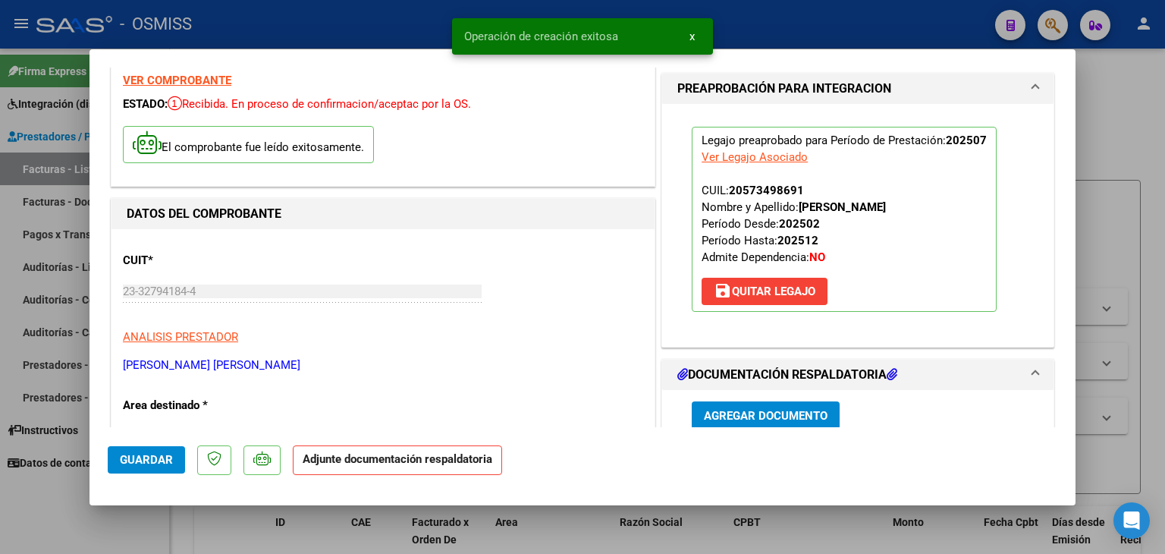
scroll to position [152, 0]
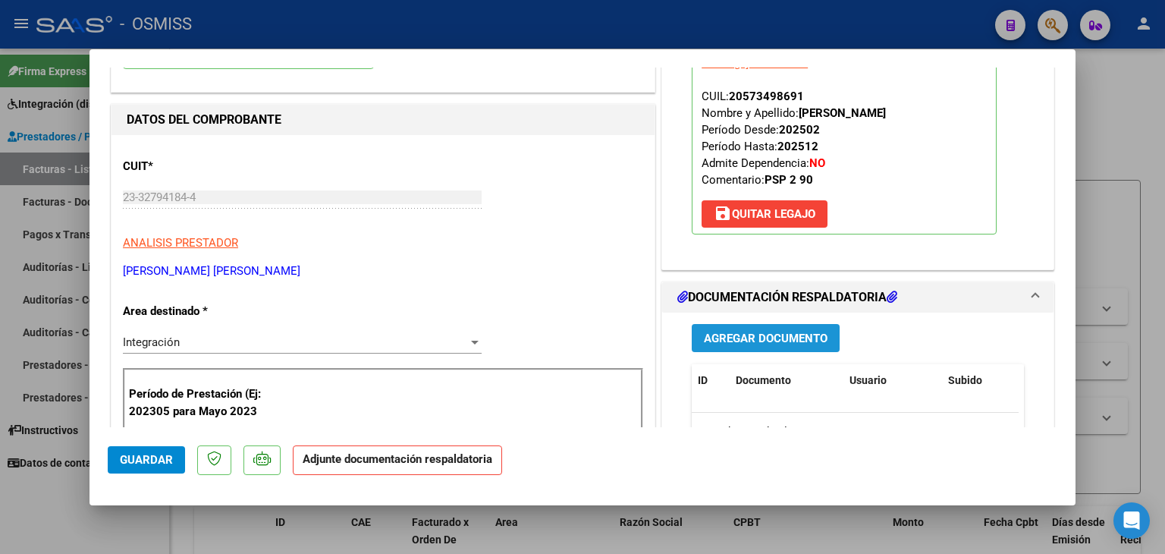
click at [757, 334] on span "Agregar Documento" at bounding box center [766, 338] width 124 height 14
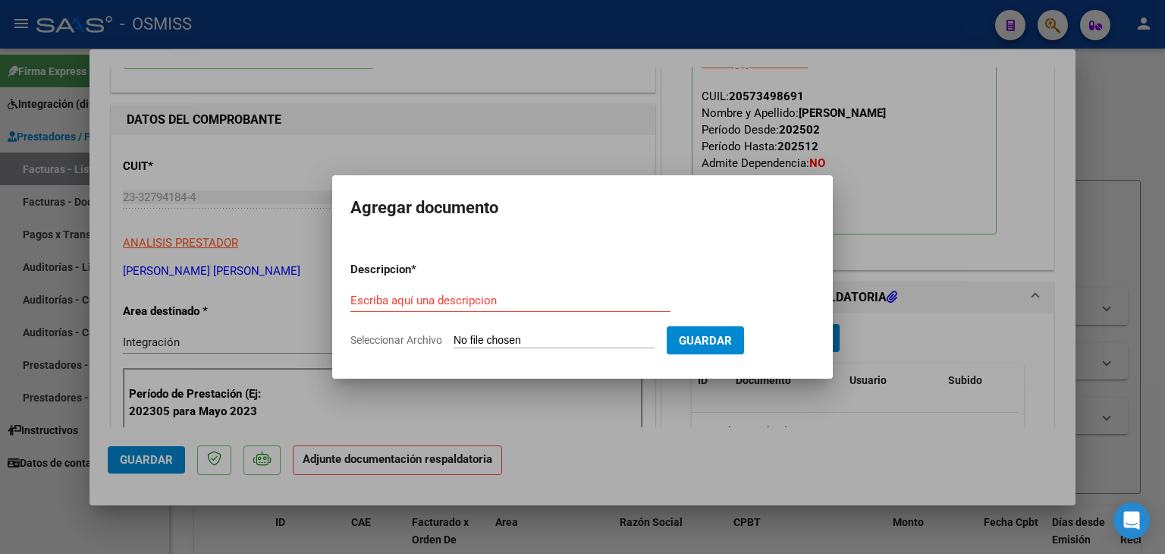
click at [531, 336] on input "Seleccionar Archivo" at bounding box center [554, 341] width 201 height 14
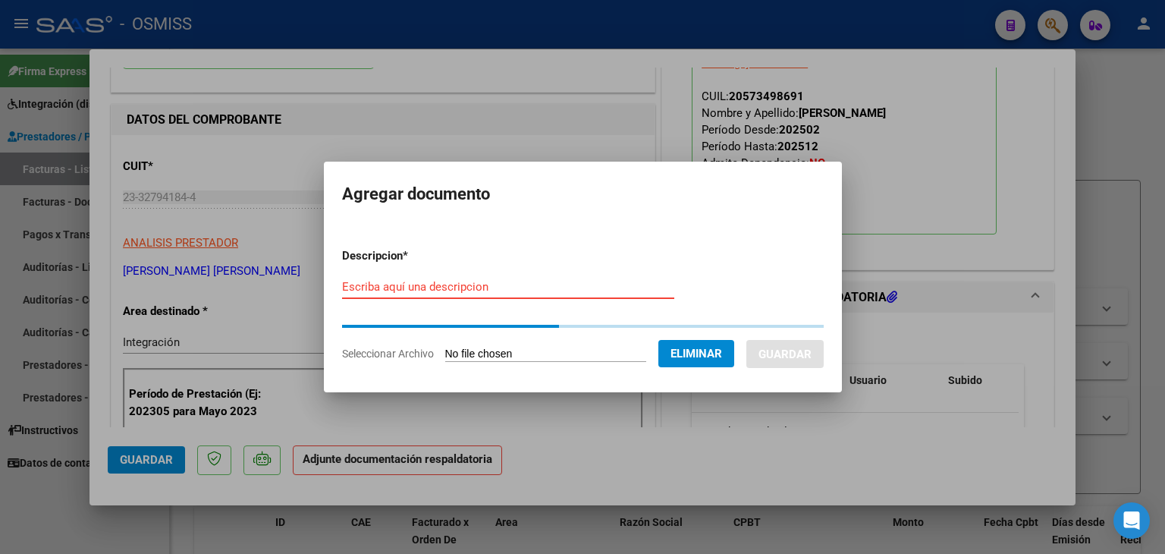
click at [440, 283] on input "Escriba aquí una descripcion" at bounding box center [508, 287] width 332 height 14
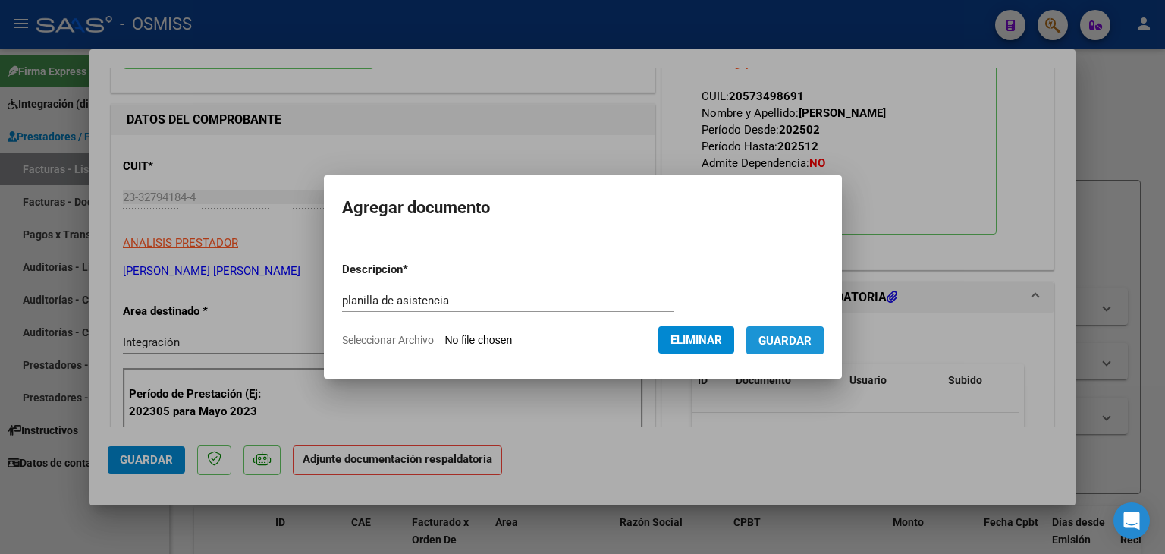
click at [762, 350] on button "Guardar" at bounding box center [784, 340] width 77 height 28
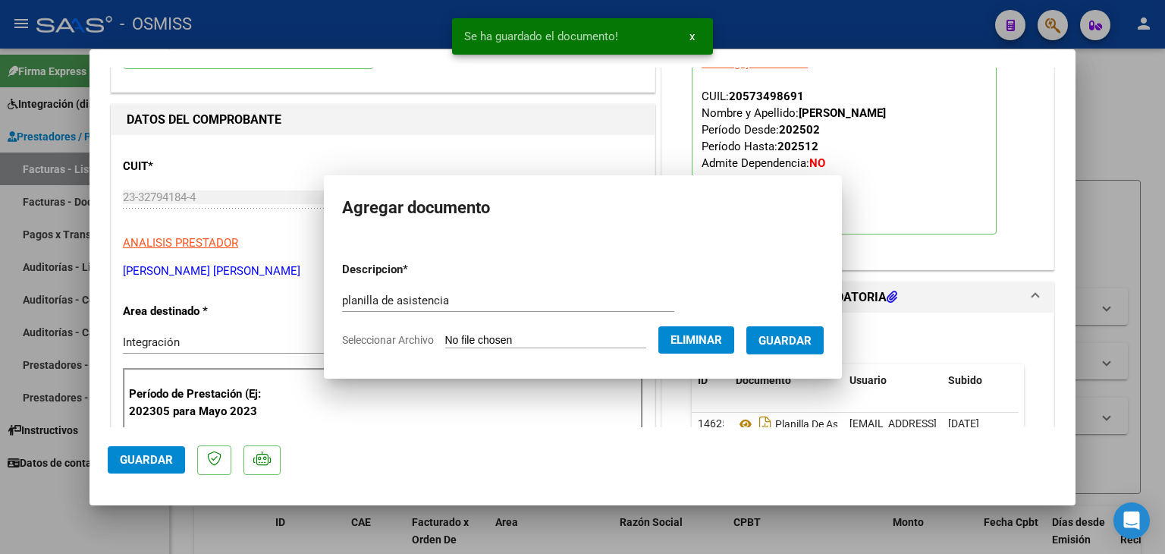
click at [770, 341] on span "Agregar Documento" at bounding box center [766, 338] width 124 height 14
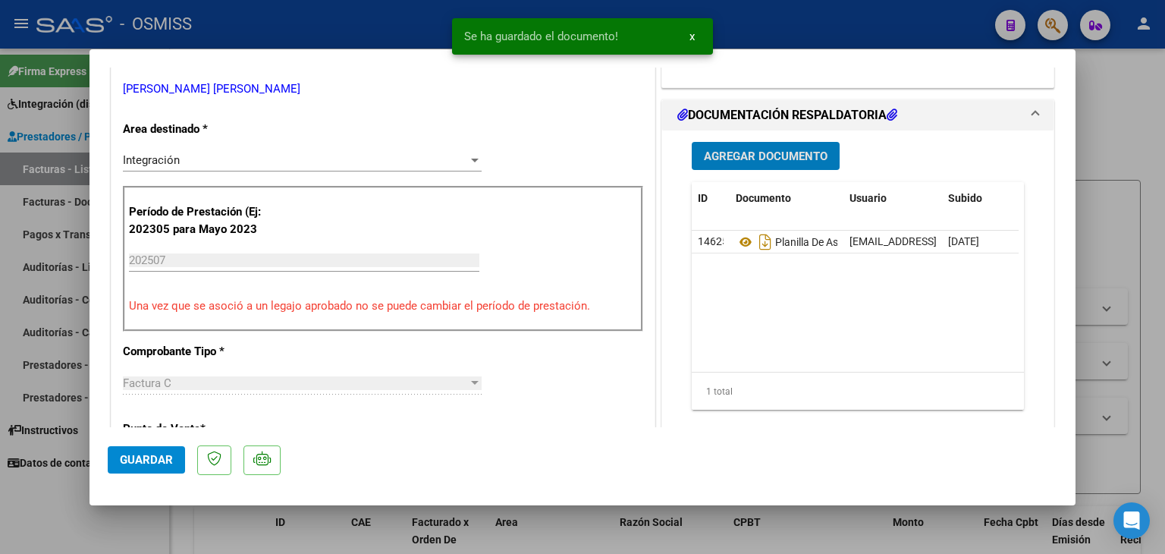
scroll to position [379, 0]
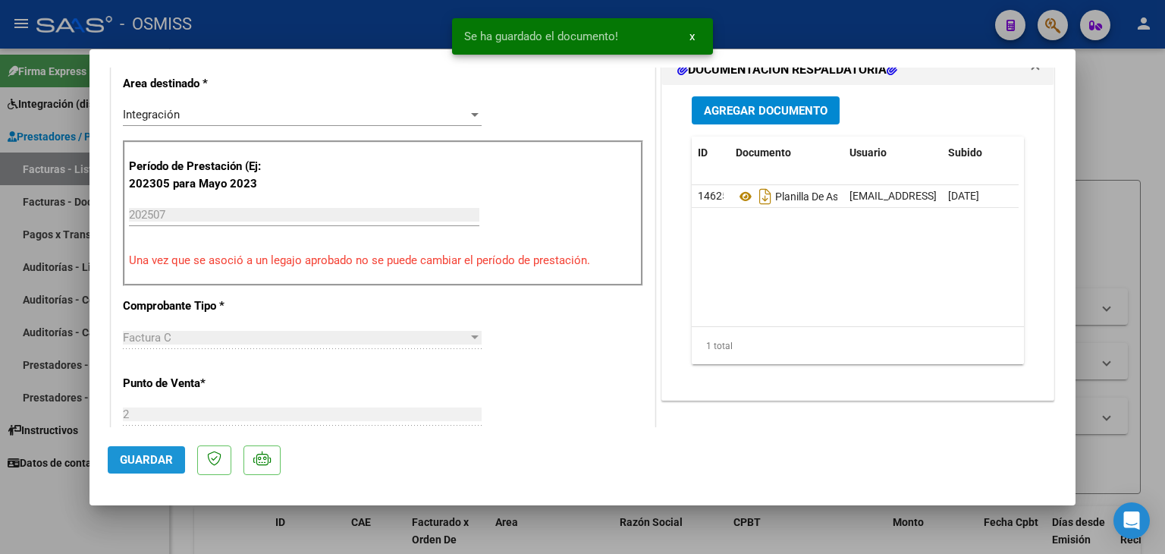
drag, startPoint x: 146, startPoint y: 468, endPoint x: 155, endPoint y: 461, distance: 12.0
click at [149, 469] on button "Guardar" at bounding box center [146, 459] width 77 height 27
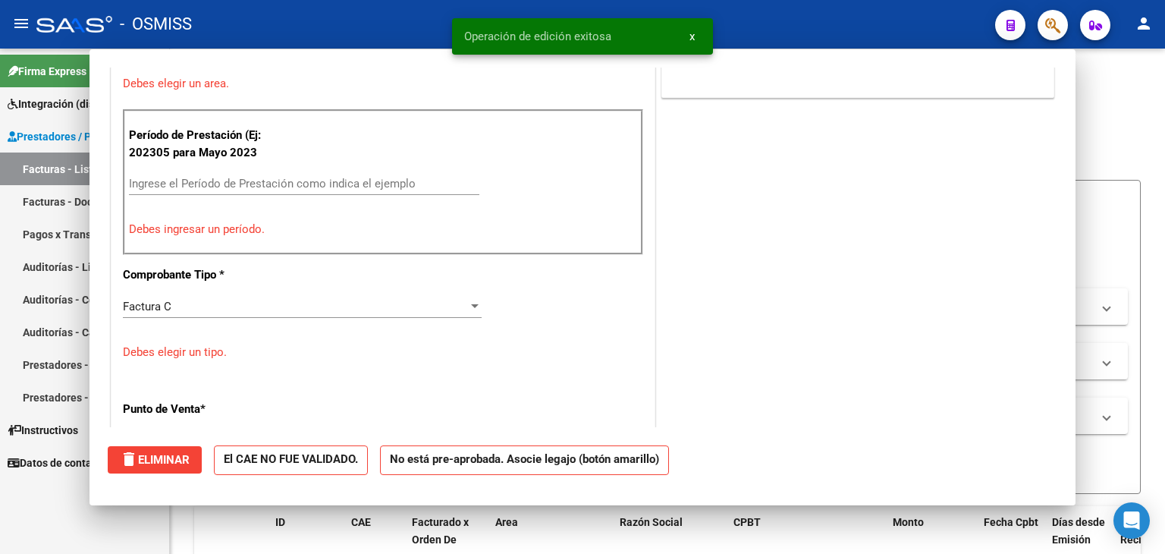
scroll to position [314, 0]
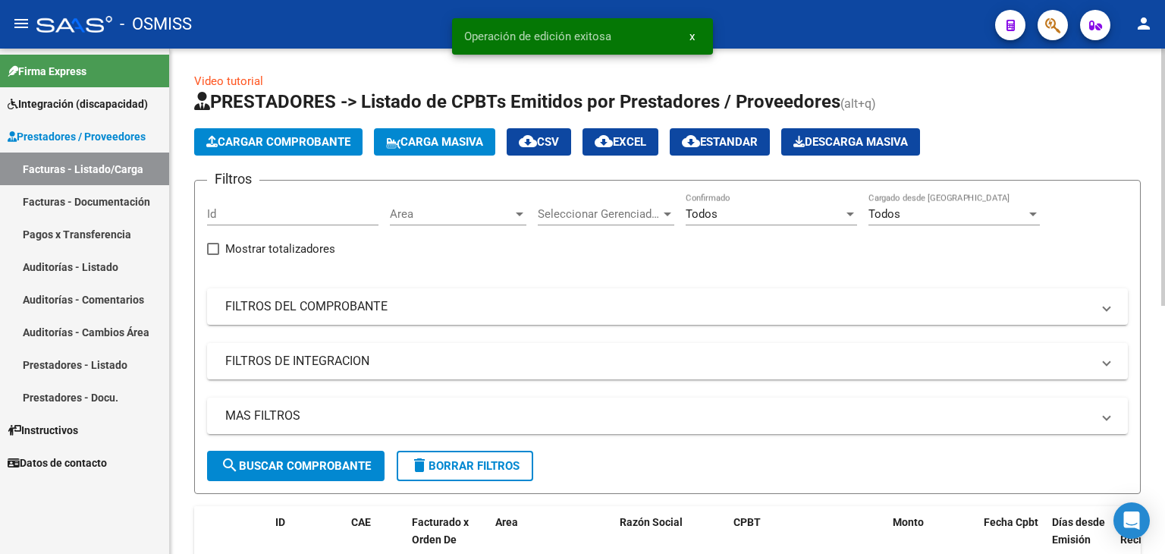
click at [297, 140] on span "Cargar Comprobante" at bounding box center [278, 142] width 144 height 14
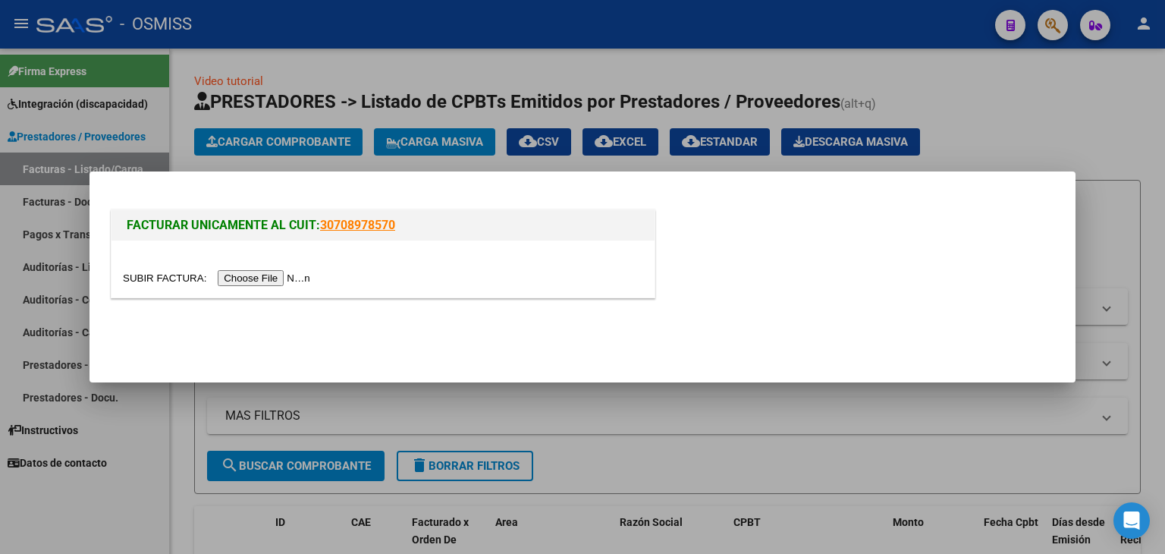
click at [272, 272] on div at bounding box center [382, 268] width 543 height 57
click at [266, 275] on input "file" at bounding box center [219, 278] width 192 height 16
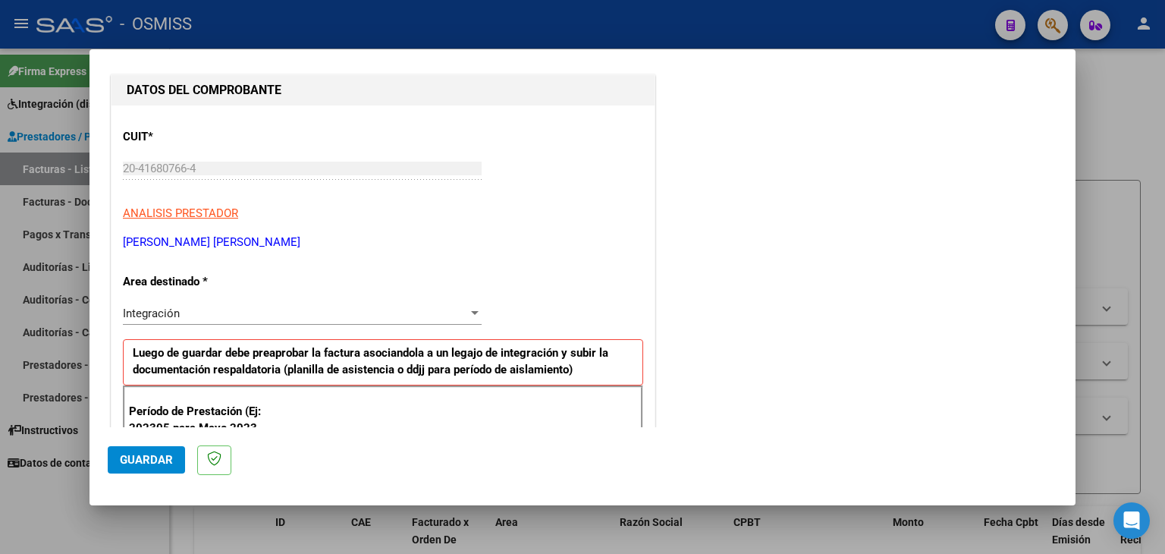
scroll to position [455, 0]
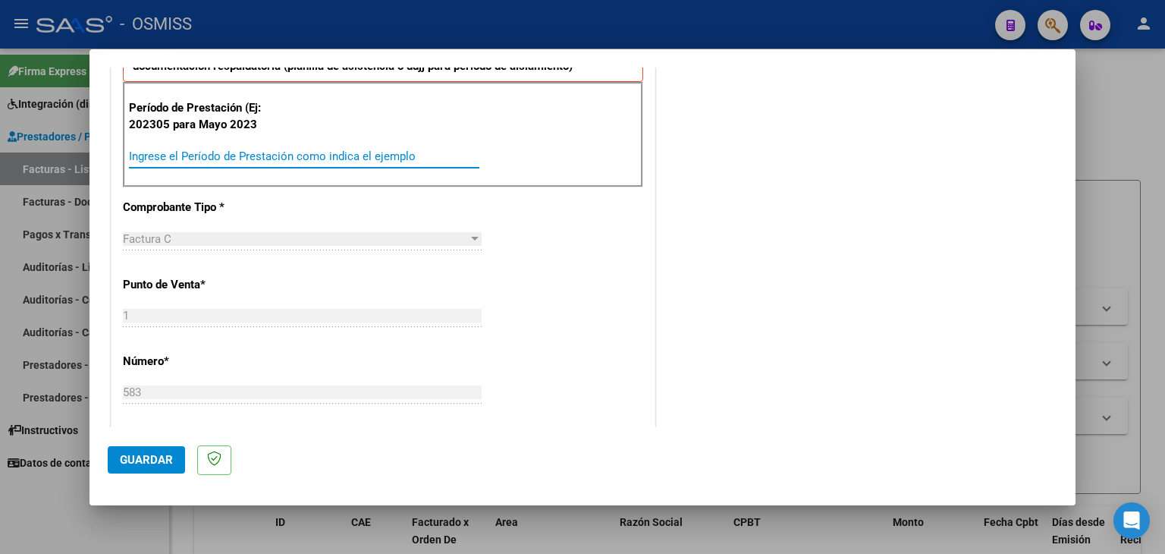
click at [279, 150] on input "Ingrese el Período de Prestación como indica el ejemplo" at bounding box center [304, 156] width 350 height 14
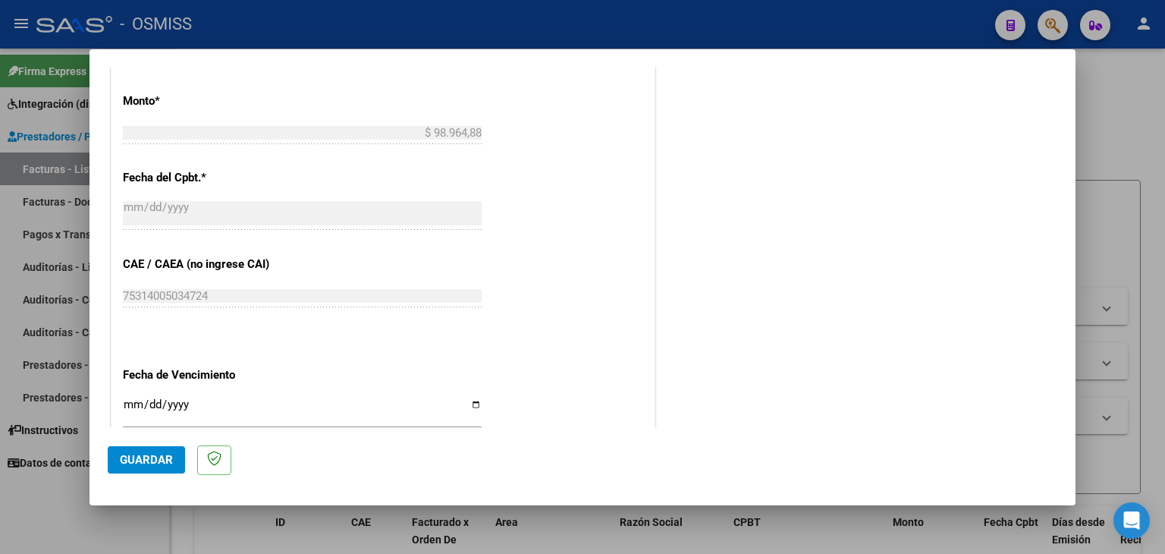
scroll to position [834, 0]
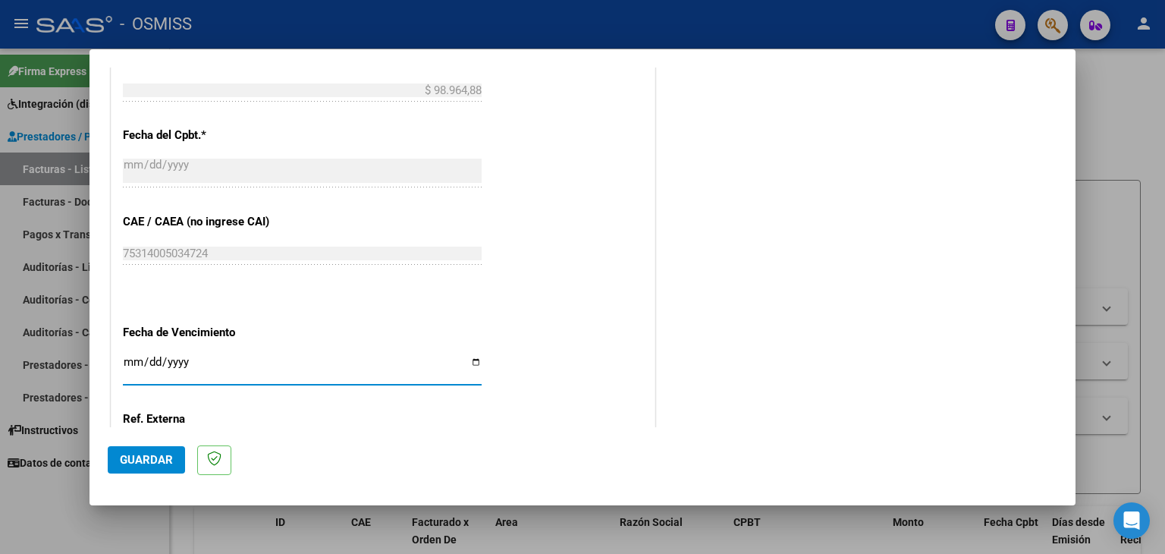
click at [137, 368] on input "Ingresar la fecha" at bounding box center [302, 368] width 359 height 24
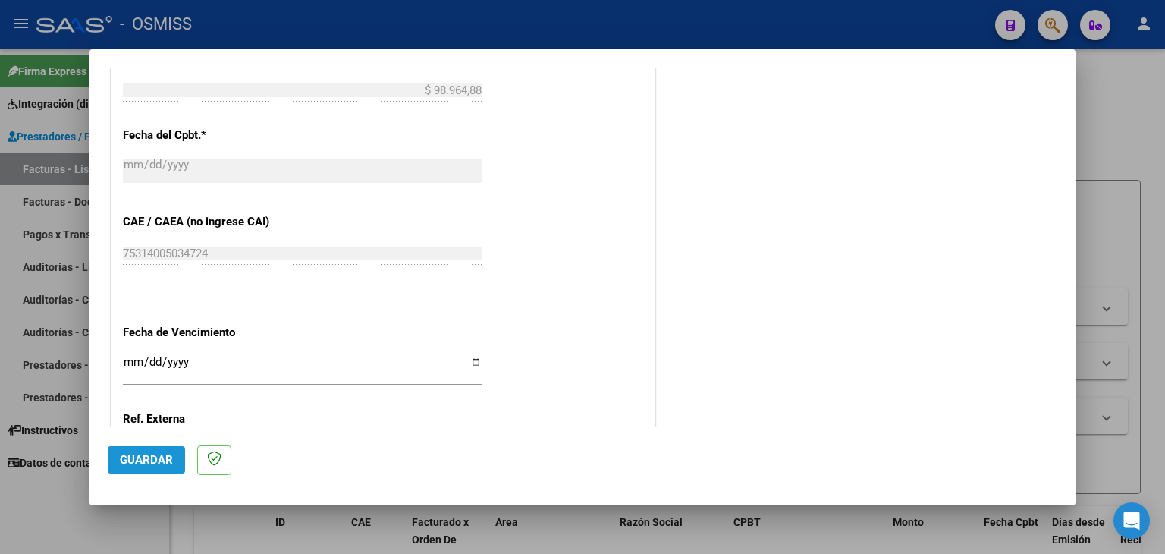
click at [144, 457] on span "Guardar" at bounding box center [146, 460] width 53 height 14
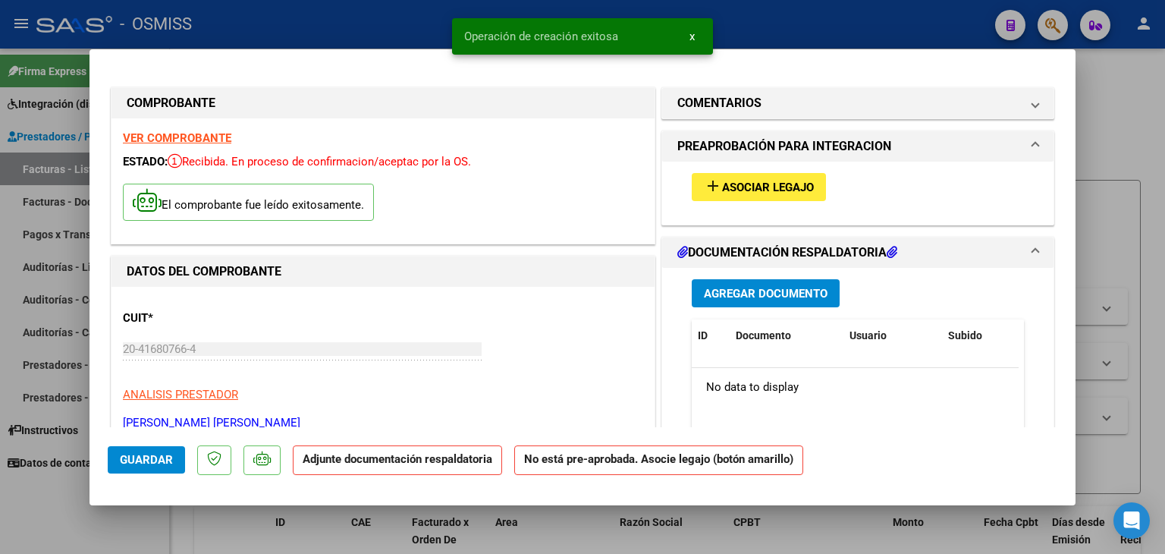
click at [777, 189] on span "Asociar Legajo" at bounding box center [768, 188] width 92 height 14
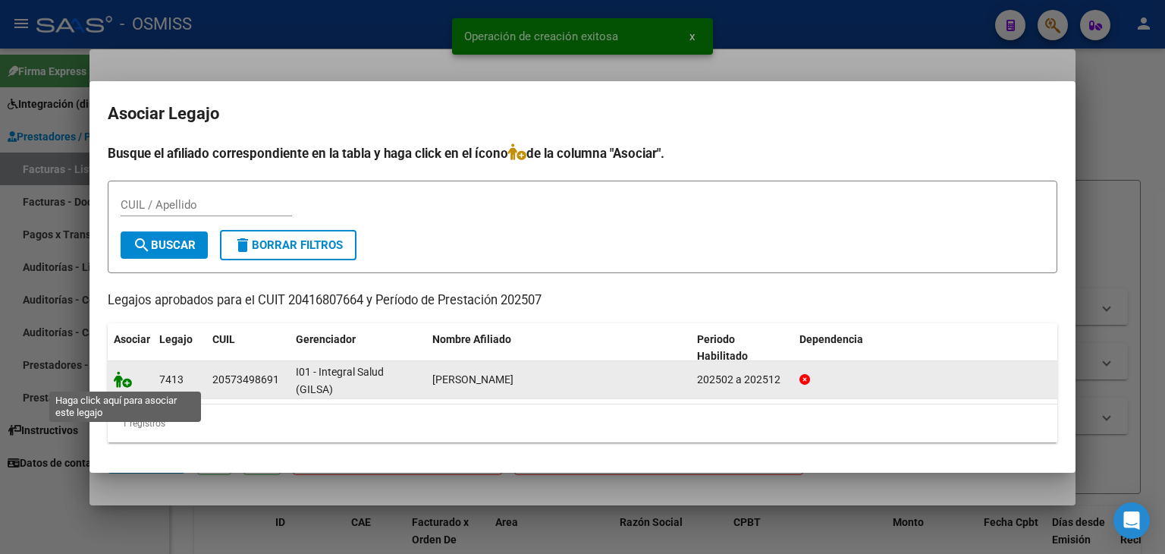
click at [130, 373] on icon at bounding box center [123, 379] width 18 height 17
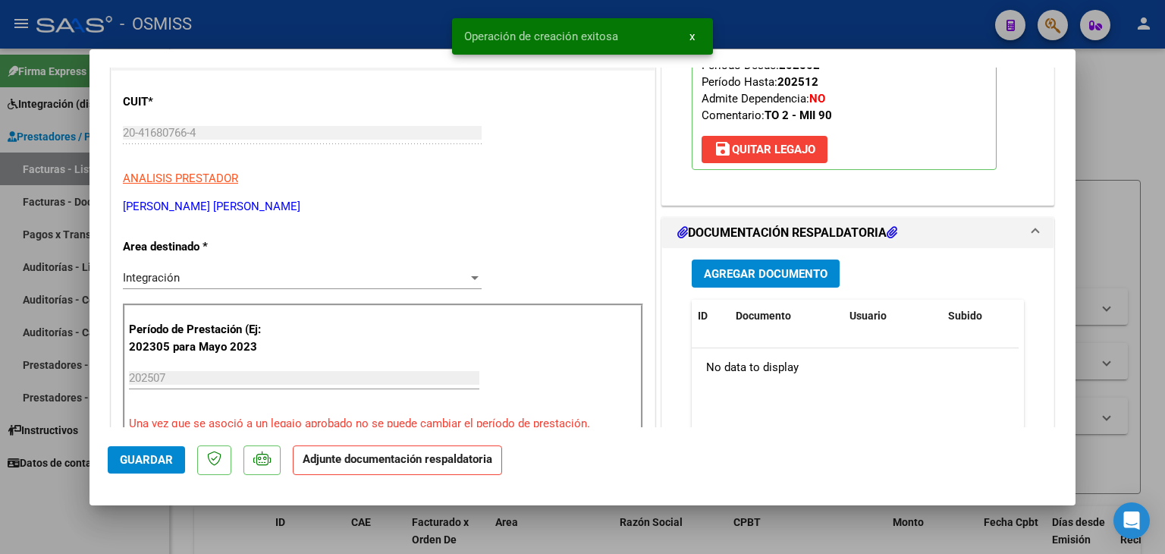
scroll to position [228, 0]
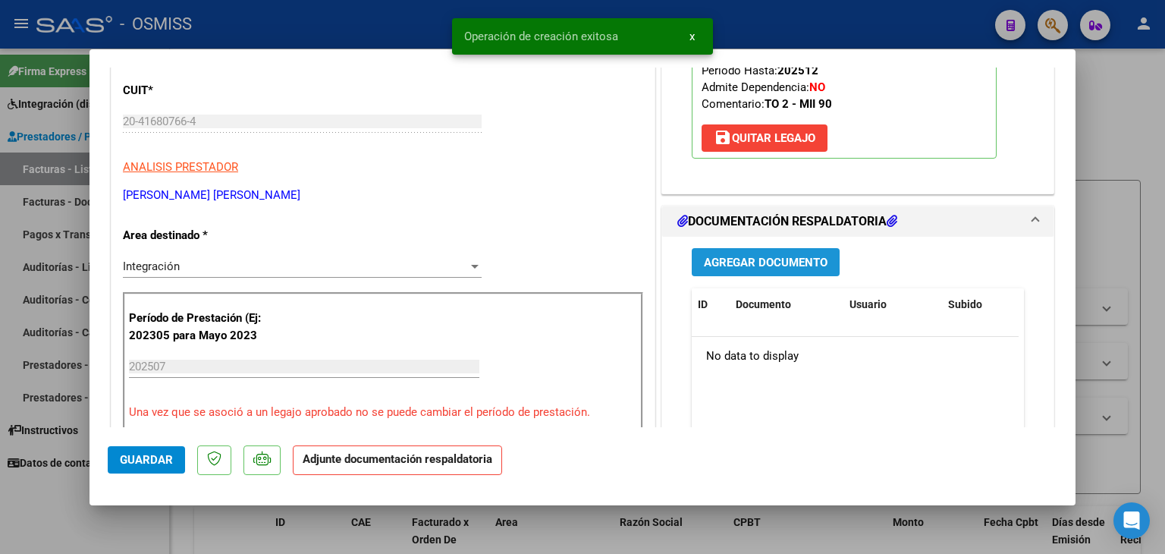
click at [783, 260] on span "Agregar Documento" at bounding box center [766, 263] width 124 height 14
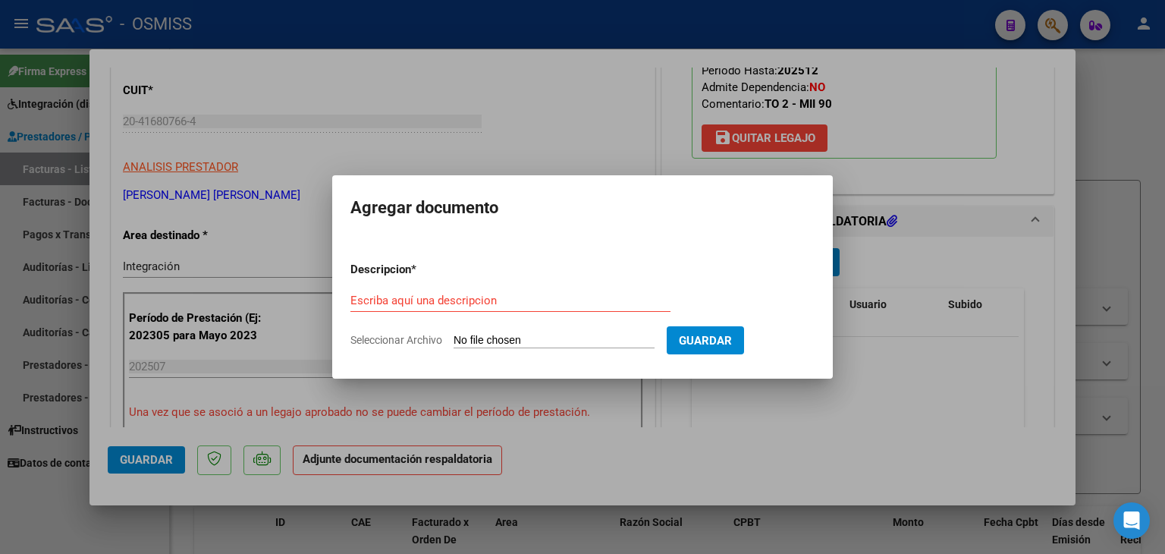
click at [558, 341] on input "Seleccionar Archivo" at bounding box center [554, 341] width 201 height 14
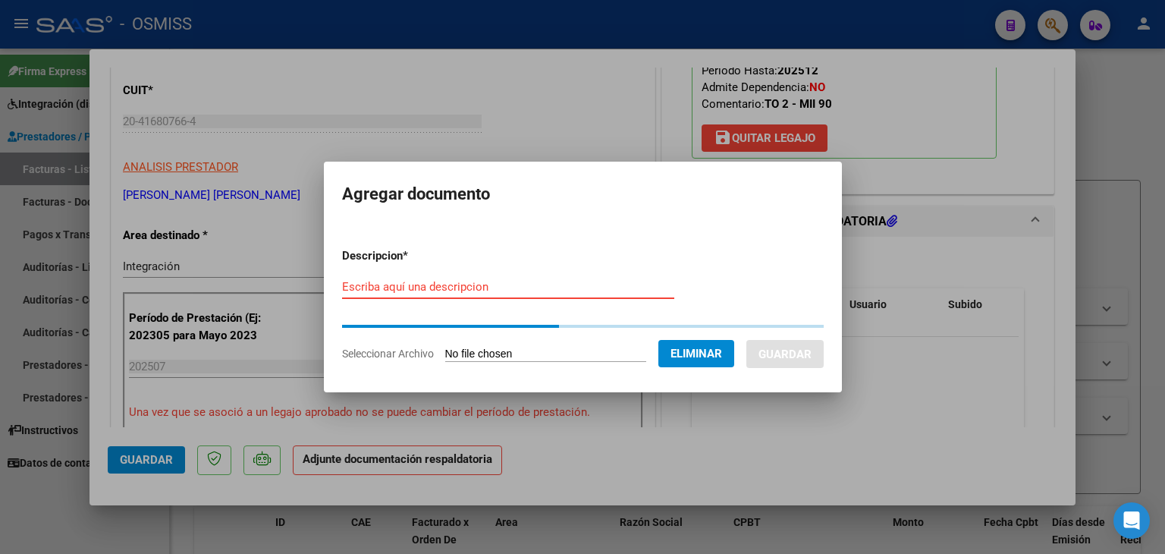
click at [475, 290] on input "Escriba aquí una descripcion" at bounding box center [508, 287] width 332 height 14
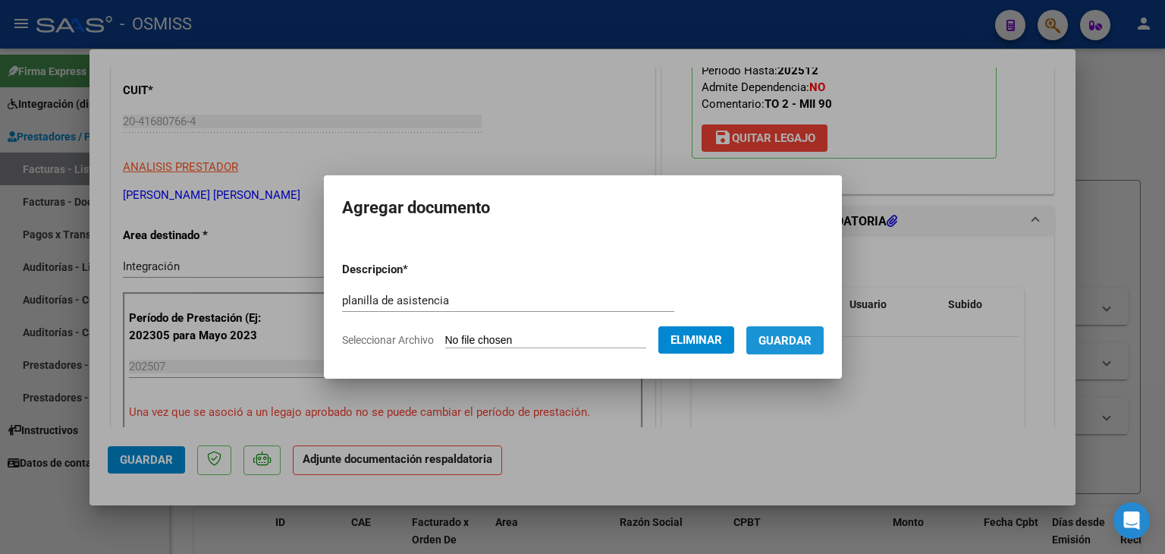
click at [799, 346] on span "Guardar" at bounding box center [784, 341] width 53 height 14
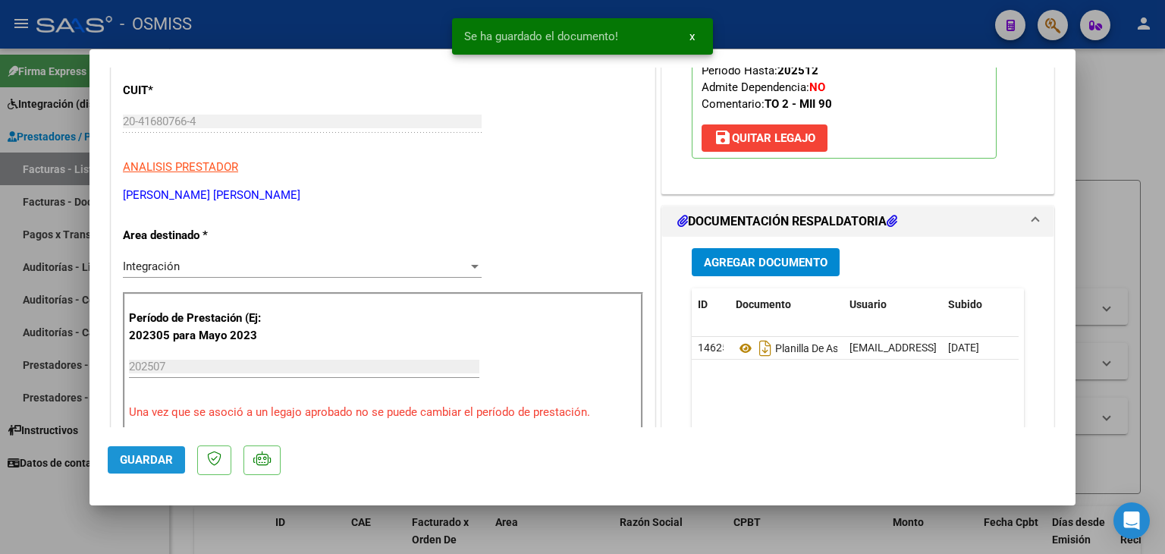
click at [150, 454] on span "Guardar" at bounding box center [146, 460] width 53 height 14
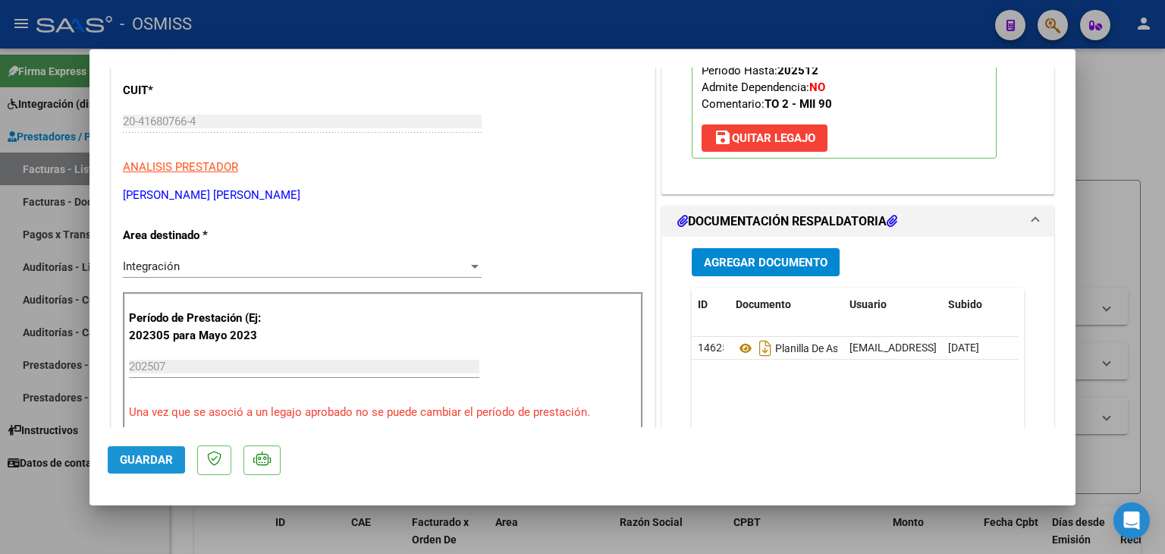
click at [151, 472] on button "Guardar" at bounding box center [146, 459] width 77 height 27
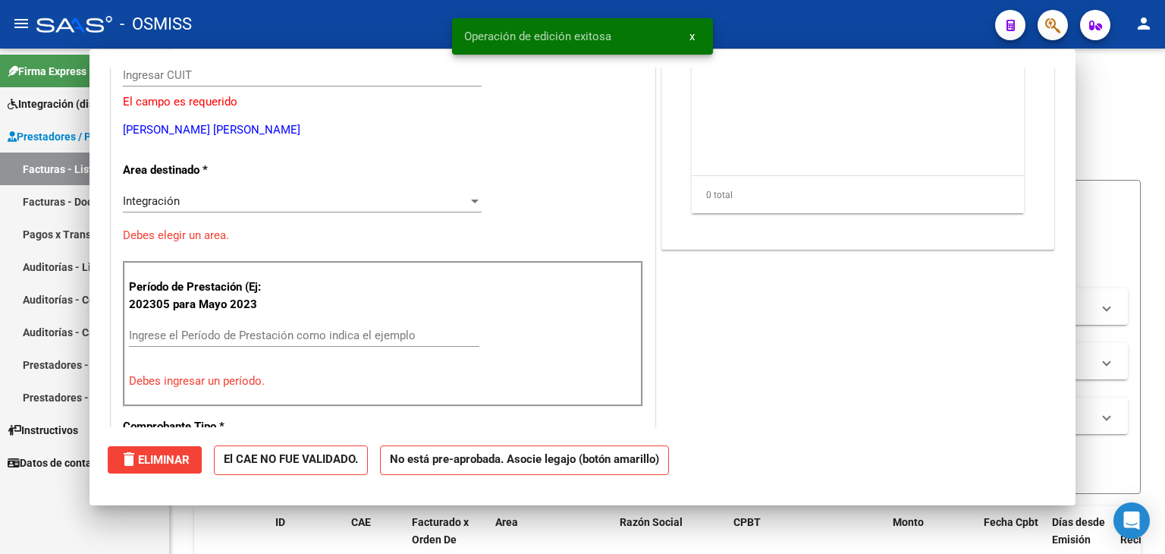
scroll to position [181, 0]
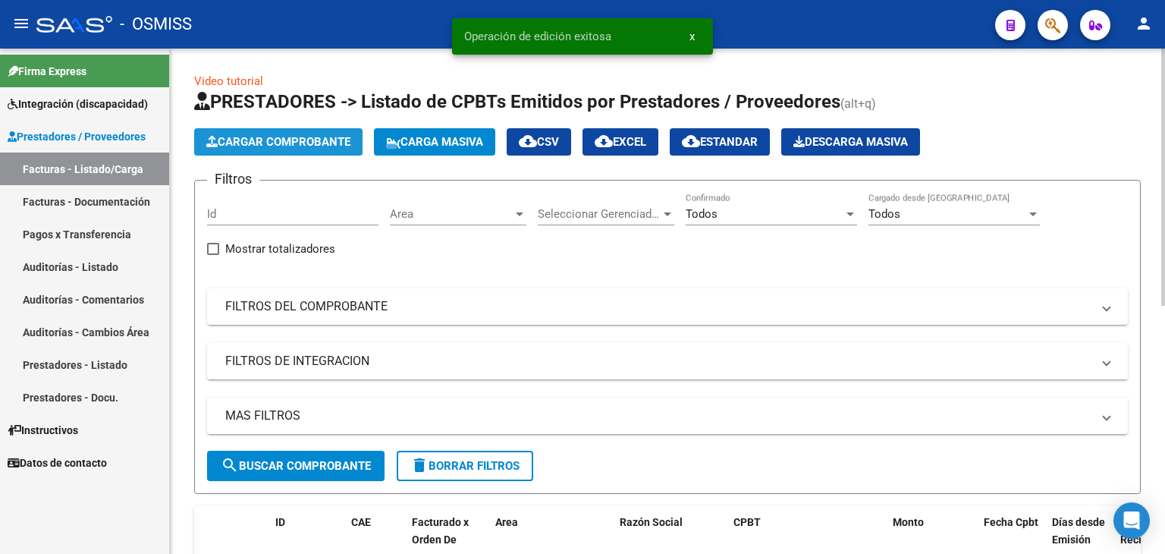
click at [297, 152] on button "Cargar Comprobante" at bounding box center [278, 141] width 168 height 27
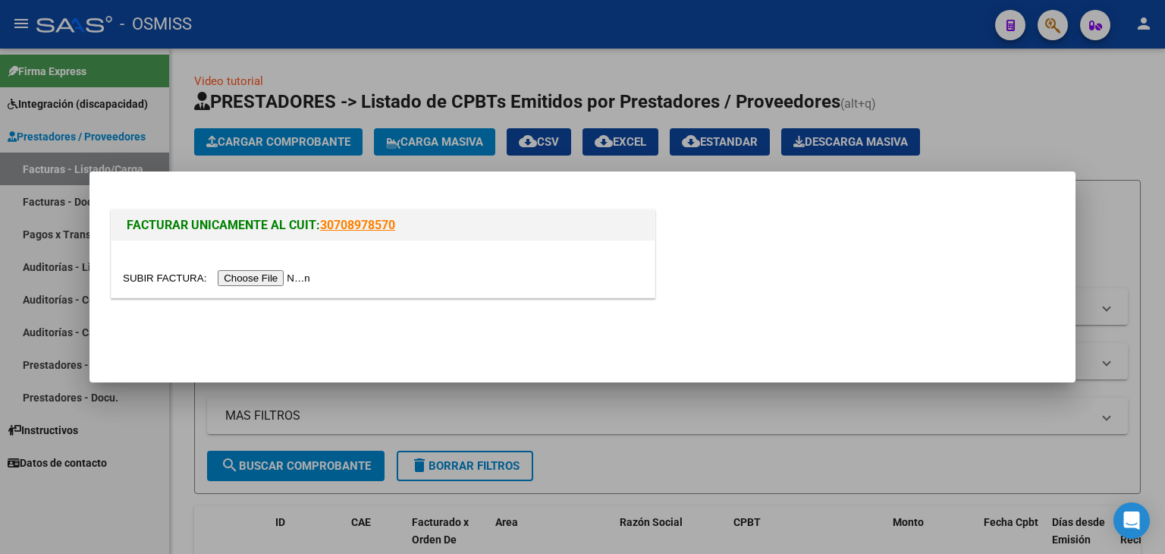
click at [264, 278] on input "file" at bounding box center [219, 278] width 192 height 16
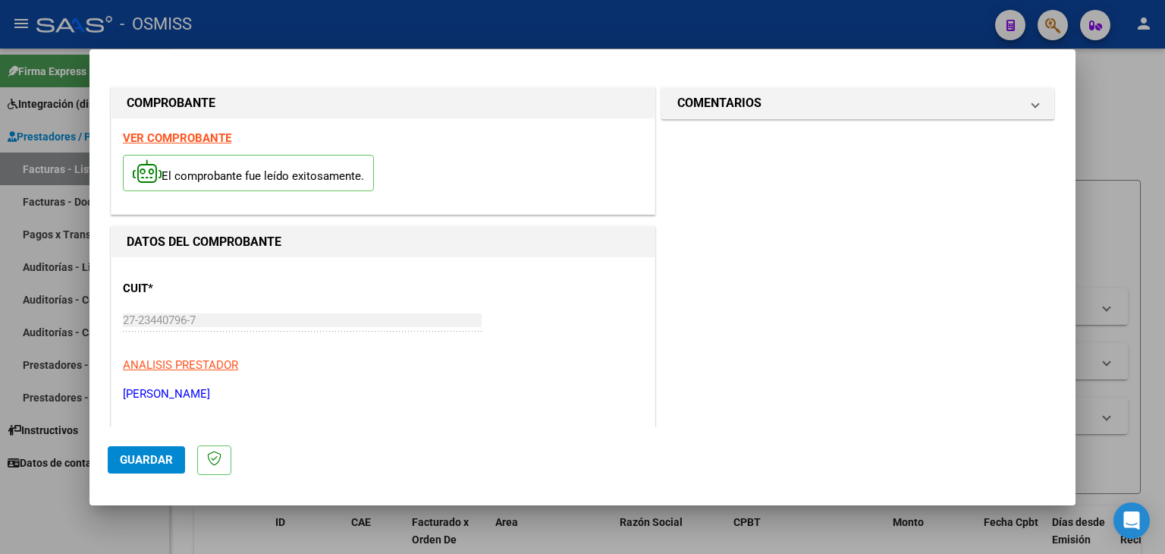
click at [410, 349] on div "CUIT * 27-23440796-7 Ingresar CUIT ANALISIS PRESTADOR [PERSON_NAME] [PERSON_NAM…" at bounding box center [383, 334] width 520 height 133
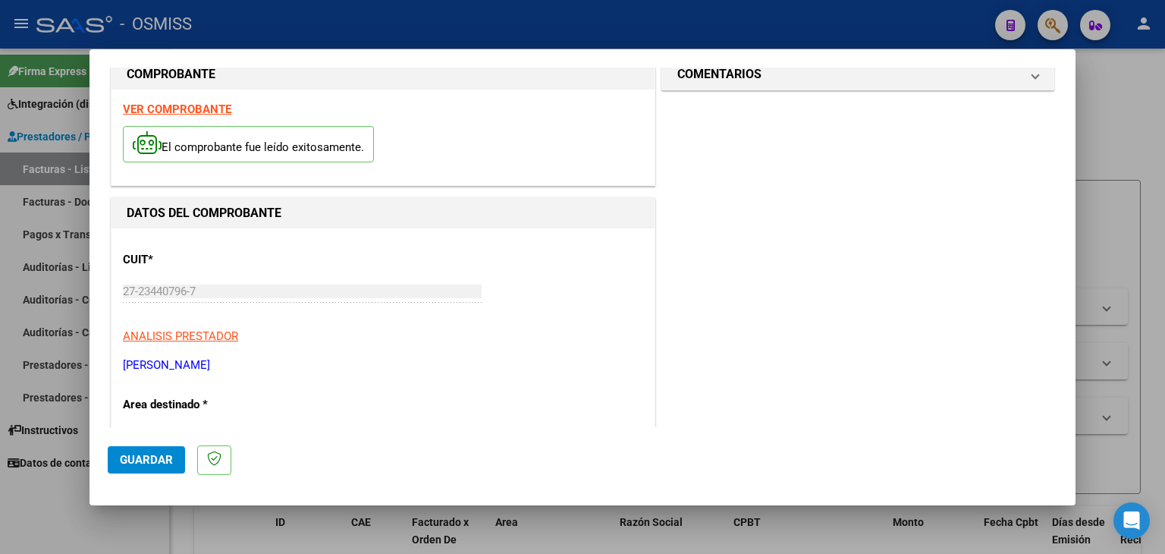
scroll to position [0, 0]
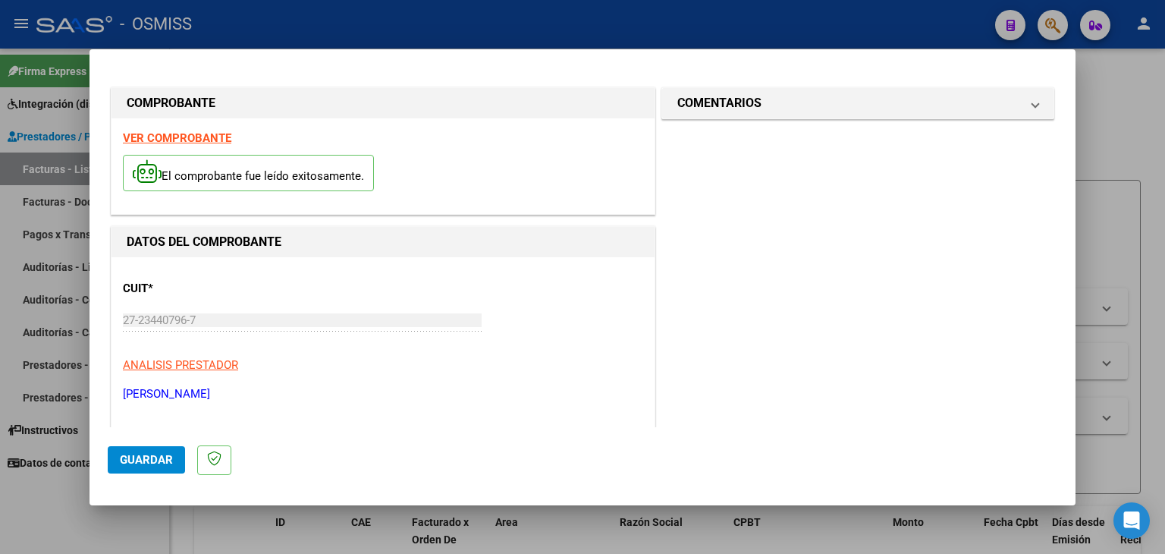
click at [165, 146] on div "VER COMPROBANTE El comprobante fue leído exitosamente." at bounding box center [382, 166] width 543 height 96
click at [167, 140] on strong "VER COMPROBANTE" at bounding box center [177, 138] width 108 height 14
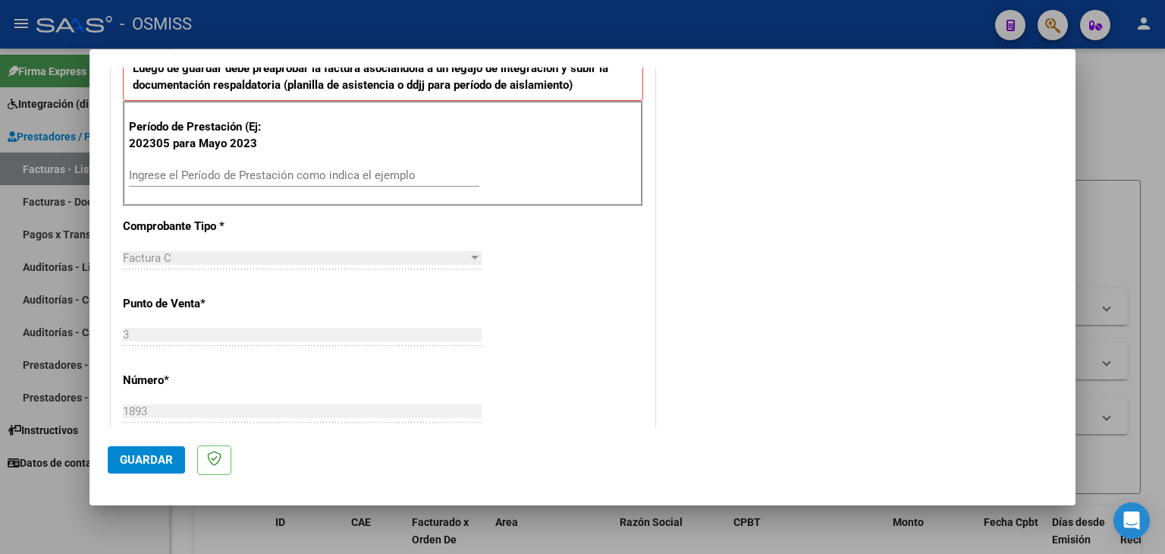
scroll to position [455, 0]
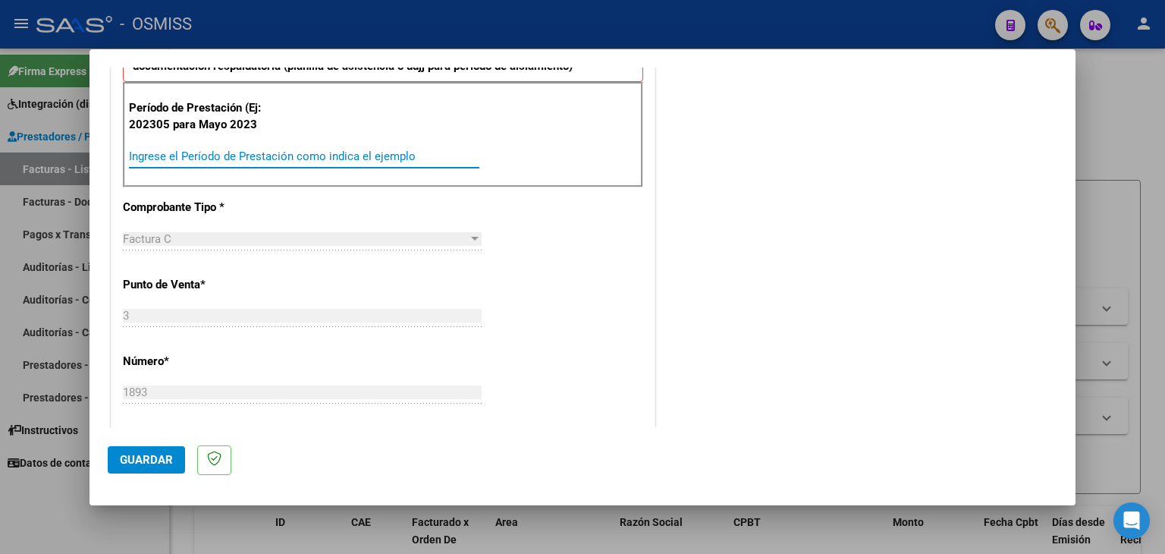
click at [179, 155] on input "Ingrese el Período de Prestación como indica el ejemplo" at bounding box center [304, 156] width 350 height 14
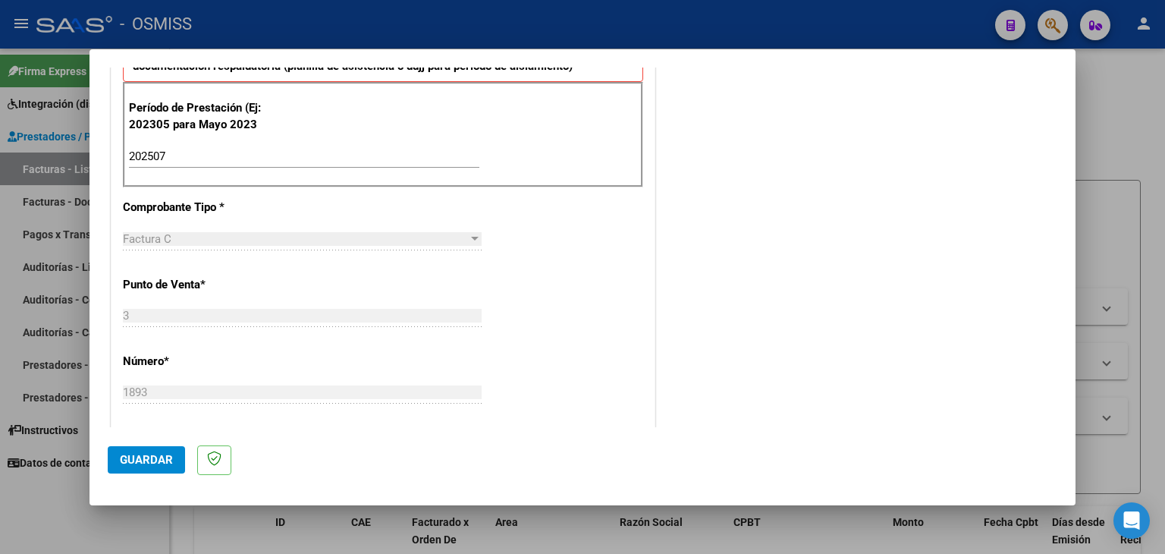
click at [566, 277] on div "CUIT * 27-23440796-7 Ingresar CUIT ANALISIS PRESTADOR [PERSON_NAME] [PERSON_NAM…" at bounding box center [382, 372] width 543 height 1141
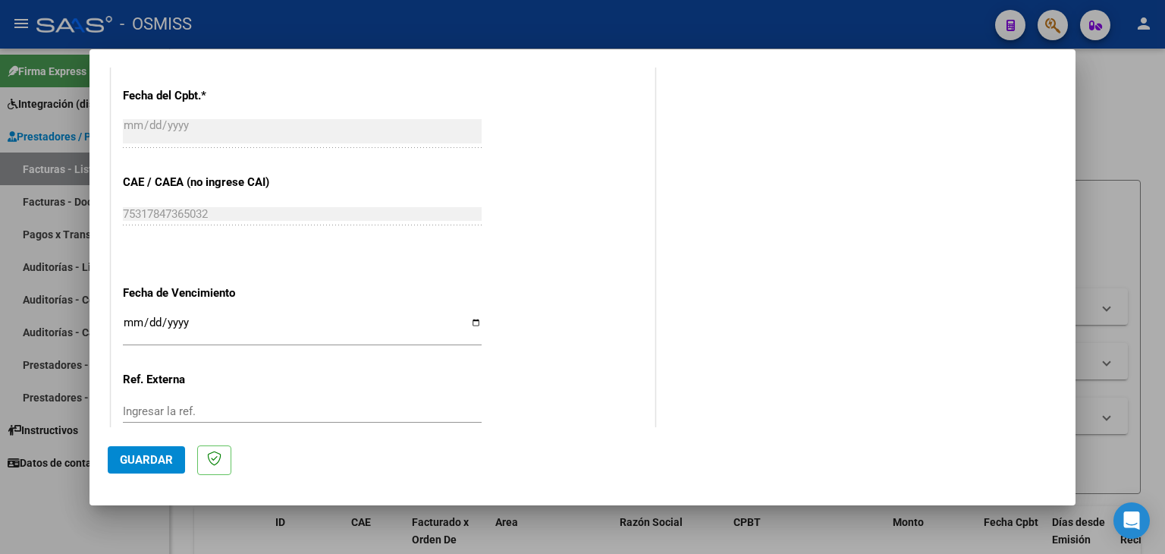
scroll to position [910, 0]
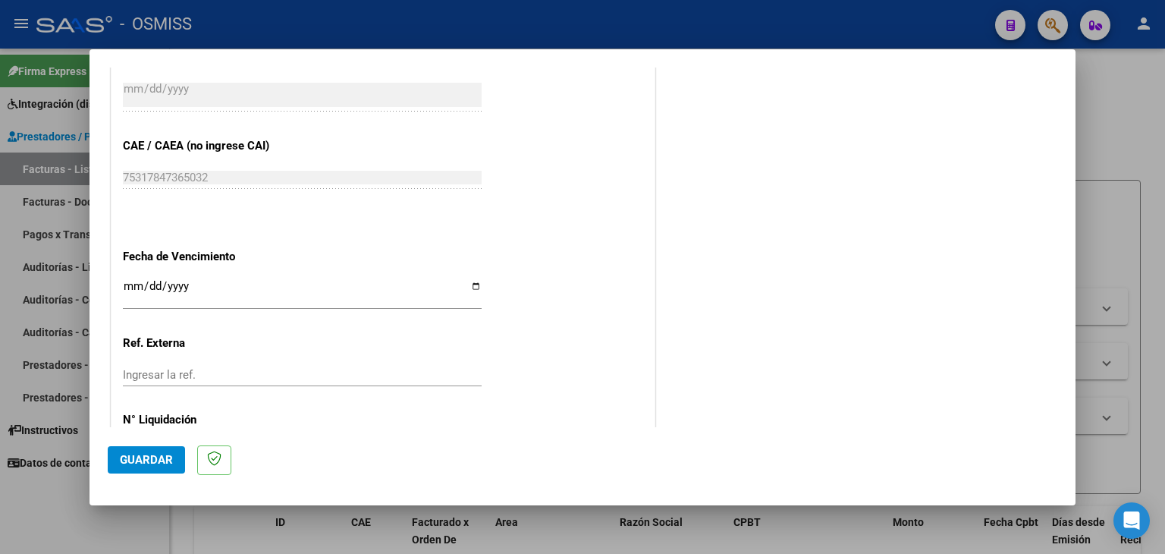
click at [133, 290] on input "Ingresar la fecha" at bounding box center [302, 292] width 359 height 24
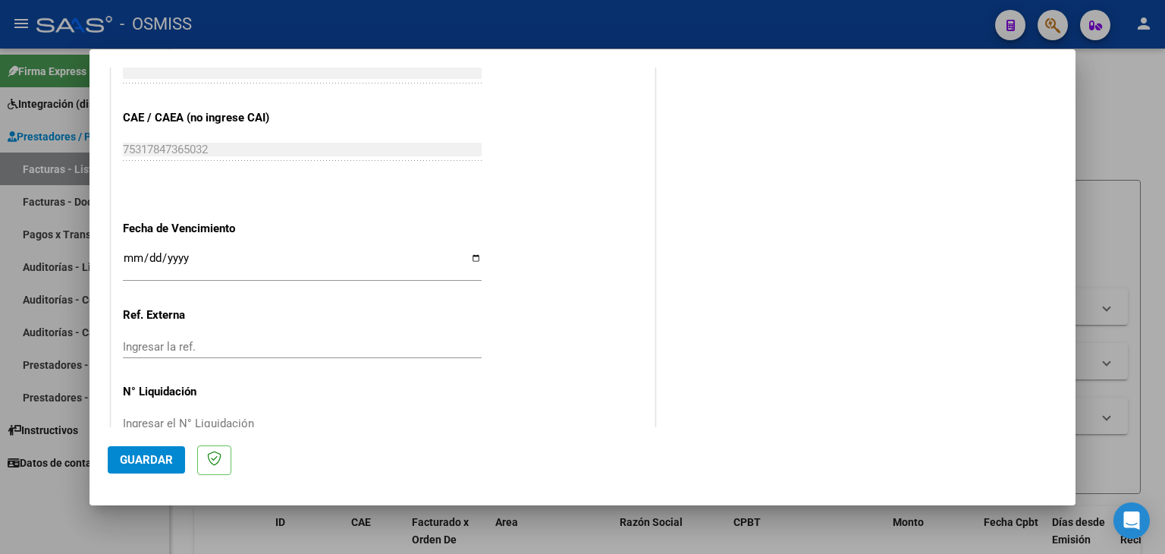
scroll to position [973, 0]
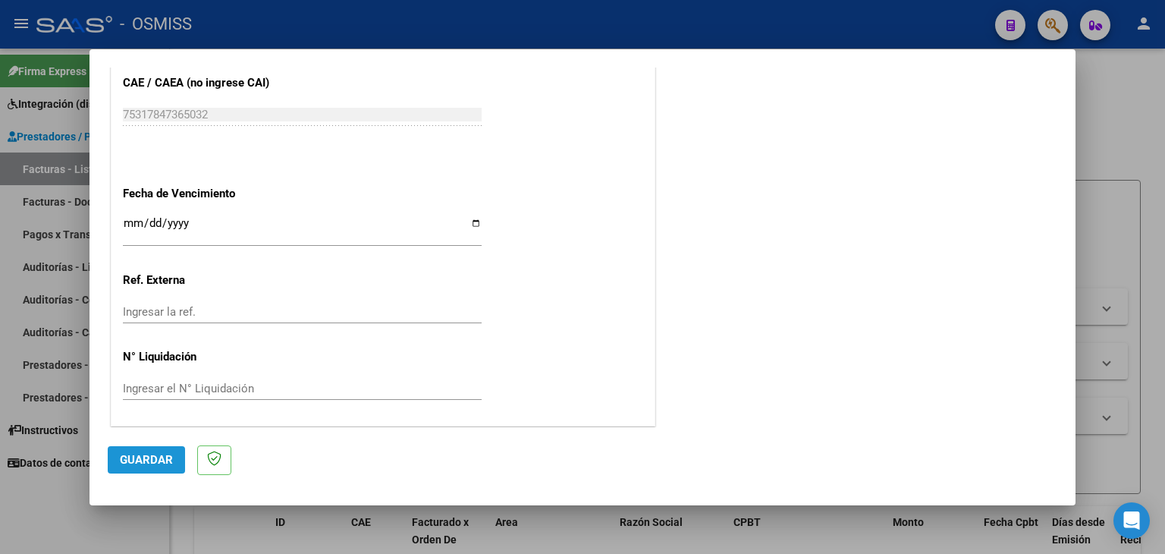
click at [152, 458] on span "Guardar" at bounding box center [146, 460] width 53 height 14
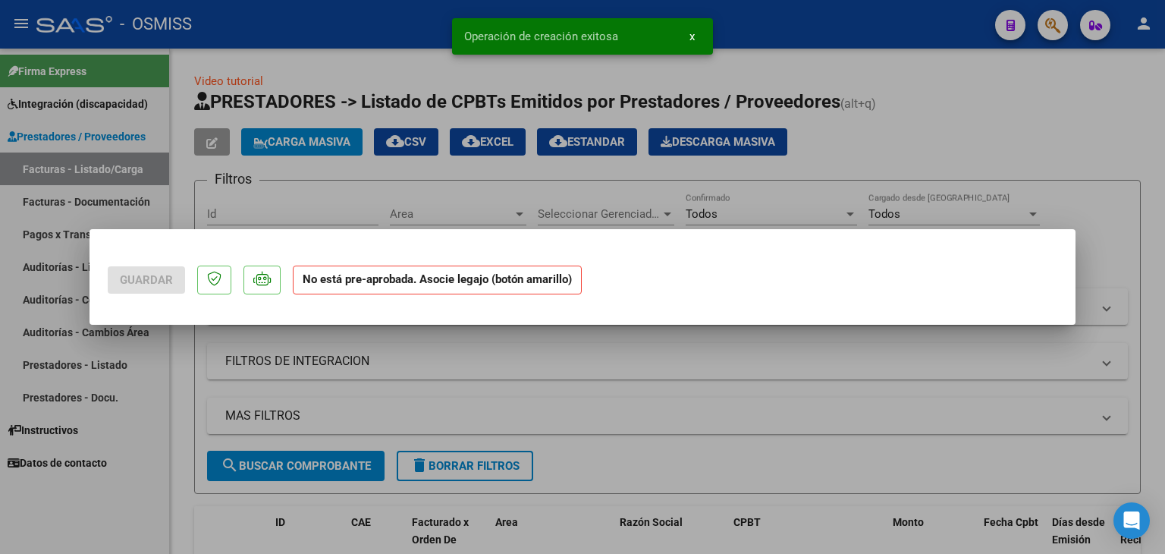
scroll to position [0, 0]
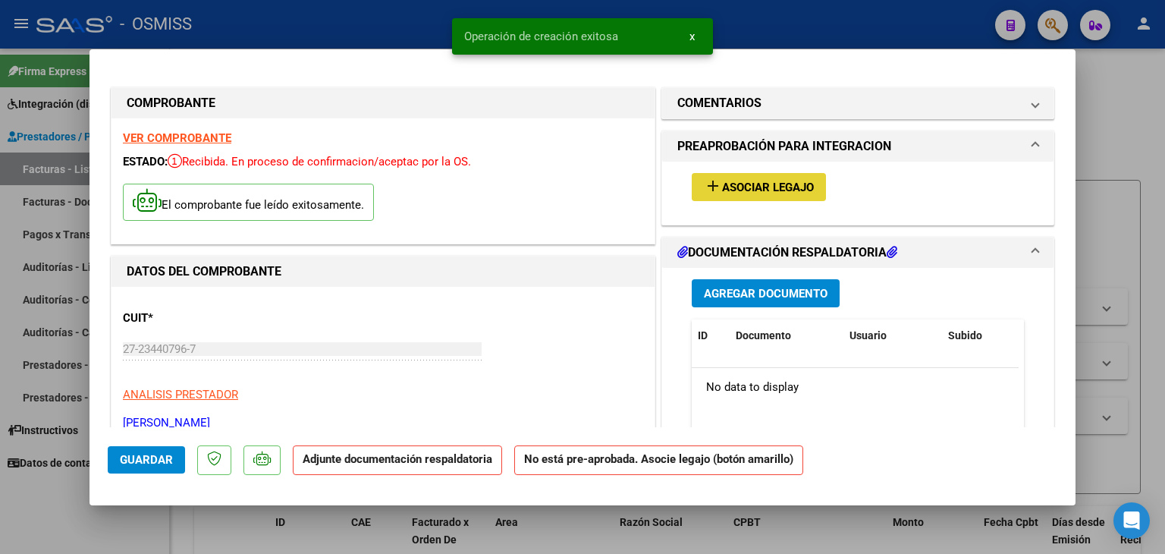
click at [786, 183] on span "Asociar Legajo" at bounding box center [768, 188] width 92 height 14
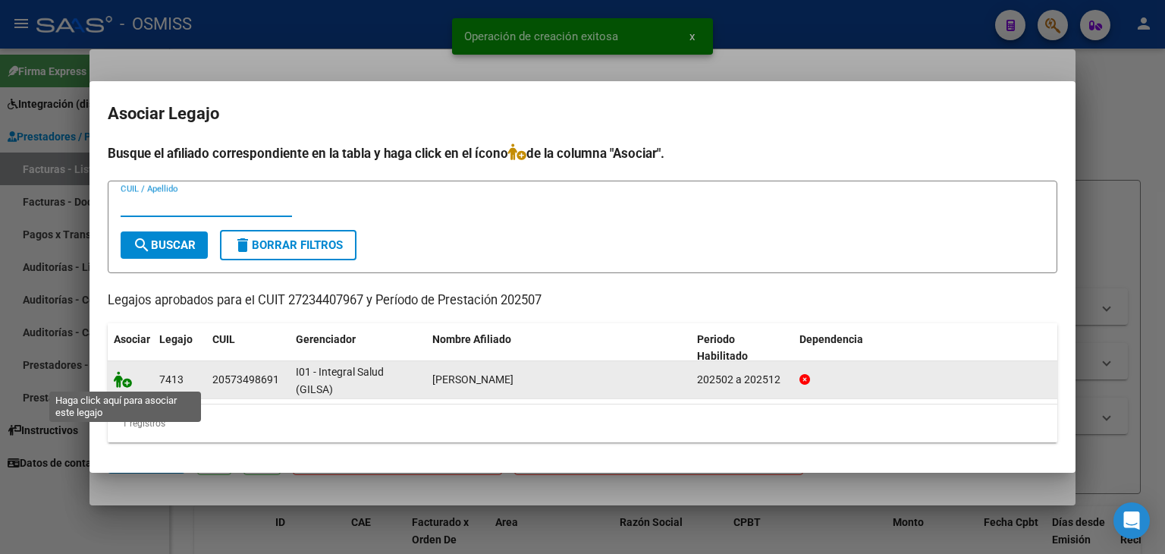
click at [121, 385] on icon at bounding box center [123, 379] width 18 height 17
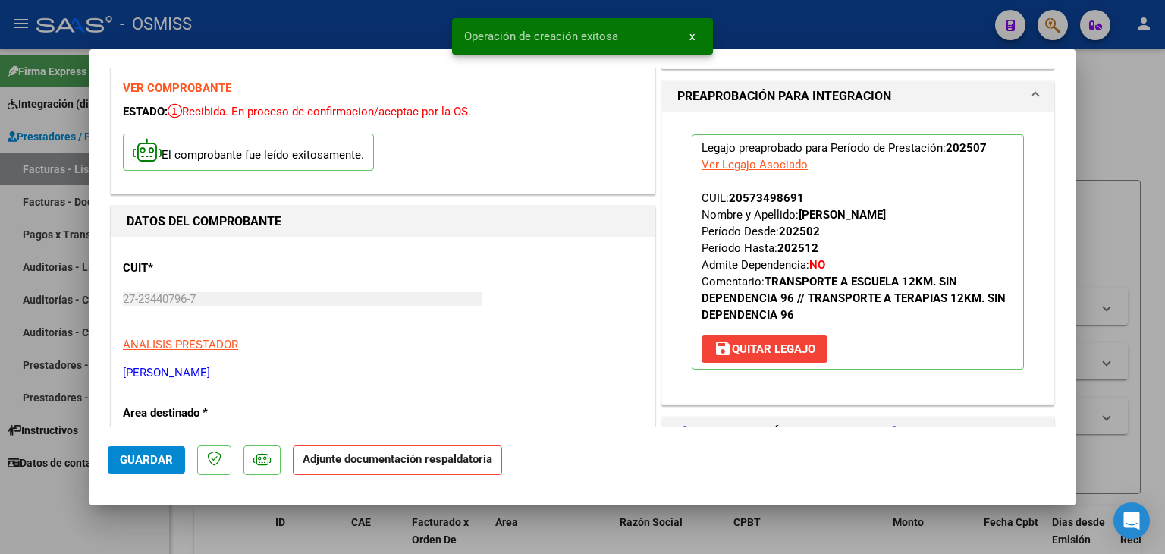
scroll to position [152, 0]
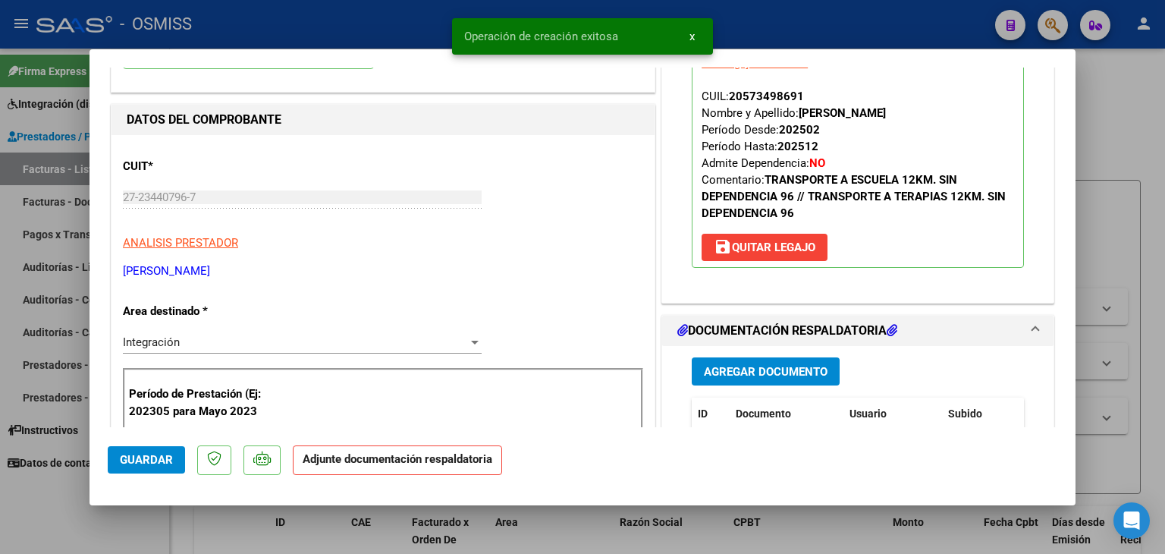
click at [783, 360] on div "Agregar Documento ID Documento Usuario Subido Acción No data to display 0 total…" at bounding box center [857, 497] width 355 height 303
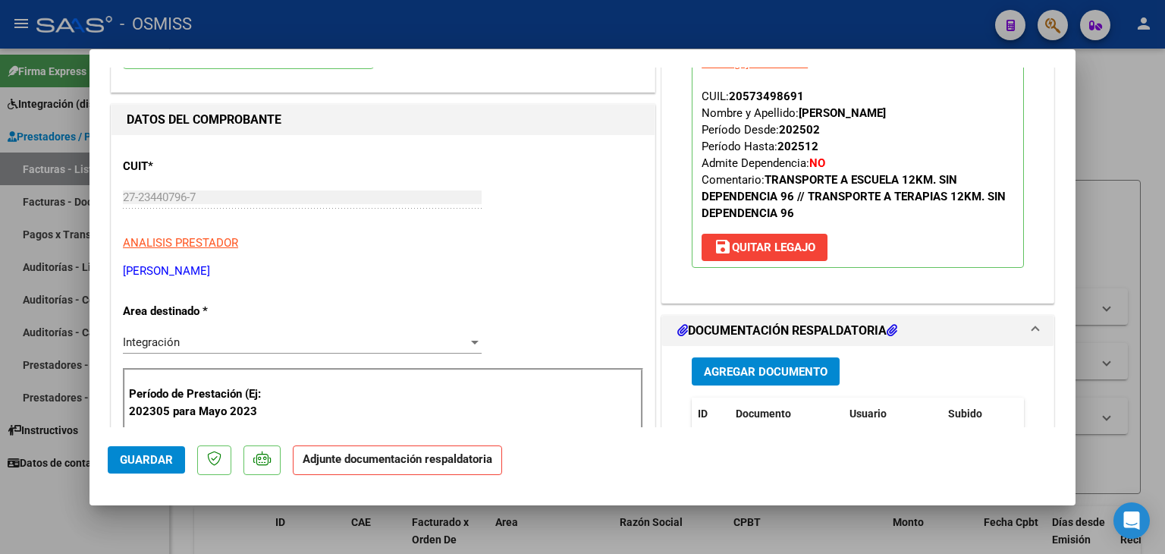
click at [783, 368] on span "Agregar Documento" at bounding box center [766, 372] width 124 height 14
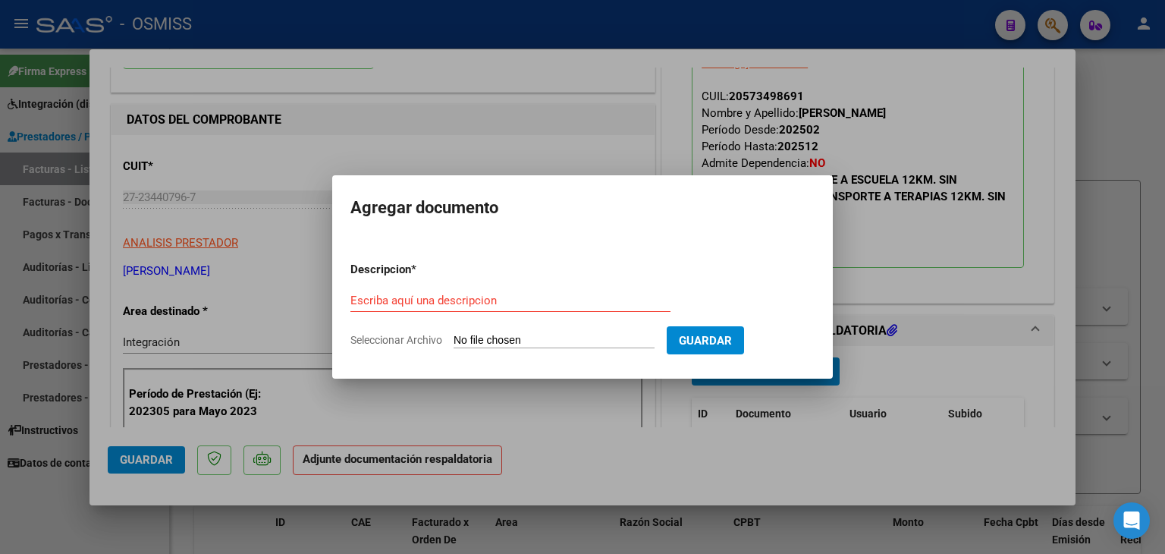
click at [533, 350] on form "Descripcion * Escriba aquí una descripcion Seleccionar Archivo Guardar" at bounding box center [582, 305] width 464 height 111
click at [534, 344] on input "Seleccionar Archivo" at bounding box center [554, 341] width 201 height 14
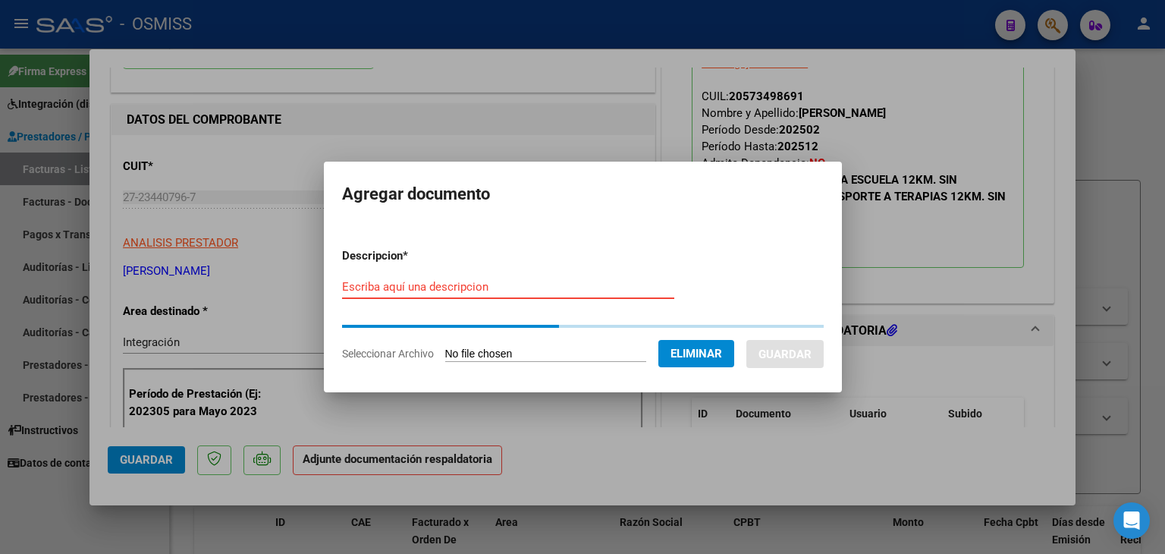
click at [425, 281] on input "Escriba aquí una descripcion" at bounding box center [508, 287] width 332 height 14
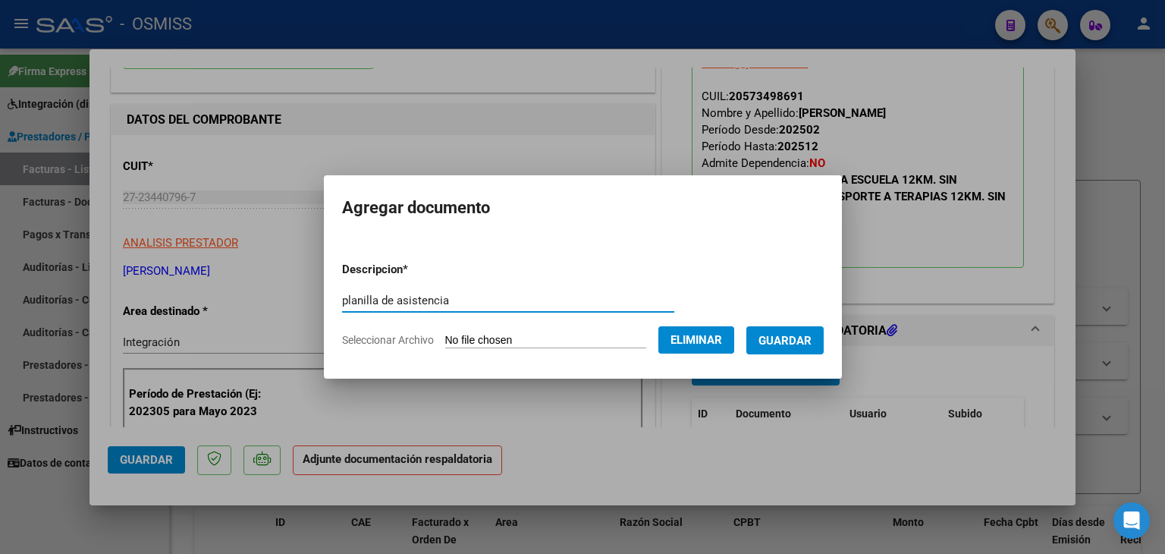
click at [812, 344] on span "Guardar" at bounding box center [784, 341] width 53 height 14
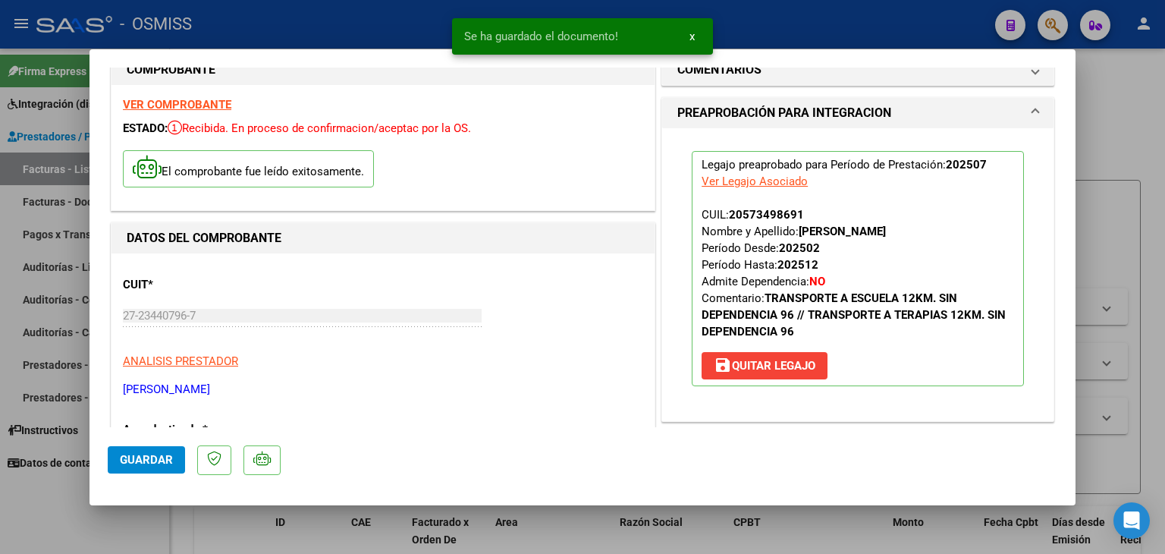
scroll to position [0, 0]
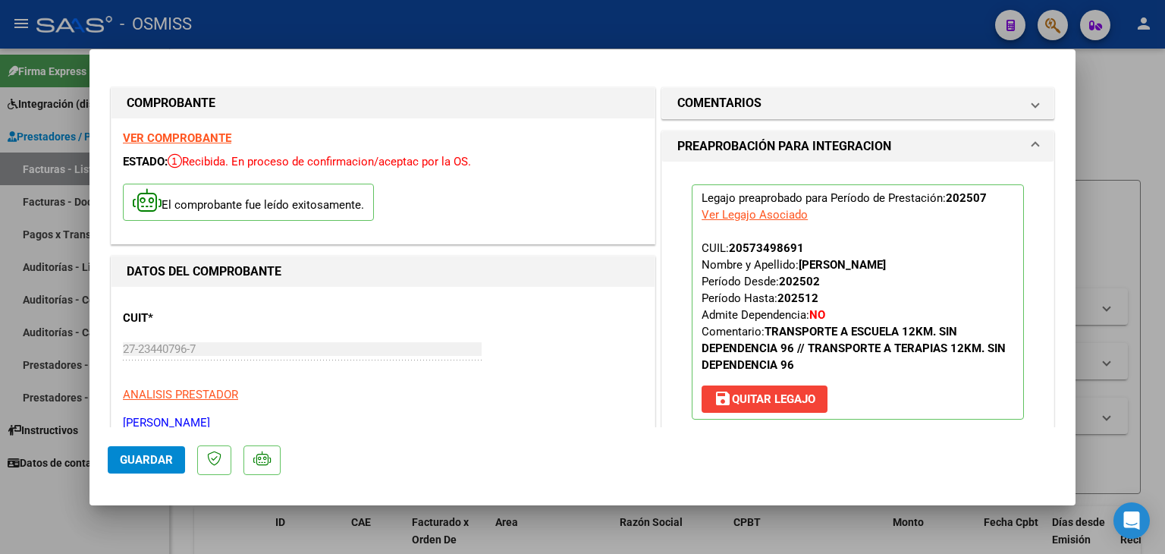
click at [170, 134] on strong "VER COMPROBANTE" at bounding box center [177, 138] width 108 height 14
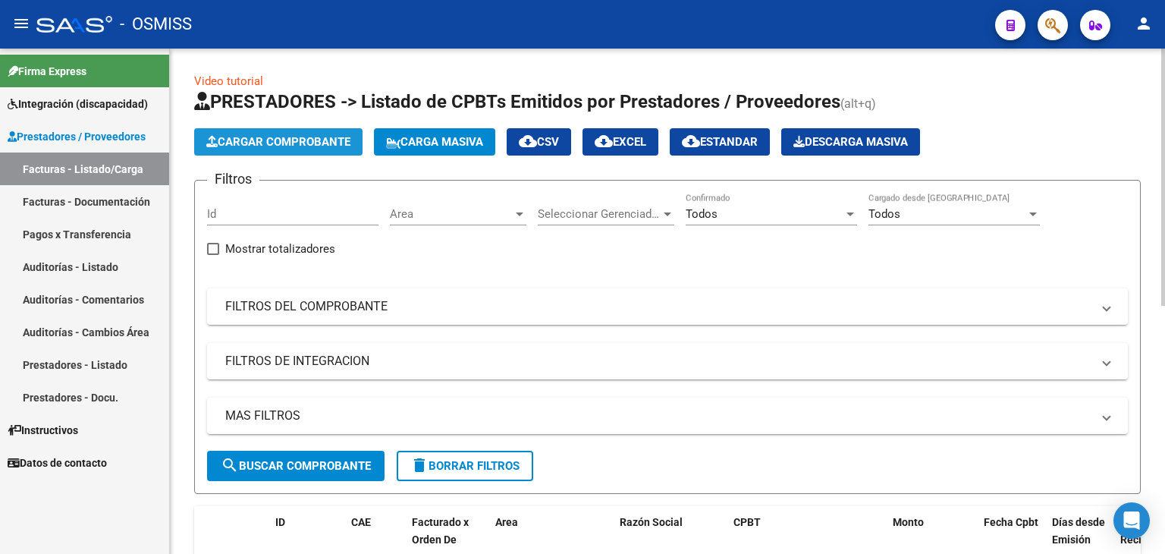
click at [302, 137] on span "Cargar Comprobante" at bounding box center [278, 142] width 144 height 14
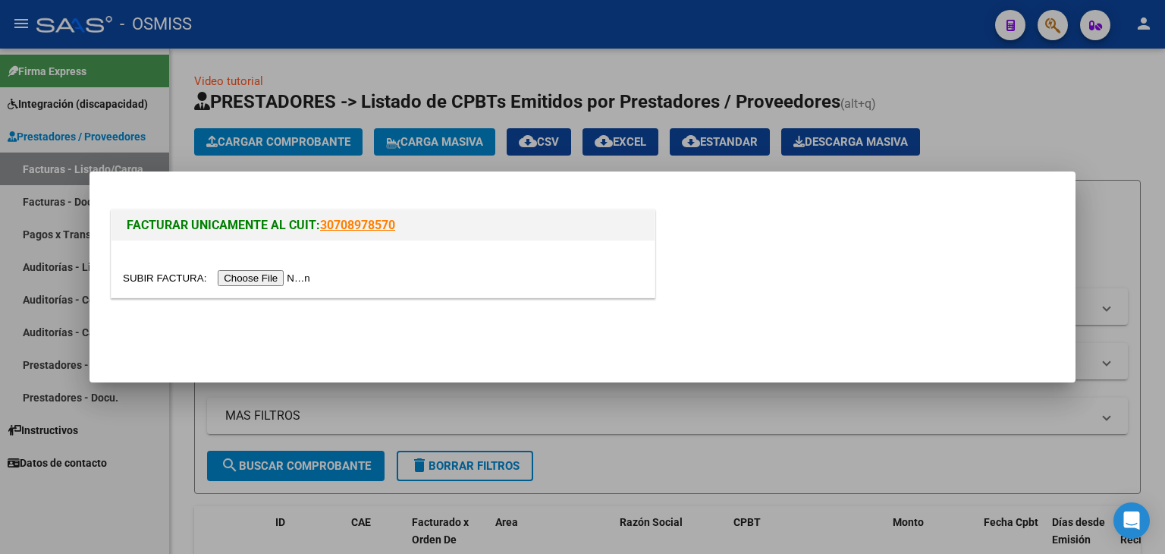
click at [276, 279] on input "file" at bounding box center [219, 278] width 192 height 16
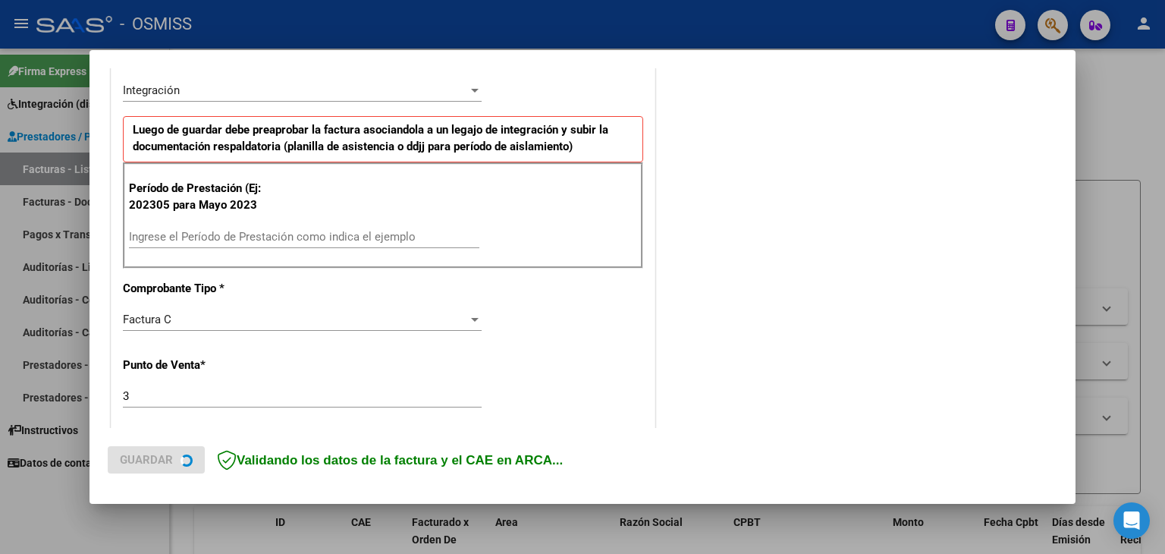
scroll to position [379, 0]
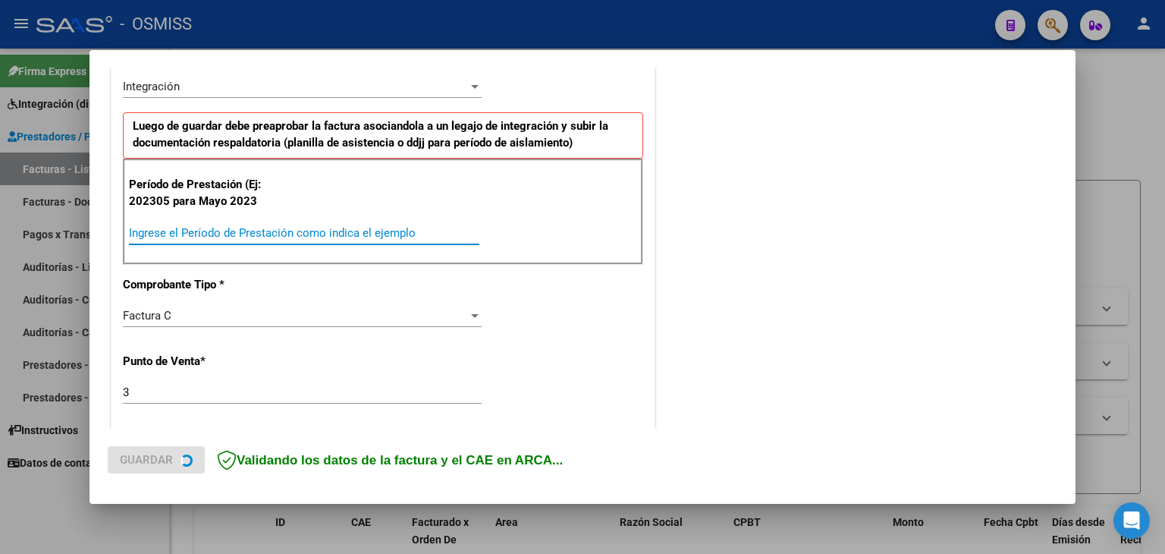
click at [271, 234] on input "Ingrese el Período de Prestación como indica el ejemplo" at bounding box center [304, 233] width 350 height 14
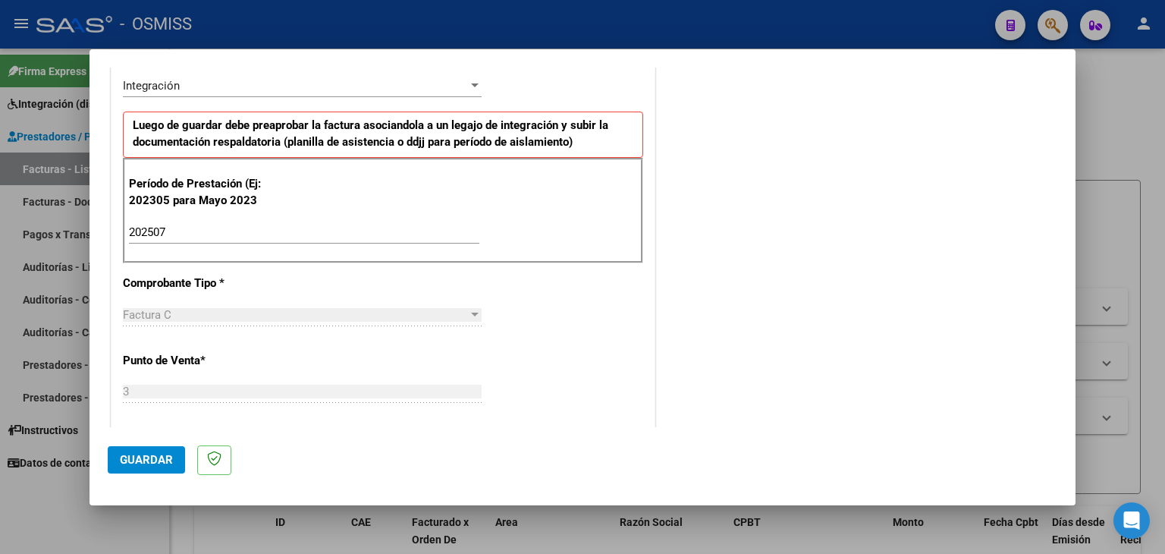
click at [622, 326] on div "CUIT * 27-23440796-7 Ingresar CUIT ANALISIS PRESTADOR [PERSON_NAME] [PERSON_NAM…" at bounding box center [382, 448] width 543 height 1141
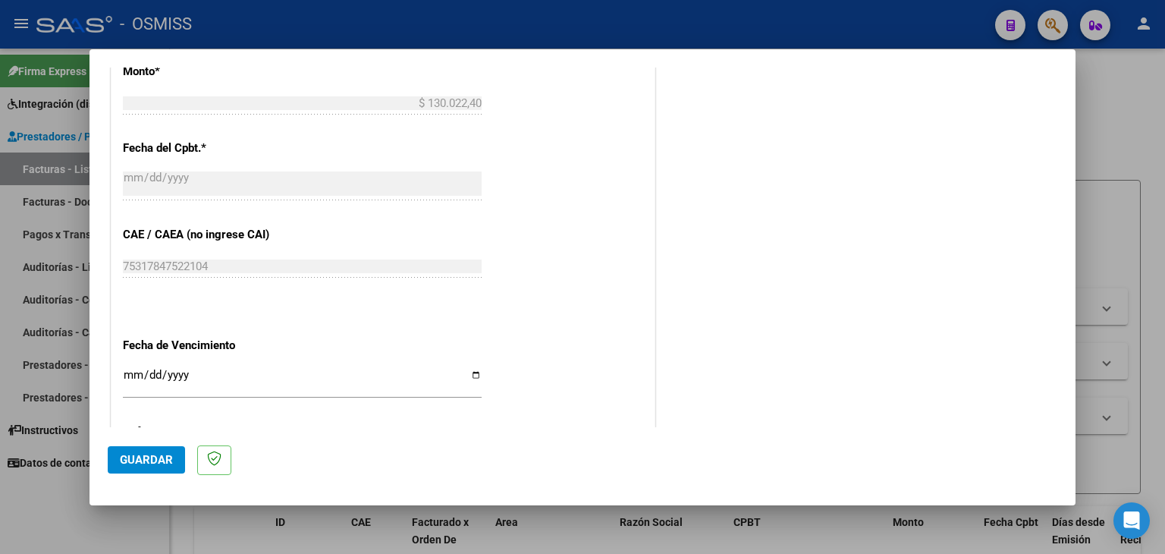
scroll to position [910, 0]
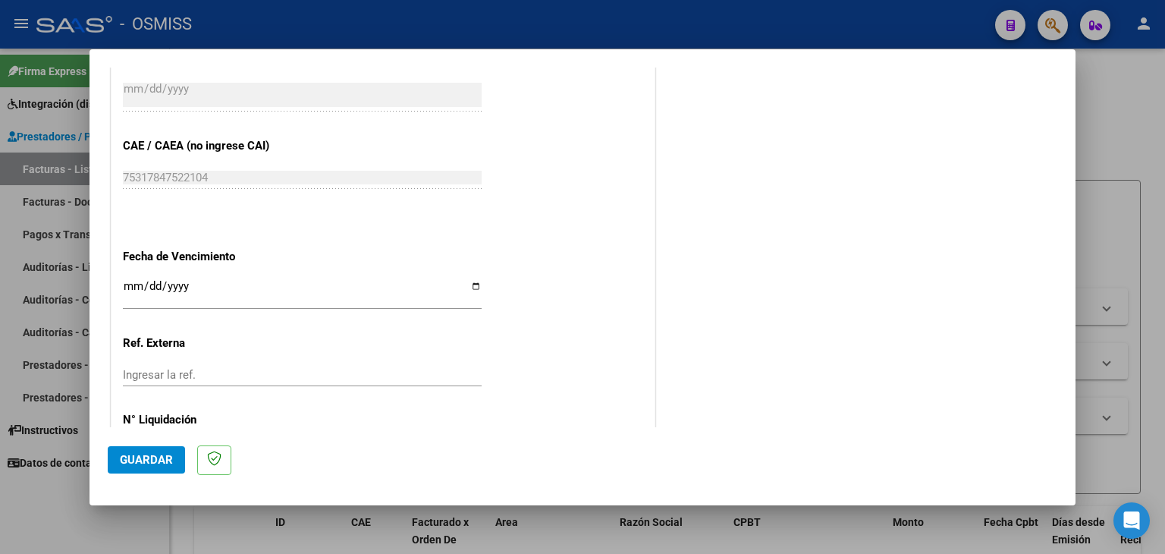
click at [133, 280] on input "Ingresar la fecha" at bounding box center [302, 292] width 359 height 24
click at [127, 457] on span "Guardar" at bounding box center [146, 460] width 53 height 14
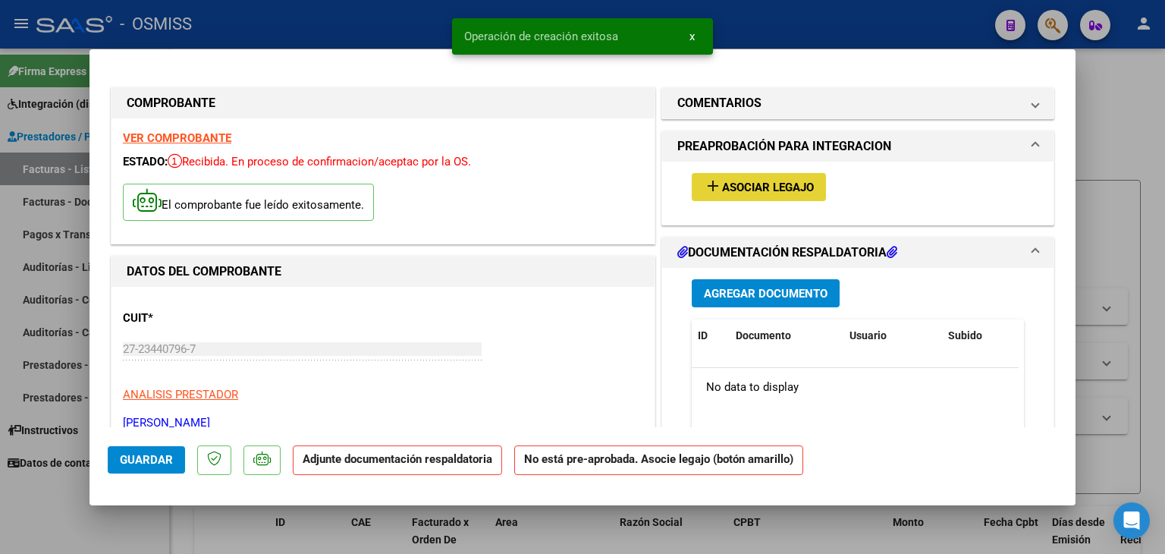
click at [790, 186] on span "Asociar Legajo" at bounding box center [768, 188] width 92 height 14
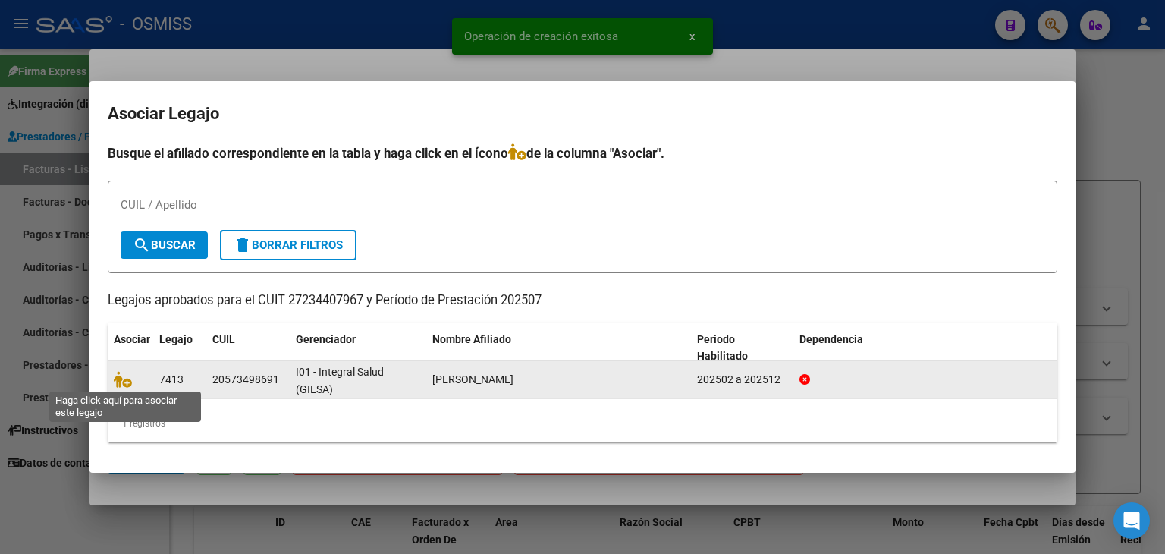
click at [132, 382] on span at bounding box center [125, 379] width 23 height 12
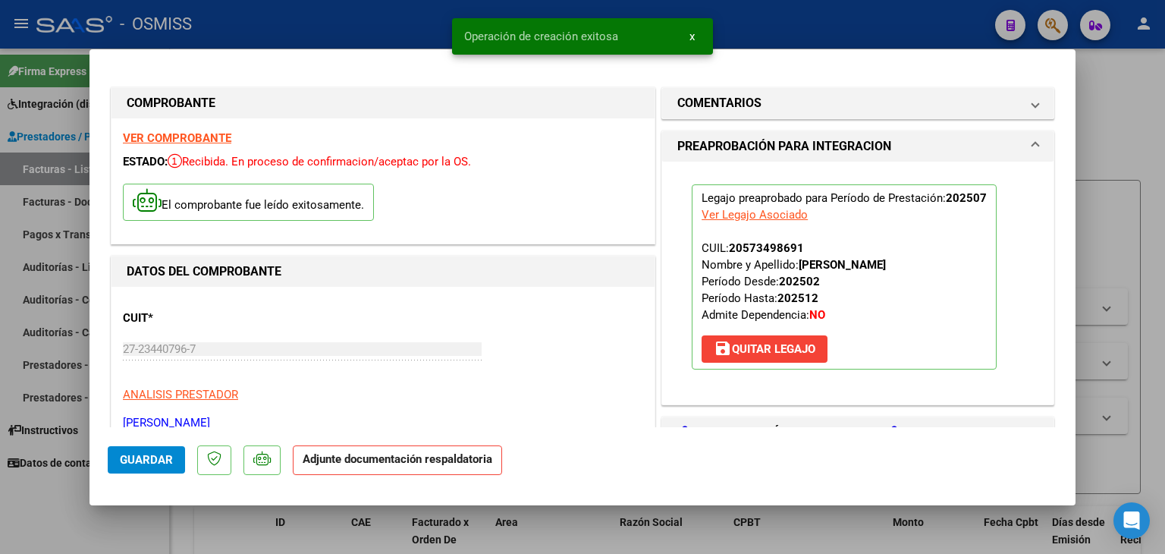
click at [123, 382] on div "CUIT * 27-23440796-7 Ingresar CUIT ANALISIS PRESTADOR [PERSON_NAME] [PERSON_NAM…" at bounding box center [383, 364] width 520 height 133
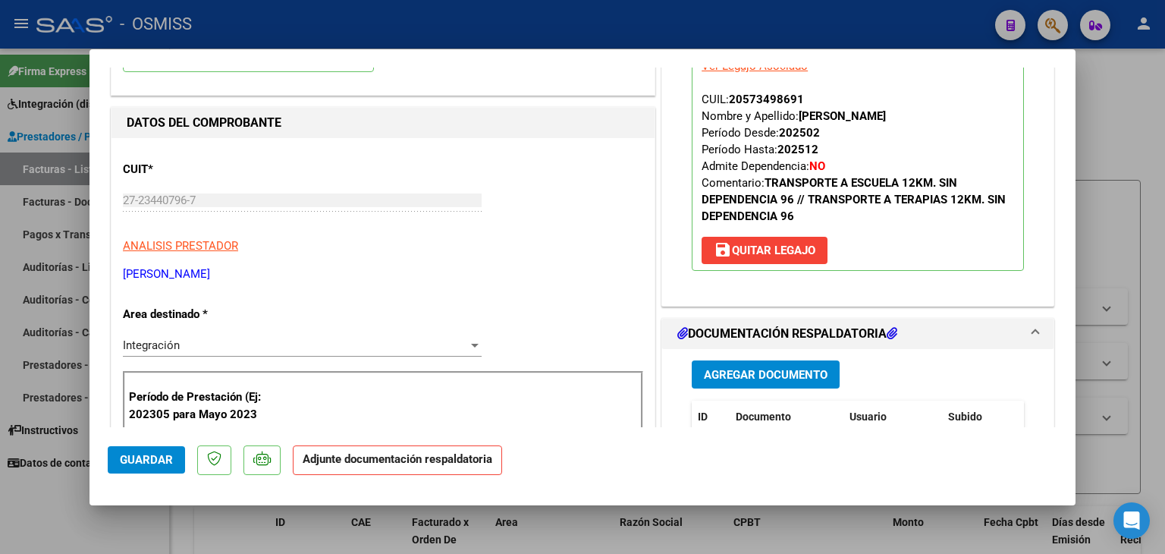
scroll to position [303, 0]
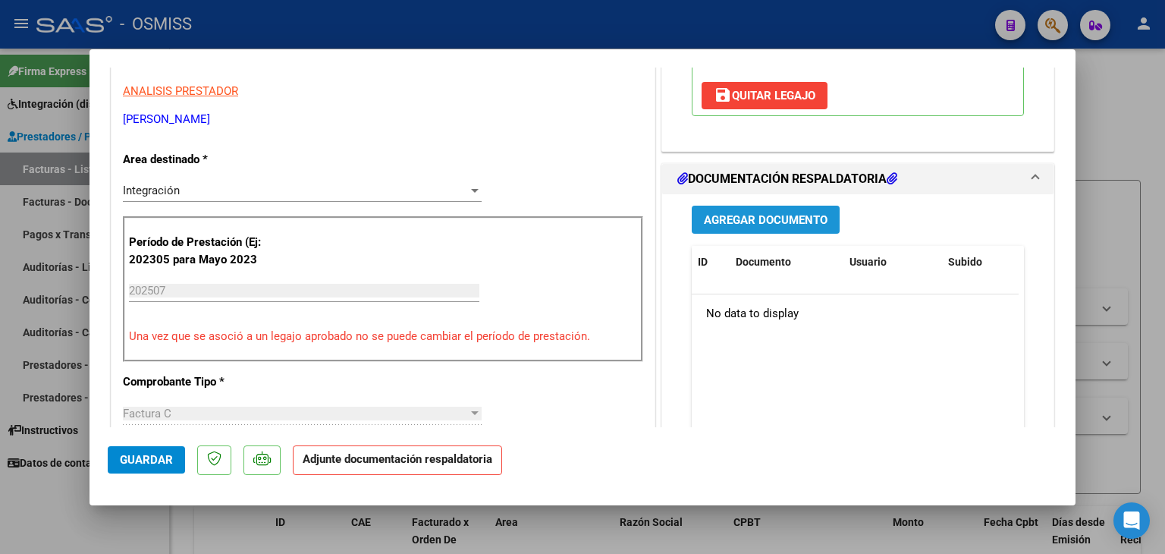
click at [752, 218] on span "Agregar Documento" at bounding box center [766, 220] width 124 height 14
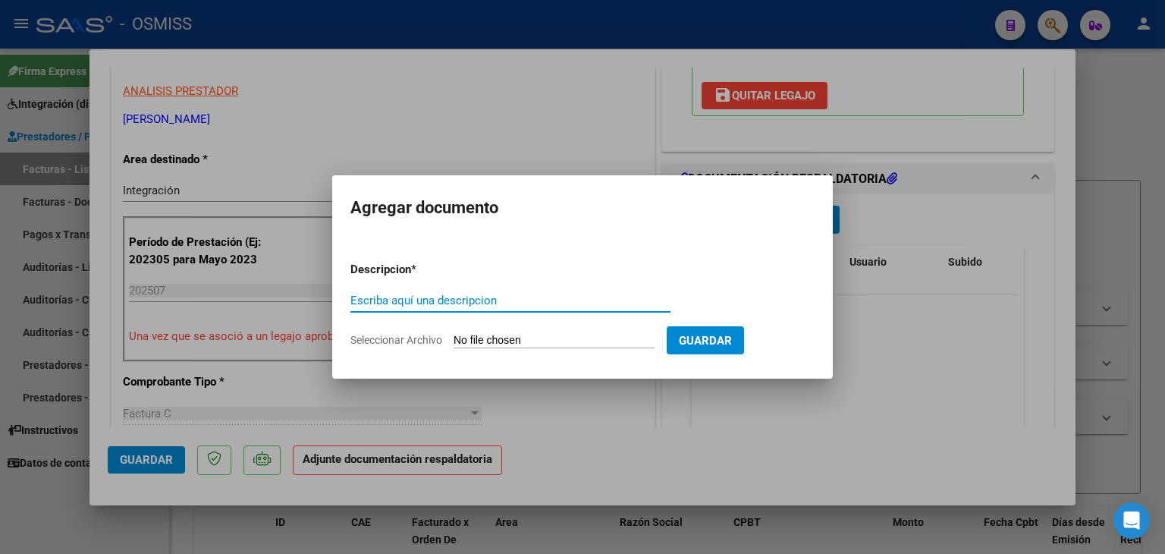
click at [521, 342] on input "Seleccionar Archivo" at bounding box center [554, 341] width 201 height 14
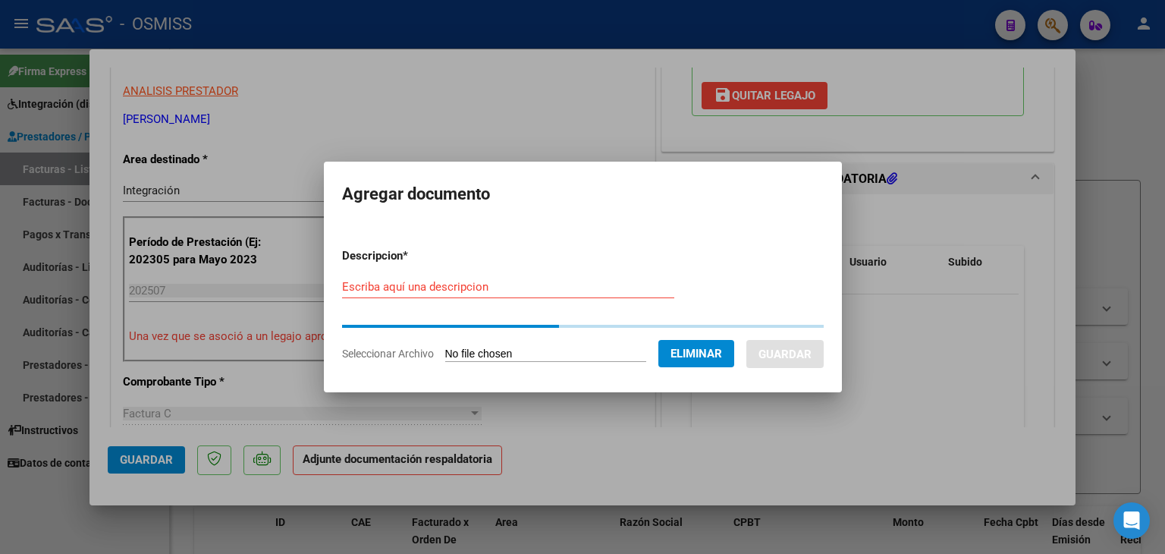
click at [438, 278] on div "Escriba aquí una descripcion" at bounding box center [508, 286] width 332 height 23
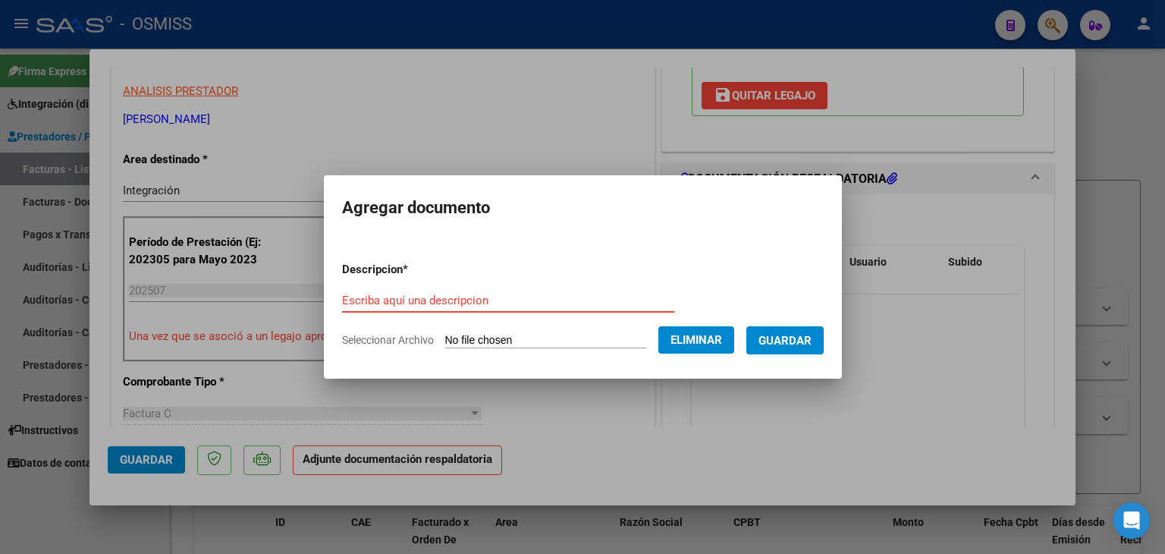
click at [444, 279] on form "Descripcion * Escriba aquí una descripcion Seleccionar Archivo Eliminar Guardar" at bounding box center [583, 305] width 482 height 111
click at [464, 293] on div "Escriba aquí una descripcion" at bounding box center [508, 300] width 332 height 23
click at [786, 347] on span "Guardar" at bounding box center [784, 341] width 53 height 14
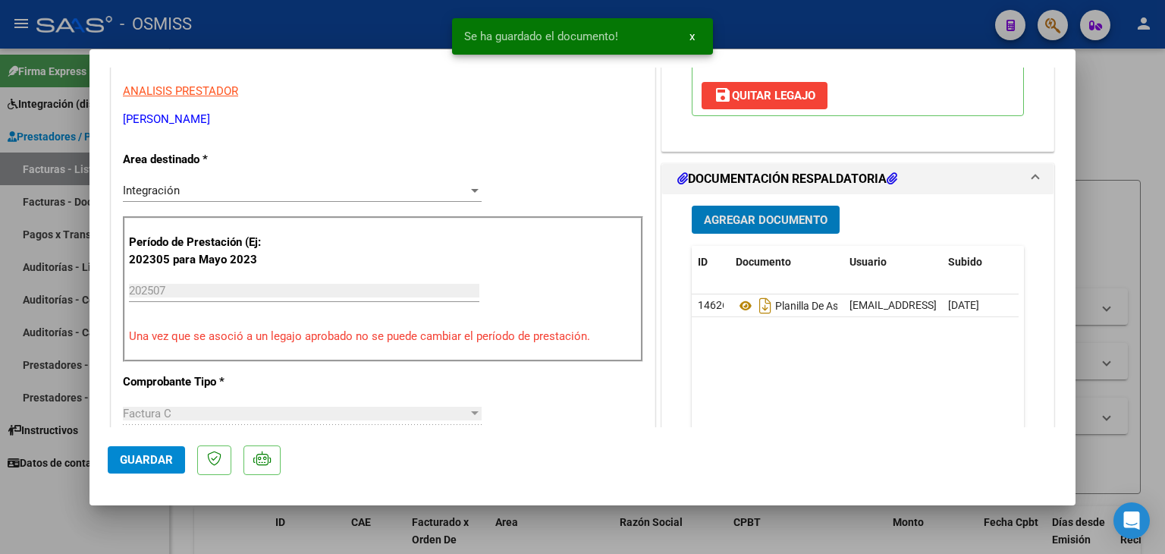
click at [137, 453] on span "Guardar" at bounding box center [146, 460] width 53 height 14
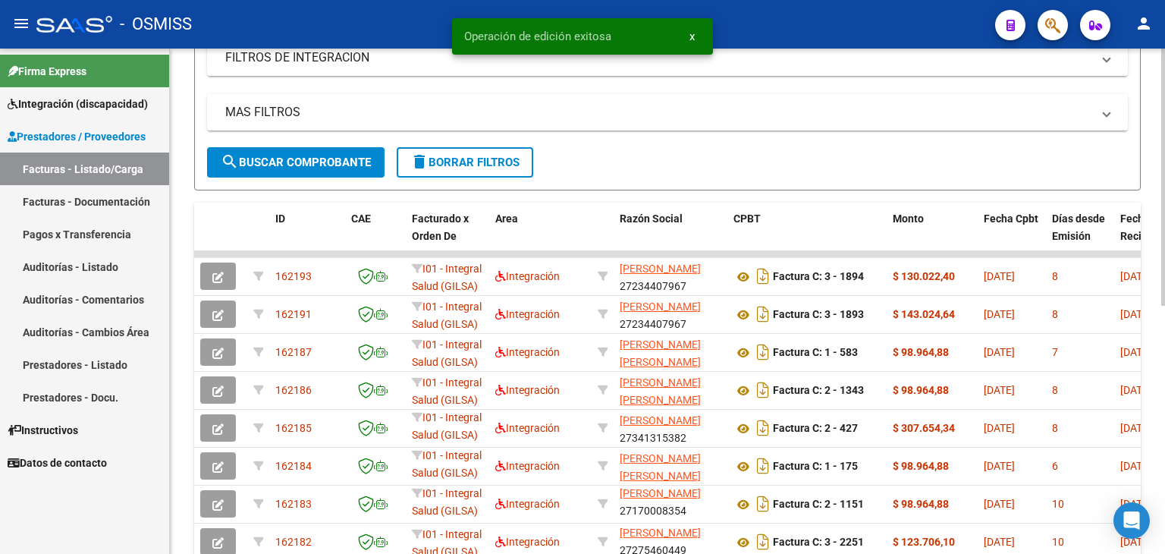
scroll to position [379, 0]
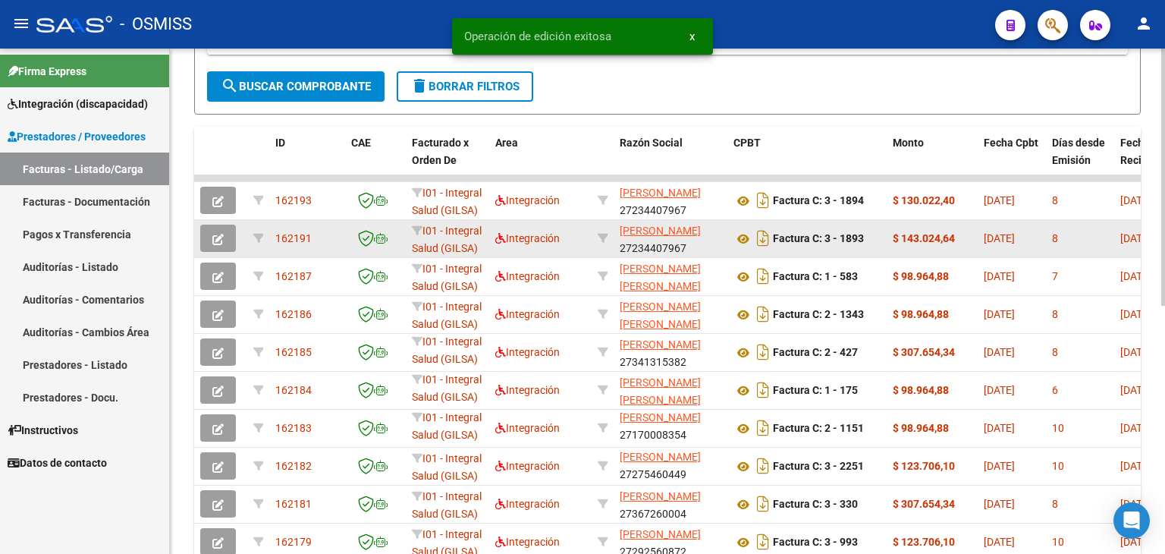
click at [218, 241] on icon "button" at bounding box center [217, 239] width 11 height 11
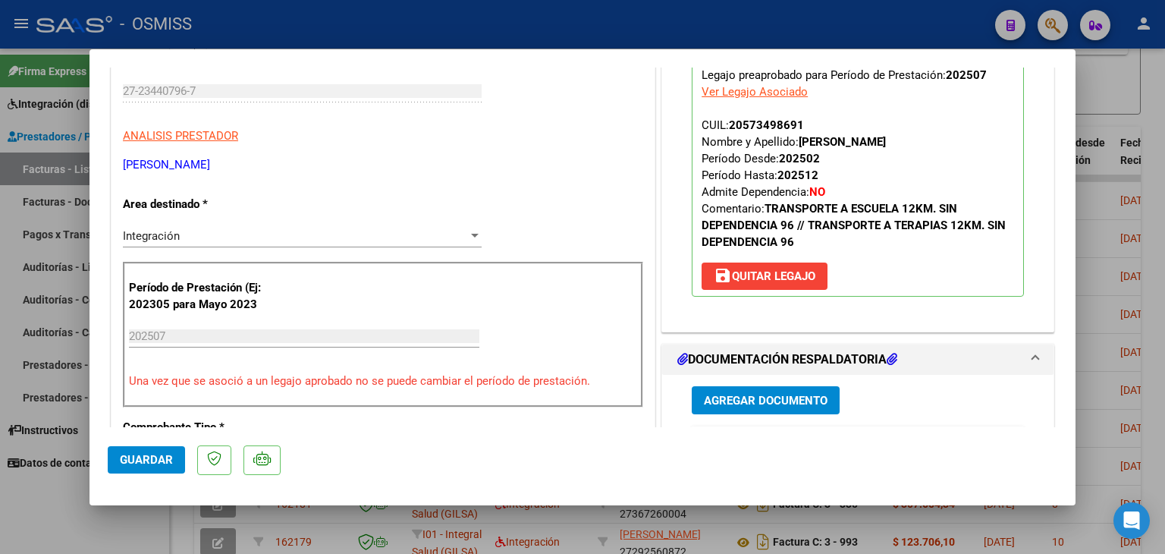
scroll to position [303, 0]
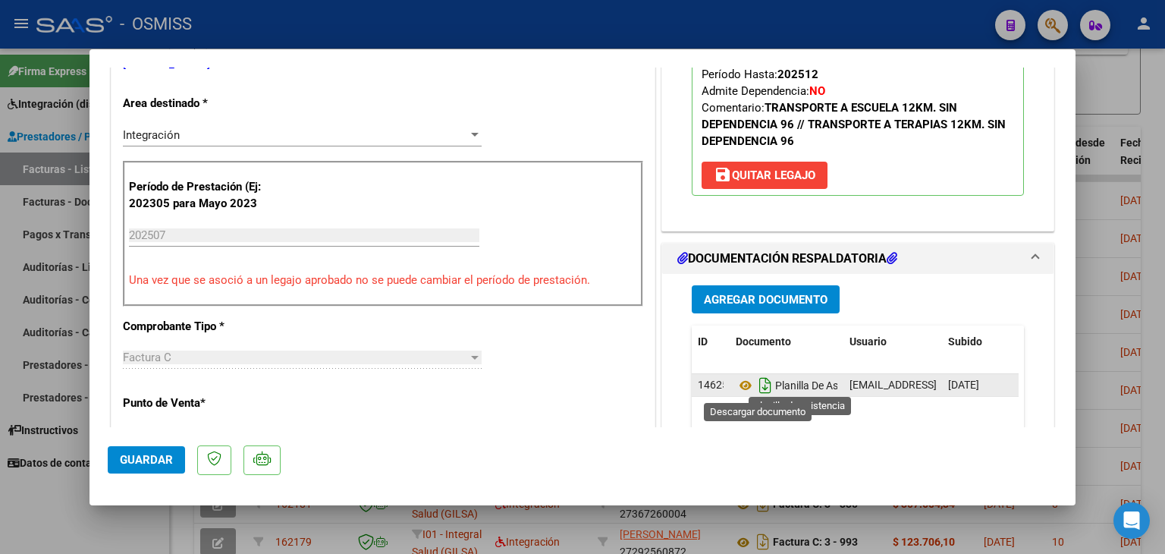
click at [757, 381] on icon "Descargar documento" at bounding box center [765, 385] width 20 height 24
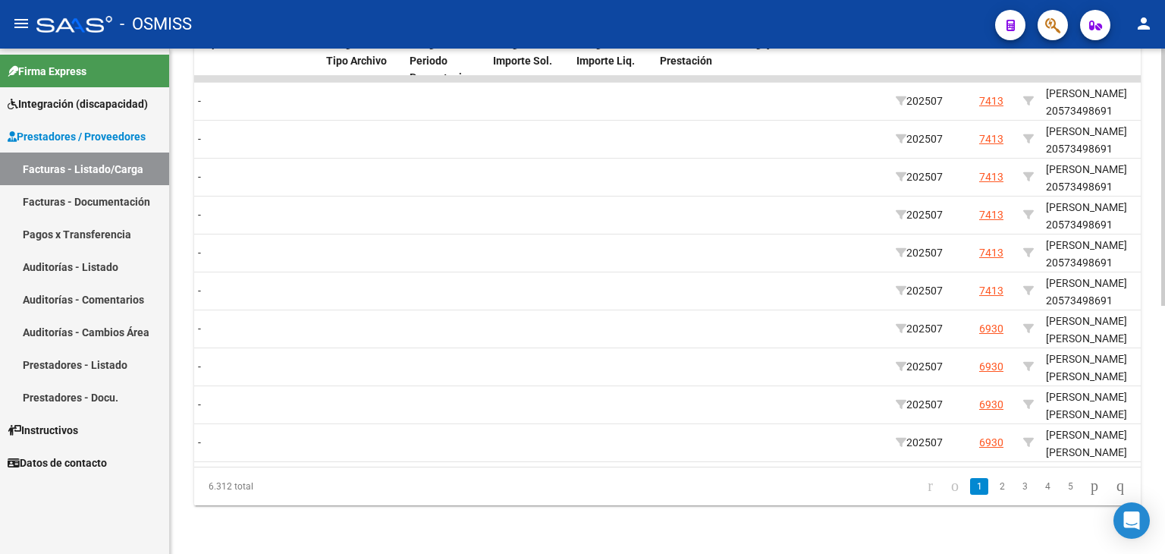
scroll to position [0, 1685]
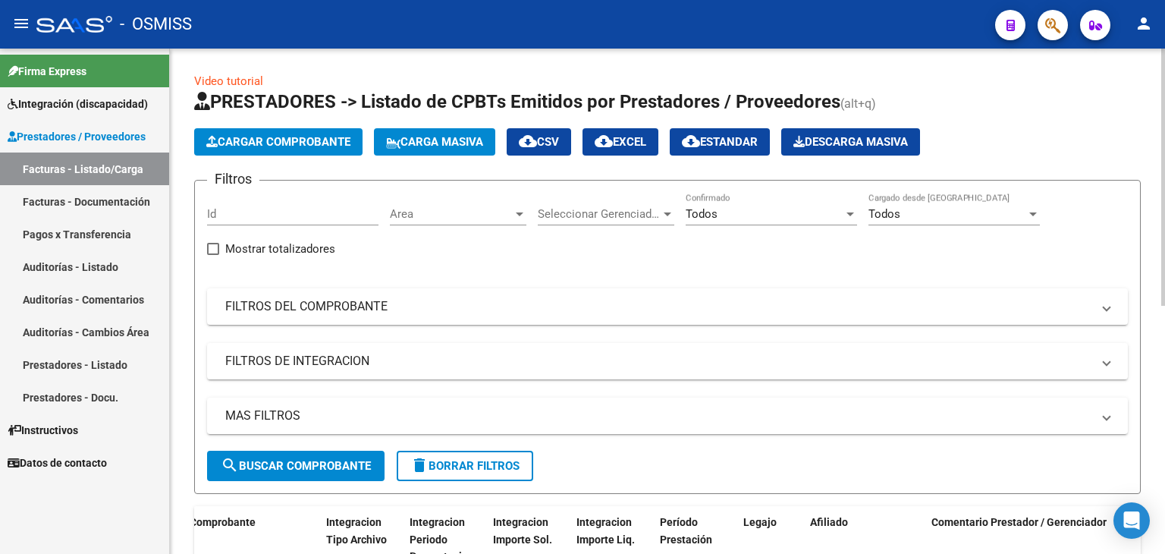
scroll to position [19, 0]
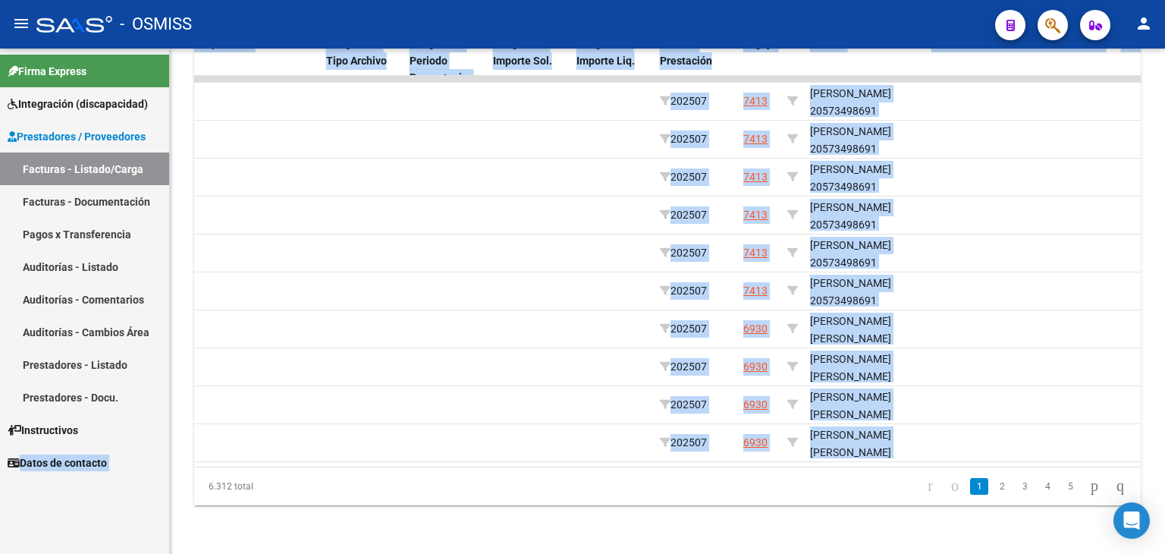
drag, startPoint x: 710, startPoint y: 454, endPoint x: 0, endPoint y: 460, distance: 709.9
click at [0, 460] on mat-sidenav-container "Firma Express Integración (discapacidad) Legajos Prestadores / Proveedores Fact…" at bounding box center [582, 301] width 1165 height 505
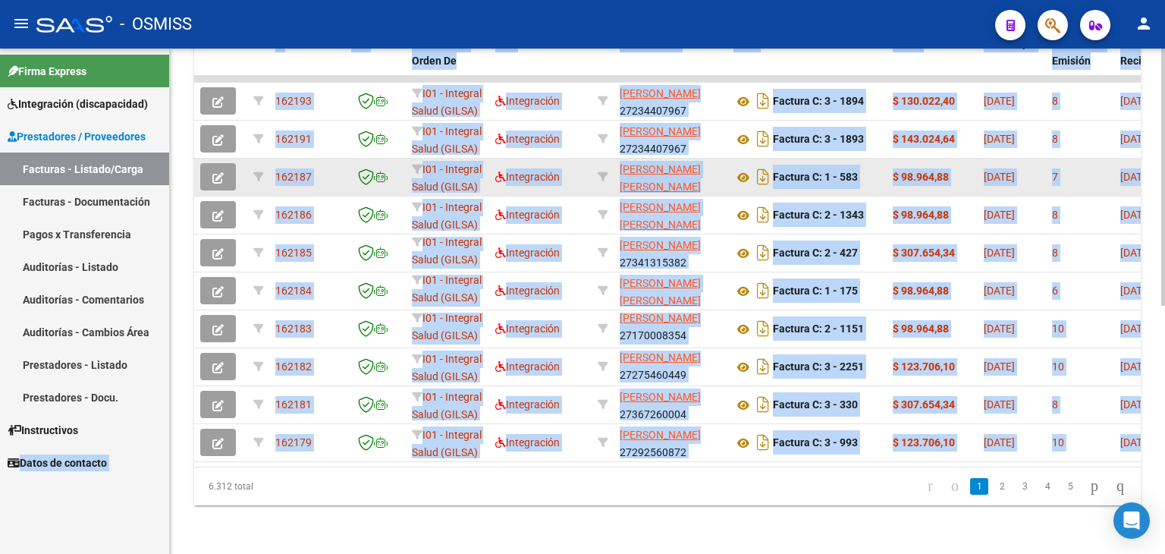
scroll to position [488, 0]
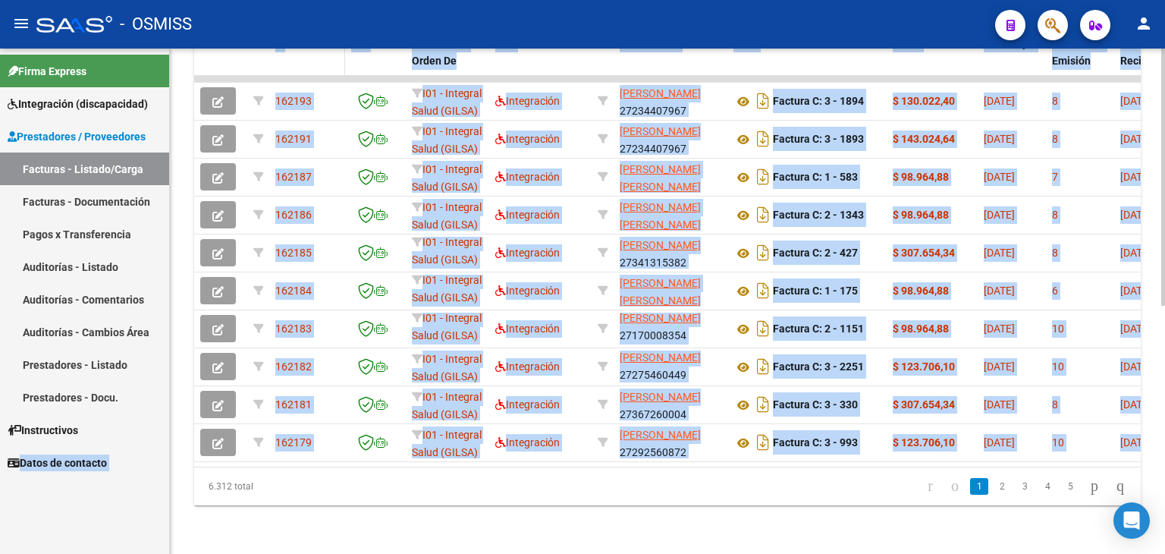
click at [269, 63] on datatable-header-cell "ID" at bounding box center [307, 60] width 76 height 67
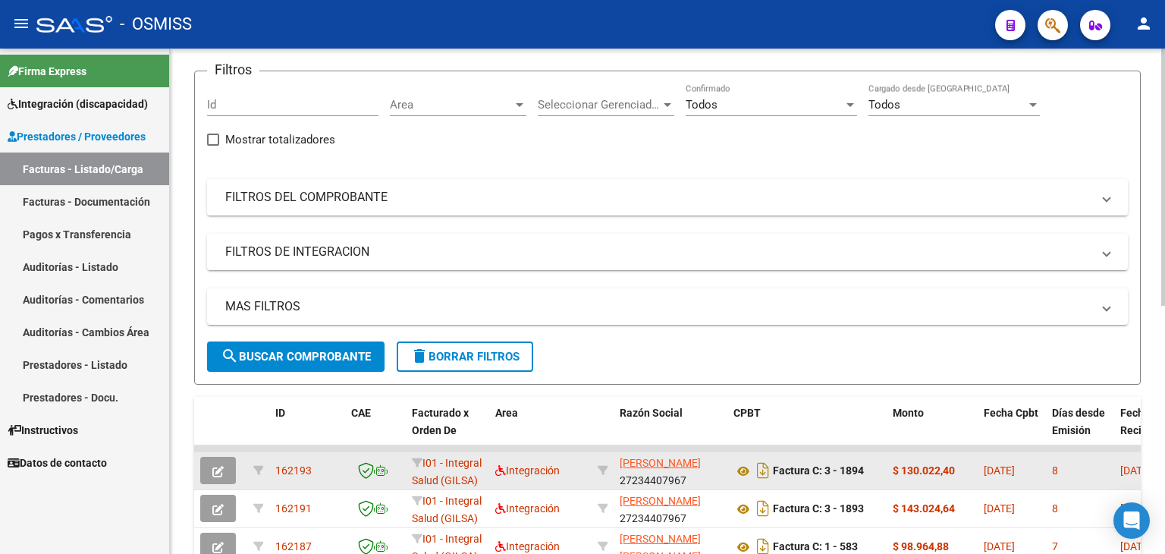
scroll to position [0, 0]
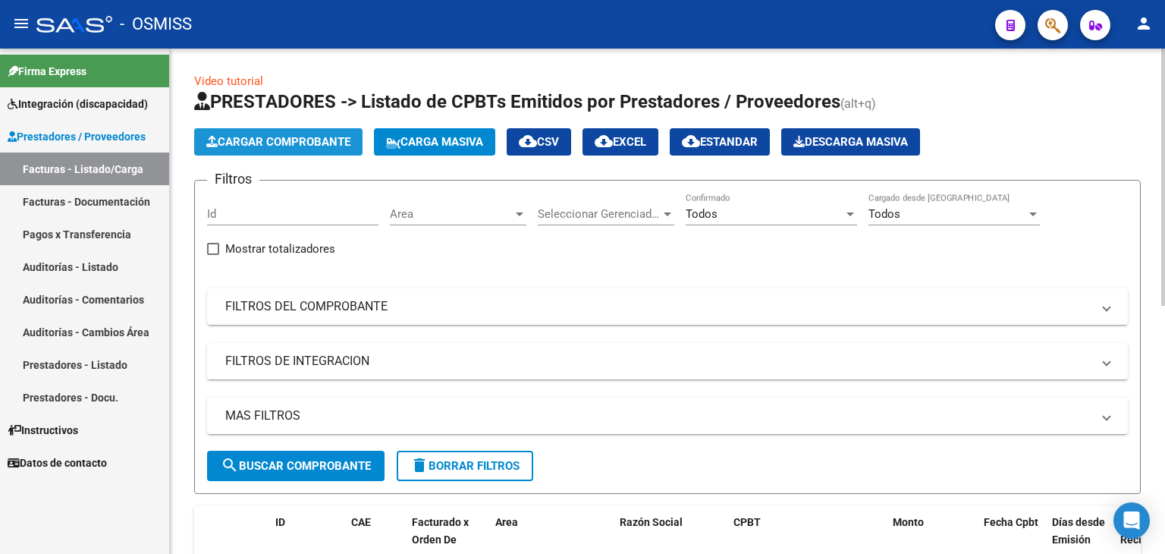
click at [330, 143] on span "Cargar Comprobante" at bounding box center [278, 142] width 144 height 14
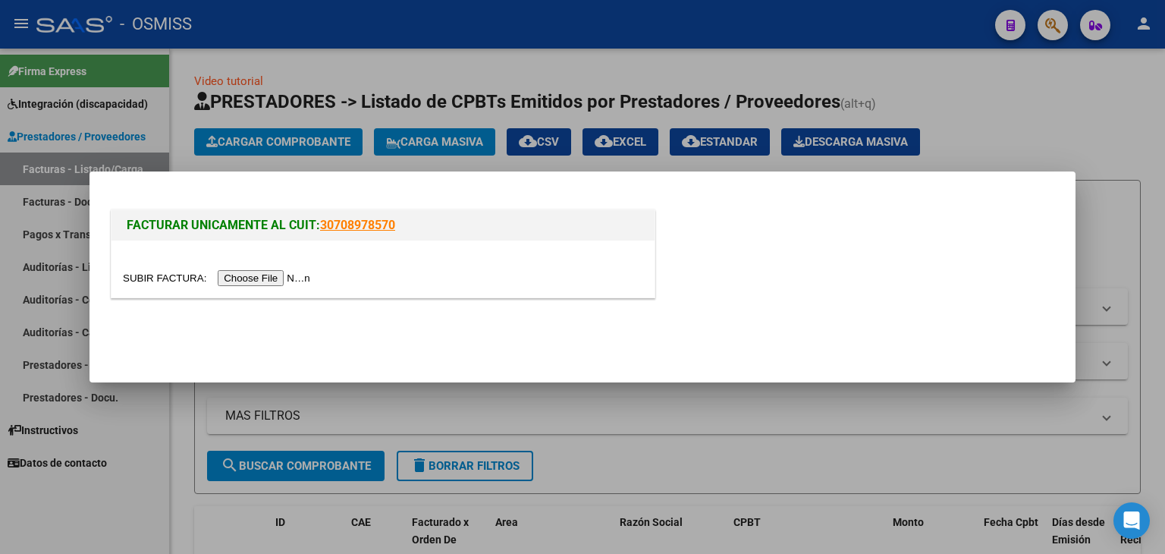
click at [265, 267] on div at bounding box center [382, 268] width 543 height 57
click at [267, 275] on input "file" at bounding box center [219, 278] width 192 height 16
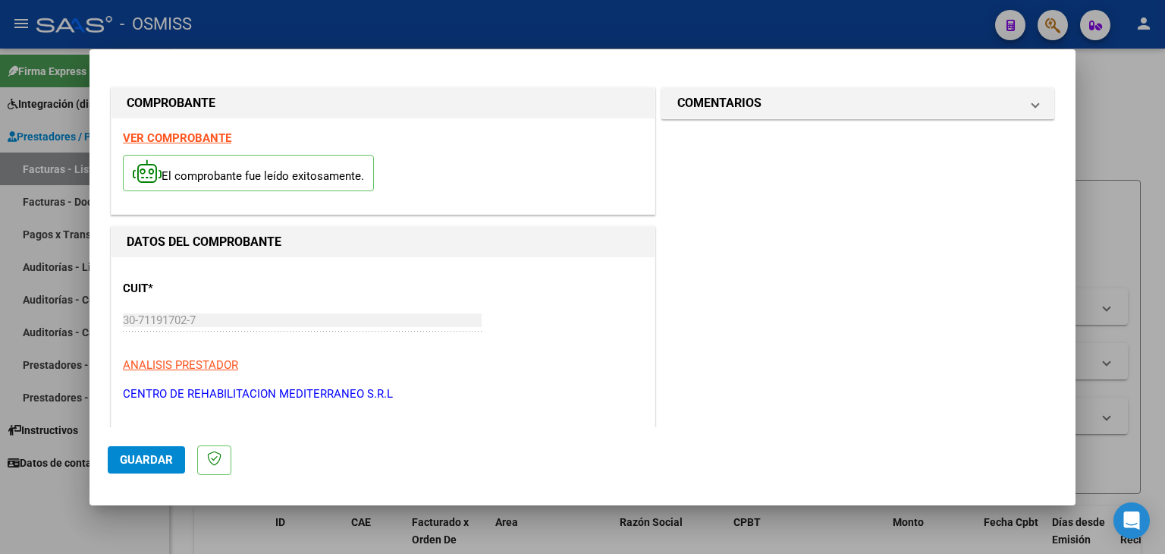
click at [221, 138] on strong "VER COMPROBANTE" at bounding box center [177, 138] width 108 height 14
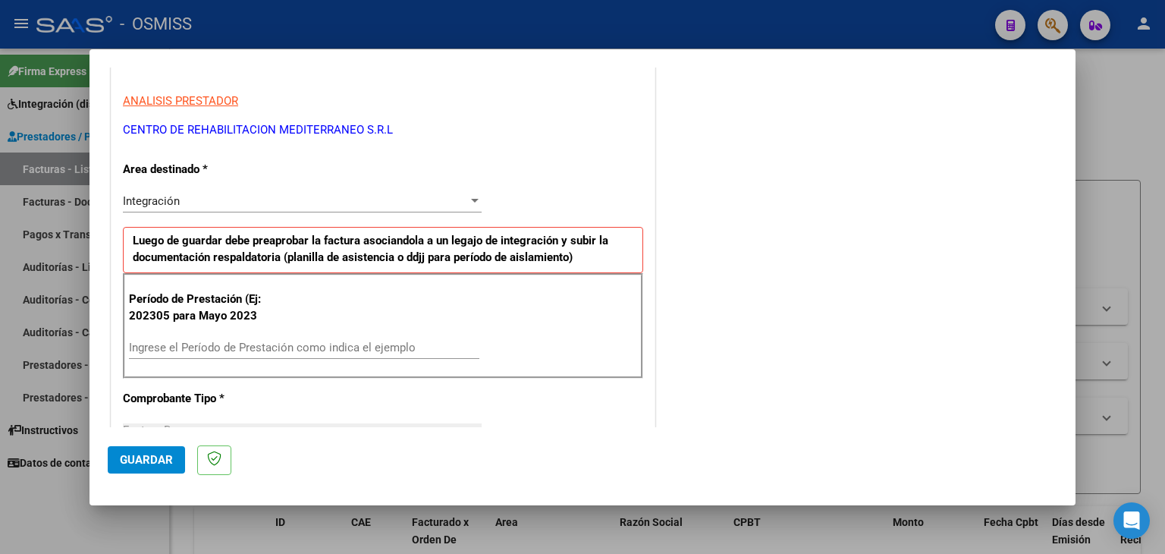
scroll to position [303, 0]
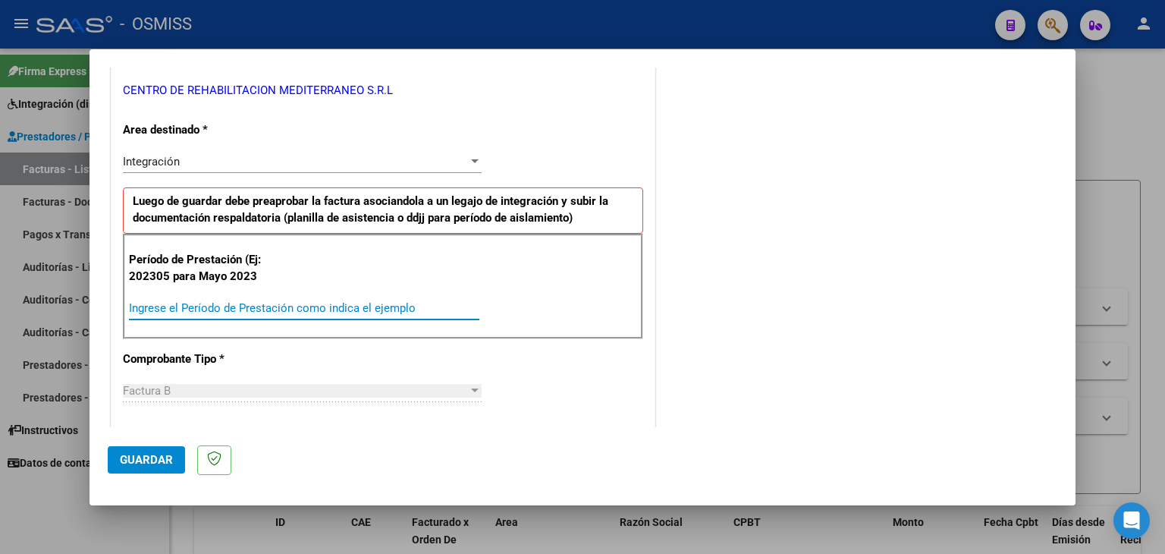
click at [276, 310] on input "Ingrese el Período de Prestación como indica el ejemplo" at bounding box center [304, 308] width 350 height 14
type input "202507"
click at [507, 348] on div "CUIT * 30-71191702-7 Ingresar CUIT ANALISIS PRESTADOR CENTRO DE REHABILITACION …" at bounding box center [382, 524] width 543 height 1141
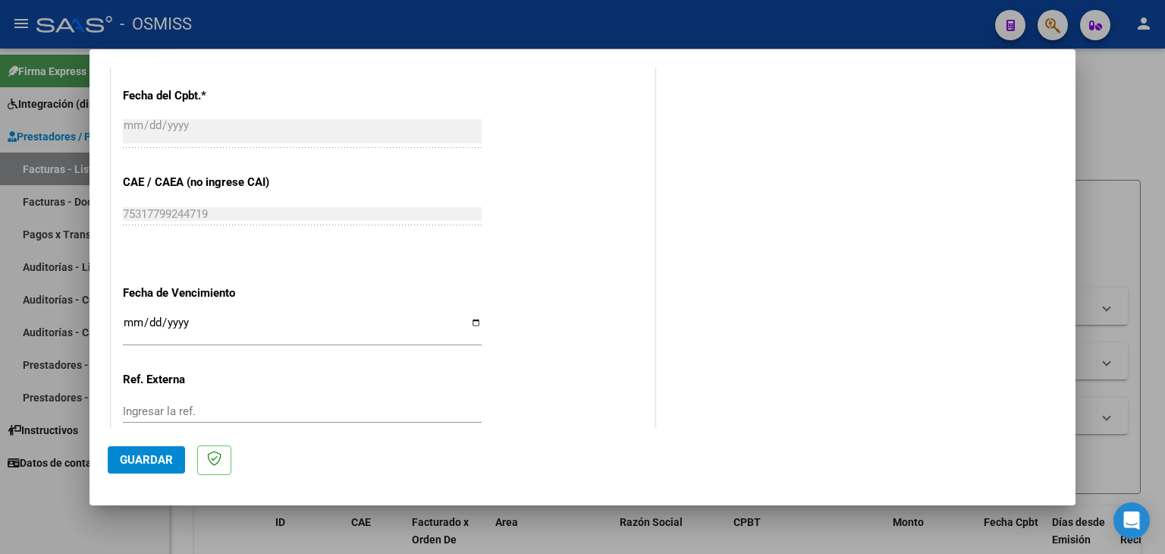
scroll to position [910, 0]
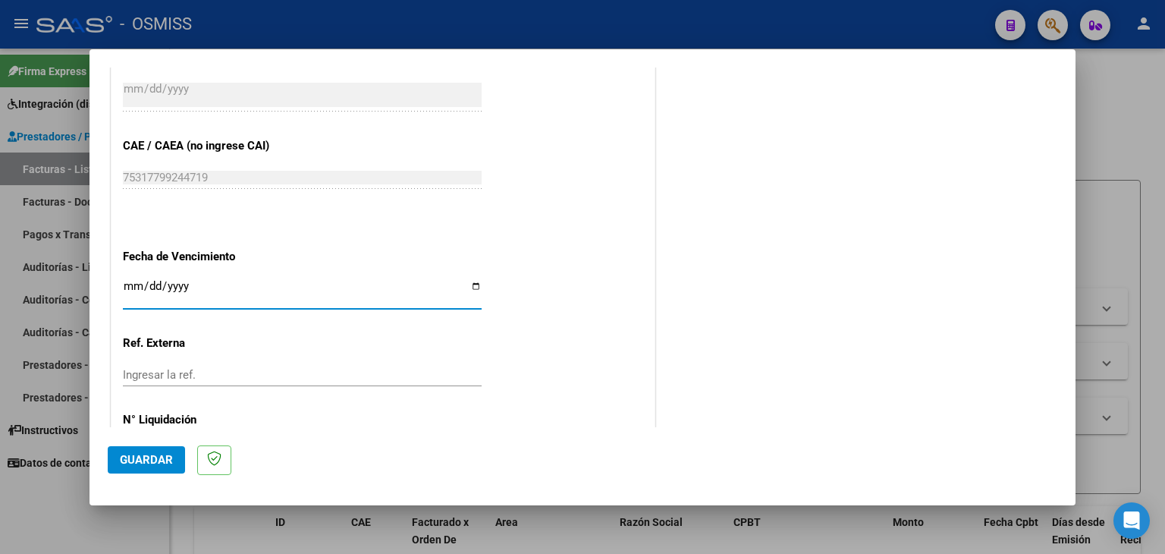
click at [125, 287] on input "Ingresar la fecha" at bounding box center [302, 292] width 359 height 24
type input "[DATE]"
click at [143, 448] on button "Guardar" at bounding box center [146, 459] width 77 height 27
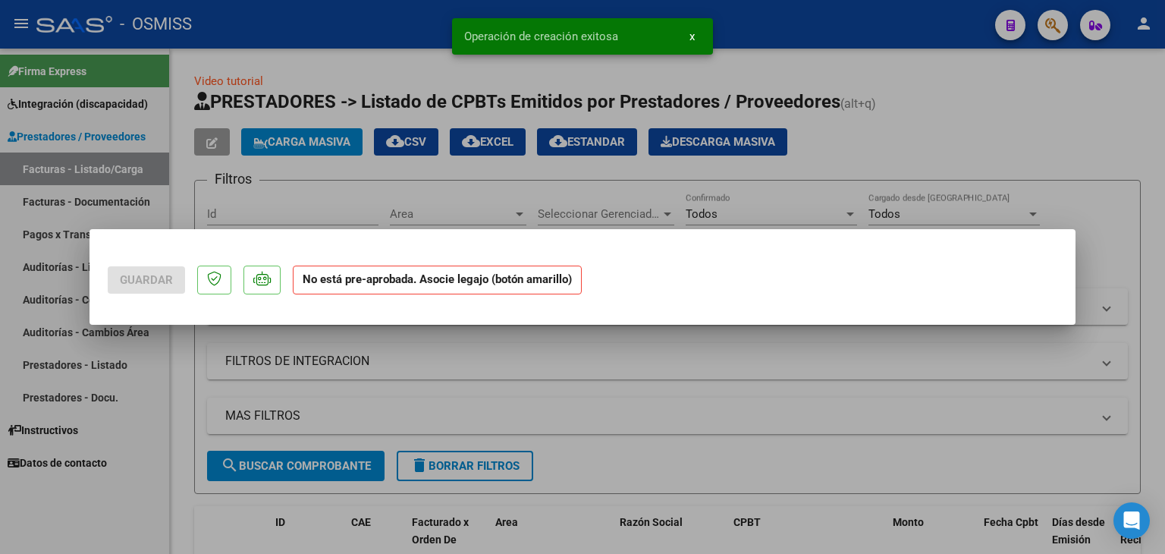
scroll to position [0, 0]
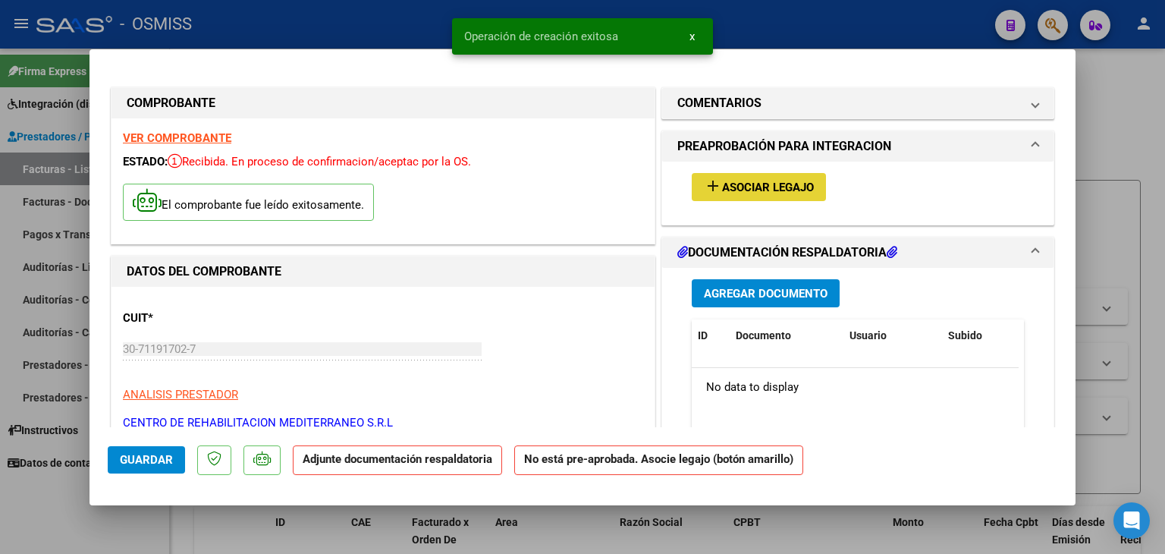
click at [775, 194] on span "Asociar Legajo" at bounding box center [768, 188] width 92 height 14
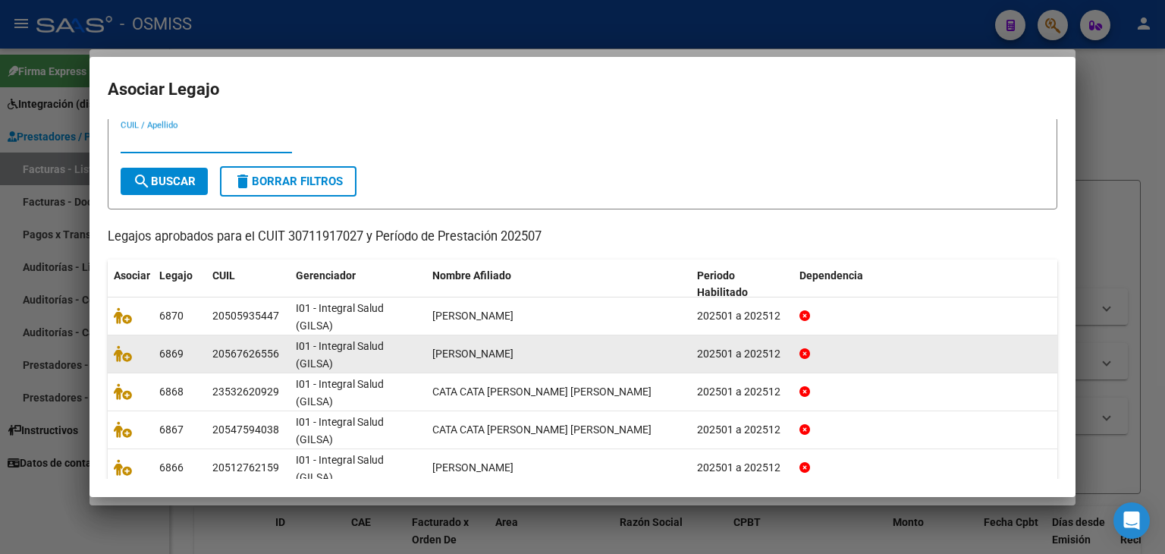
scroll to position [76, 0]
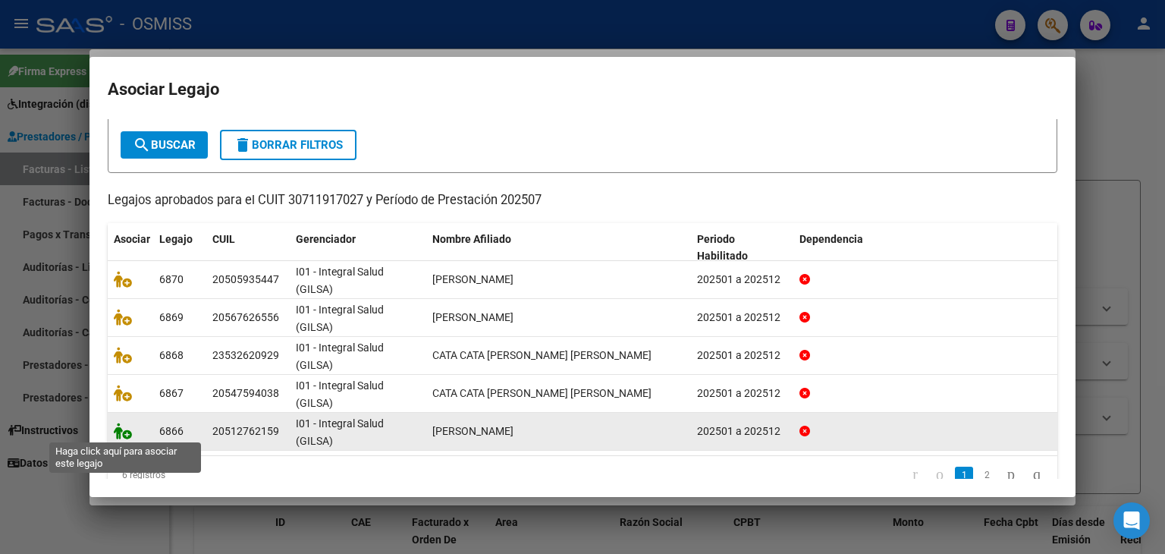
click at [116, 431] on icon at bounding box center [123, 430] width 18 height 17
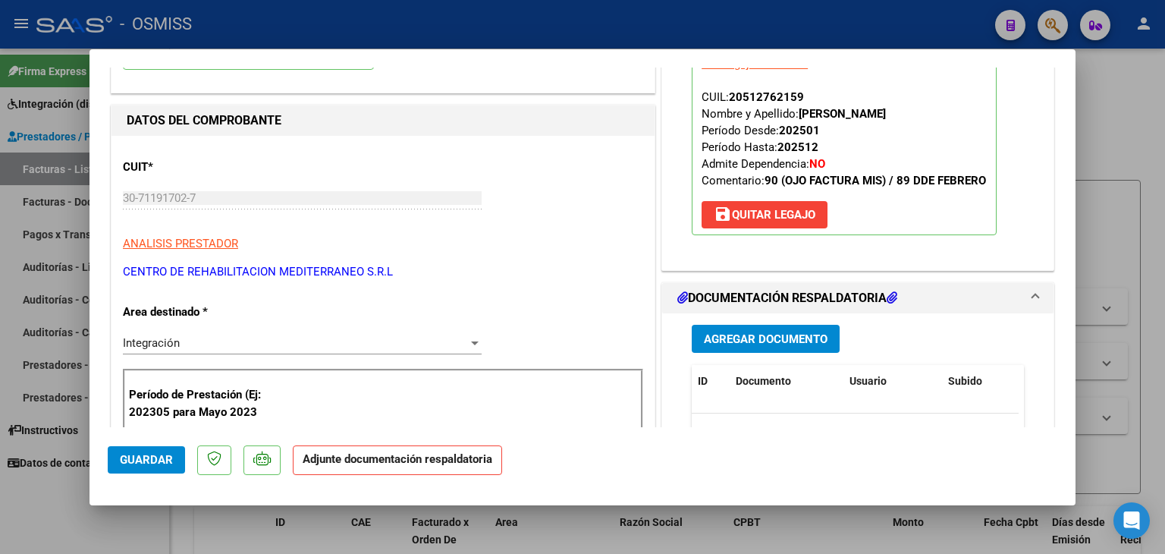
scroll to position [152, 0]
click at [745, 336] on span "Agregar Documento" at bounding box center [766, 338] width 124 height 14
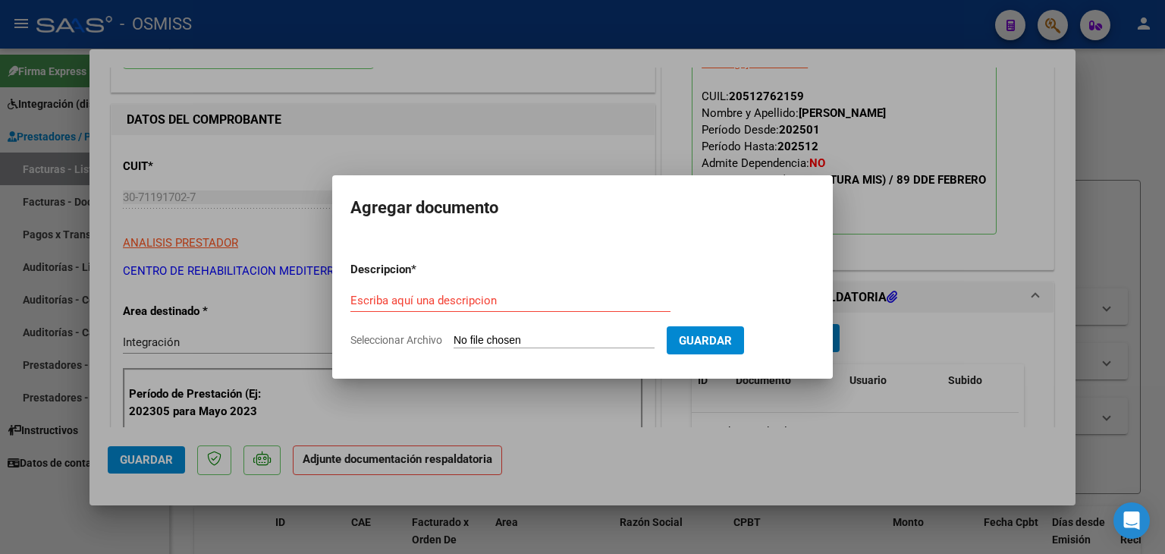
click at [516, 345] on input "Seleccionar Archivo" at bounding box center [554, 341] width 201 height 14
type input "C:\fakepath\Planilla rehabilitacion.pdf"
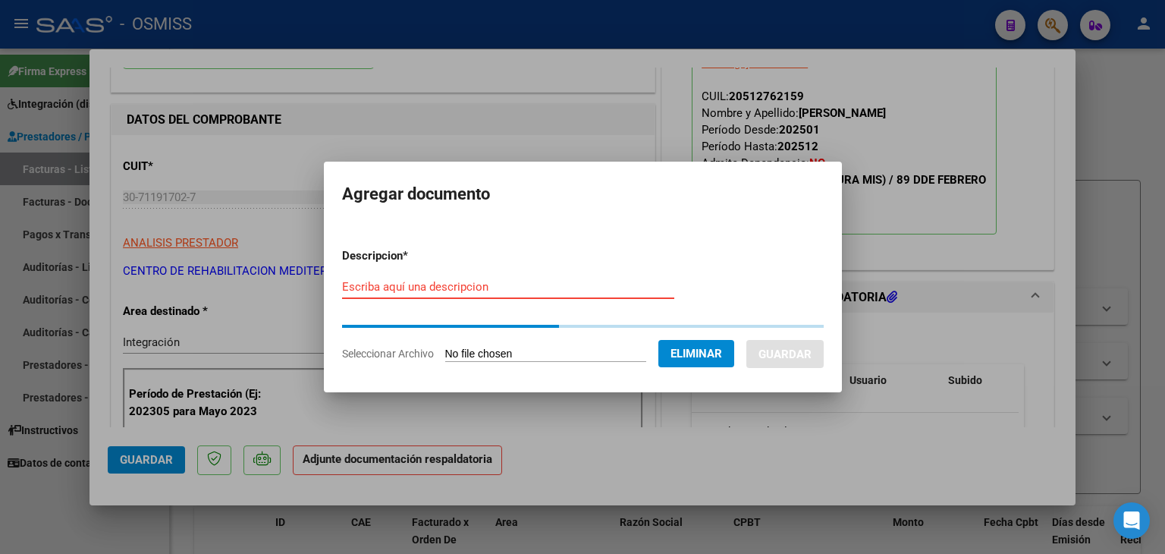
click at [576, 289] on input "Escriba aquí una descripcion" at bounding box center [508, 287] width 332 height 14
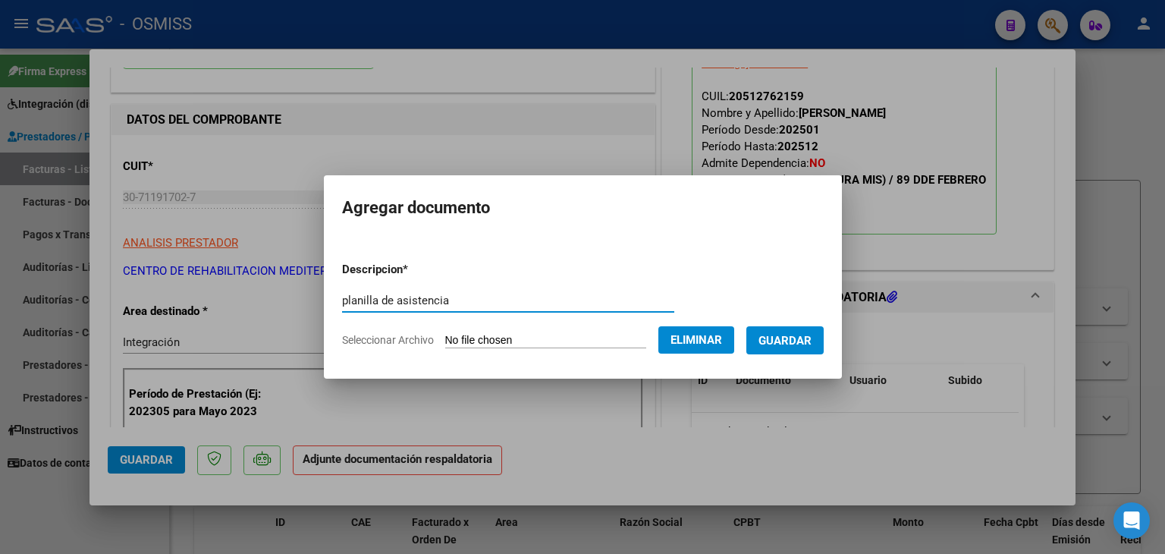
type input "planilla de asistencia"
click at [812, 337] on span "Guardar" at bounding box center [784, 341] width 53 height 14
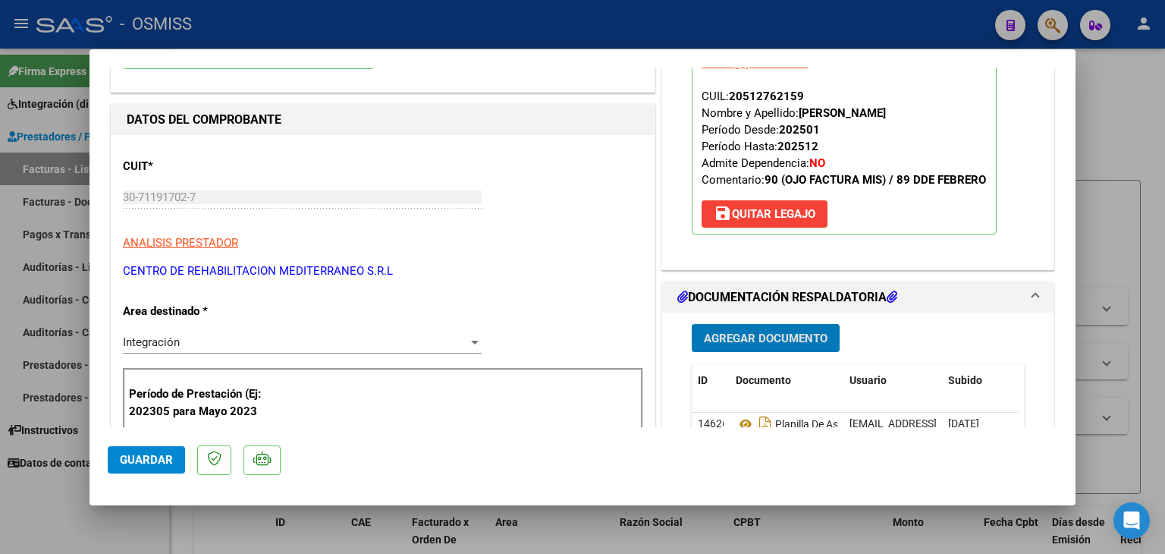
click at [124, 456] on span "Guardar" at bounding box center [146, 460] width 53 height 14
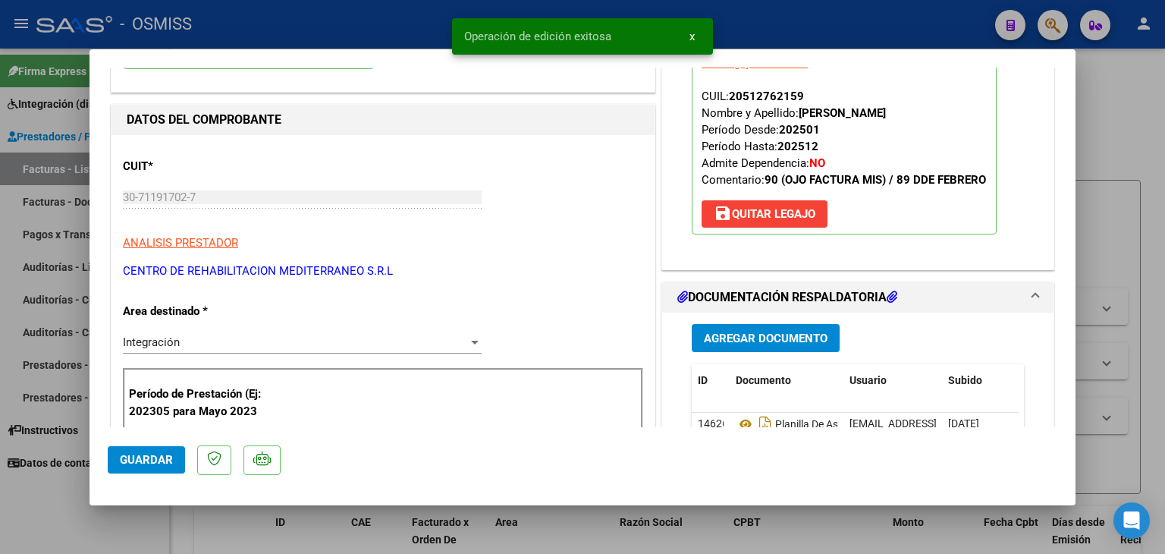
type input "$ 0,00"
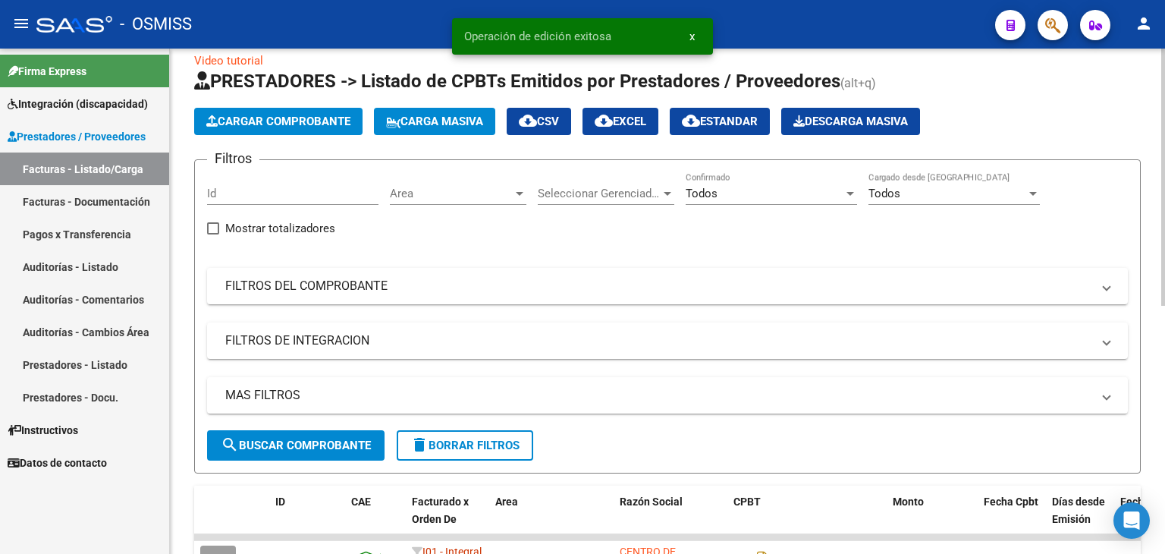
scroll to position [76, 0]
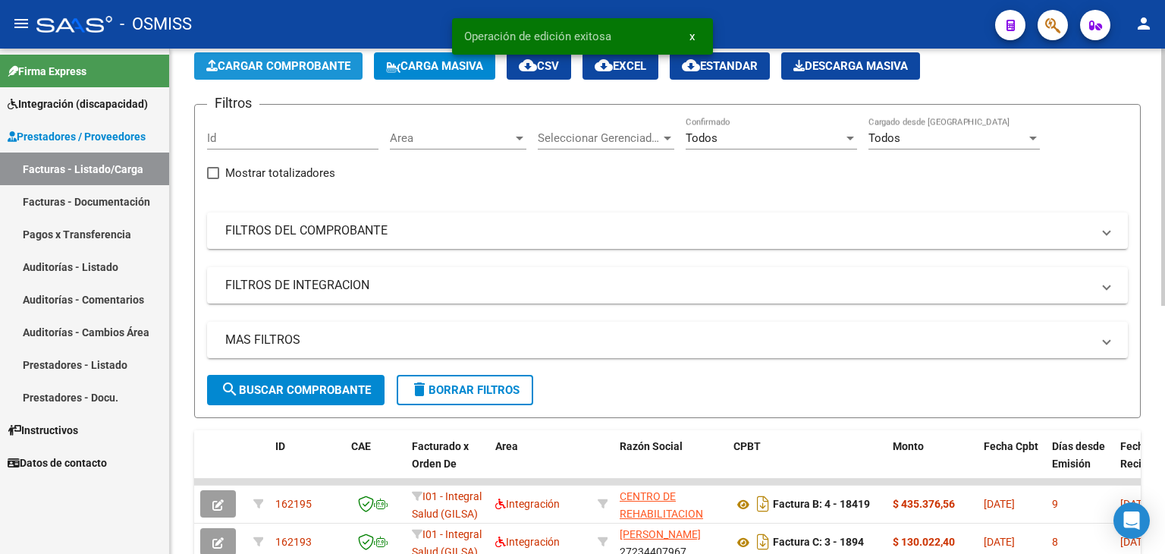
click at [267, 73] on button "Cargar Comprobante" at bounding box center [278, 65] width 168 height 27
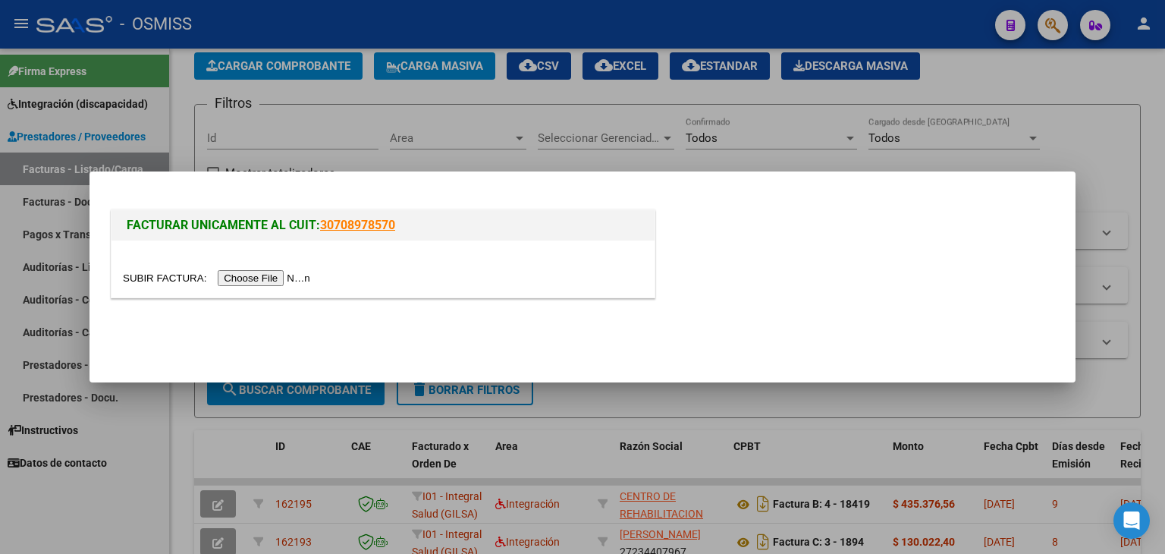
click at [276, 286] on input "file" at bounding box center [219, 278] width 192 height 16
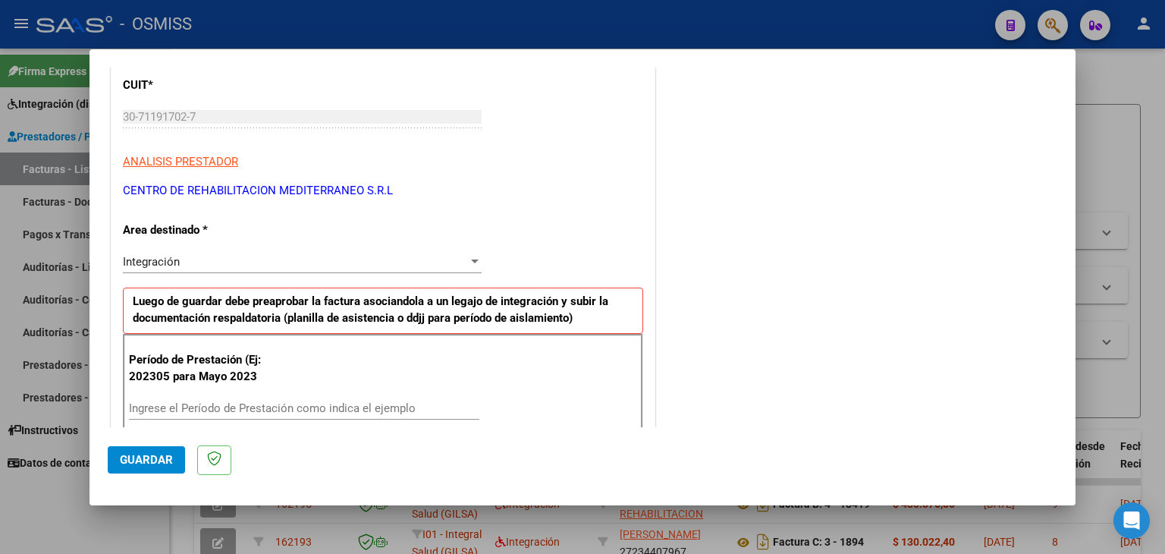
scroll to position [228, 0]
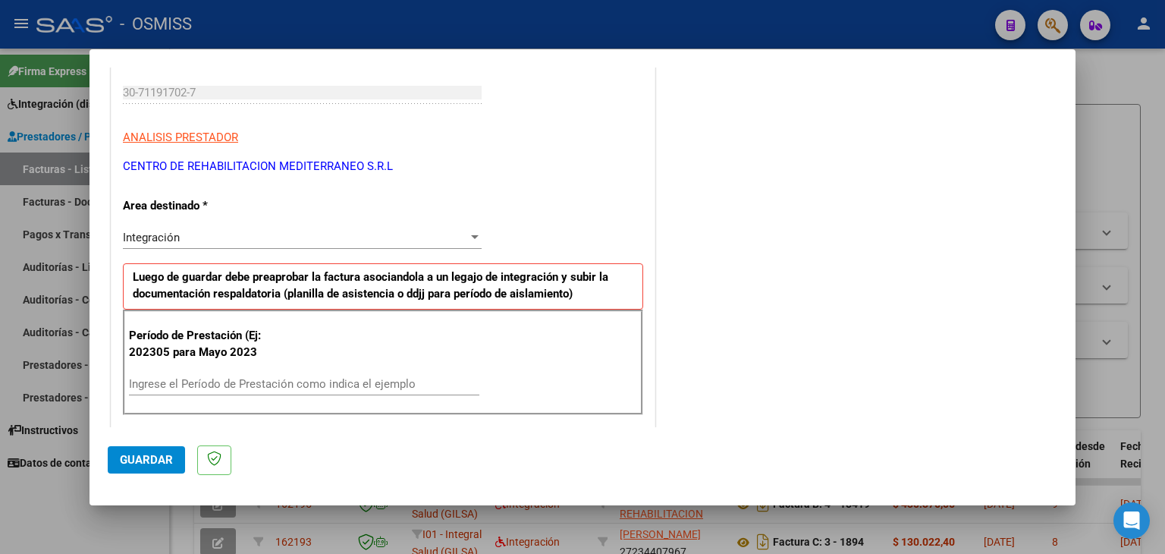
click at [266, 369] on div "Período de Prestación (Ej: 202305 para Mayo 2023 Ingrese el Período de Prestaci…" at bounding box center [383, 362] width 520 height 106
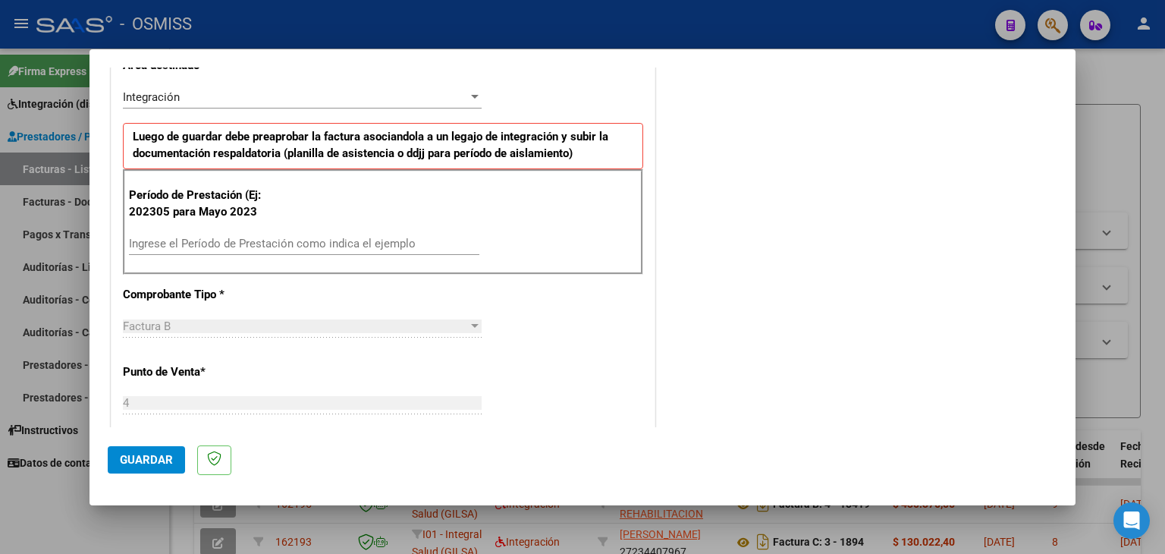
scroll to position [379, 0]
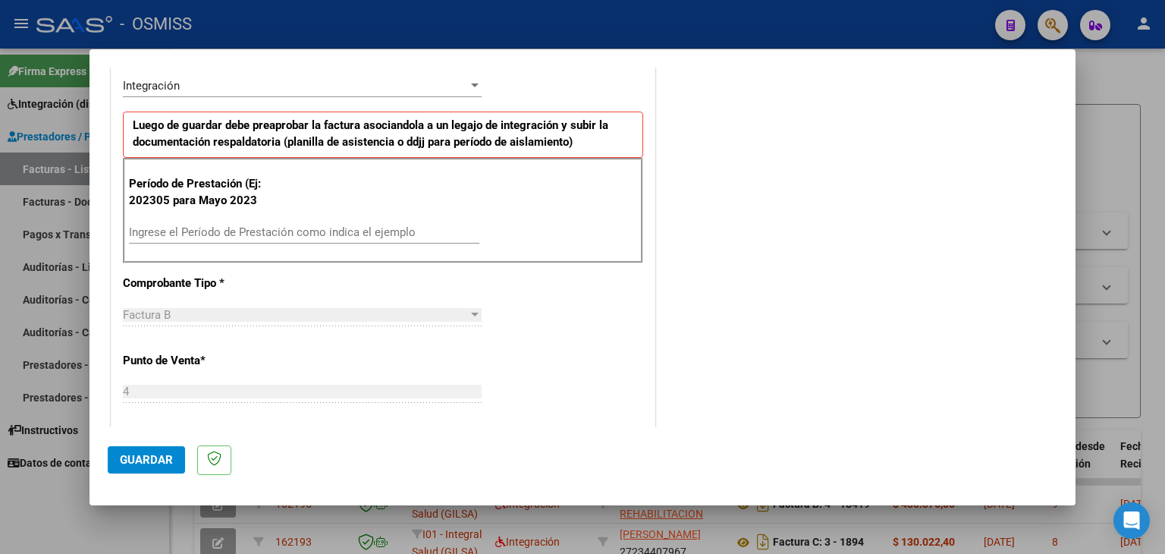
click at [221, 228] on input "Ingrese el Período de Prestación como indica el ejemplo" at bounding box center [304, 232] width 350 height 14
type input "202507"
click at [484, 307] on app-drop-down-list "Comprobante Tipo * Factura B Seleccionar Tipo" at bounding box center [308, 299] width 371 height 46
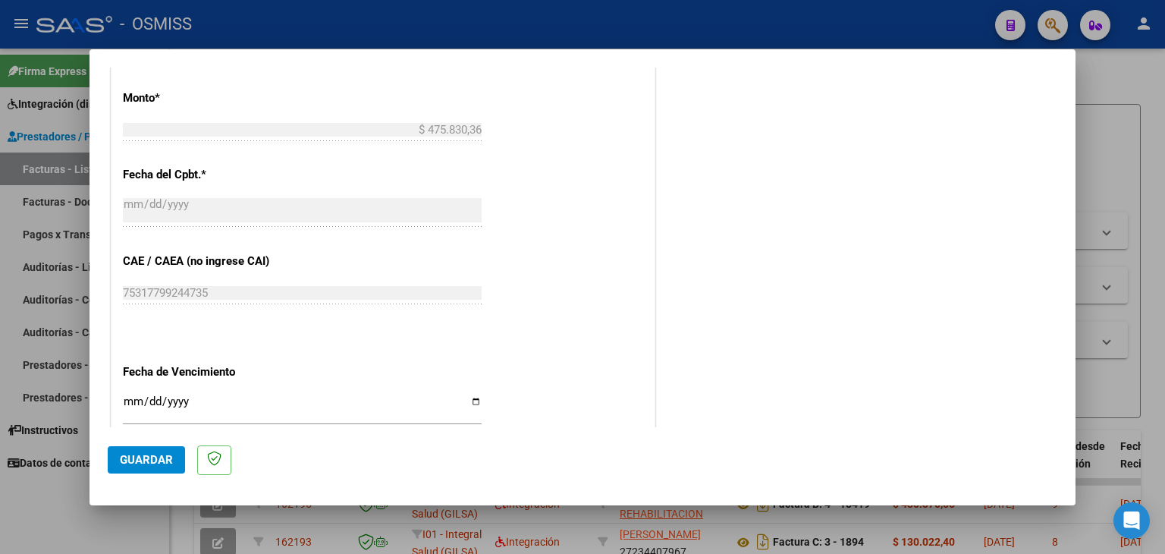
scroll to position [834, 0]
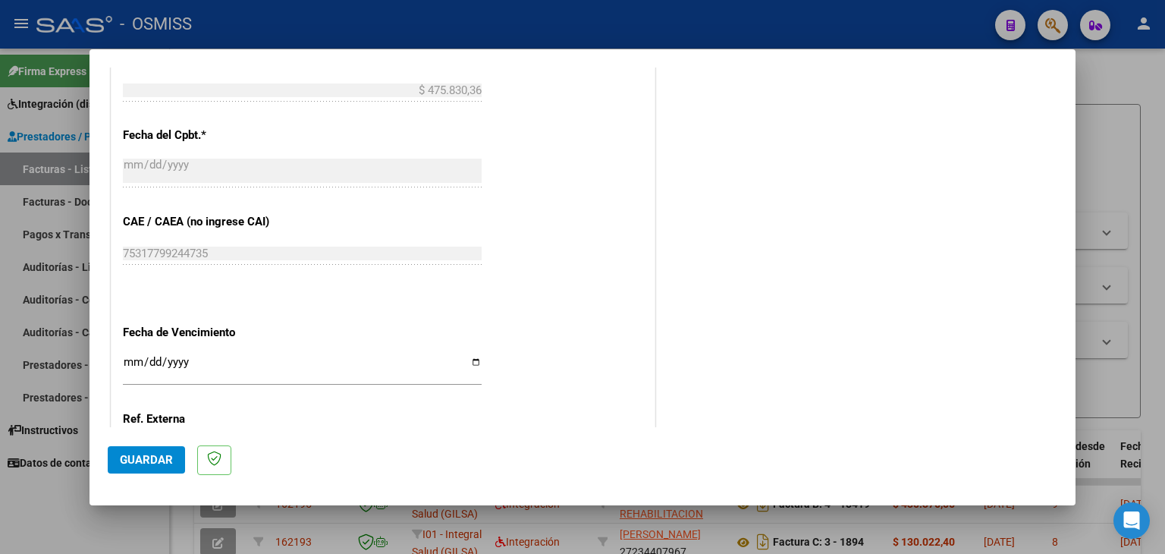
click at [134, 363] on input "Ingresar la fecha" at bounding box center [302, 368] width 359 height 24
type input "[DATE]"
click at [130, 471] on button "Guardar" at bounding box center [146, 459] width 77 height 27
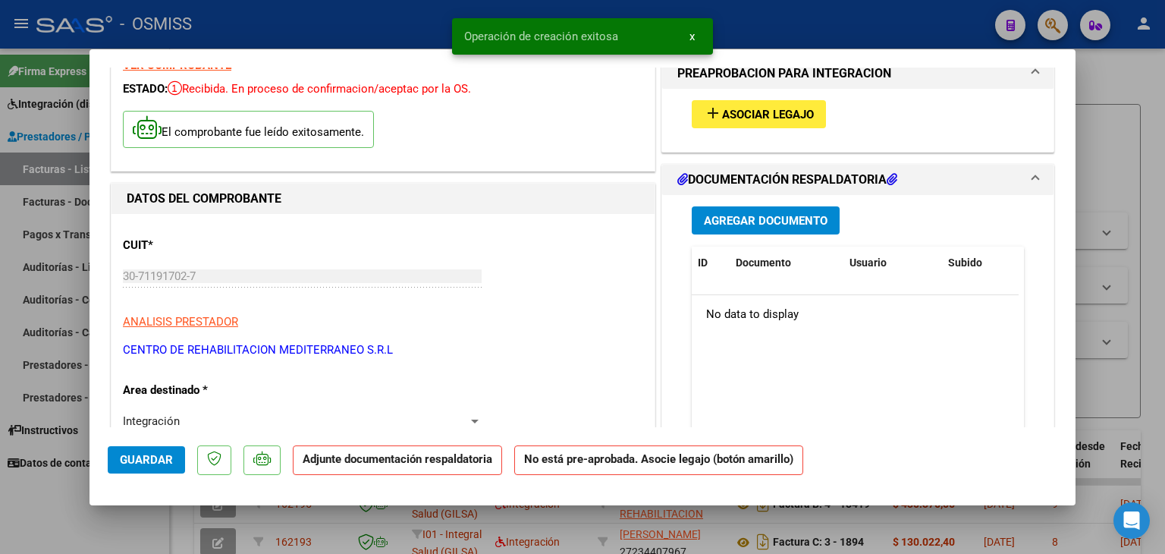
scroll to position [76, 0]
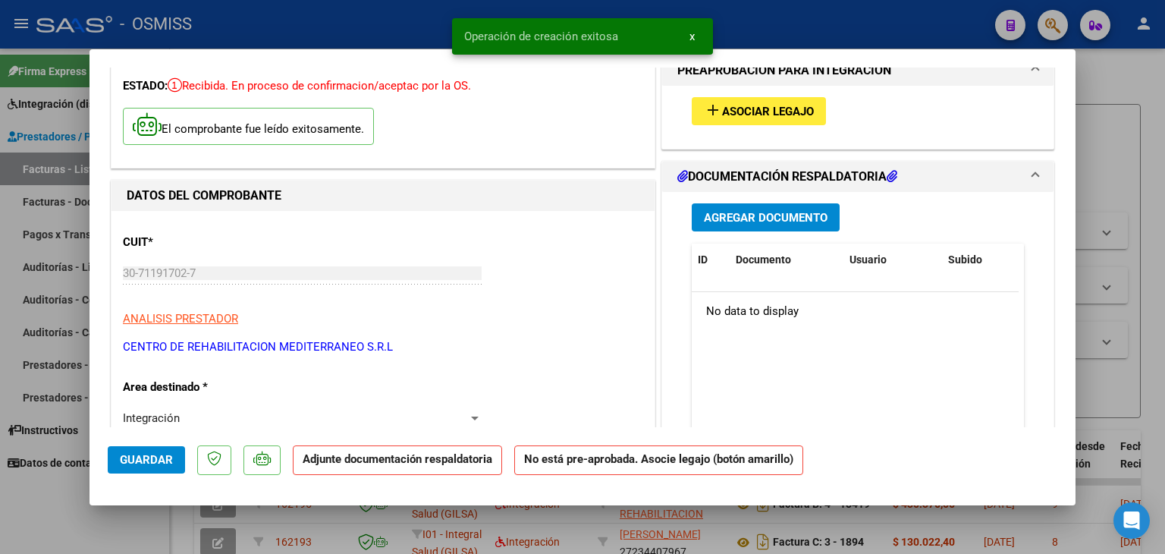
click at [783, 110] on span "Asociar Legajo" at bounding box center [768, 112] width 92 height 14
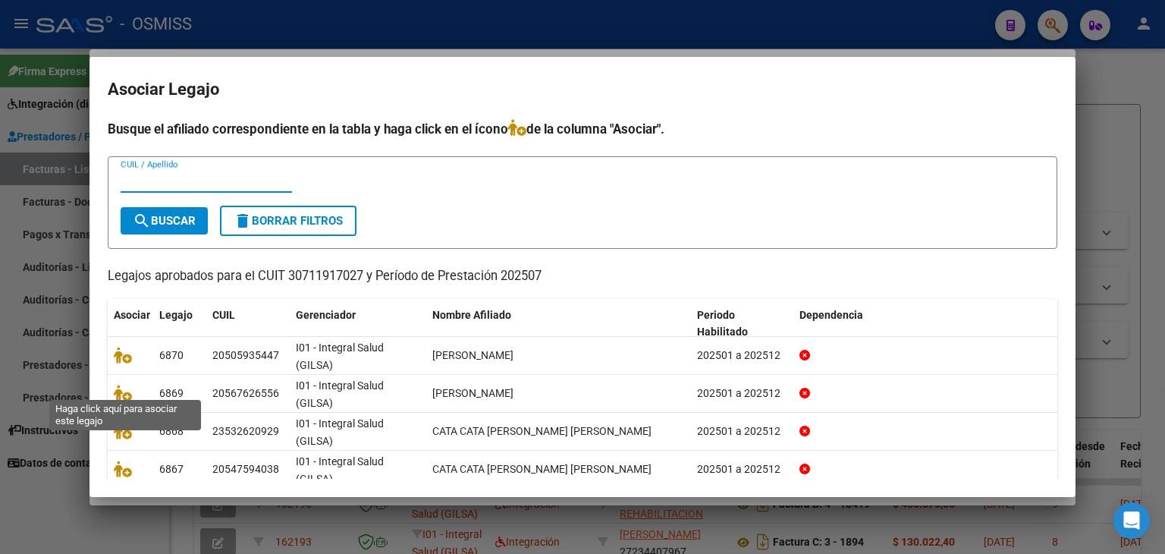
scroll to position [102, 0]
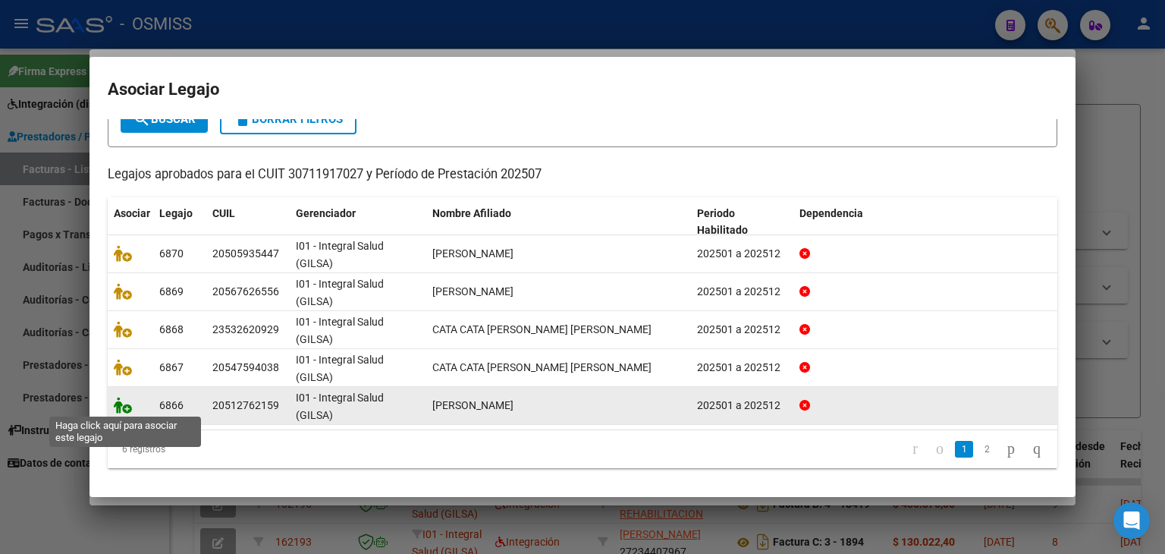
click at [121, 404] on icon at bounding box center [123, 405] width 18 height 17
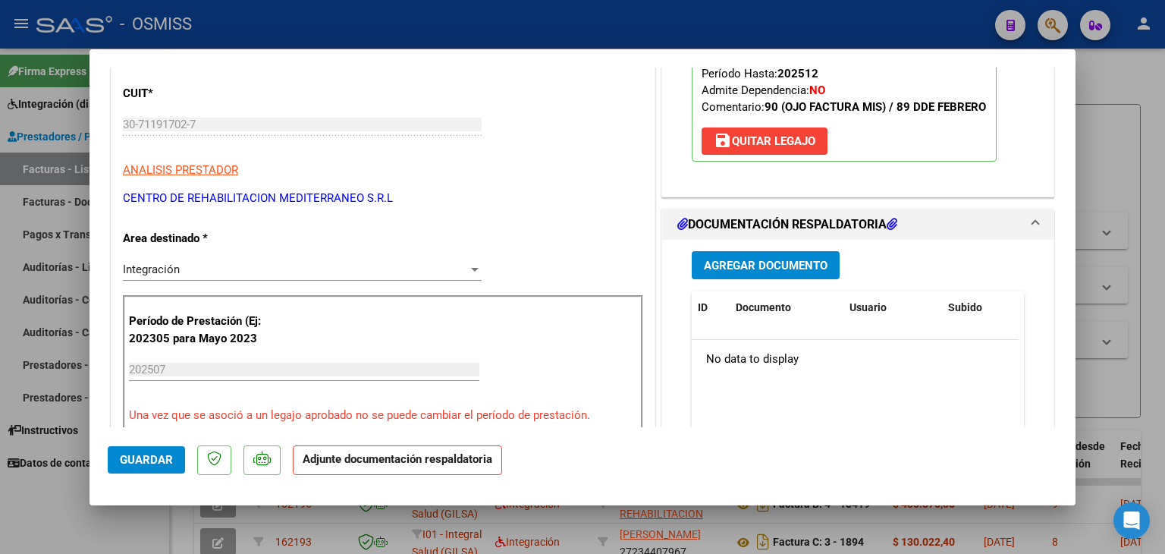
scroll to position [228, 0]
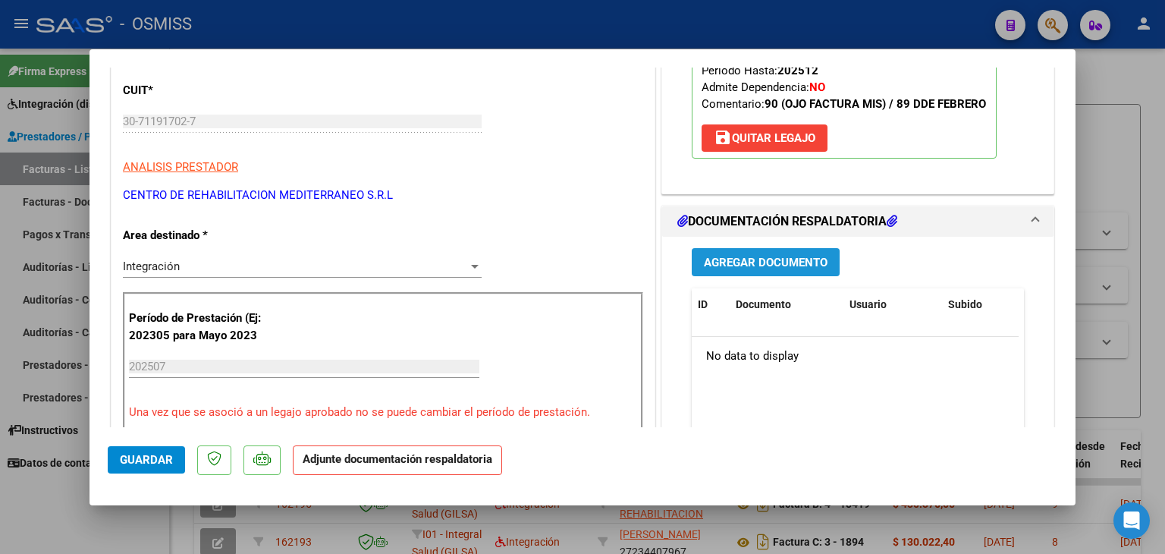
click at [728, 267] on span "Agregar Documento" at bounding box center [766, 263] width 124 height 14
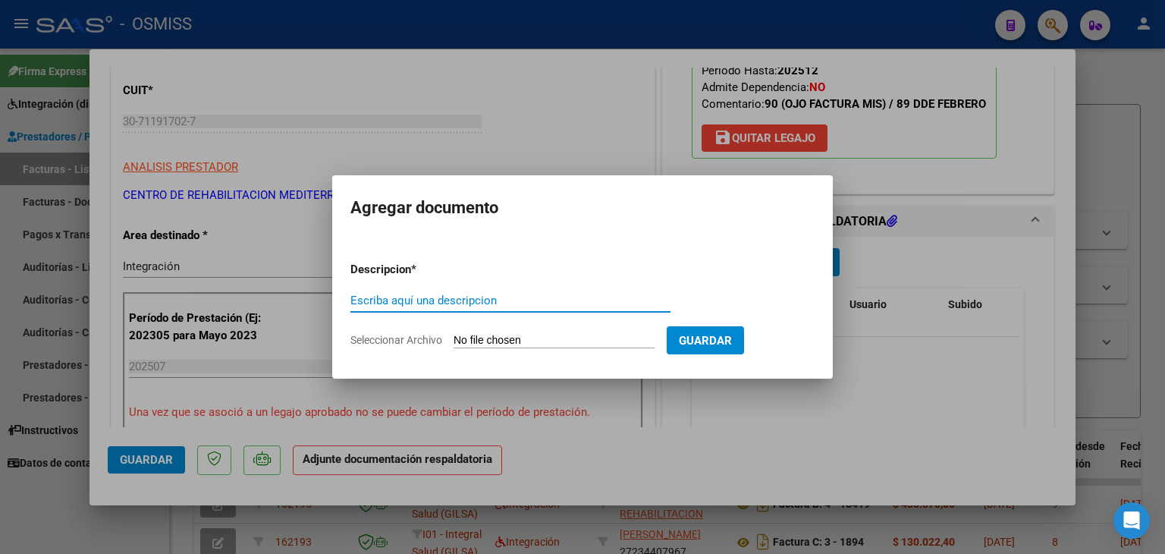
click at [507, 349] on form "Descripcion * Escriba aquí una descripcion Seleccionar Archivo Guardar" at bounding box center [582, 305] width 464 height 111
click at [507, 339] on input "Seleccionar Archivo" at bounding box center [554, 341] width 201 height 14
type input "C:\fakepath\Planilla integracion.pdf"
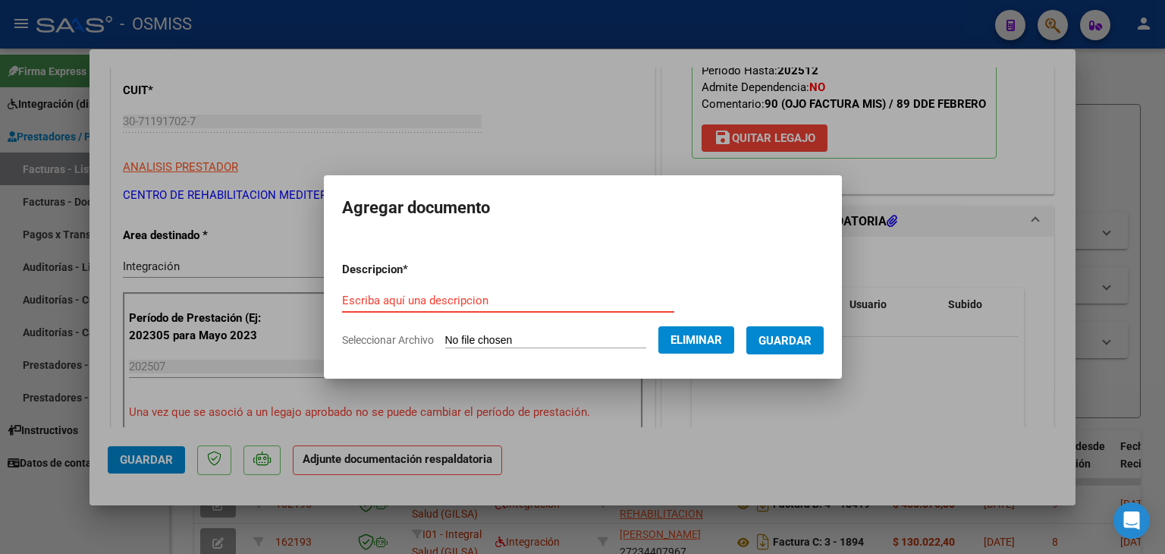
click at [443, 294] on input "Escriba aquí una descripcion" at bounding box center [508, 301] width 332 height 14
drag, startPoint x: 475, startPoint y: 299, endPoint x: 552, endPoint y: 288, distance: 78.1
click at [473, 297] on input "planilla de integración" at bounding box center [508, 301] width 332 height 14
drag, startPoint x: 455, startPoint y: 298, endPoint x: 376, endPoint y: 298, distance: 78.9
click at [376, 298] on input "planilla de integración" at bounding box center [508, 301] width 332 height 14
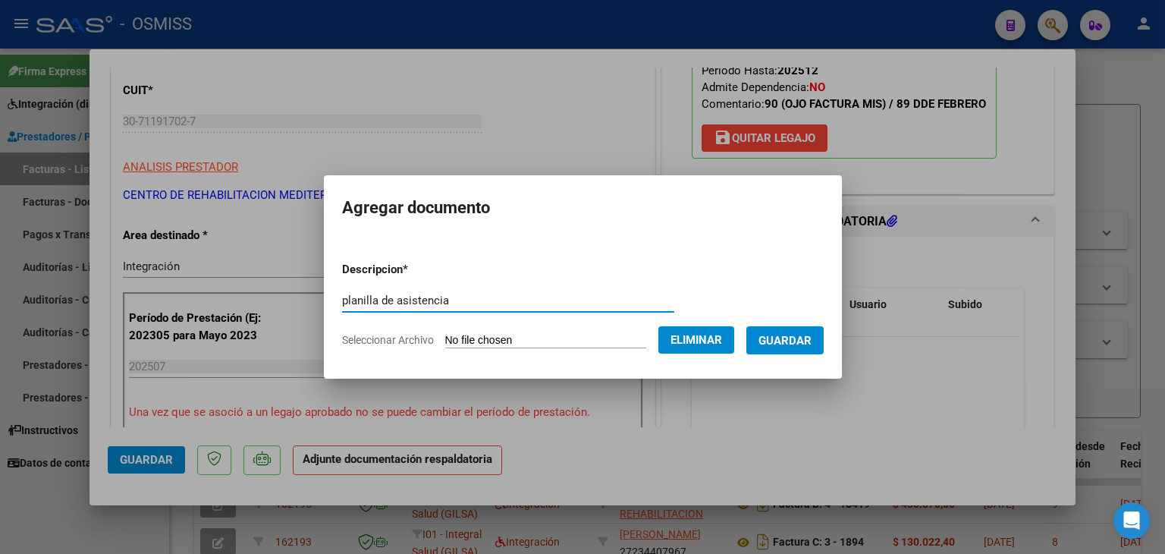
type input "planilla de asistencia"
click at [792, 331] on button "Guardar" at bounding box center [784, 340] width 77 height 28
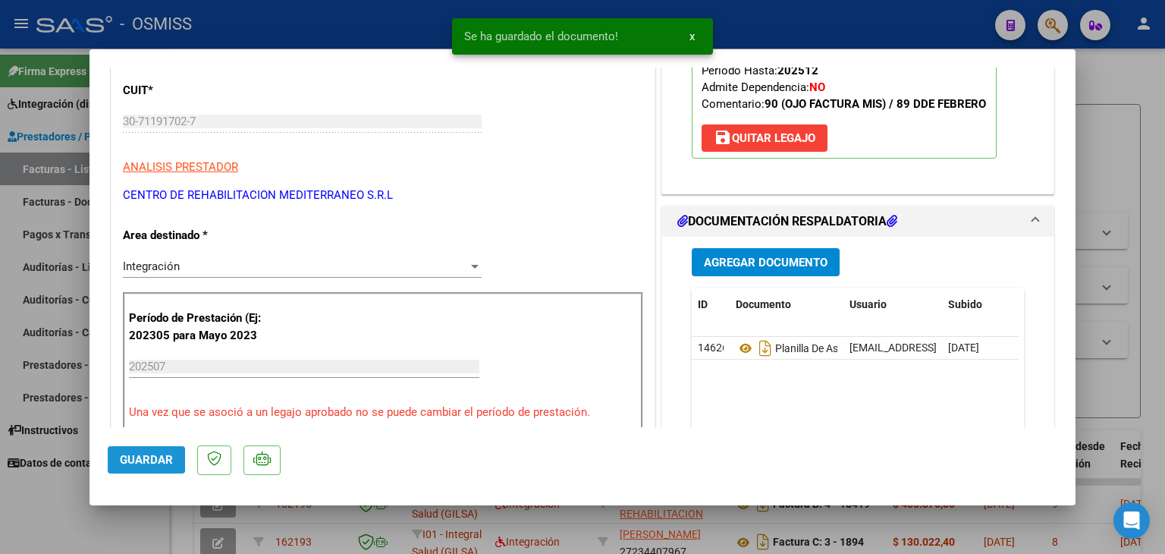
click at [121, 451] on button "Guardar" at bounding box center [146, 459] width 77 height 27
type input "$ 0,00"
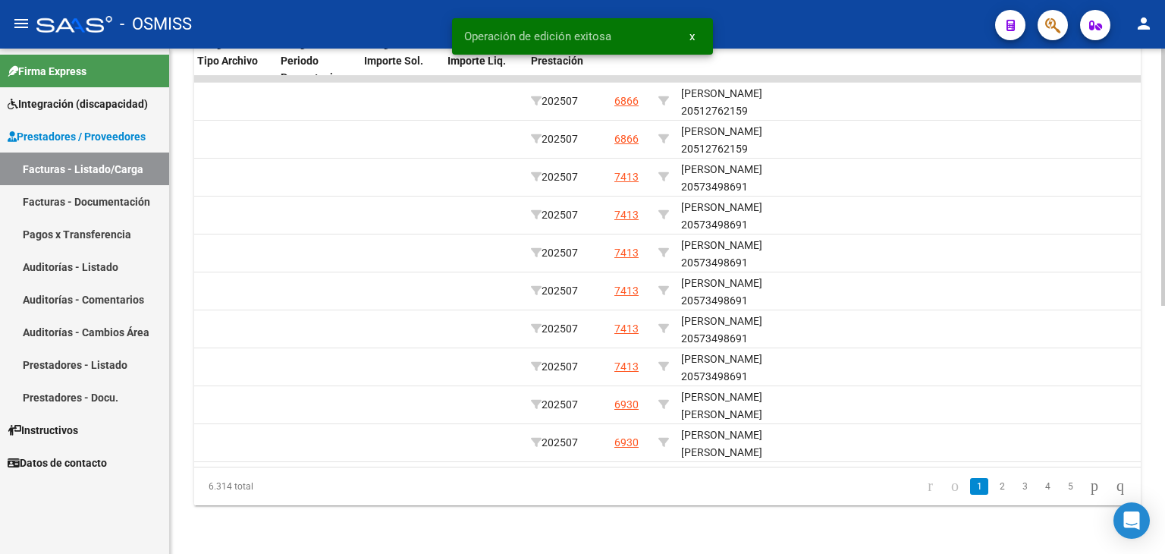
scroll to position [0, 1820]
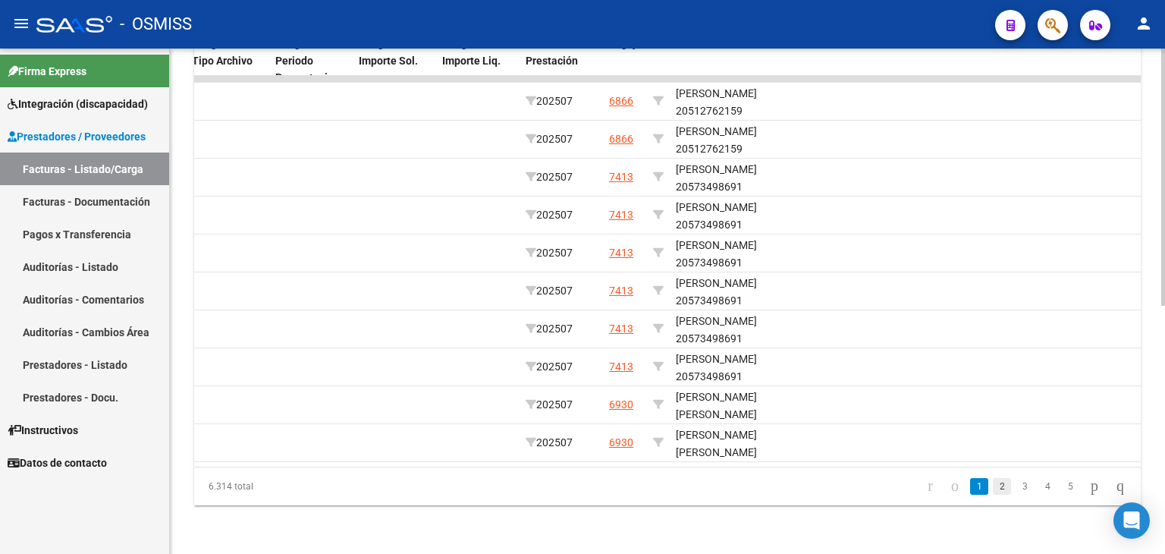
click at [993, 485] on link "2" at bounding box center [1002, 486] width 18 height 17
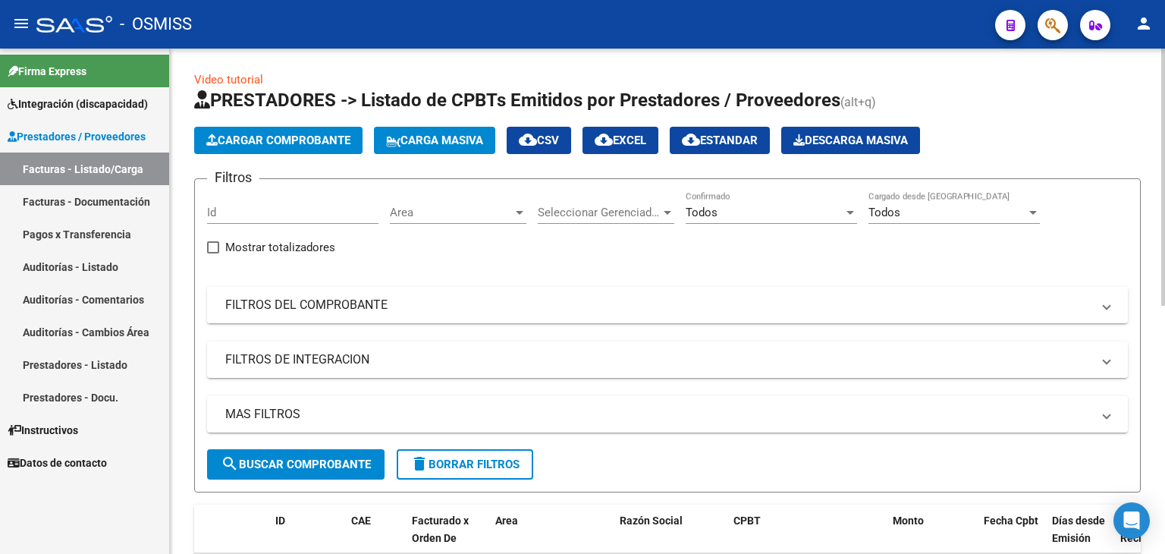
scroll to position [0, 0]
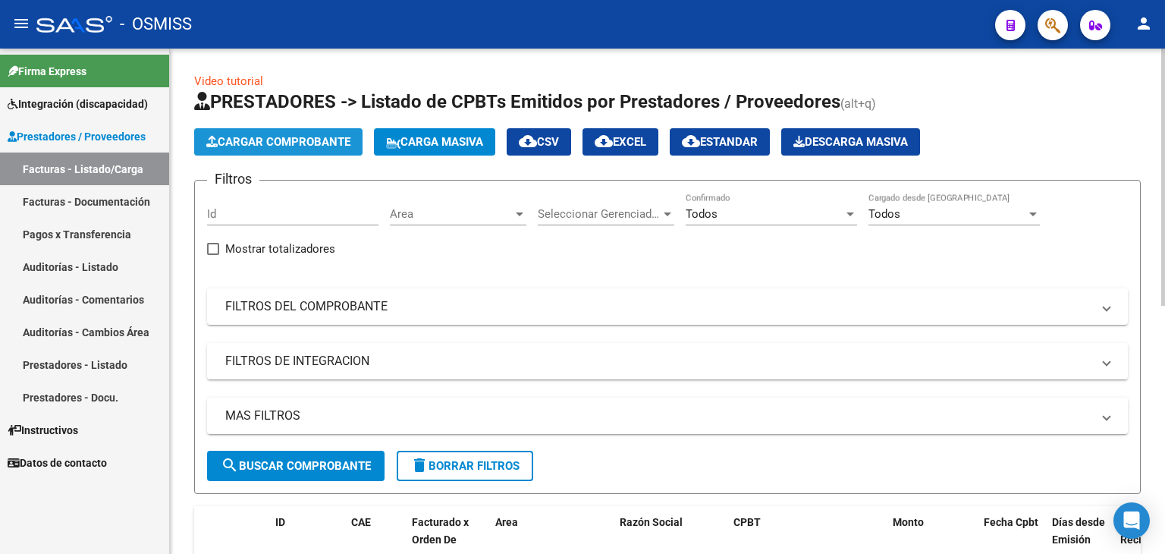
click at [281, 137] on span "Cargar Comprobante" at bounding box center [278, 142] width 144 height 14
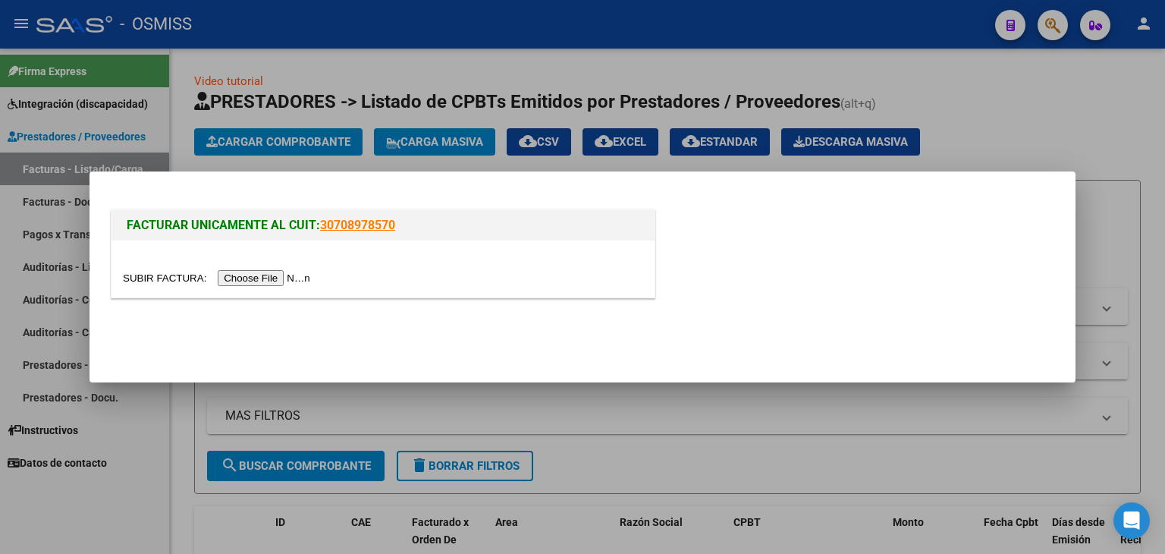
click at [294, 283] on input "file" at bounding box center [219, 278] width 192 height 16
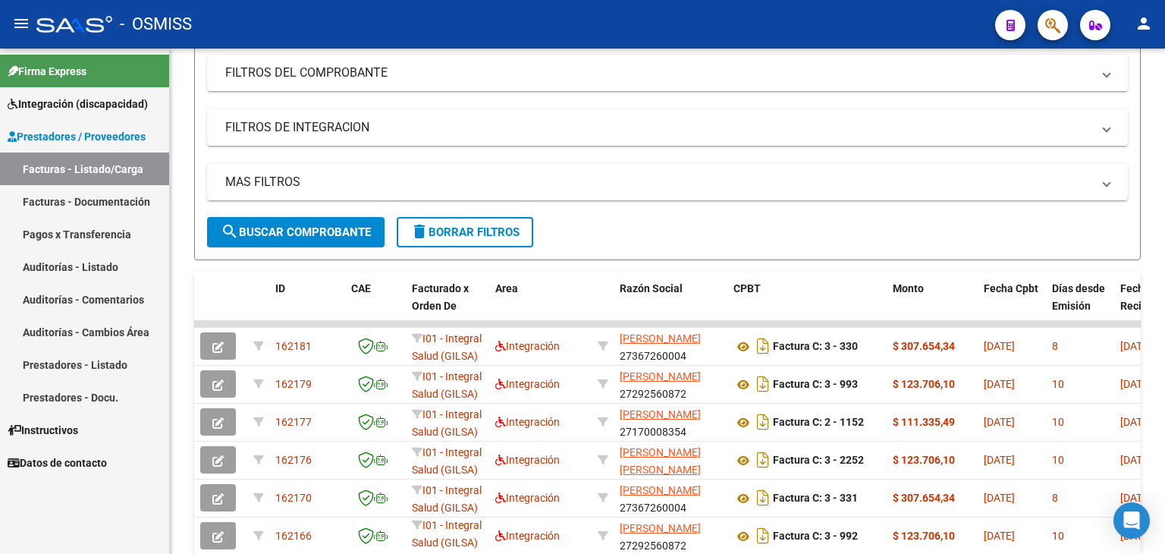
scroll to position [228, 0]
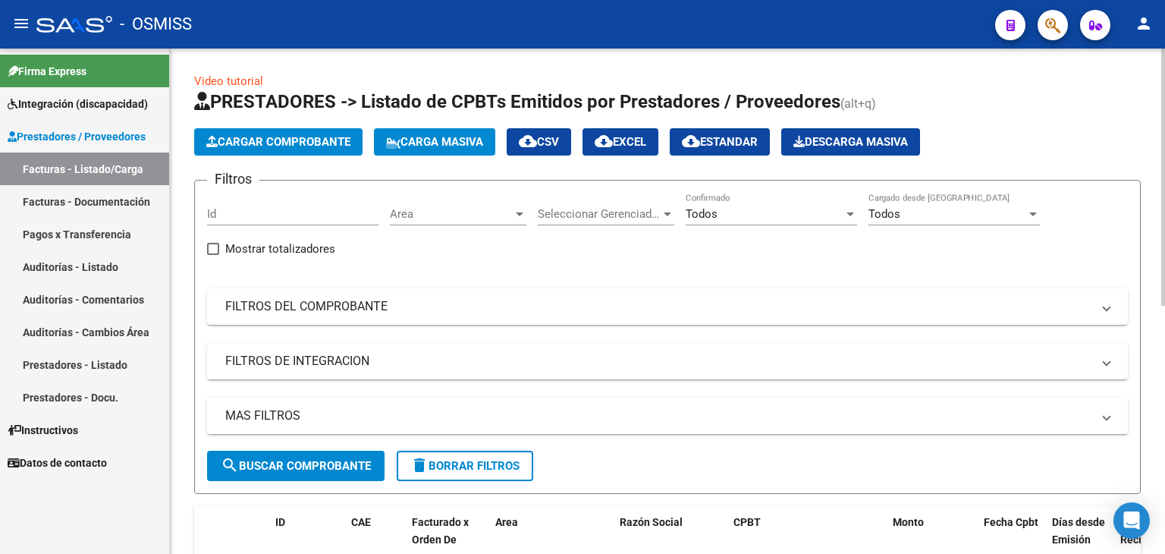
click at [255, 144] on span "Cargar Comprobante" at bounding box center [278, 142] width 144 height 14
